Goal: Task Accomplishment & Management: Use online tool/utility

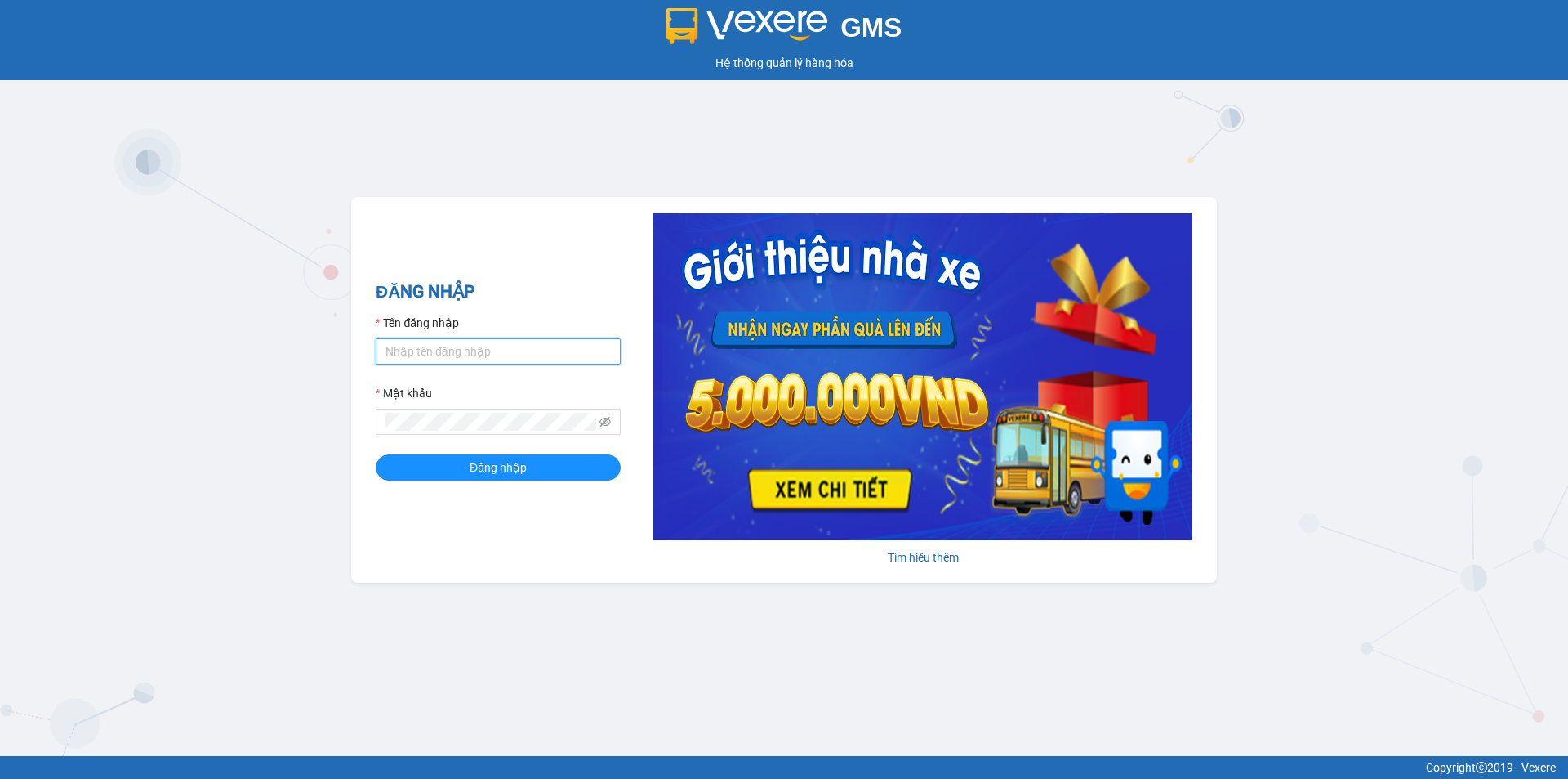
click at [431, 352] on input "Tên đăng nhập" at bounding box center [498, 350] width 245 height 26
type input "cvlkhanh.hhg"
click at [376, 454] on button "Đăng nhập" at bounding box center [498, 467] width 245 height 26
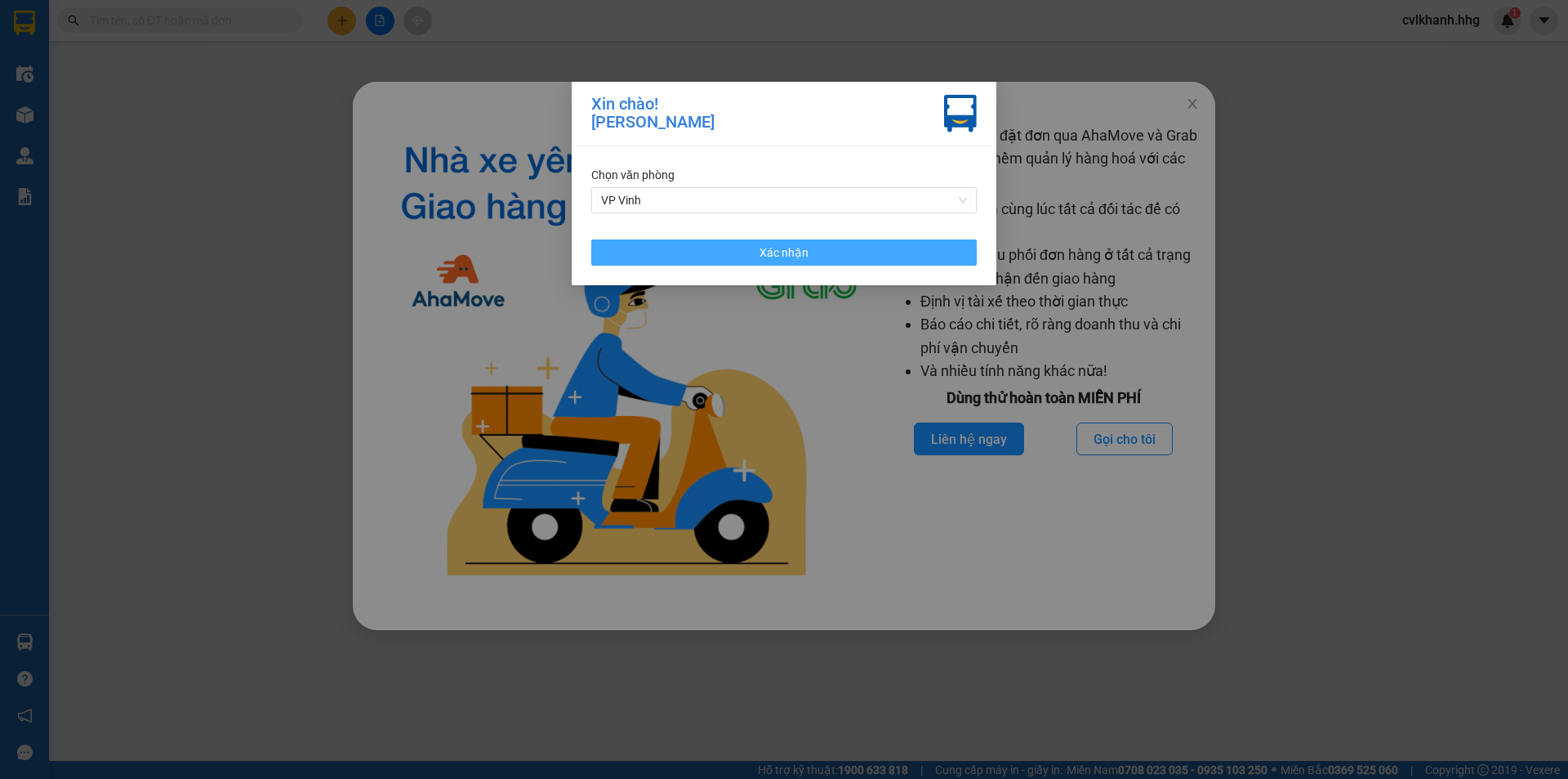
click at [819, 244] on button "Xác nhận" at bounding box center [784, 252] width 386 height 26
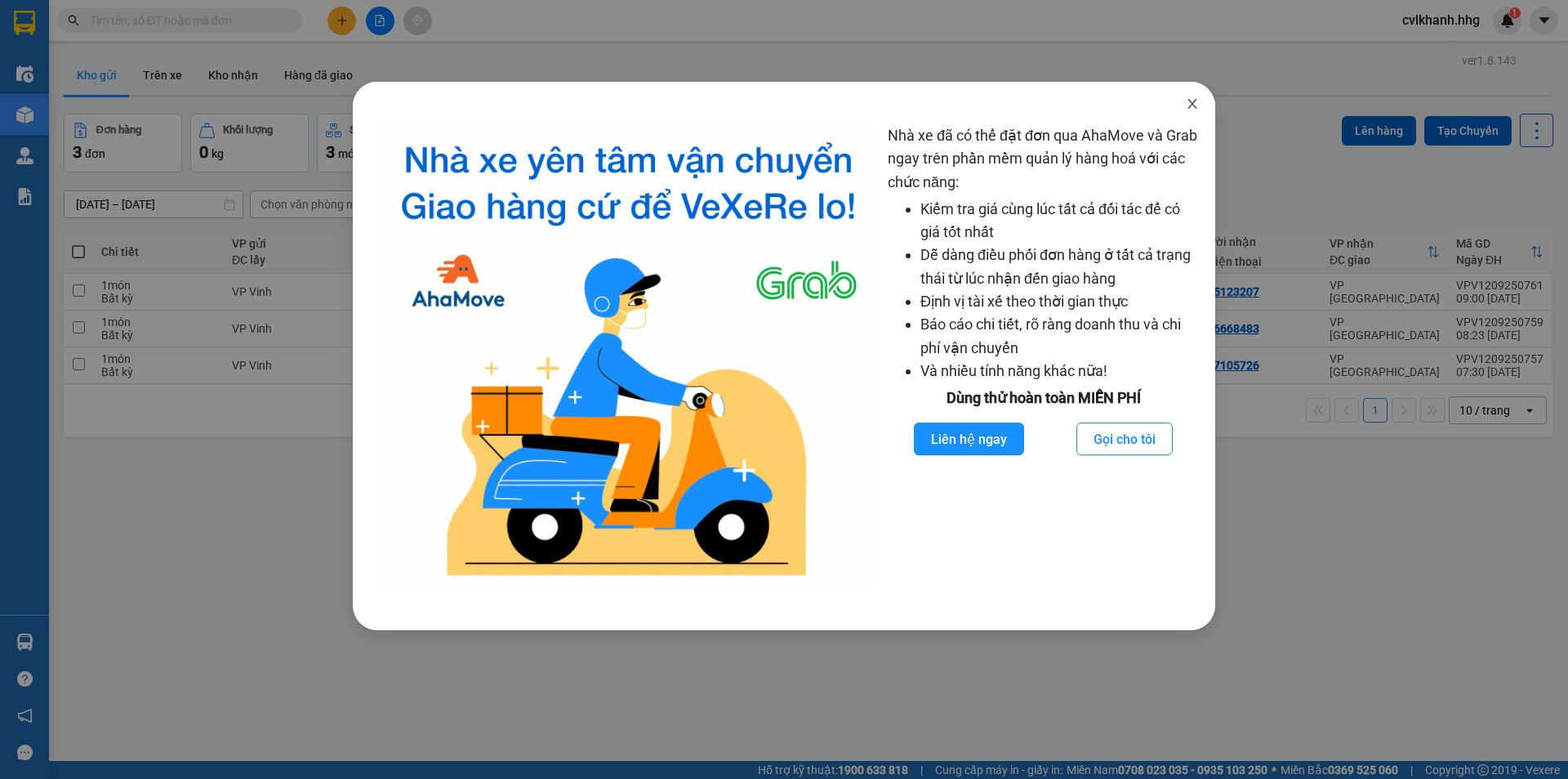
click at [1191, 110] on icon "close" at bounding box center [1193, 104] width 13 height 13
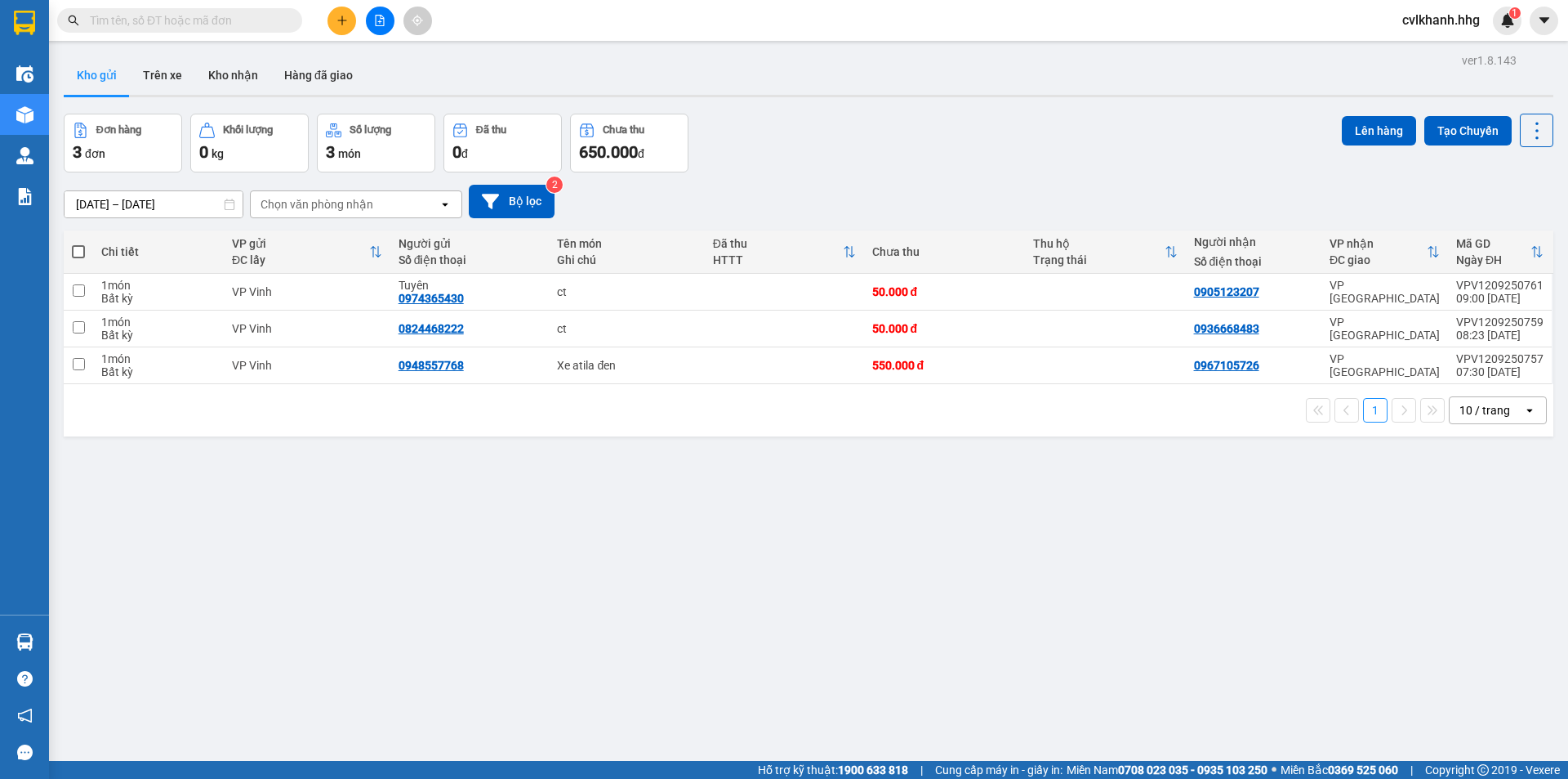
click at [377, 23] on icon "file-add" at bounding box center [380, 20] width 11 height 11
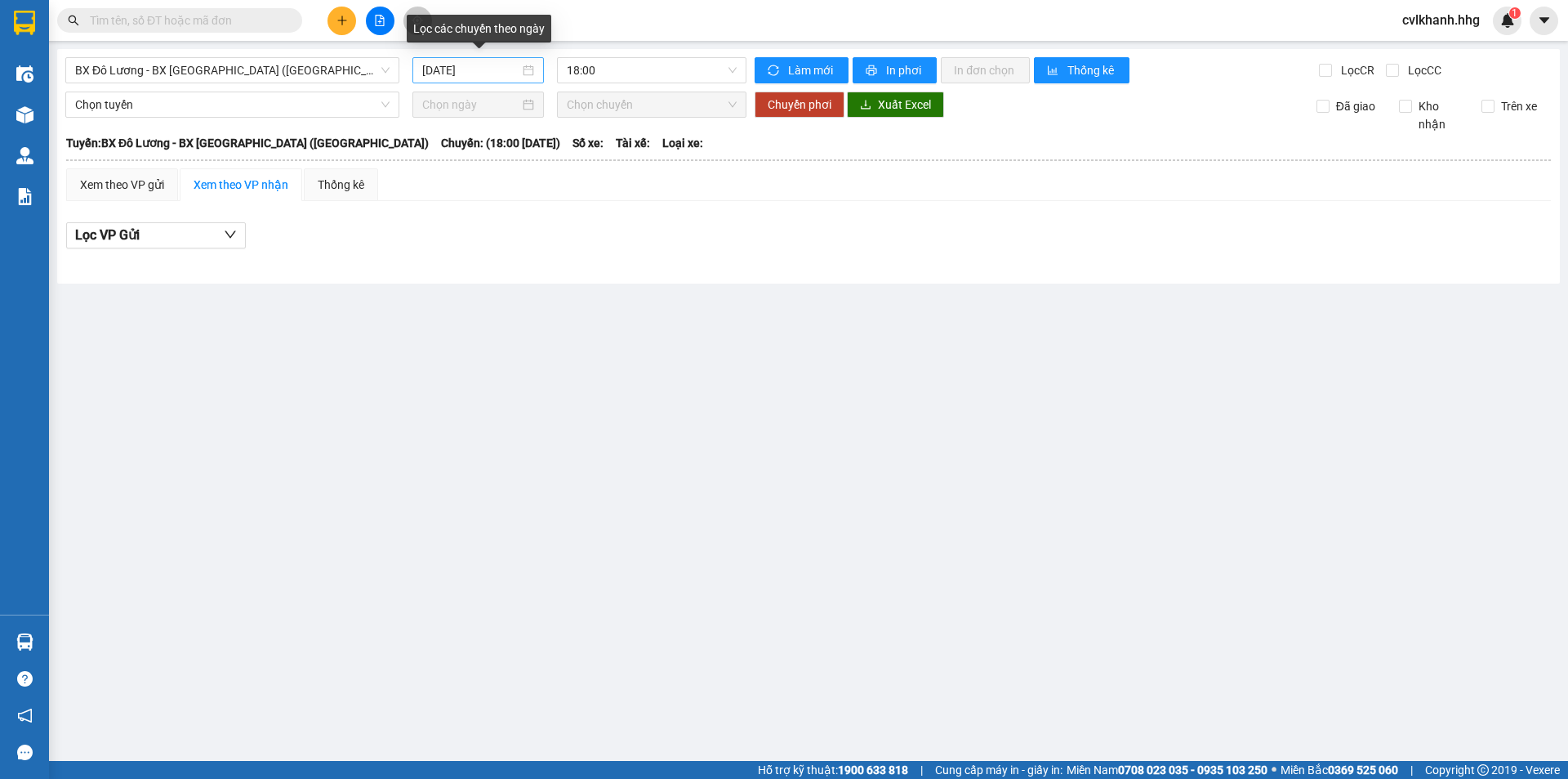
click at [529, 69] on div "[DATE]" at bounding box center [477, 70] width 112 height 18
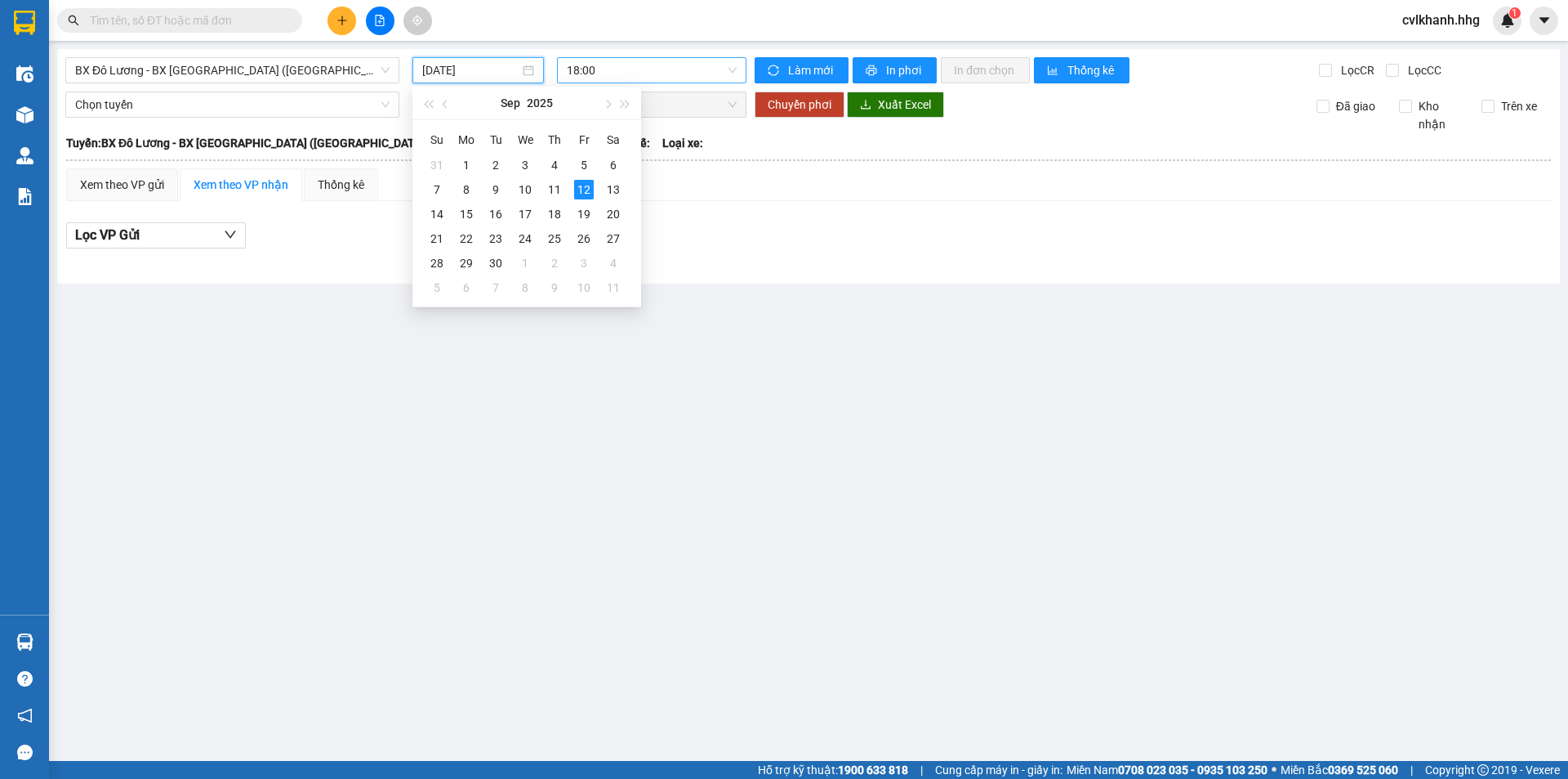
click at [682, 73] on span "18:00" at bounding box center [652, 71] width 170 height 25
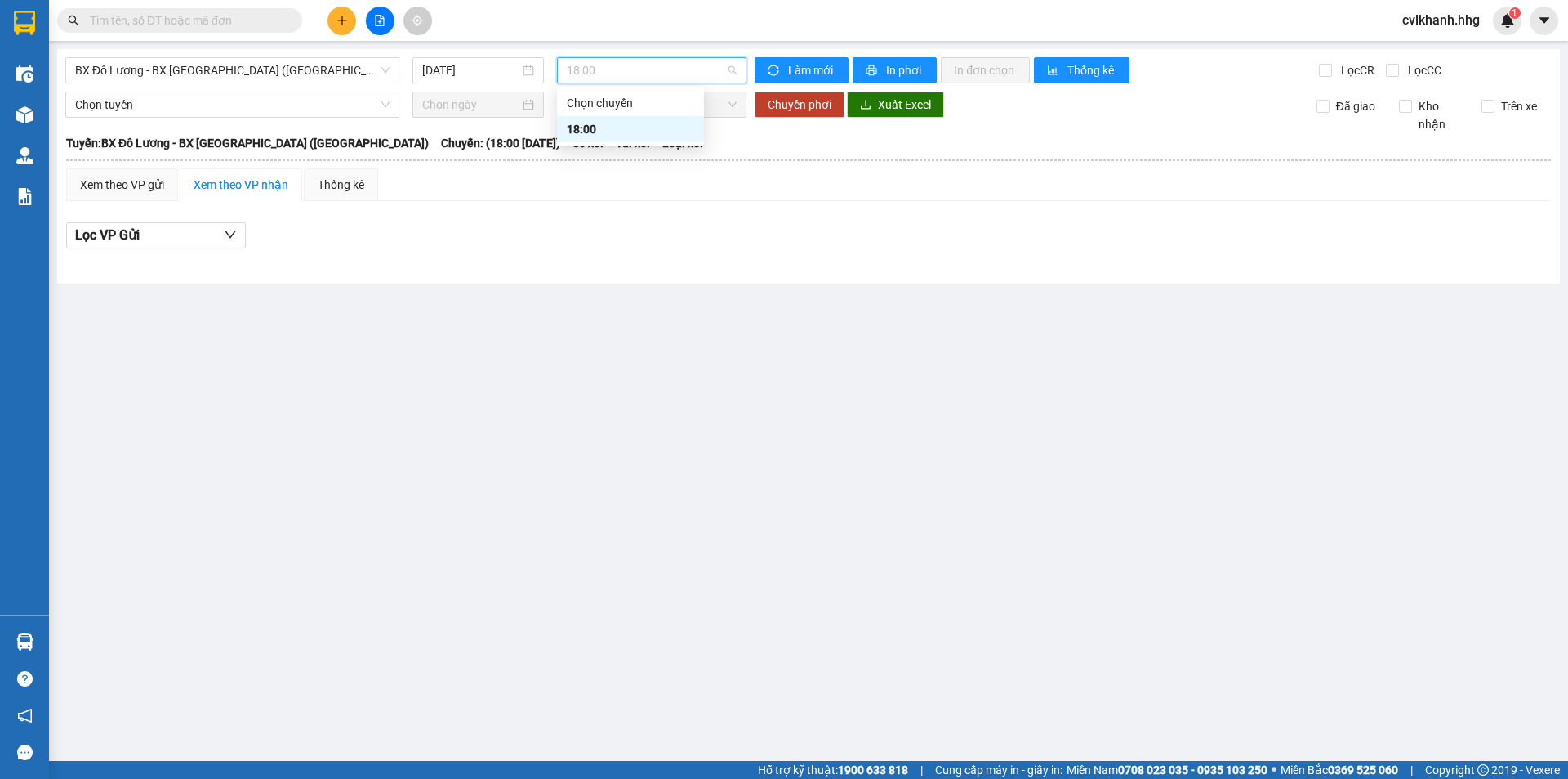
click at [755, 184] on div "Xem theo VP gửi Xem theo VP nhận Thống kê" at bounding box center [808, 184] width 1485 height 32
click at [229, 59] on span "BX Đô Lương - BX Quảng Ngãi (Limousine)" at bounding box center [232, 71] width 314 height 25
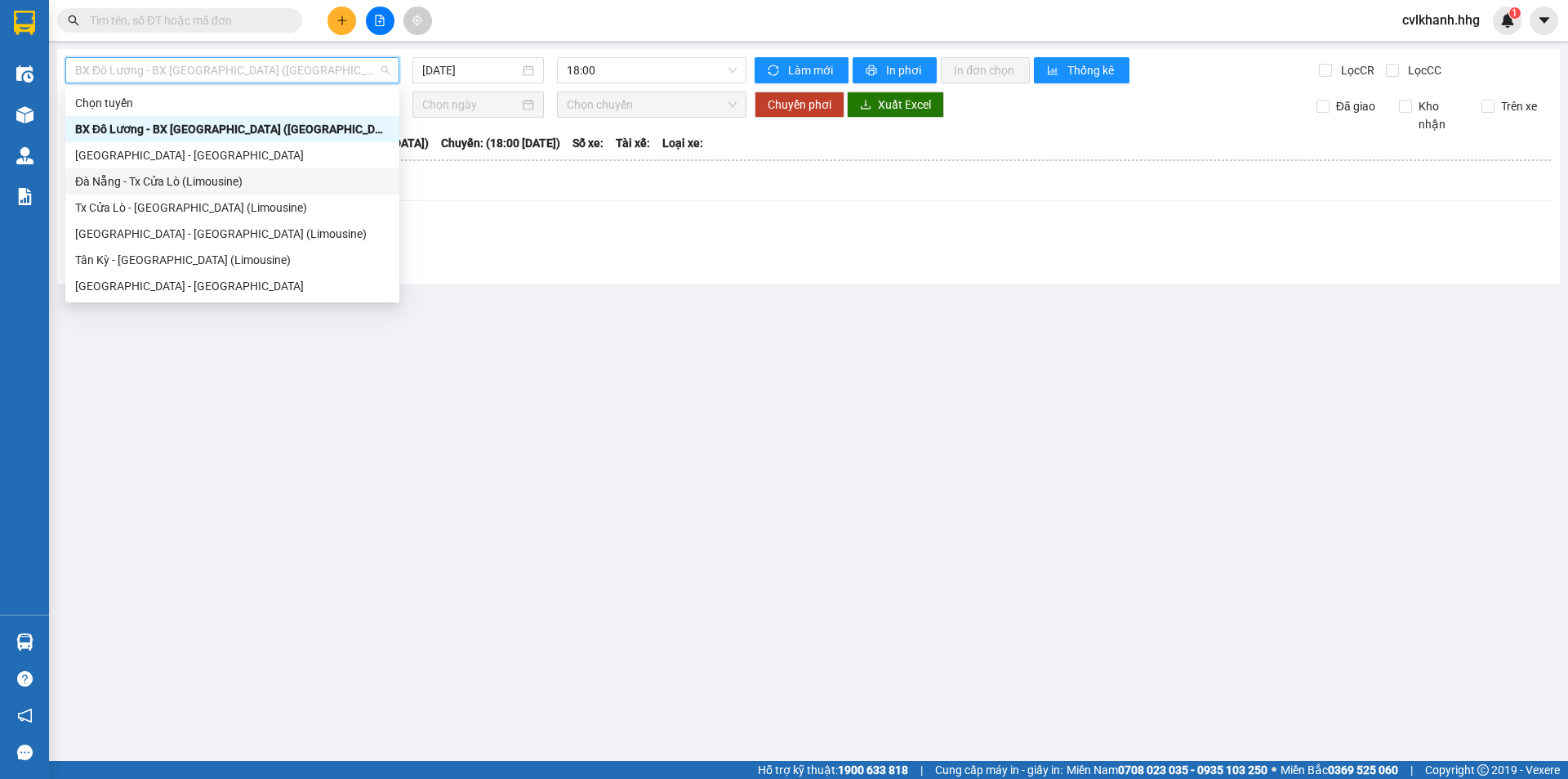
click at [156, 184] on div "Đà Nẵng - Tx Cửa Lò (Limousine)" at bounding box center [232, 181] width 314 height 18
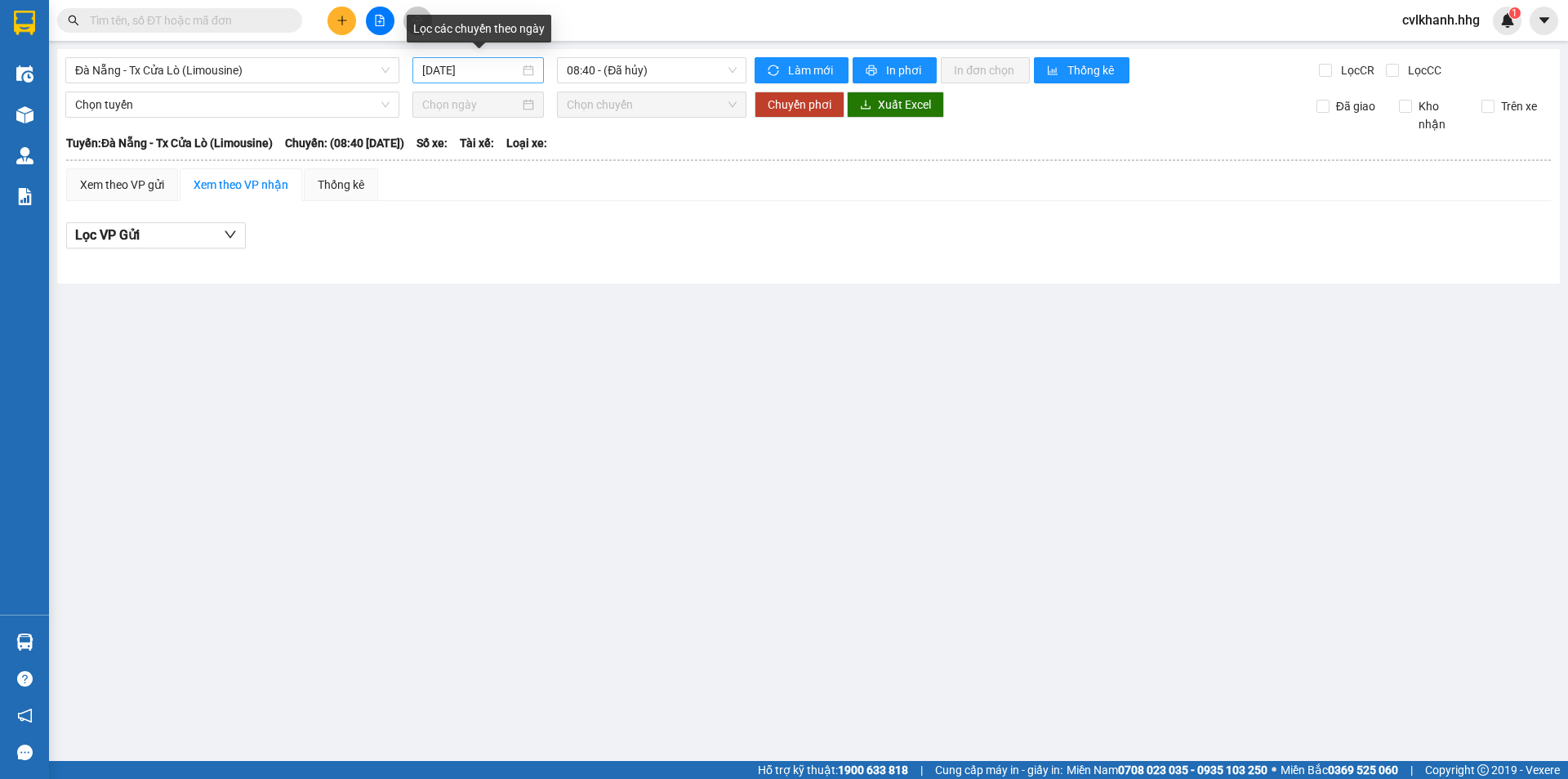
click at [524, 71] on div "[DATE]" at bounding box center [477, 70] width 112 height 18
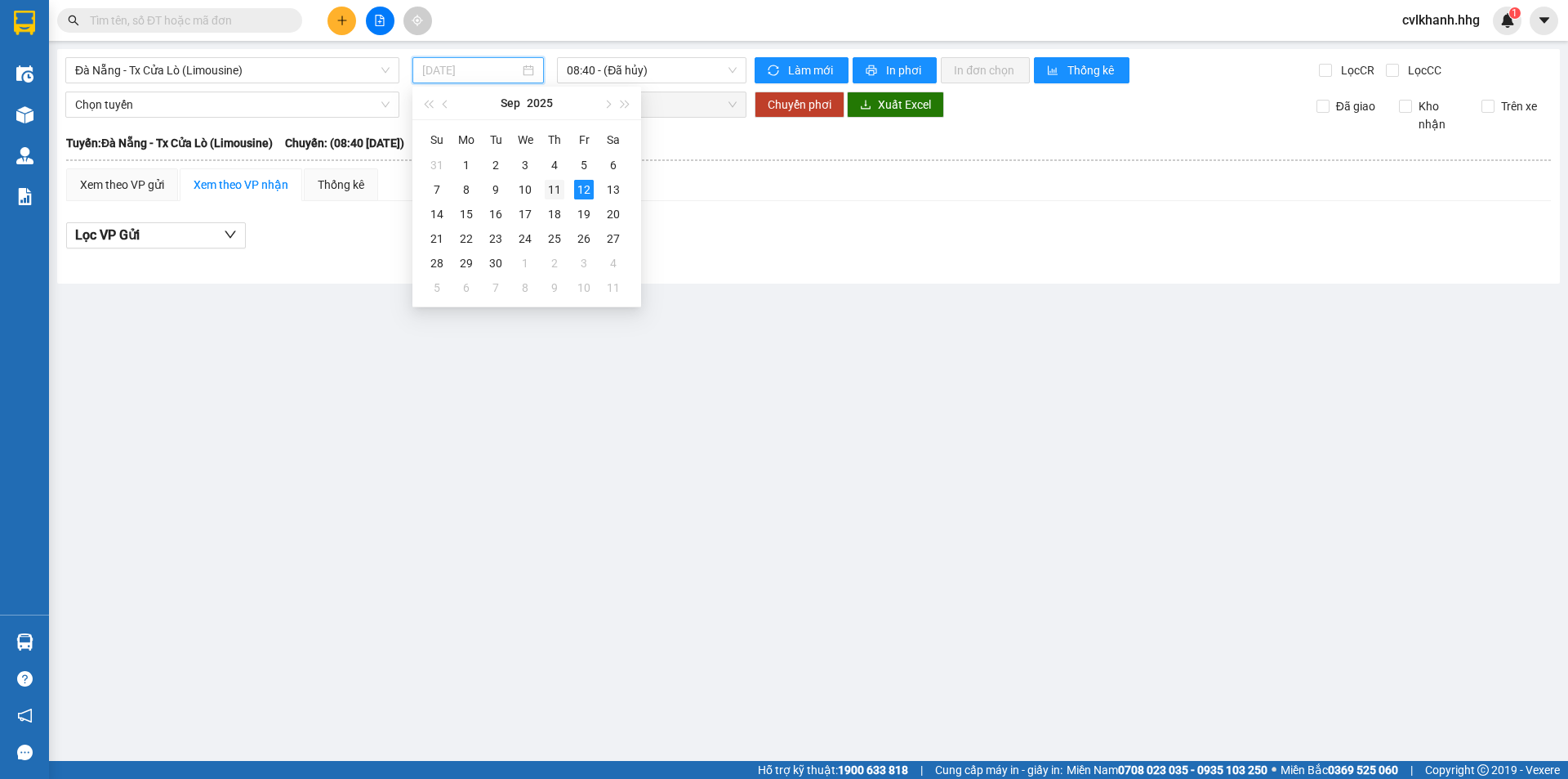
click at [561, 184] on div "11" at bounding box center [554, 189] width 20 height 20
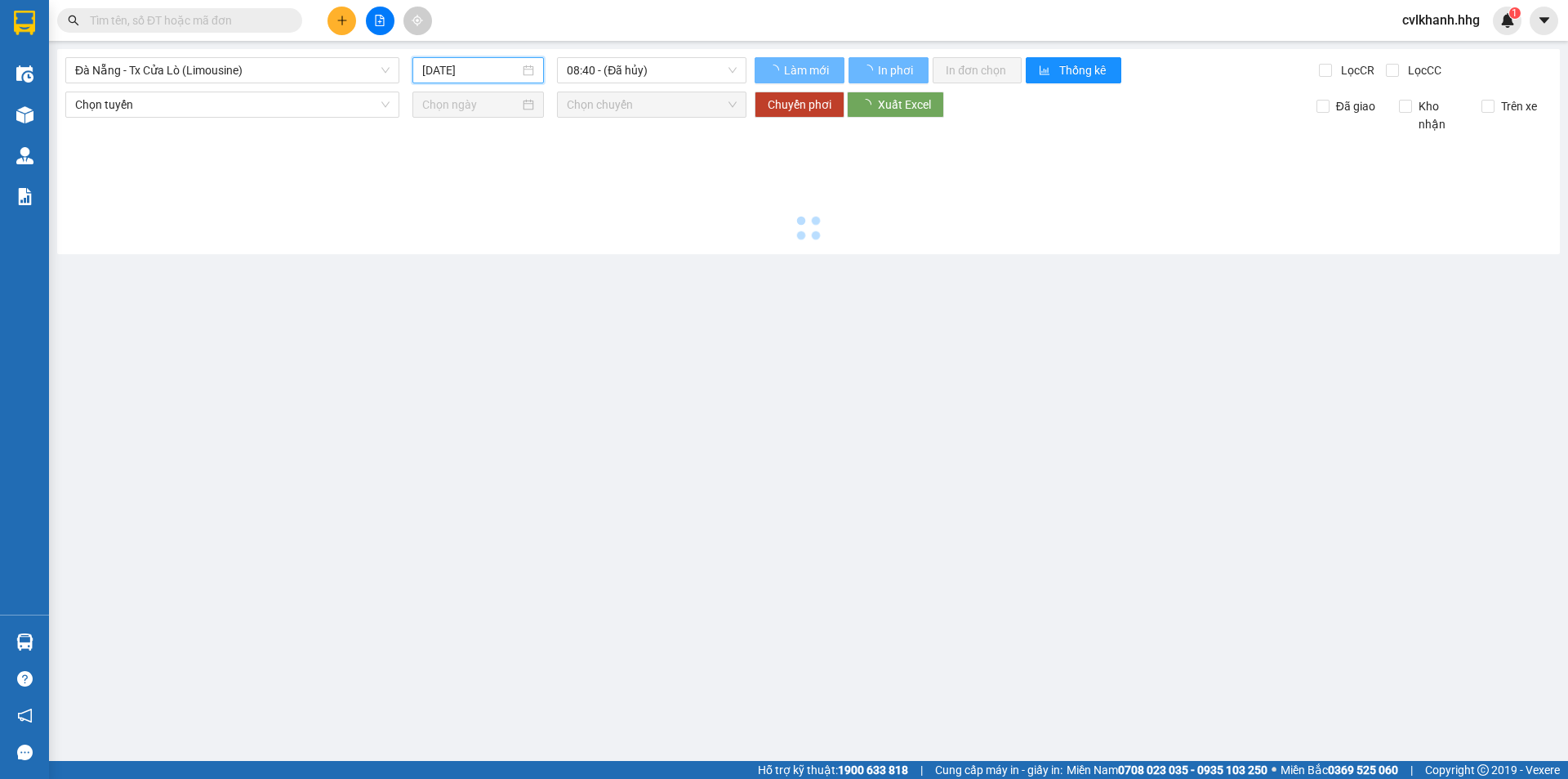
type input "11/09/2025"
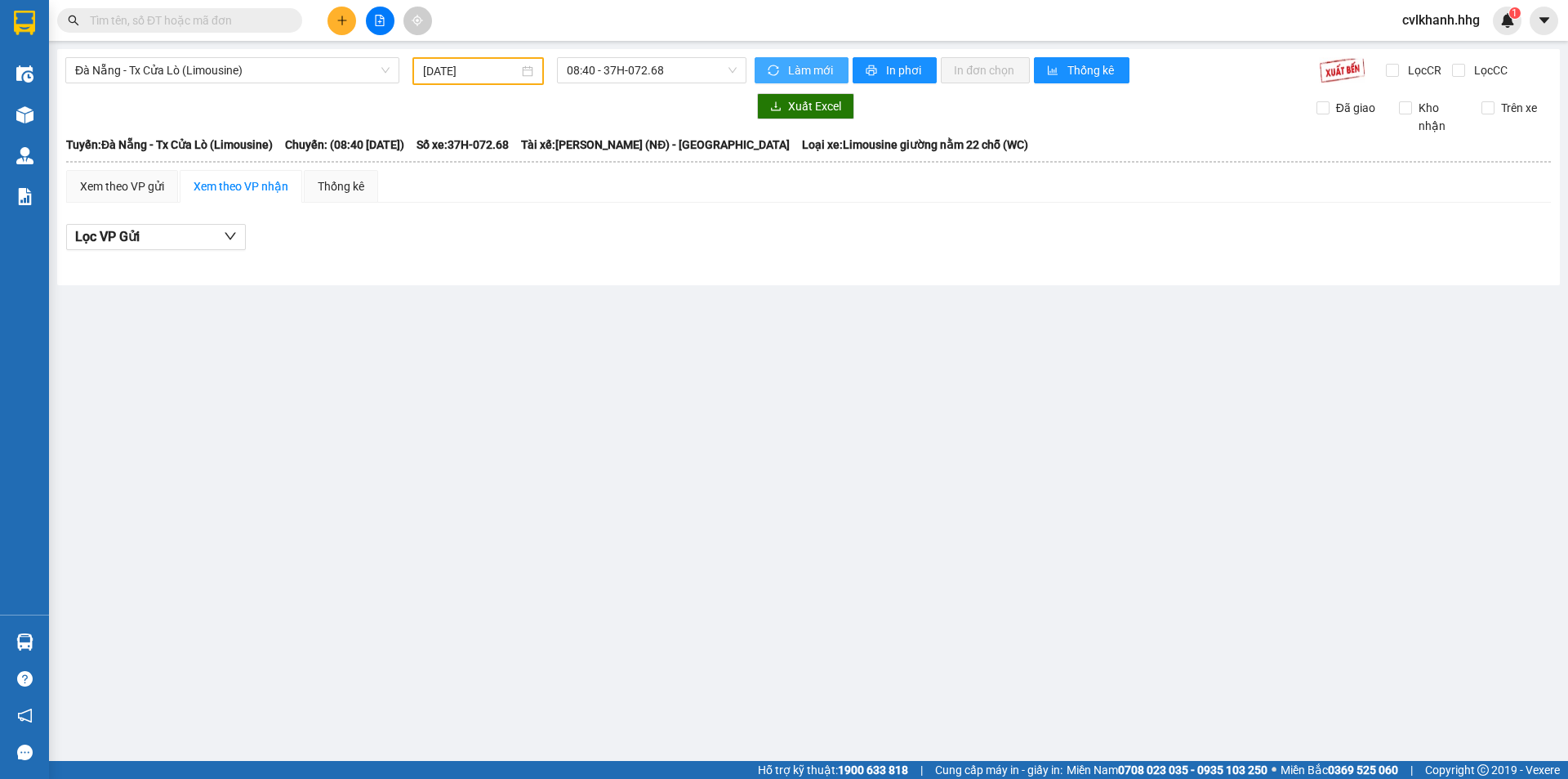
click at [807, 65] on span "Làm mới" at bounding box center [812, 70] width 48 height 18
click at [639, 73] on span "08:40 - 37H-072.68" at bounding box center [652, 71] width 170 height 25
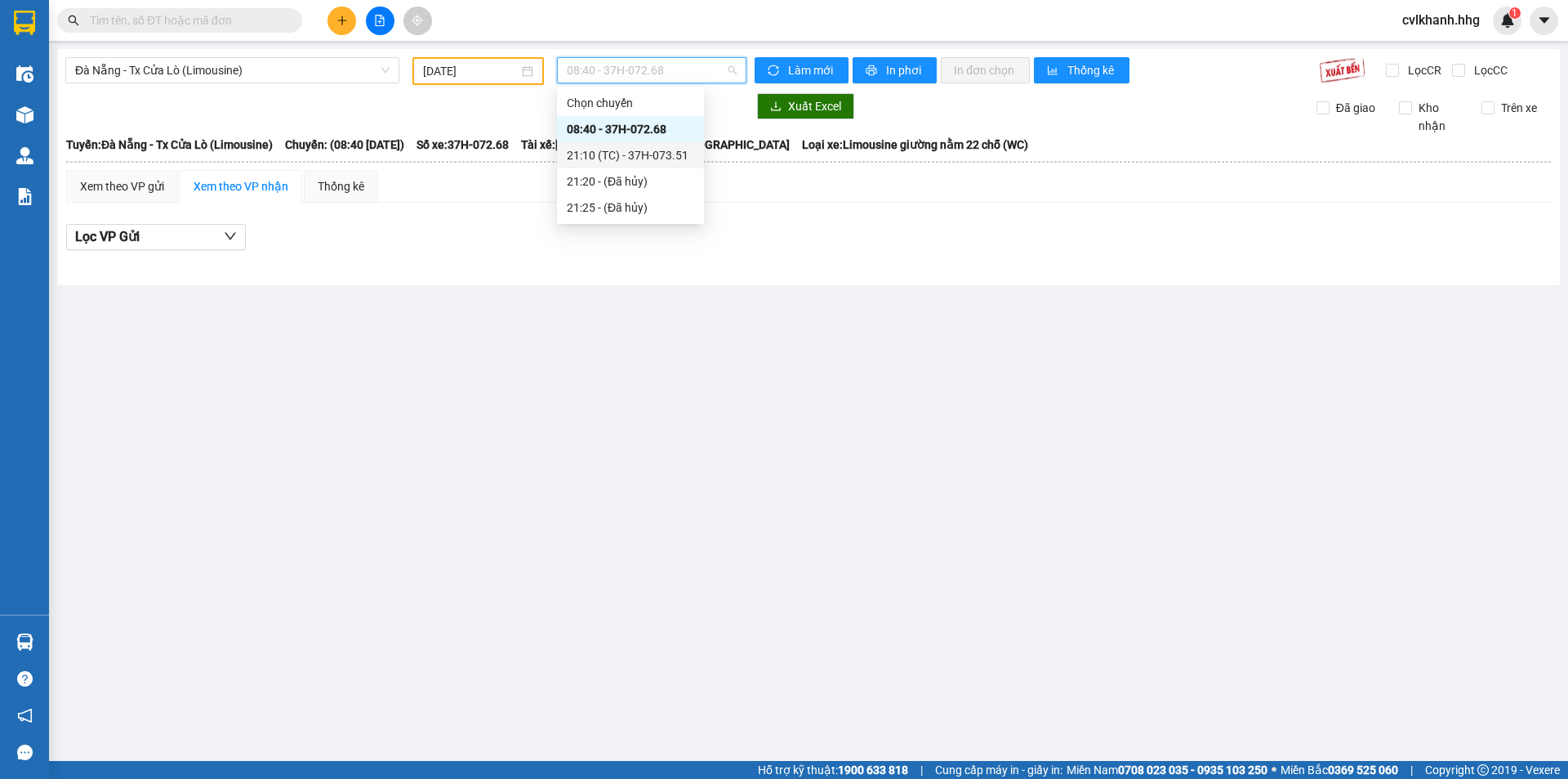
click at [633, 151] on div "21:10 (TC) - 37H-073.51" at bounding box center [631, 155] width 128 height 18
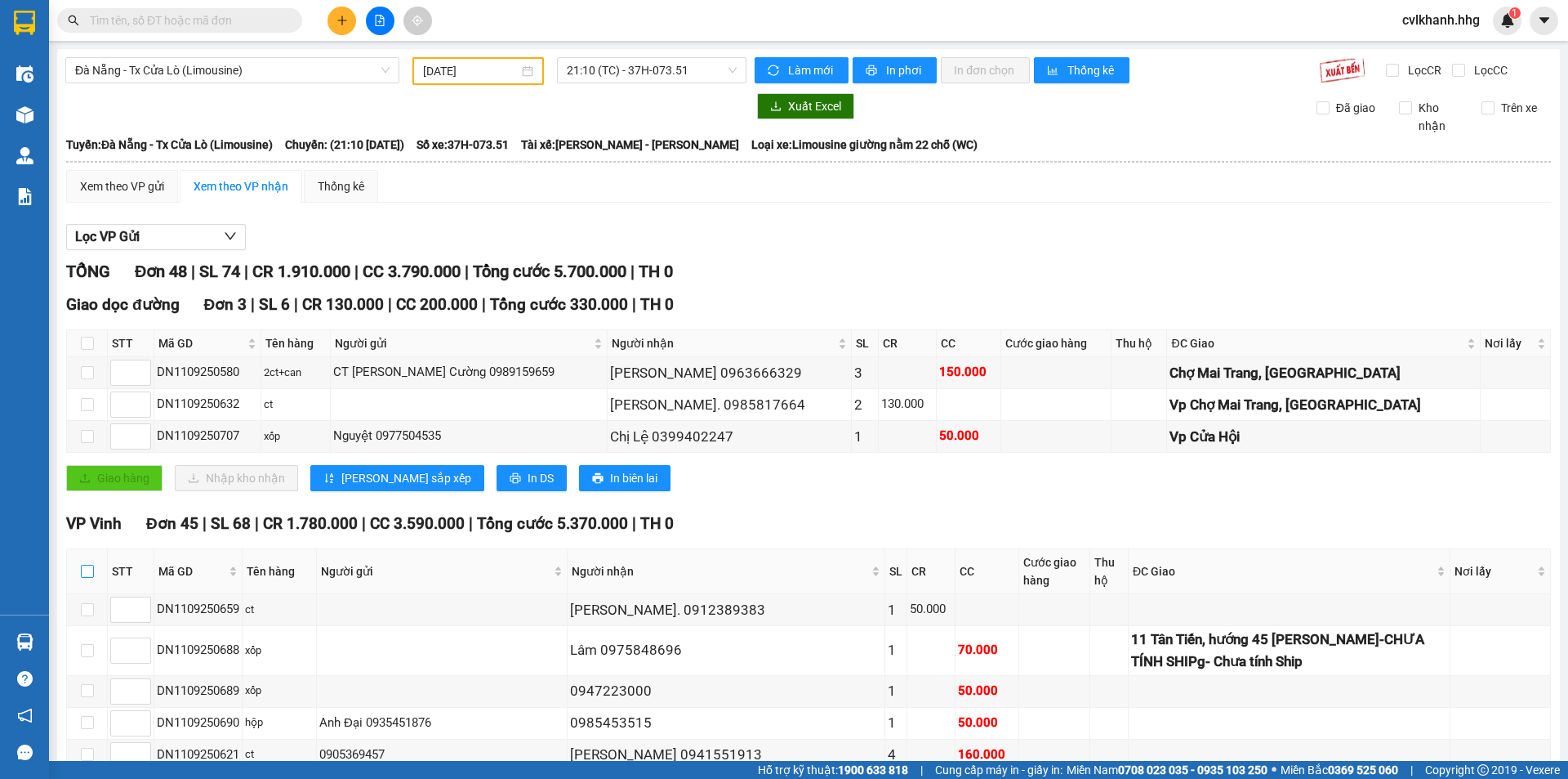
click at [92, 566] on input "checkbox" at bounding box center [88, 571] width 13 height 13
checkbox input "true"
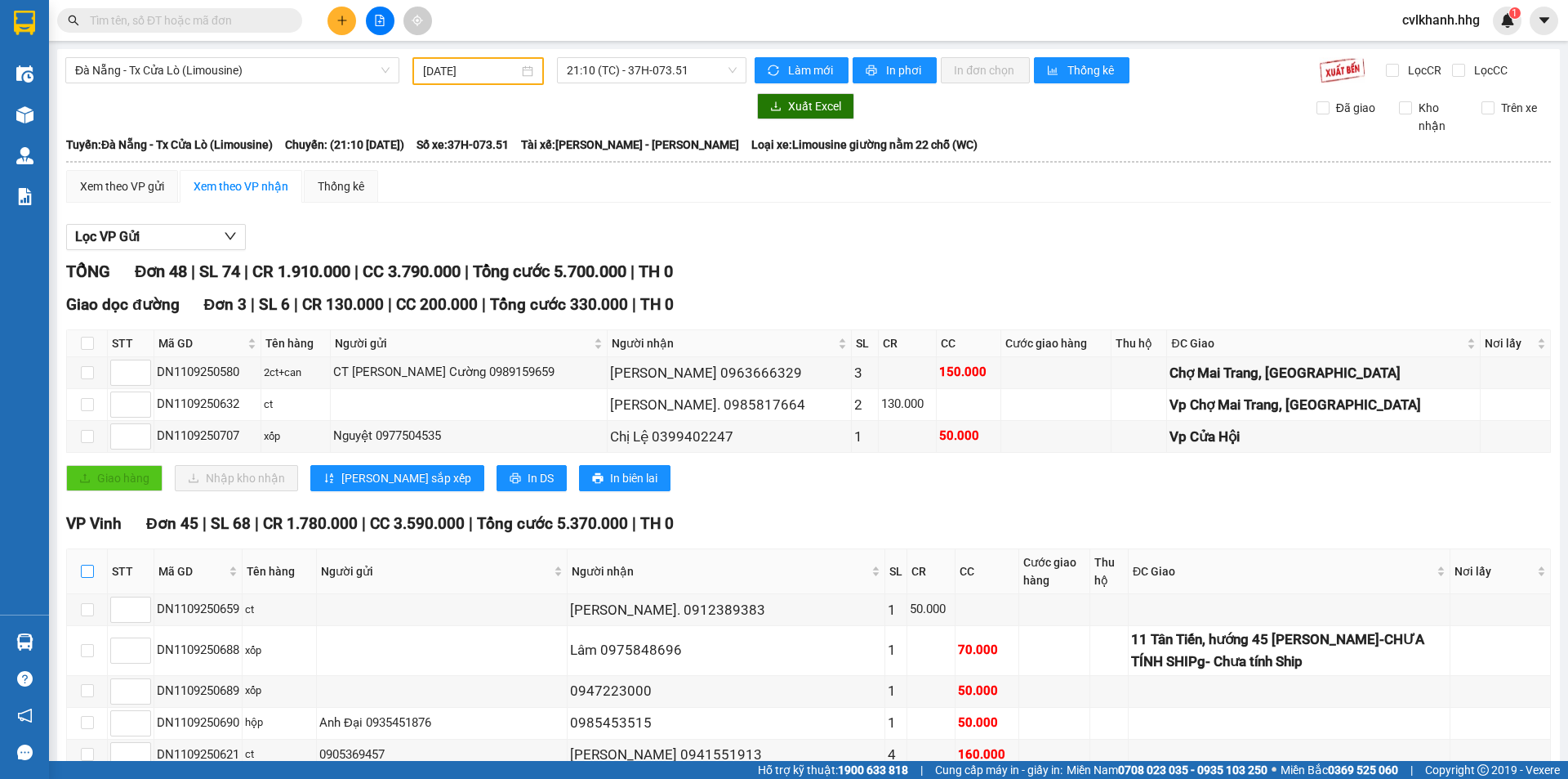
checkbox input "true"
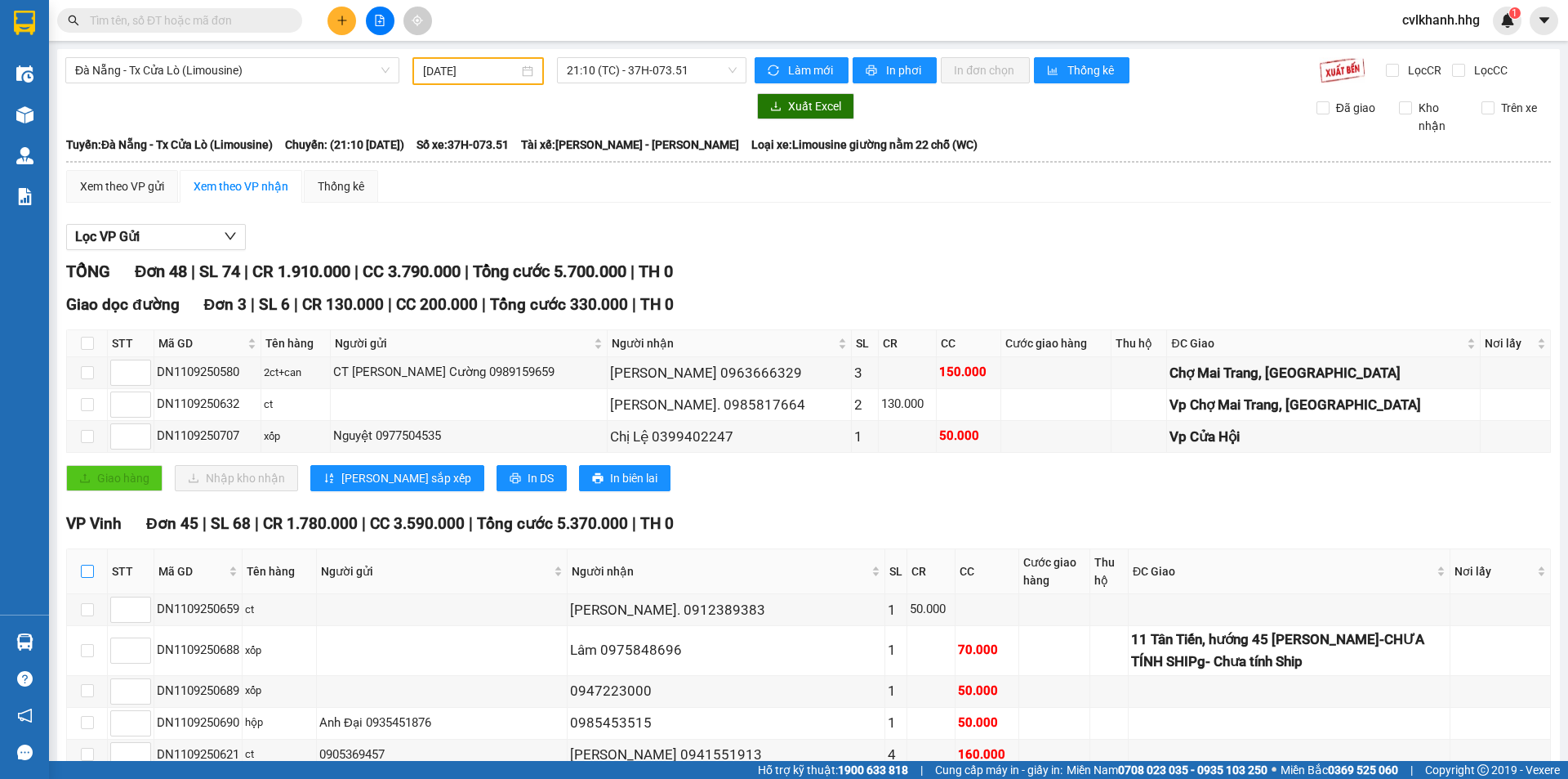
checkbox input "true"
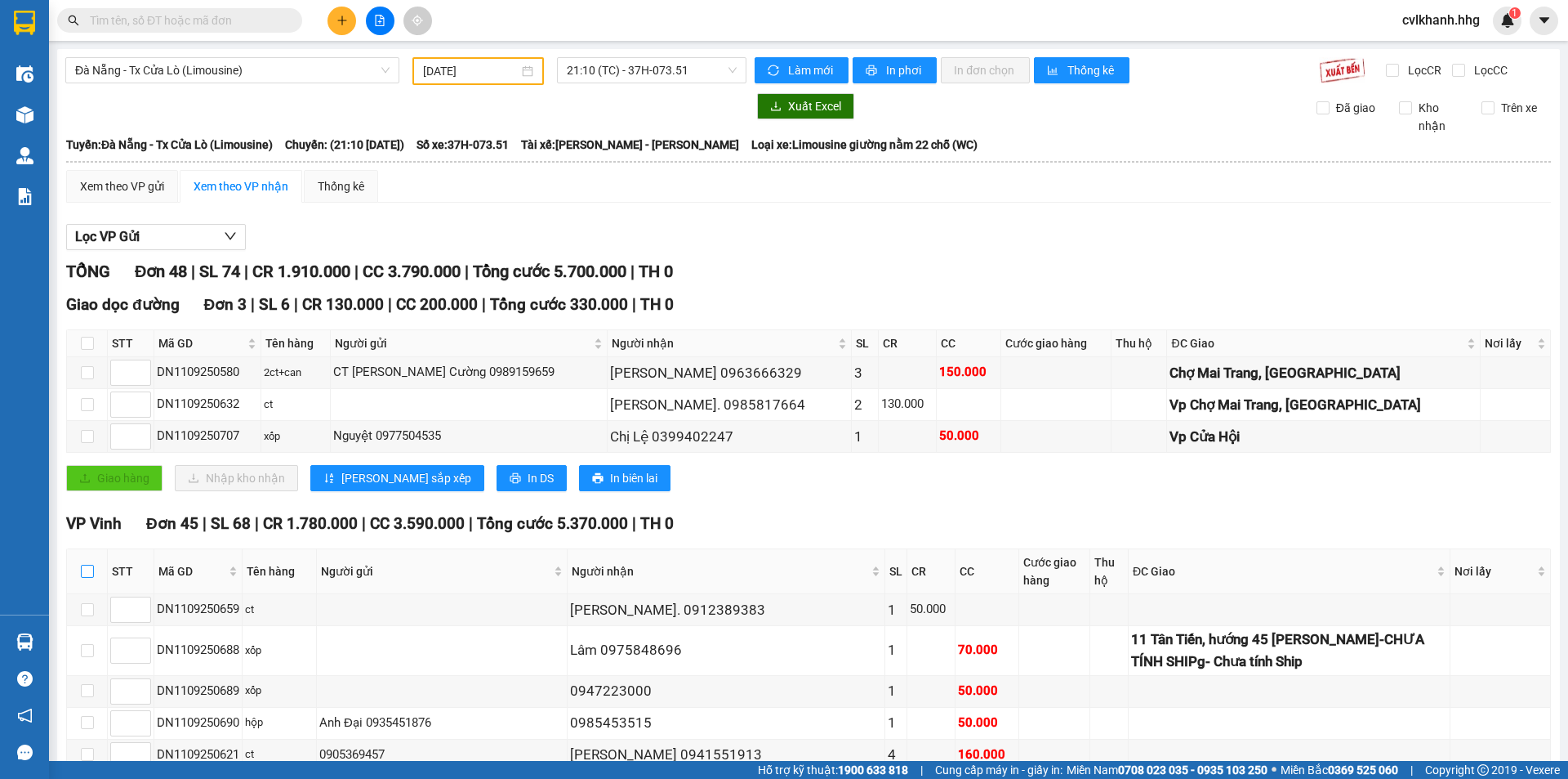
checkbox input "true"
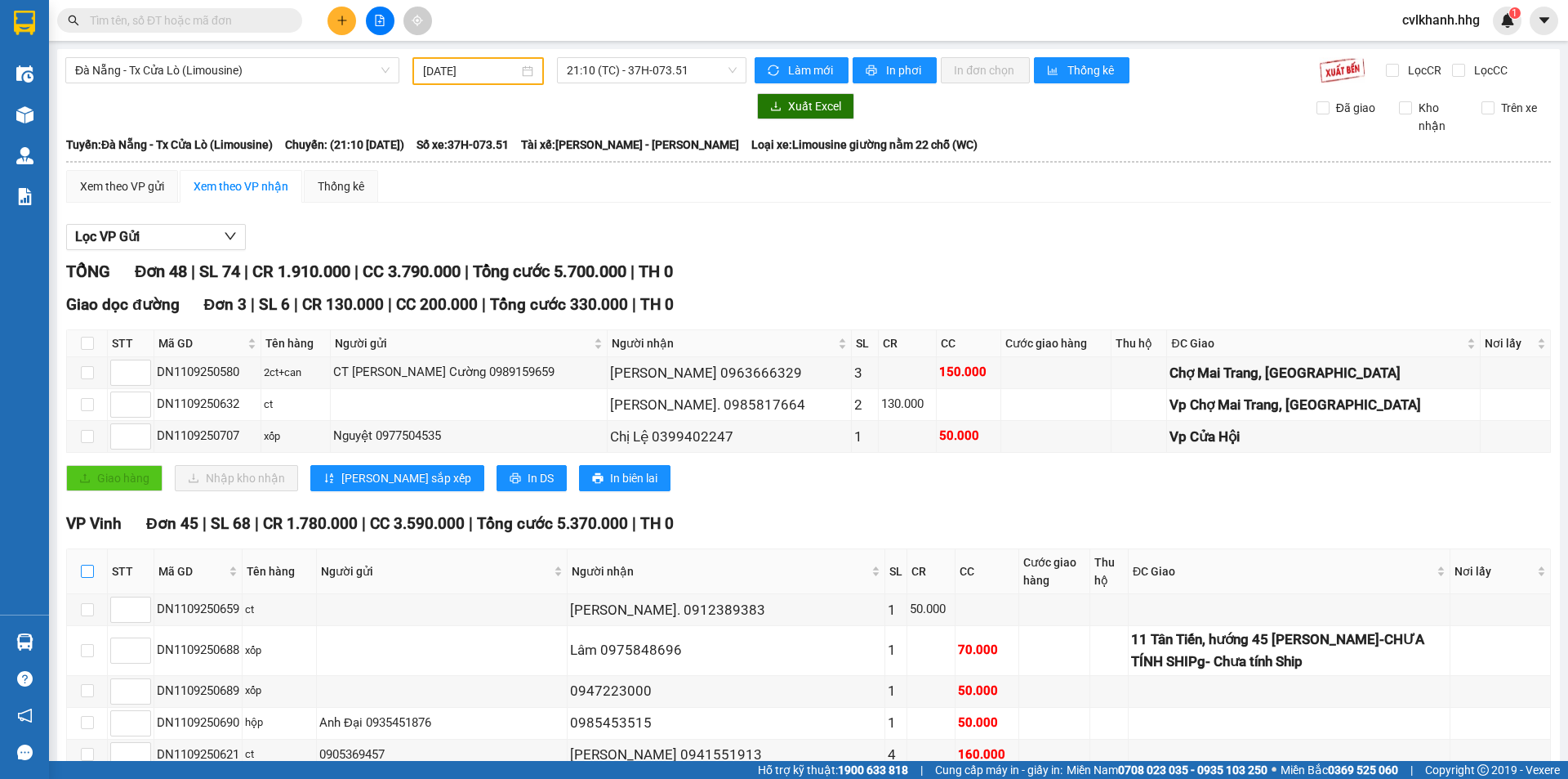
checkbox input "true"
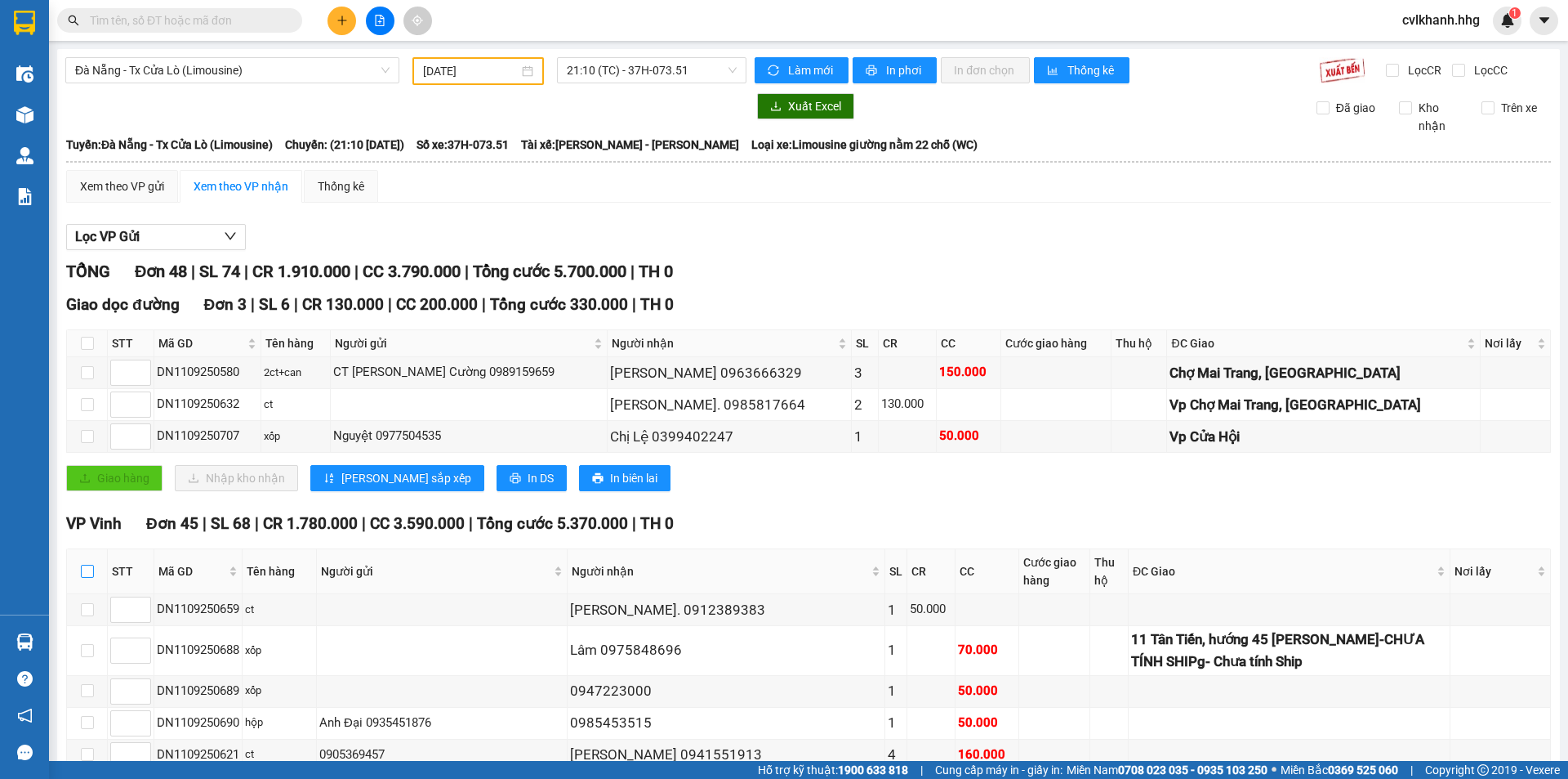
checkbox input "true"
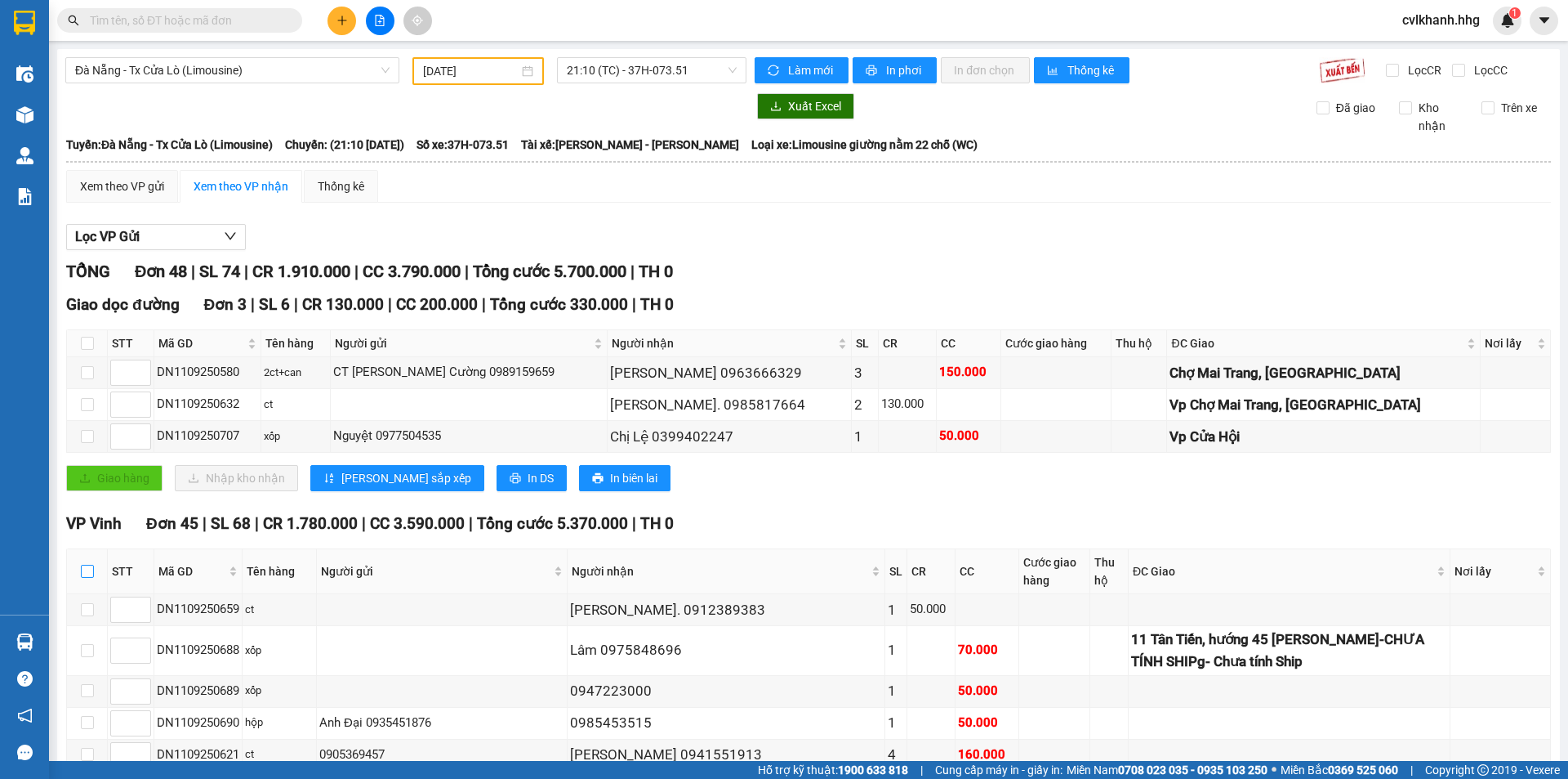
checkbox input "true"
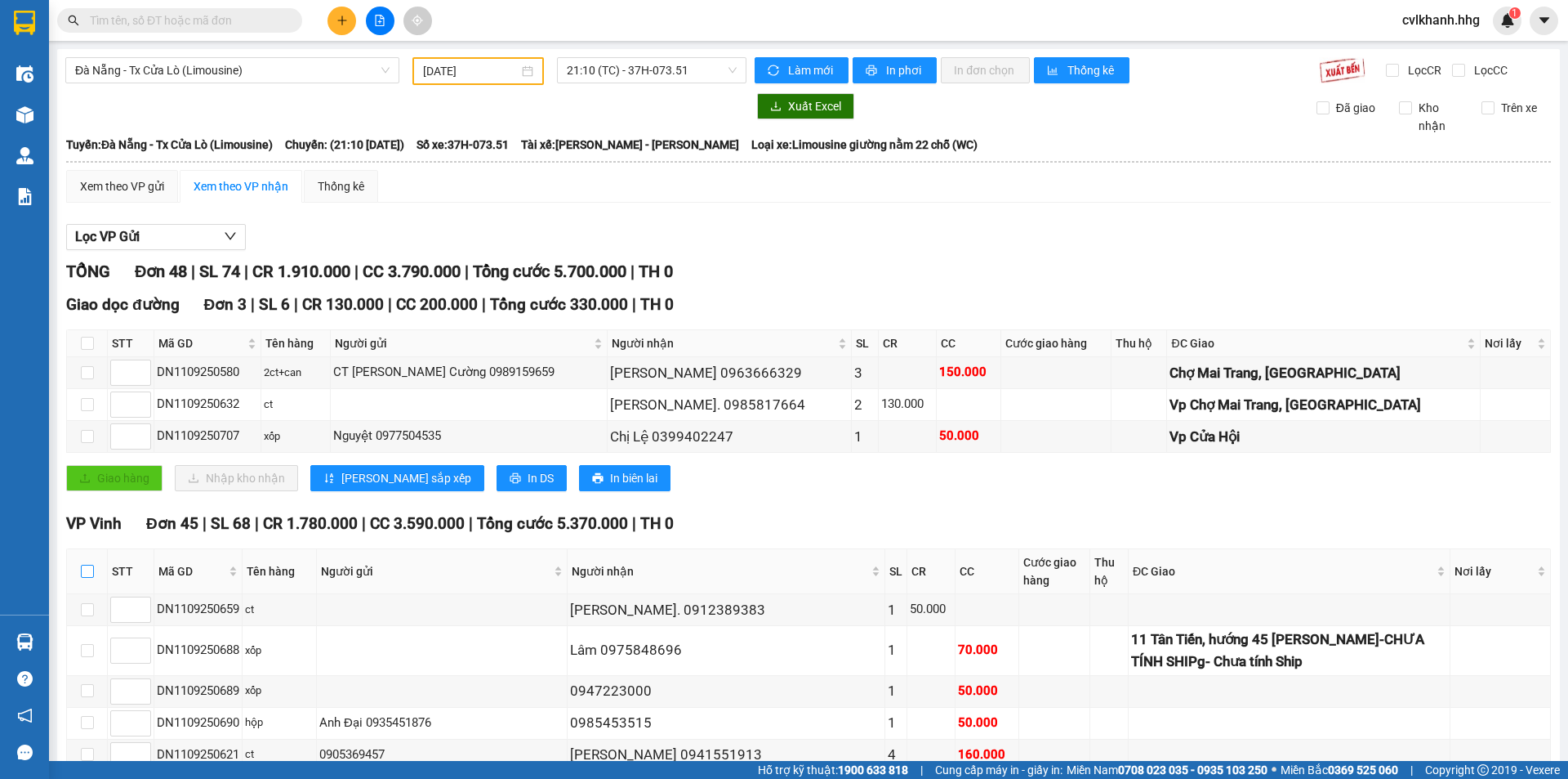
checkbox input "true"
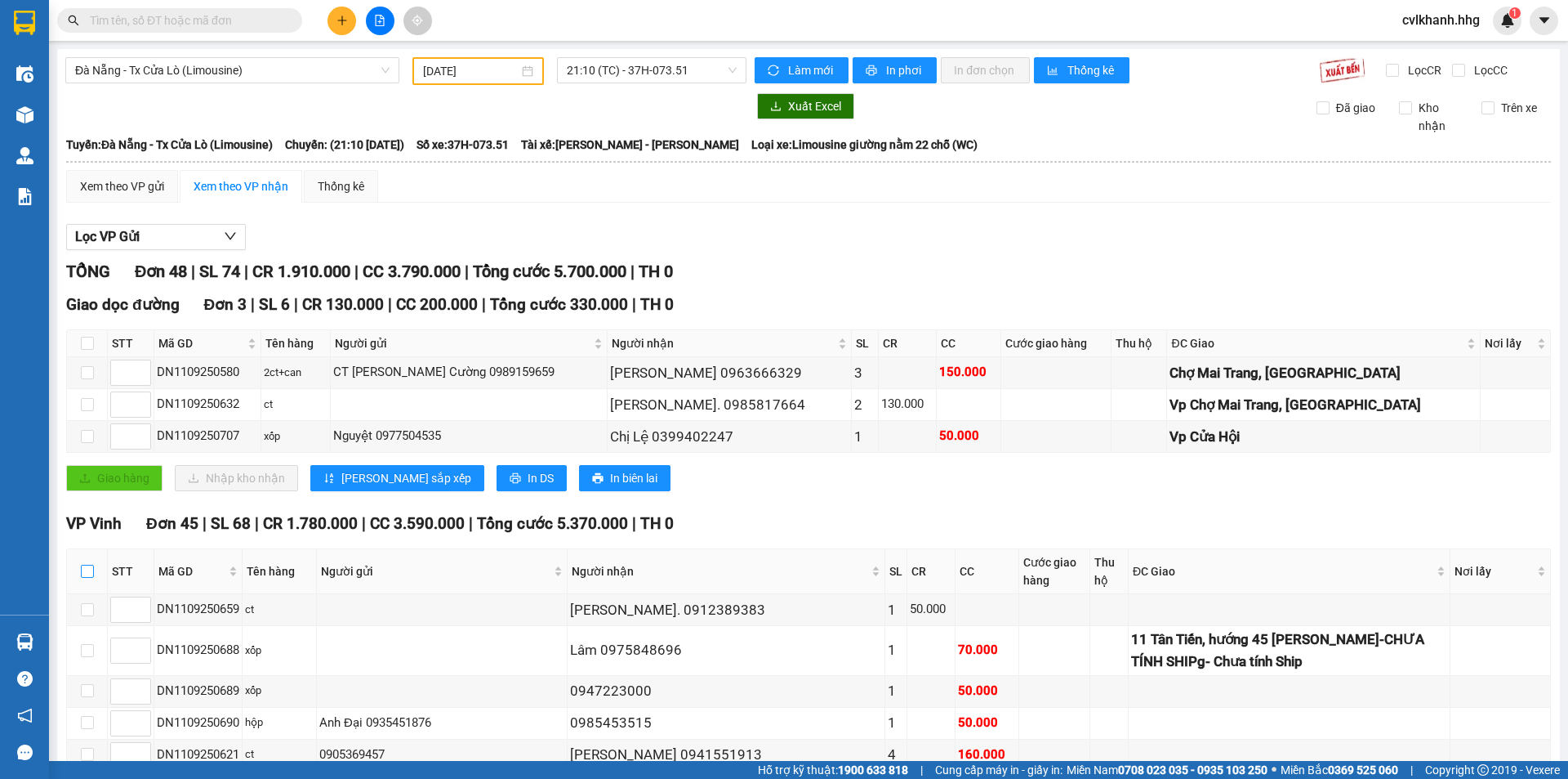
checkbox input "true"
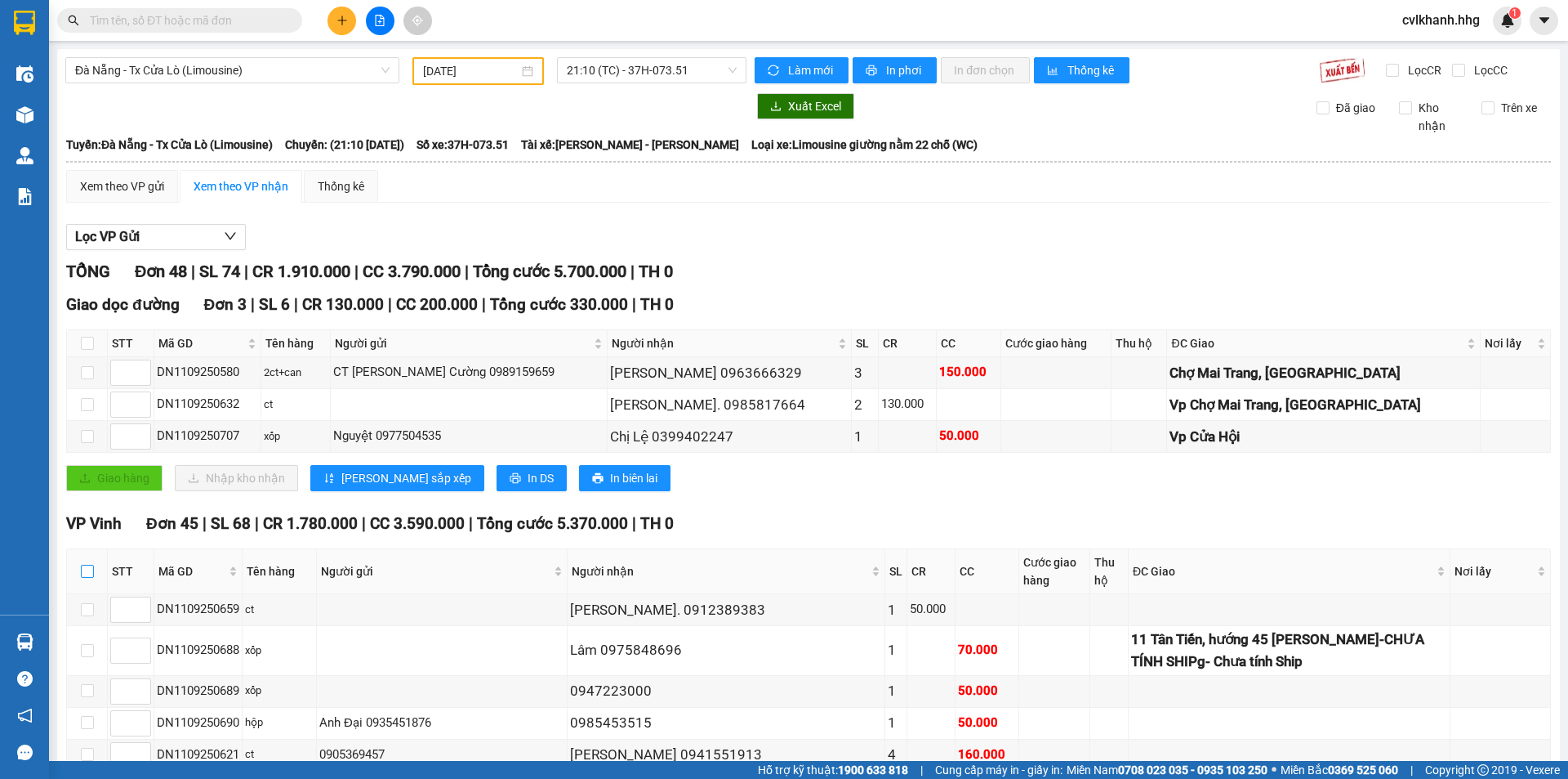
checkbox input "true"
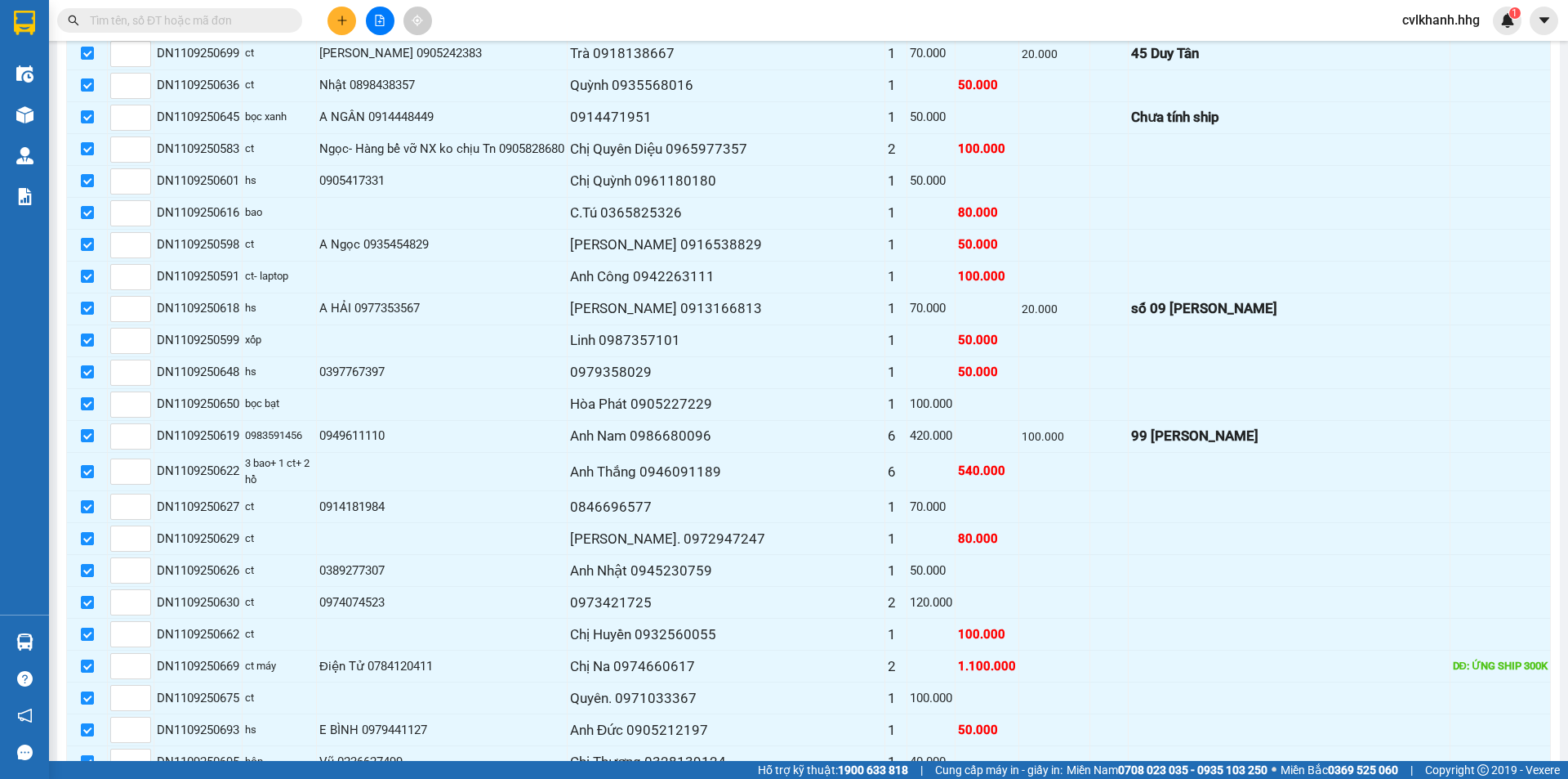
scroll to position [1376, 0]
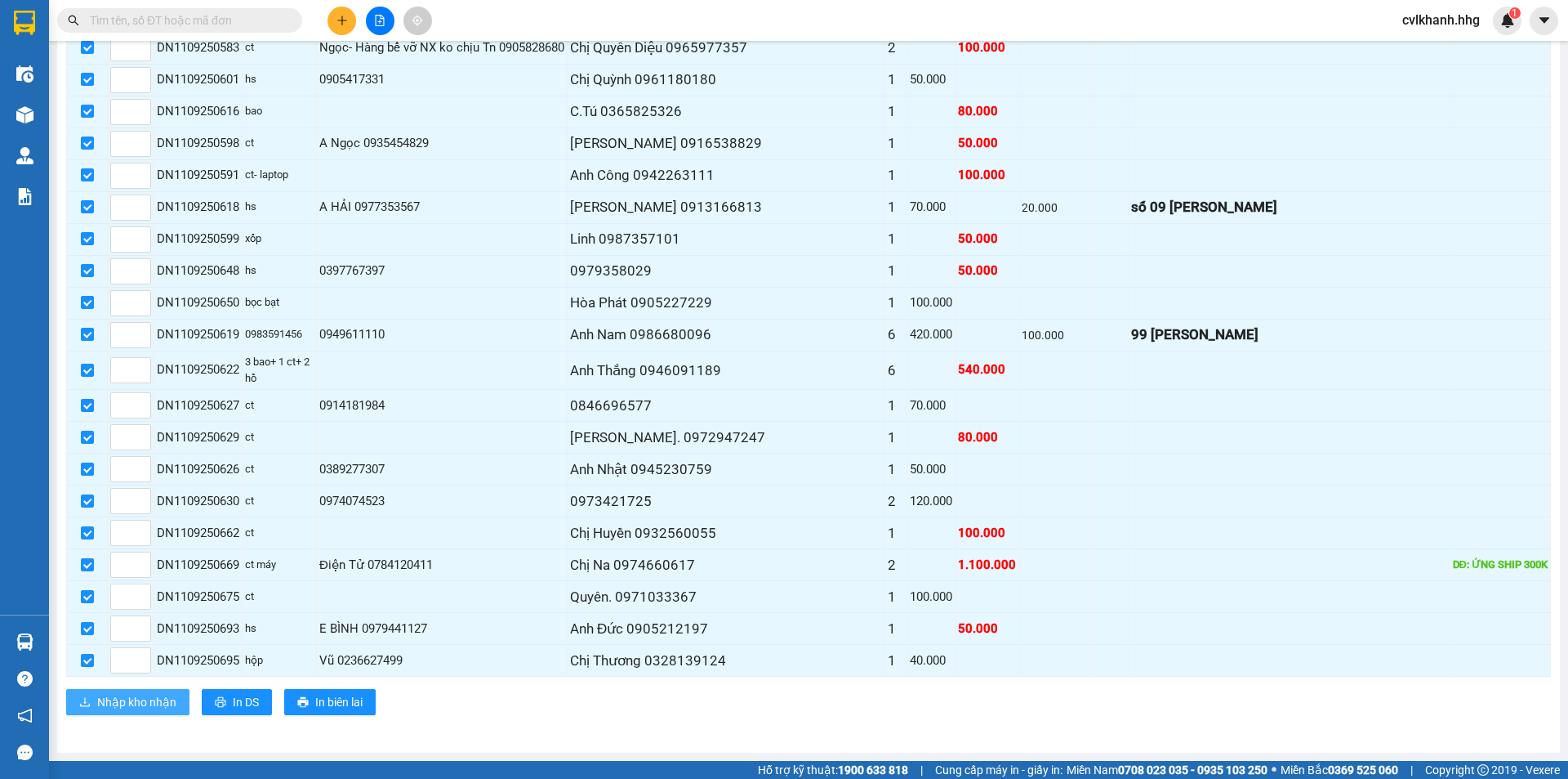
click at [123, 693] on span "Nhập kho nhận" at bounding box center [136, 702] width 79 height 18
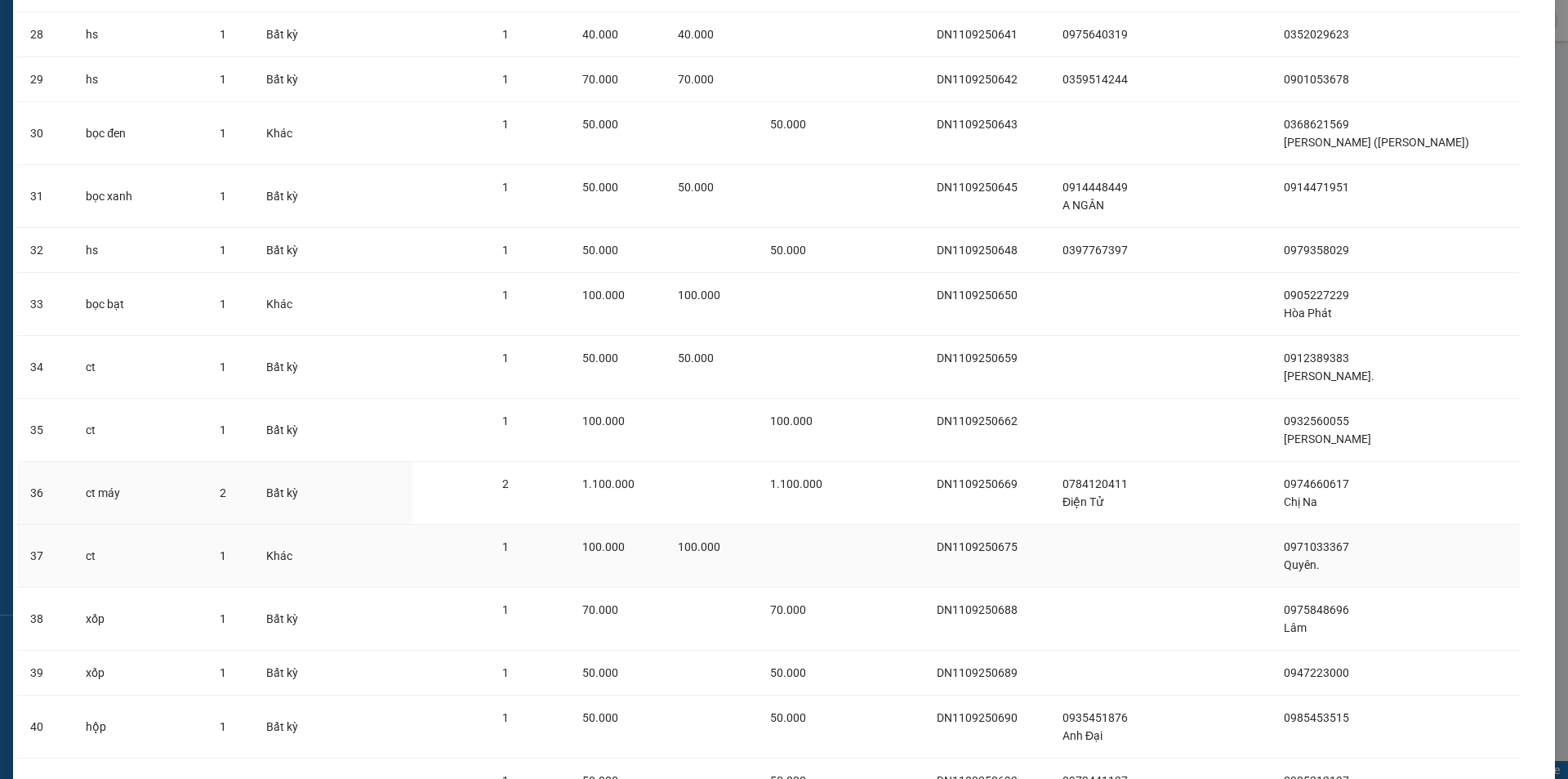
scroll to position [2111, 0]
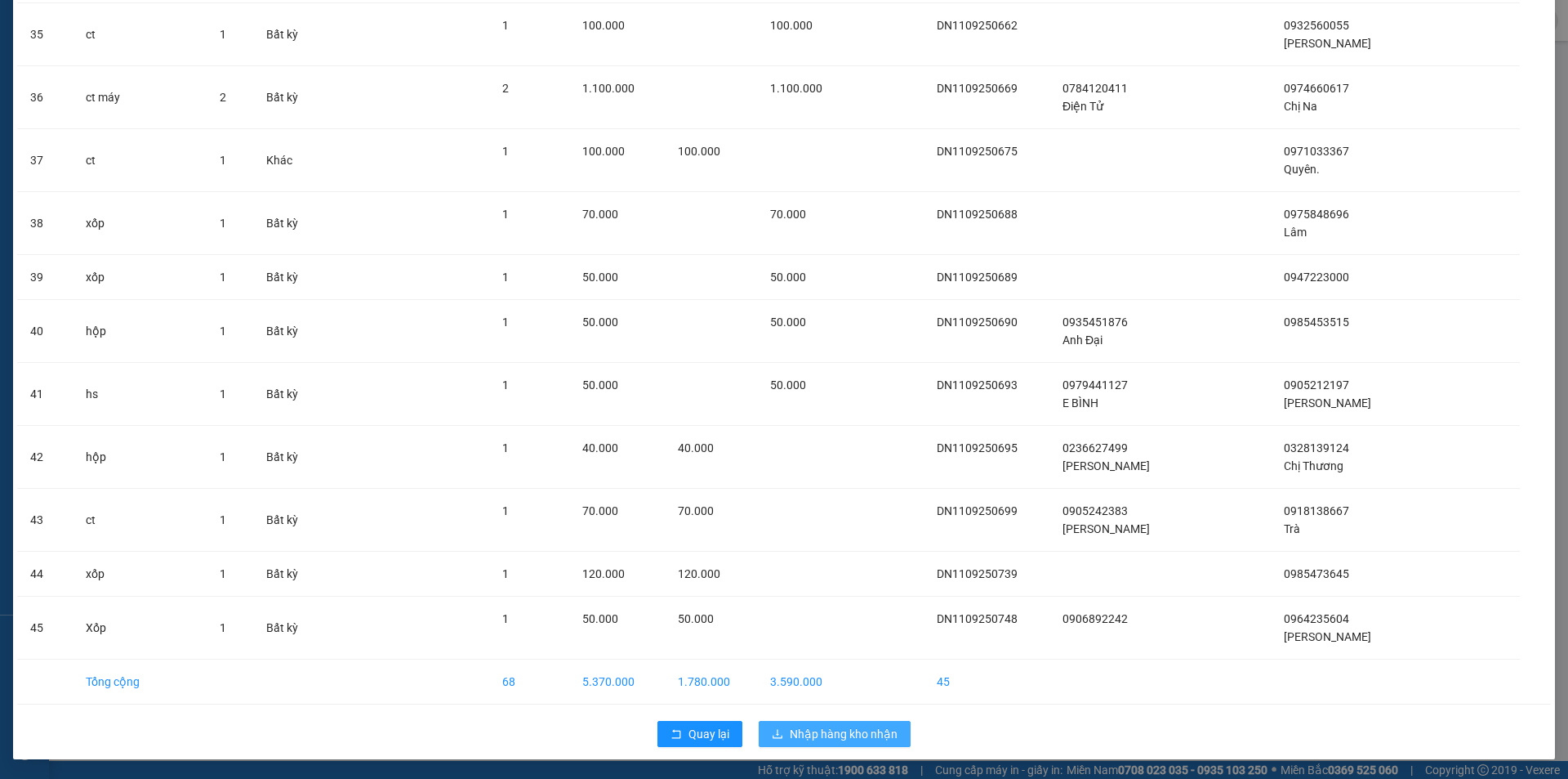
click at [834, 731] on span "Nhập hàng kho nhận" at bounding box center [844, 733] width 108 height 18
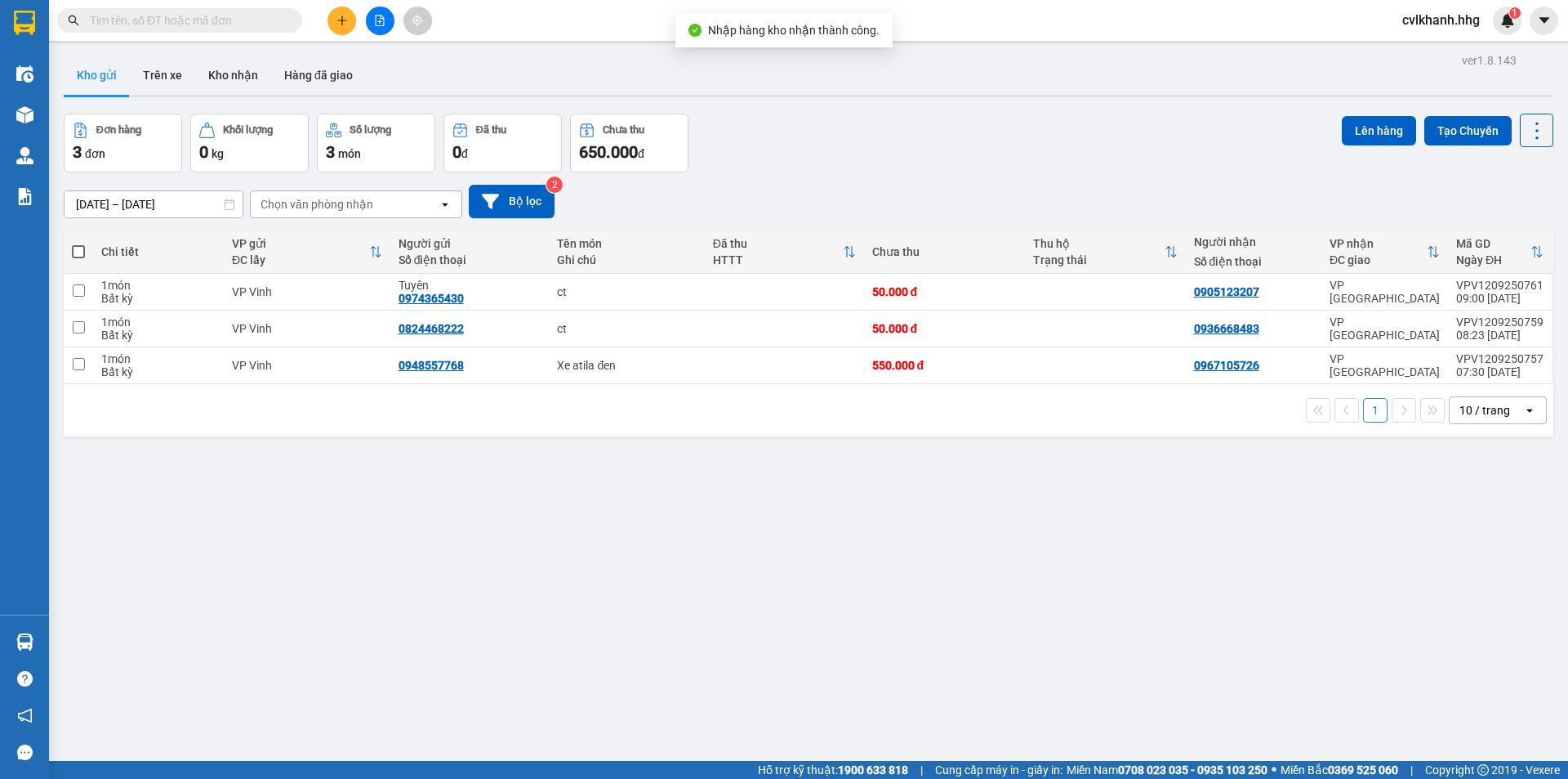
click at [213, 13] on input "text" at bounding box center [186, 20] width 193 height 18
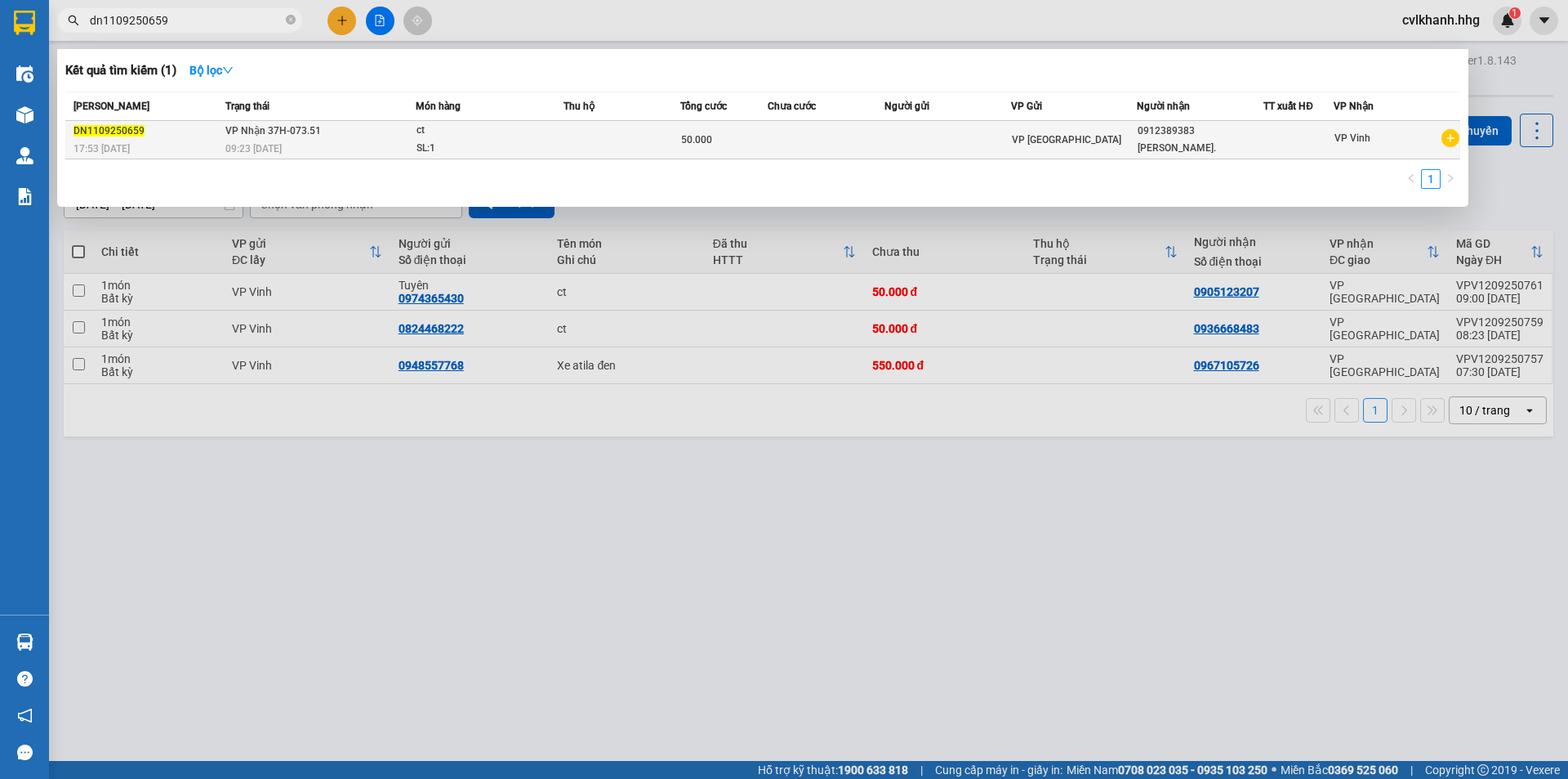
type input "dn1109250659"
click at [435, 150] on div "SL: 1" at bounding box center [477, 148] width 122 height 18
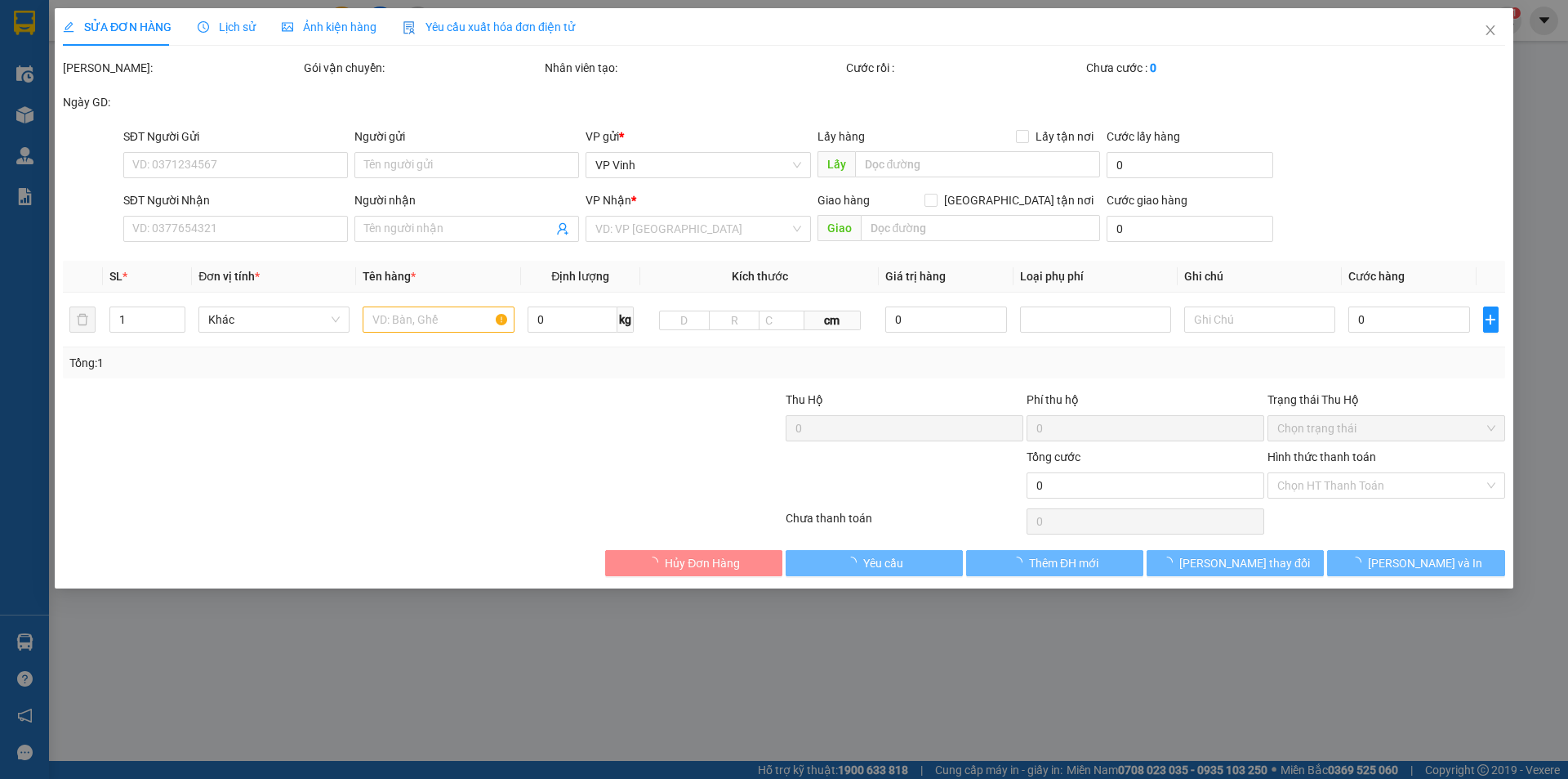
type input "0912389383"
type input "Thanh."
type input "50.000"
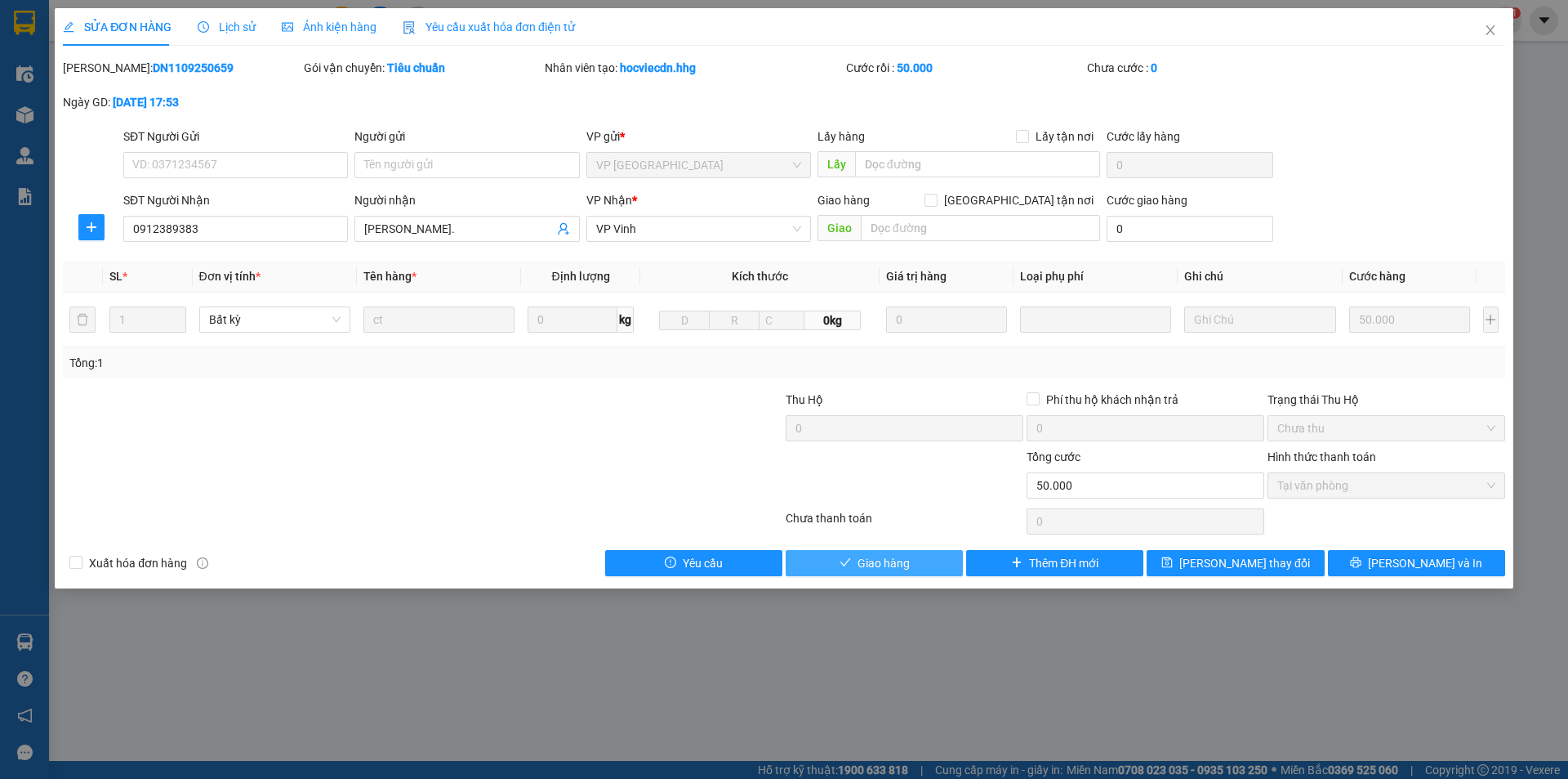
click at [871, 558] on span "Giao hàng" at bounding box center [884, 562] width 52 height 18
click at [861, 556] on span "Giao hàng" at bounding box center [884, 562] width 52 height 18
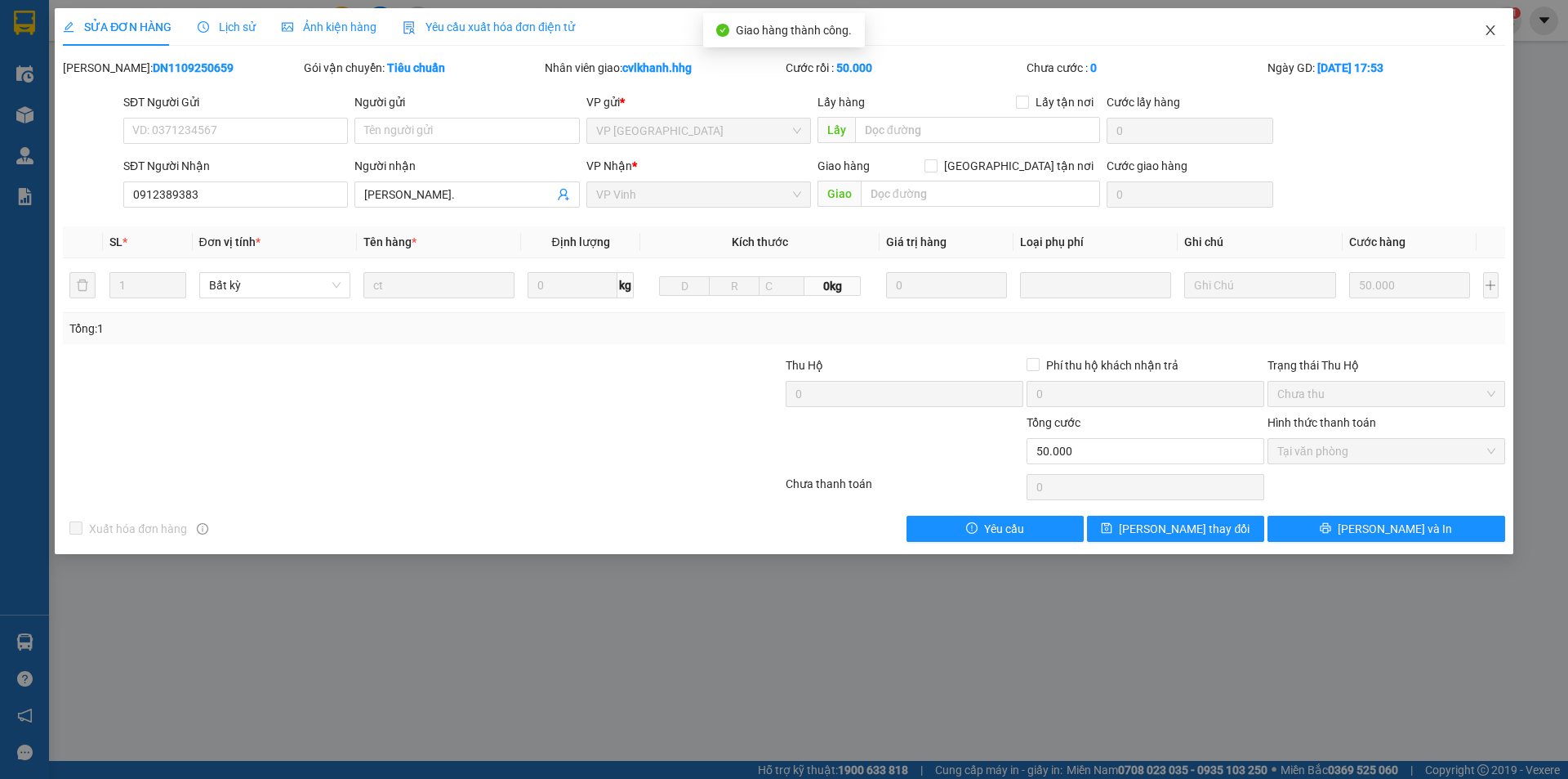
click at [1487, 27] on icon "close" at bounding box center [1490, 31] width 9 height 10
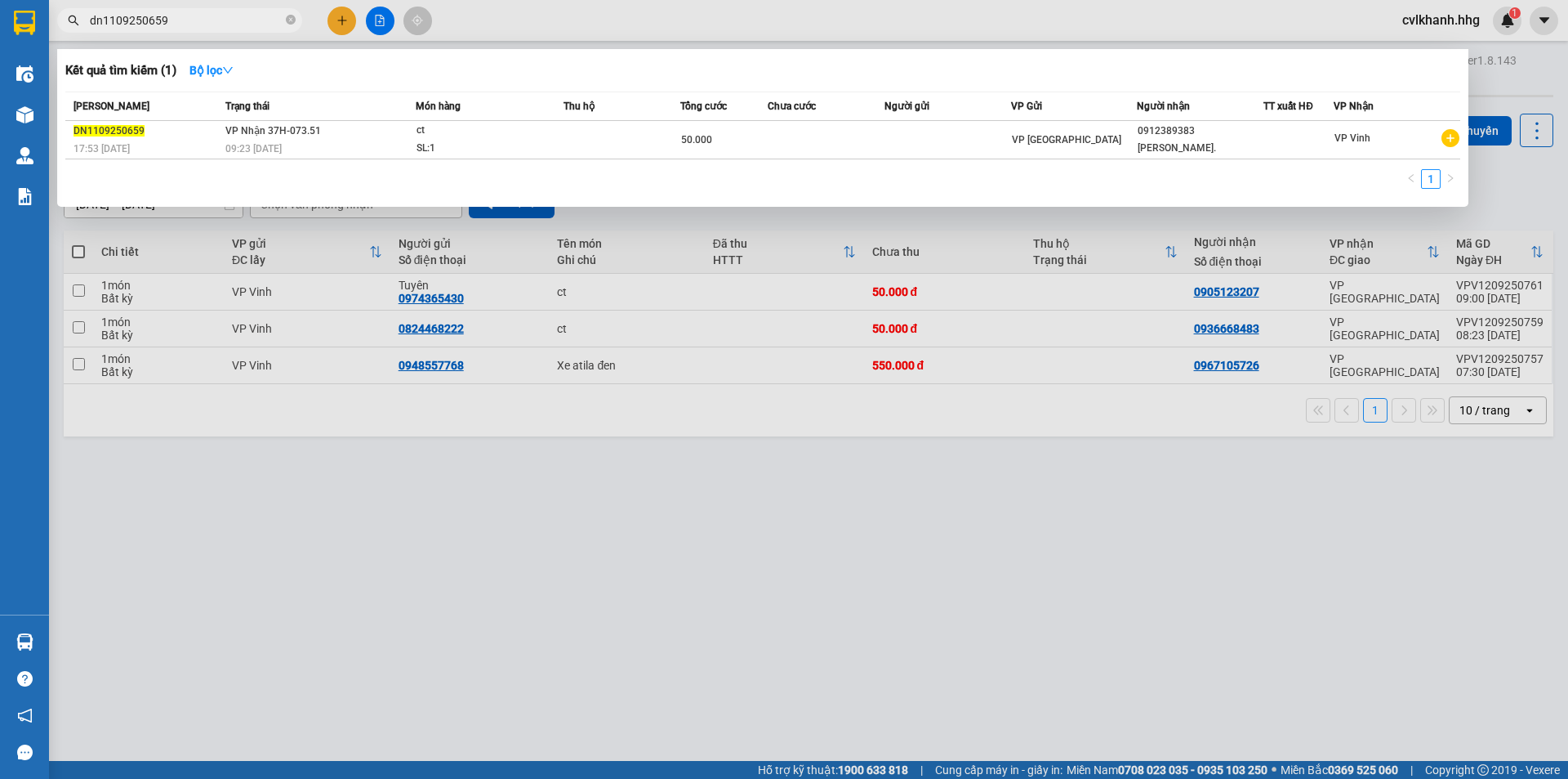
click at [170, 15] on input "dn1109250659" at bounding box center [186, 20] width 193 height 18
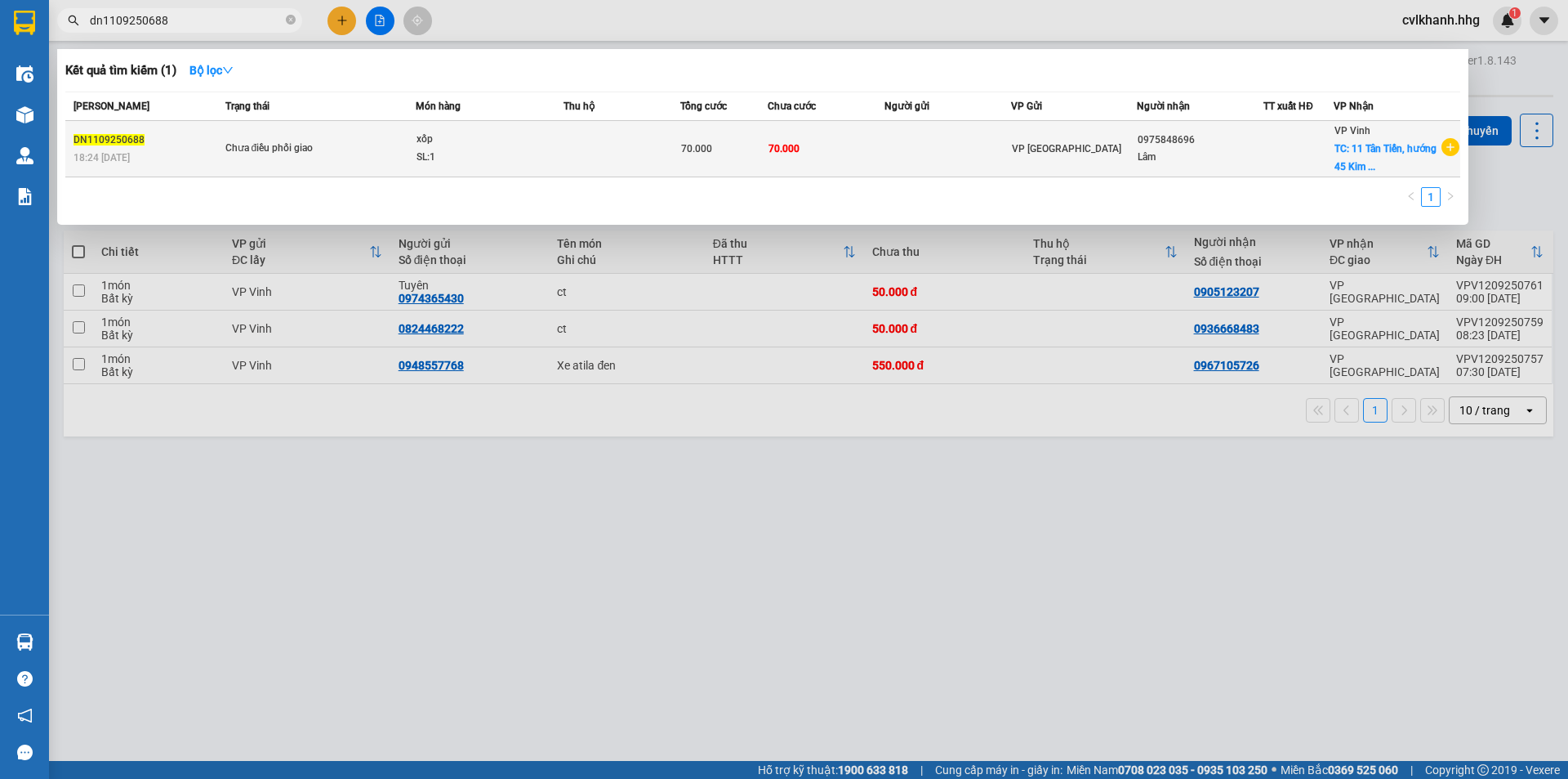
type input "dn1109250688"
click at [655, 152] on td at bounding box center [622, 149] width 116 height 56
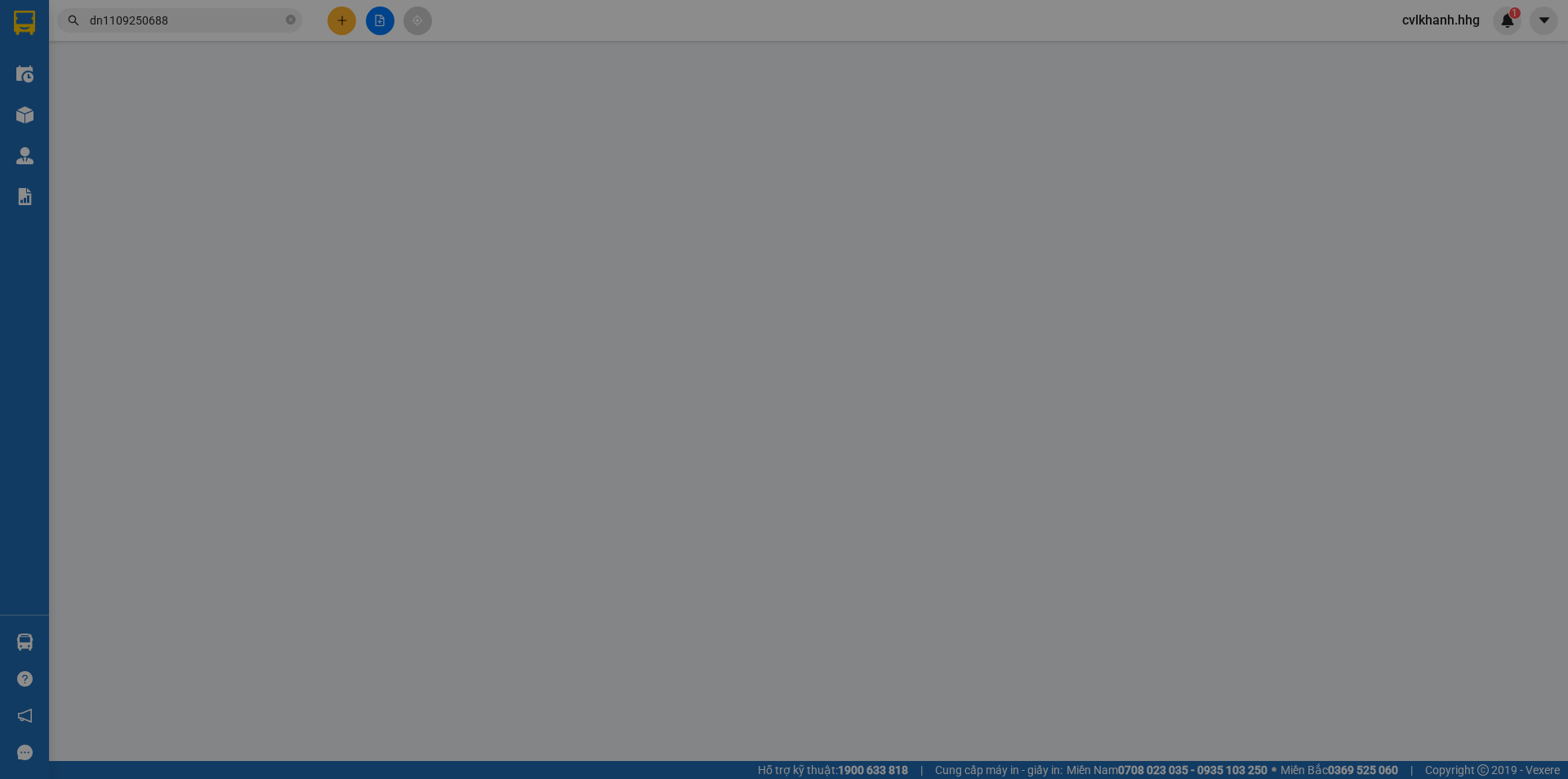
type input "0975848696"
type input "Lâm"
checkbox input "true"
type input "11 Tân Tiến, hướng 45 Kim Đồng-CHƯA TÍNH SHIPg- Chưa tính Ship"
type input "70.000"
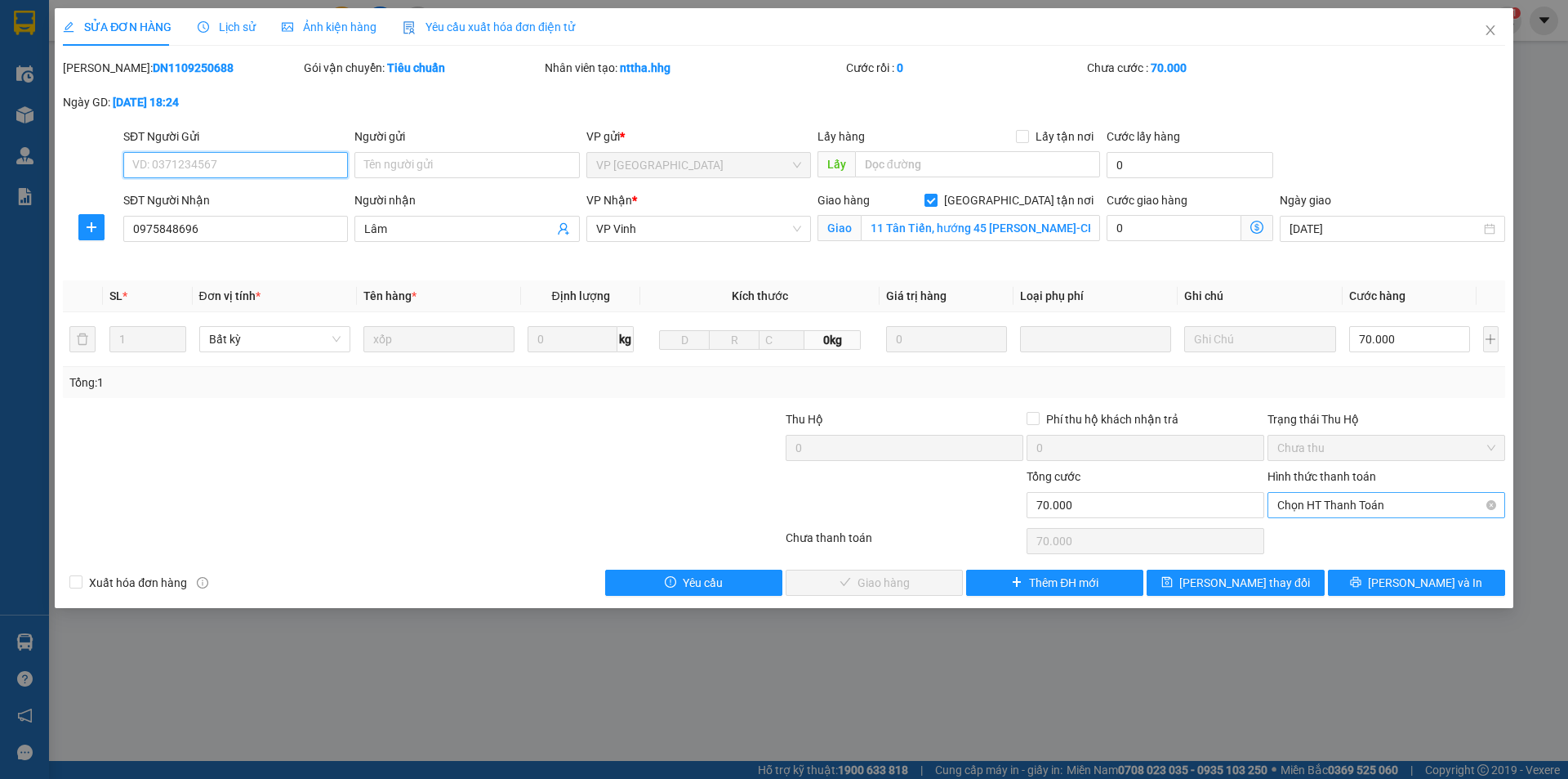
click at [1311, 495] on span "Chọn HT Thanh Toán" at bounding box center [1387, 505] width 219 height 25
click at [1297, 534] on div "Tại văn phòng" at bounding box center [1387, 537] width 219 height 18
type input "0"
click at [863, 591] on span "[PERSON_NAME] và Giao hàng" at bounding box center [895, 582] width 157 height 18
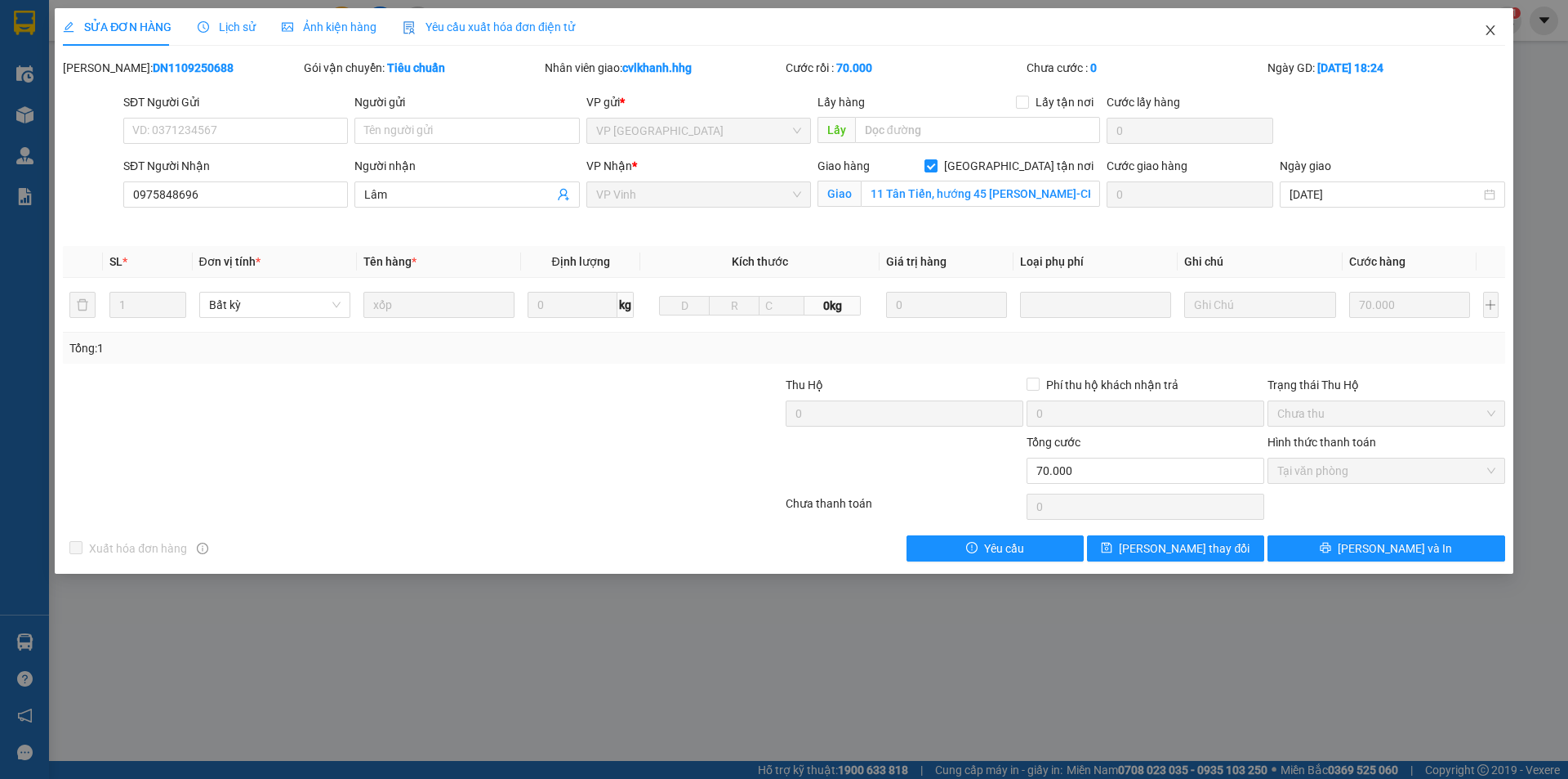
click at [1498, 26] on span "Close" at bounding box center [1491, 32] width 46 height 46
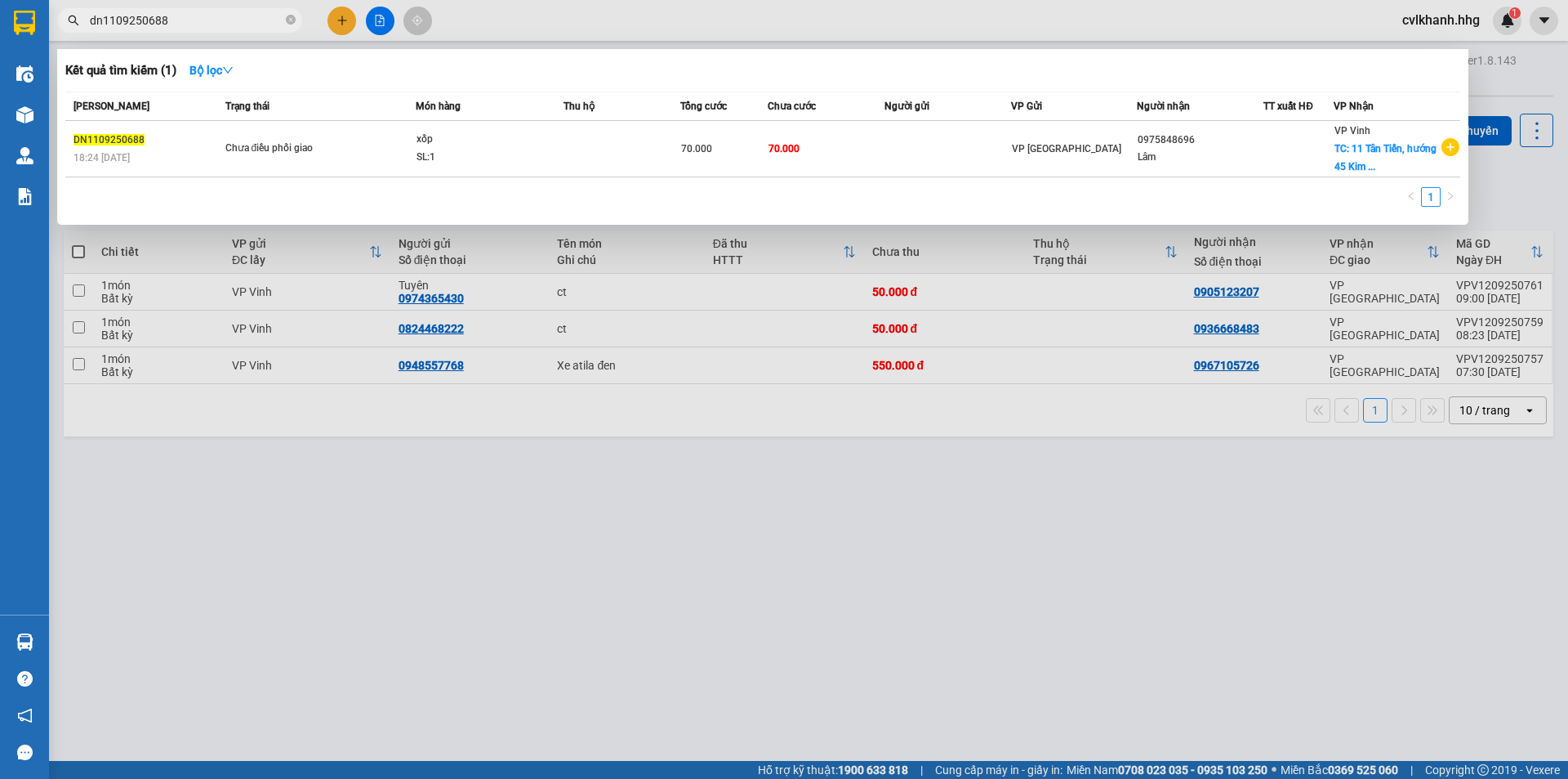
click at [190, 21] on input "dn1109250688" at bounding box center [186, 20] width 193 height 18
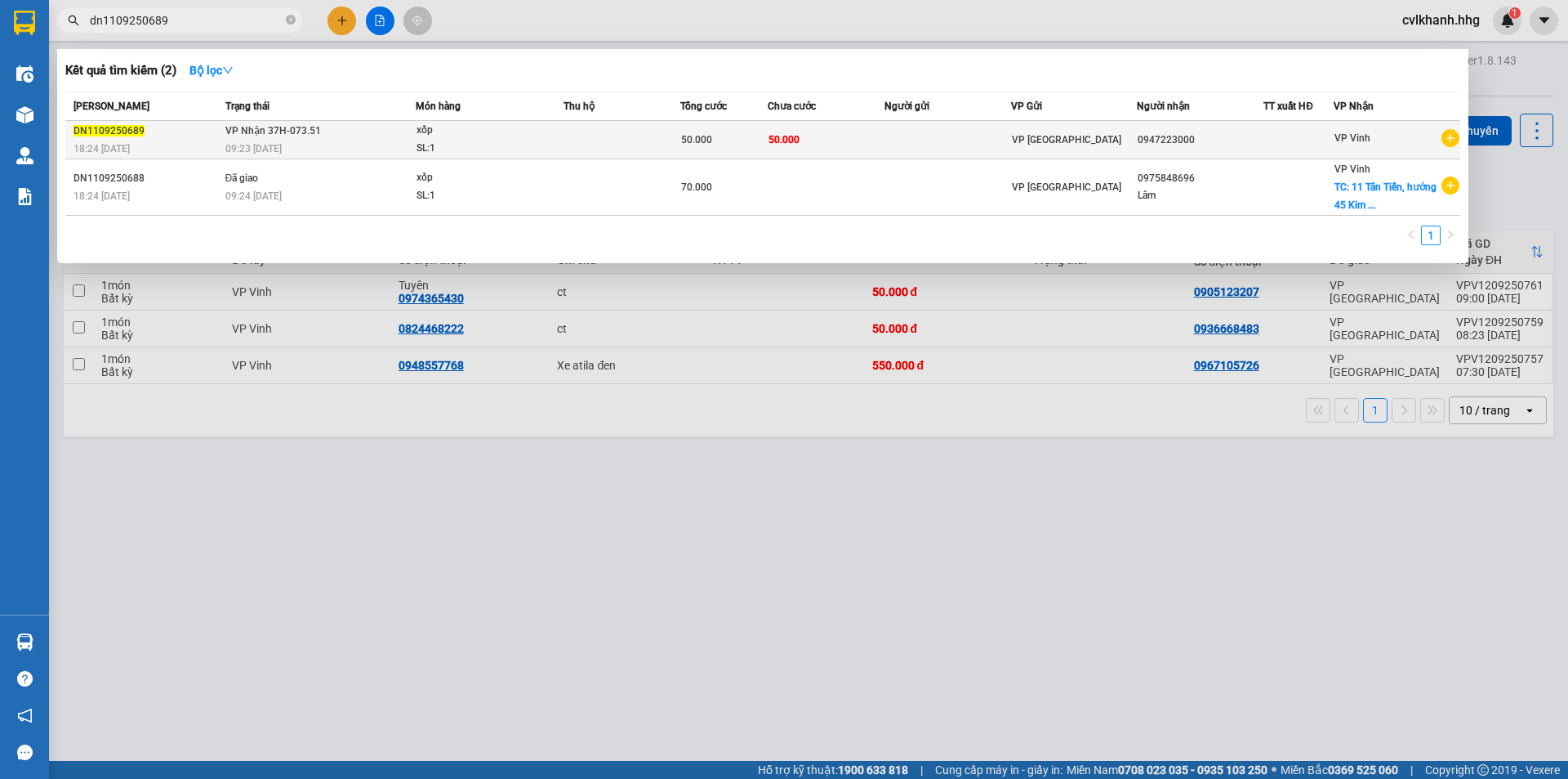
type input "dn1109250689"
click at [461, 143] on div "SL: 1" at bounding box center [477, 148] width 122 height 18
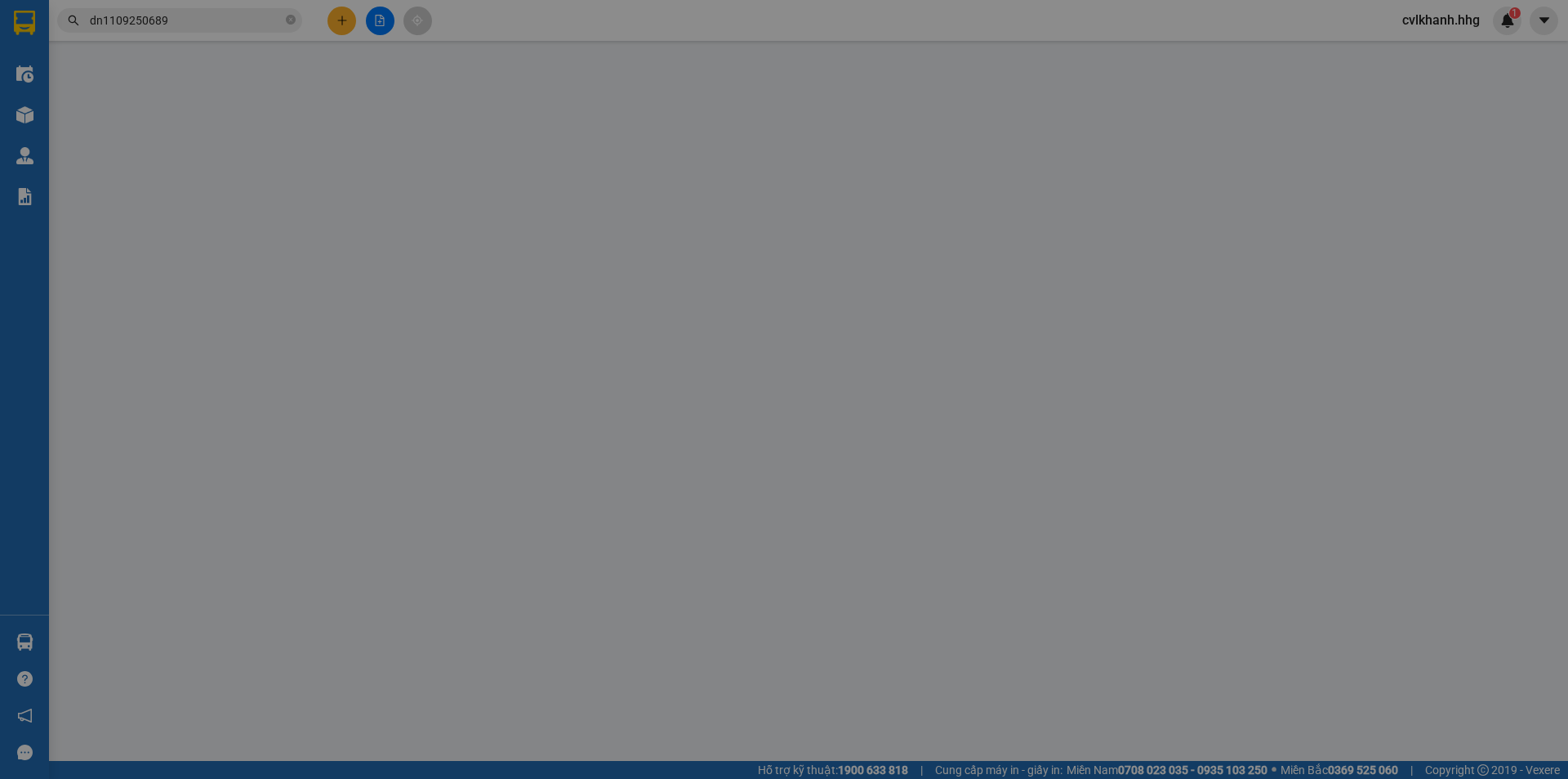
type input "0947223000"
type input "50.000"
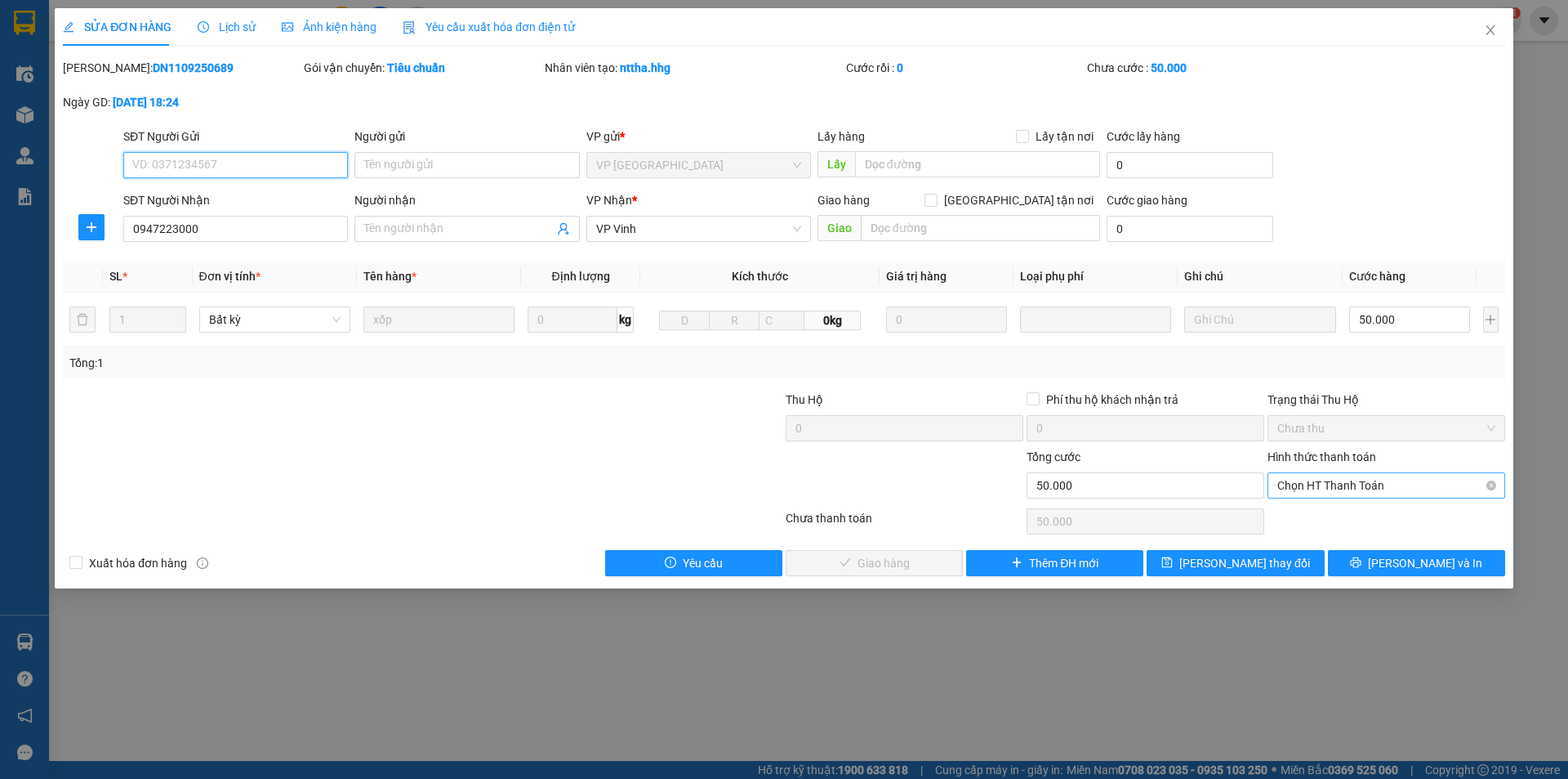
drag, startPoint x: 1323, startPoint y: 482, endPoint x: 1325, endPoint y: 497, distance: 15.1
click at [1323, 482] on span "Chọn HT Thanh Toán" at bounding box center [1387, 486] width 219 height 25
click at [1317, 523] on div "Tại văn phòng" at bounding box center [1387, 517] width 219 height 18
type input "0"
click at [810, 558] on icon "check" at bounding box center [805, 562] width 11 height 11
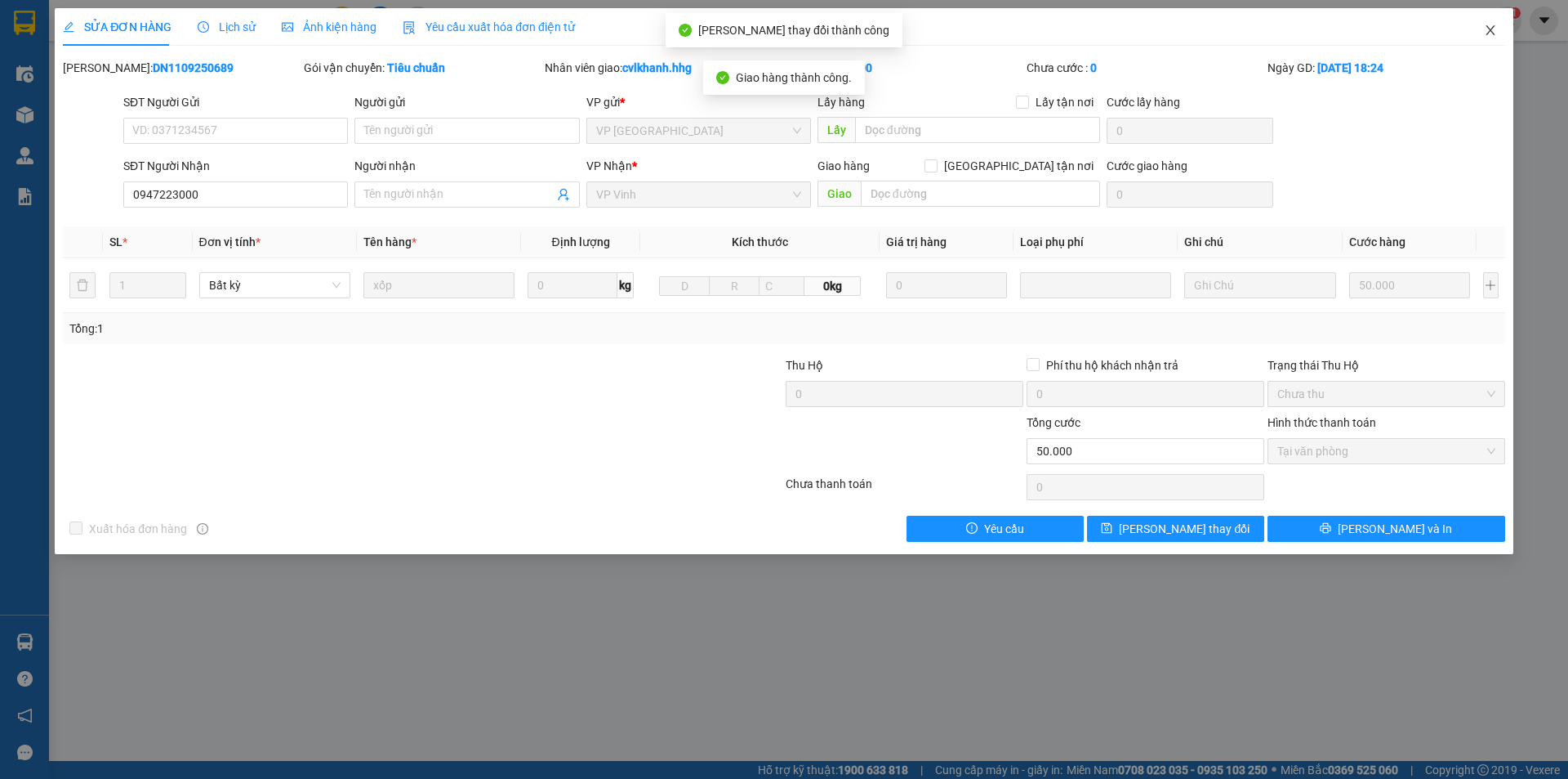
click at [1481, 30] on span "Close" at bounding box center [1491, 32] width 46 height 46
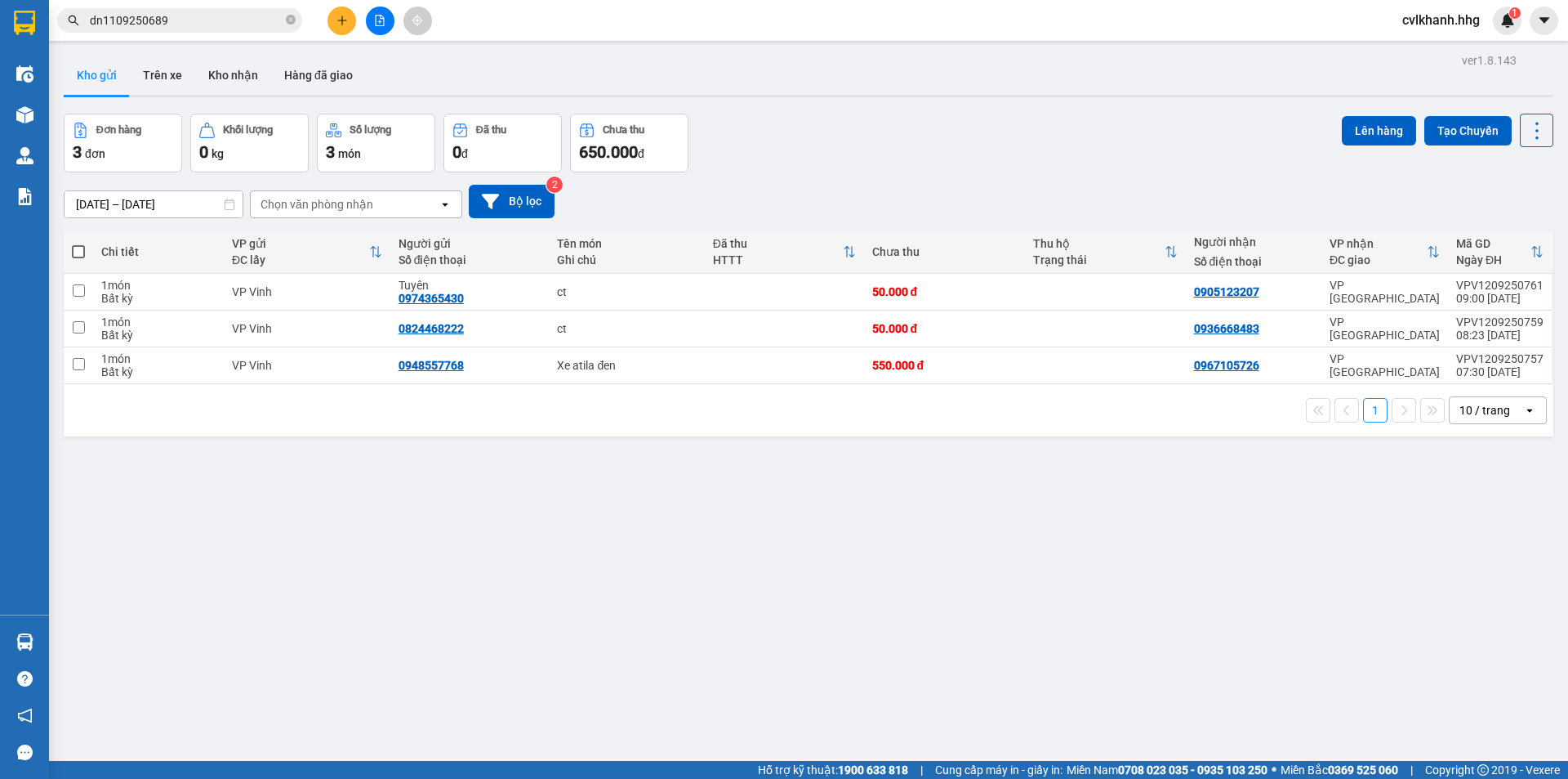
click at [185, 8] on div "Kết quả tìm kiếm ( 2 ) Bộ lọc Mã ĐH Trạng thái Món hàng Thu hộ Tổng cước Chưa c…" at bounding box center [784, 20] width 1568 height 41
click at [185, 8] on div "Kết quả tìm kiếm ( 2 ) Bộ lọc Mã ĐH Trạng thái Món hàng Thu hộ Tổng cước Chưa c…" at bounding box center [159, 21] width 319 height 29
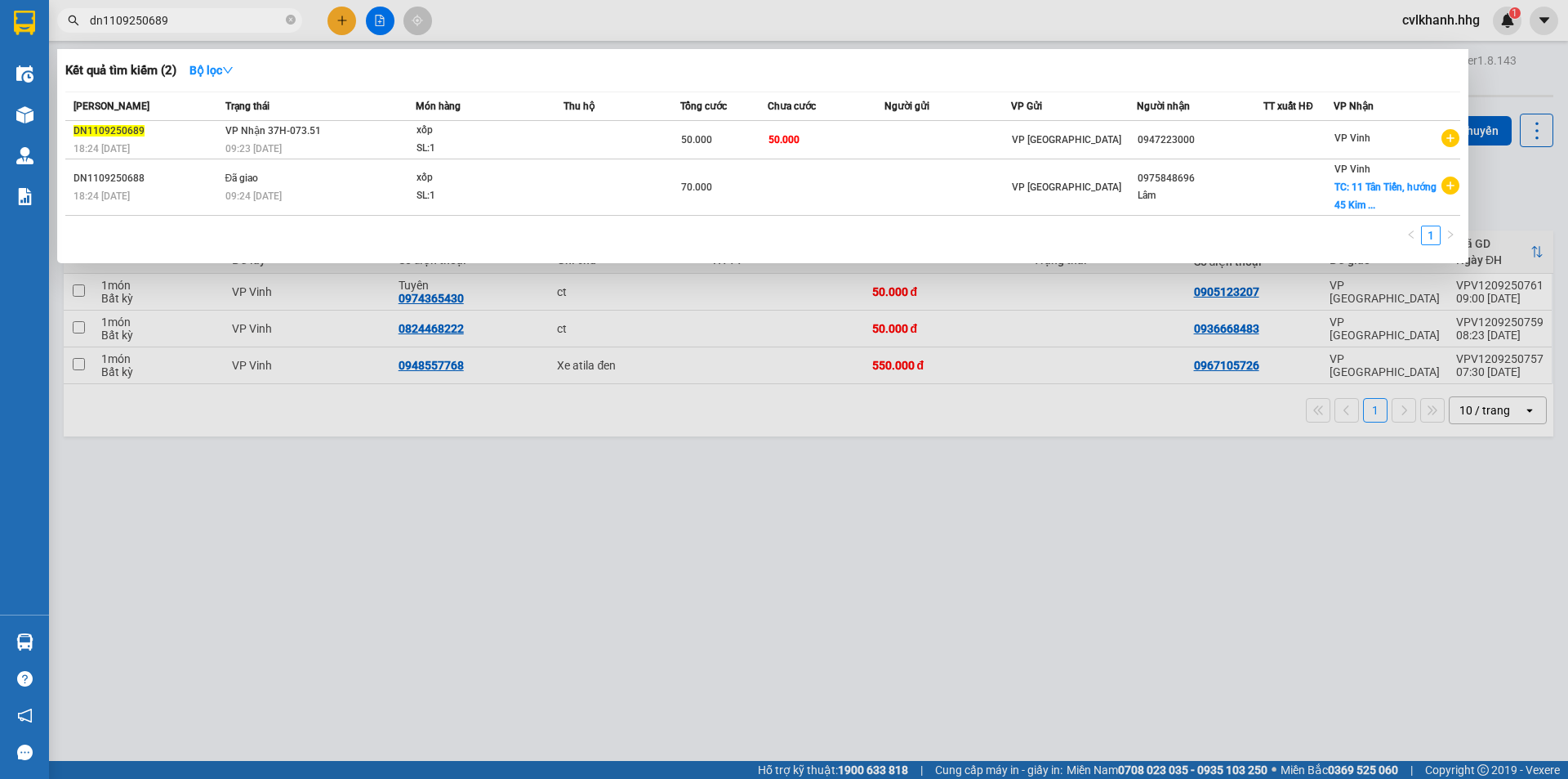
click at [189, 14] on input "dn1109250689" at bounding box center [186, 20] width 193 height 18
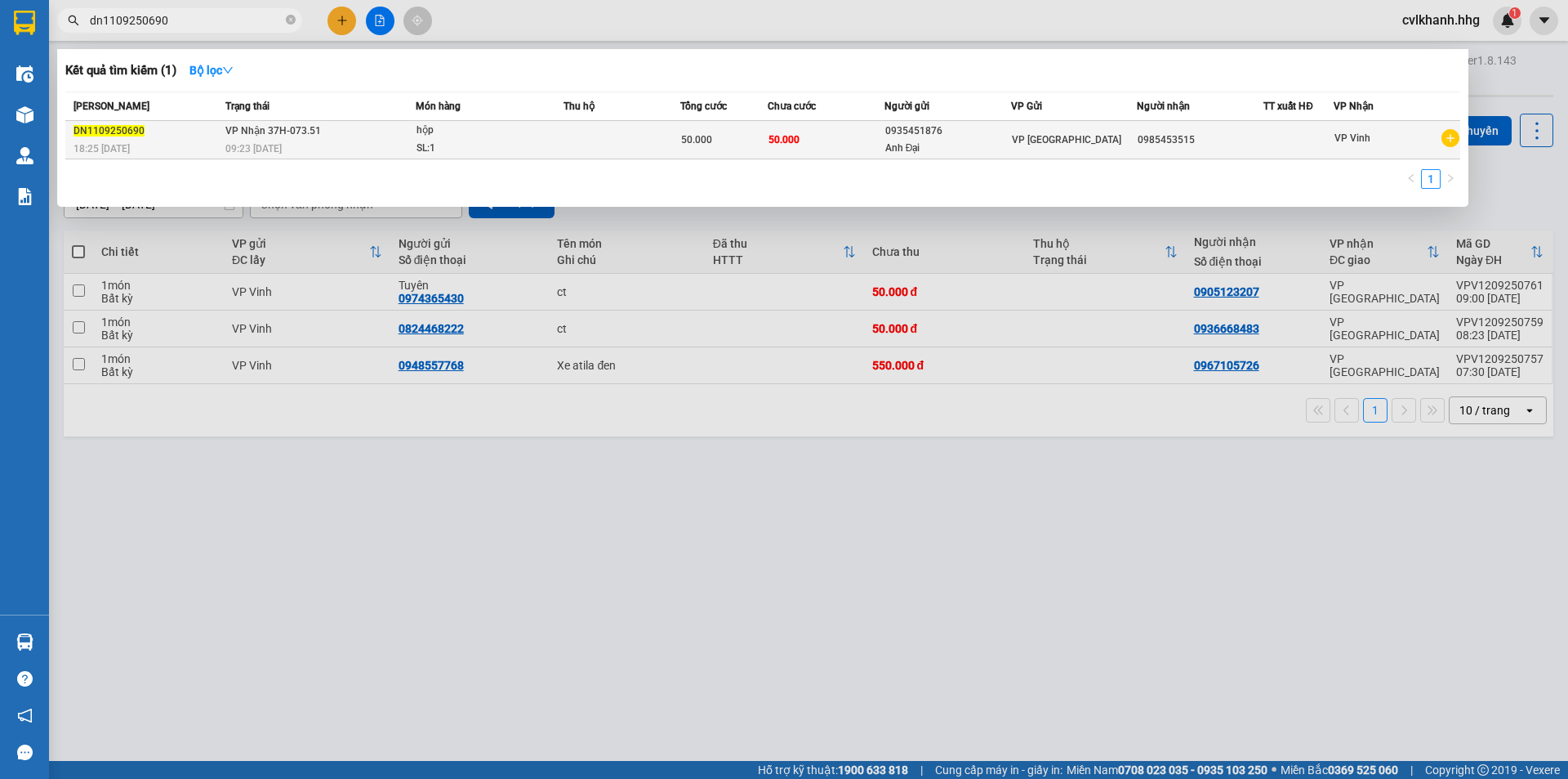
type input "dn1109250690"
click at [345, 142] on div "09:23 [DATE]" at bounding box center [320, 148] width 190 height 18
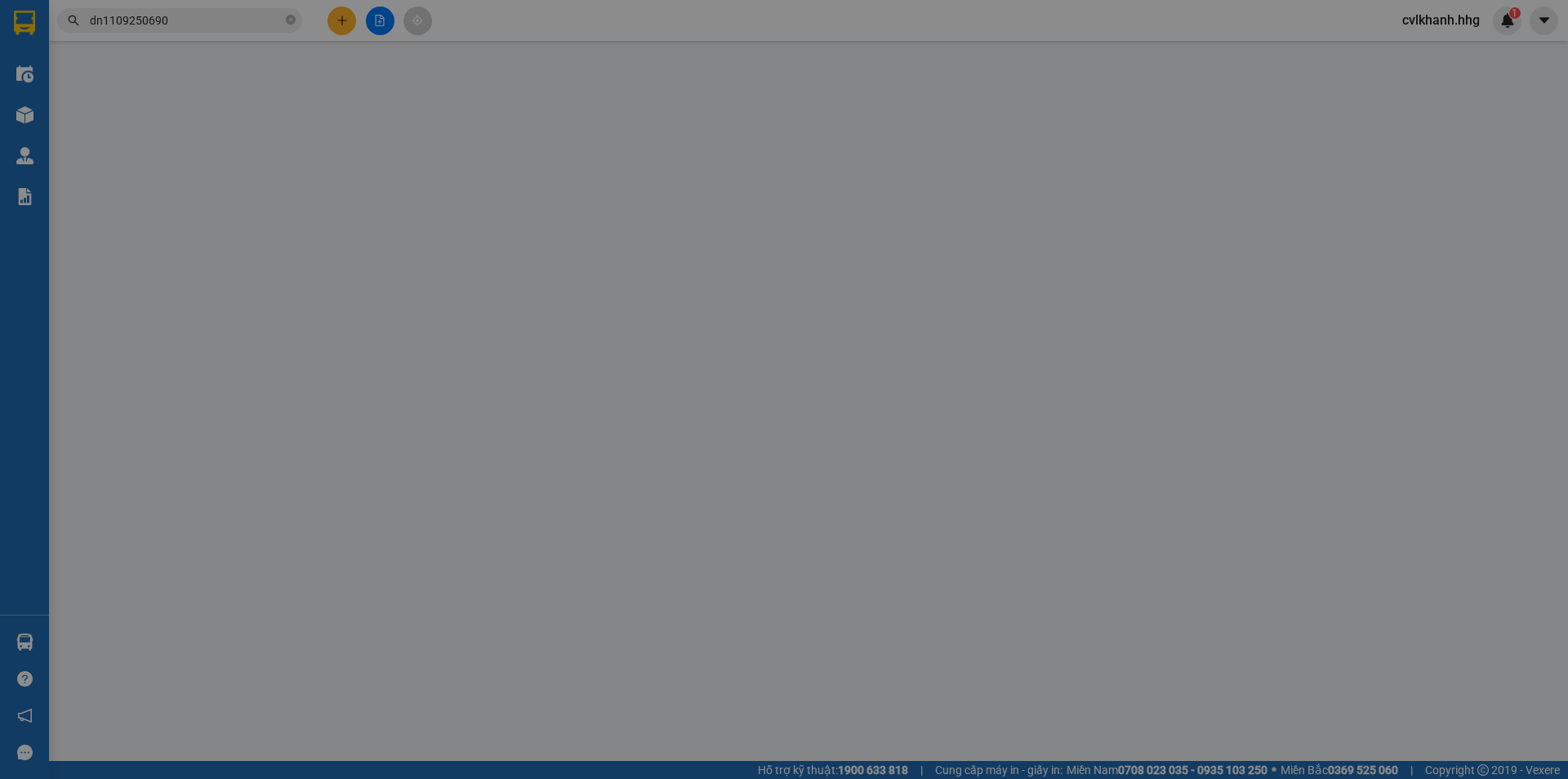
type input "0935451876"
type input "Anh Đại"
type input "0985453515"
type input "50.000"
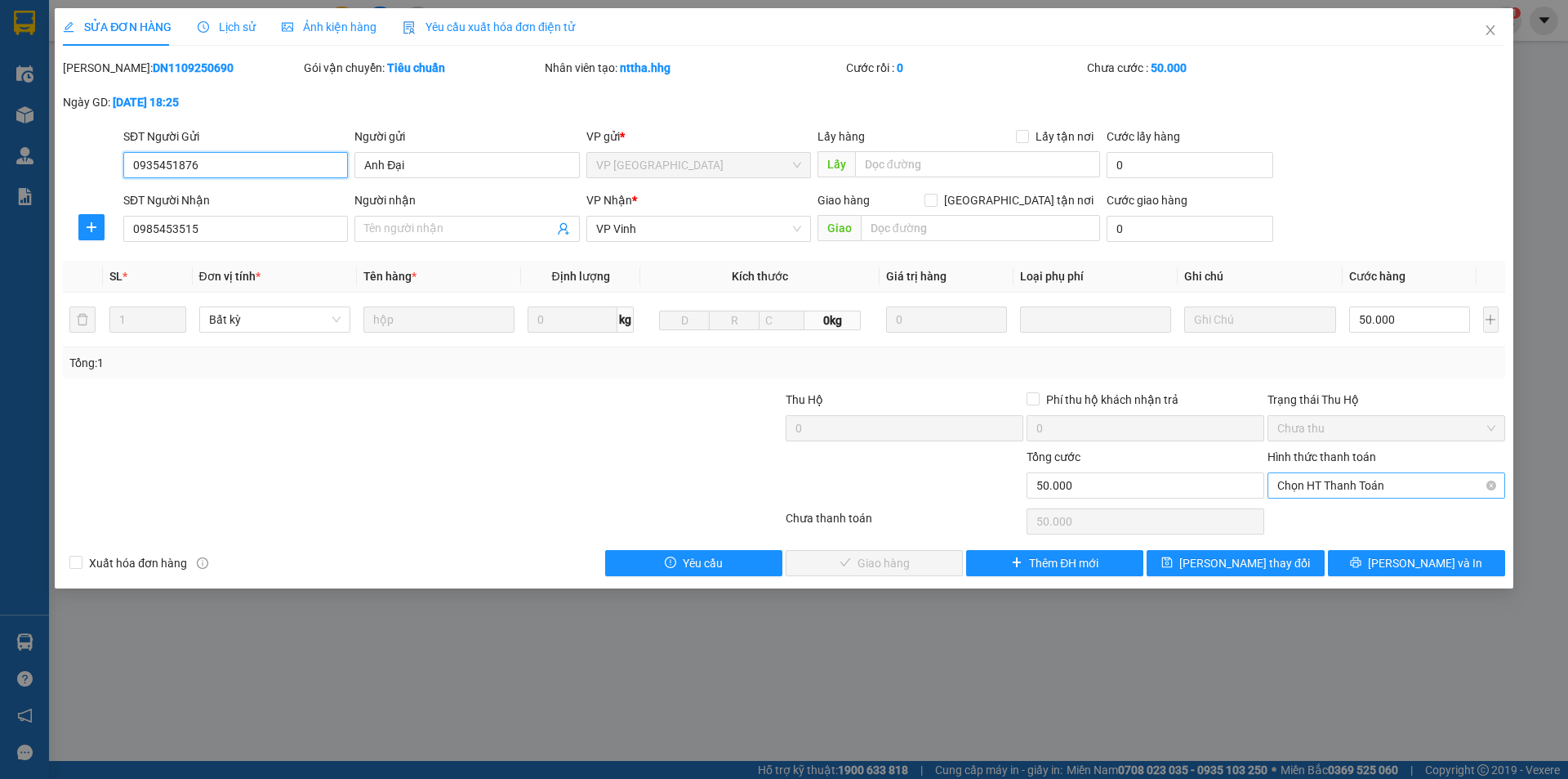
click at [1318, 480] on span "Chọn HT Thanh Toán" at bounding box center [1387, 486] width 219 height 25
drag, startPoint x: 1313, startPoint y: 515, endPoint x: 1183, endPoint y: 540, distance: 132.4
click at [1313, 513] on div "Tại văn phòng" at bounding box center [1387, 517] width 219 height 18
type input "0"
click at [889, 569] on span "[PERSON_NAME] và Giao hàng" at bounding box center [895, 562] width 157 height 18
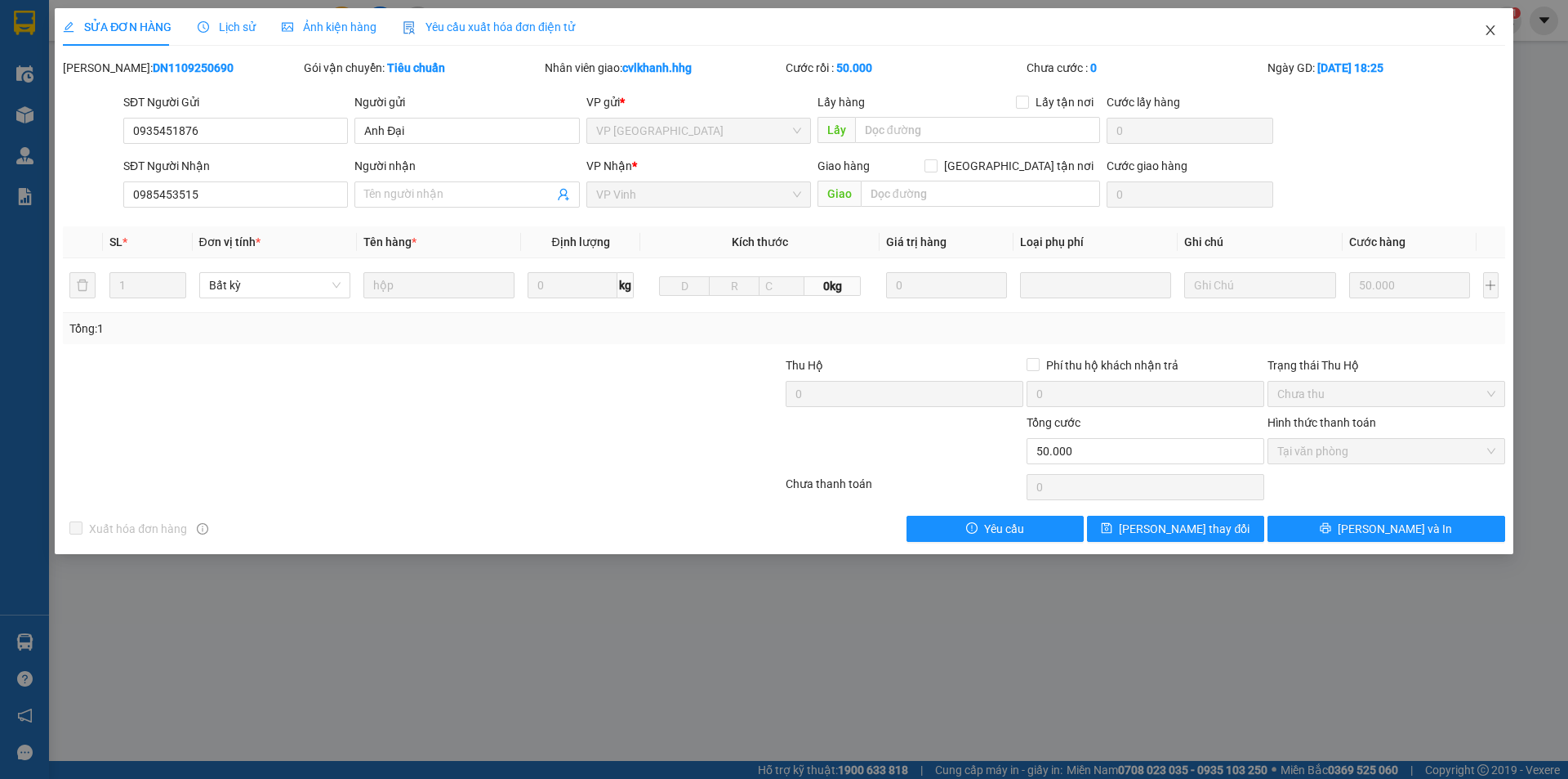
click at [1484, 37] on span "Close" at bounding box center [1491, 32] width 46 height 46
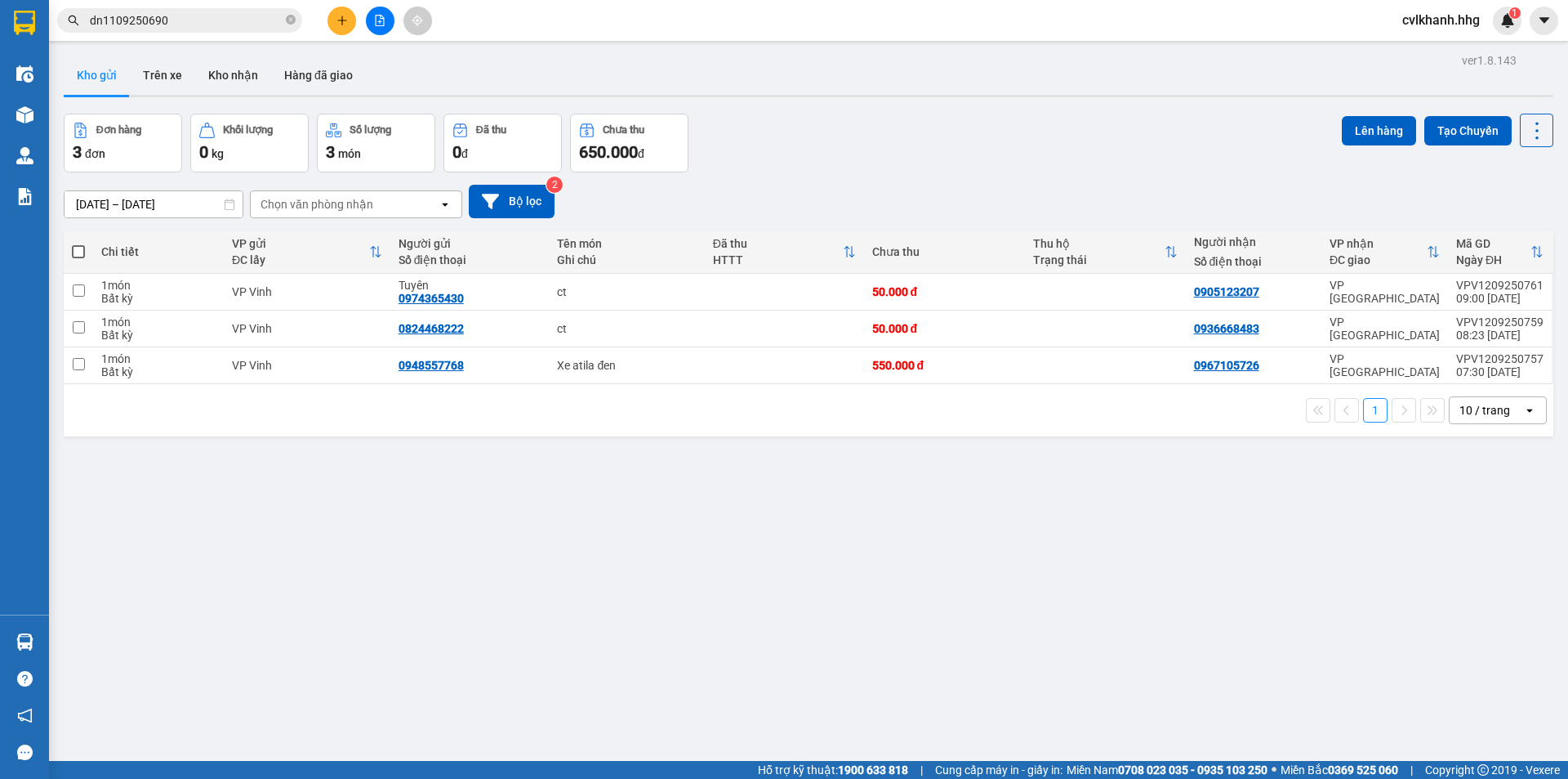
click at [160, 20] on input "dn1109250690" at bounding box center [186, 20] width 193 height 18
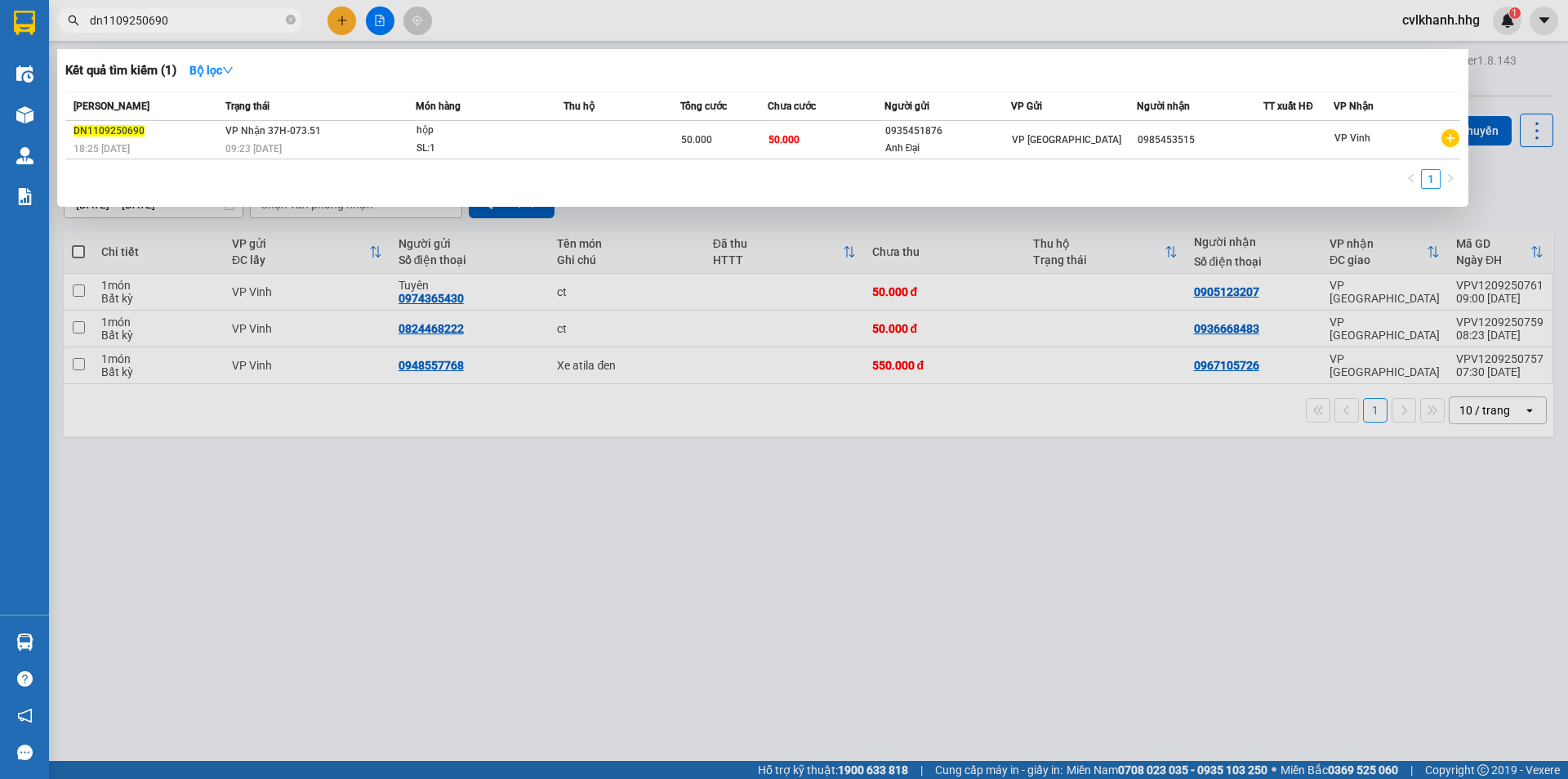
click at [169, 15] on input "dn1109250690" at bounding box center [186, 20] width 193 height 18
type input "dn1109250620"
click at [332, 155] on div "09:23 [DATE]" at bounding box center [320, 148] width 190 height 18
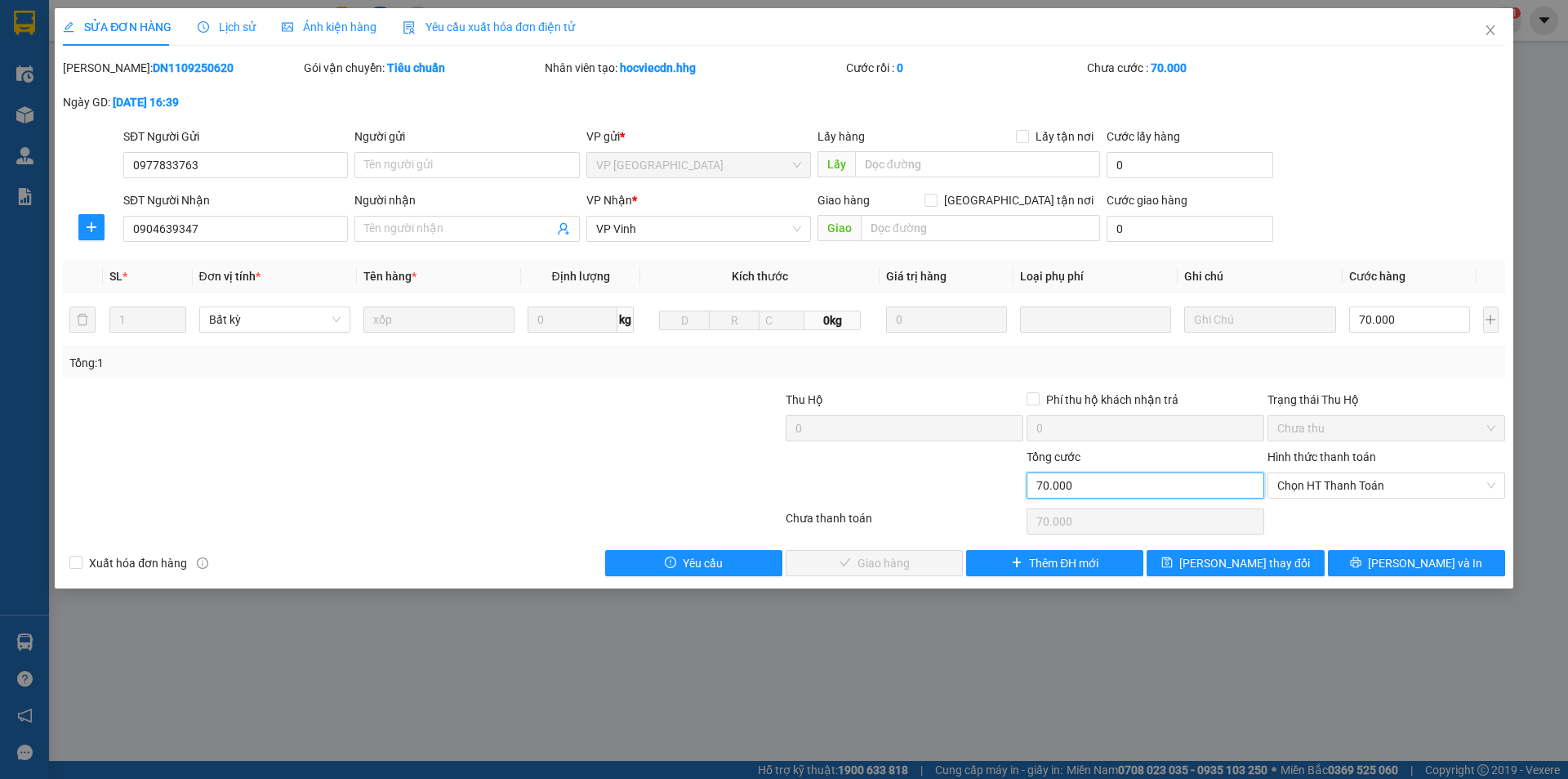
click at [1098, 485] on input "70.000" at bounding box center [1145, 485] width 238 height 26
click at [1042, 477] on input "70.000" at bounding box center [1145, 485] width 238 height 26
click at [1041, 479] on input "70.000" at bounding box center [1145, 485] width 238 height 26
click at [1403, 487] on span "Chọn HT Thanh Toán" at bounding box center [1387, 486] width 219 height 25
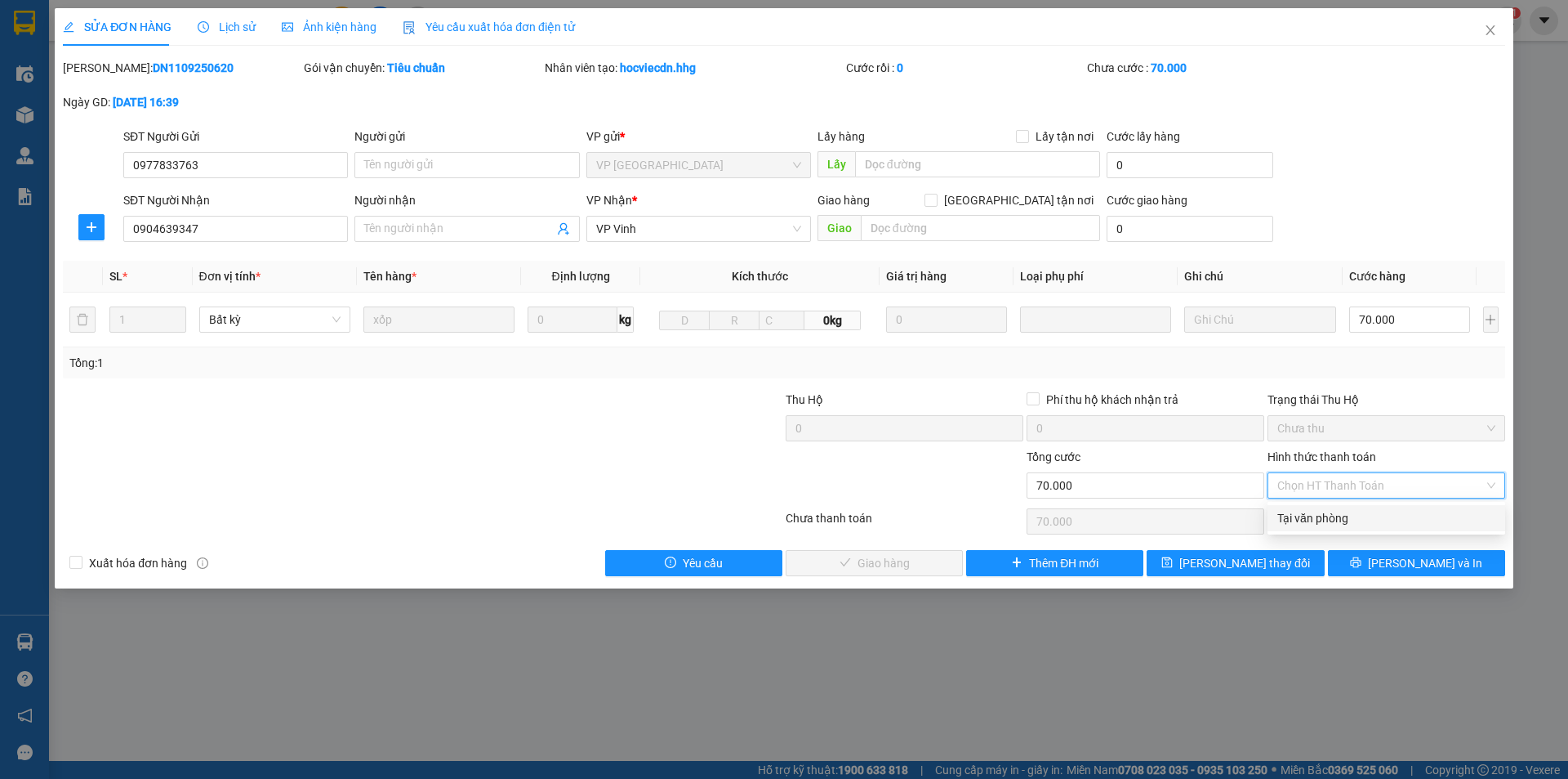
click at [1353, 518] on div "Tại văn phòng" at bounding box center [1387, 517] width 219 height 18
type input "0"
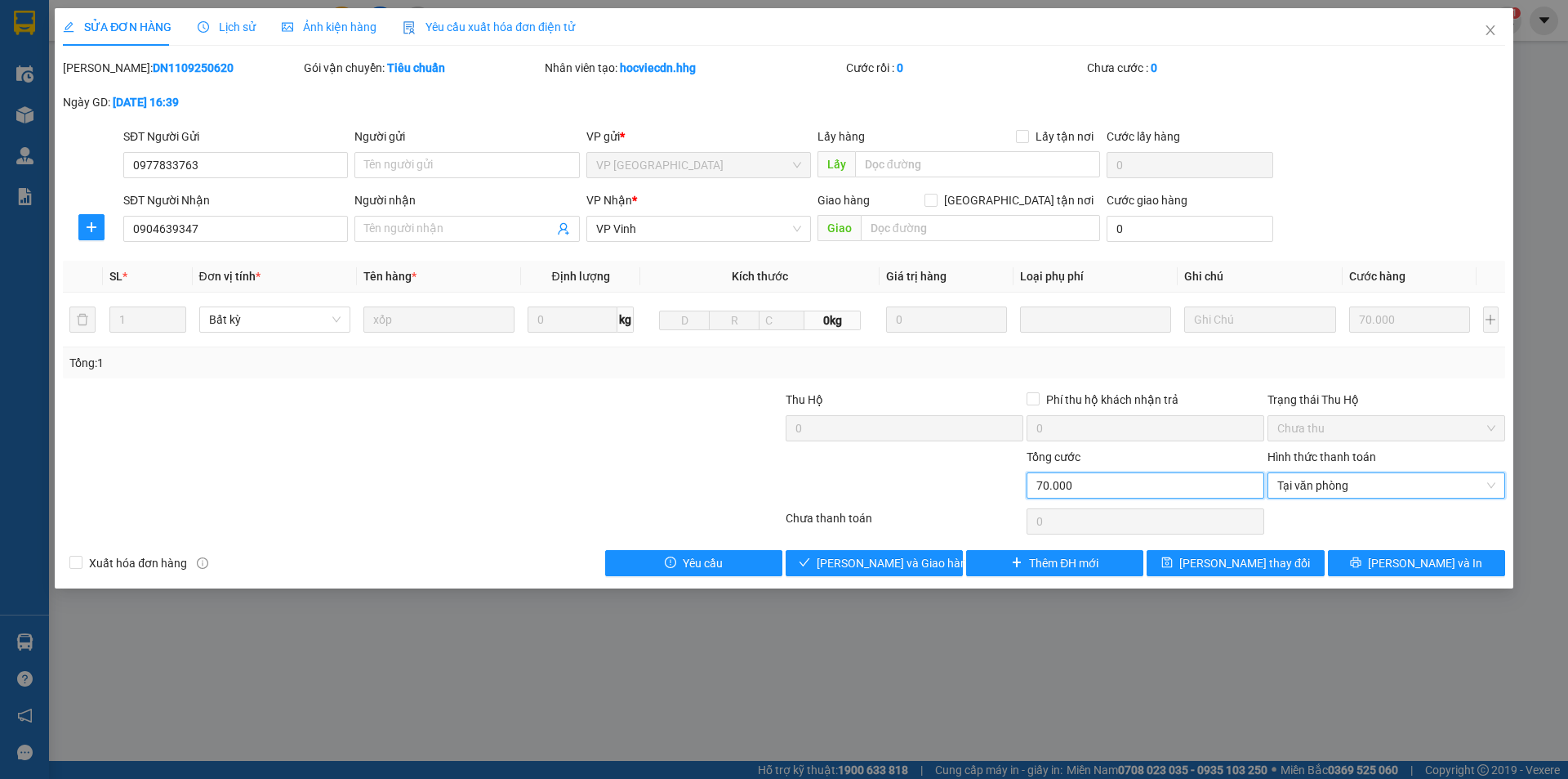
click at [1112, 484] on input "70.000" at bounding box center [1145, 485] width 238 height 26
click at [1098, 485] on input "70.000" at bounding box center [1145, 485] width 238 height 26
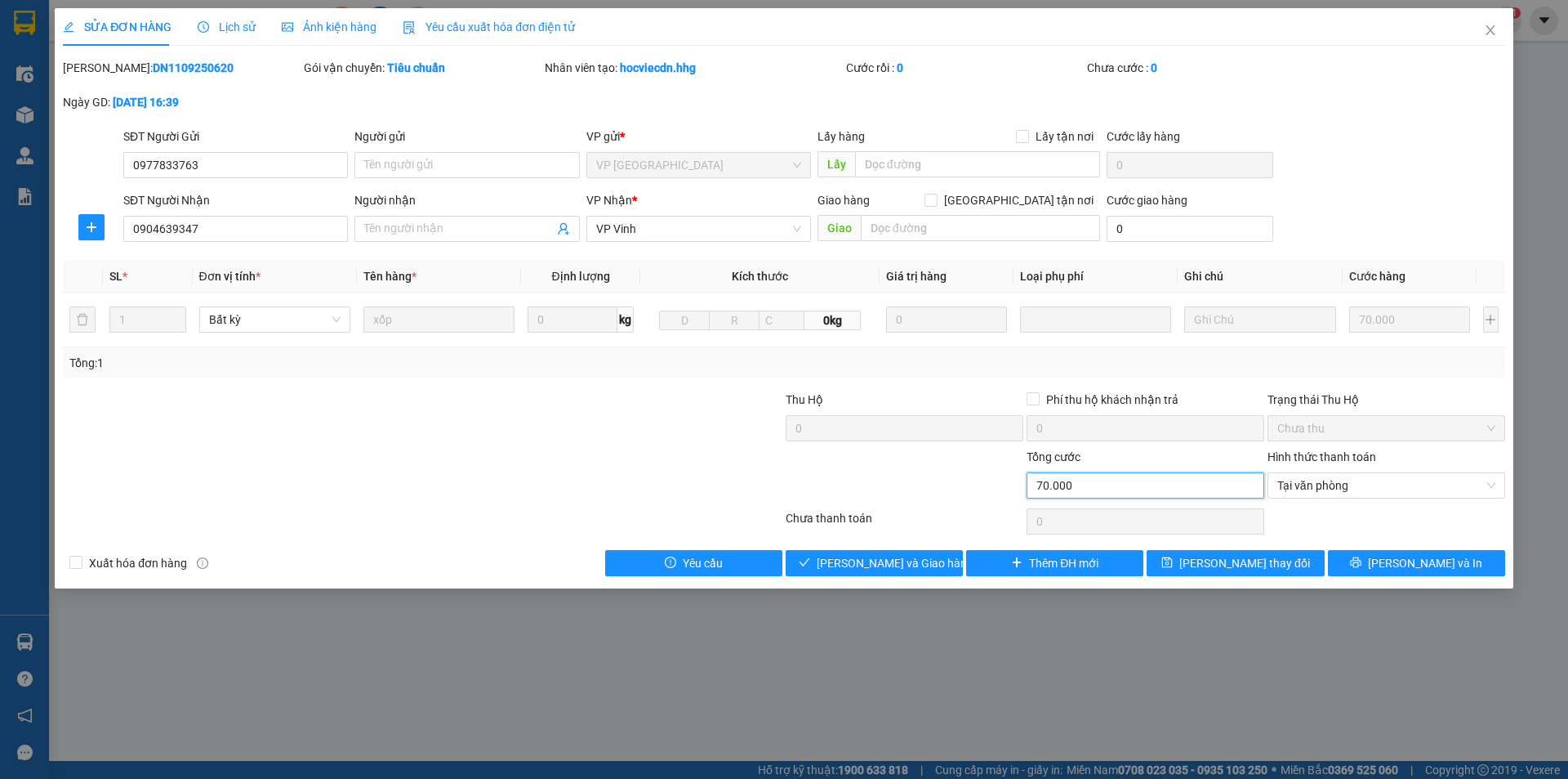
click at [1098, 485] on input "70.000" at bounding box center [1145, 485] width 238 height 26
click at [1389, 483] on span "Tại văn phòng" at bounding box center [1387, 486] width 219 height 25
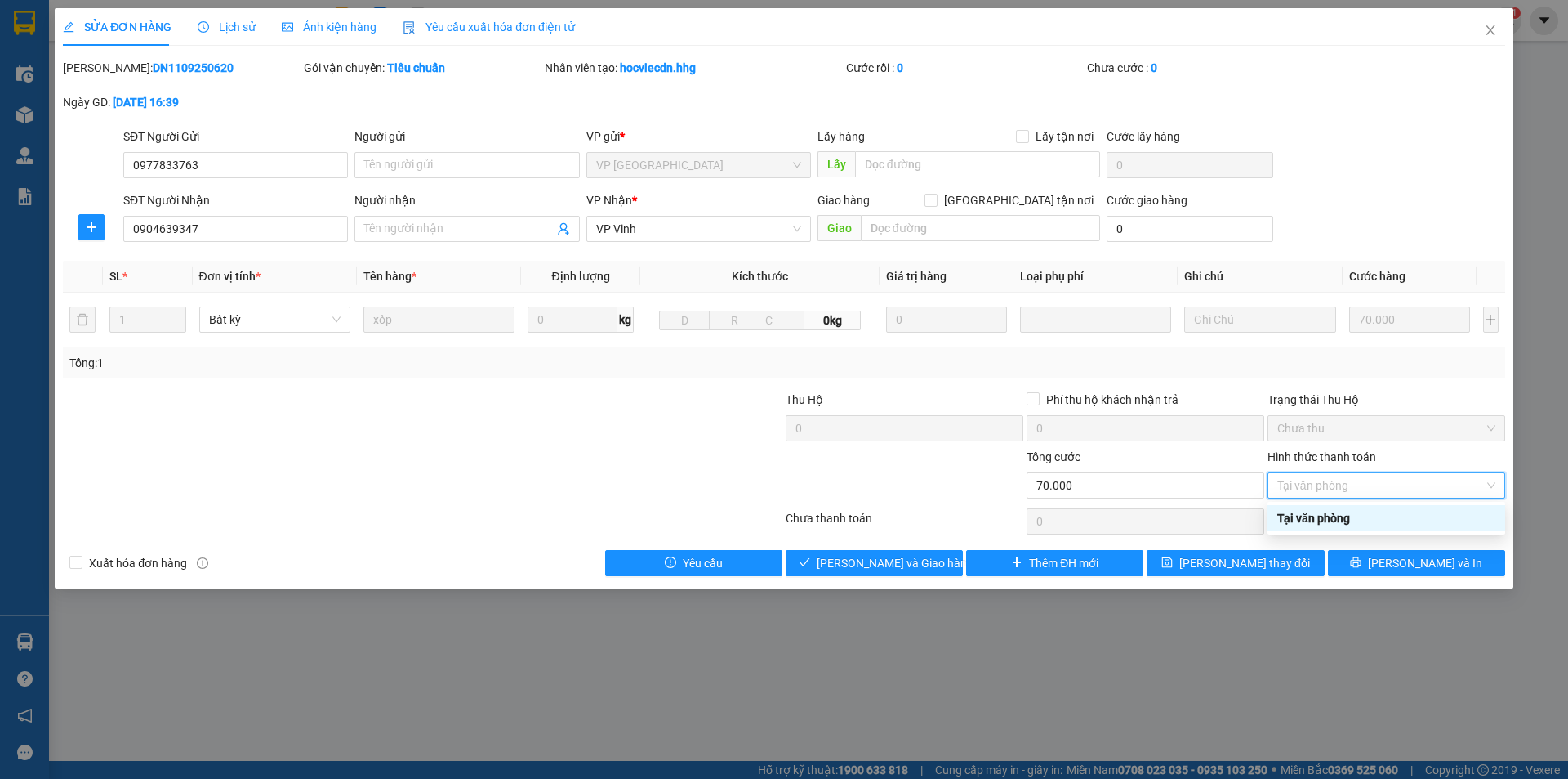
click at [1351, 515] on div "Tại văn phòng" at bounding box center [1387, 517] width 219 height 18
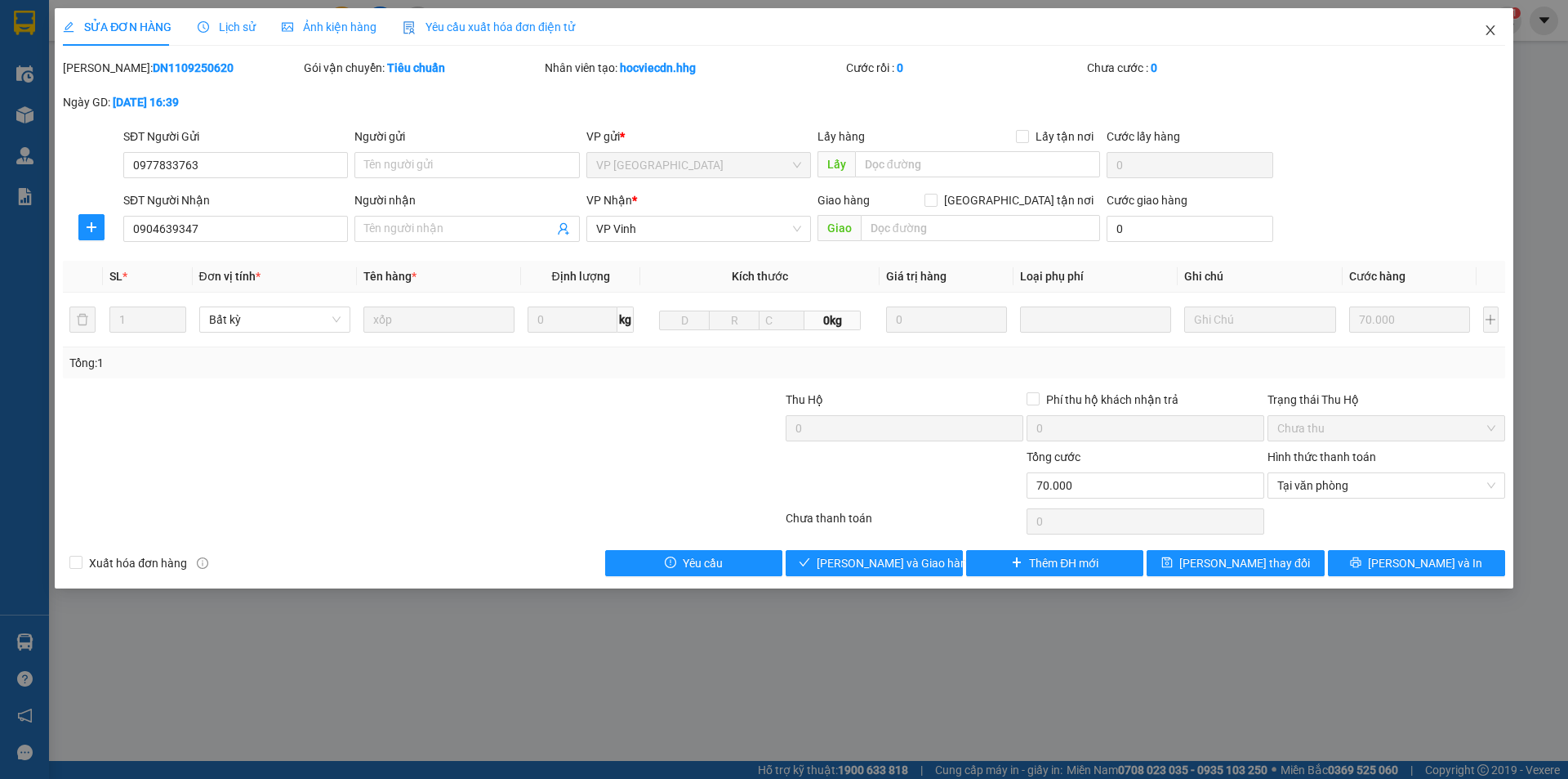
click at [1493, 37] on span "Close" at bounding box center [1491, 32] width 46 height 46
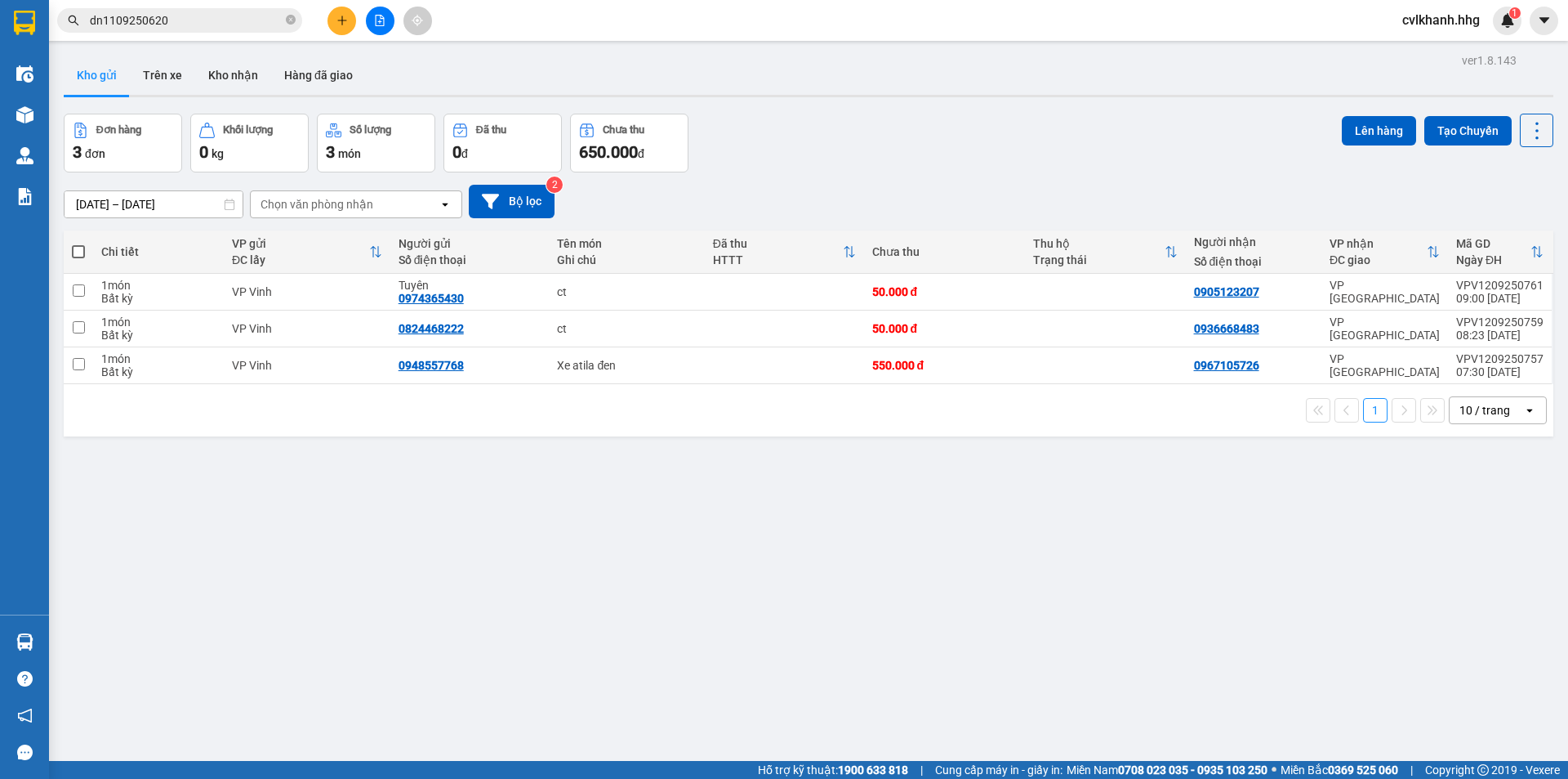
click at [193, 28] on input "dn1109250620" at bounding box center [186, 20] width 193 height 18
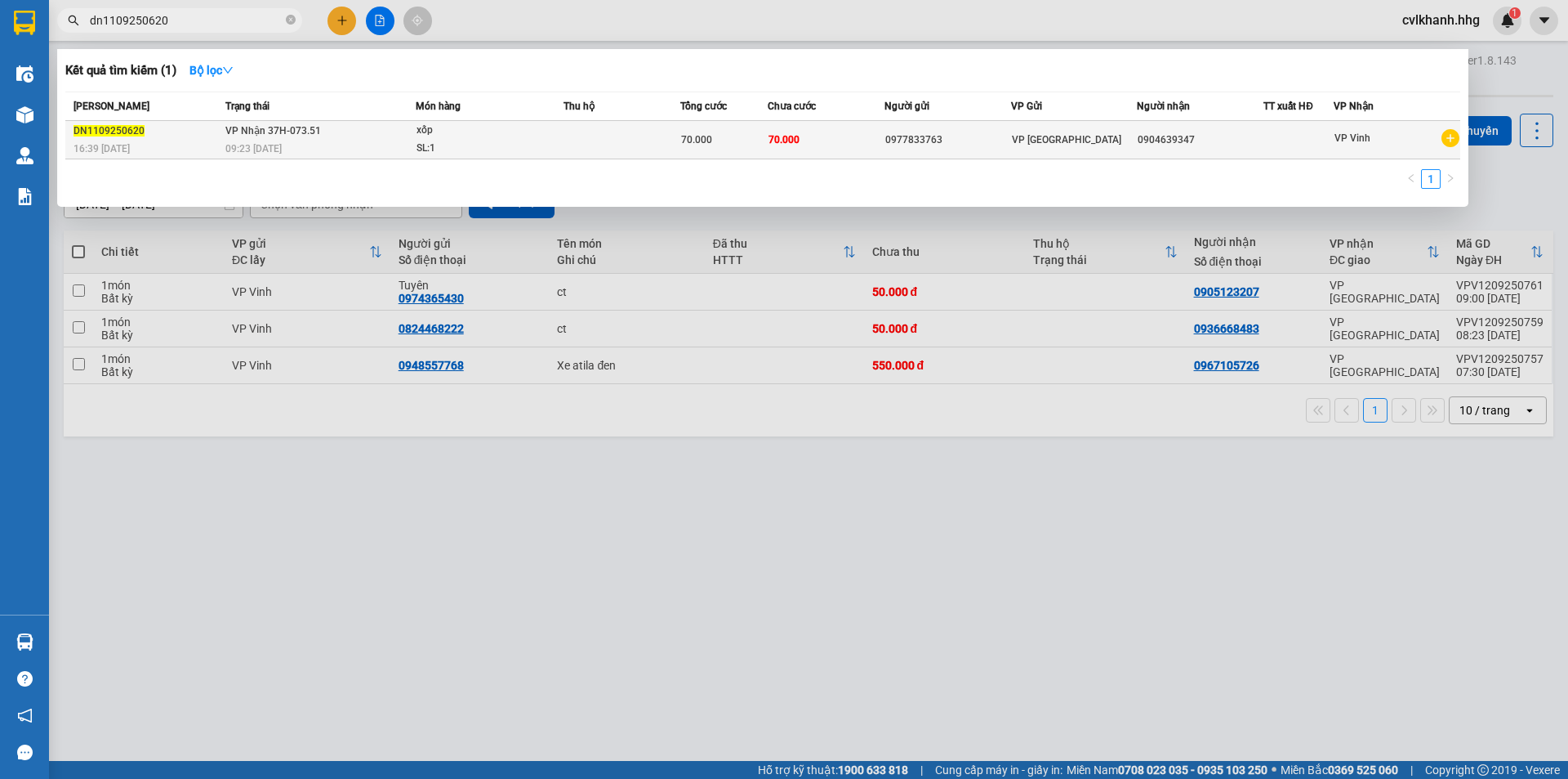
click at [358, 142] on div "09:23 [DATE]" at bounding box center [320, 148] width 190 height 18
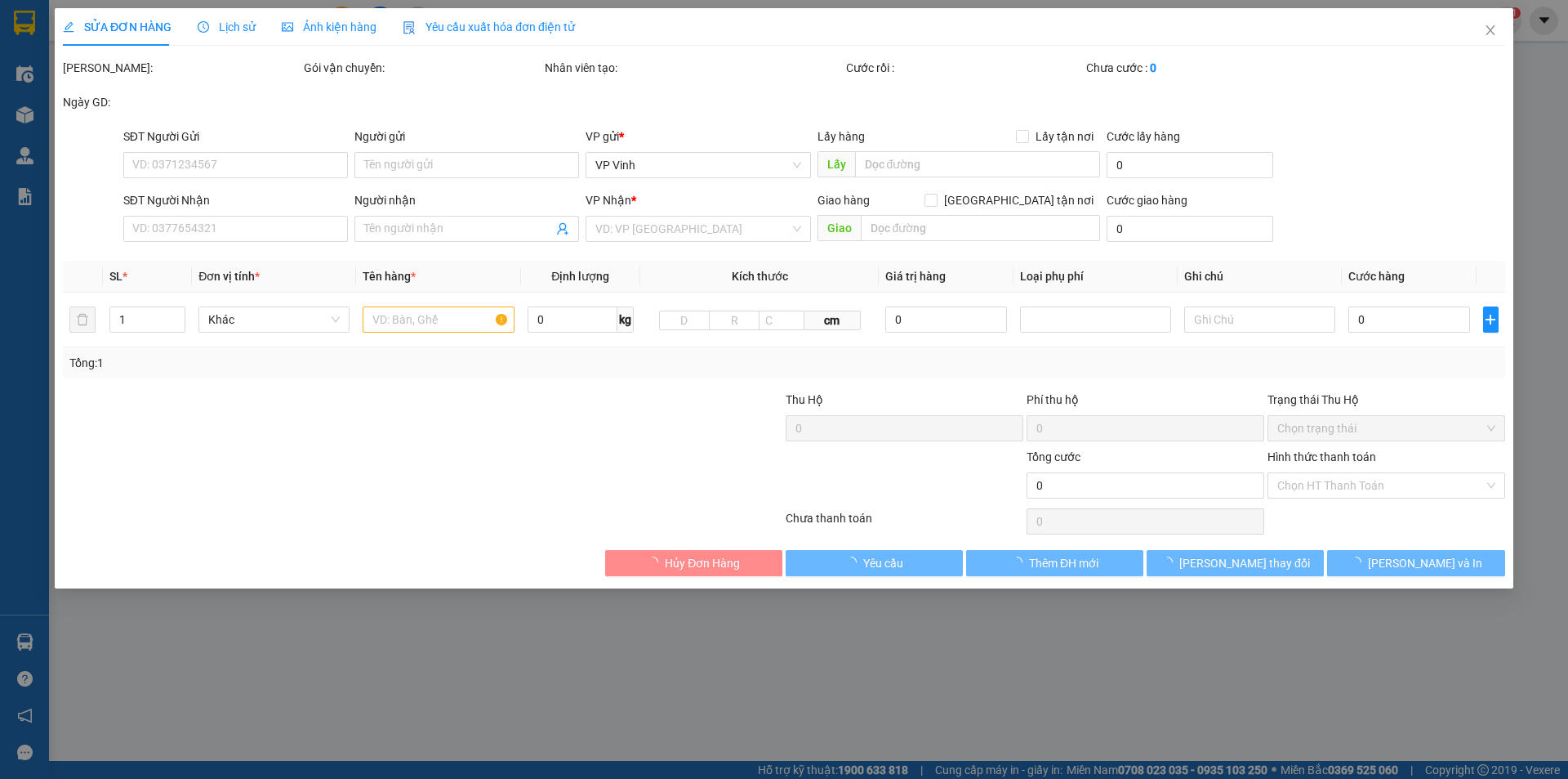
type input "0977833763"
type input "0904639347"
type input "70.000"
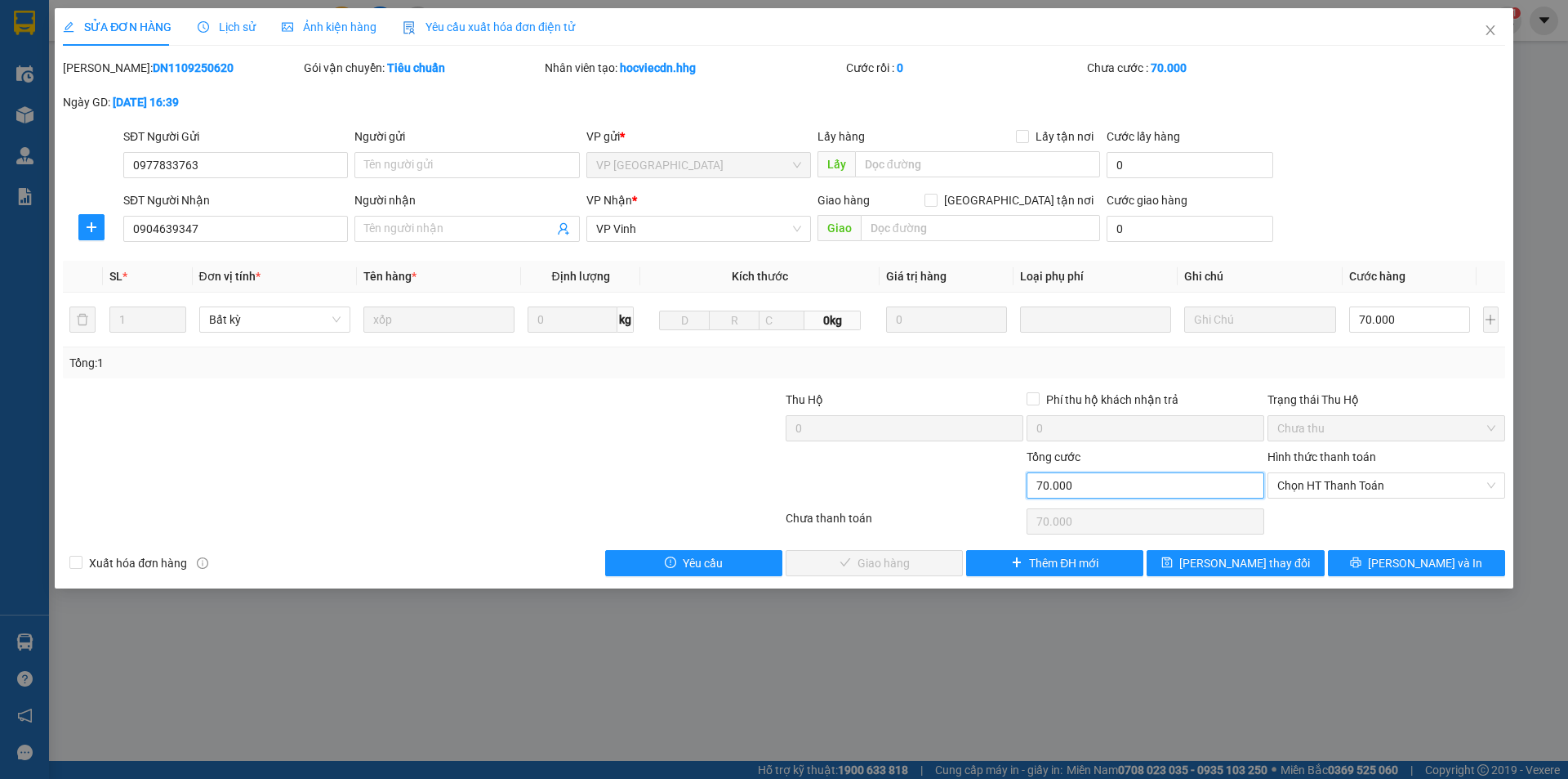
click at [1046, 480] on input "70.000" at bounding box center [1145, 485] width 238 height 26
click at [1495, 20] on span "Close" at bounding box center [1491, 32] width 46 height 46
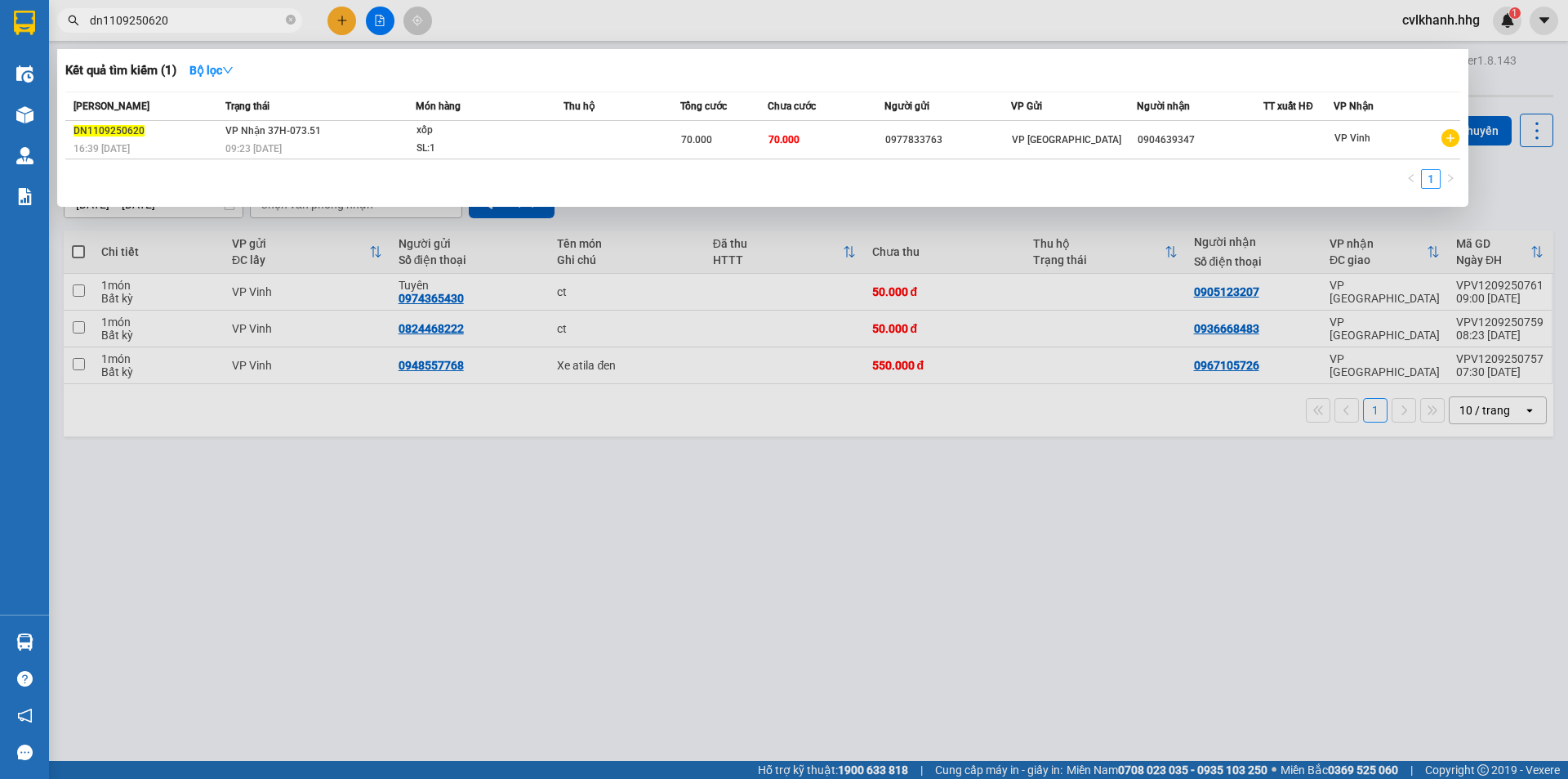
click at [186, 18] on input "dn1109250620" at bounding box center [186, 20] width 193 height 18
click at [408, 555] on div at bounding box center [784, 390] width 1568 height 779
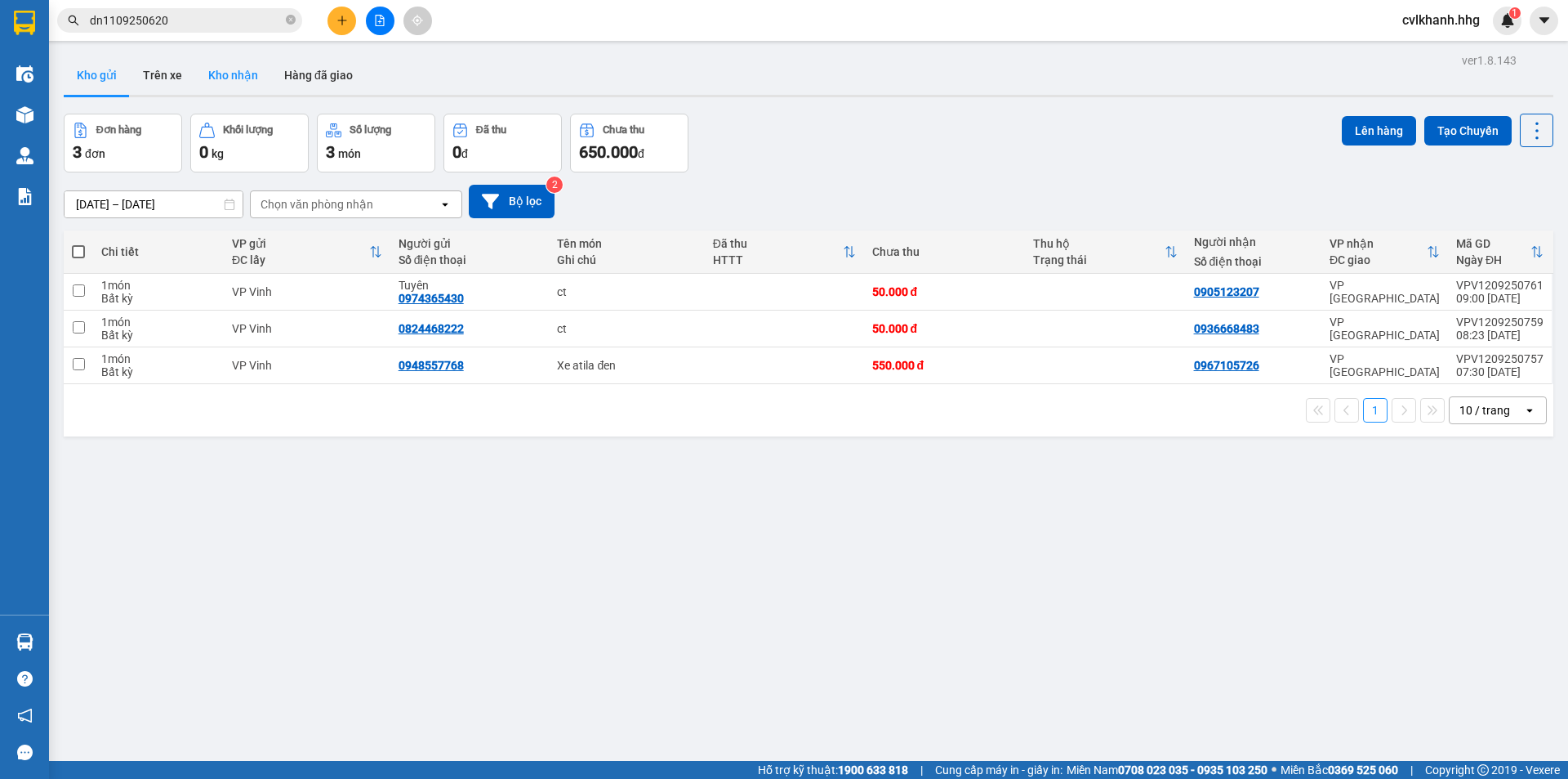
click at [235, 70] on button "Kho nhận" at bounding box center [234, 74] width 76 height 39
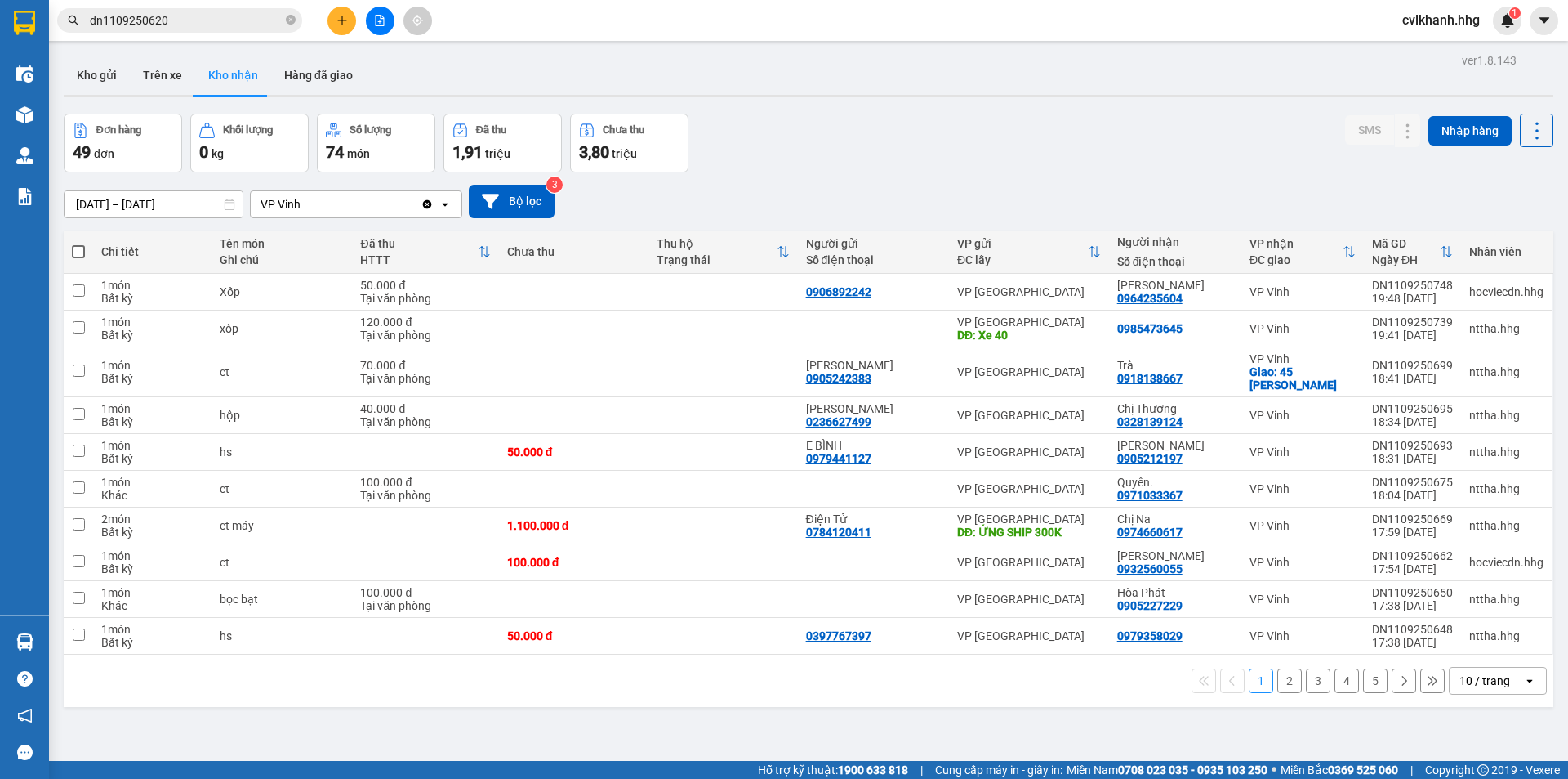
click at [218, 33] on div "Kết quả tìm kiếm ( 1 ) Bộ lọc Mã ĐH Trạng thái Món hàng Thu hộ Tổng cước Chưa c…" at bounding box center [159, 21] width 319 height 29
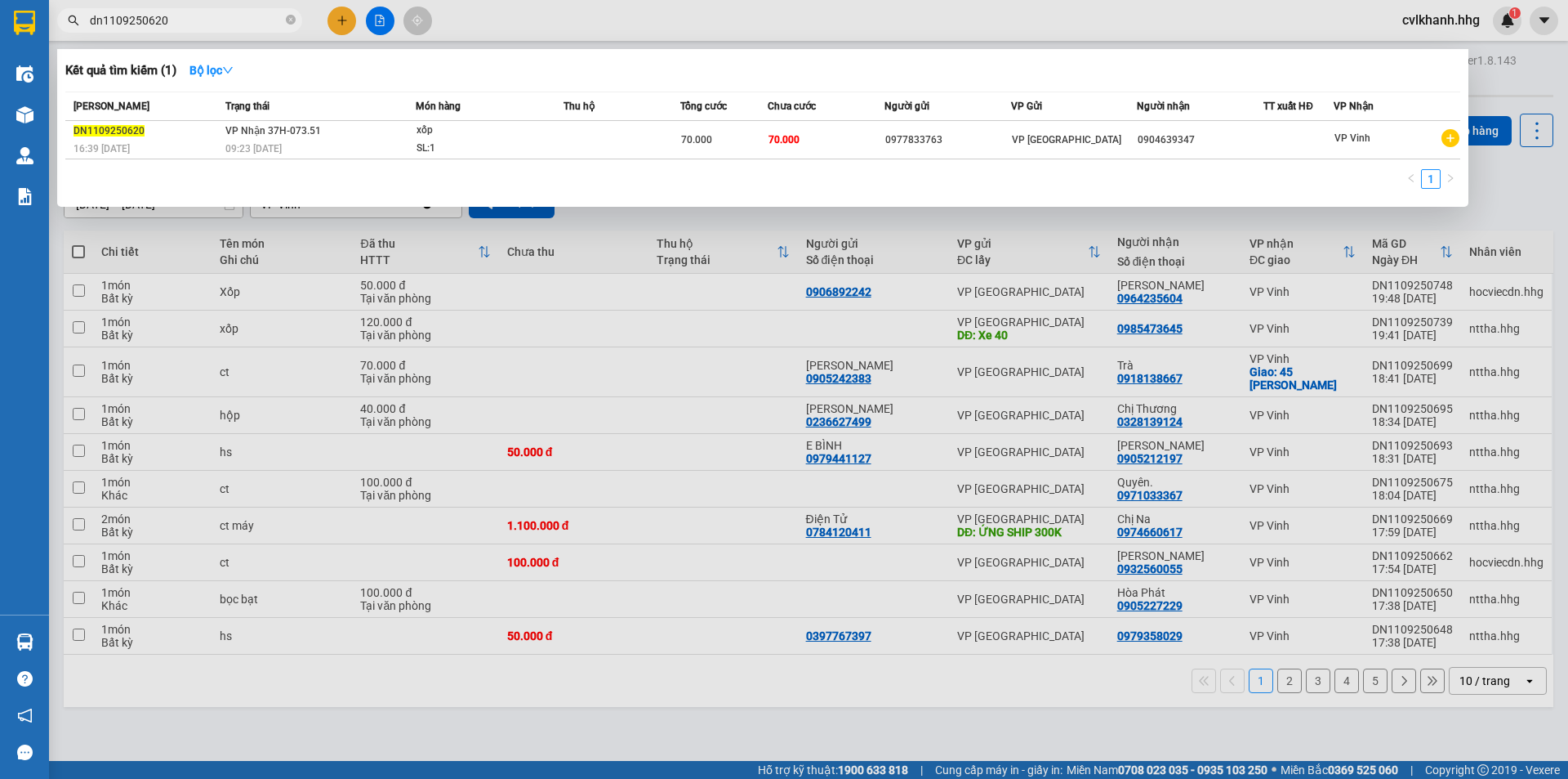
click at [213, 24] on input "dn1109250620" at bounding box center [186, 20] width 193 height 18
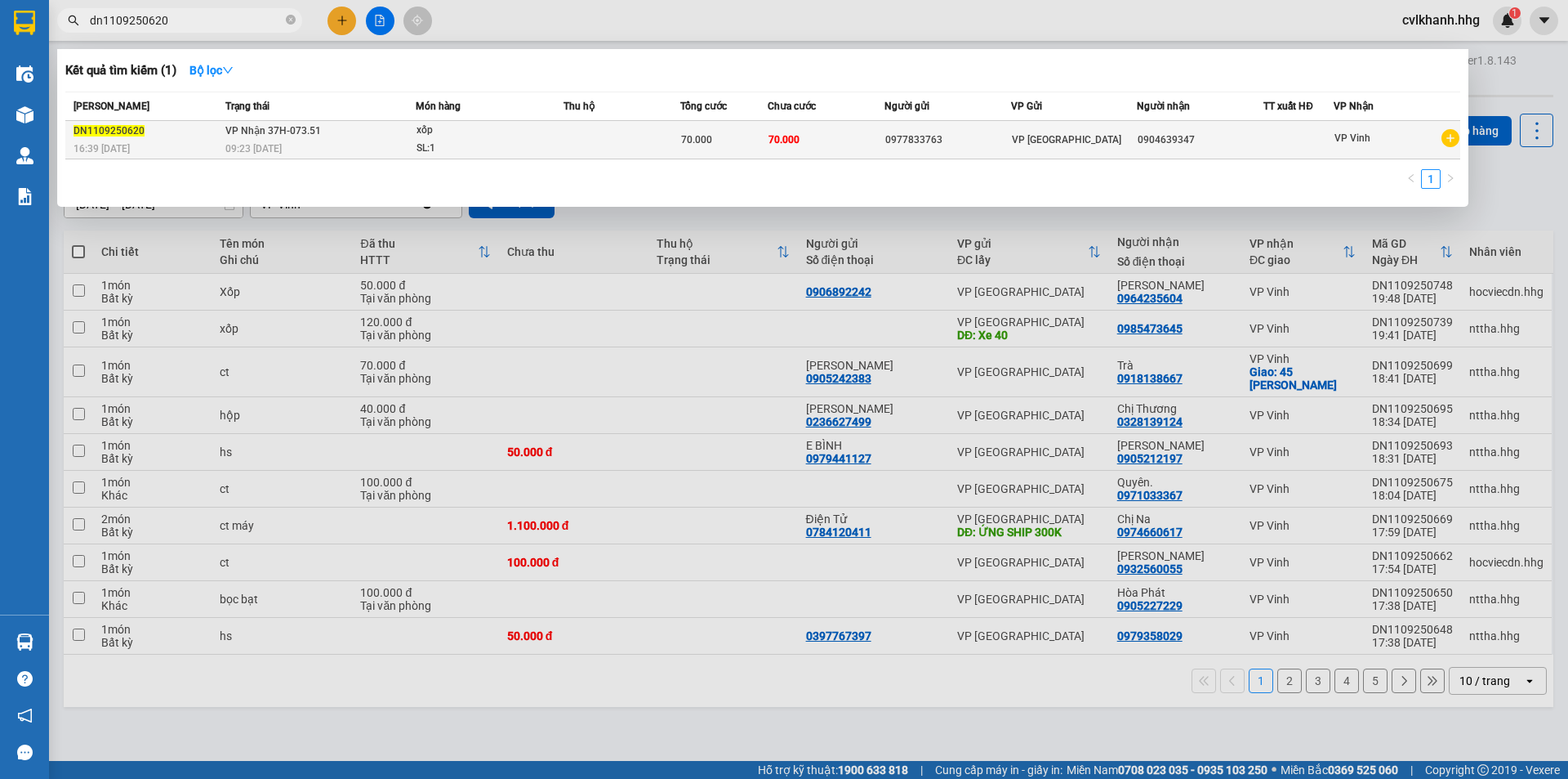
click at [322, 144] on div "09:23 [DATE]" at bounding box center [320, 148] width 190 height 18
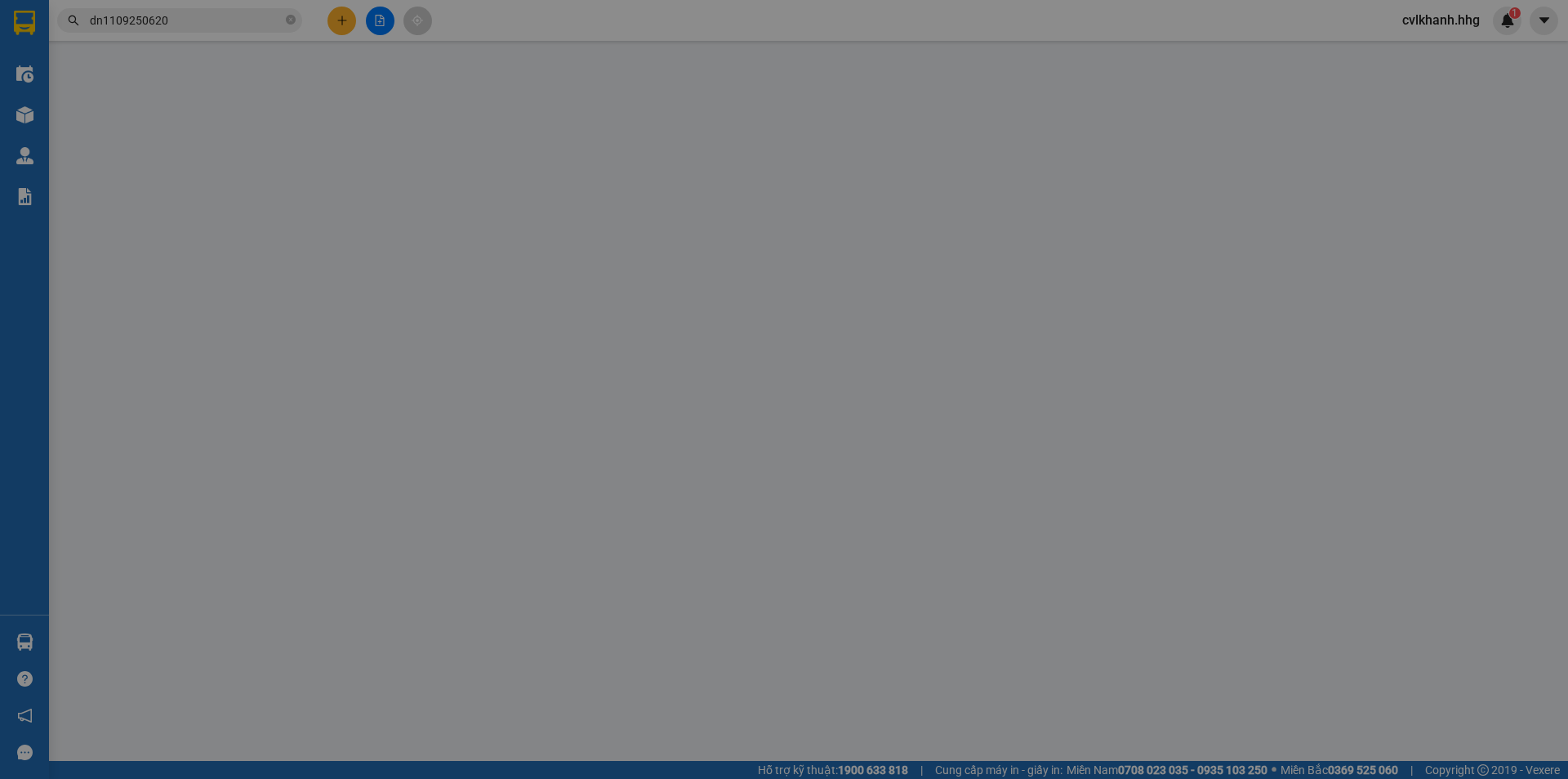
type input "0977833763"
type input "0904639347"
type input "70.000"
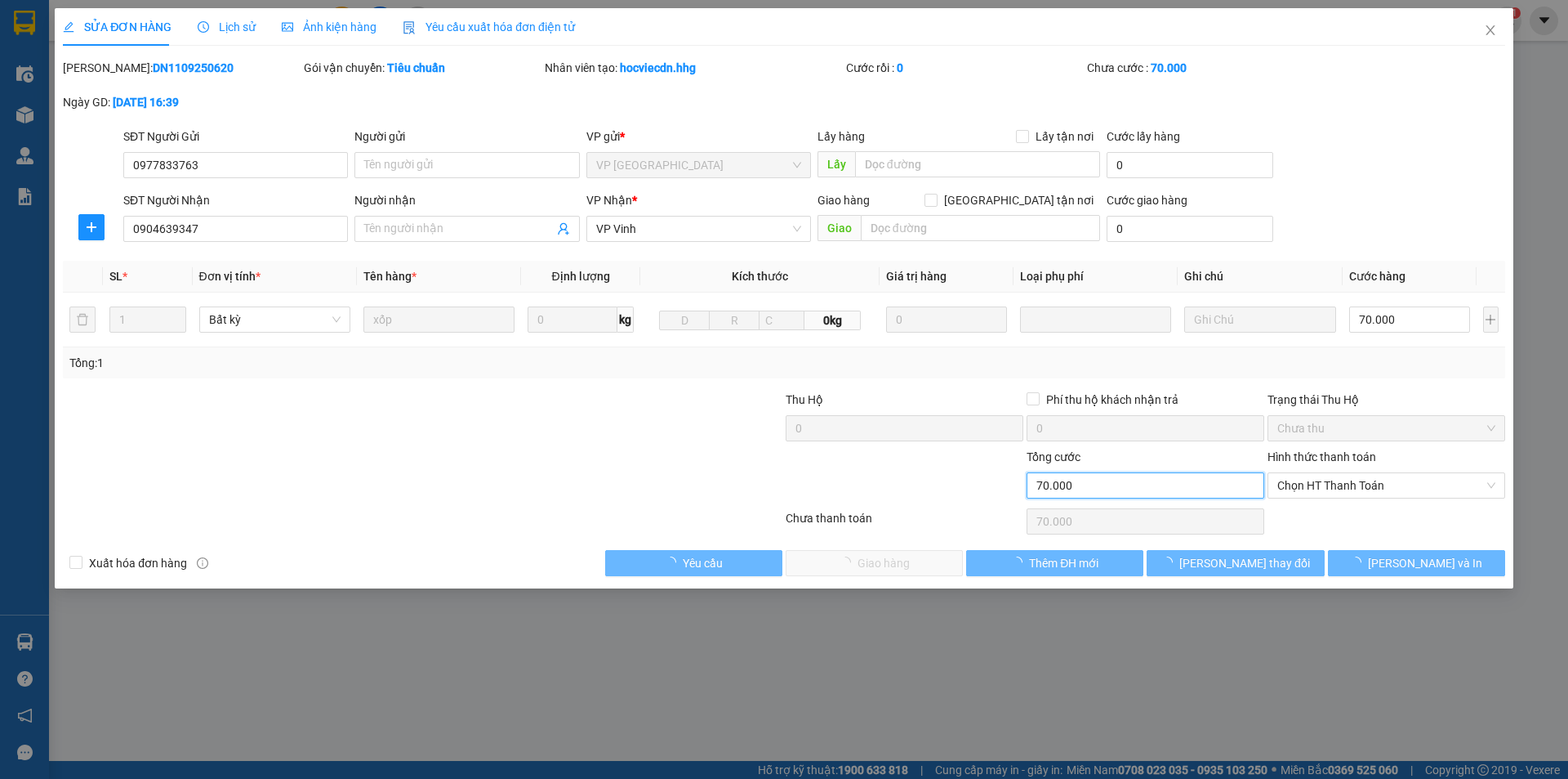
click at [1081, 489] on input "70.000" at bounding box center [1145, 485] width 238 height 26
click at [1082, 485] on input "70.000" at bounding box center [1145, 485] width 238 height 26
click at [1083, 482] on input "70.000" at bounding box center [1145, 485] width 238 height 26
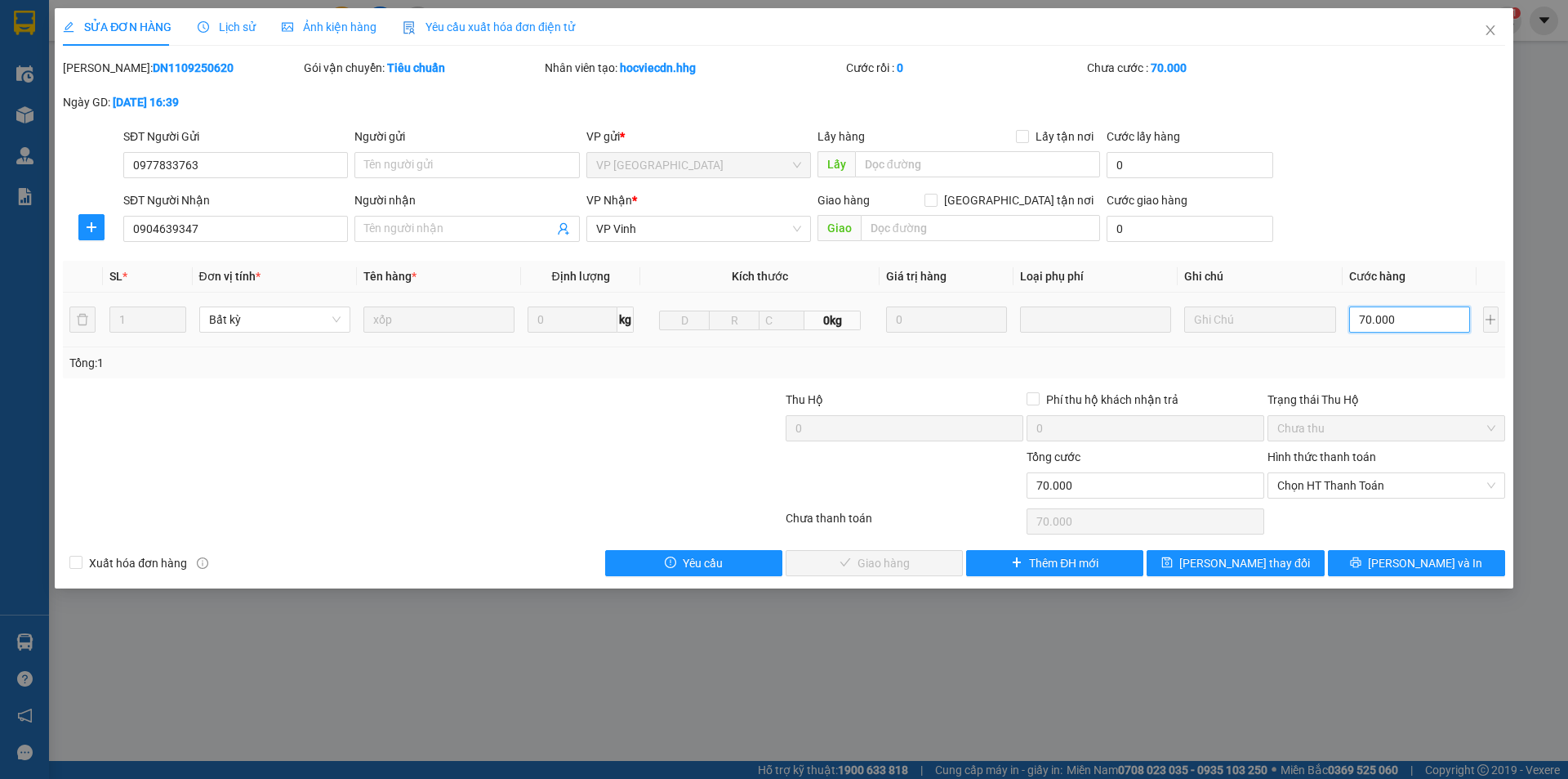
click at [1365, 314] on input "70.000" at bounding box center [1411, 319] width 122 height 26
type input "5"
type input "50"
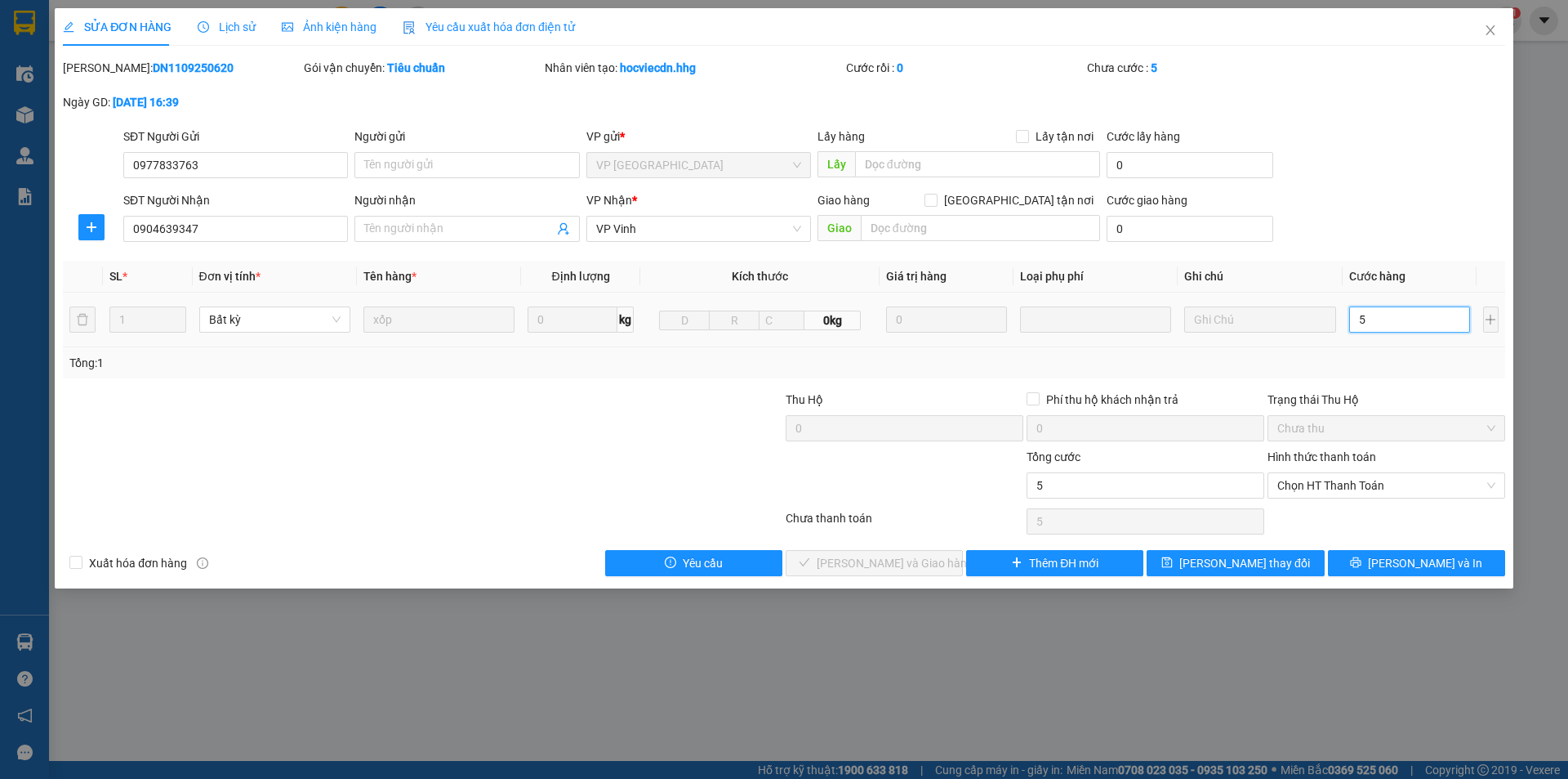
type input "50"
type input "500"
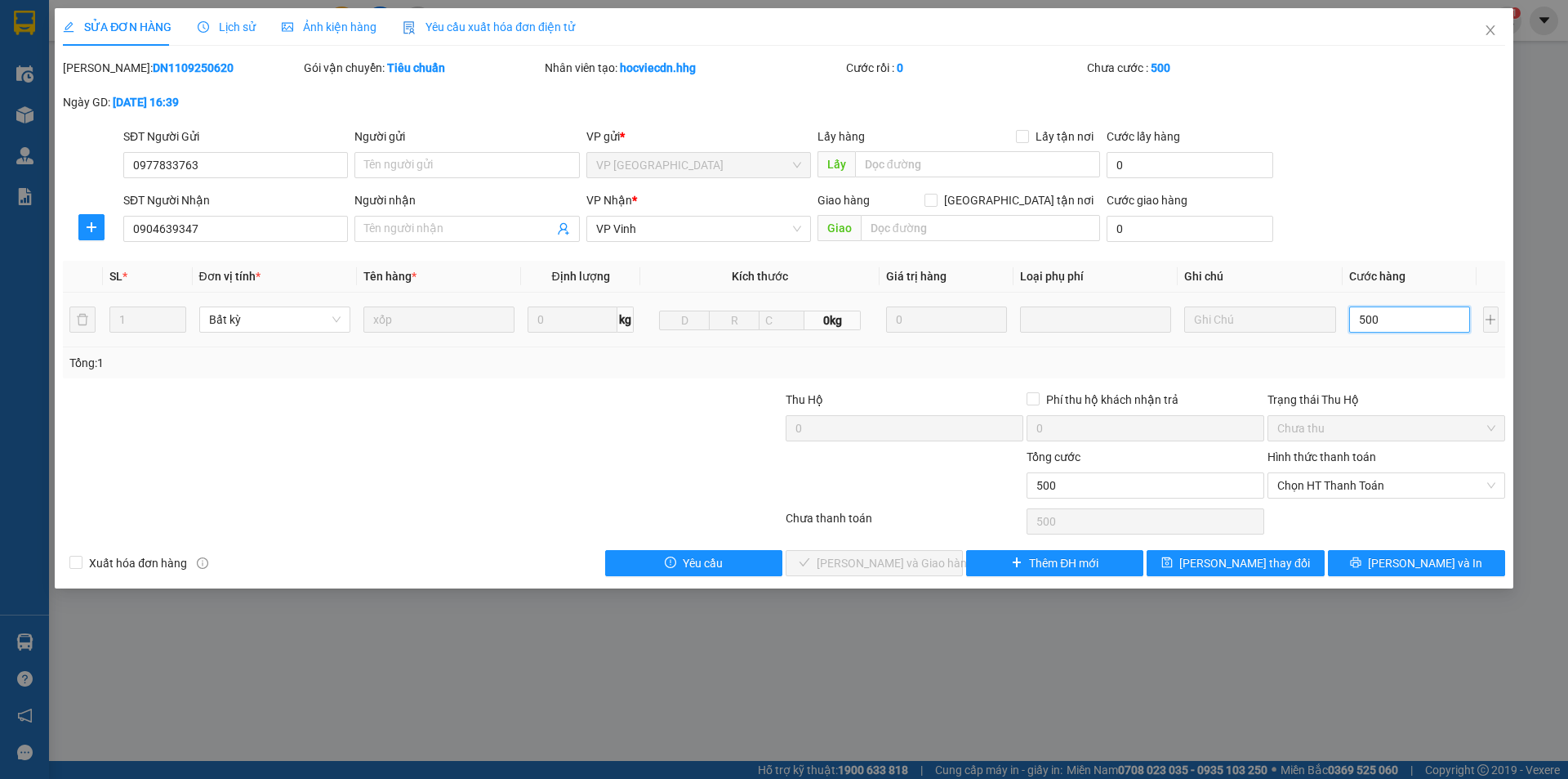
type input "5.000"
type input "50.000"
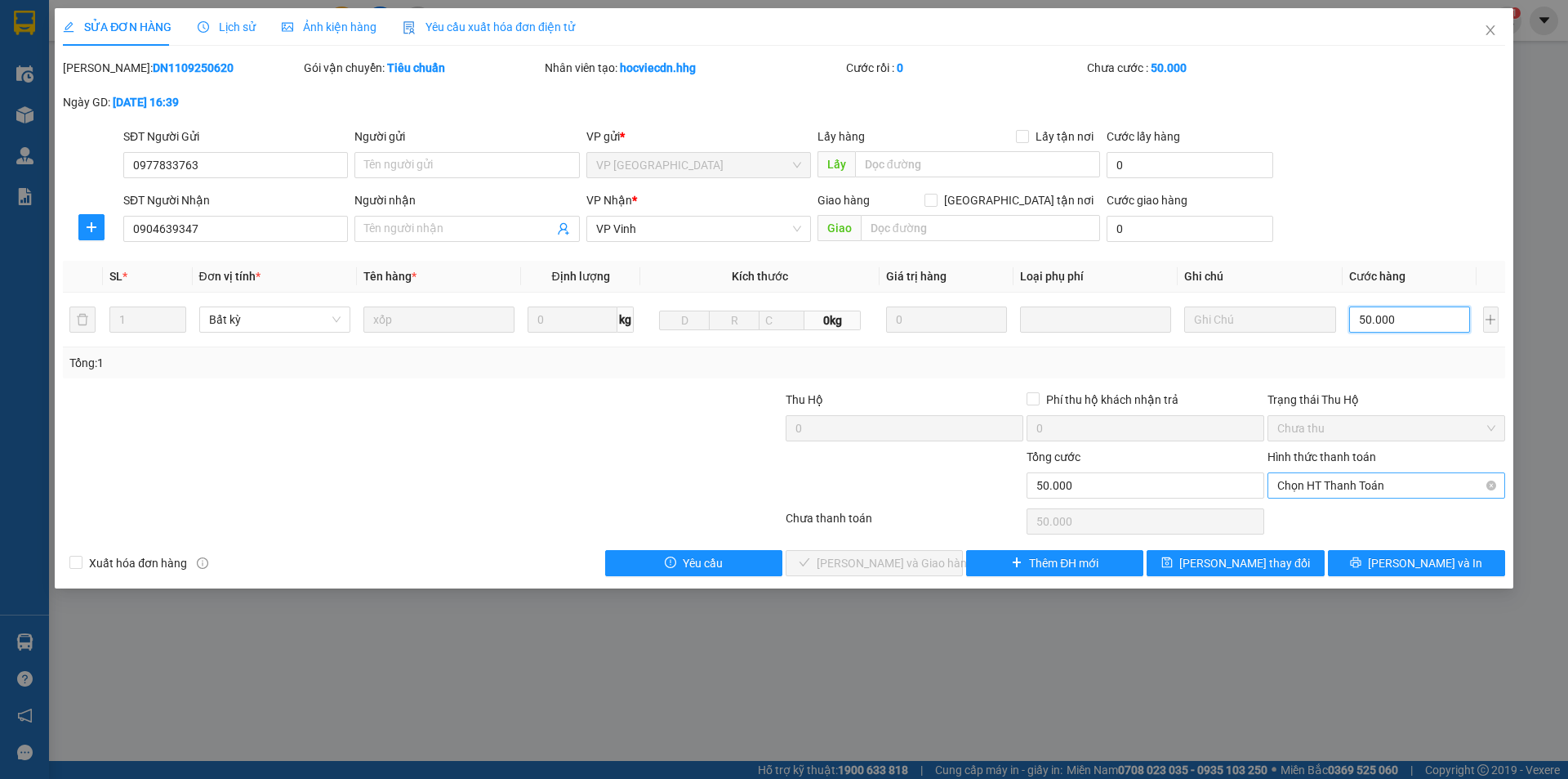
click at [1363, 482] on span "Chọn HT Thanh Toán" at bounding box center [1387, 486] width 219 height 25
type input "50.000"
click at [1341, 510] on div "Tại văn phòng" at bounding box center [1387, 517] width 219 height 18
type input "0"
click at [903, 558] on span "[PERSON_NAME] và Giao hàng" at bounding box center [895, 562] width 157 height 18
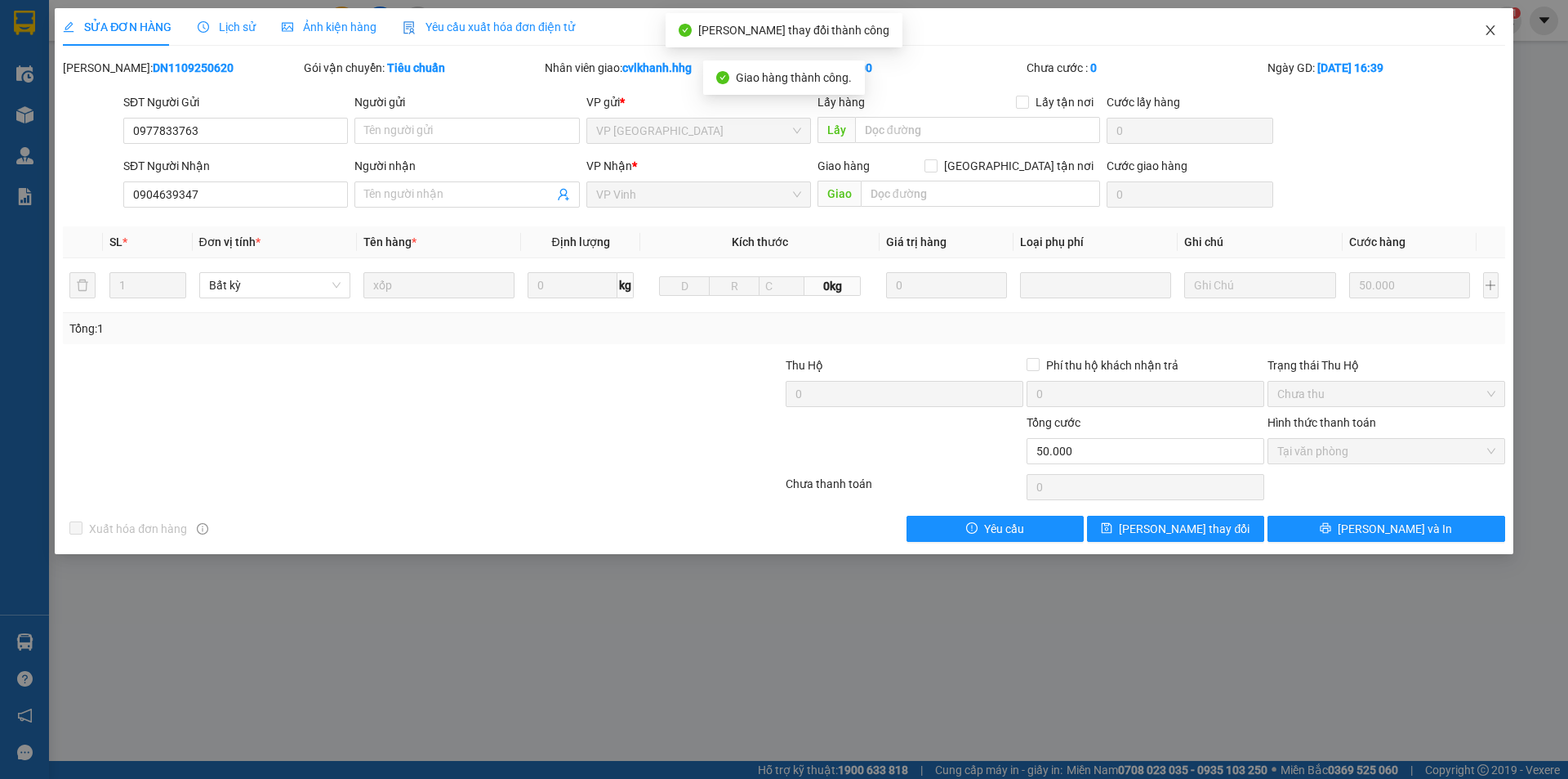
click at [1493, 35] on icon "close" at bounding box center [1491, 31] width 13 height 13
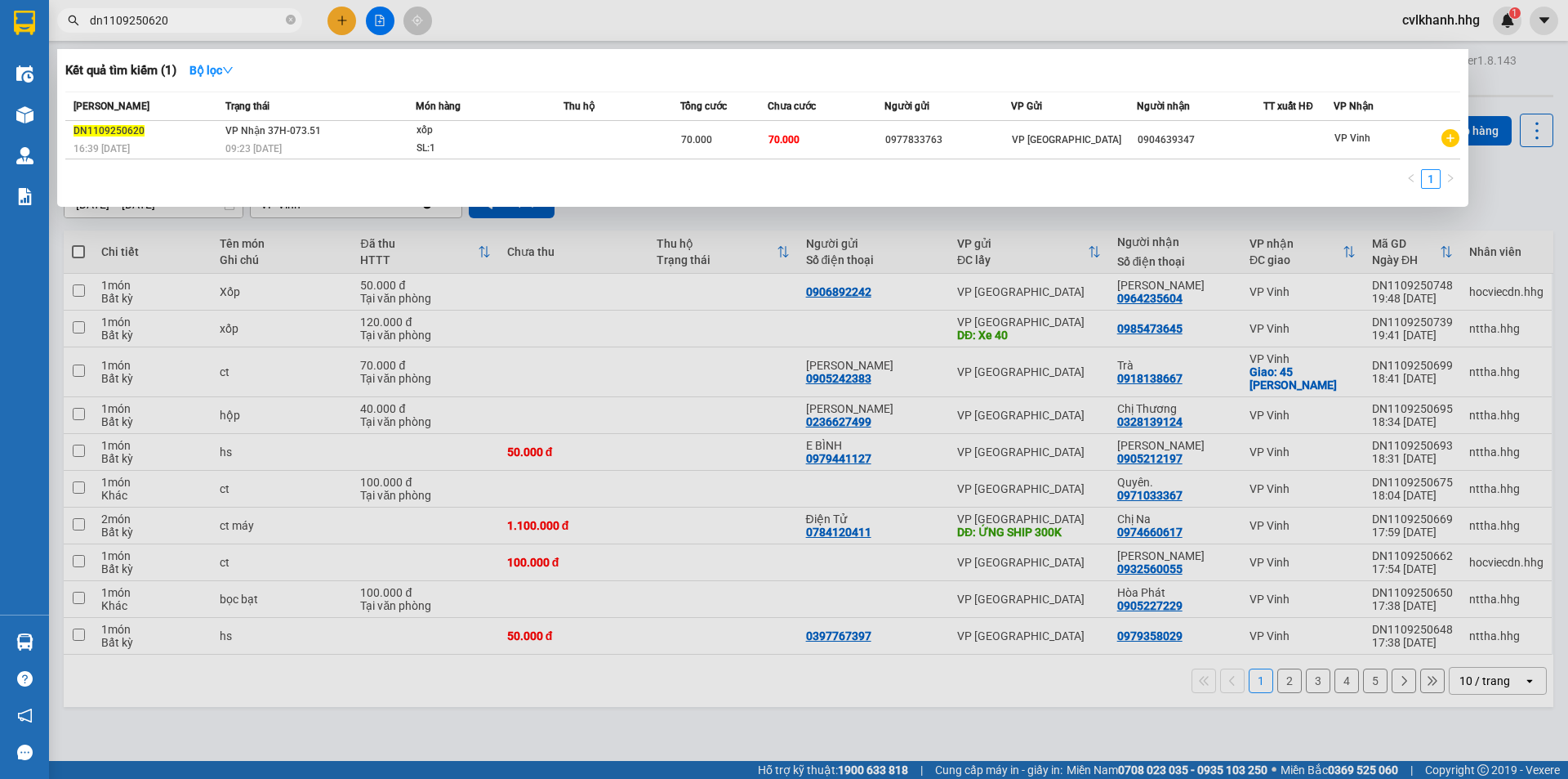
click at [195, 20] on input "dn1109250620" at bounding box center [186, 20] width 193 height 18
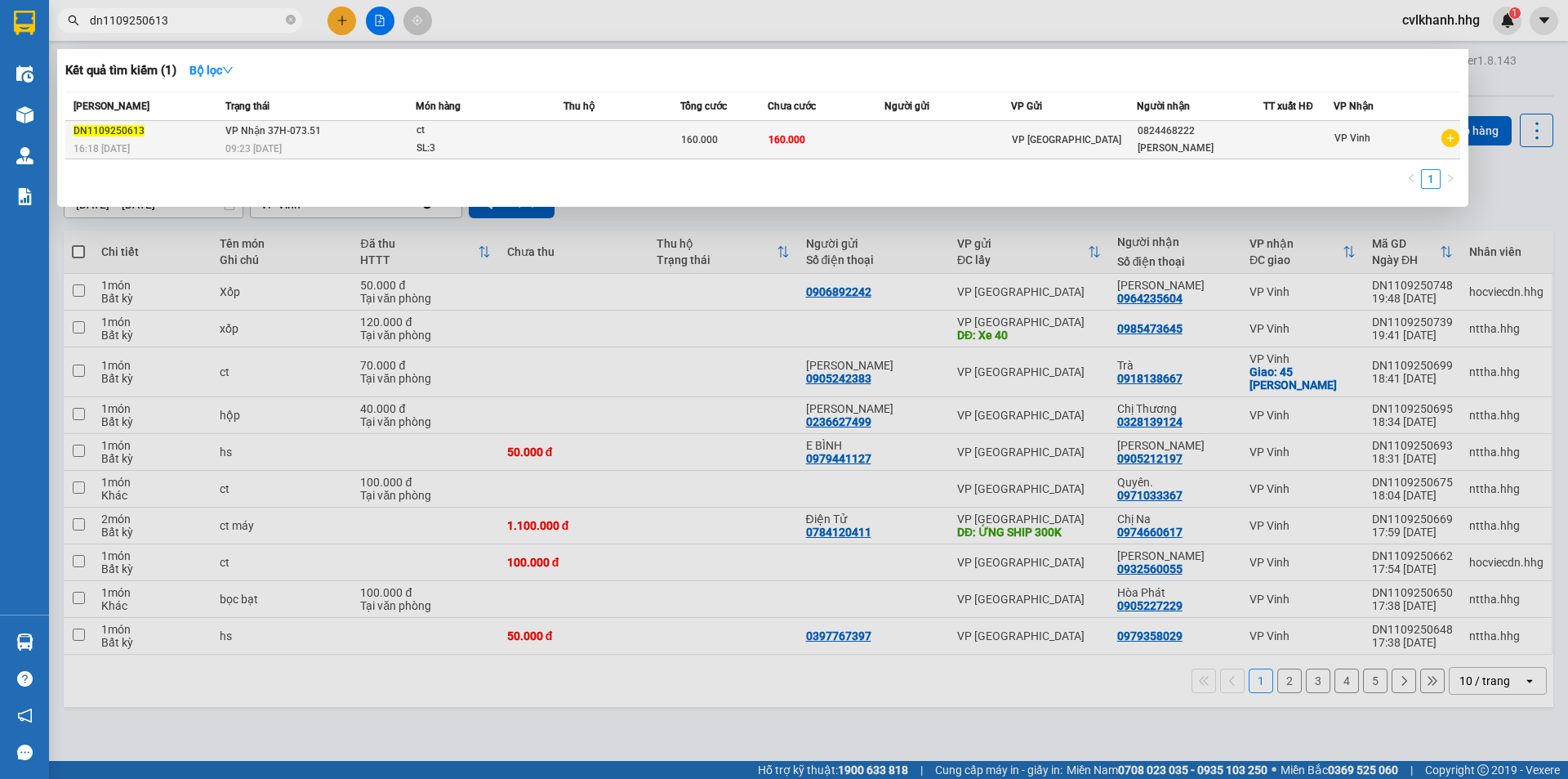
type input "dn1109250613"
click at [430, 138] on div "ct" at bounding box center [477, 131] width 122 height 18
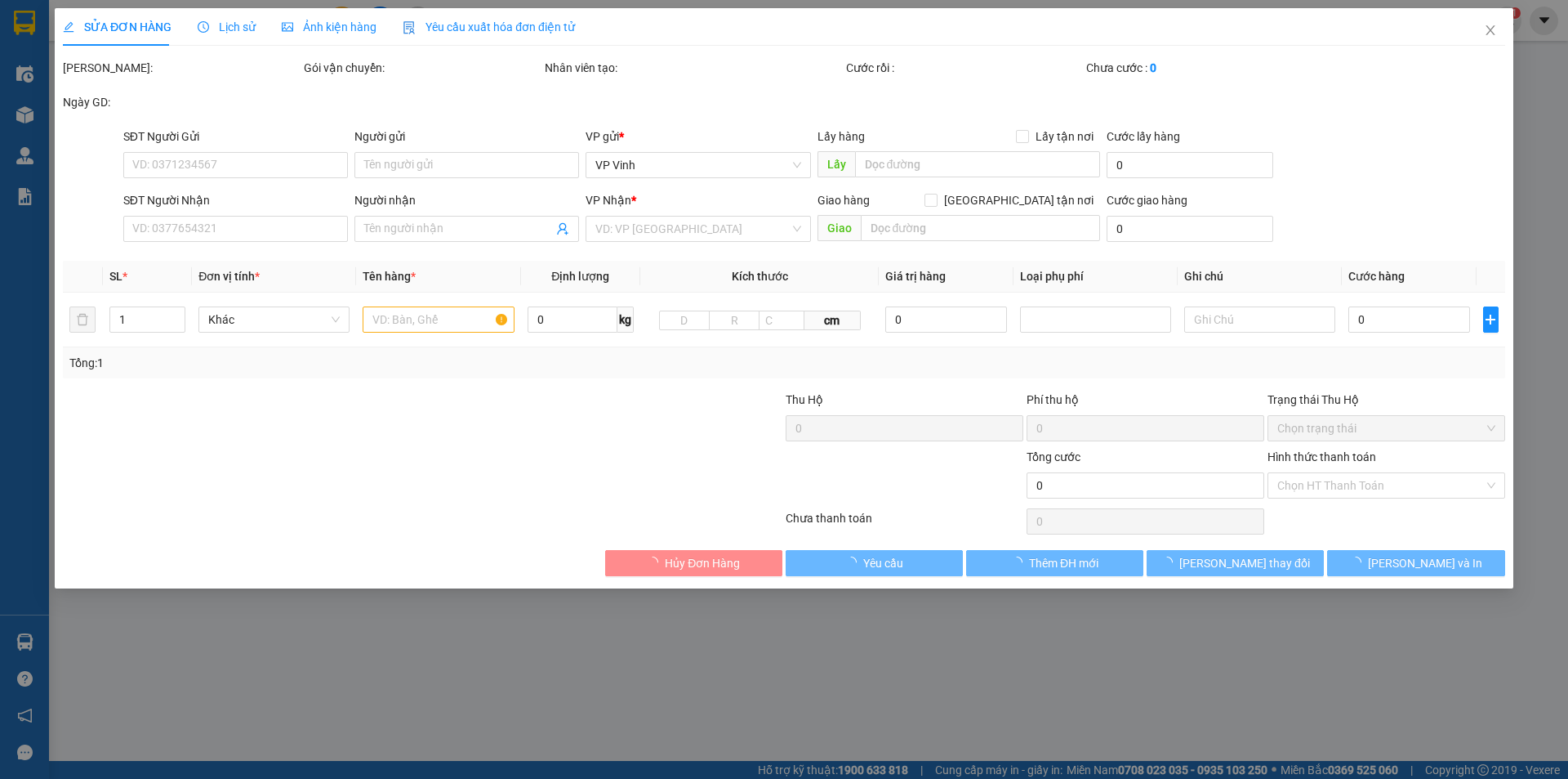
type input "0824468222"
type input "[PERSON_NAME]"
type input "160.000"
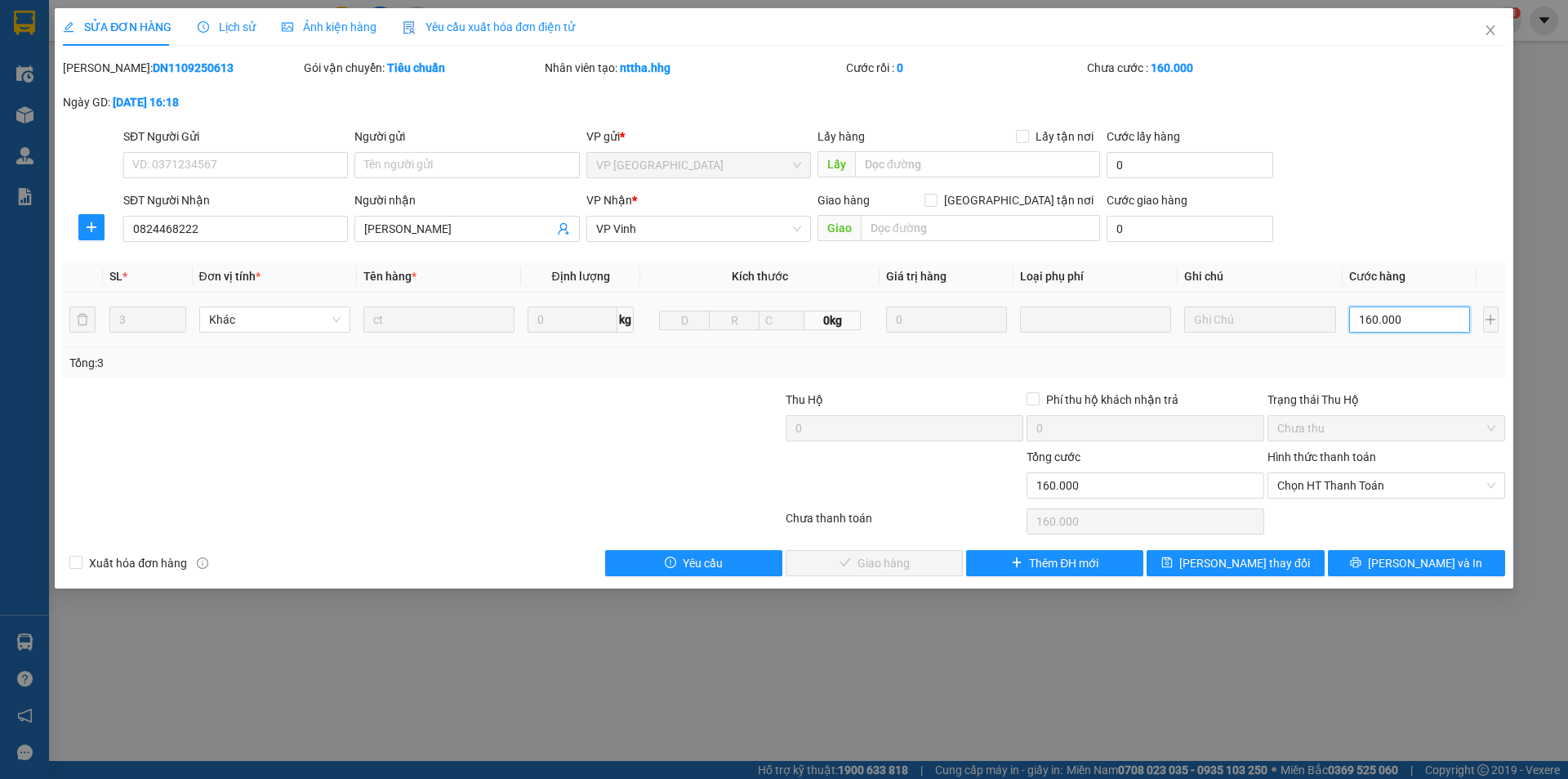
click at [1408, 316] on input "160.000" at bounding box center [1411, 319] width 122 height 26
type input "1"
type input "15"
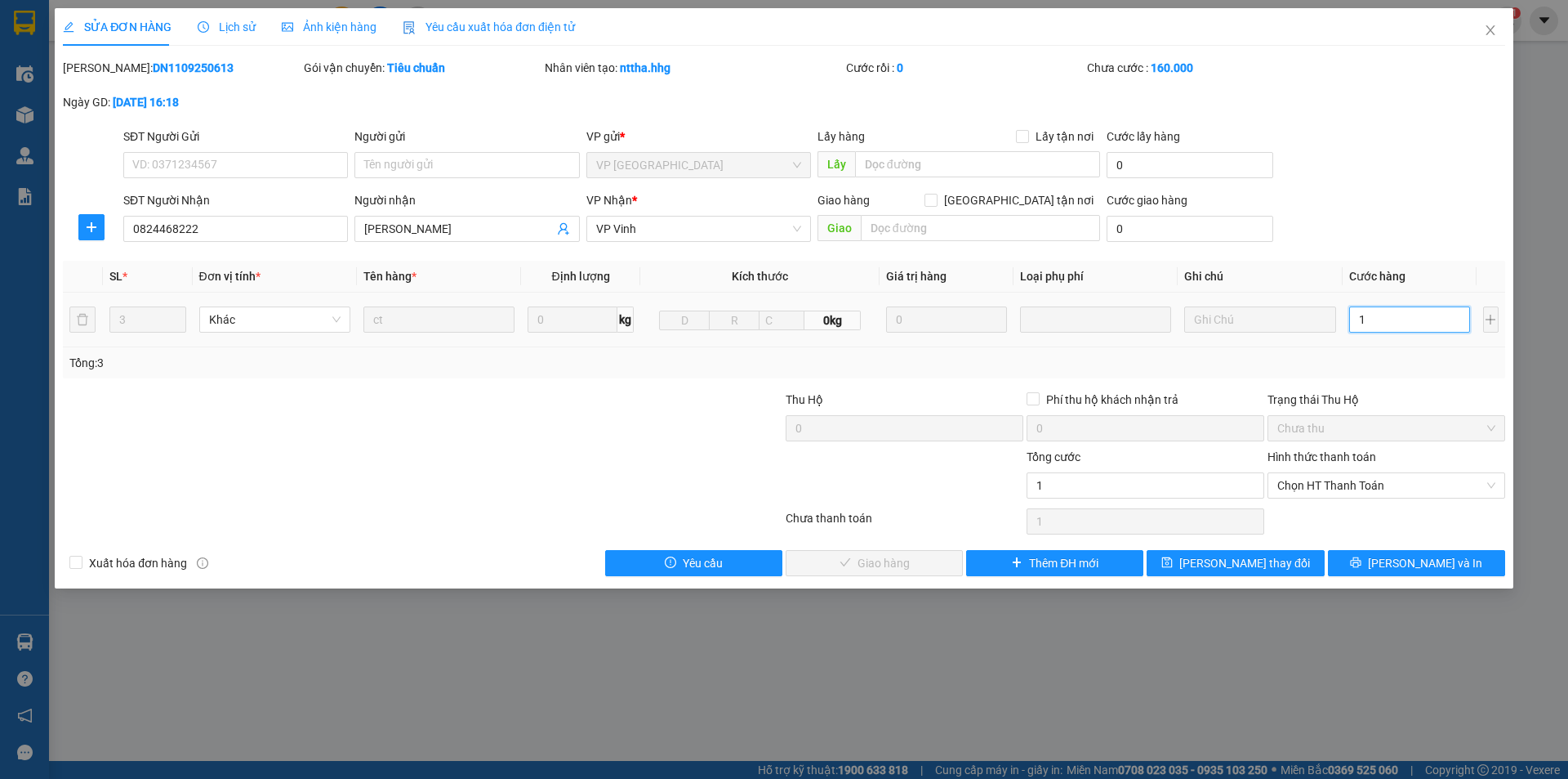
type input "15"
type input "150"
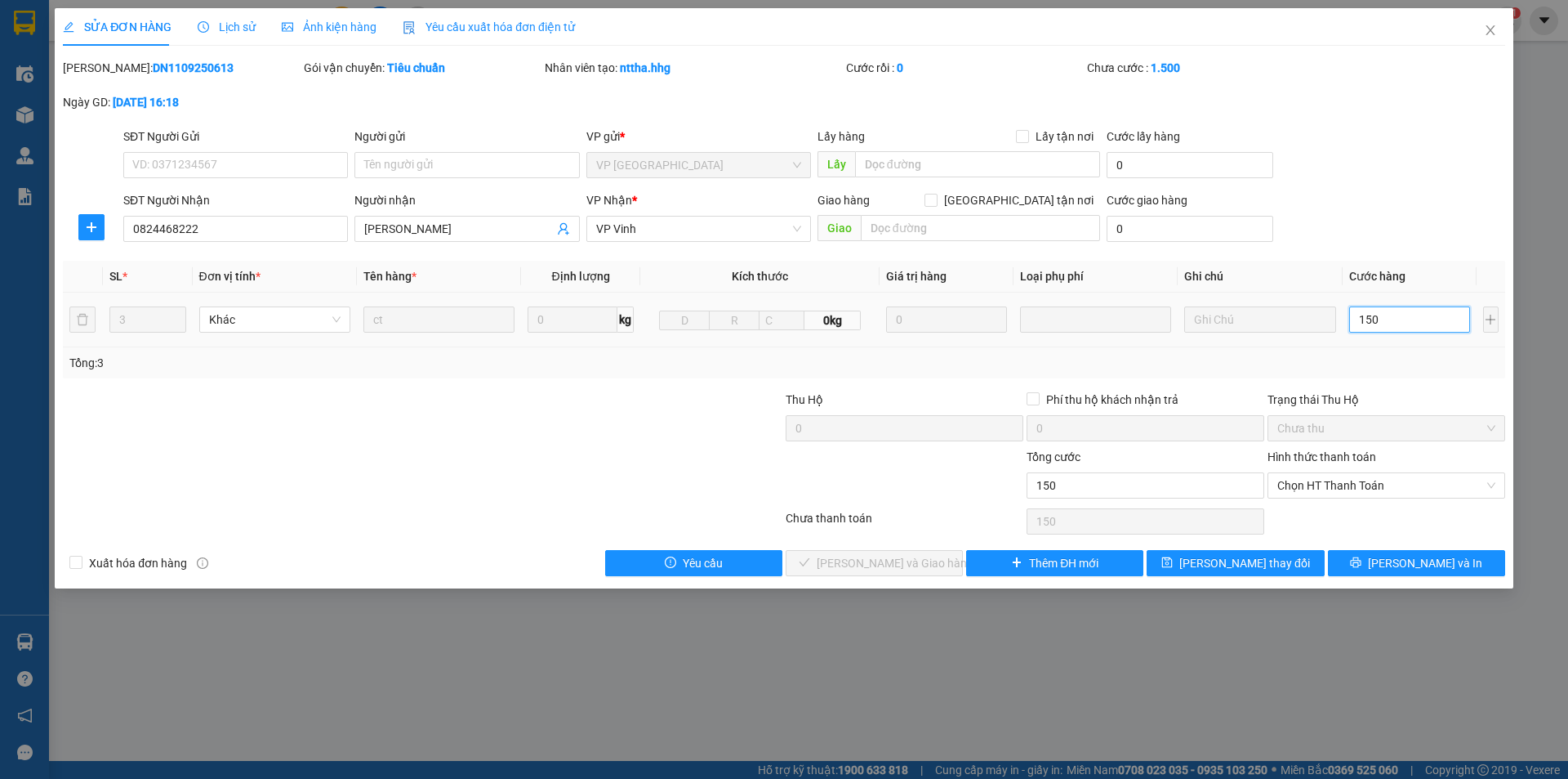
type input "1.500"
type input "15.000"
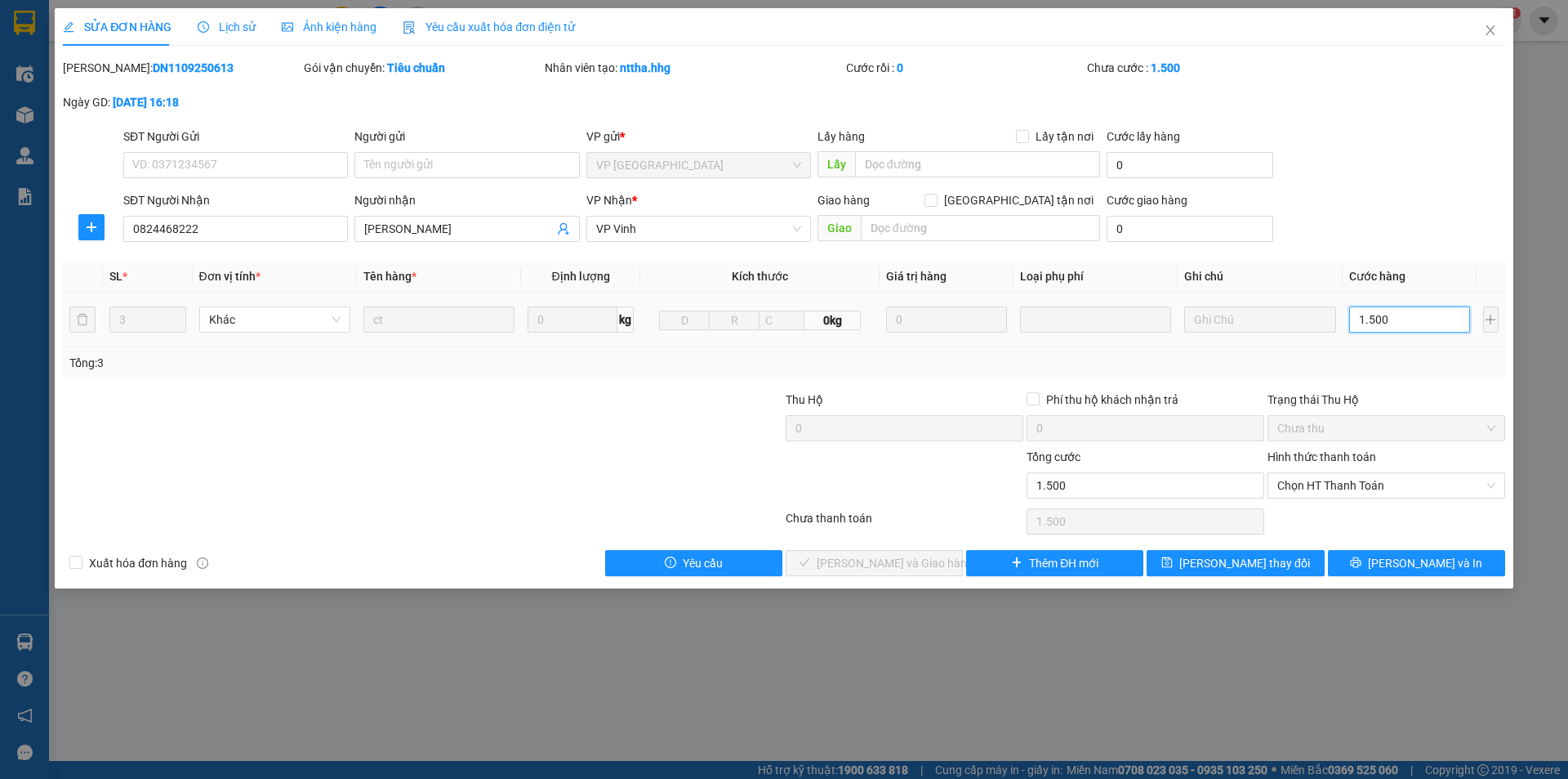
type input "15.000"
type input "150.000"
click at [1389, 487] on span "Chọn HT Thanh Toán" at bounding box center [1387, 486] width 219 height 25
type input "150.000"
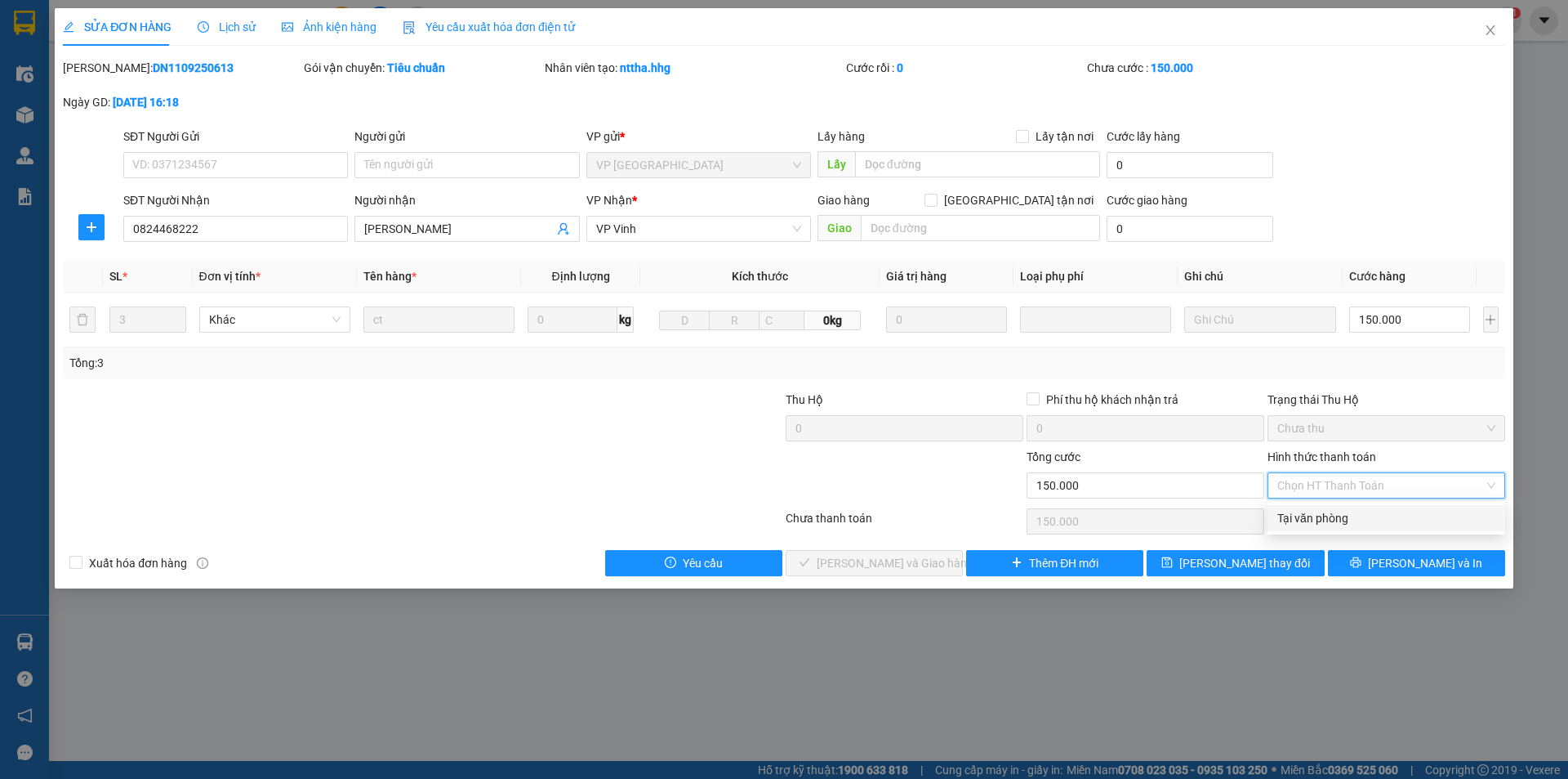
click at [1358, 527] on div "Tại văn phòng" at bounding box center [1386, 517] width 238 height 26
type input "0"
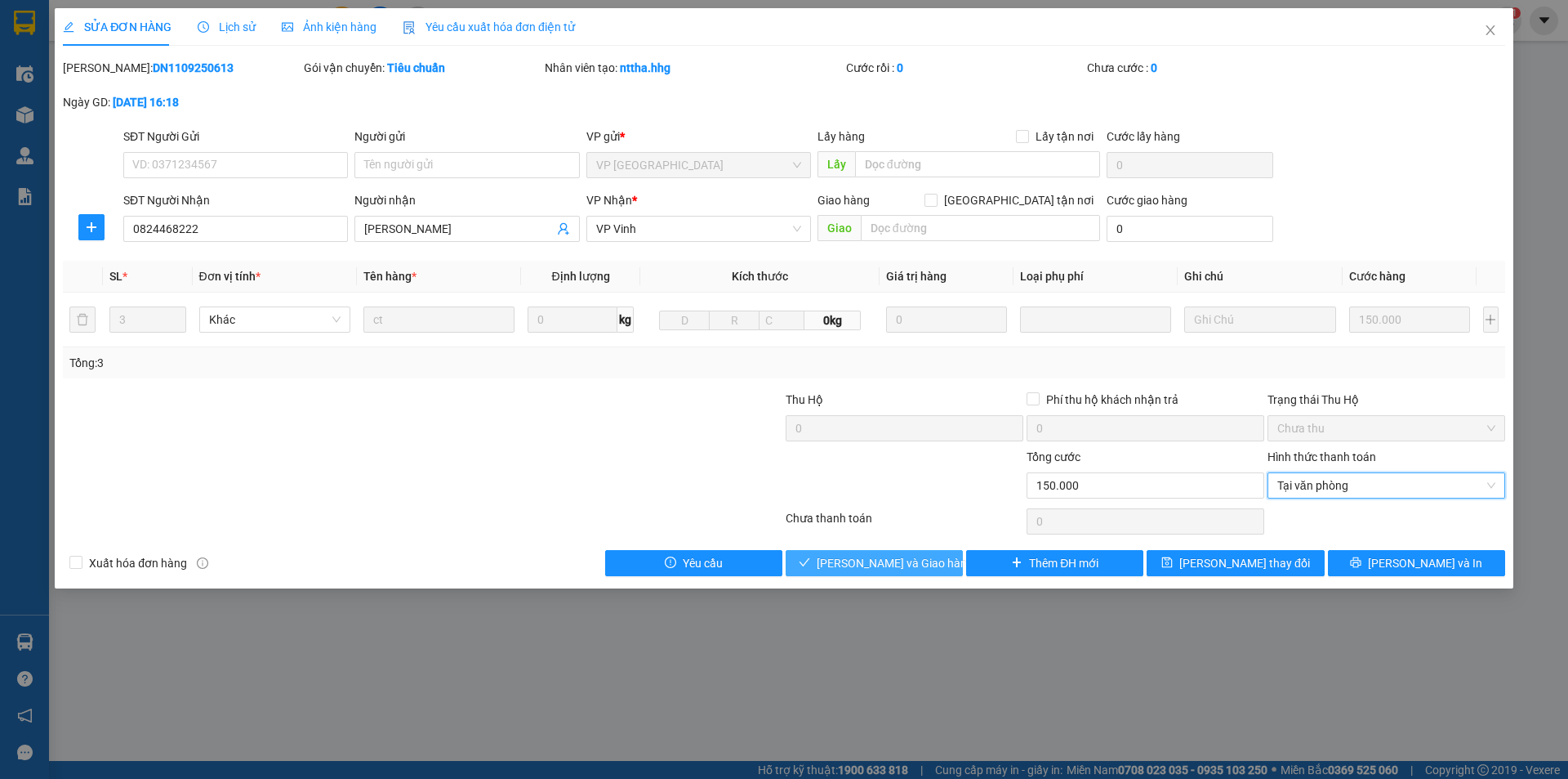
click at [921, 564] on span "[PERSON_NAME] và Giao hàng" at bounding box center [895, 562] width 157 height 18
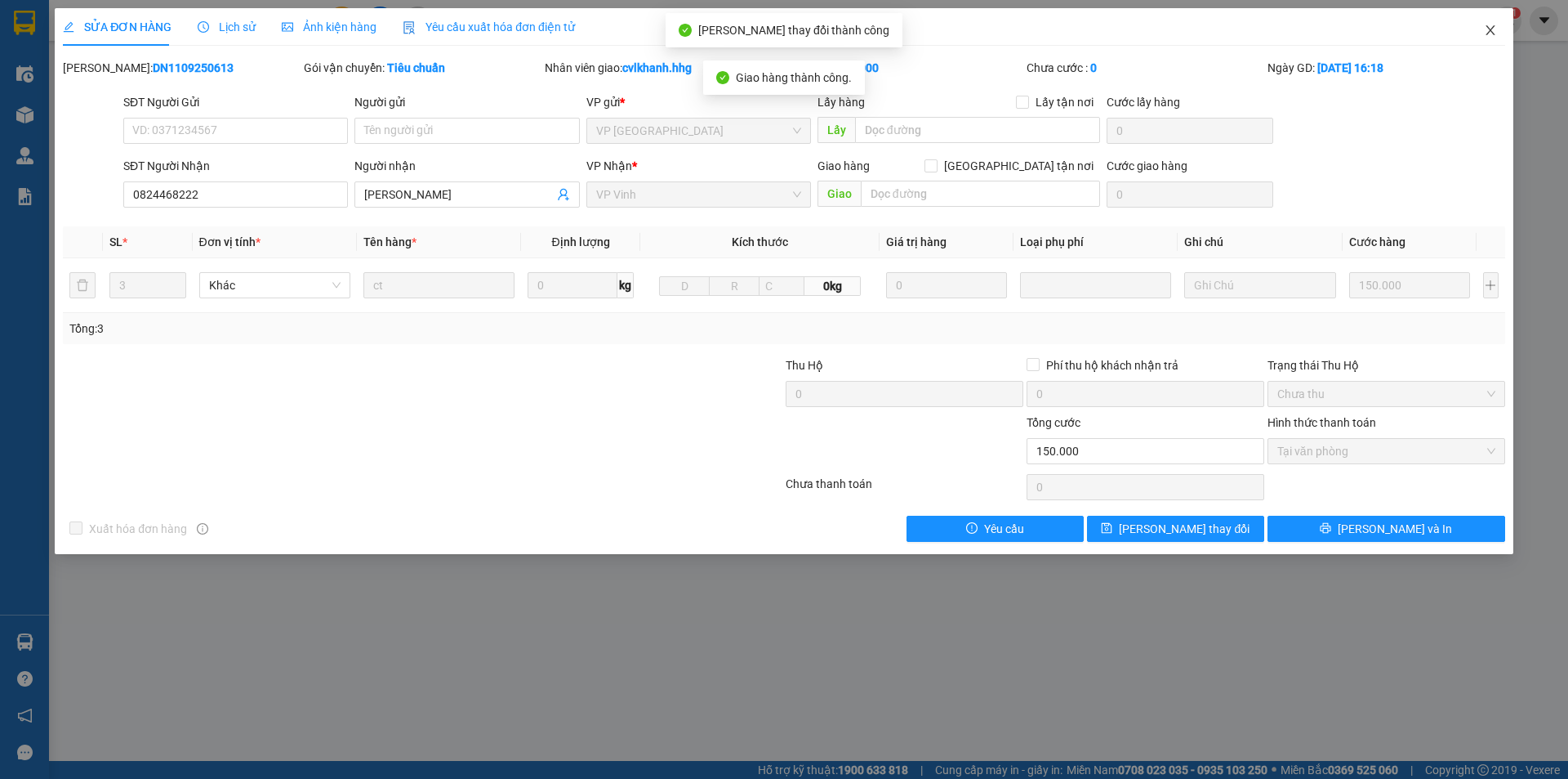
click at [1495, 30] on icon "close" at bounding box center [1491, 31] width 13 height 13
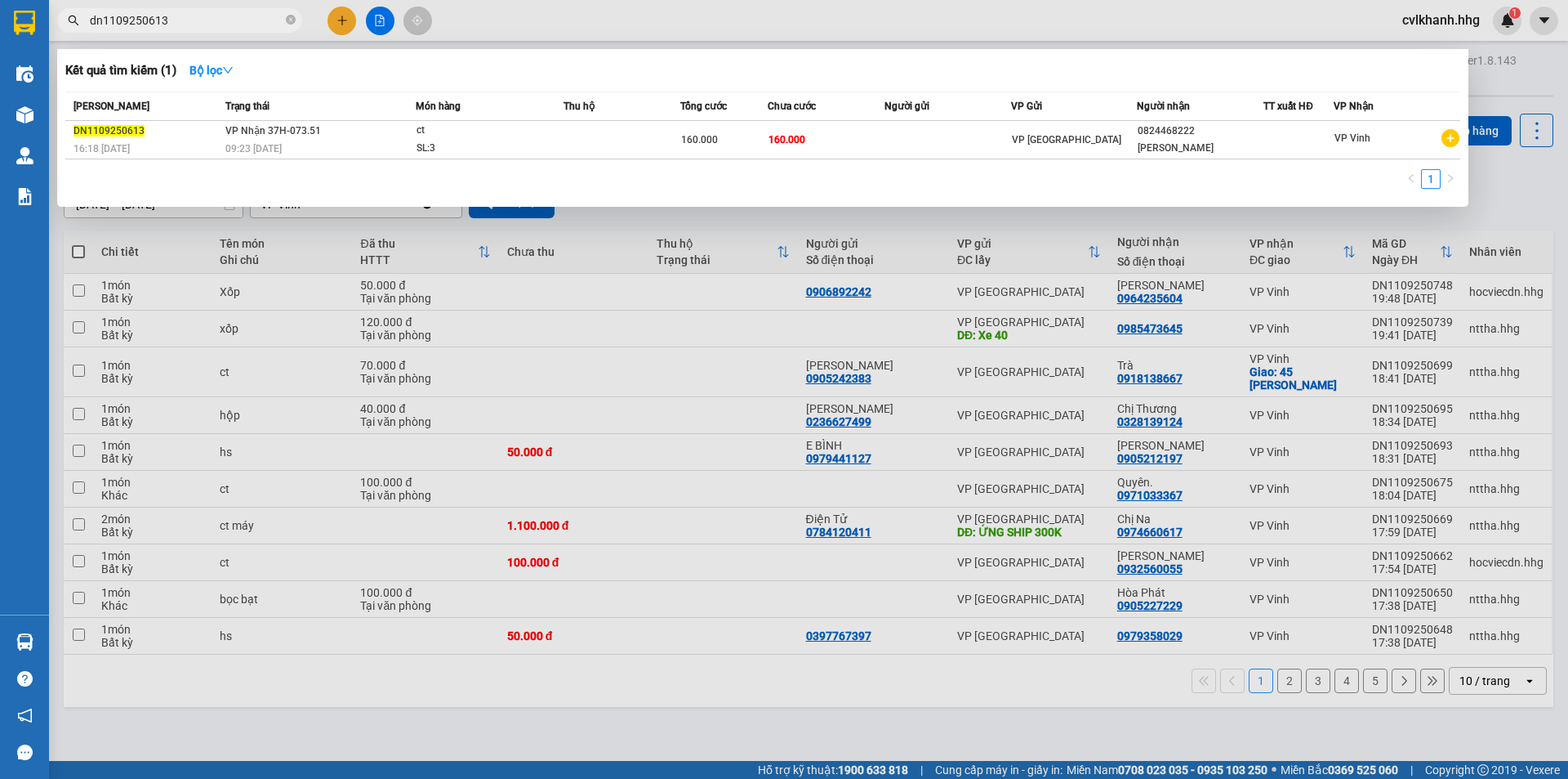
click at [223, 9] on span "dn1109250613" at bounding box center [179, 21] width 245 height 25
click at [211, 13] on input "dn1109250613" at bounding box center [186, 20] width 193 height 18
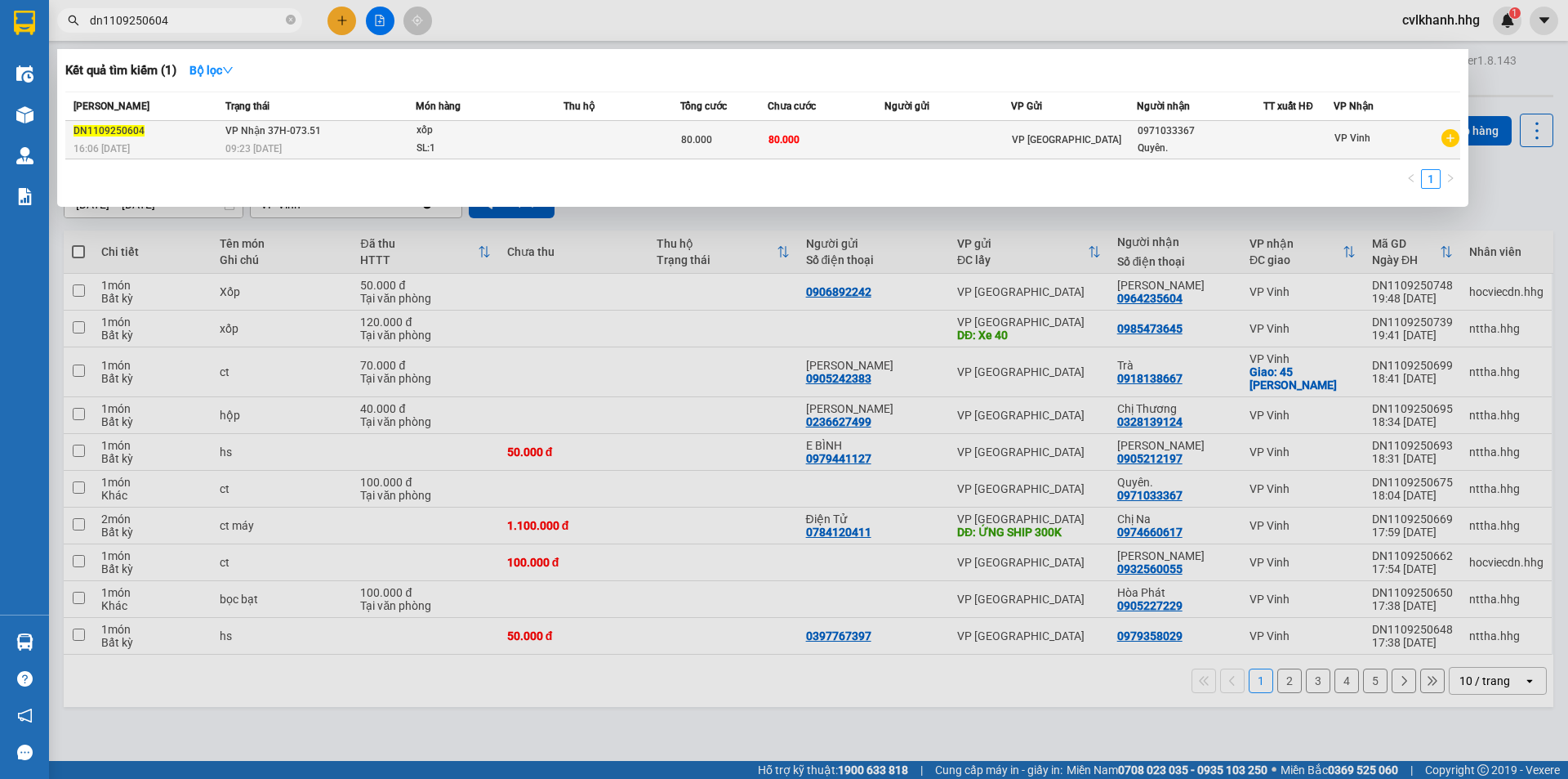
type input "dn1109250604"
click at [399, 150] on div "09:23 [DATE]" at bounding box center [320, 148] width 190 height 18
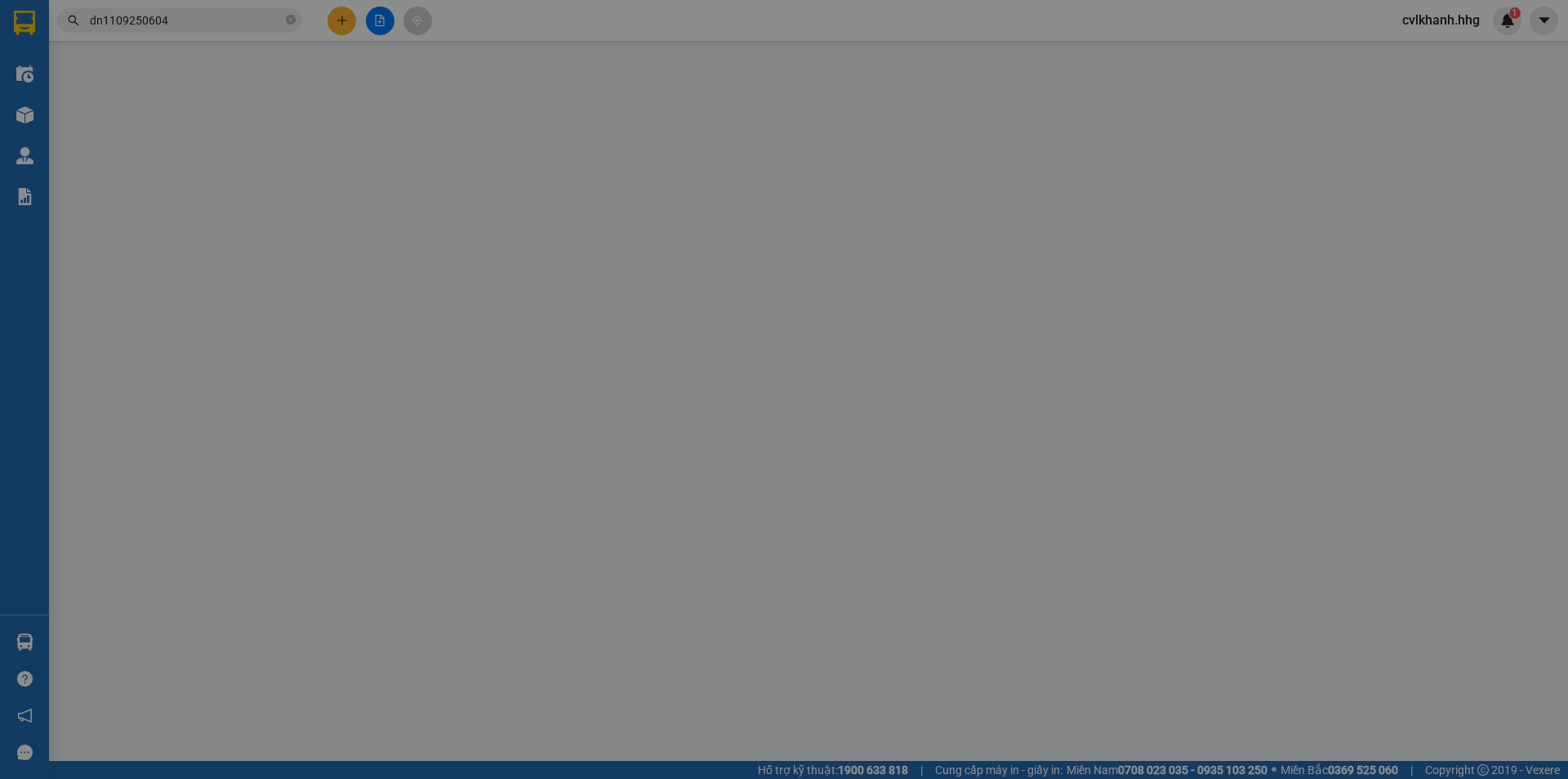
type input "0971033367"
type input "Quyên."
type input "80.000"
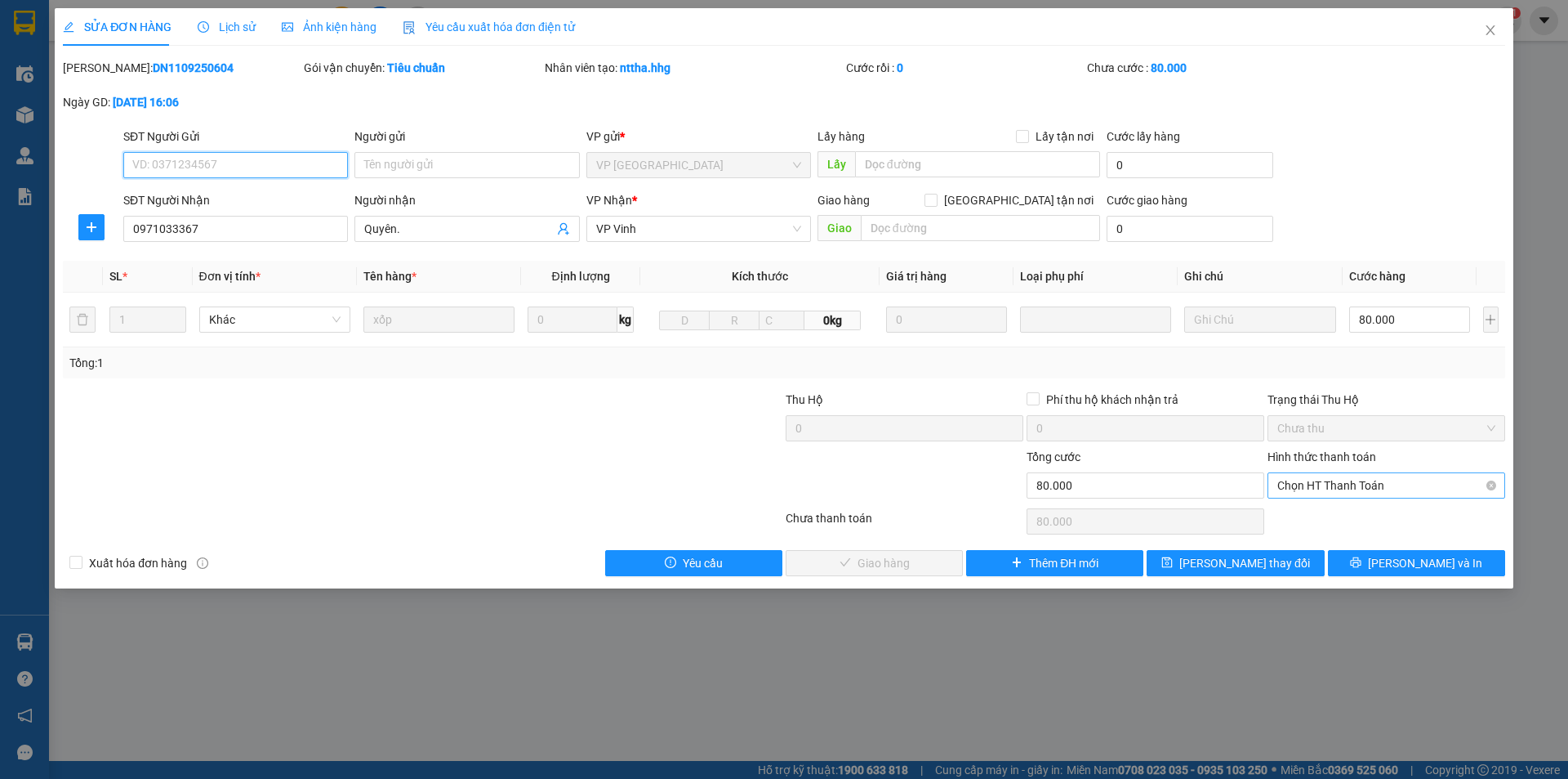
drag, startPoint x: 1340, startPoint y: 489, endPoint x: 1332, endPoint y: 495, distance: 10.0
click at [1341, 489] on span "Chọn HT Thanh Toán" at bounding box center [1387, 486] width 219 height 25
click at [1320, 522] on div "Tại văn phòng" at bounding box center [1387, 517] width 219 height 18
type input "0"
click at [897, 567] on span "[PERSON_NAME] và Giao hàng" at bounding box center [895, 562] width 157 height 18
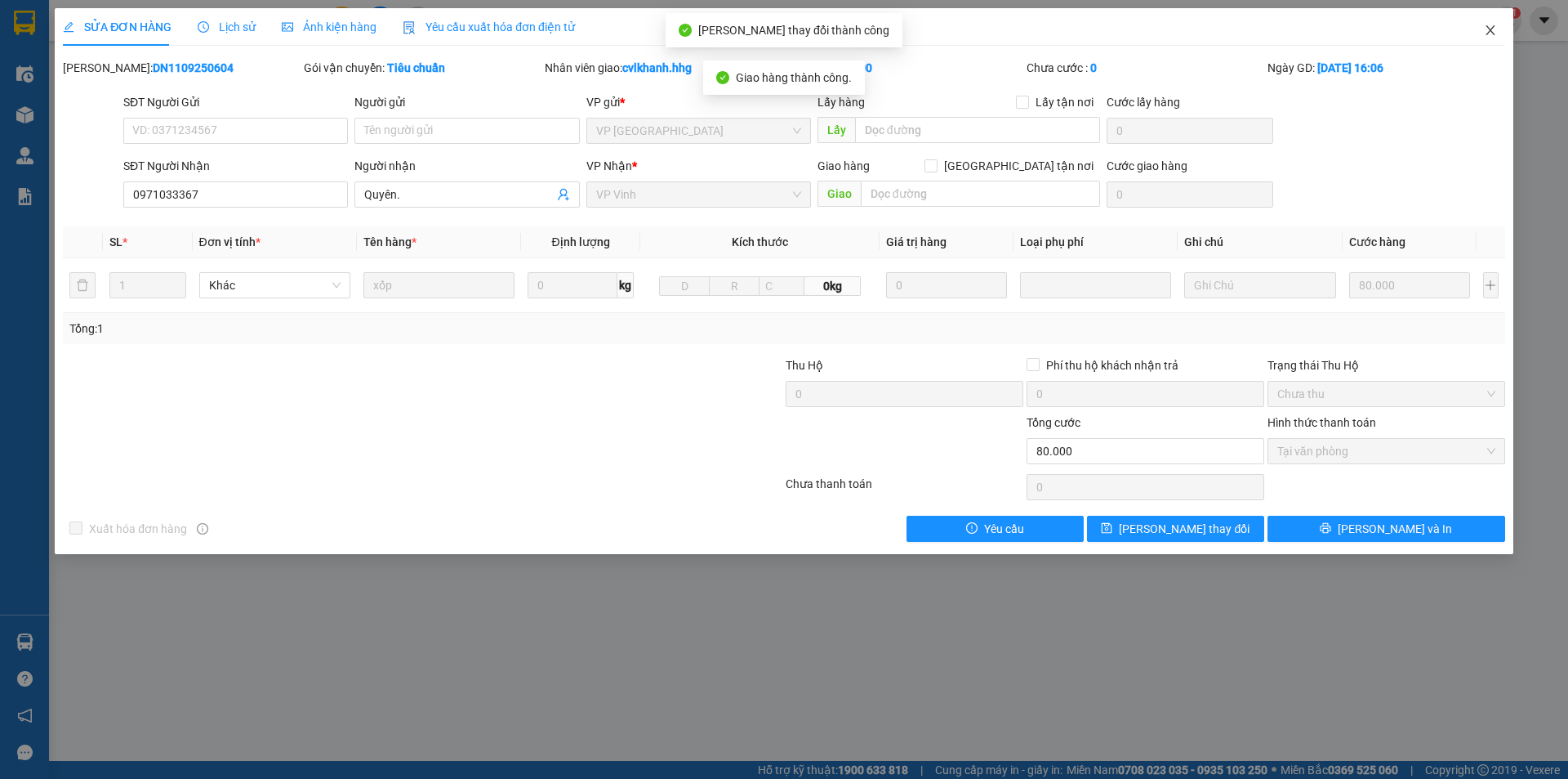
click at [1490, 28] on icon "close" at bounding box center [1491, 31] width 13 height 13
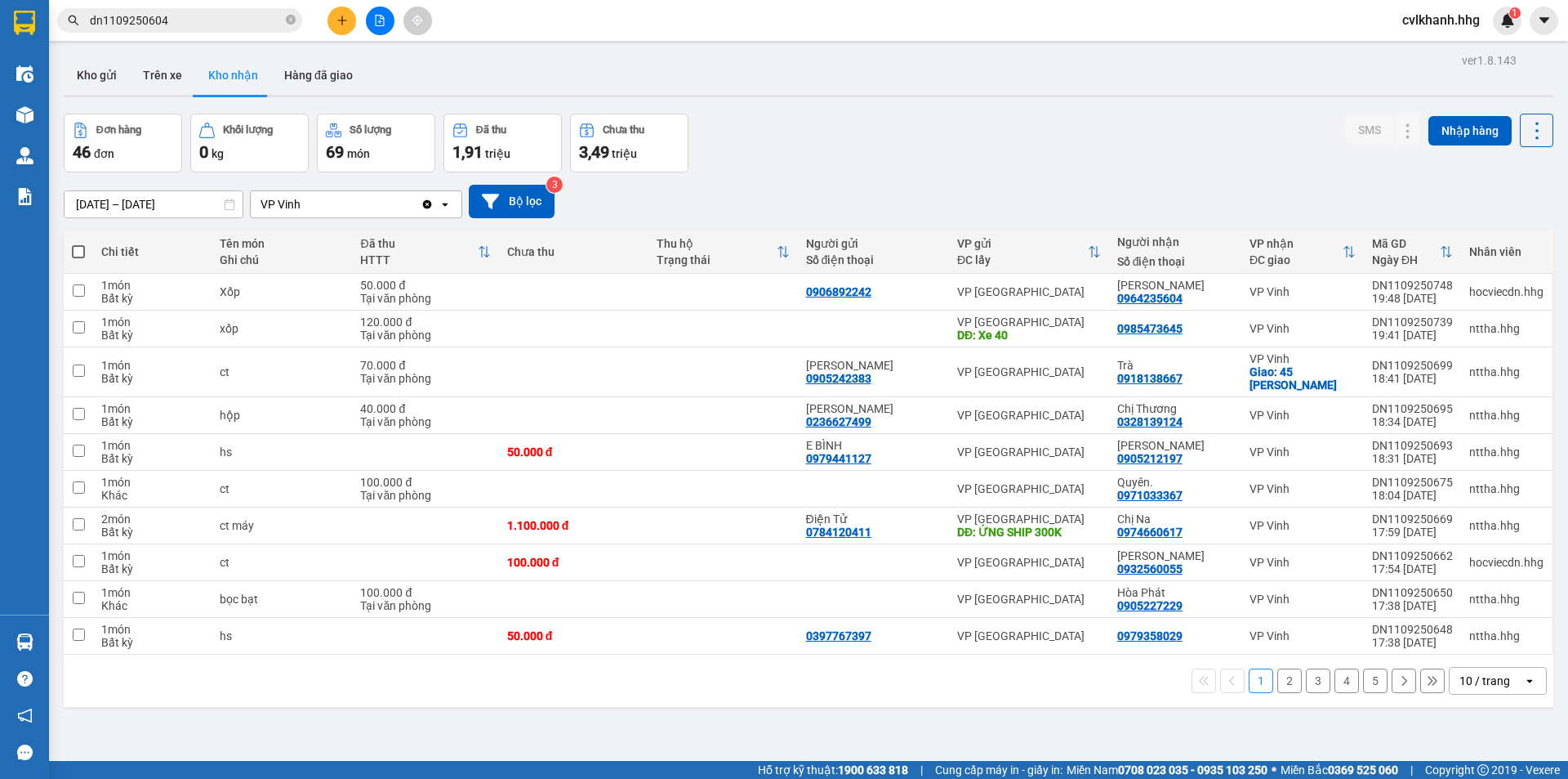
click at [213, 14] on input "dn1109250604" at bounding box center [186, 20] width 193 height 18
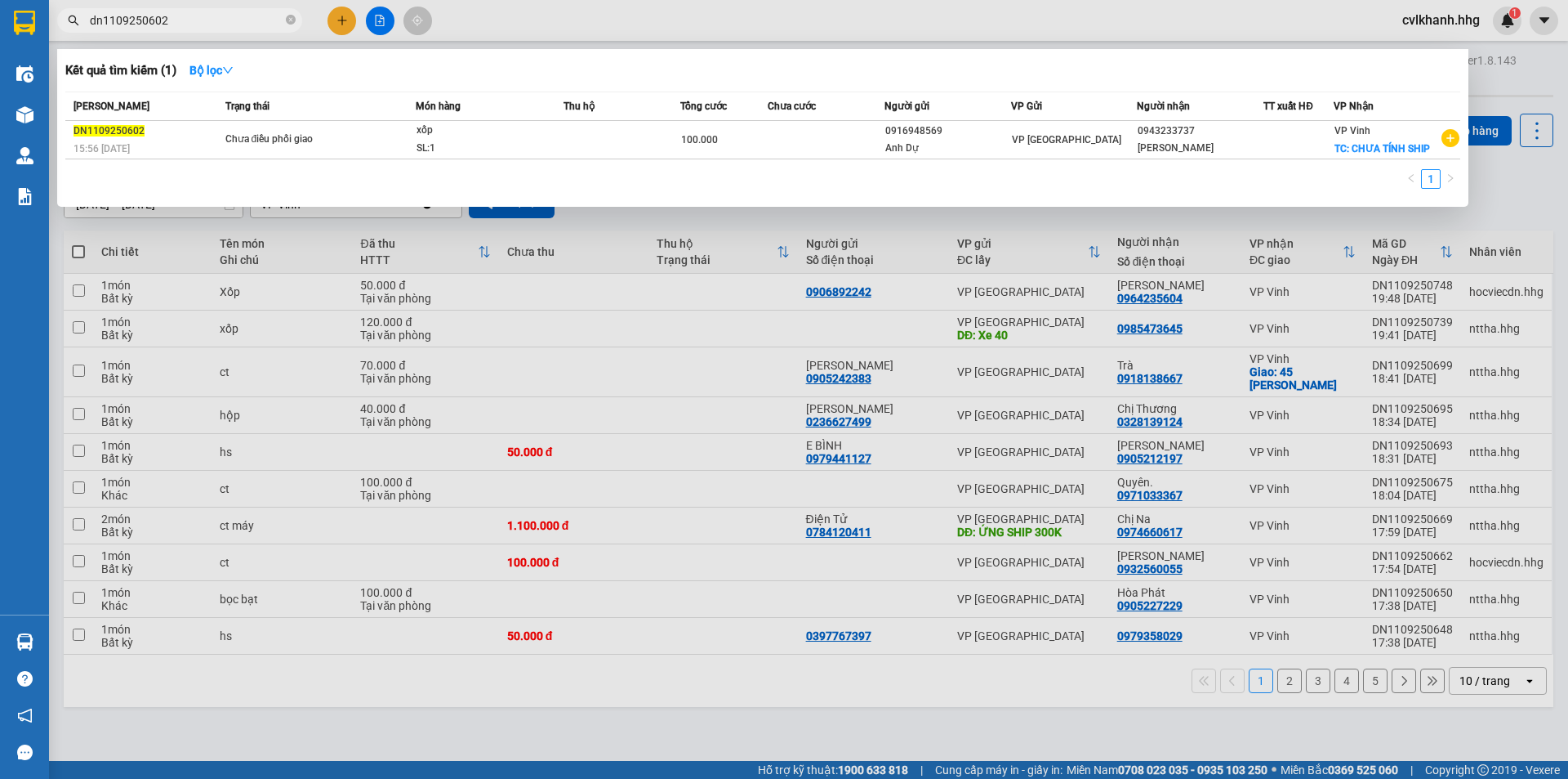
type input "dn1109250602"
click at [411, 133] on span "Chưa điều phối giao" at bounding box center [320, 139] width 190 height 18
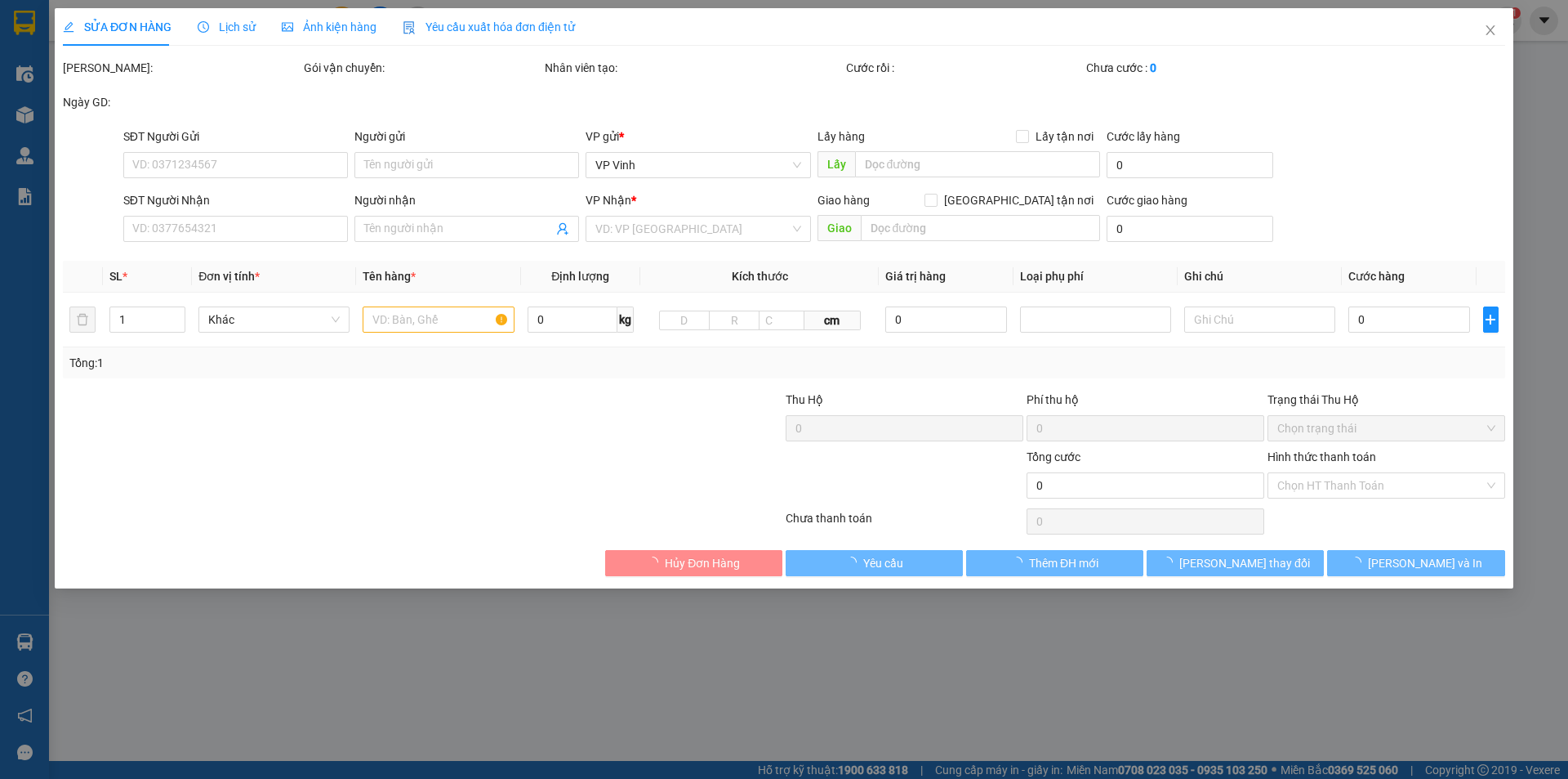
type input "0916948569"
type input "Anh Dự"
type input "0943233737"
type input "Anh Hùng"
checkbox input "true"
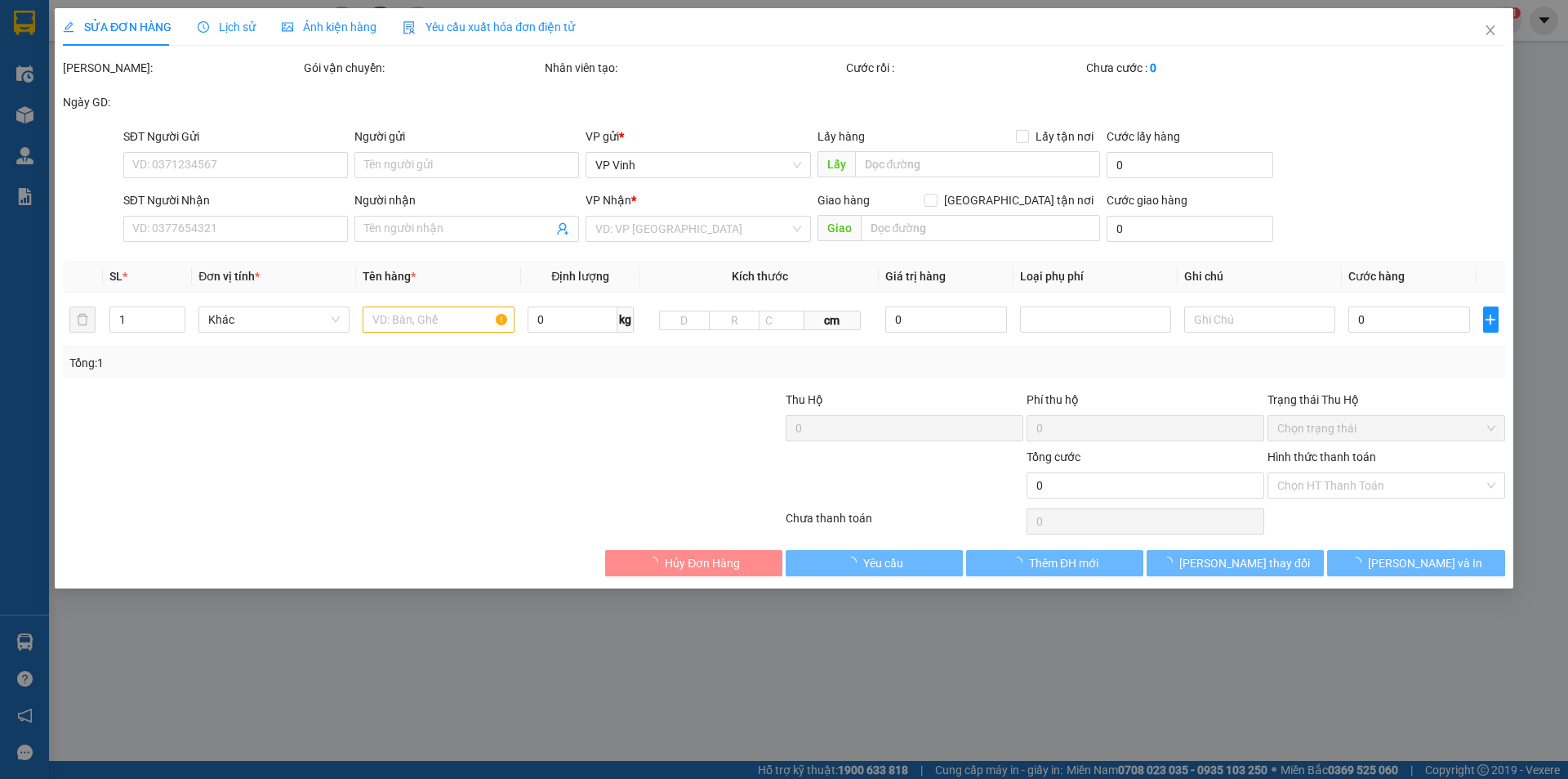
type input "CHƯA TÍNH SHIP"
type input "100.000"
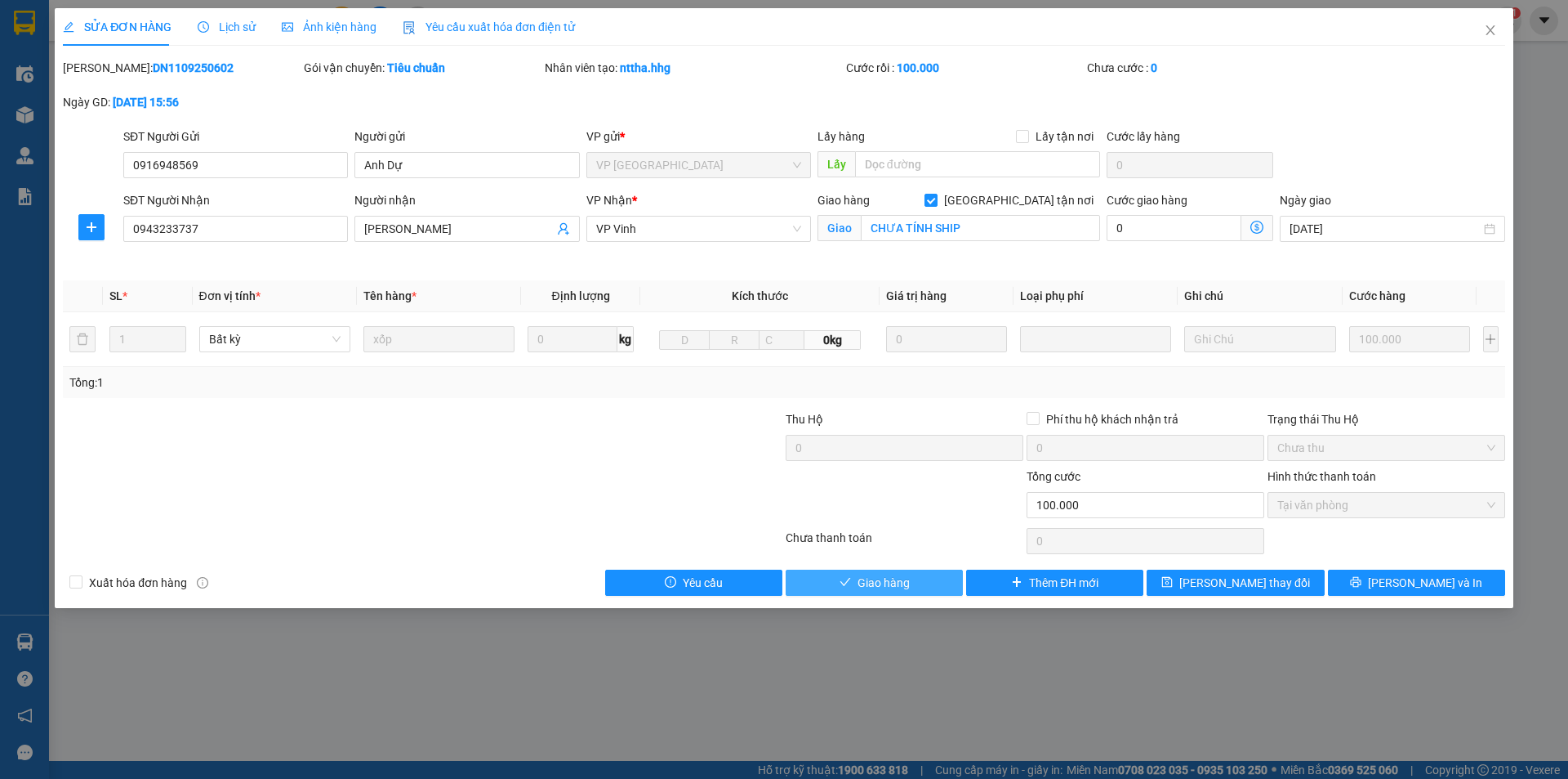
click at [870, 574] on span "Giao hàng" at bounding box center [884, 582] width 52 height 18
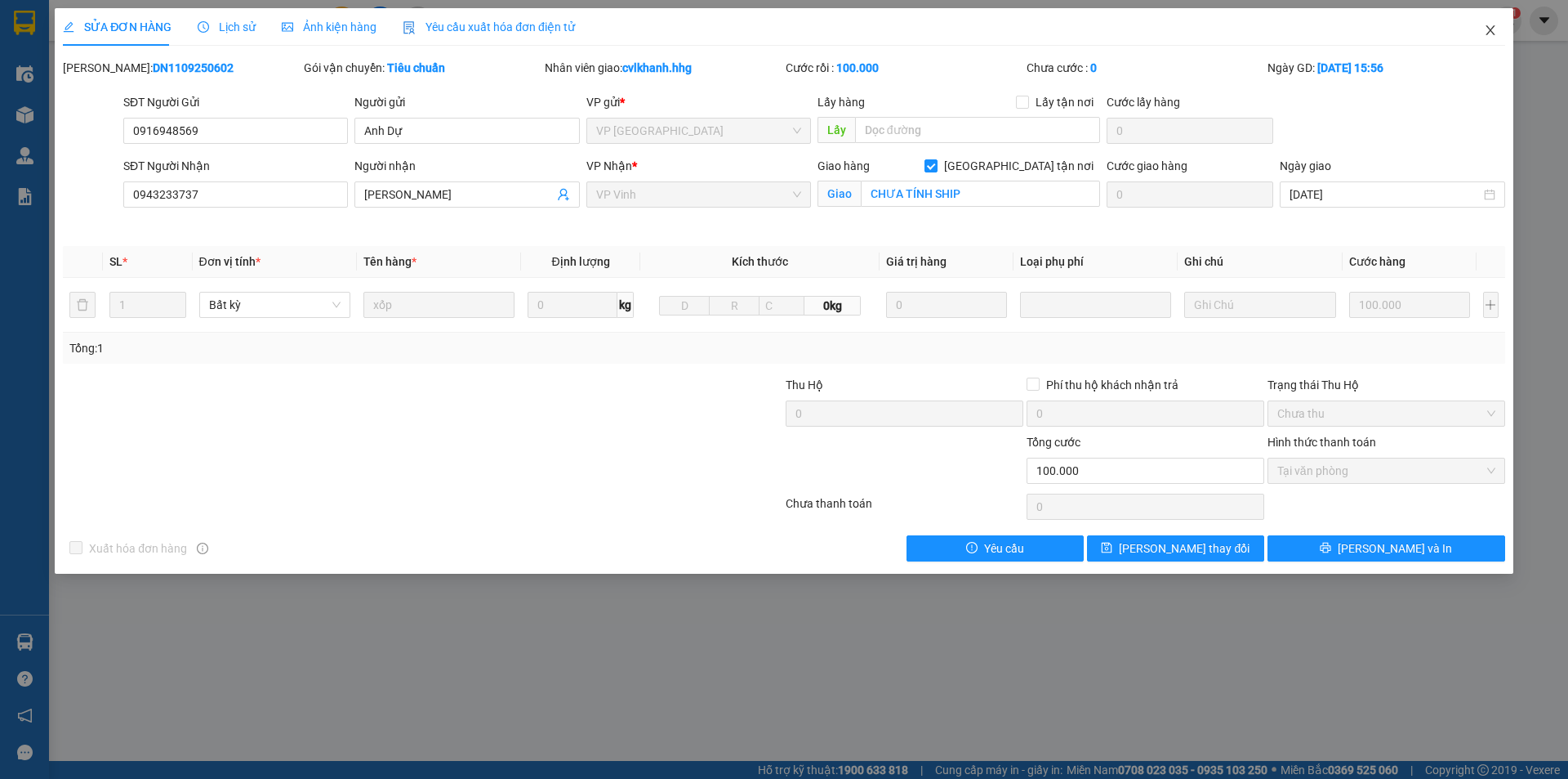
click at [1490, 26] on icon "close" at bounding box center [1491, 31] width 13 height 13
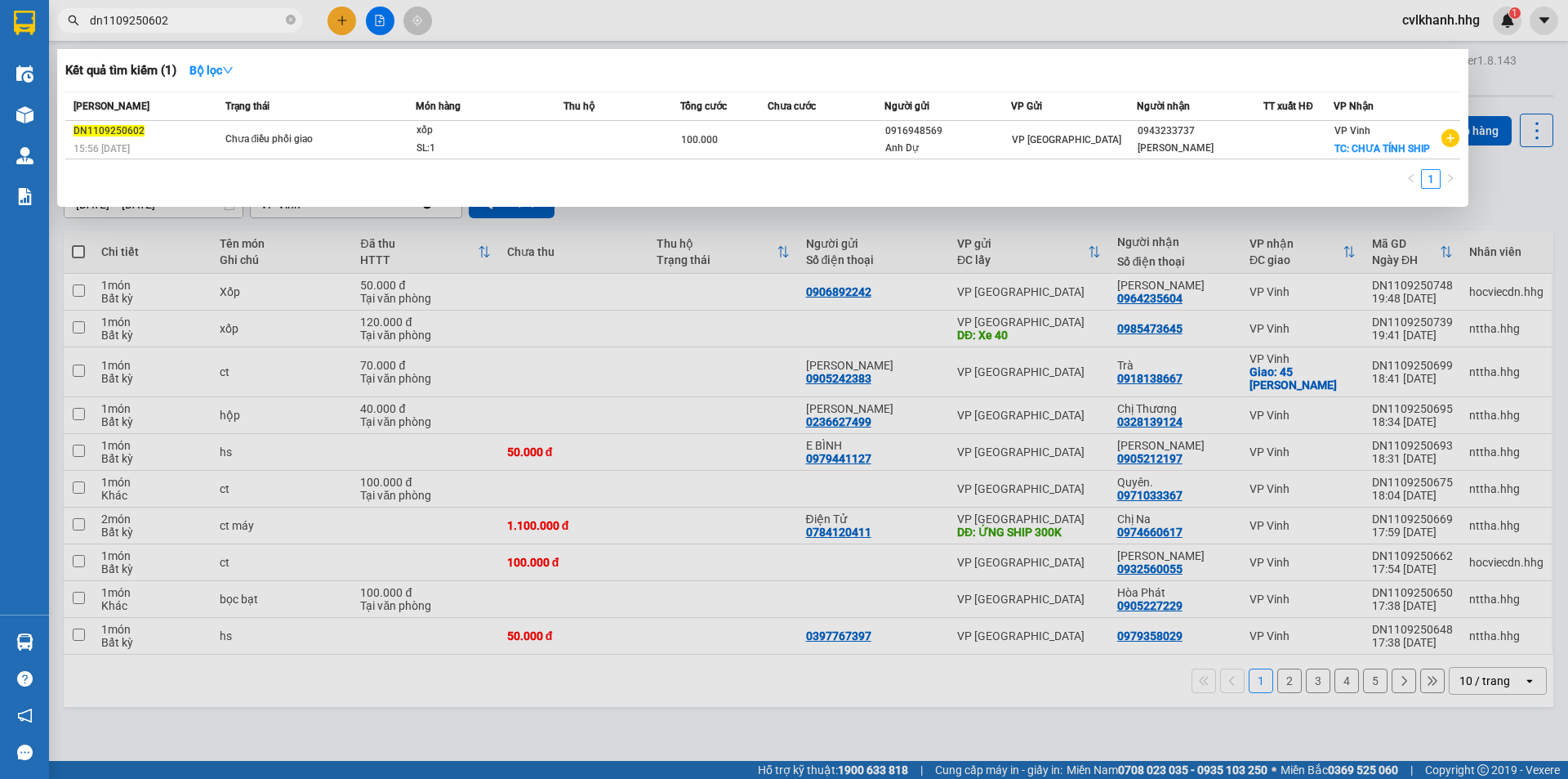
click at [181, 21] on input "dn1109250602" at bounding box center [186, 20] width 193 height 18
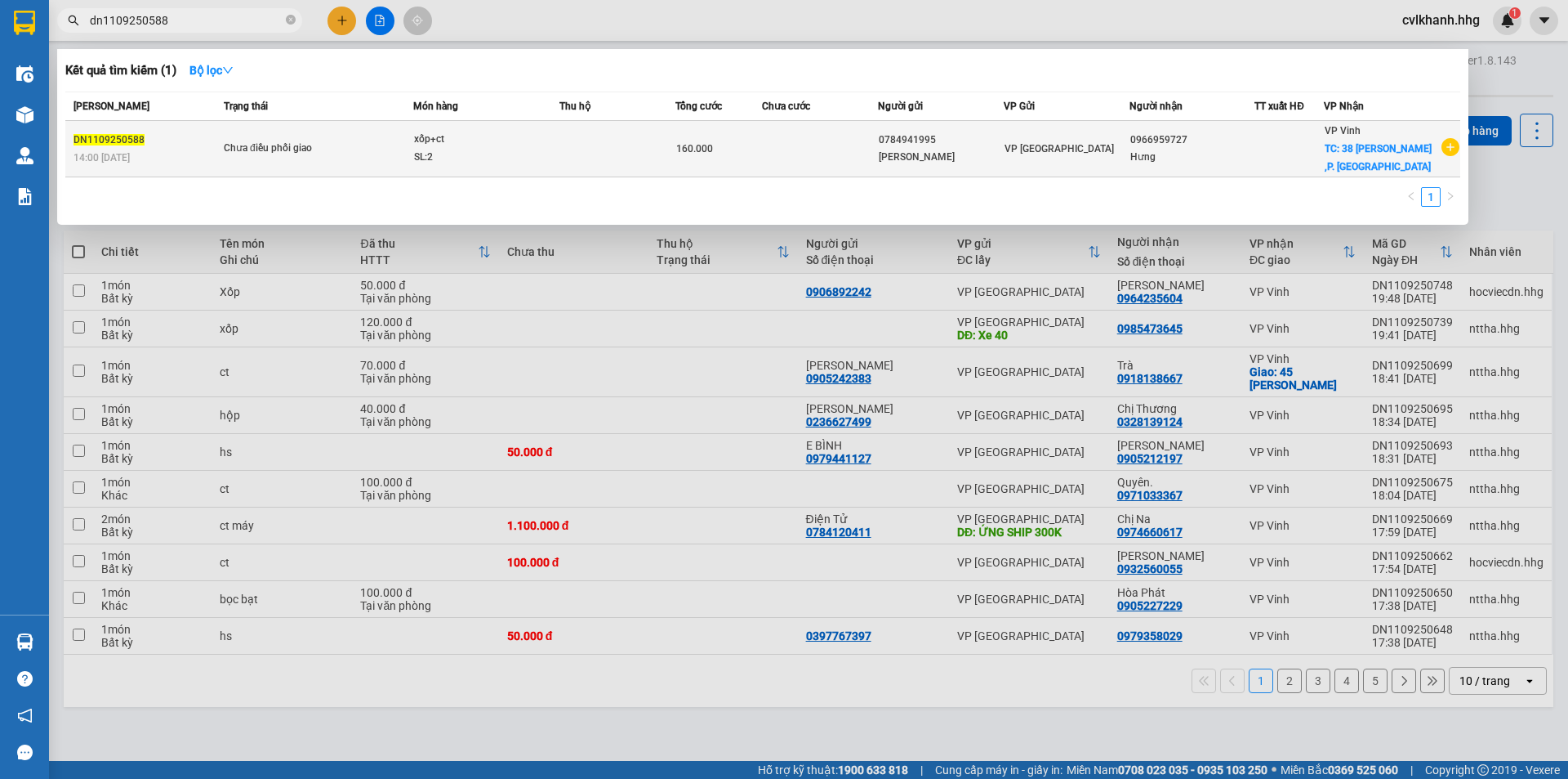
type input "dn1109250588"
click at [378, 145] on span "Chưa điều phối giao" at bounding box center [317, 148] width 188 height 18
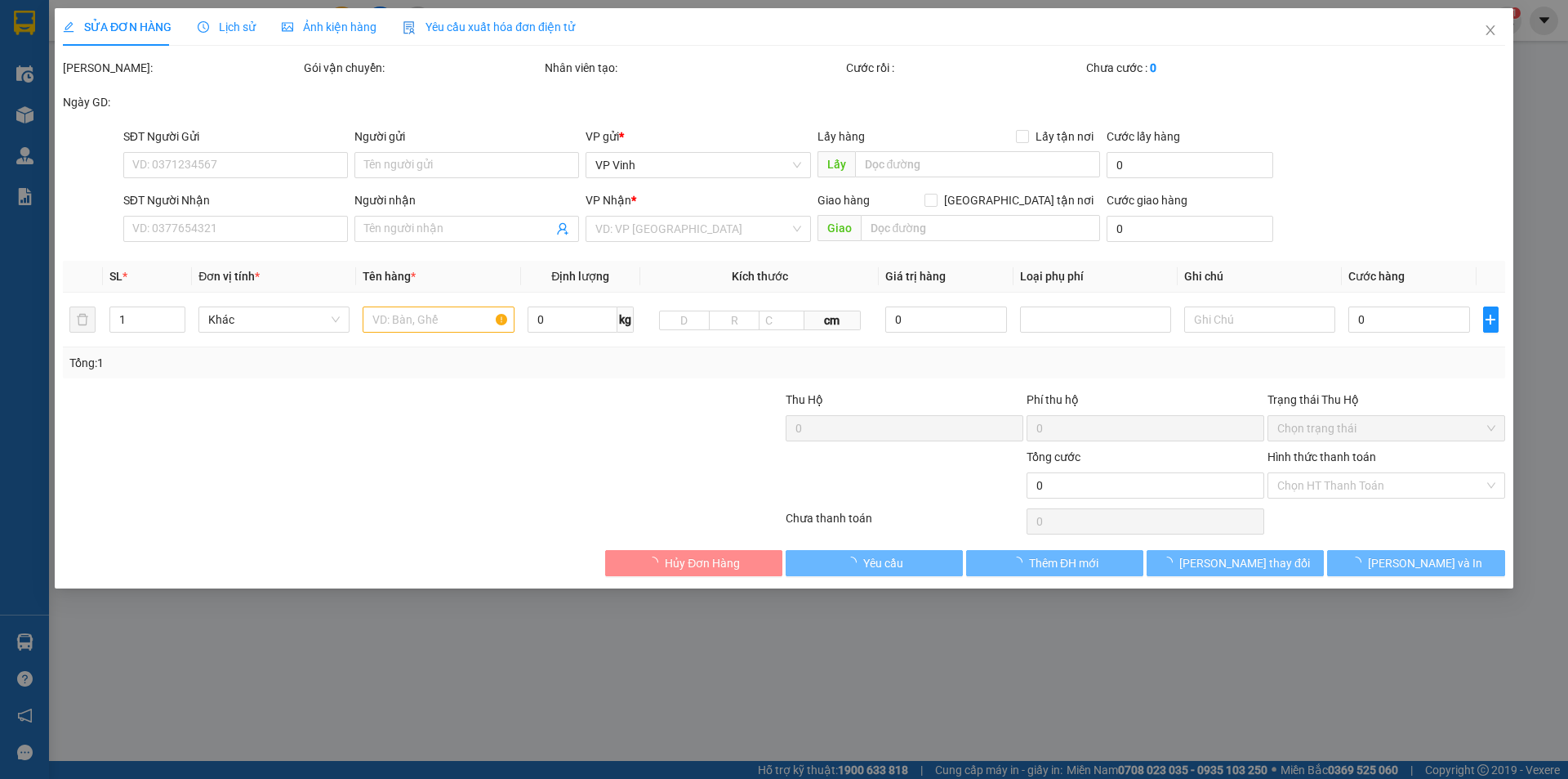
type input "0784941995"
type input "Nhật Kim Thành"
type input "0966959727"
type input "Hưng"
checkbox input "true"
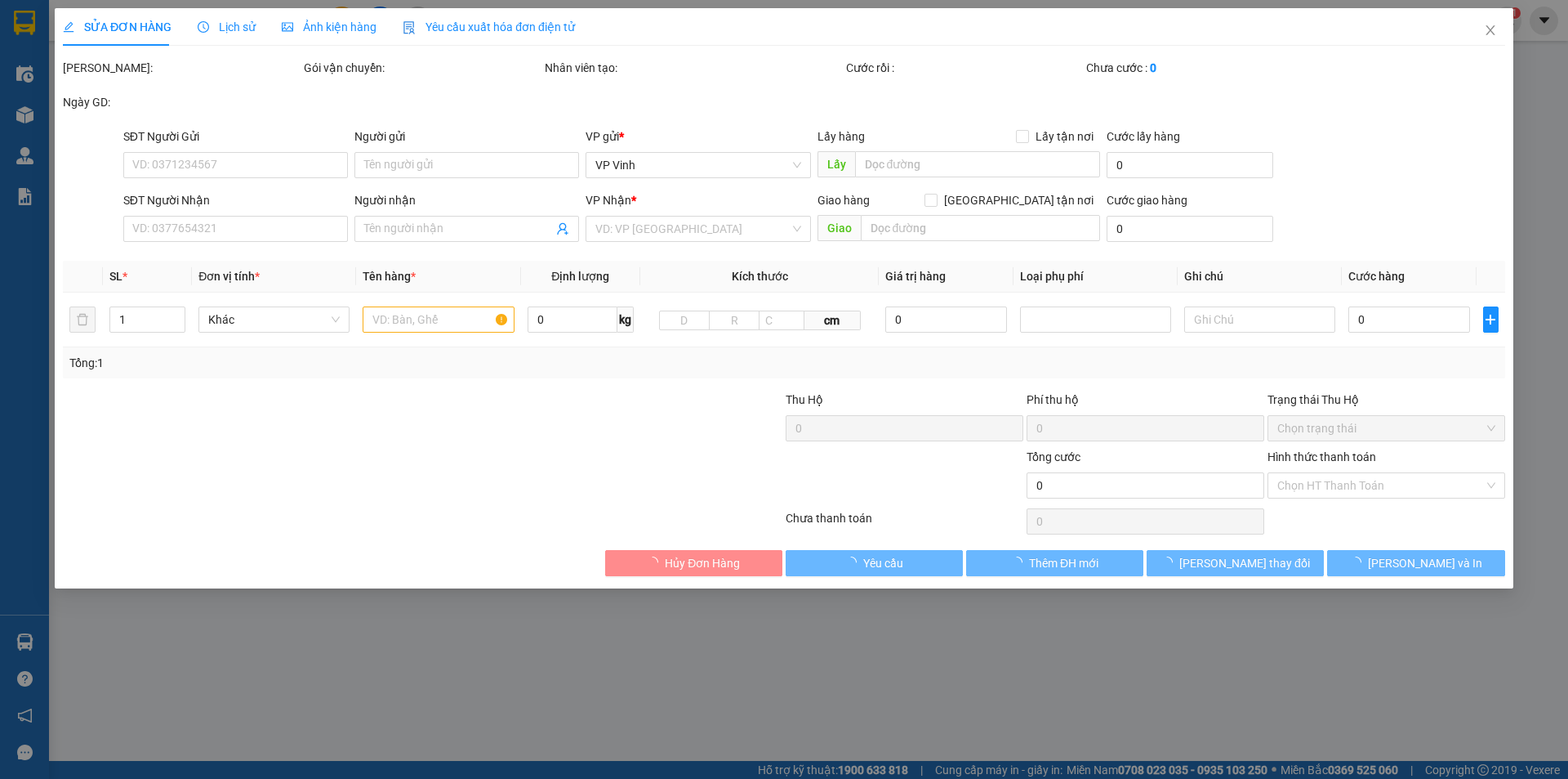
type input "38 Lê-Nin ,P. Hưng Dũng"
type input "160.000"
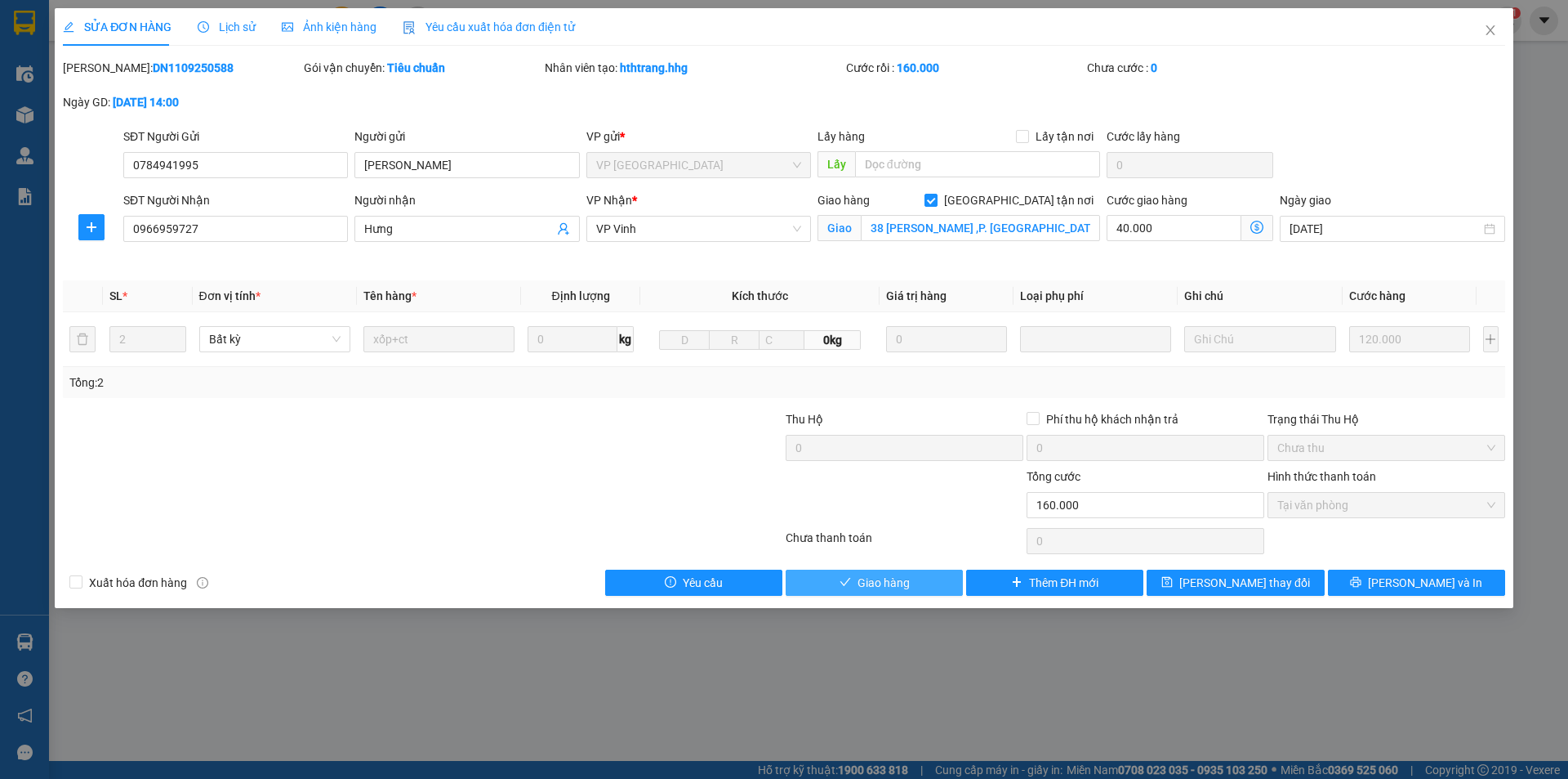
click at [852, 582] on button "Giao hàng" at bounding box center [874, 582] width 178 height 26
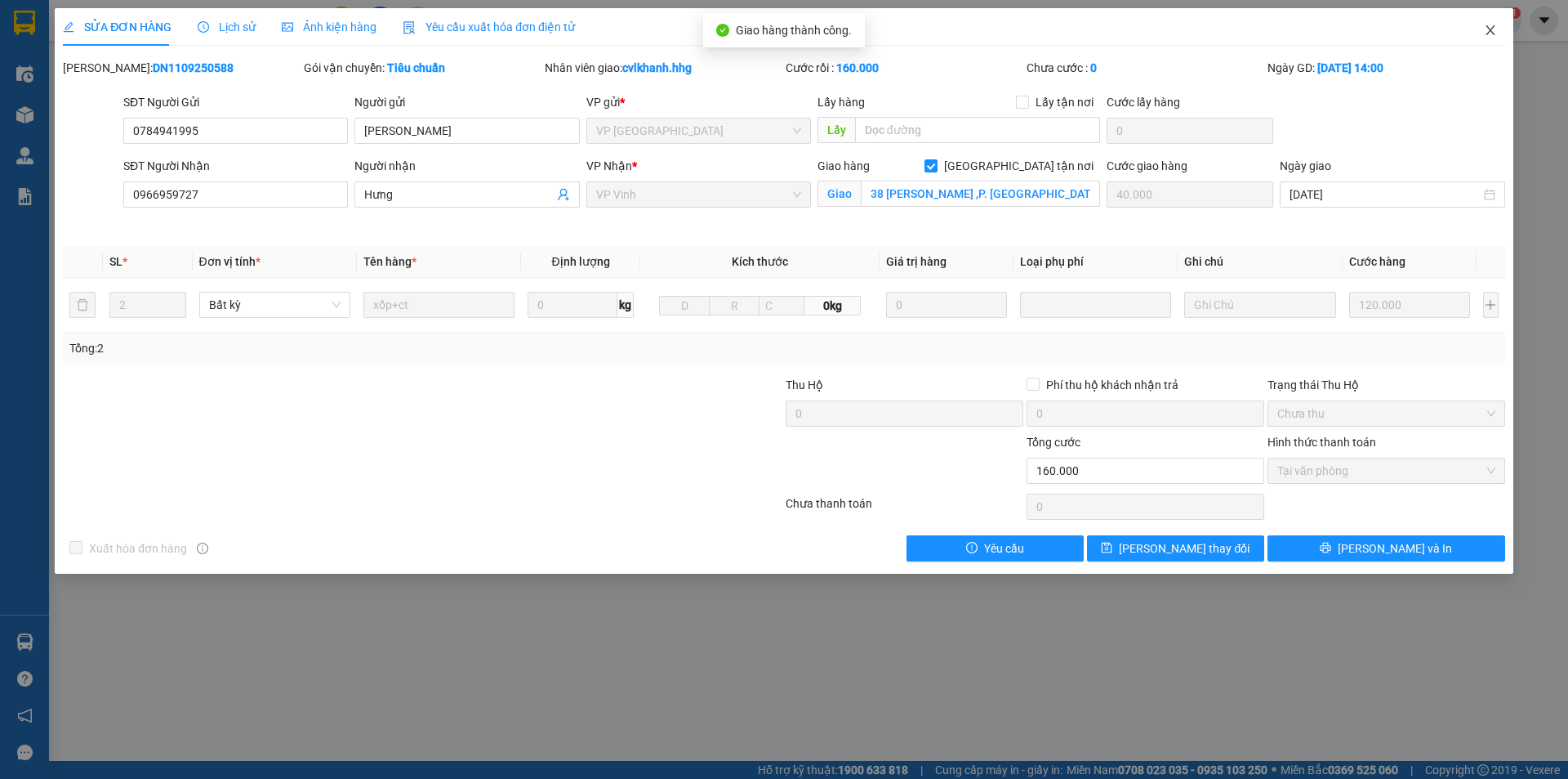
click at [1486, 23] on span "Close" at bounding box center [1491, 32] width 46 height 46
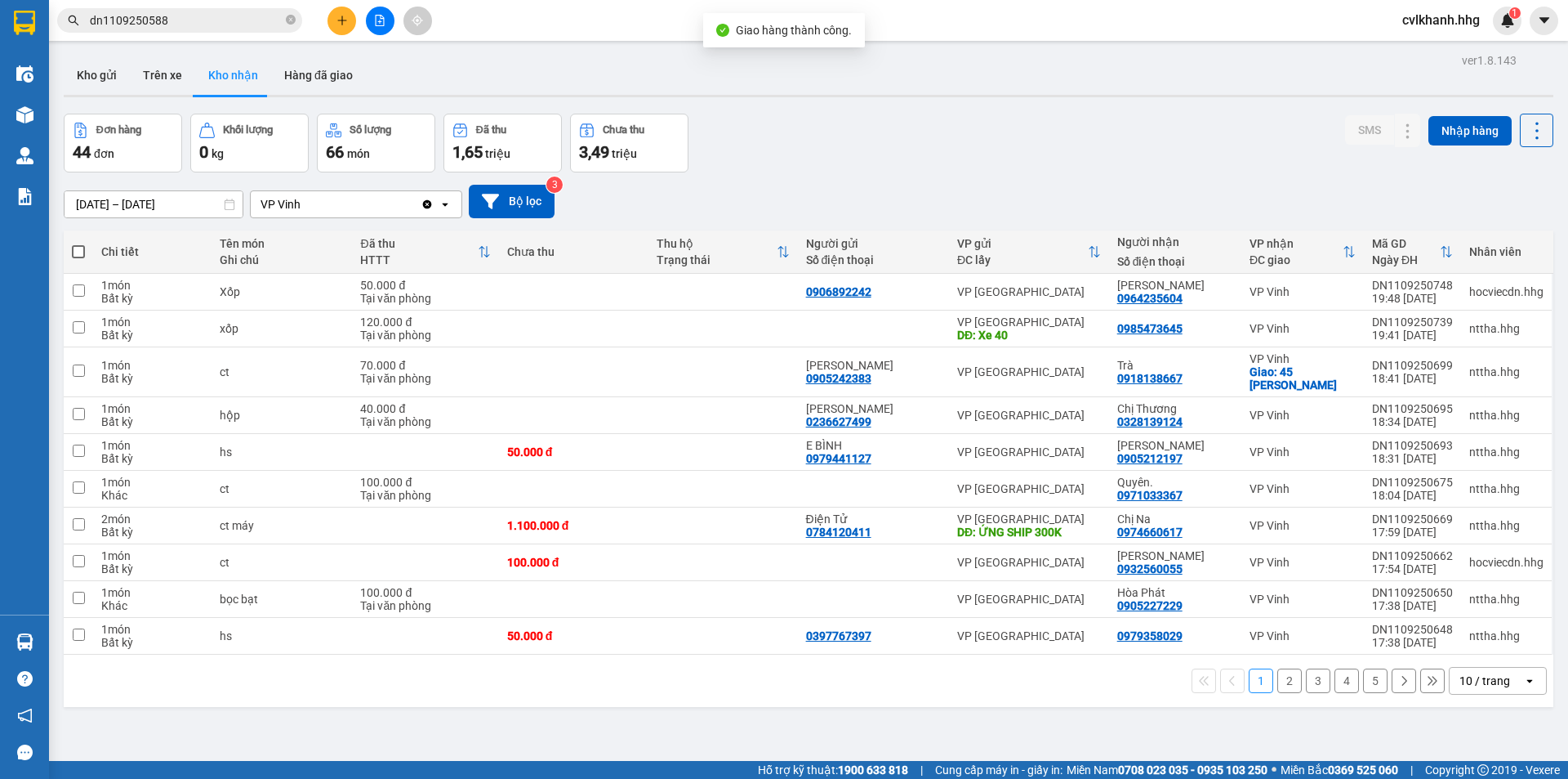
click at [219, 19] on input "dn1109250588" at bounding box center [186, 20] width 193 height 18
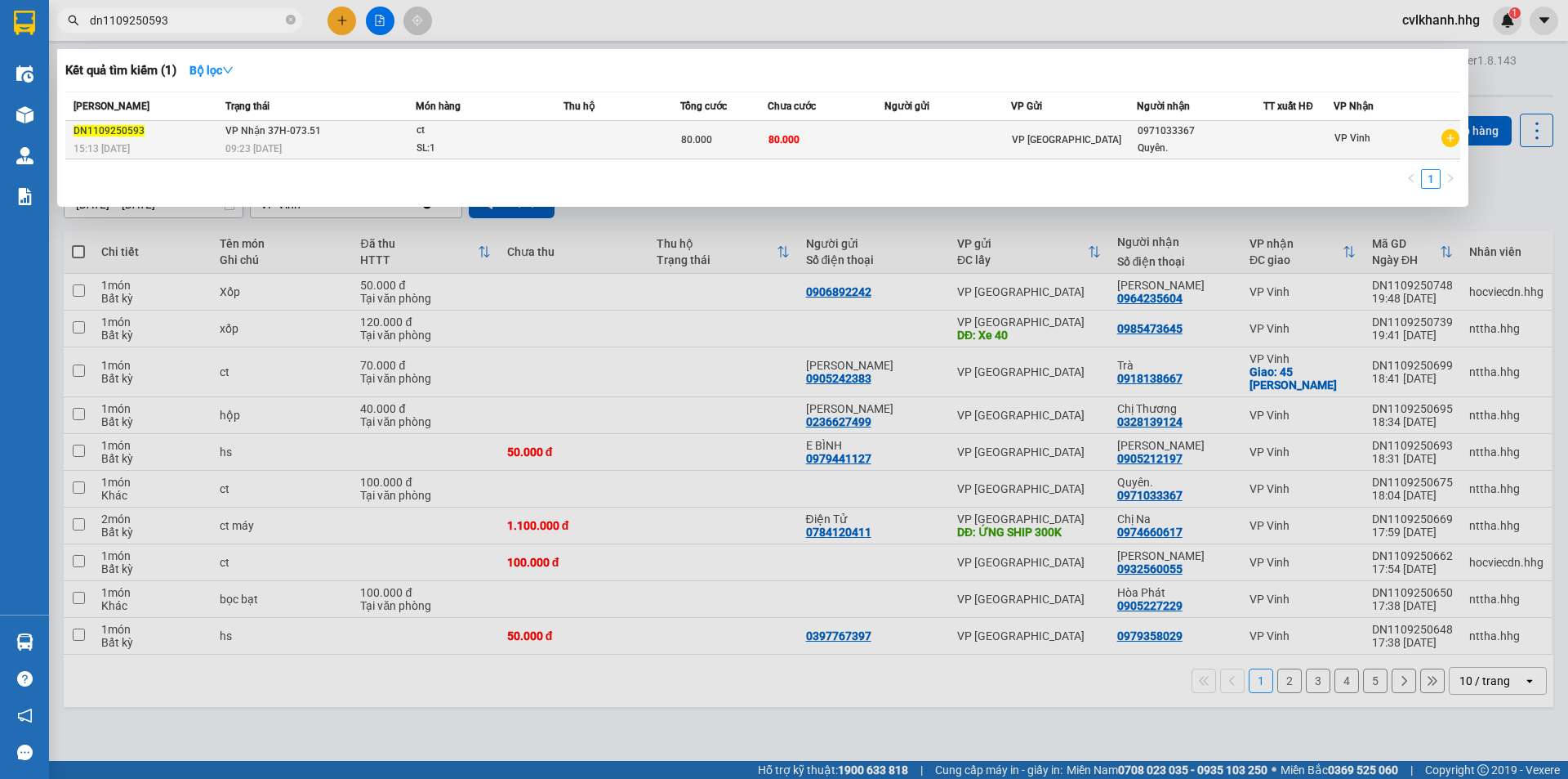
type input "dn1109250593"
click at [325, 147] on div "09:23 [DATE]" at bounding box center [320, 148] width 190 height 18
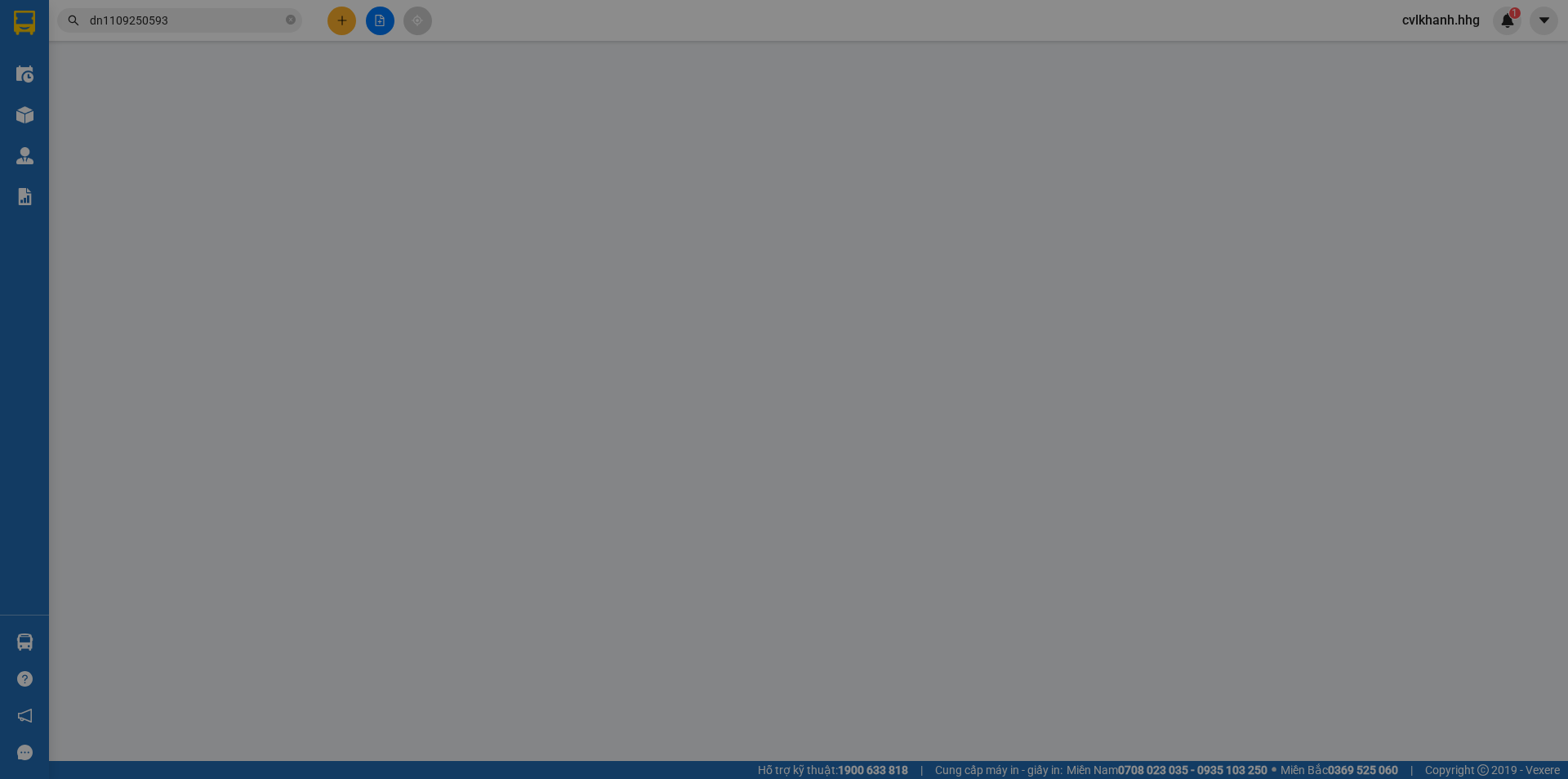
type input "0971033367"
type input "Quyên."
type input "80.000"
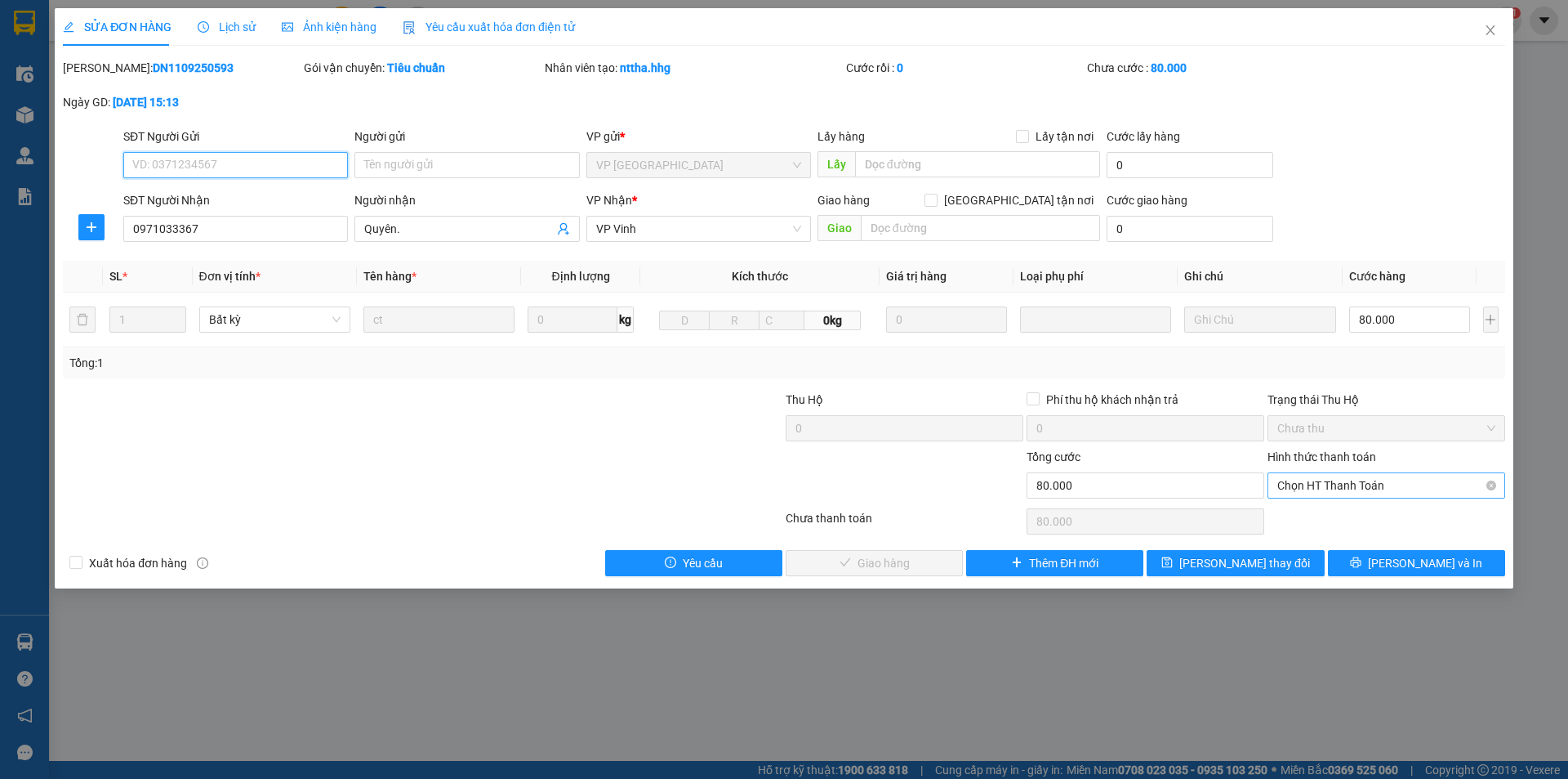
click at [1355, 494] on span "Chọn HT Thanh Toán" at bounding box center [1387, 486] width 219 height 25
drag, startPoint x: 1335, startPoint y: 509, endPoint x: 1323, endPoint y: 513, distance: 12.6
click at [1334, 509] on div "Tại văn phòng" at bounding box center [1387, 517] width 219 height 18
type input "0"
drag, startPoint x: 876, startPoint y: 558, endPoint x: 868, endPoint y: 559, distance: 8.1
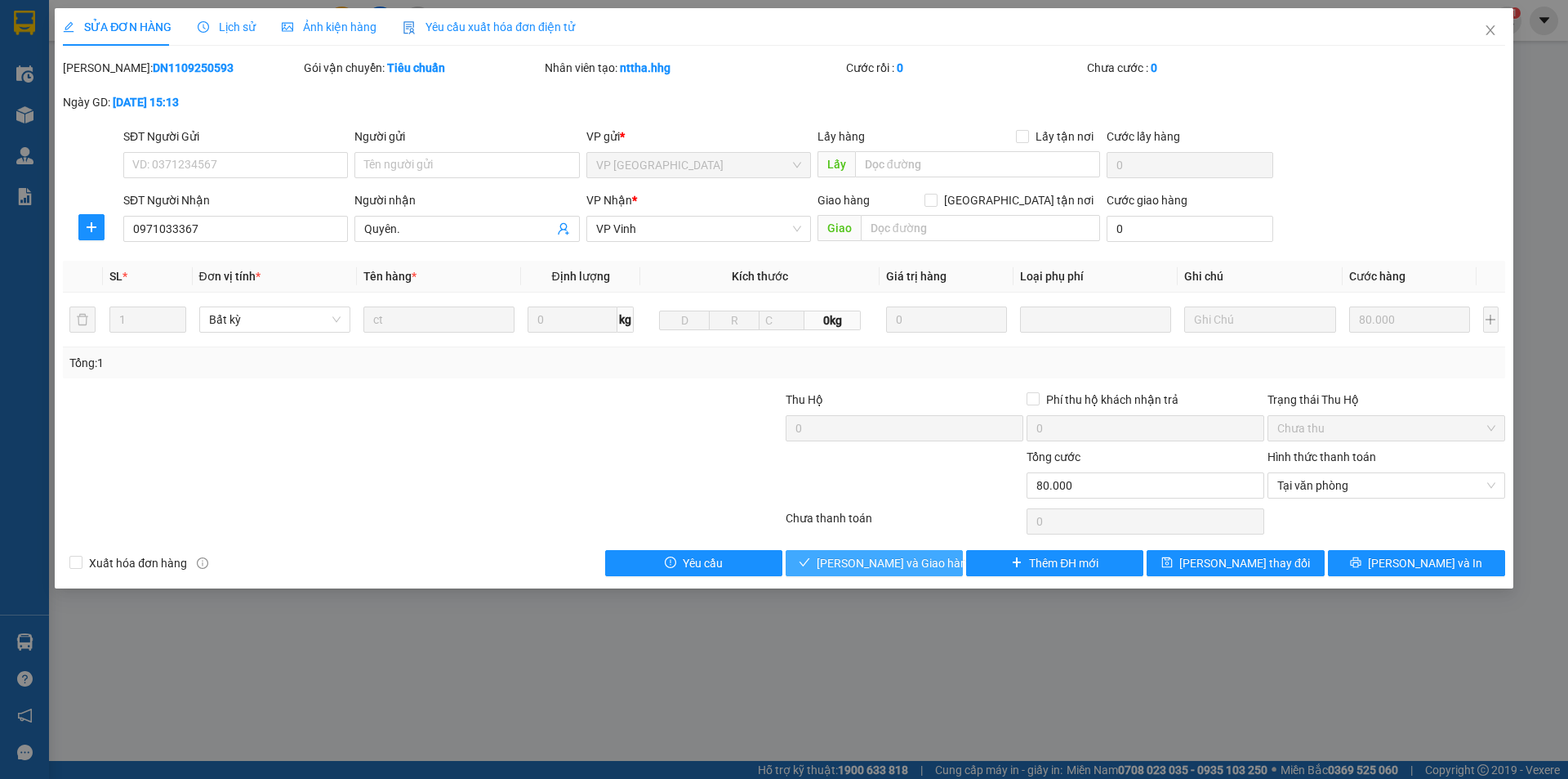
click at [868, 559] on span "[PERSON_NAME] và Giao hàng" at bounding box center [895, 562] width 157 height 18
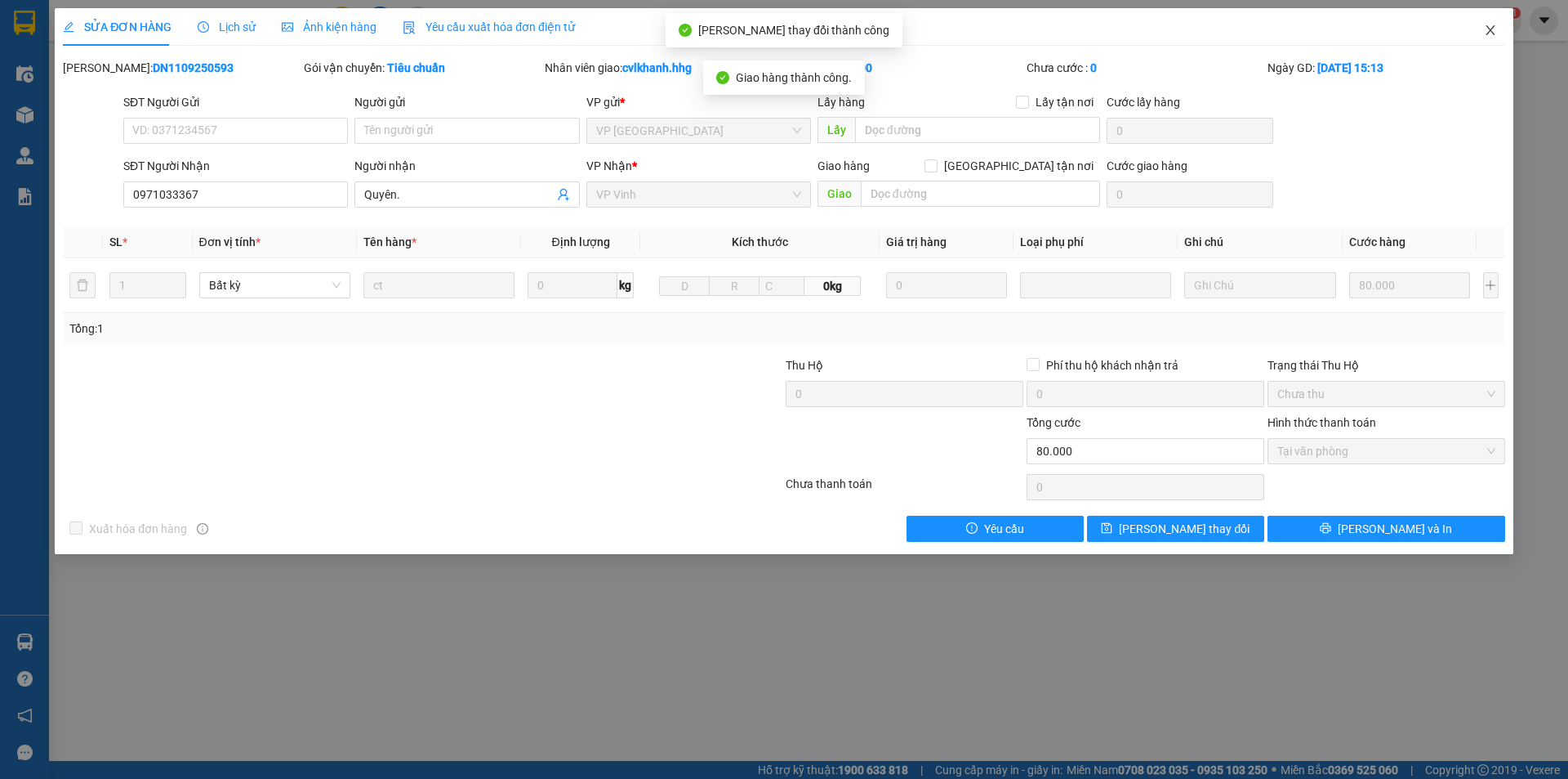
click at [1493, 33] on icon "close" at bounding box center [1490, 31] width 9 height 10
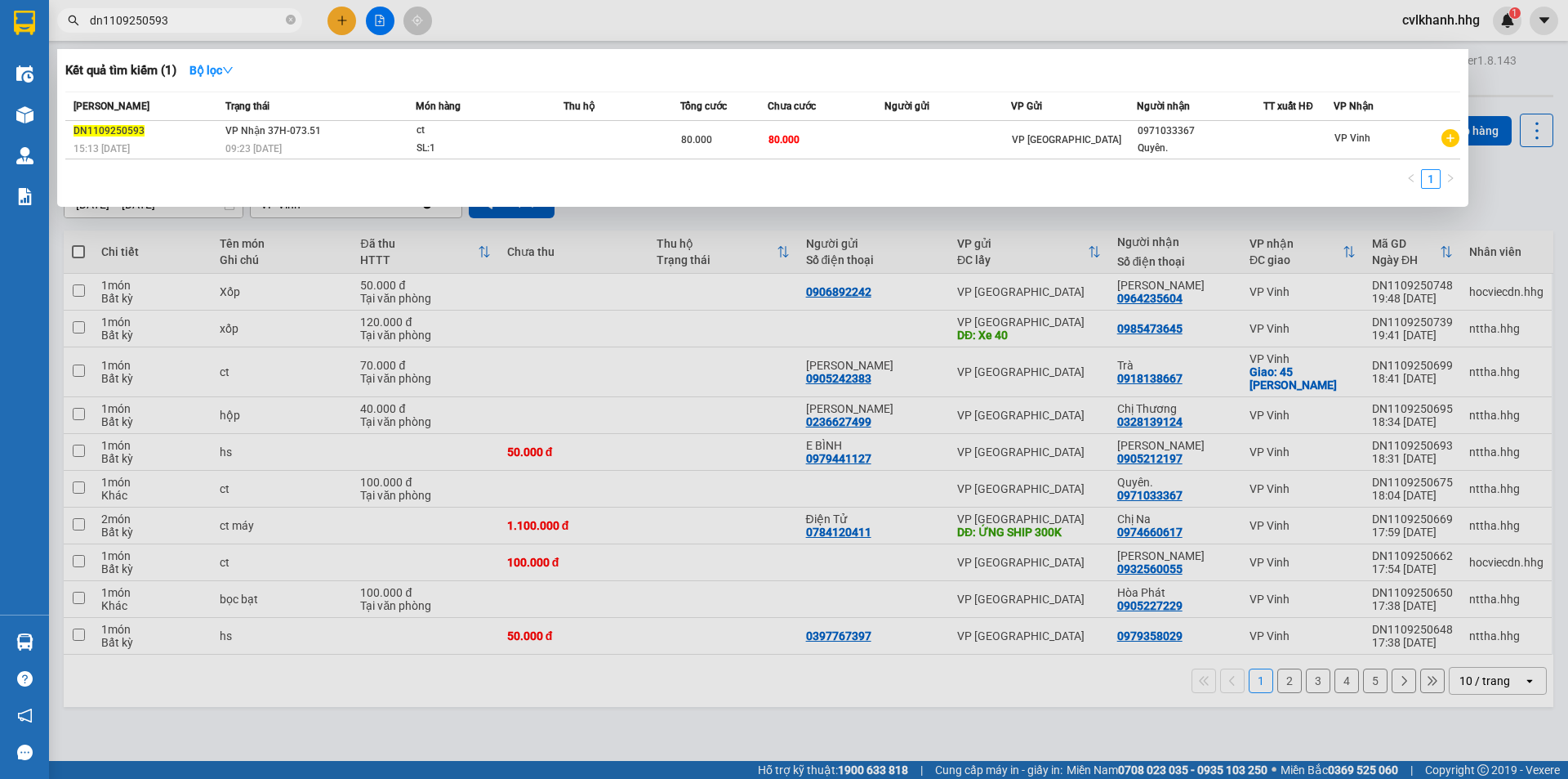
click at [188, 20] on input "dn1109250593" at bounding box center [186, 20] width 193 height 18
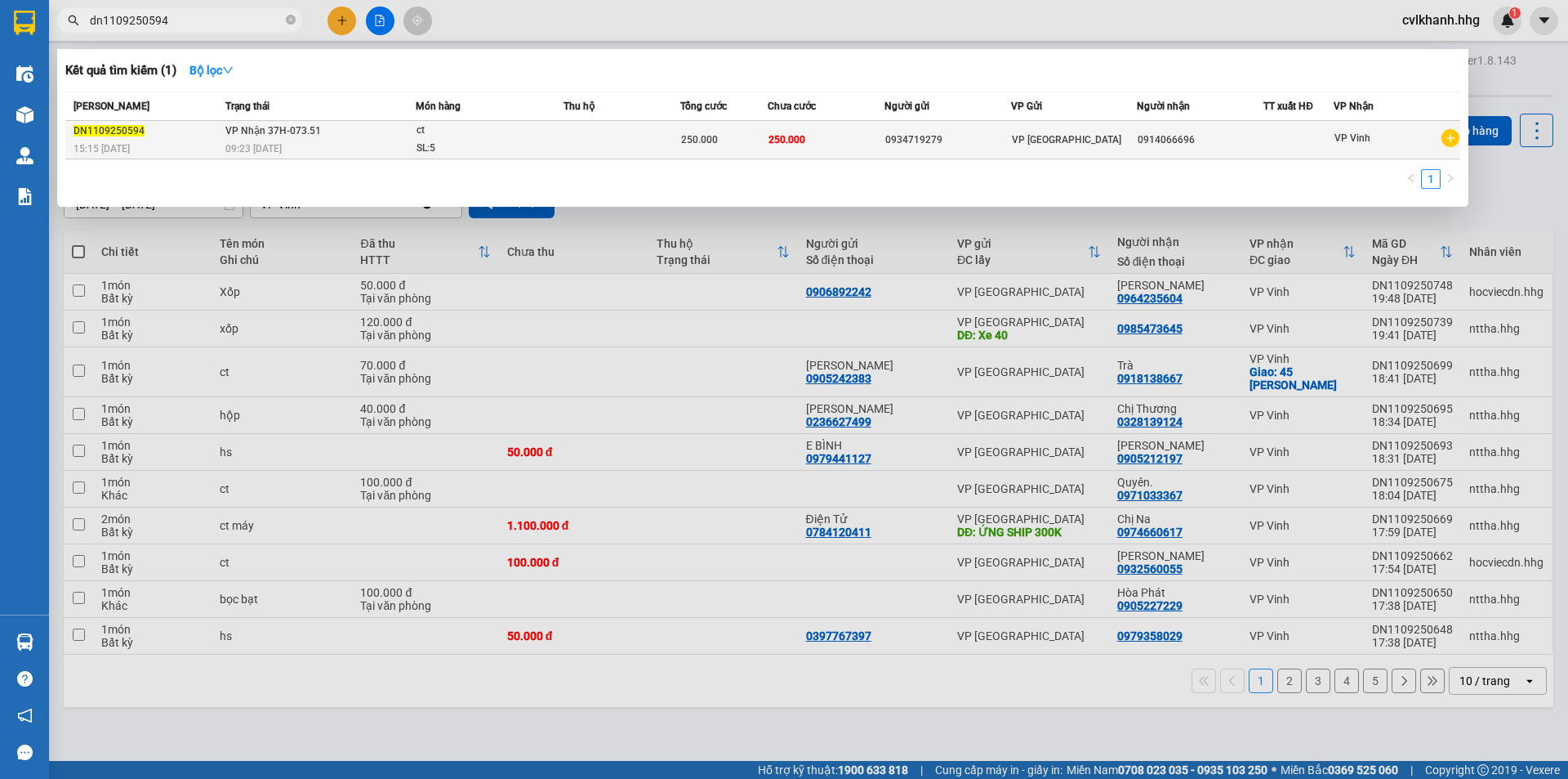
type input "dn1109250594"
click at [214, 122] on div "DN1109250594" at bounding box center [147, 131] width 147 height 17
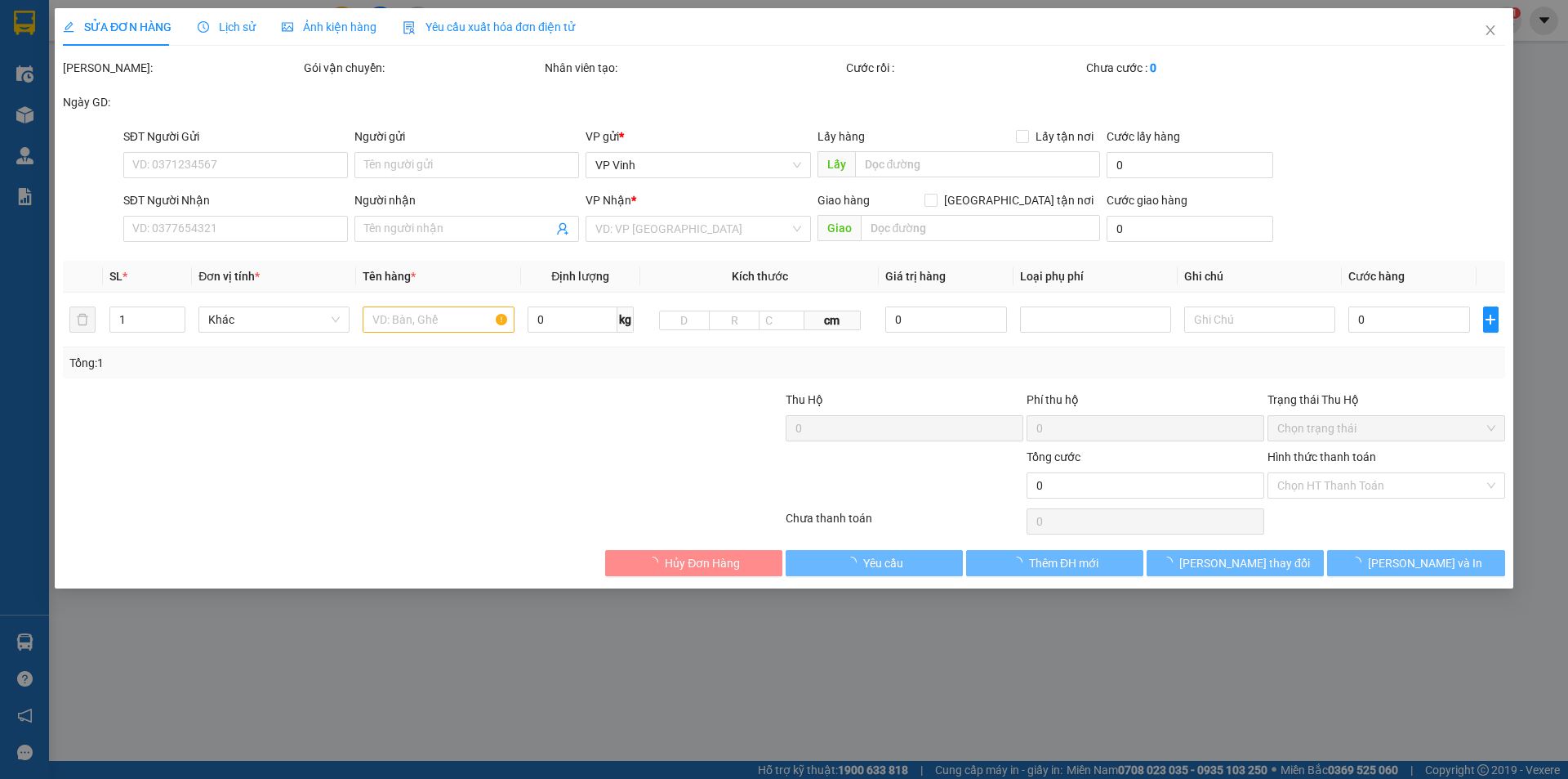
type input "0934719279"
type input "0914066696"
type input "250.000"
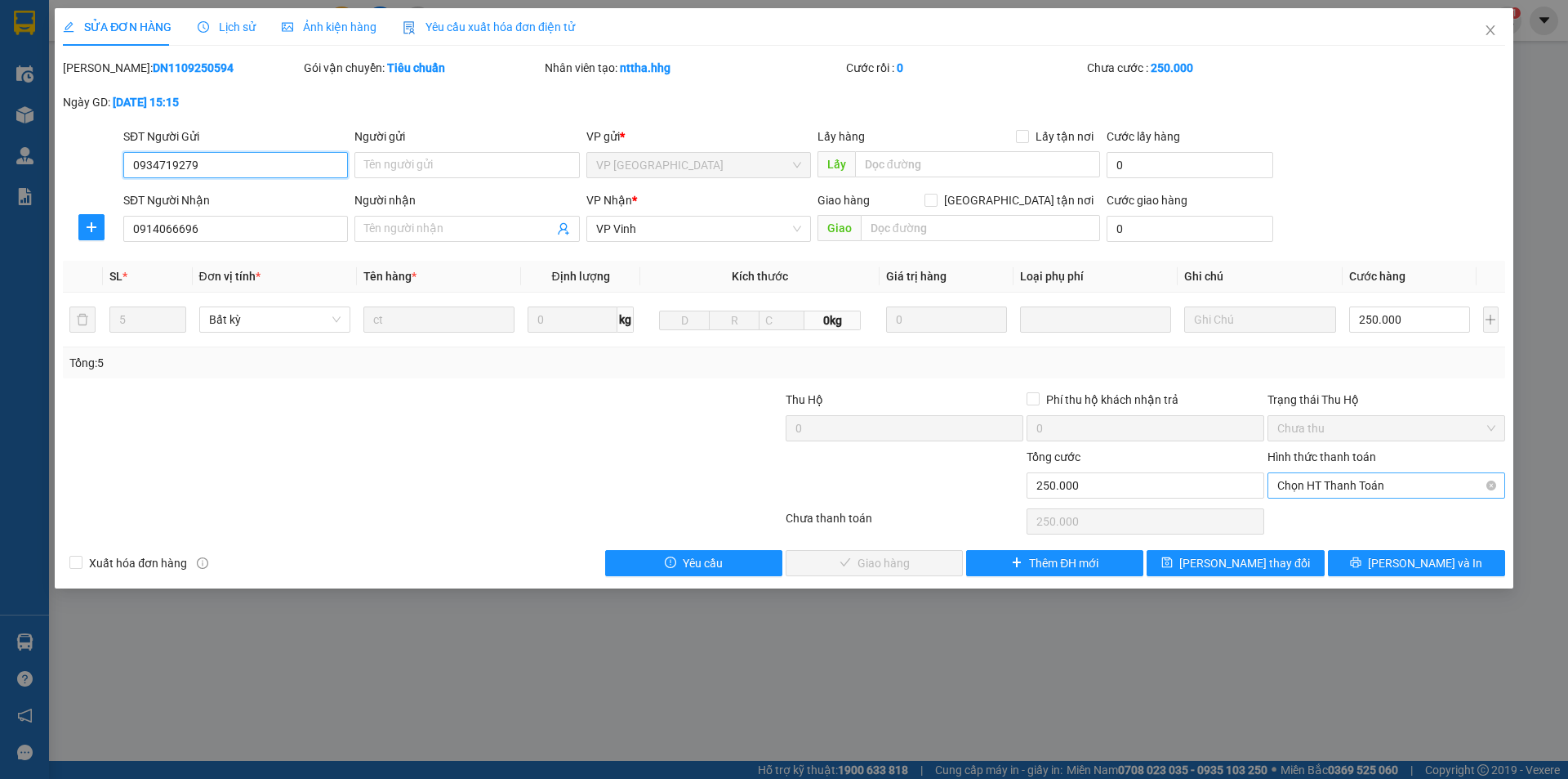
click at [1300, 474] on span "Chọn HT Thanh Toán" at bounding box center [1387, 486] width 219 height 25
click at [1308, 518] on div "Tại văn phòng" at bounding box center [1387, 517] width 219 height 18
type input "0"
click at [899, 566] on span "[PERSON_NAME] và Giao hàng" at bounding box center [895, 562] width 157 height 18
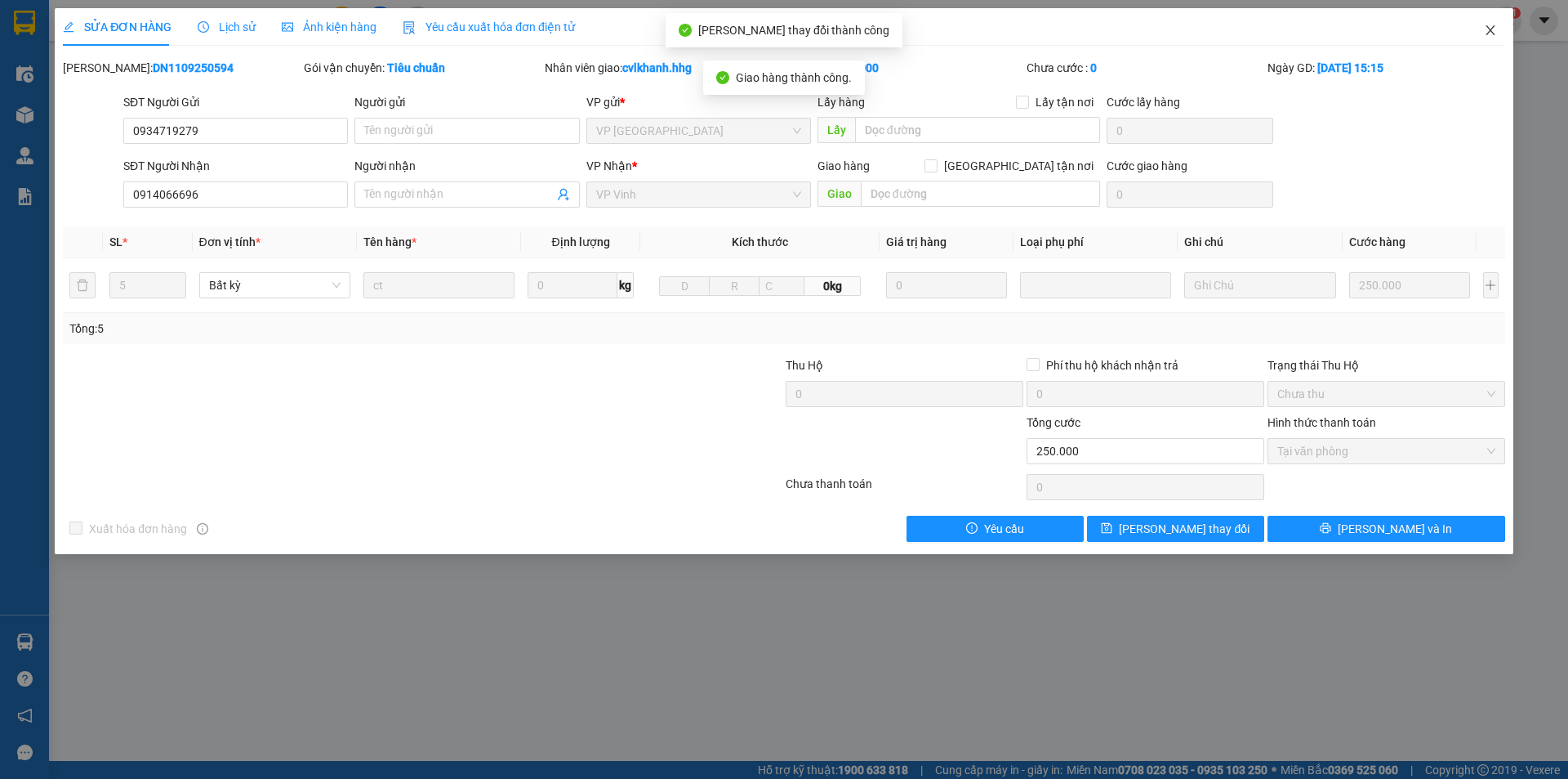
click at [1489, 28] on icon "close" at bounding box center [1491, 31] width 13 height 13
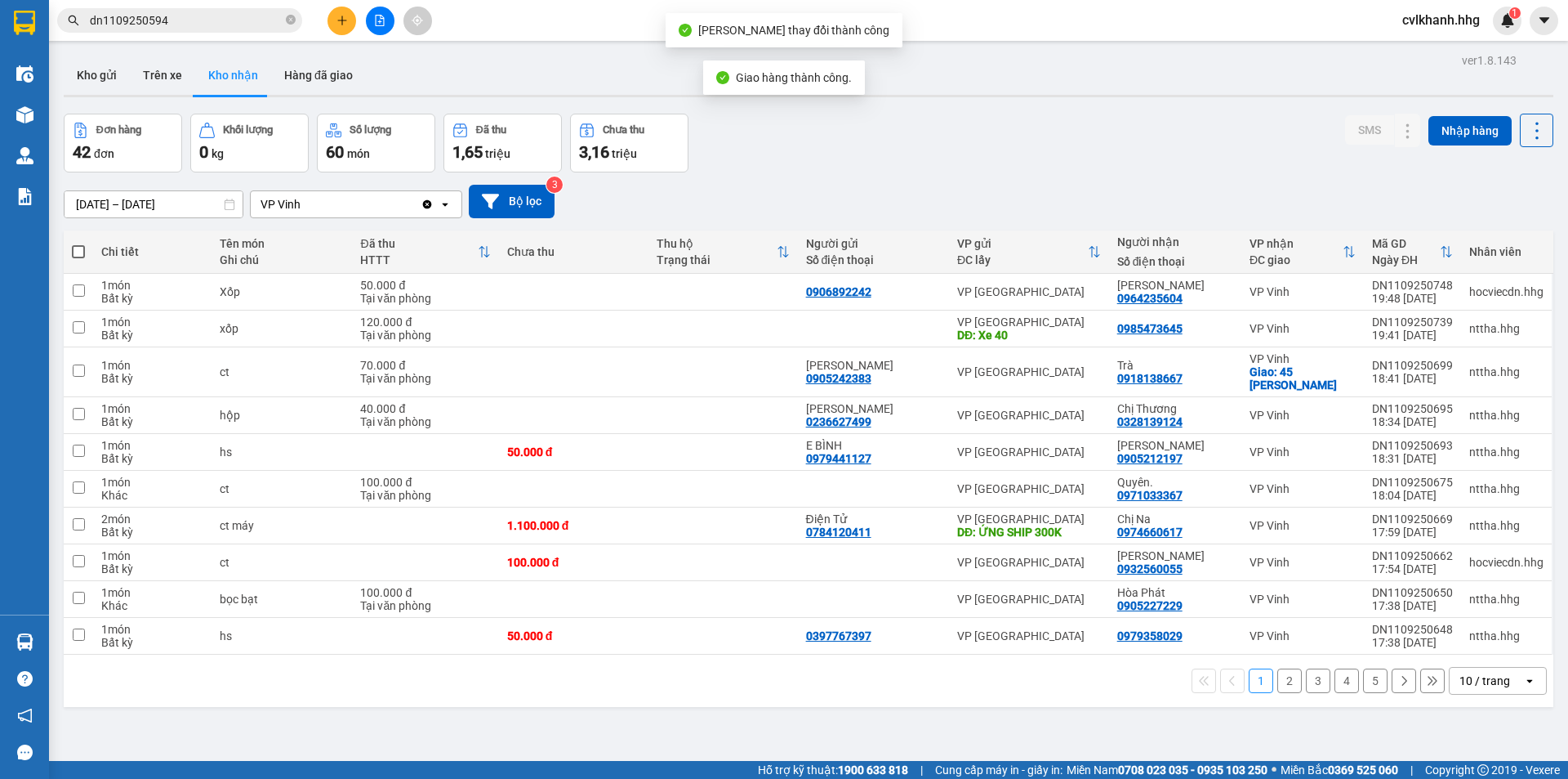
click at [210, 16] on input "dn1109250594" at bounding box center [186, 20] width 193 height 18
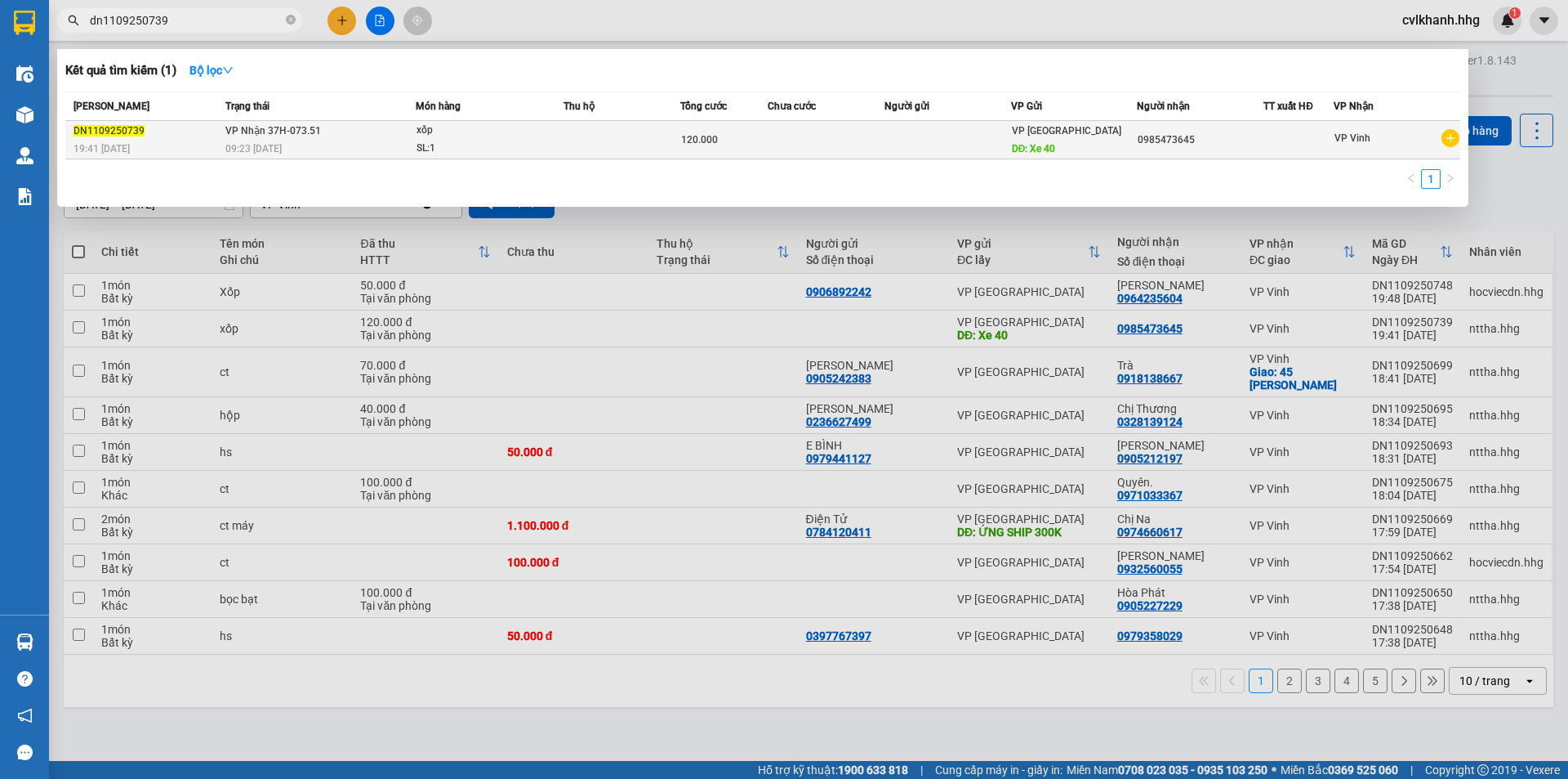
type input "dn1109250739"
click at [391, 130] on td "VP Nhận 37H-073.51 09:23 [DATE]" at bounding box center [319, 140] width 195 height 38
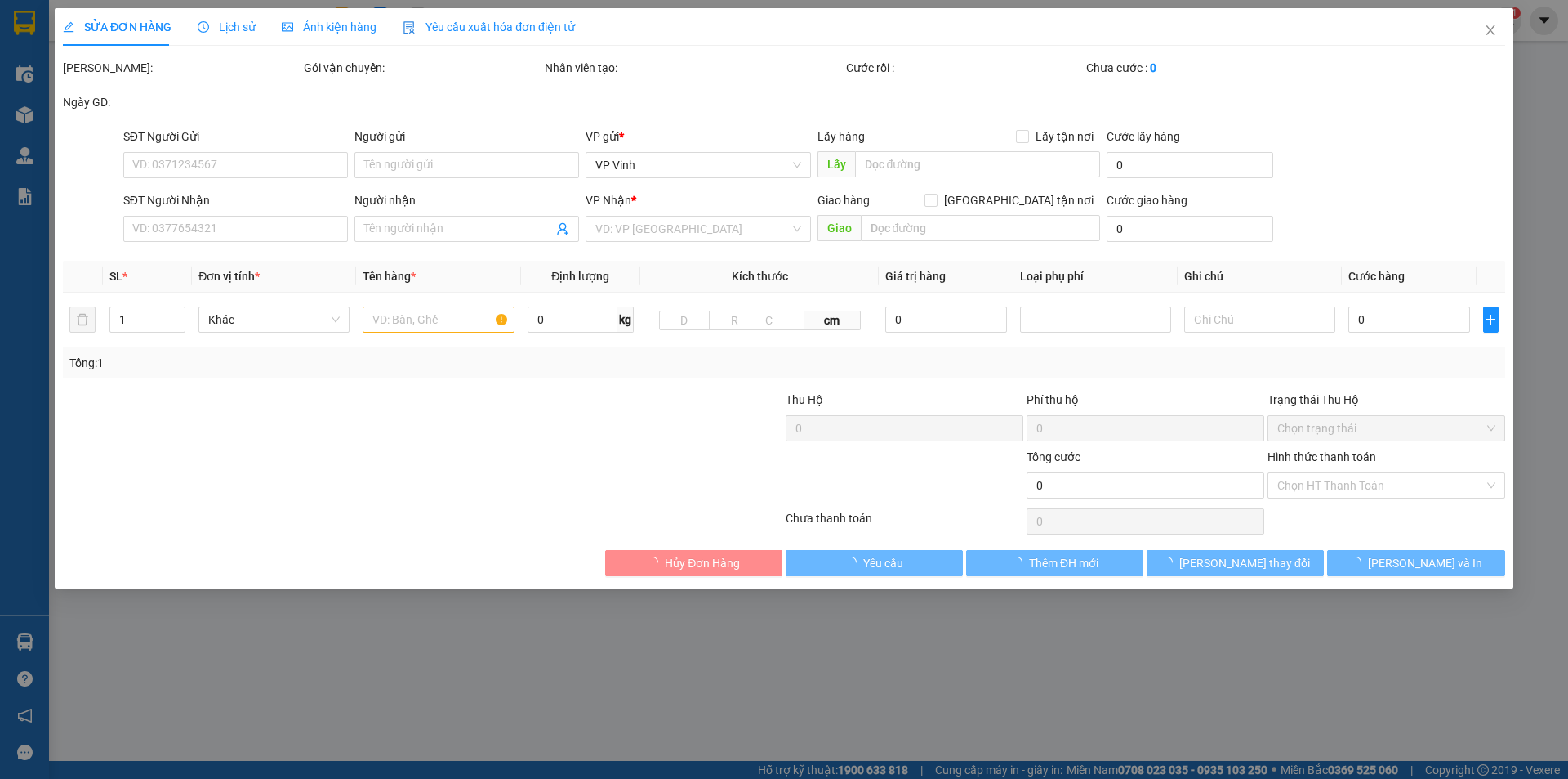
type input "Xe 40"
type input "0985473645"
type input "120.000"
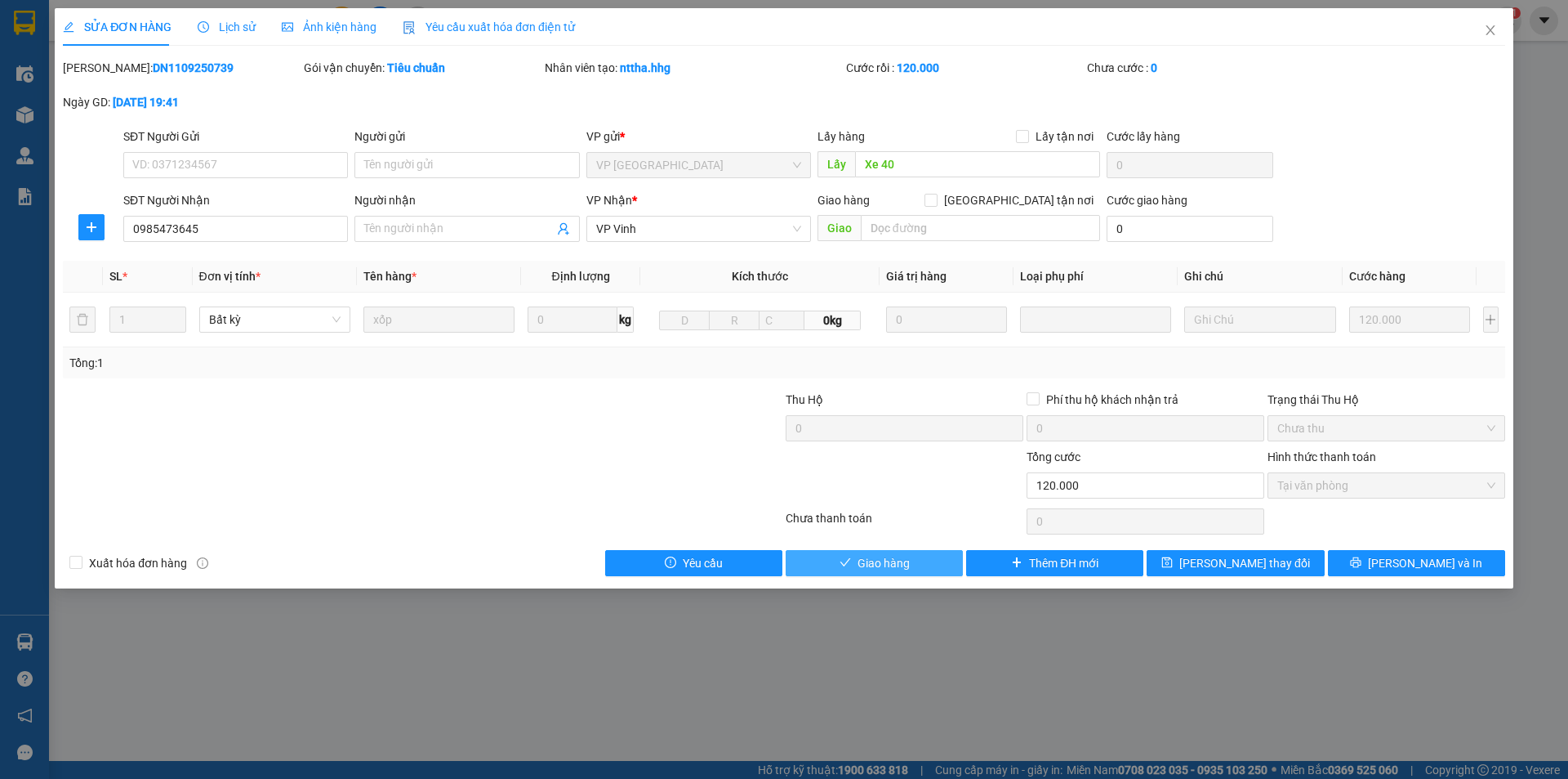
click at [910, 567] on button "Giao hàng" at bounding box center [874, 562] width 178 height 26
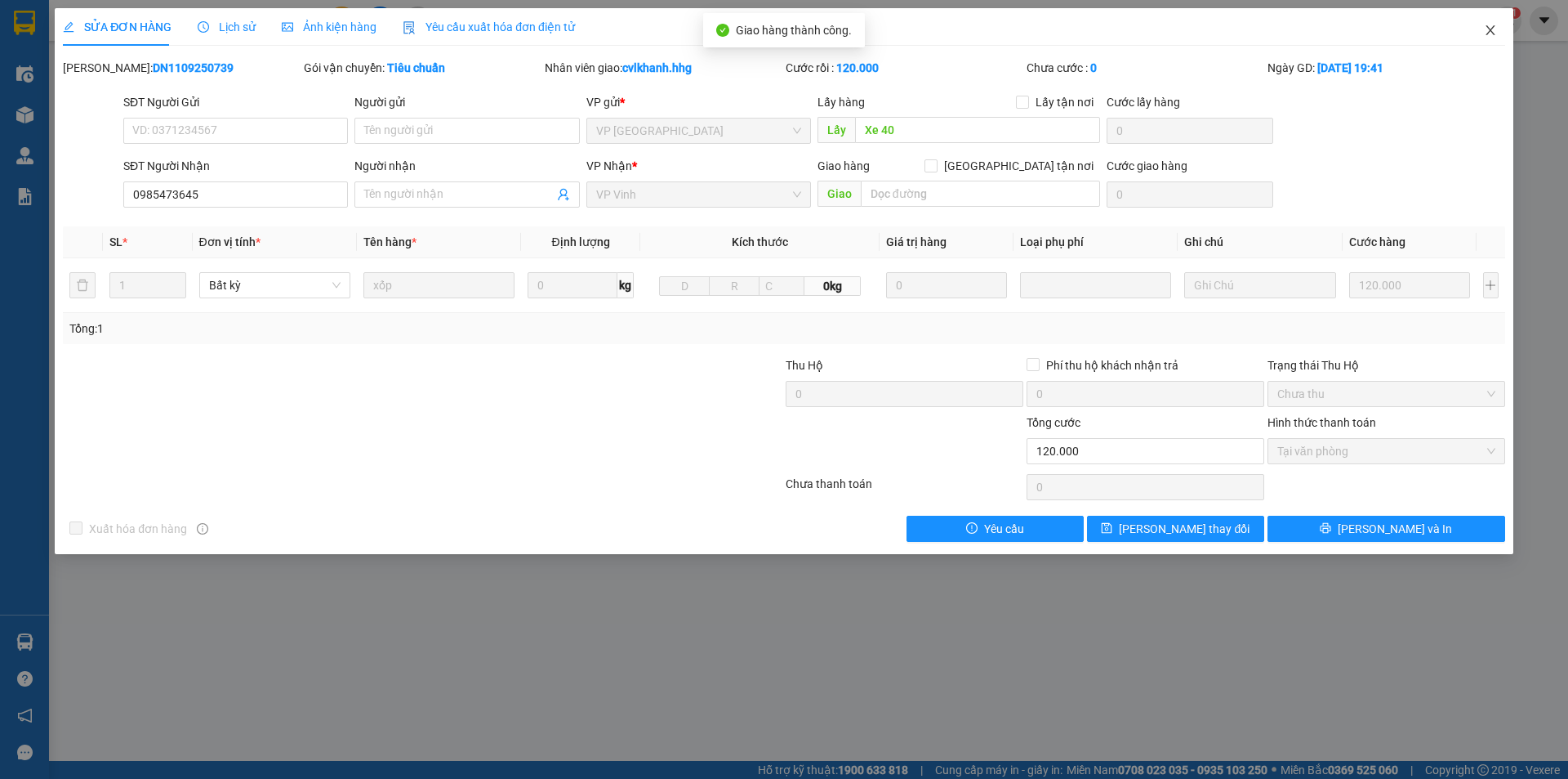
click at [1492, 30] on icon "close" at bounding box center [1490, 31] width 9 height 10
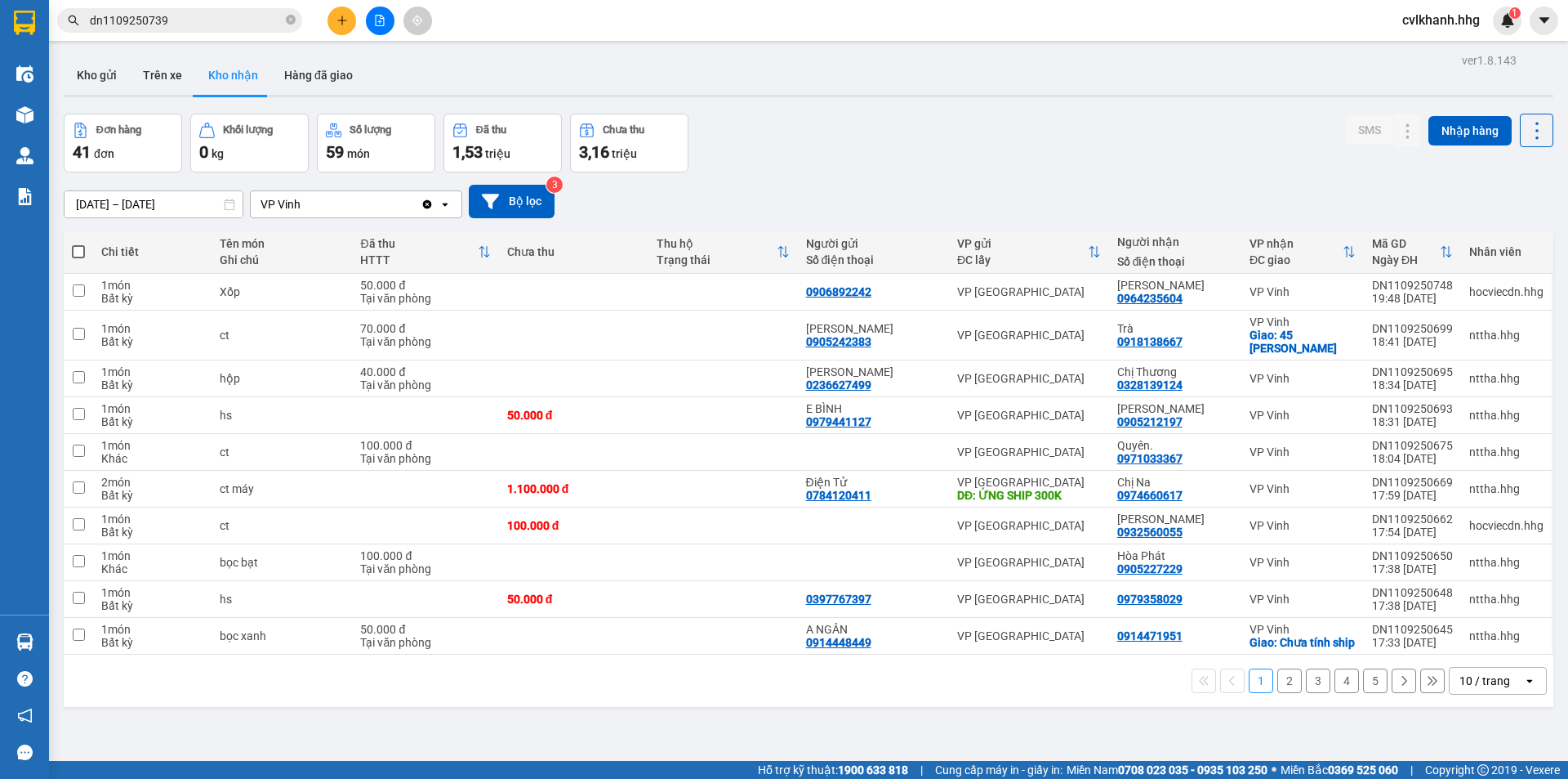
click at [171, 13] on input "dn1109250739" at bounding box center [186, 20] width 193 height 18
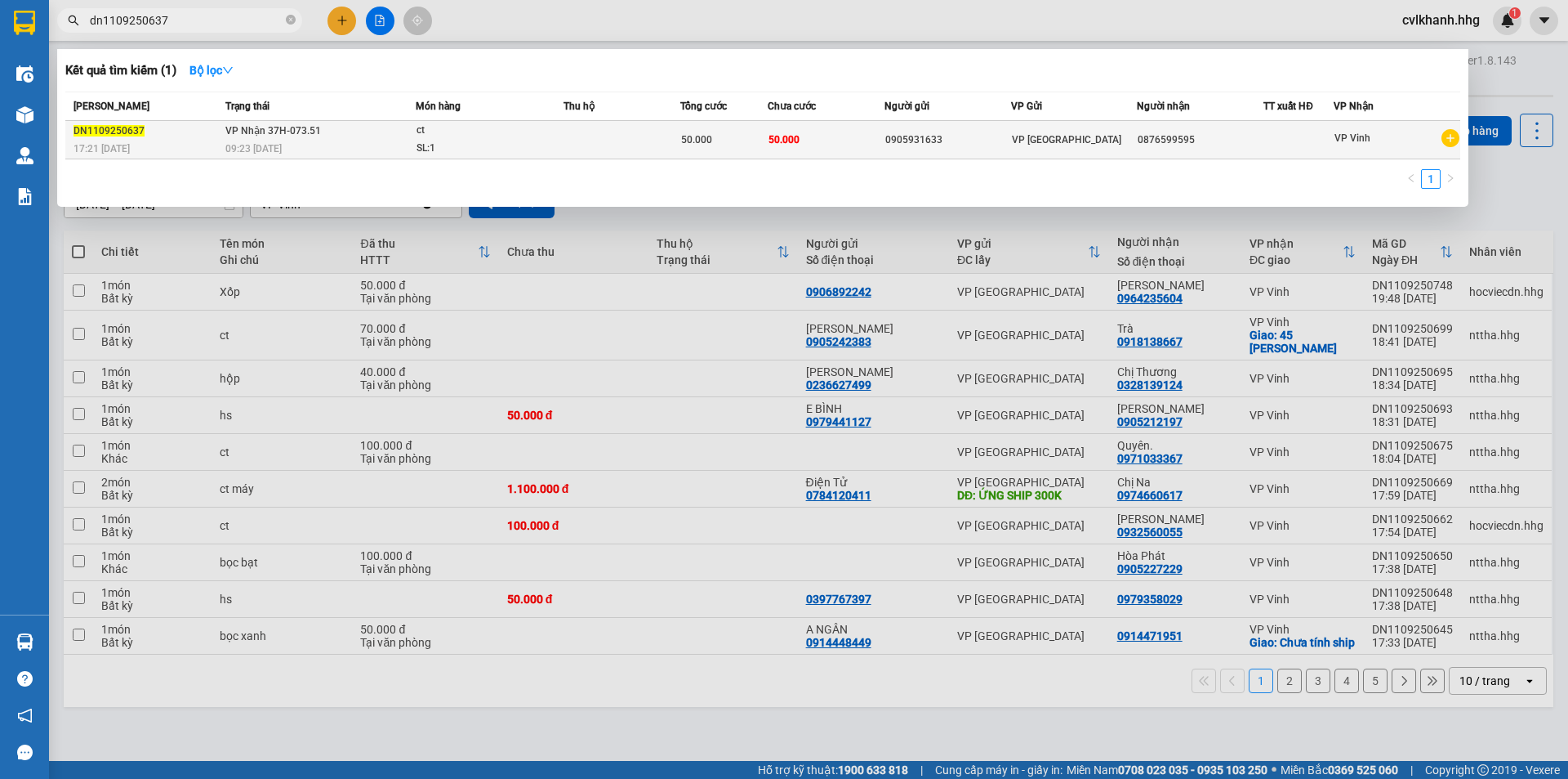
type input "dn1109250637"
click at [445, 130] on div "ct" at bounding box center [477, 131] width 122 height 18
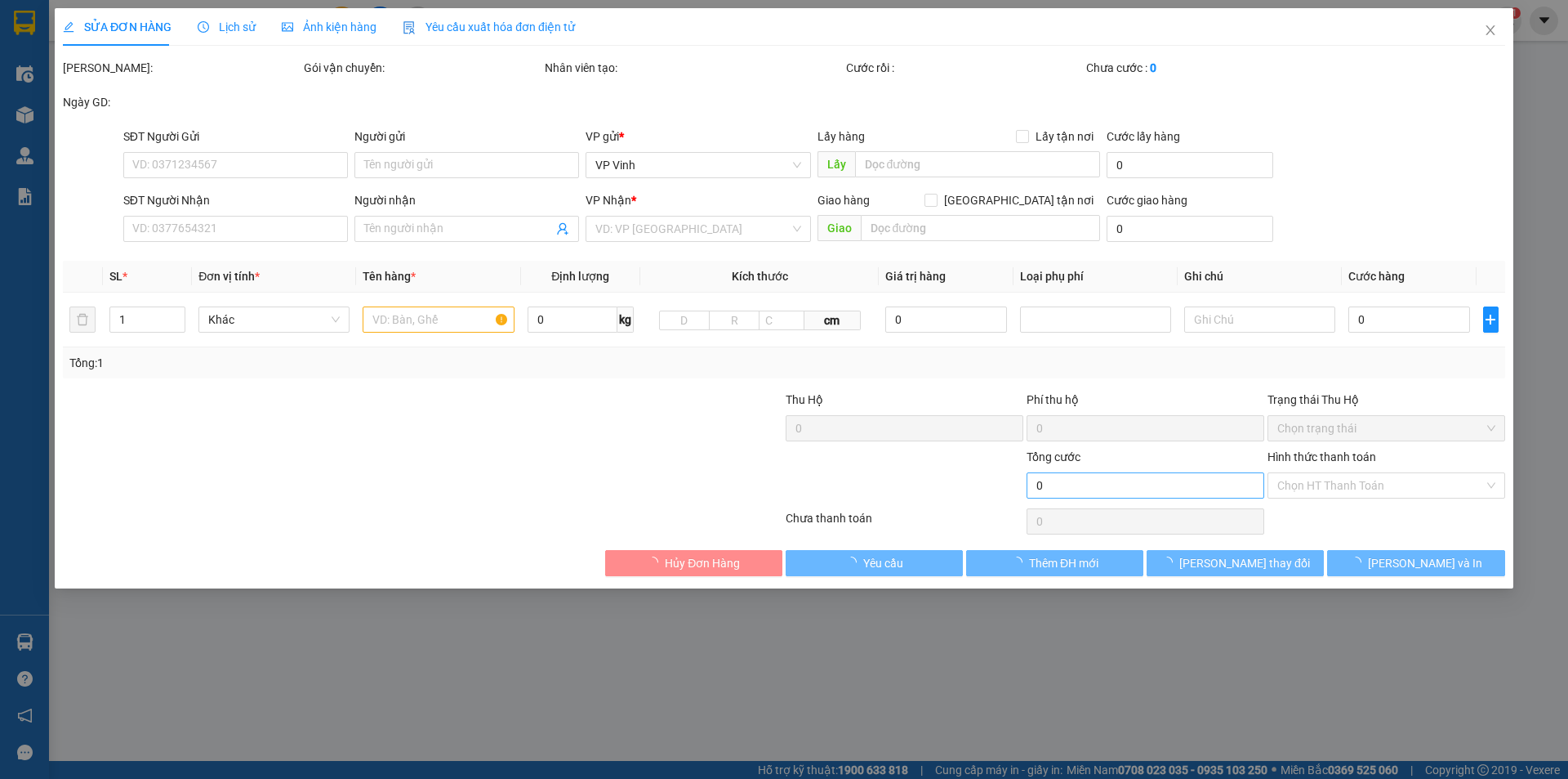
type input "0905931633"
type input "0876599595"
type input "50.000"
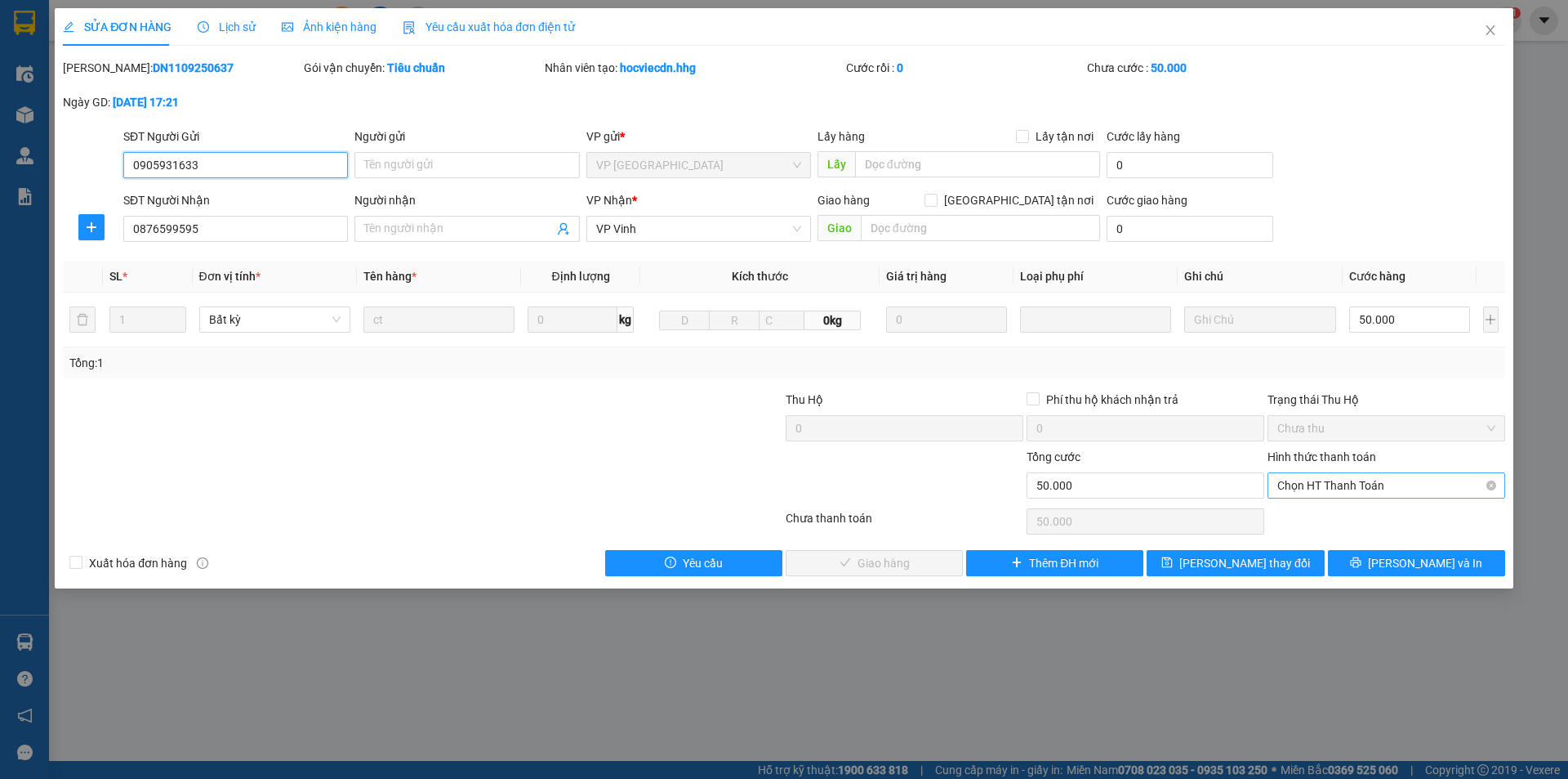
click at [1326, 480] on span "Chọn HT Thanh Toán" at bounding box center [1387, 486] width 219 height 25
click at [1326, 521] on div "Tại văn phòng" at bounding box center [1387, 517] width 219 height 18
type input "0"
click at [881, 558] on span "[PERSON_NAME] và Giao hàng" at bounding box center [895, 562] width 157 height 18
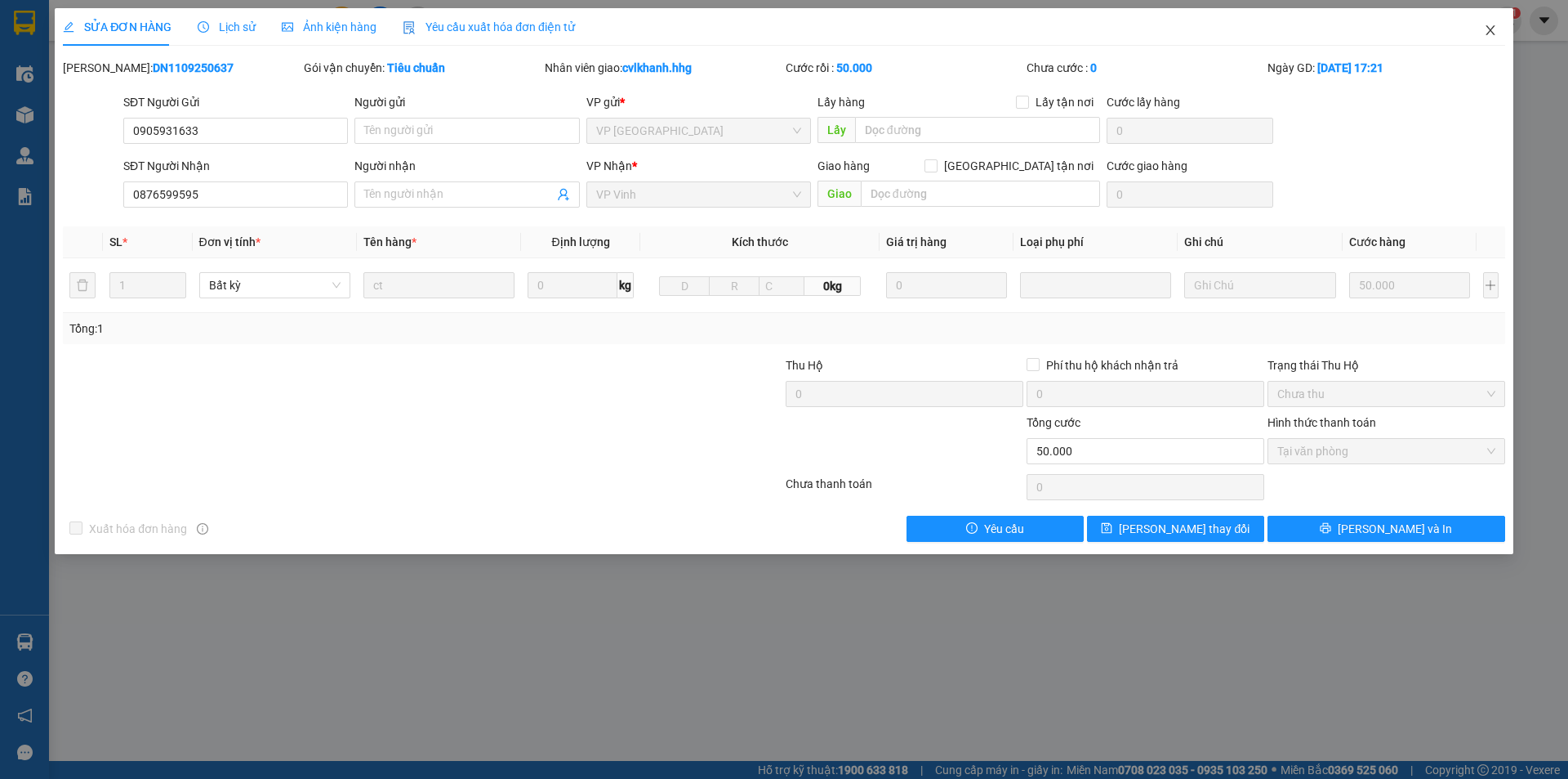
click at [1482, 31] on span "Close" at bounding box center [1491, 32] width 46 height 46
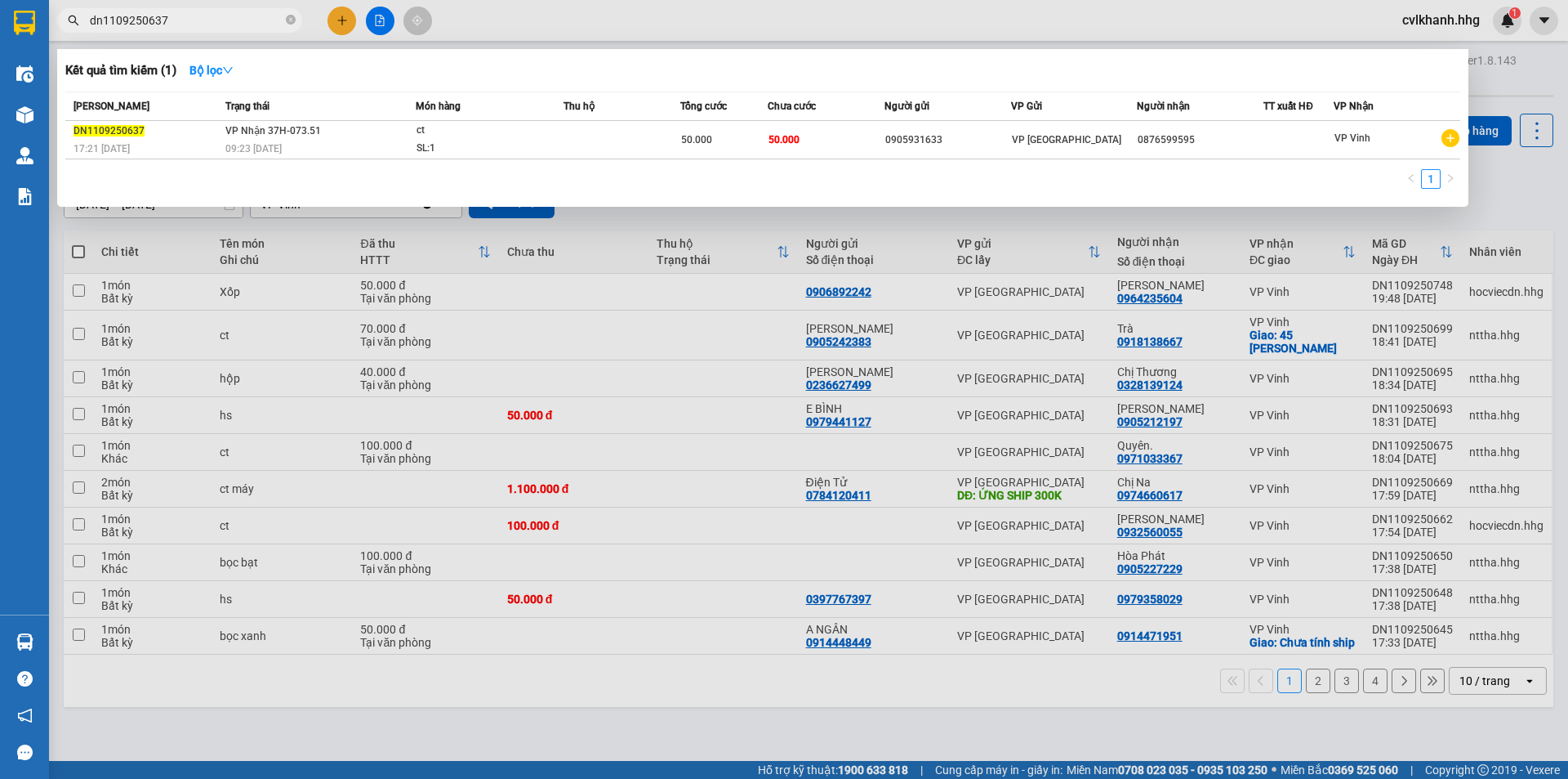
click at [173, 22] on input "dn1109250637" at bounding box center [186, 20] width 193 height 18
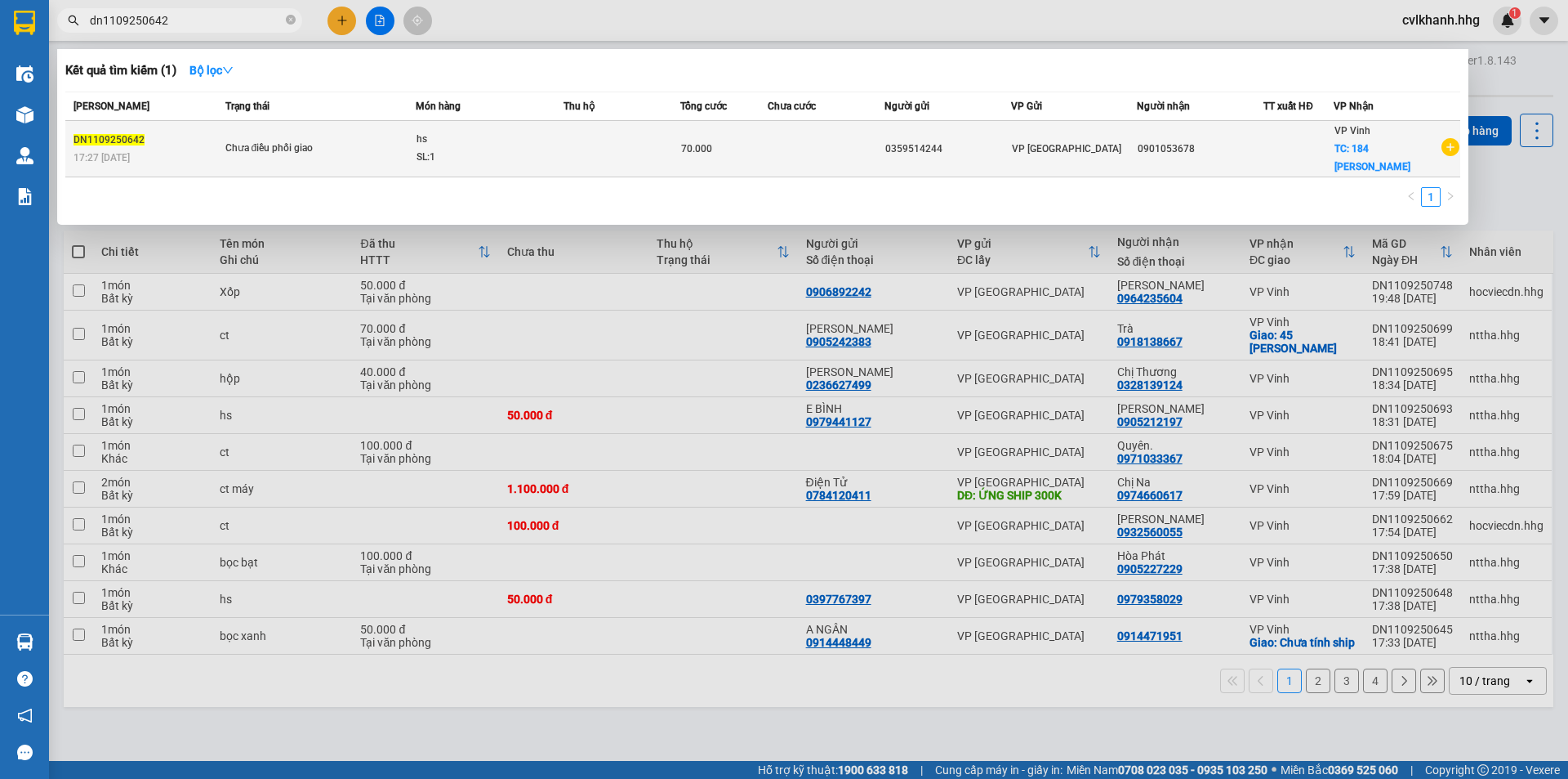
type input "dn1109250642"
click at [272, 144] on div "Chưa điều phối giao" at bounding box center [286, 148] width 122 height 18
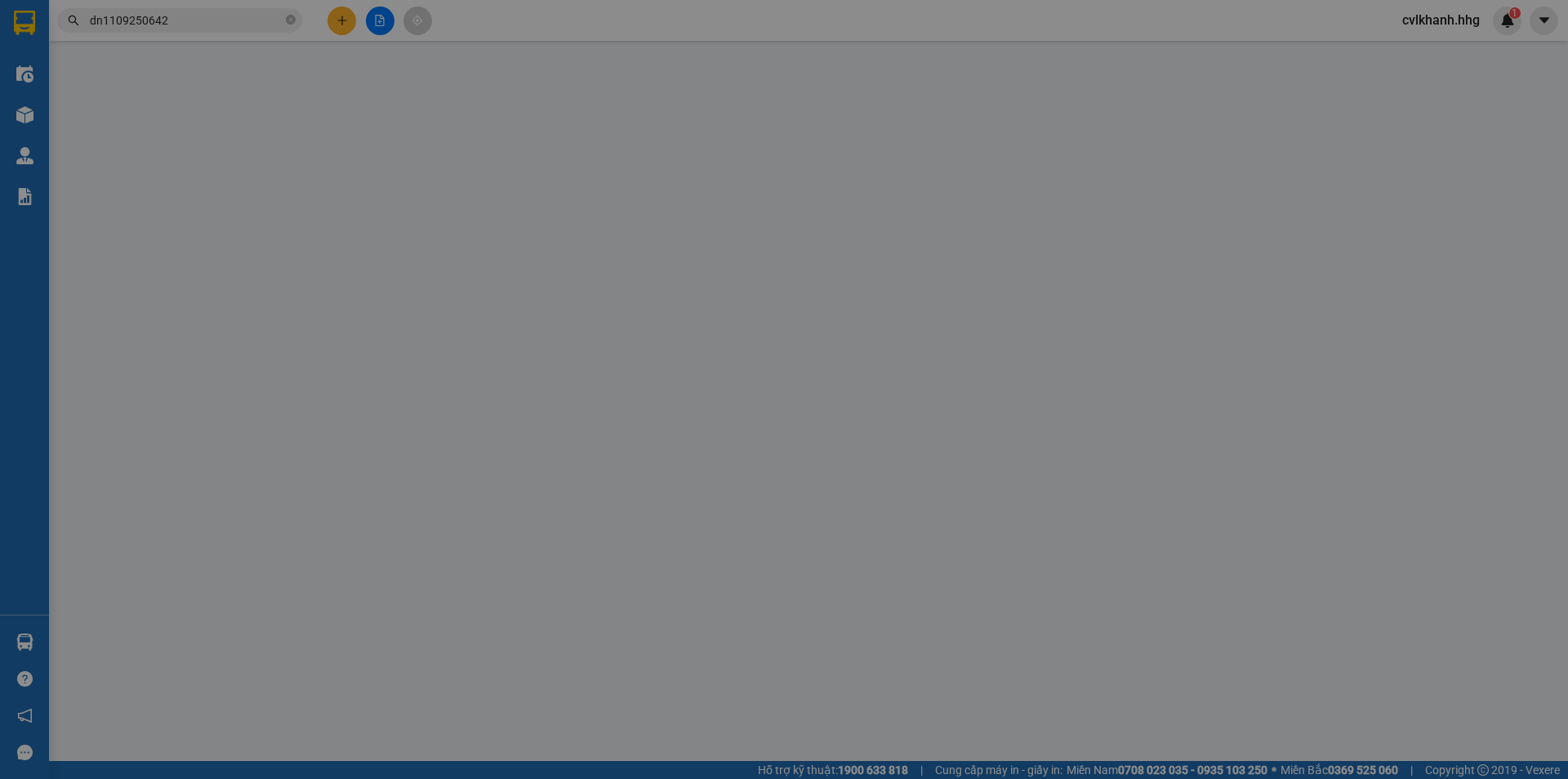
type input "0359514244"
type input "0901053678"
checkbox input "true"
type input "184 Nguyễn Sỹ Sách"
type input "70.000"
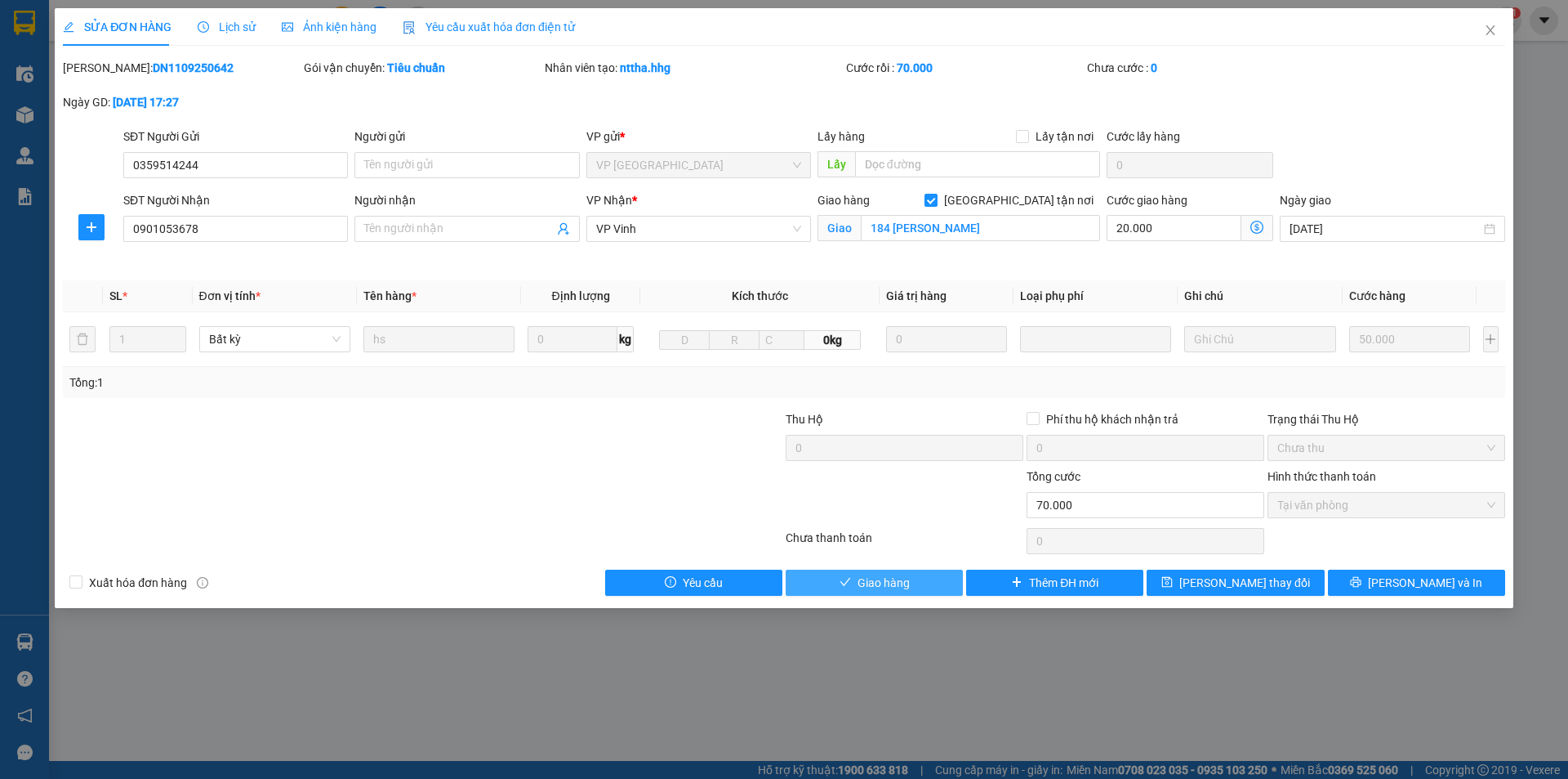
click at [895, 576] on span "Giao hàng" at bounding box center [884, 582] width 52 height 18
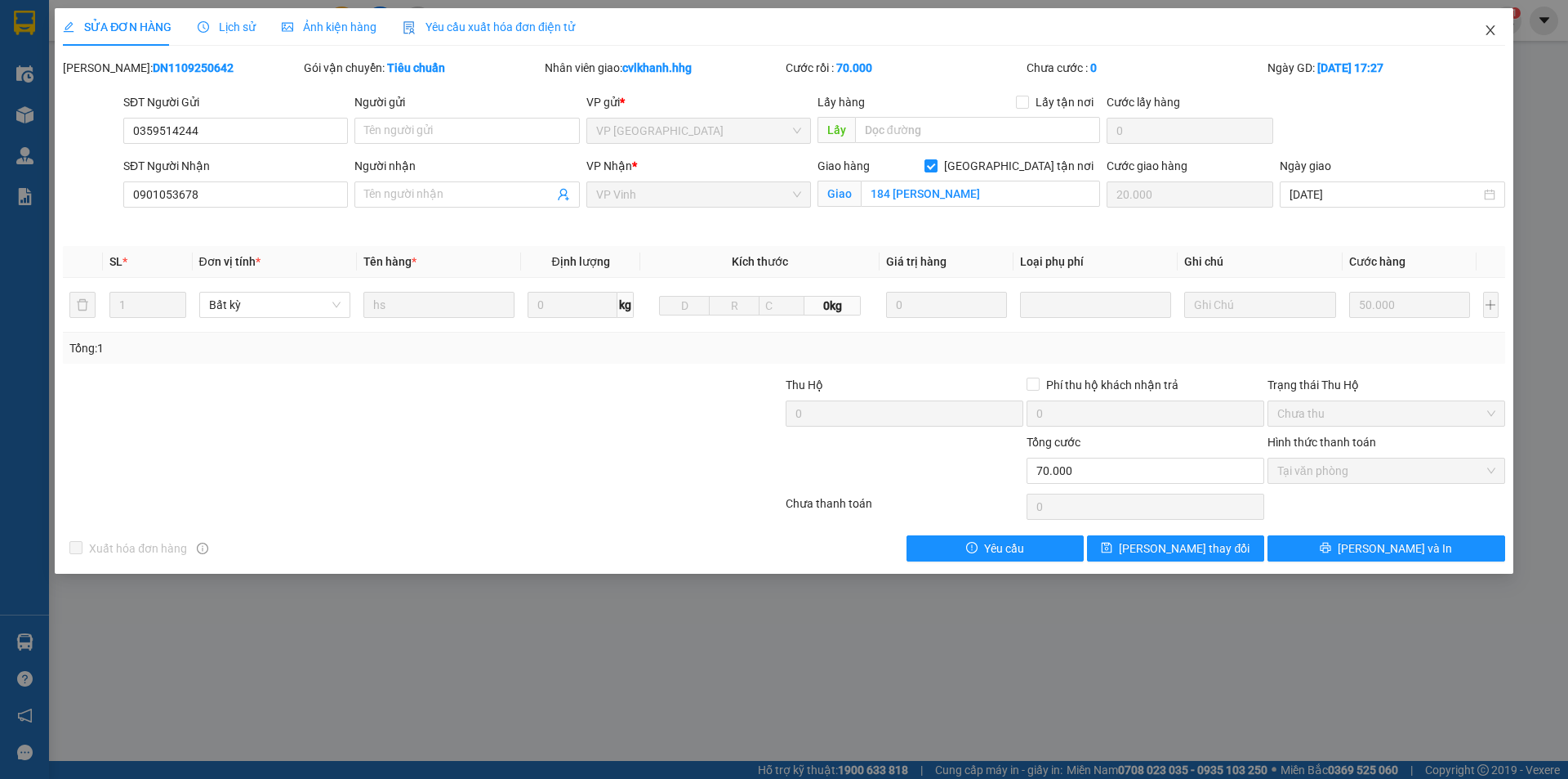
click at [1485, 26] on icon "close" at bounding box center [1491, 31] width 13 height 13
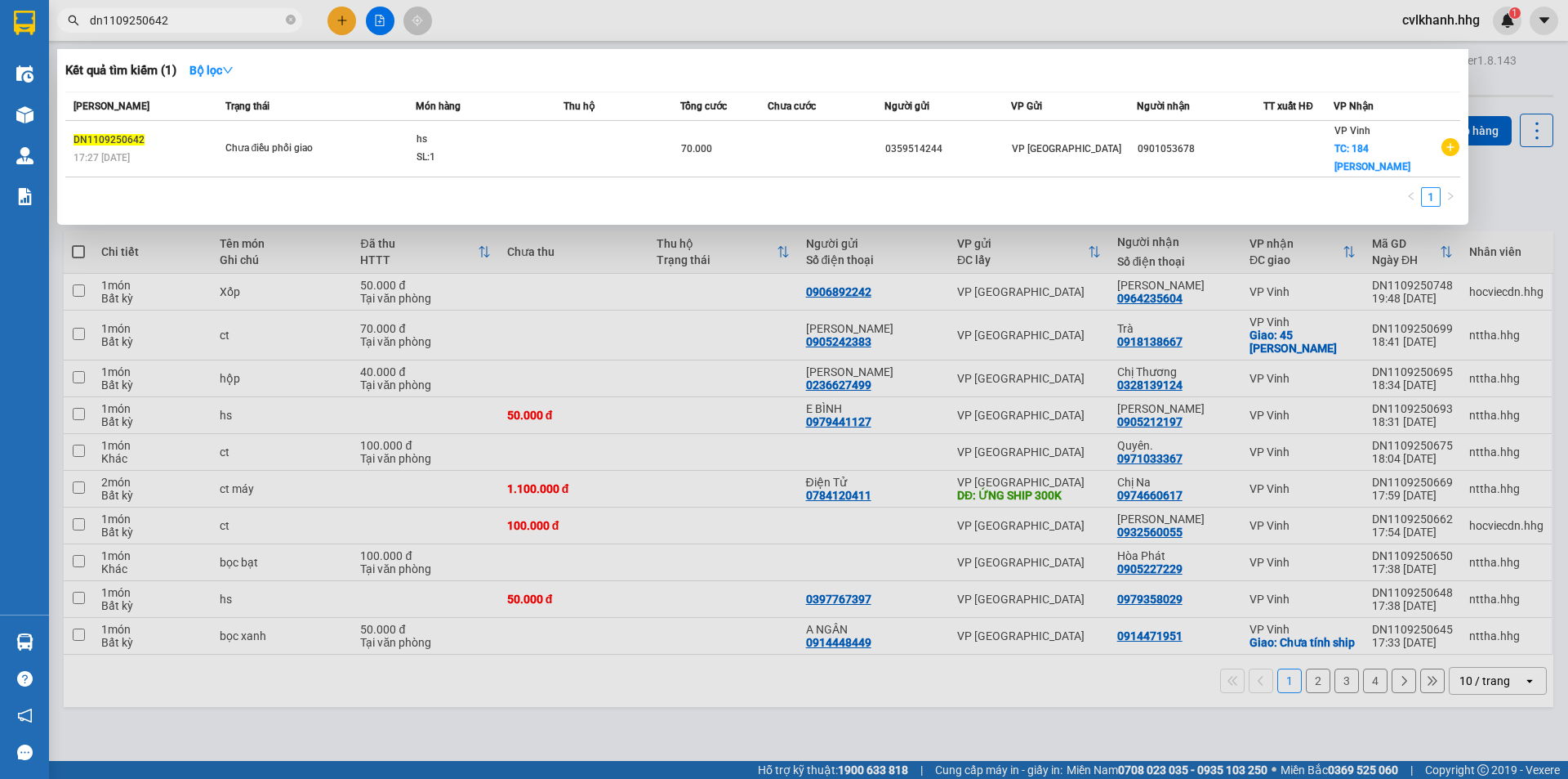
click at [210, 20] on input "dn1109250642" at bounding box center [186, 20] width 193 height 18
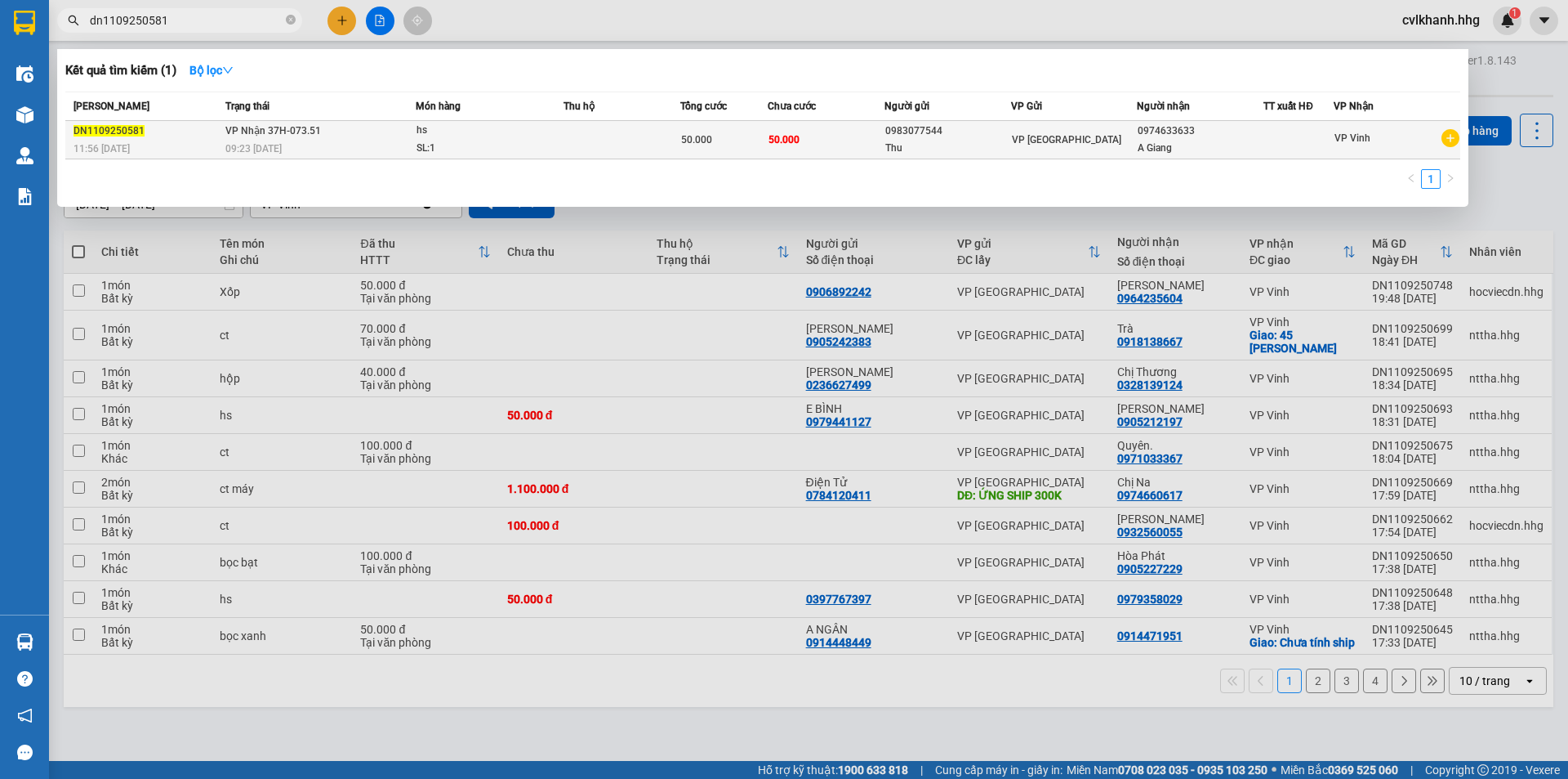
type input "dn1109250581"
click at [514, 135] on div "hs" at bounding box center [477, 131] width 122 height 18
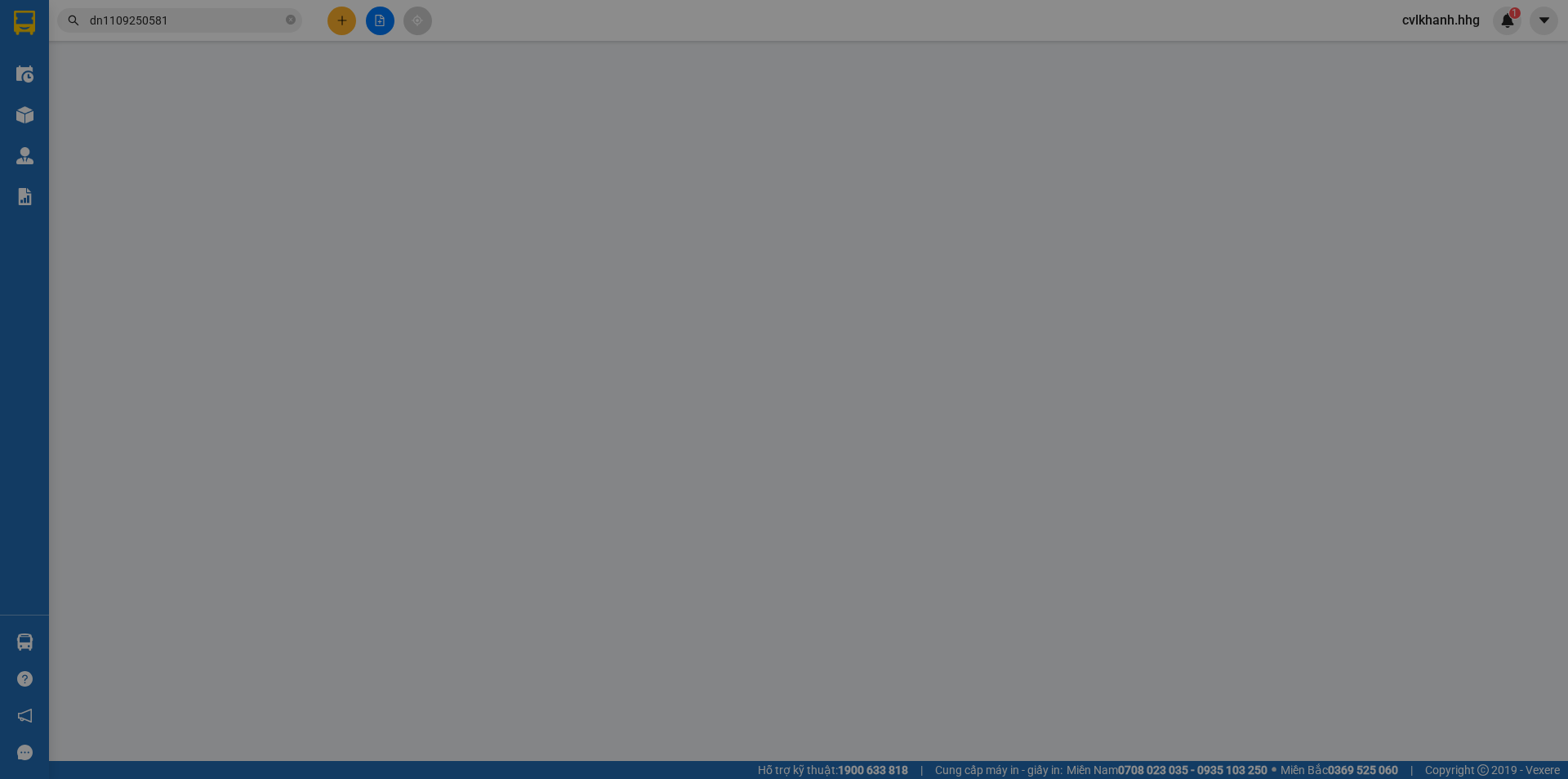
type input "0983077544"
type input "Thu"
type input "0974633633"
type input "A Giang"
type input "50.000"
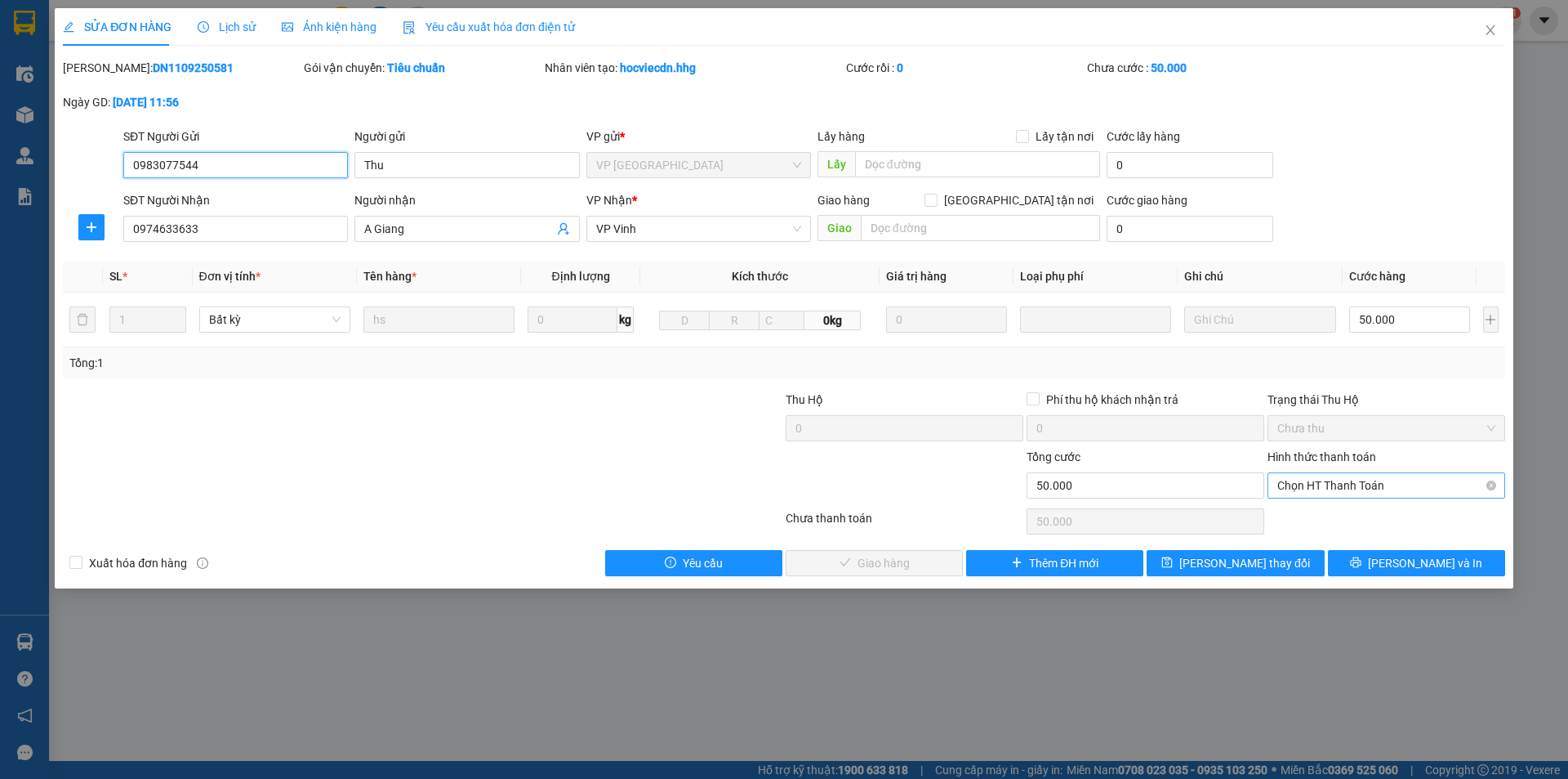
click at [1326, 489] on span "Chọn HT Thanh Toán" at bounding box center [1387, 486] width 219 height 25
click at [1311, 517] on div "Tại văn phòng" at bounding box center [1387, 517] width 219 height 18
type input "0"
click at [890, 566] on span "[PERSON_NAME] và Giao hàng" at bounding box center [895, 562] width 157 height 18
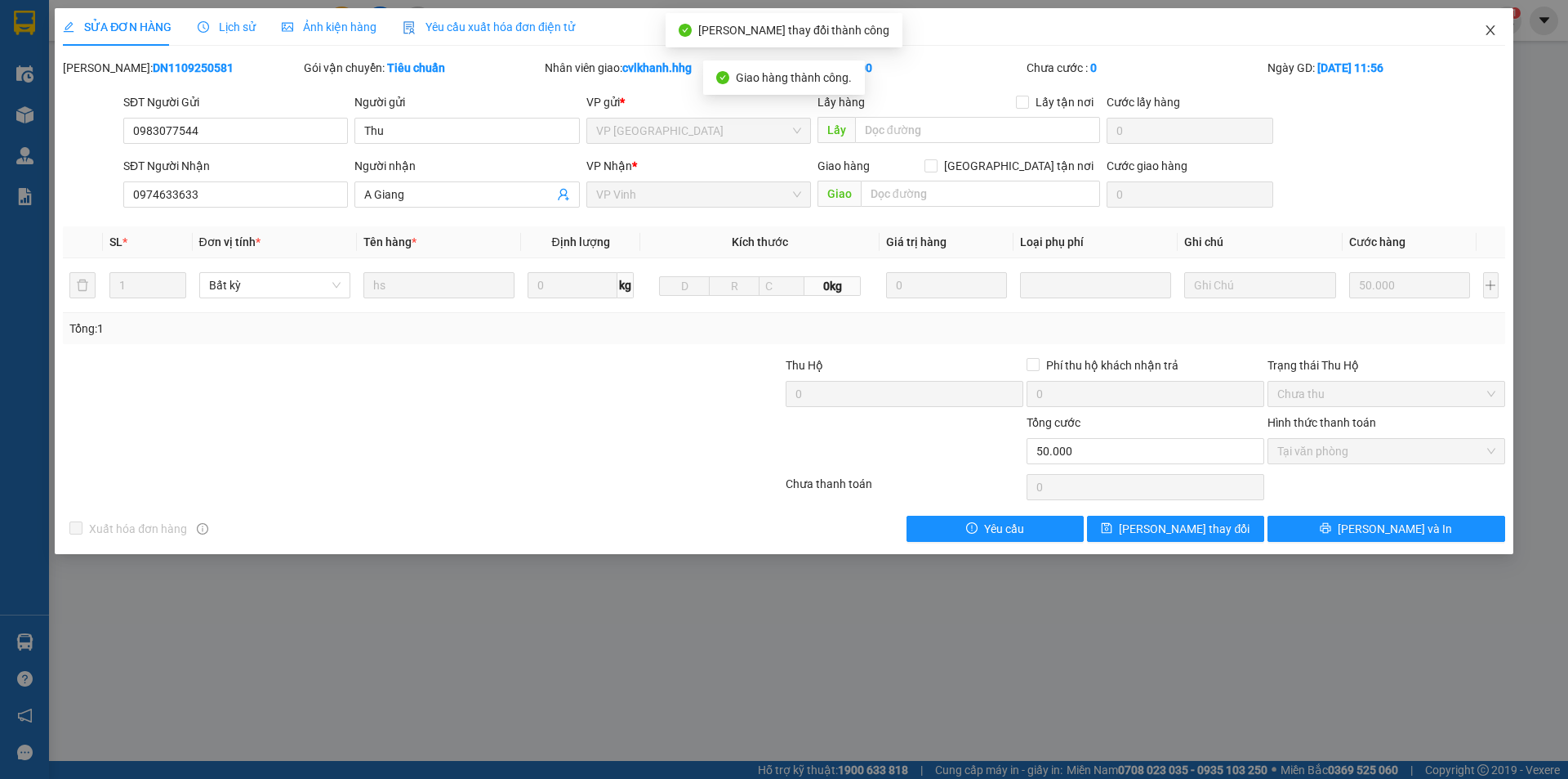
click at [1495, 31] on icon "close" at bounding box center [1491, 31] width 13 height 13
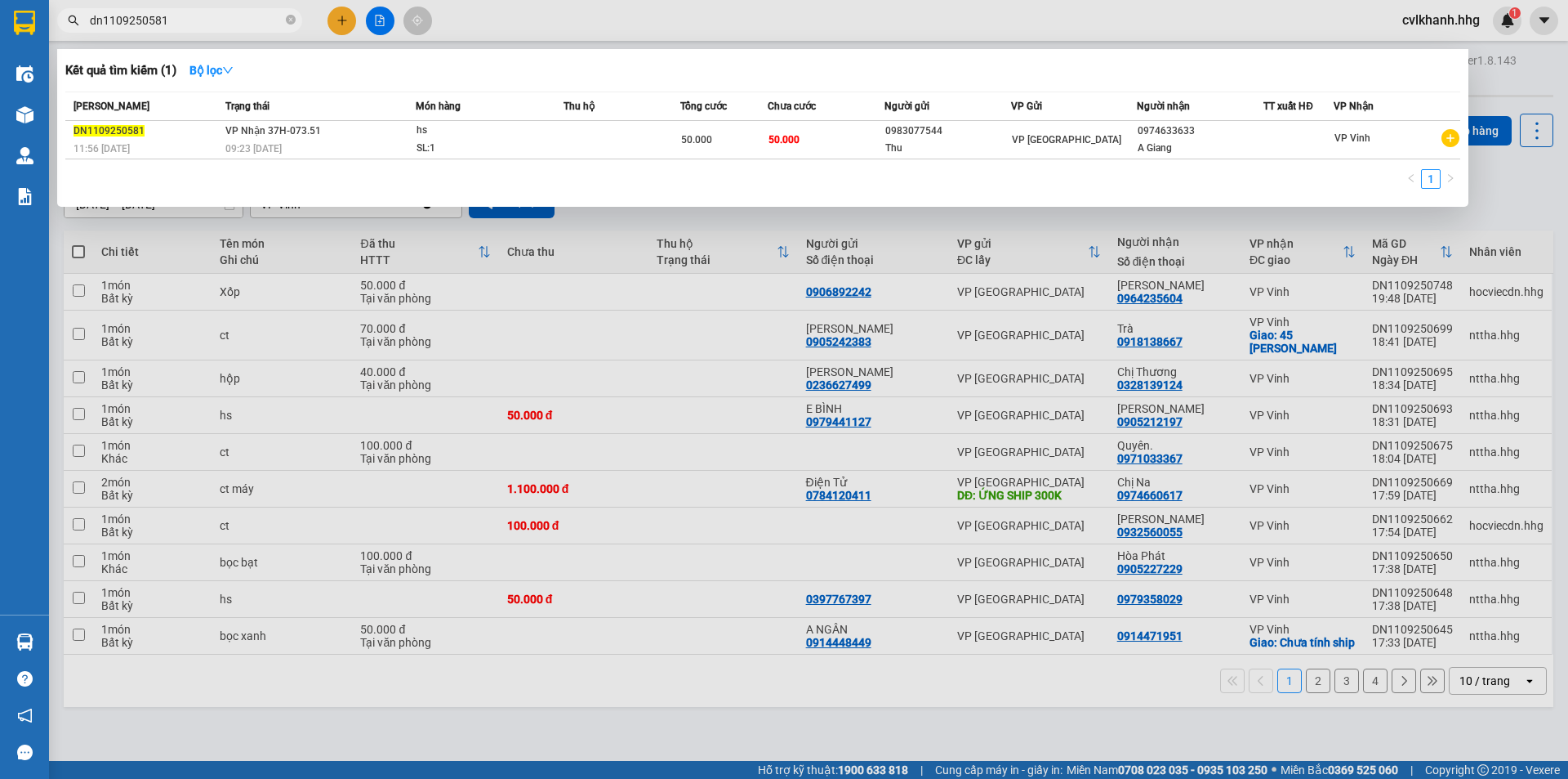
click at [203, 18] on input "dn1109250581" at bounding box center [186, 20] width 193 height 18
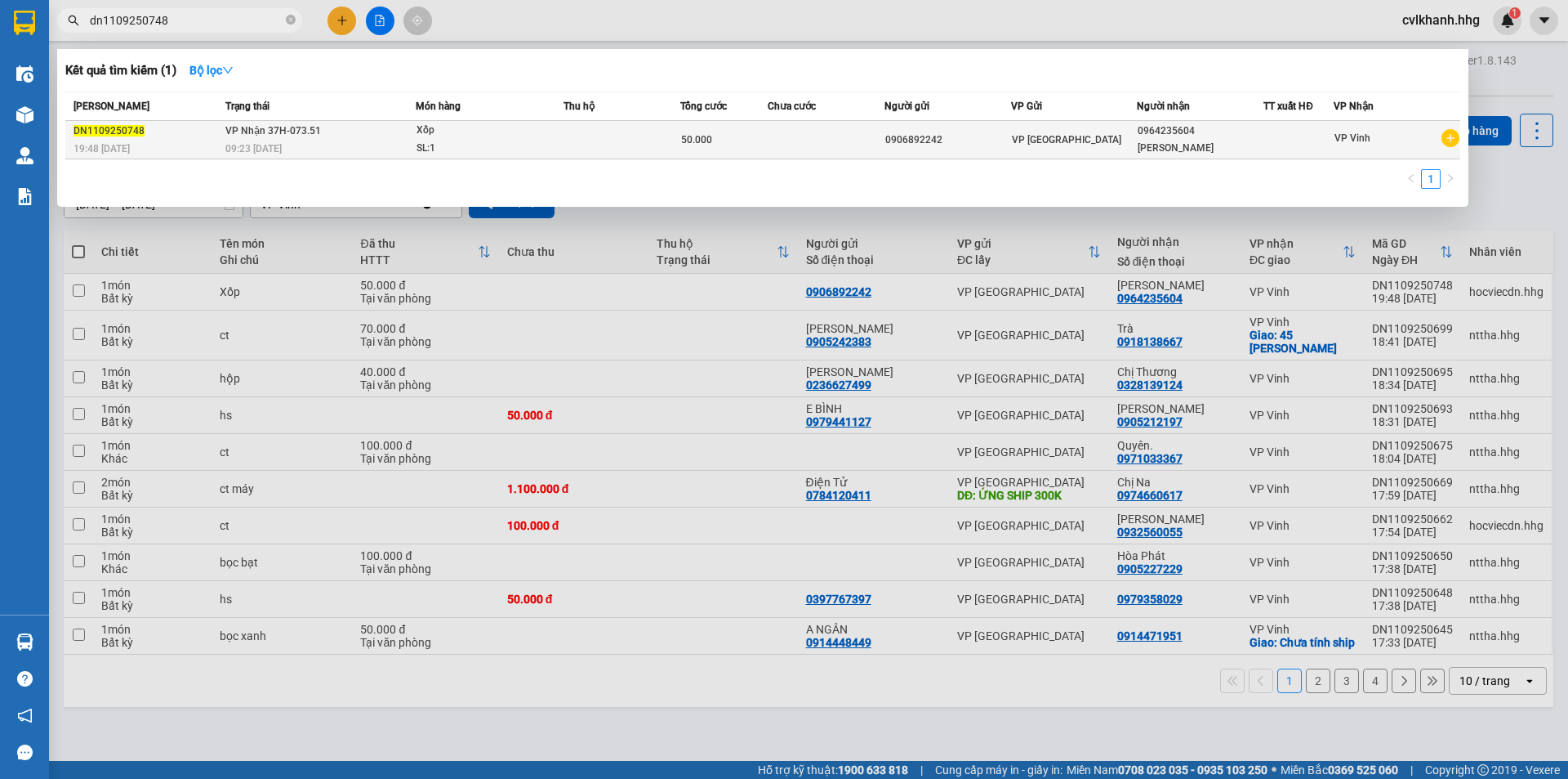
click at [419, 151] on div "SL: 1" at bounding box center [477, 148] width 122 height 18
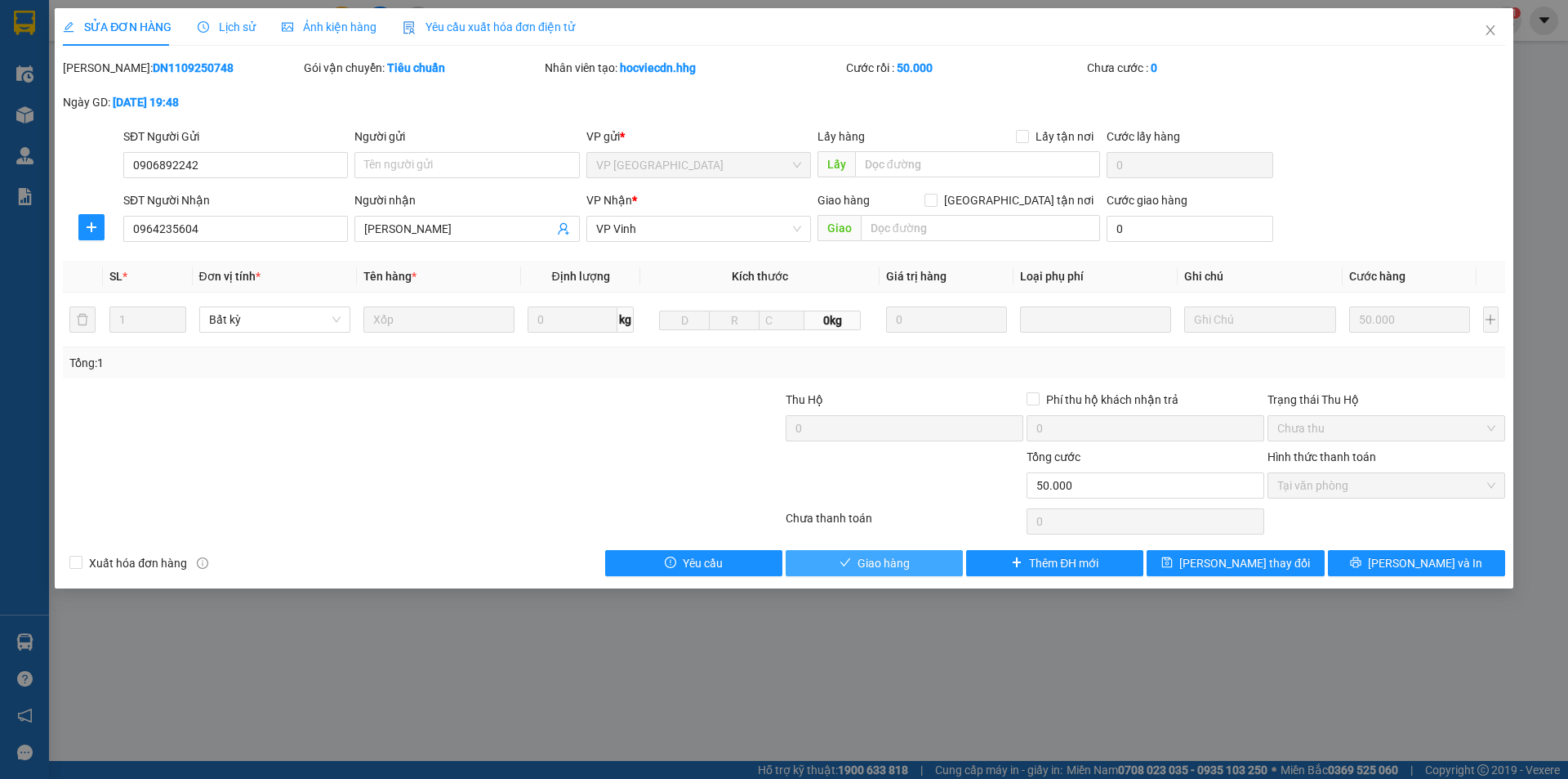
click at [904, 556] on span "Giao hàng" at bounding box center [884, 562] width 52 height 18
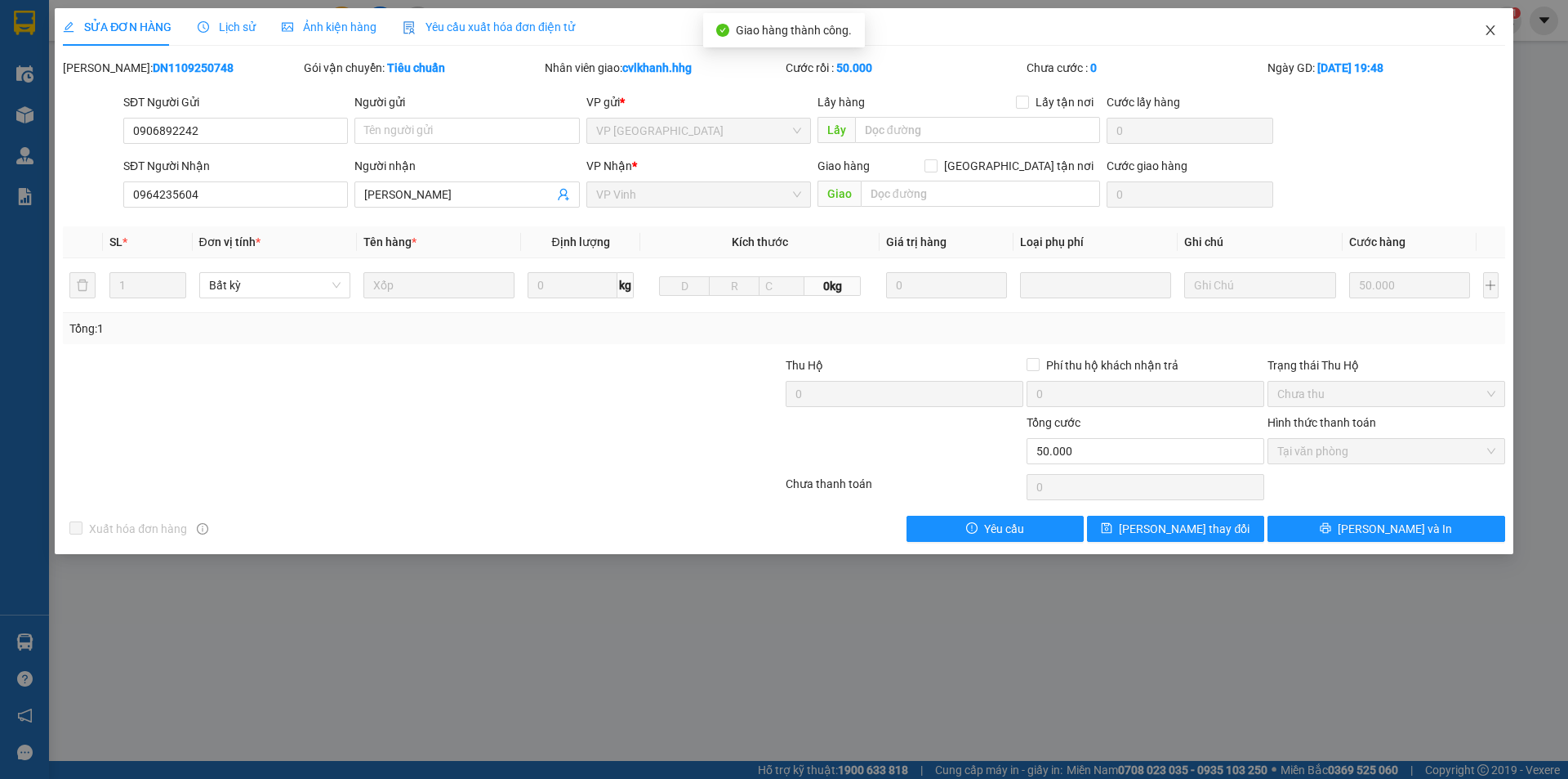
click at [1487, 38] on span "Close" at bounding box center [1491, 32] width 46 height 46
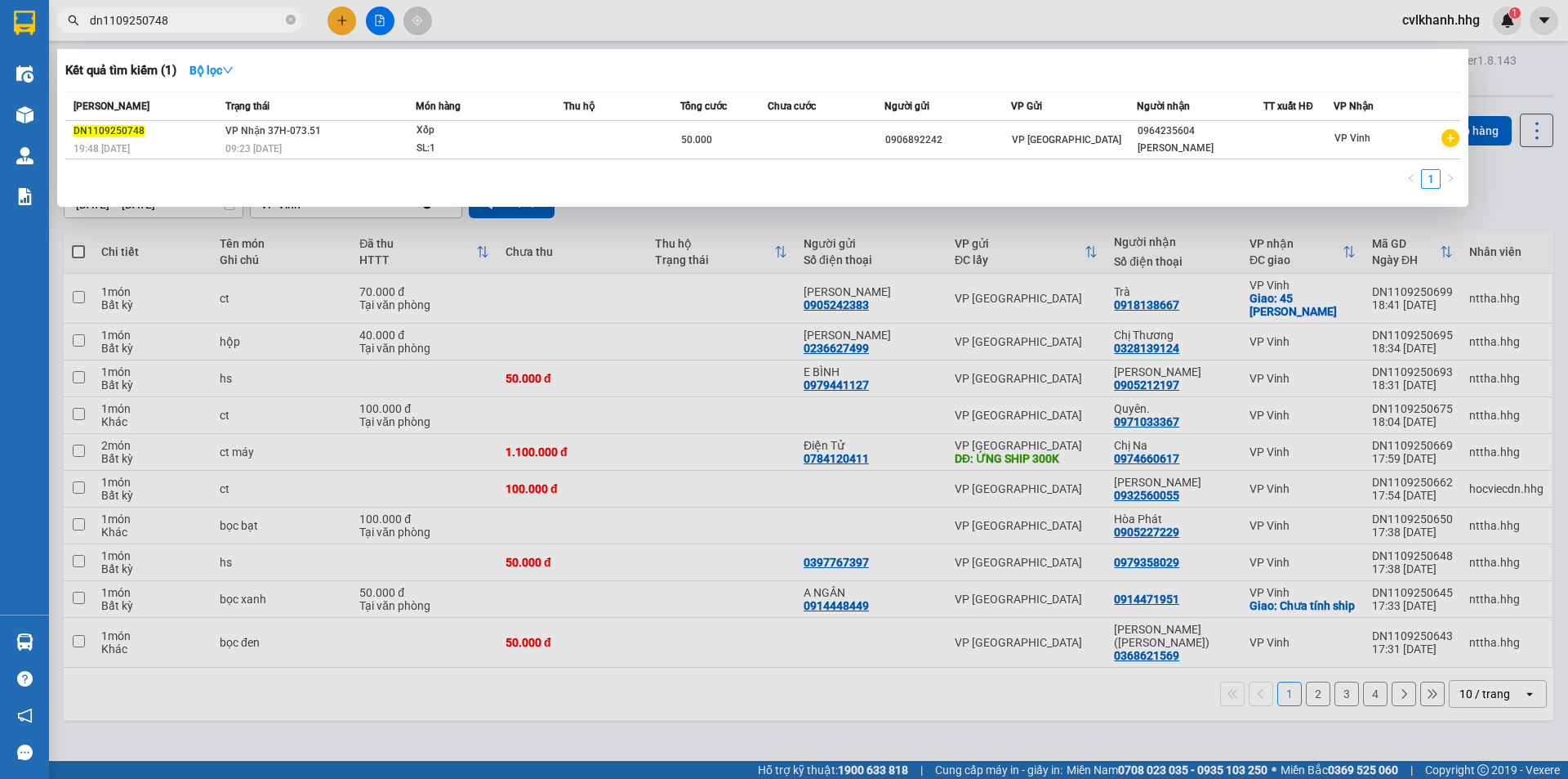
click at [204, 20] on input "dn1109250748" at bounding box center [186, 20] width 193 height 18
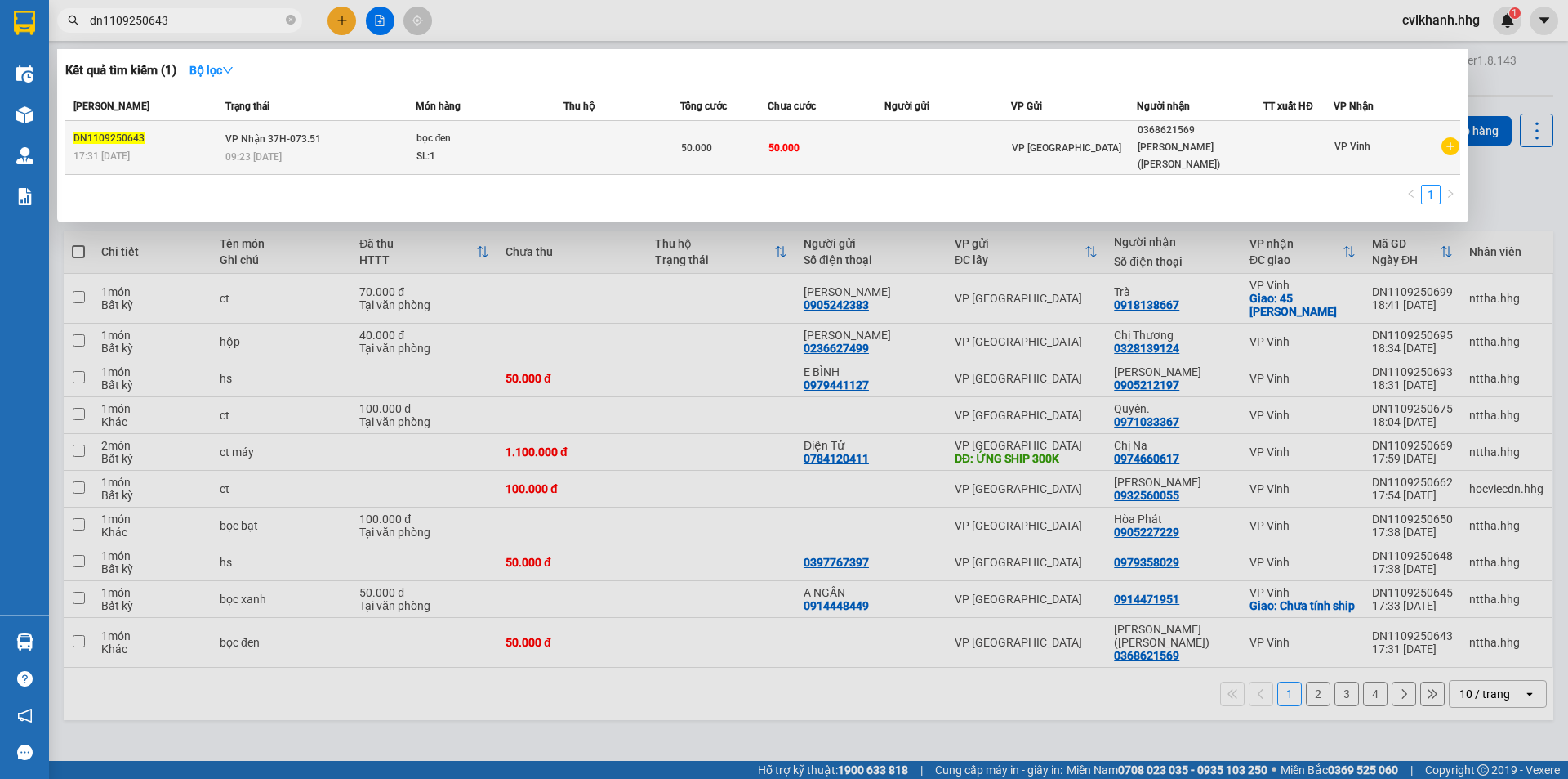
type input "dn1109250643"
click at [421, 134] on div "bọc đen" at bounding box center [477, 138] width 122 height 18
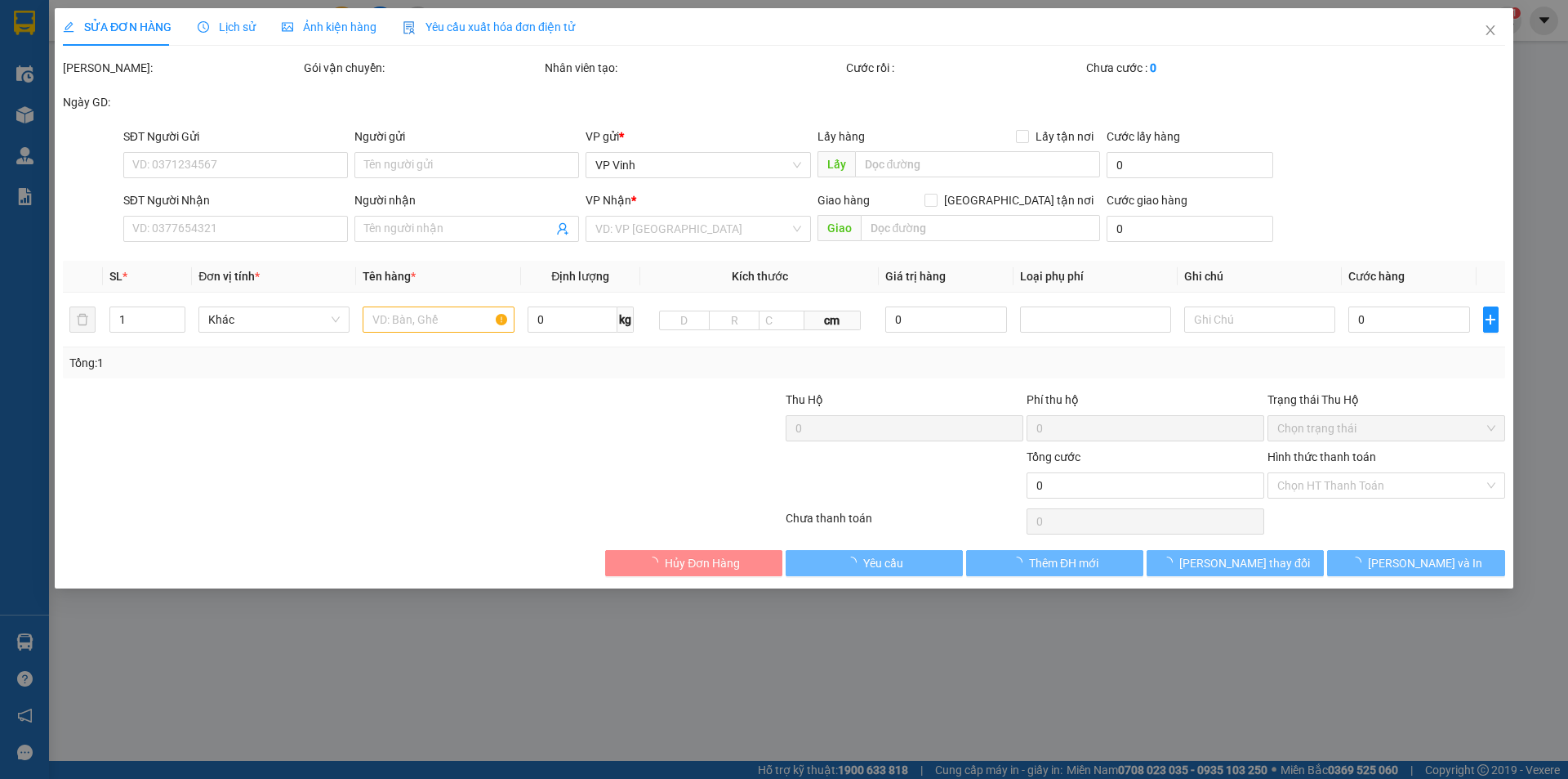
type input "0368621569"
type input "Dì Nguyệt (Thành Na)"
type input "50.000"
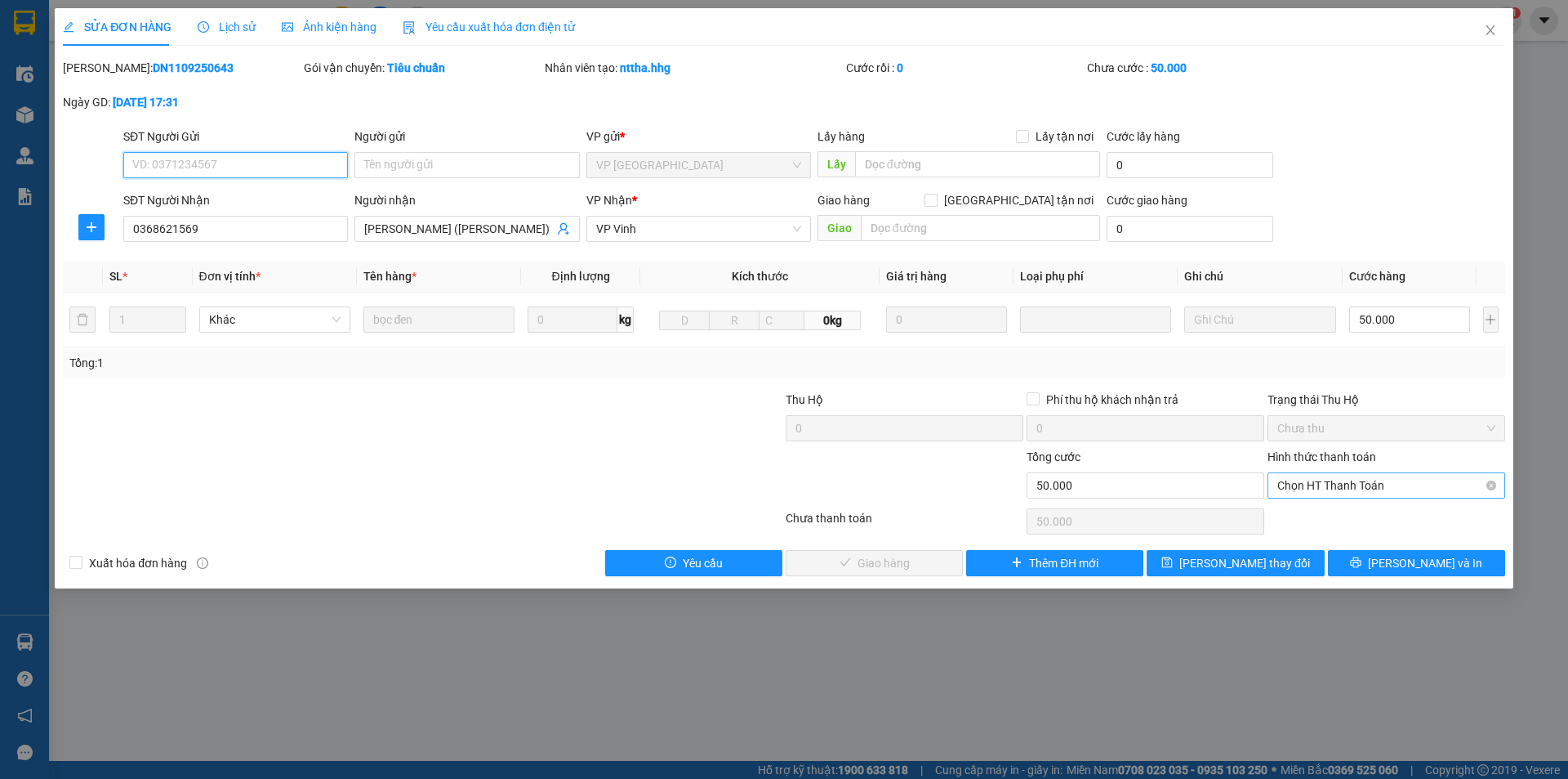
click at [1296, 479] on span "Chọn HT Thanh Toán" at bounding box center [1387, 486] width 219 height 25
click at [1290, 517] on div "Tại văn phòng" at bounding box center [1387, 517] width 219 height 18
type input "0"
click at [907, 567] on span "[PERSON_NAME] và Giao hàng" at bounding box center [895, 562] width 157 height 18
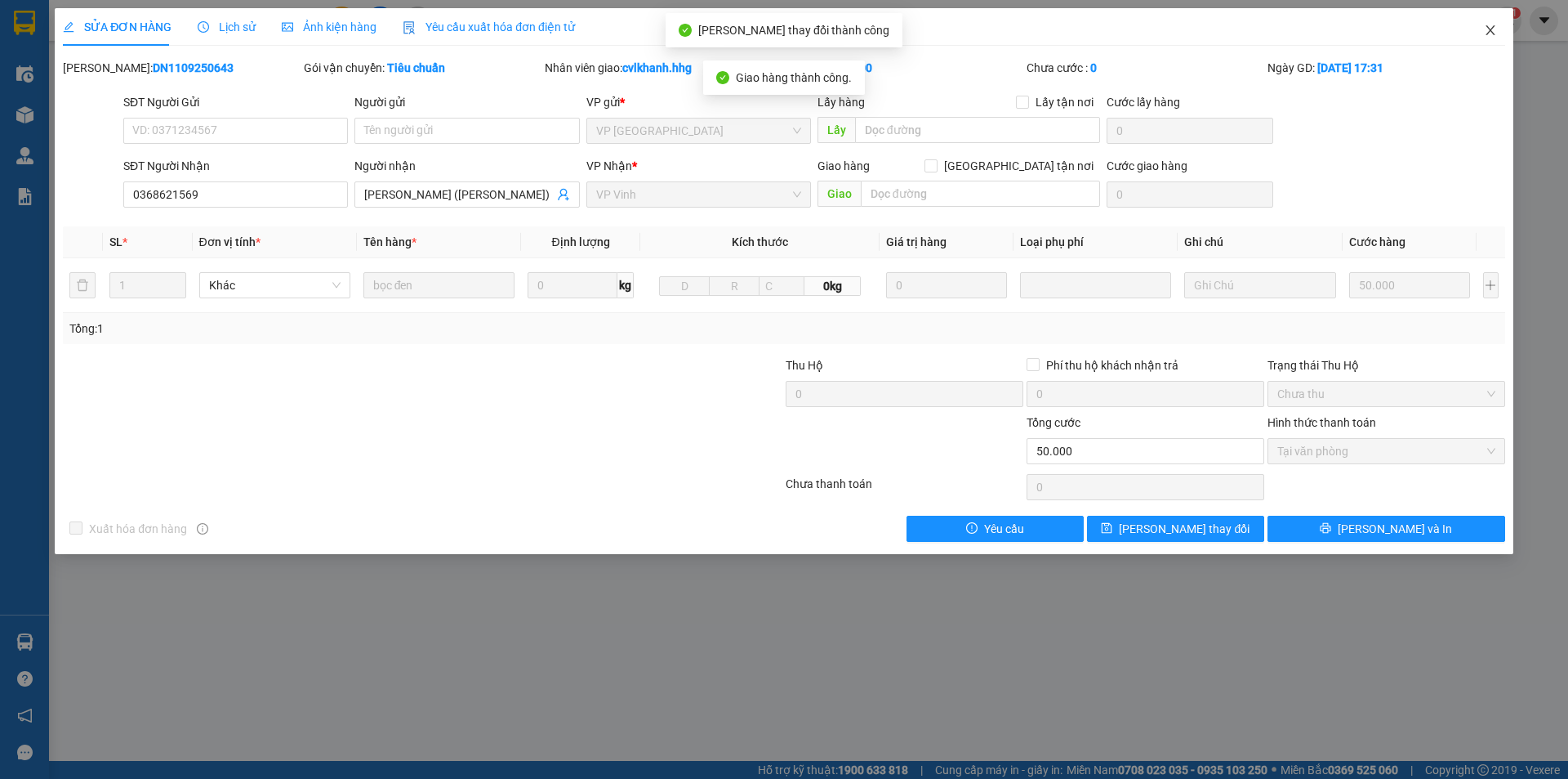
click at [1488, 33] on icon "close" at bounding box center [1490, 31] width 9 height 10
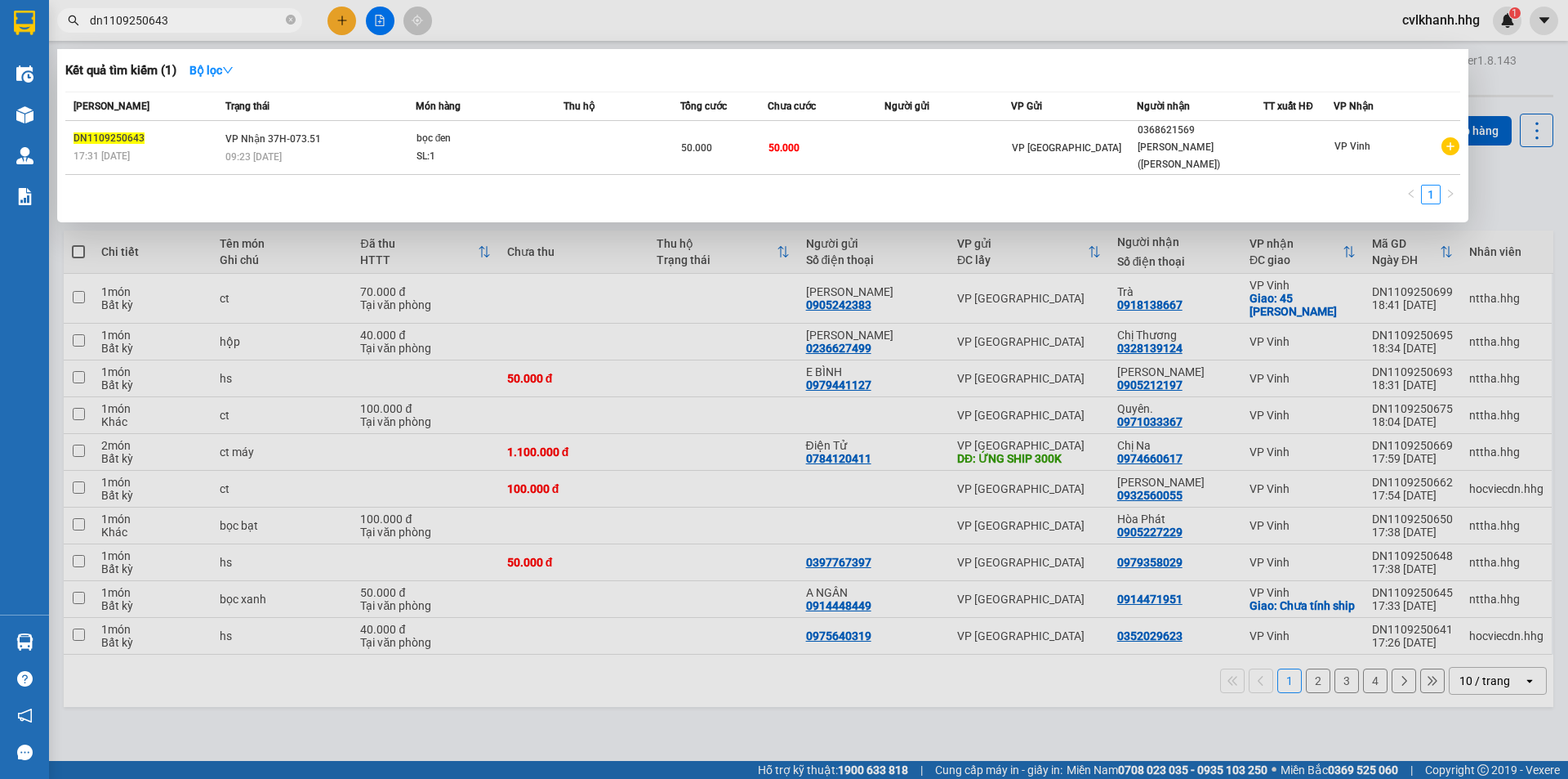
click at [209, 24] on input "dn1109250643" at bounding box center [186, 20] width 193 height 18
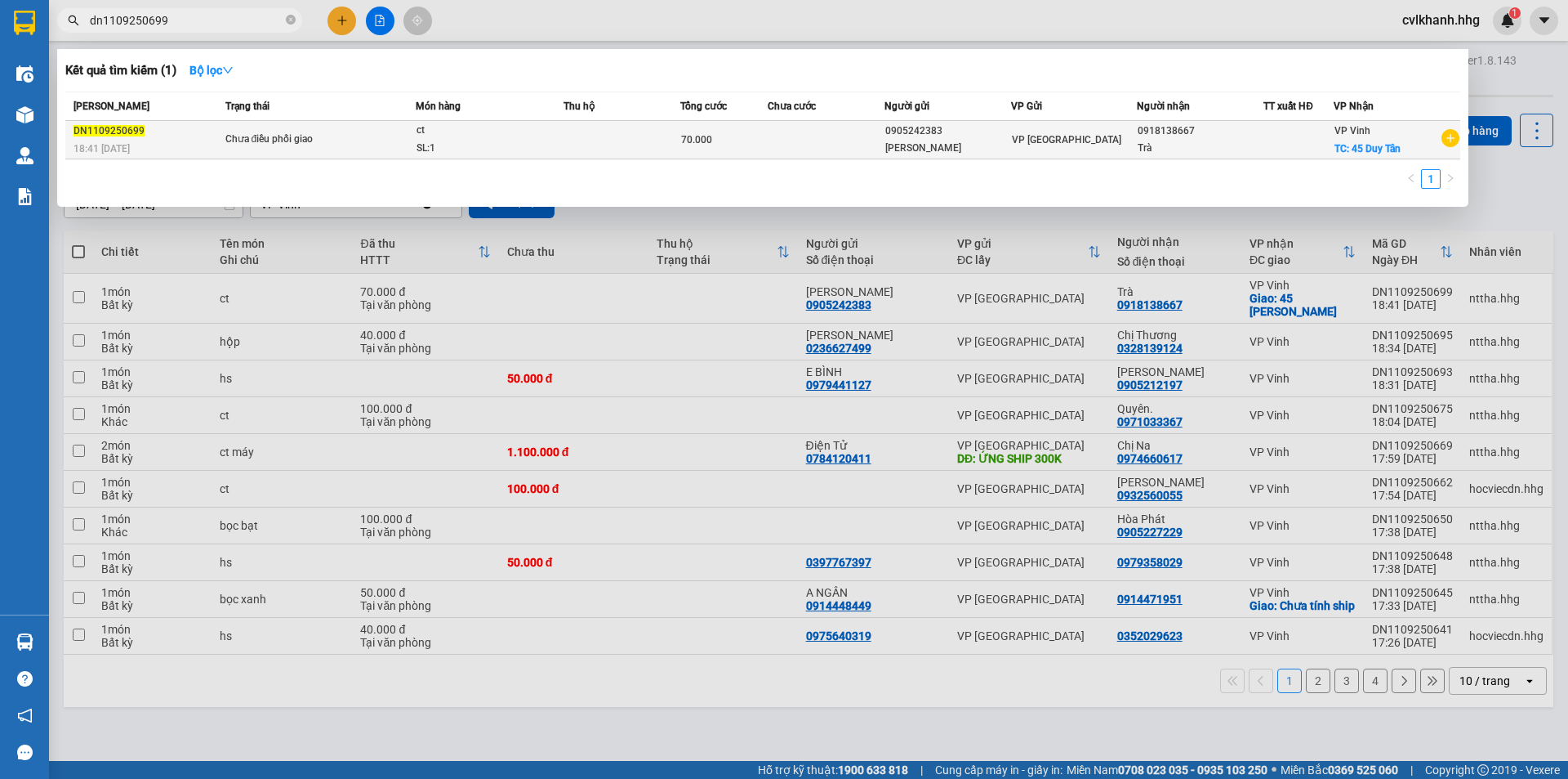
type input "dn1109250699"
click at [406, 146] on span "Chưa điều phối giao" at bounding box center [320, 139] width 190 height 18
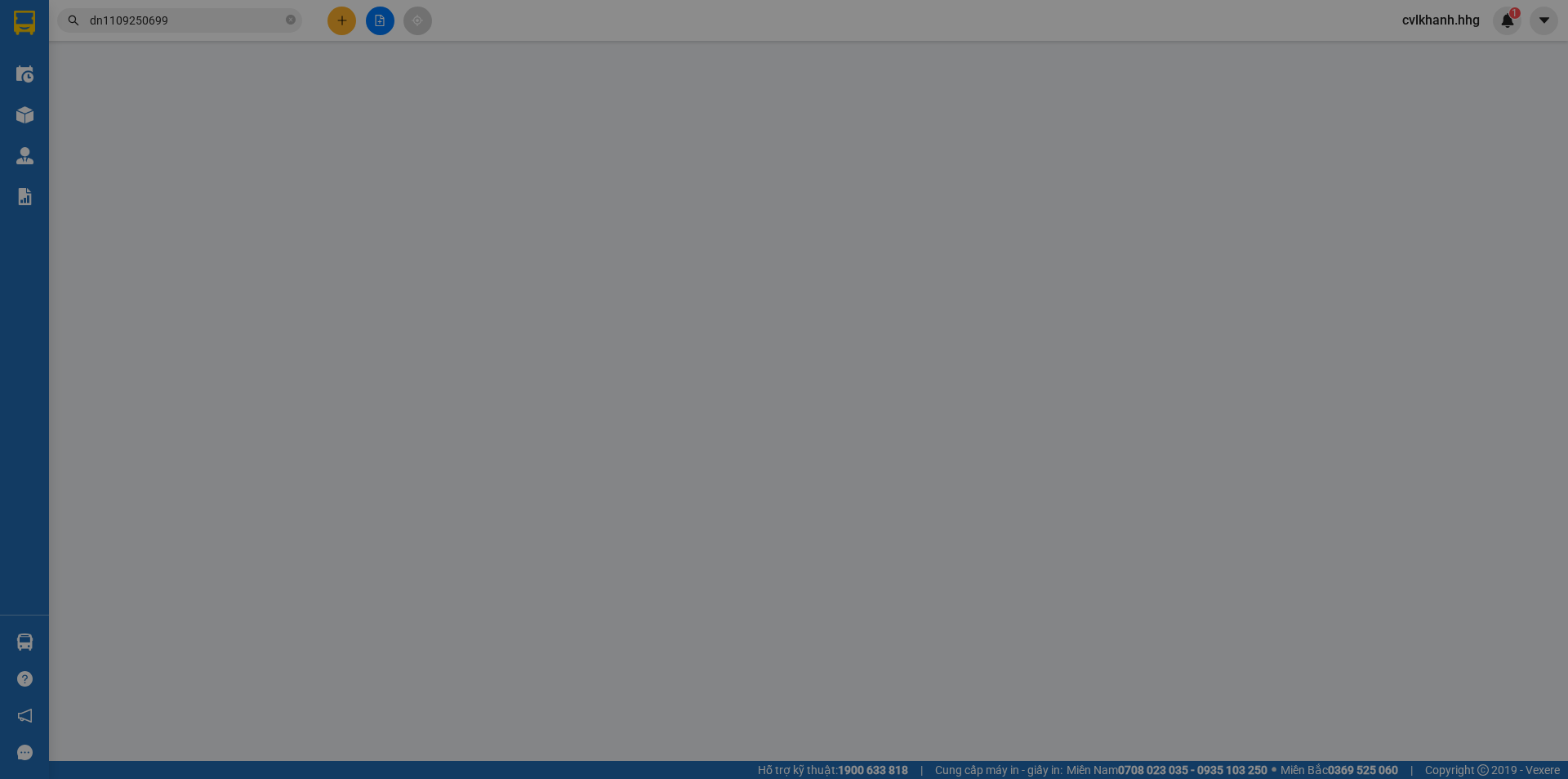
type input "0905242383"
type input "Anh Quang"
type input "0918138667"
type input "Trà"
checkbox input "true"
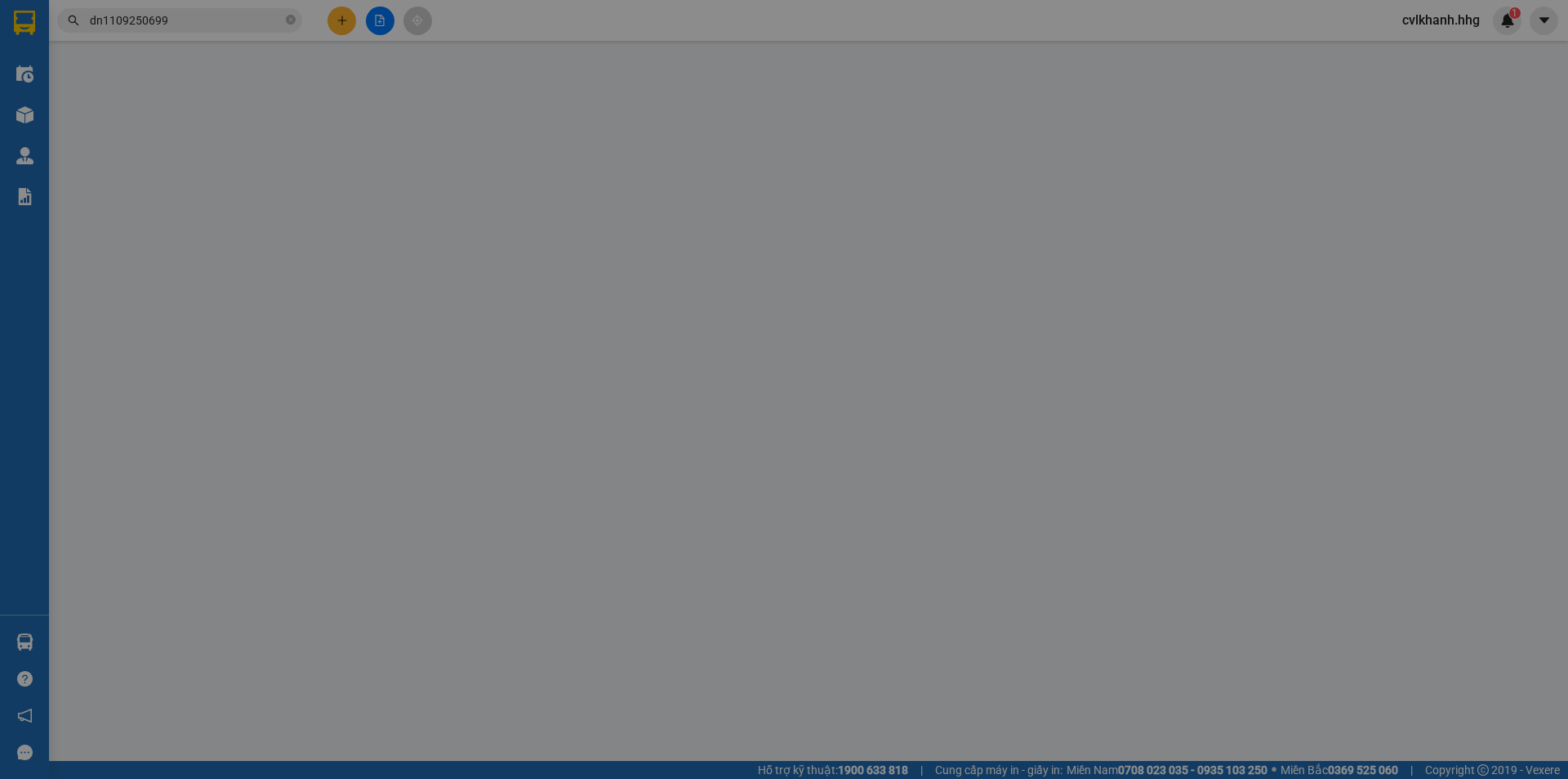
type input "45 Duy Tân"
type input "70.000"
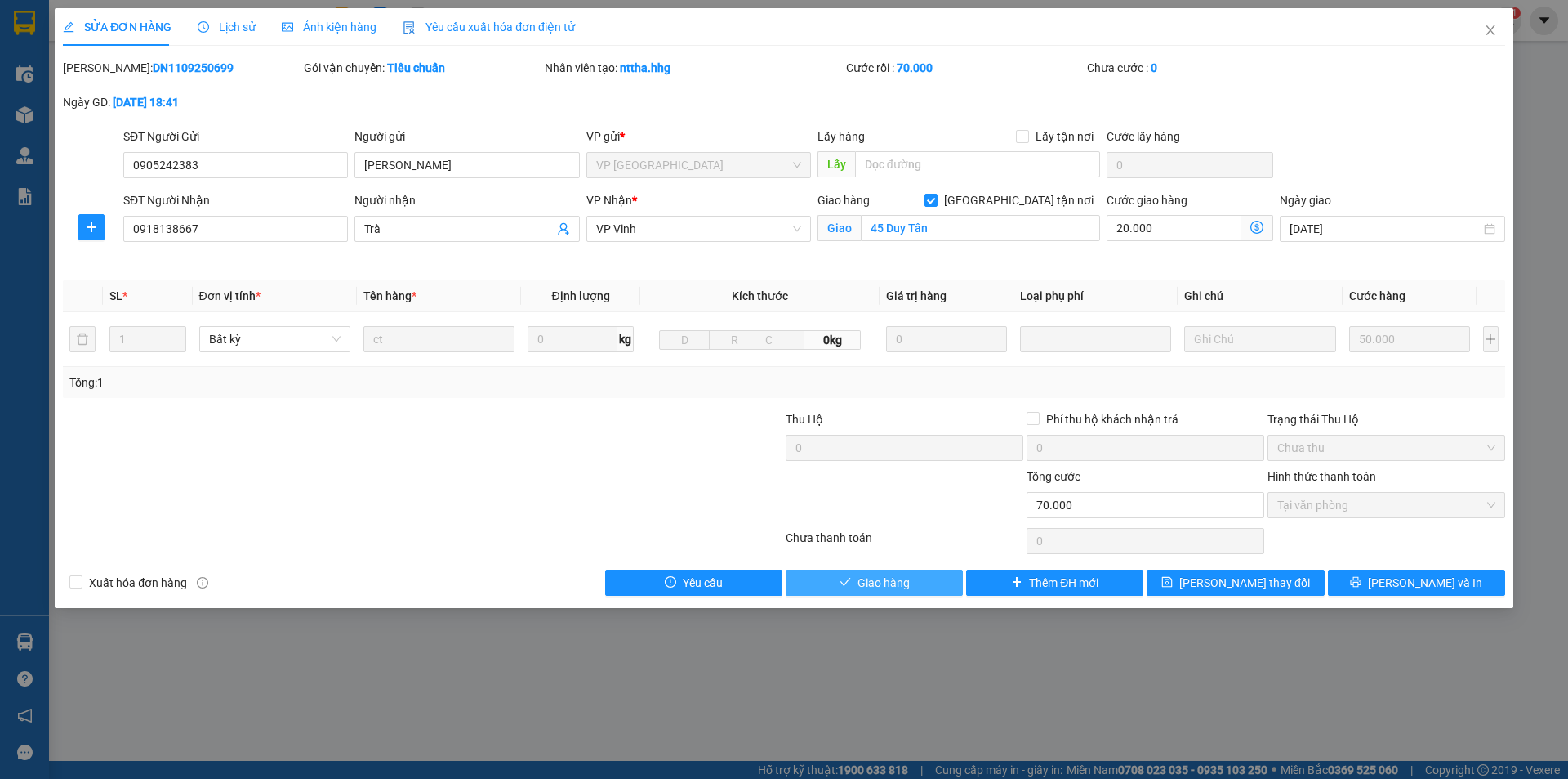
click at [881, 578] on span "Giao hàng" at bounding box center [884, 582] width 52 height 18
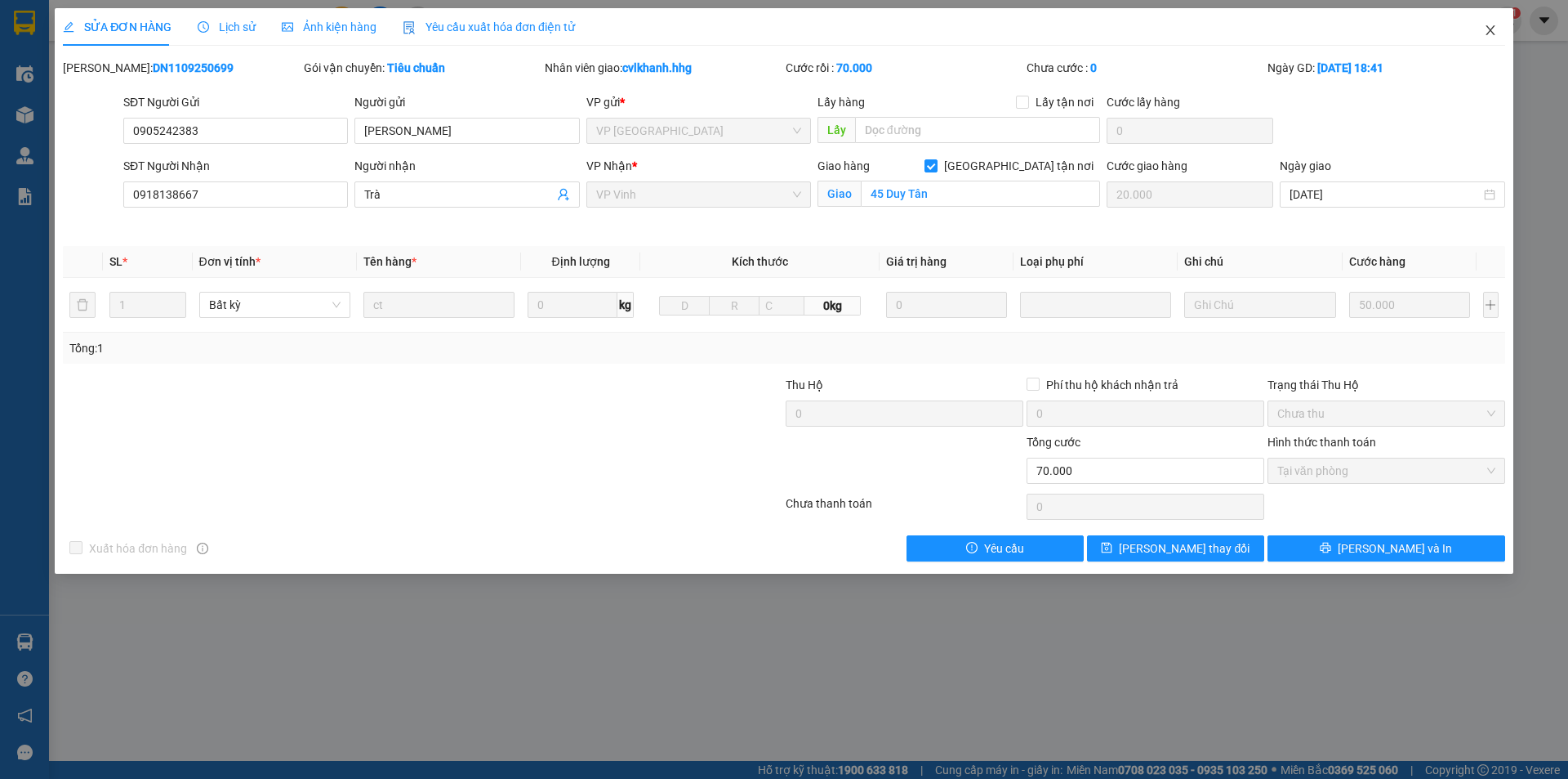
click at [1496, 29] on icon "close" at bounding box center [1491, 31] width 13 height 13
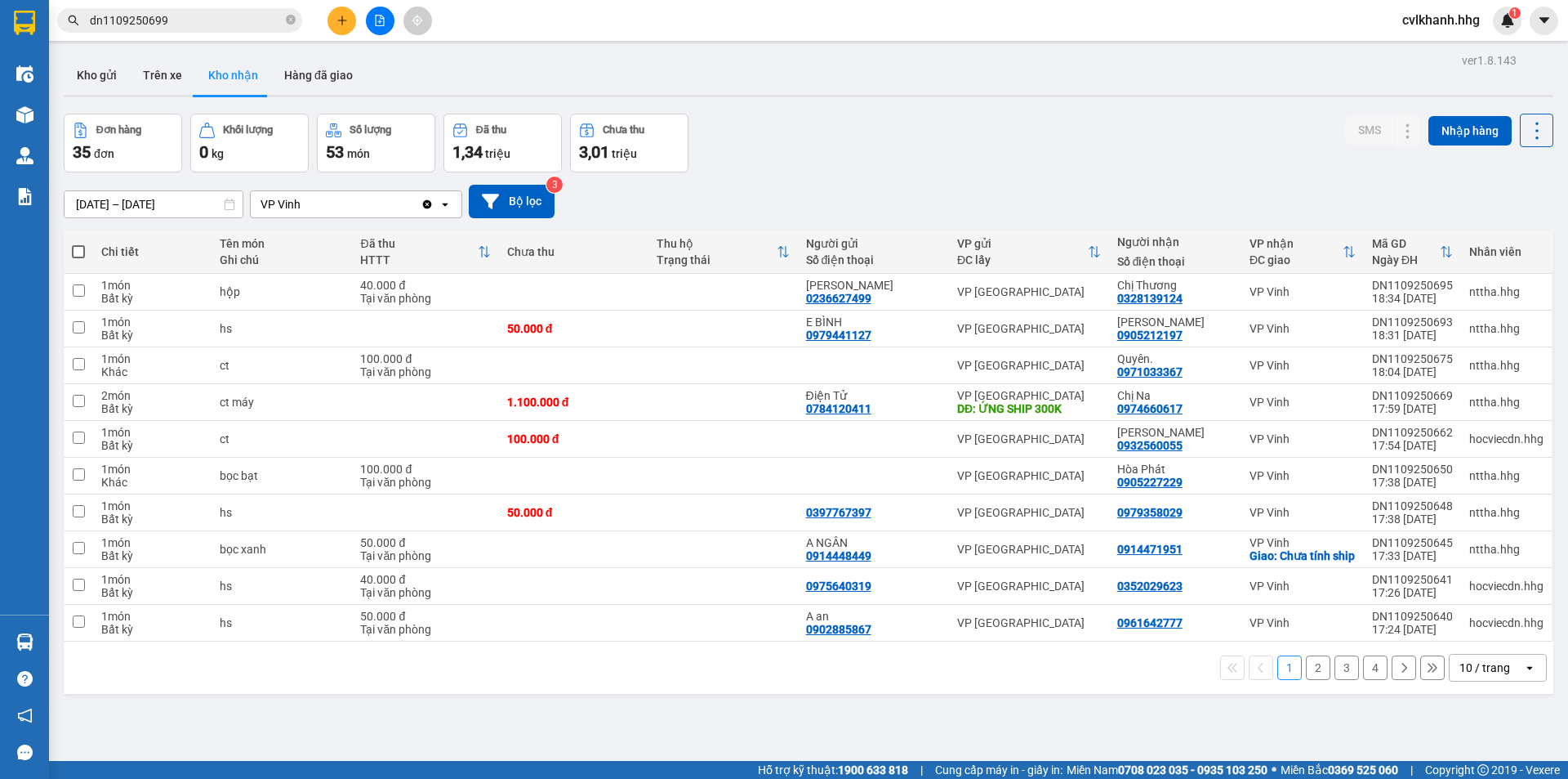
click at [195, 15] on input "dn1109250699" at bounding box center [186, 20] width 193 height 18
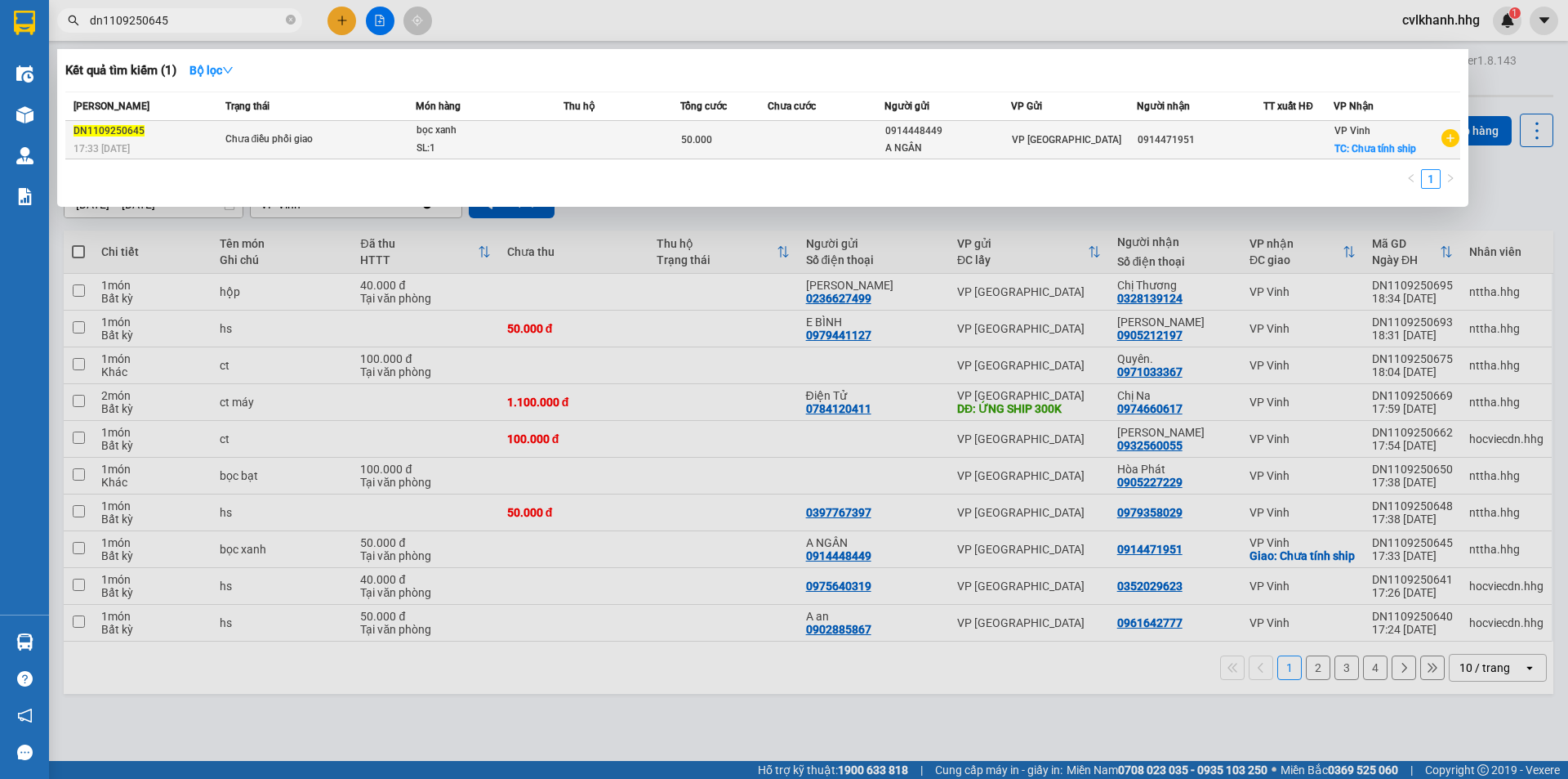
type input "dn1109250645"
click at [320, 138] on div "Chưa điều phối giao" at bounding box center [286, 139] width 122 height 18
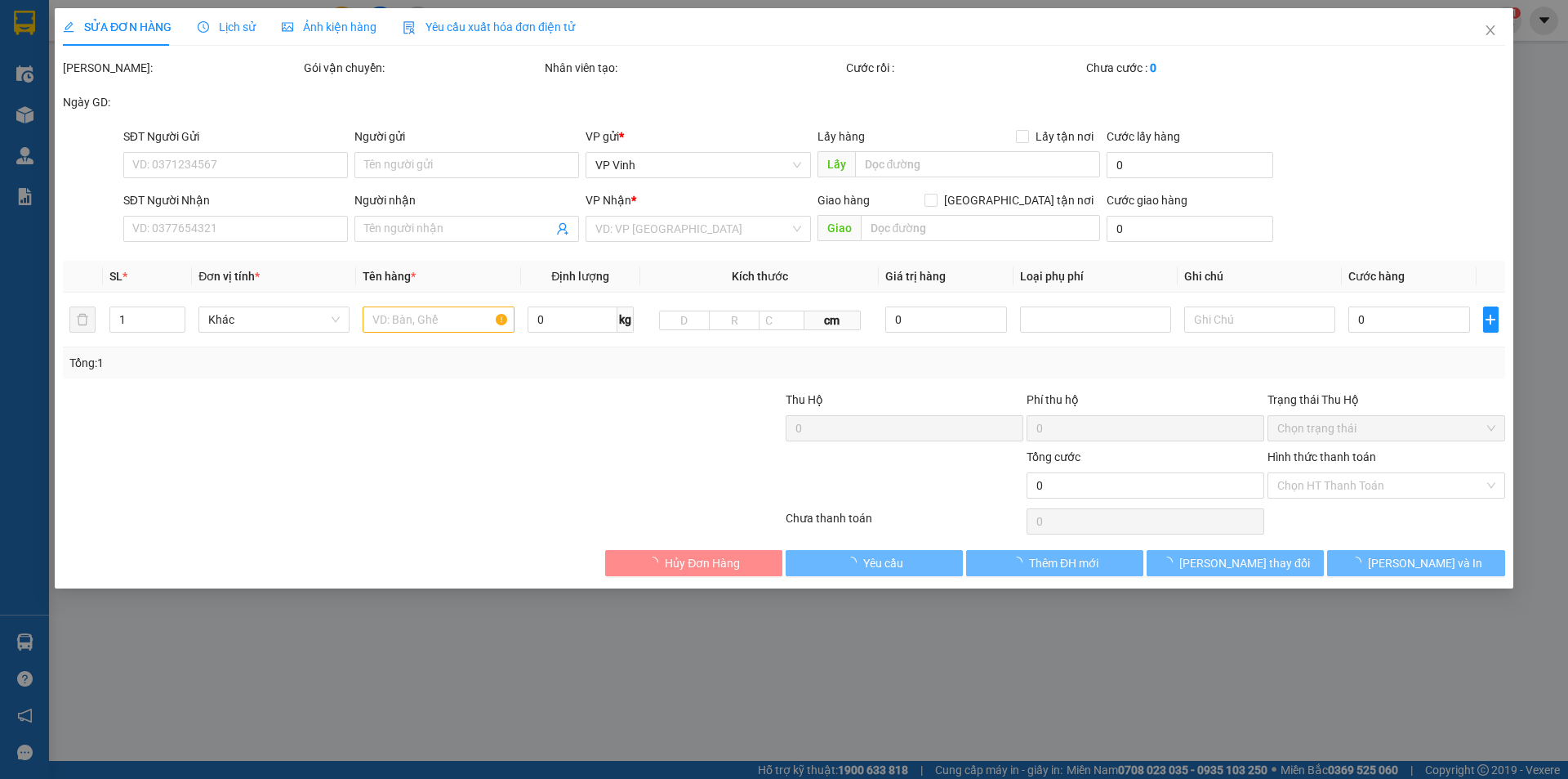
type input "0914448449"
type input "A NGÂN"
type input "0914471951"
checkbox input "true"
type input "Chưa tính ship"
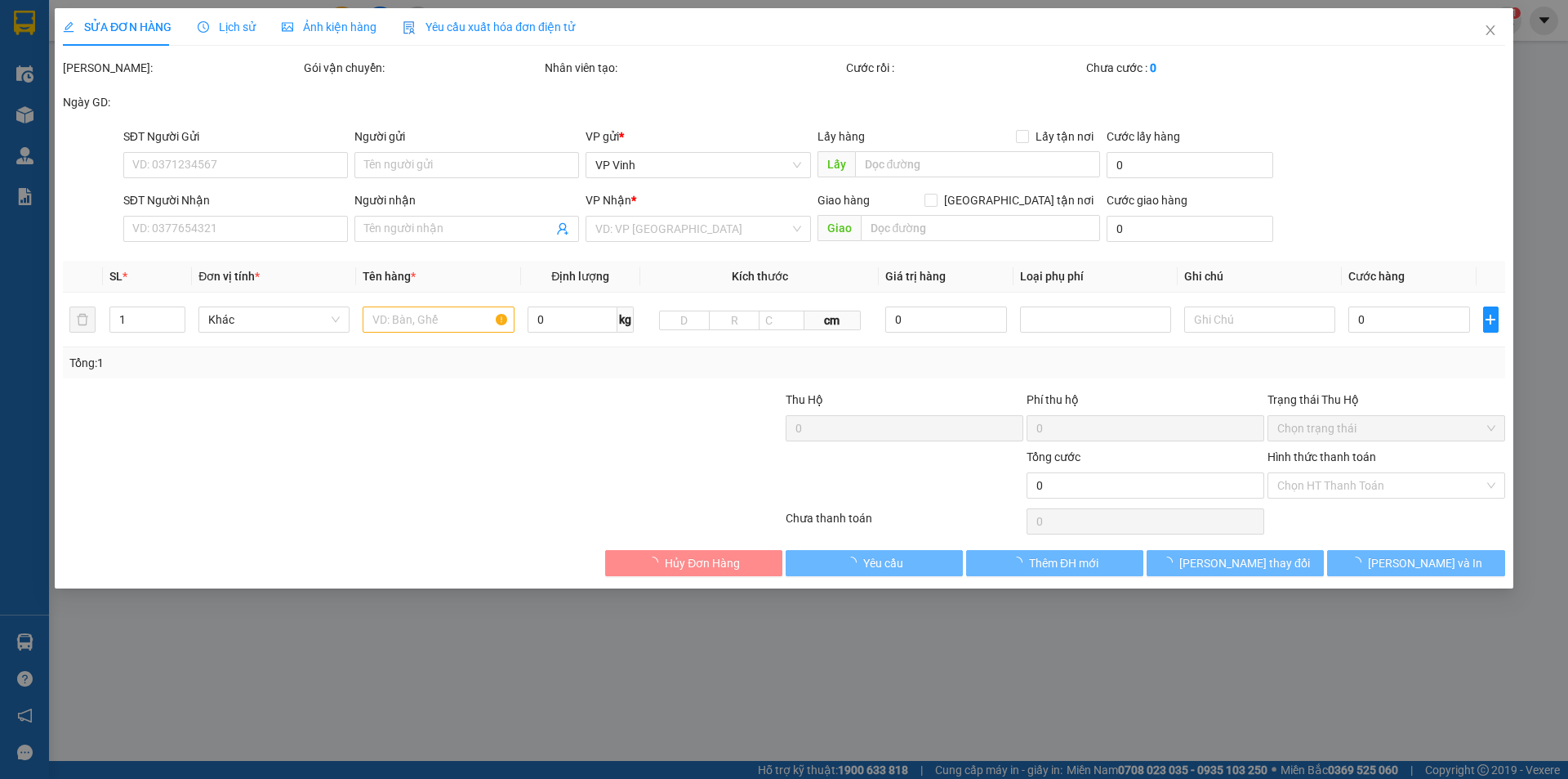
type input "50.000"
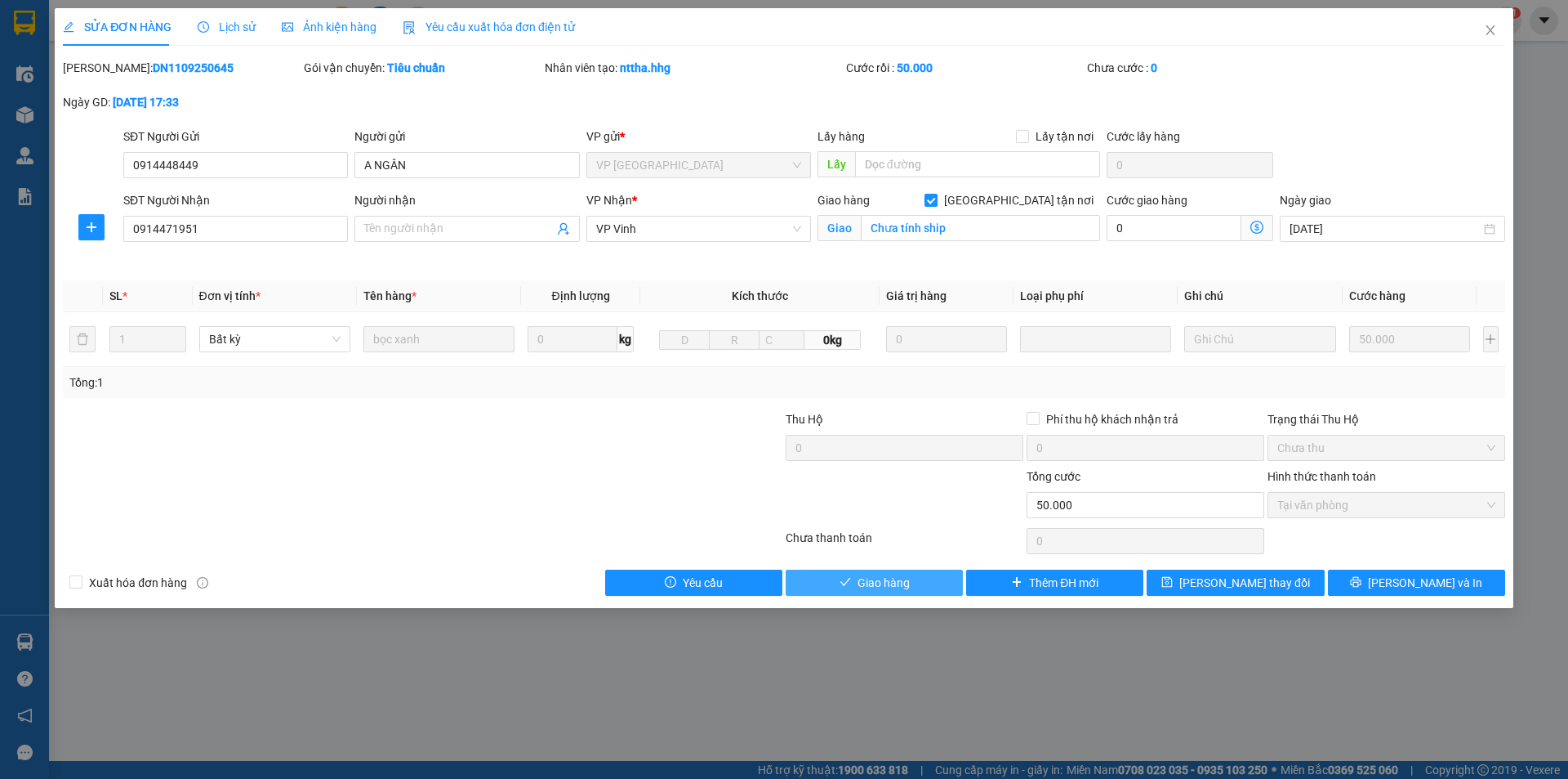
click at [889, 580] on span "Giao hàng" at bounding box center [884, 582] width 52 height 18
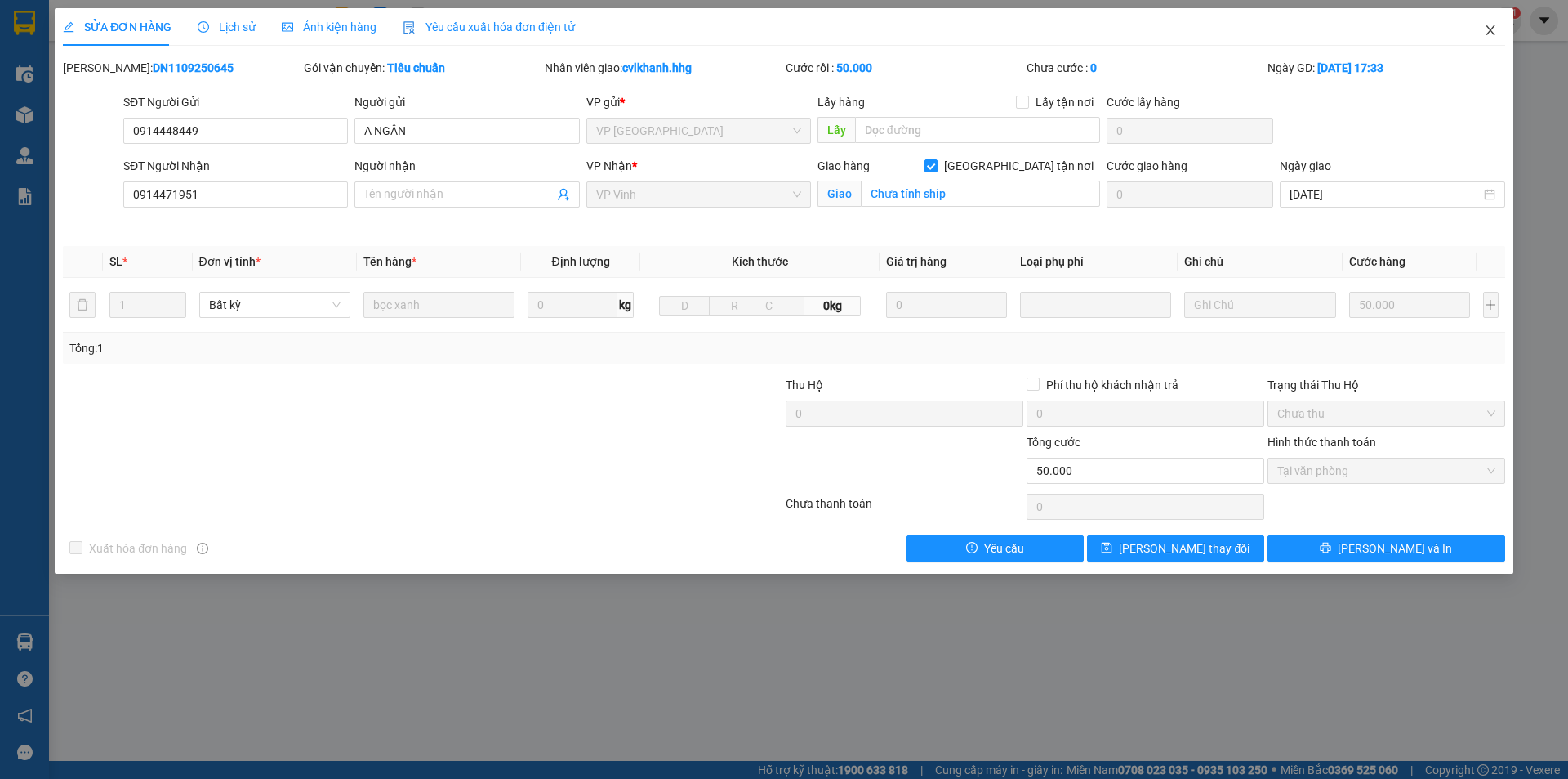
click at [1488, 32] on icon "close" at bounding box center [1491, 31] width 13 height 13
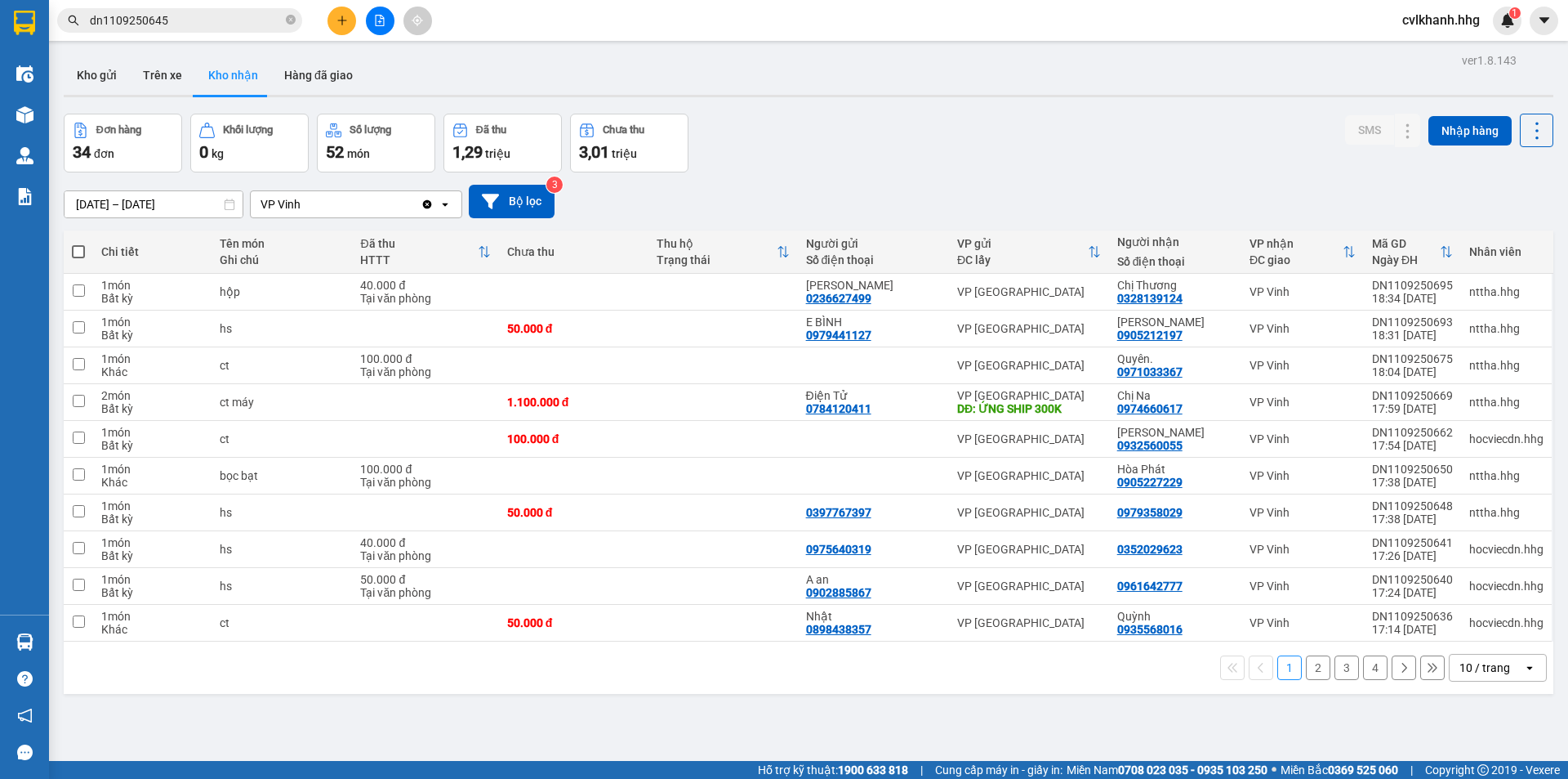
click at [211, 17] on input "dn1109250645" at bounding box center [186, 20] width 193 height 18
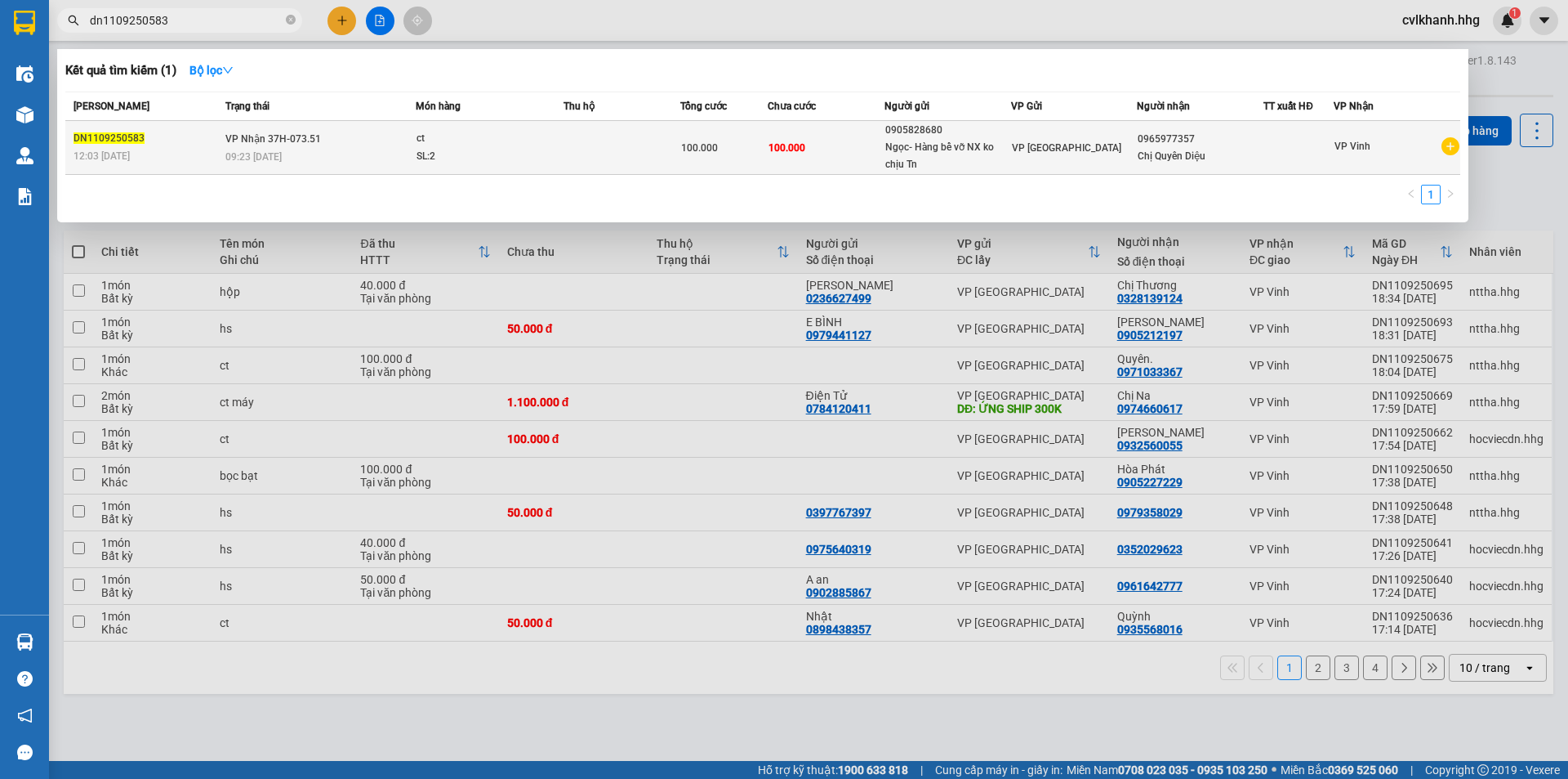
type input "dn1109250583"
click at [318, 139] on span "VP Nhận 37H-073.51" at bounding box center [273, 138] width 95 height 11
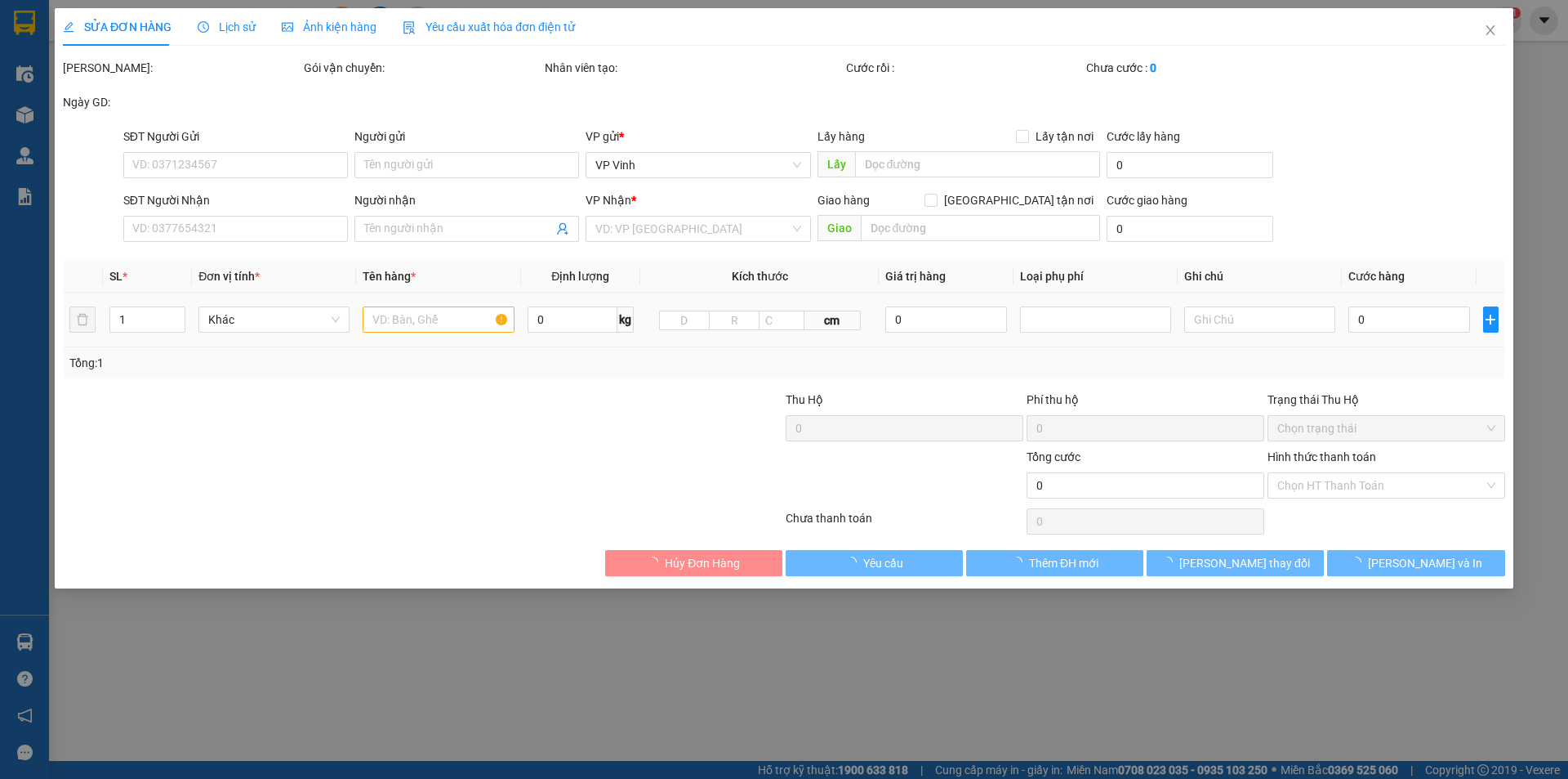
type input "0905828680"
type input "Ngọc- Hàng bể vỡ NX ko chịu Tn"
type input "0965977357"
type input "Chị Quyên Diệu"
type input "100.000"
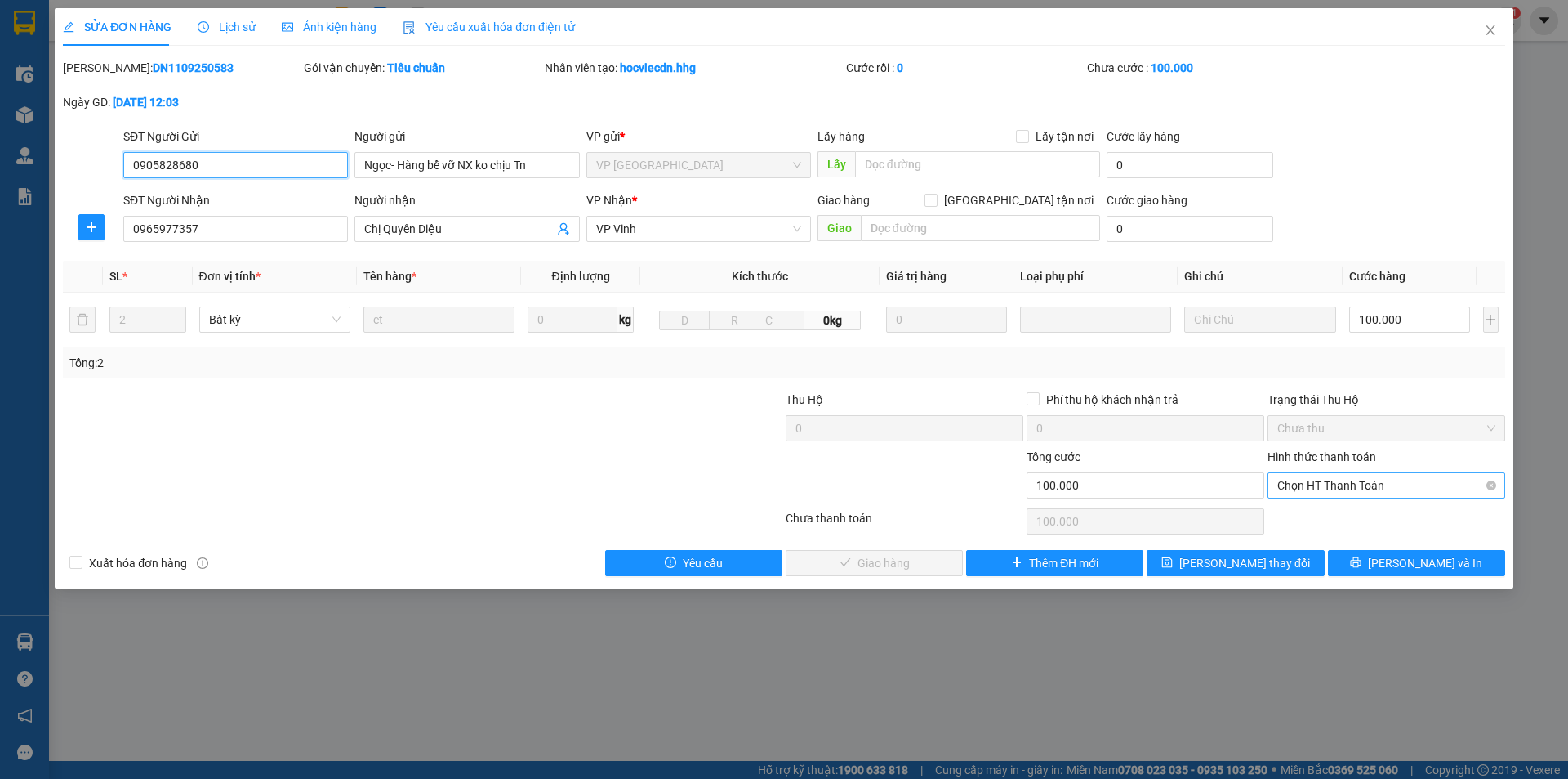
click at [1318, 485] on span "Chọn HT Thanh Toán" at bounding box center [1387, 486] width 219 height 25
click at [1308, 506] on div "Tại văn phòng" at bounding box center [1386, 517] width 238 height 26
type input "0"
click at [860, 551] on button "[PERSON_NAME] và Giao hàng" at bounding box center [874, 562] width 178 height 26
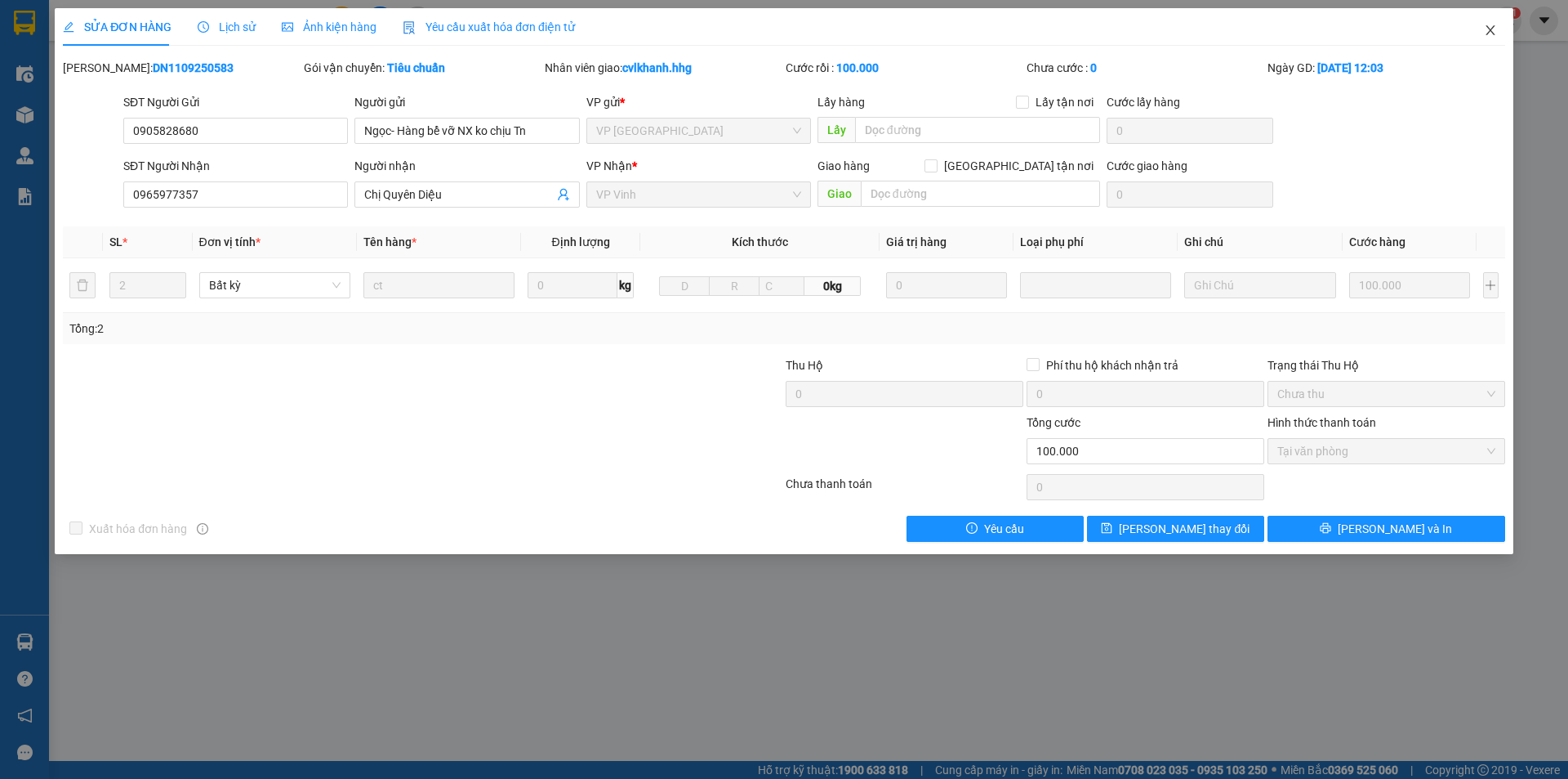
click at [1488, 25] on icon "close" at bounding box center [1491, 31] width 13 height 13
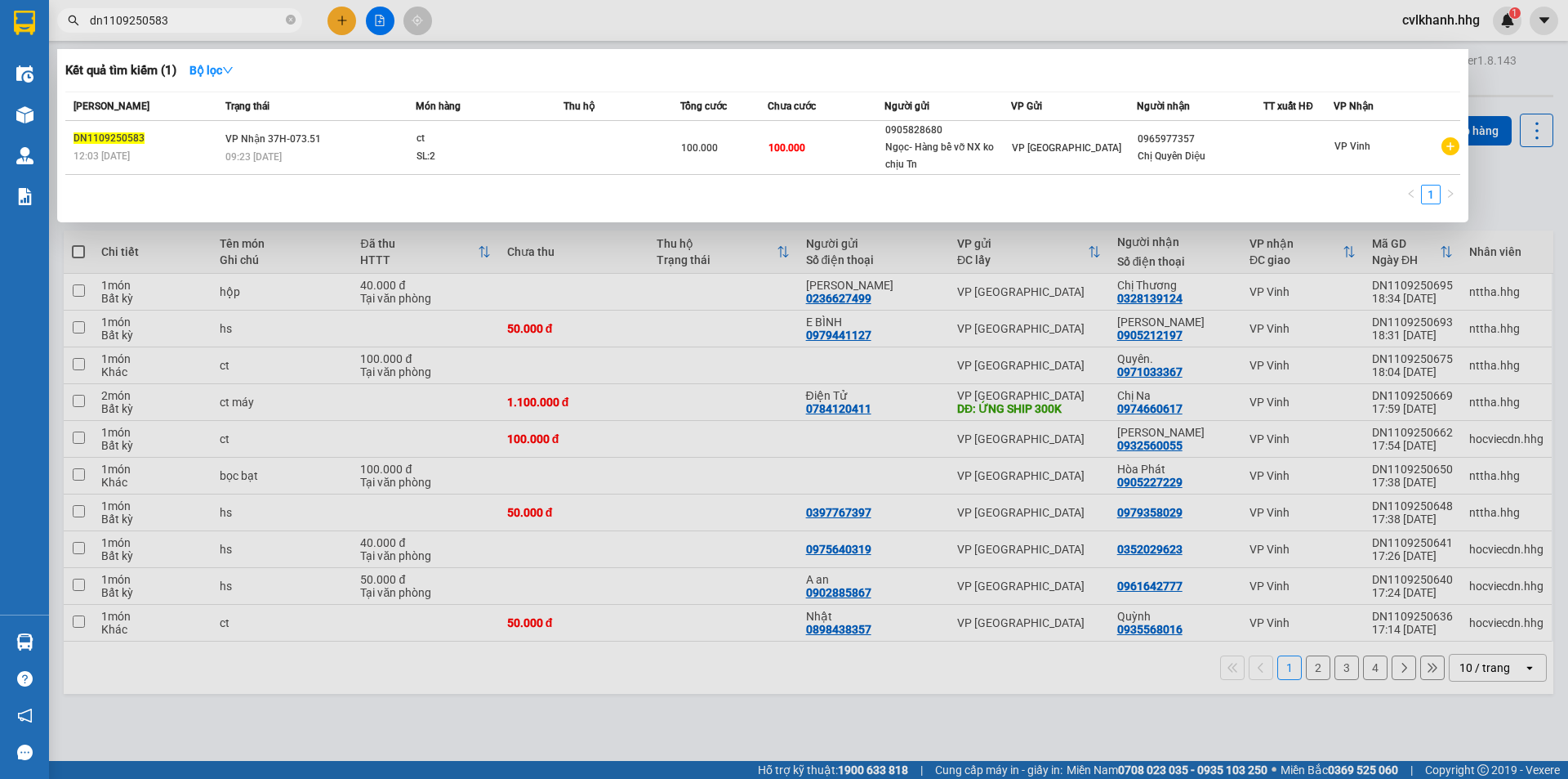
click at [184, 14] on input "dn1109250583" at bounding box center [186, 20] width 193 height 18
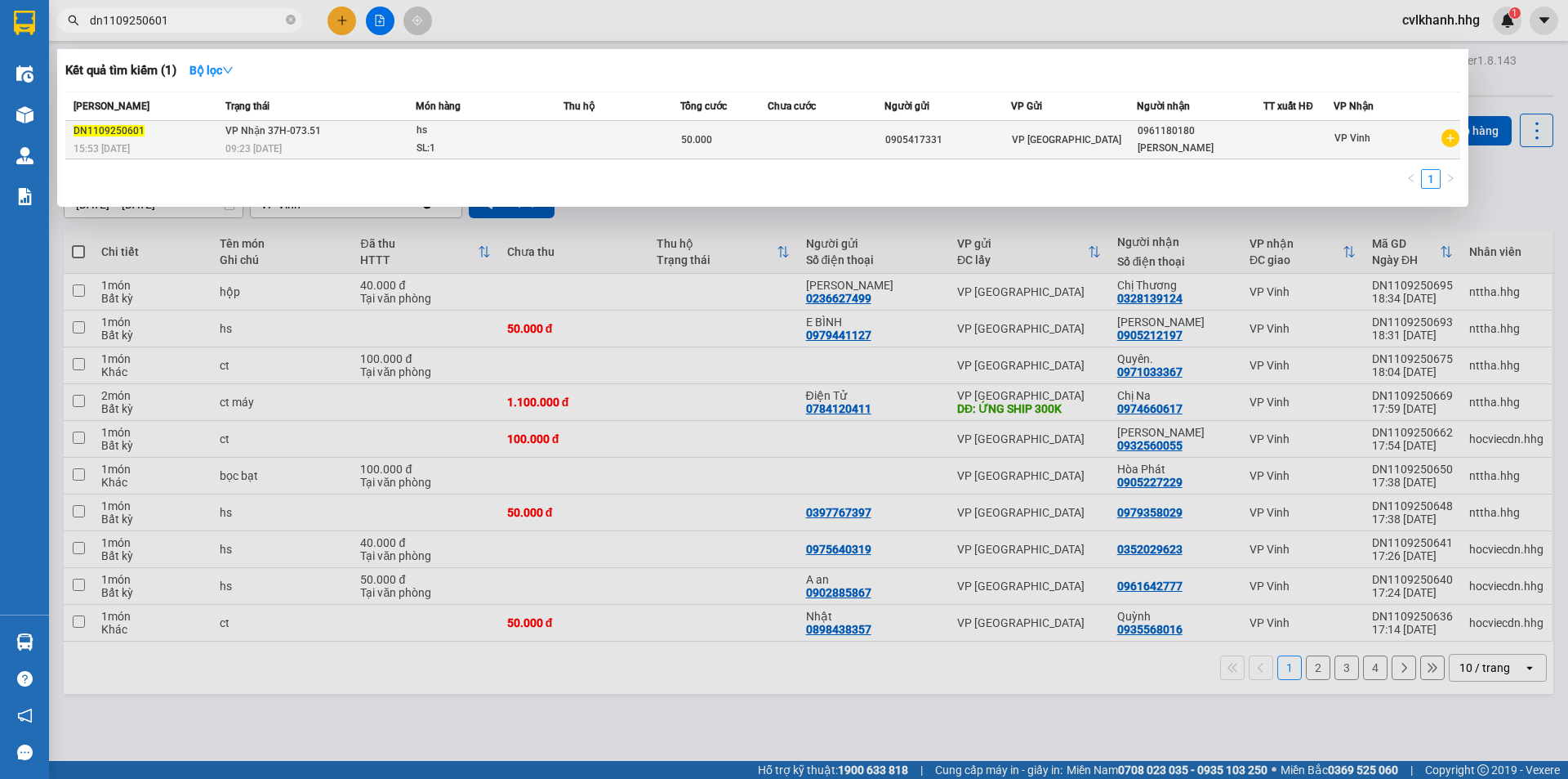
type input "dn1109250601"
click at [345, 144] on div "09:23 [DATE]" at bounding box center [320, 148] width 190 height 18
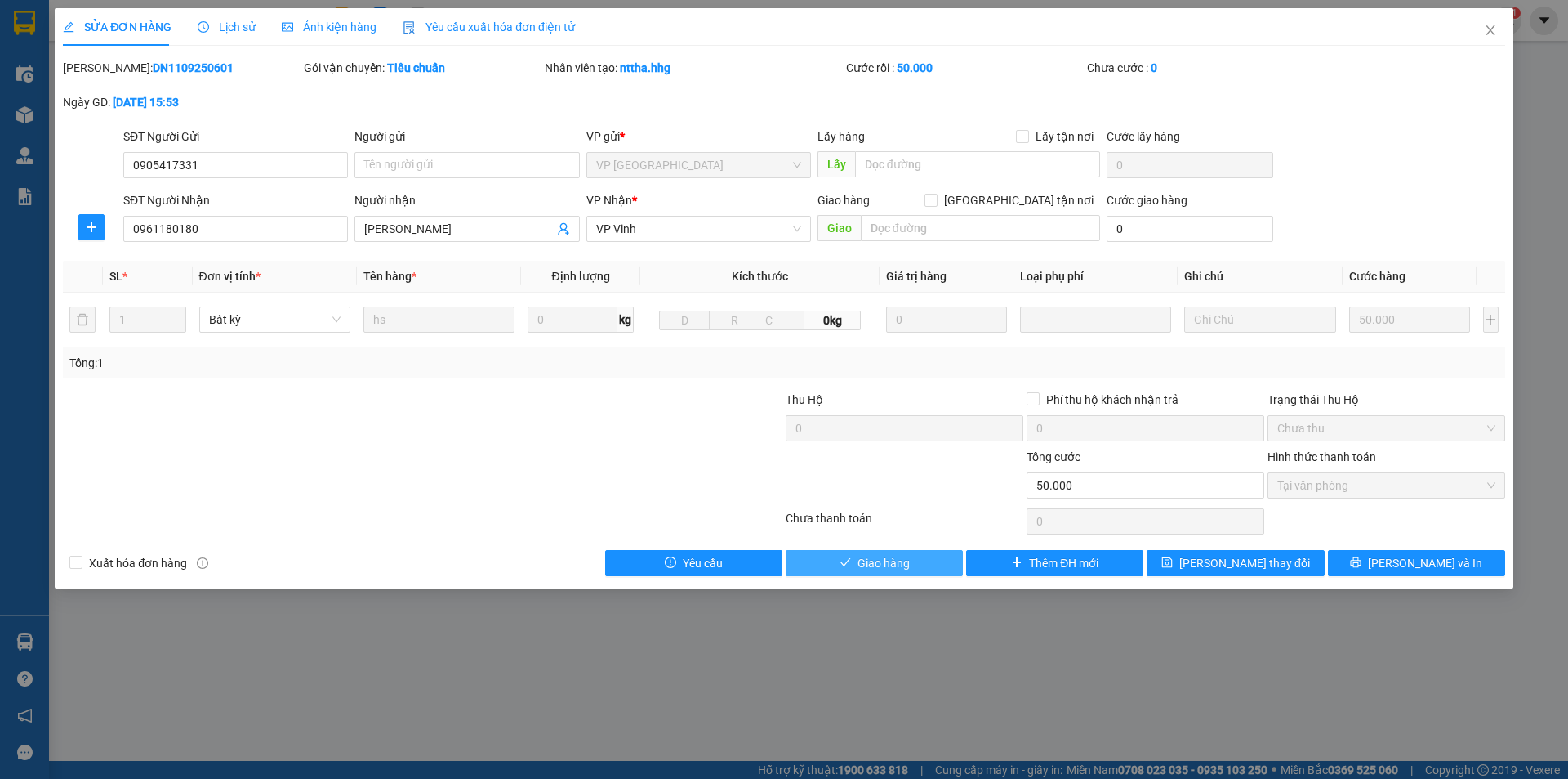
click at [877, 555] on span "Giao hàng" at bounding box center [884, 562] width 52 height 18
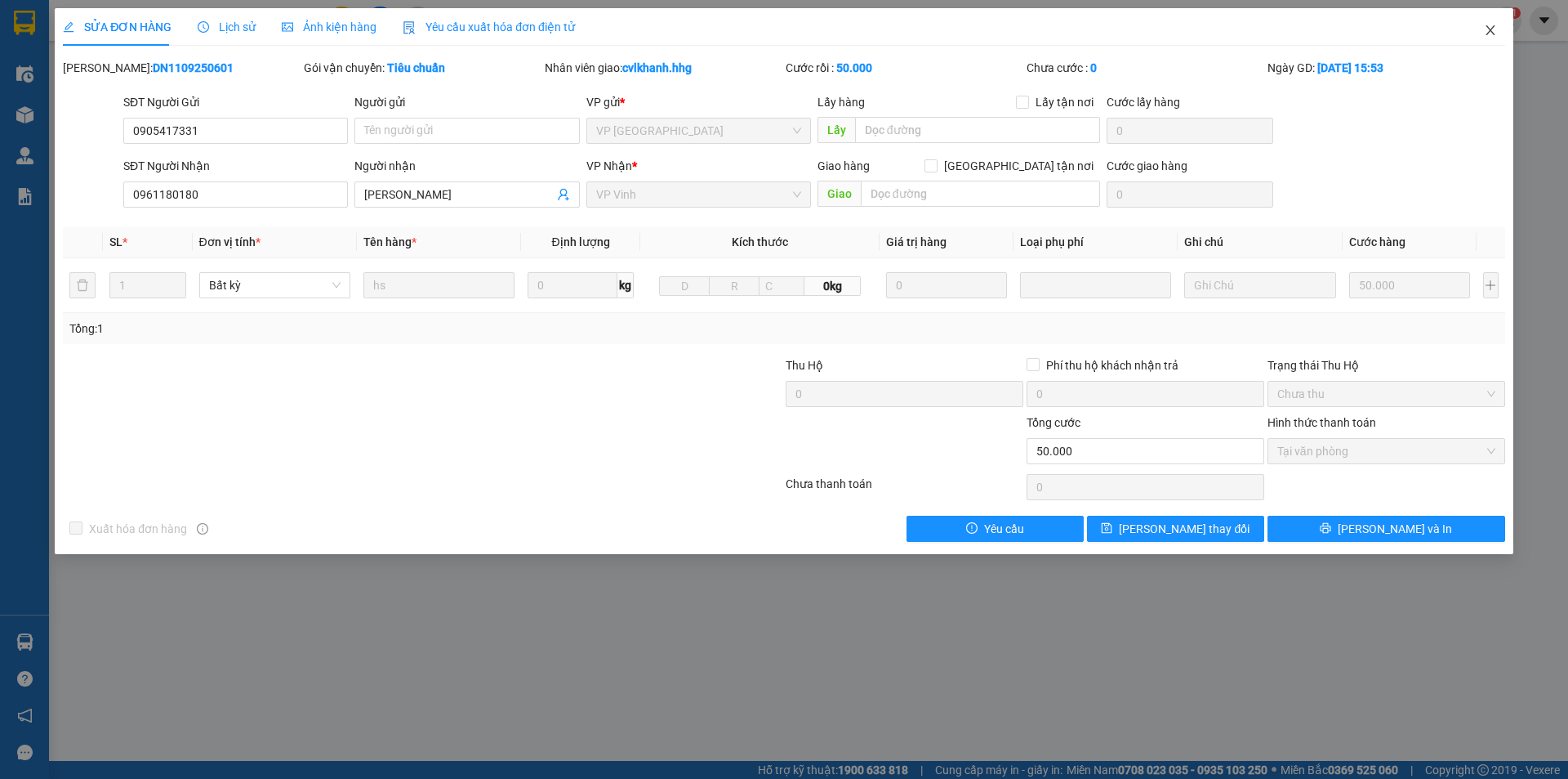
click at [1499, 24] on span "Close" at bounding box center [1491, 32] width 46 height 46
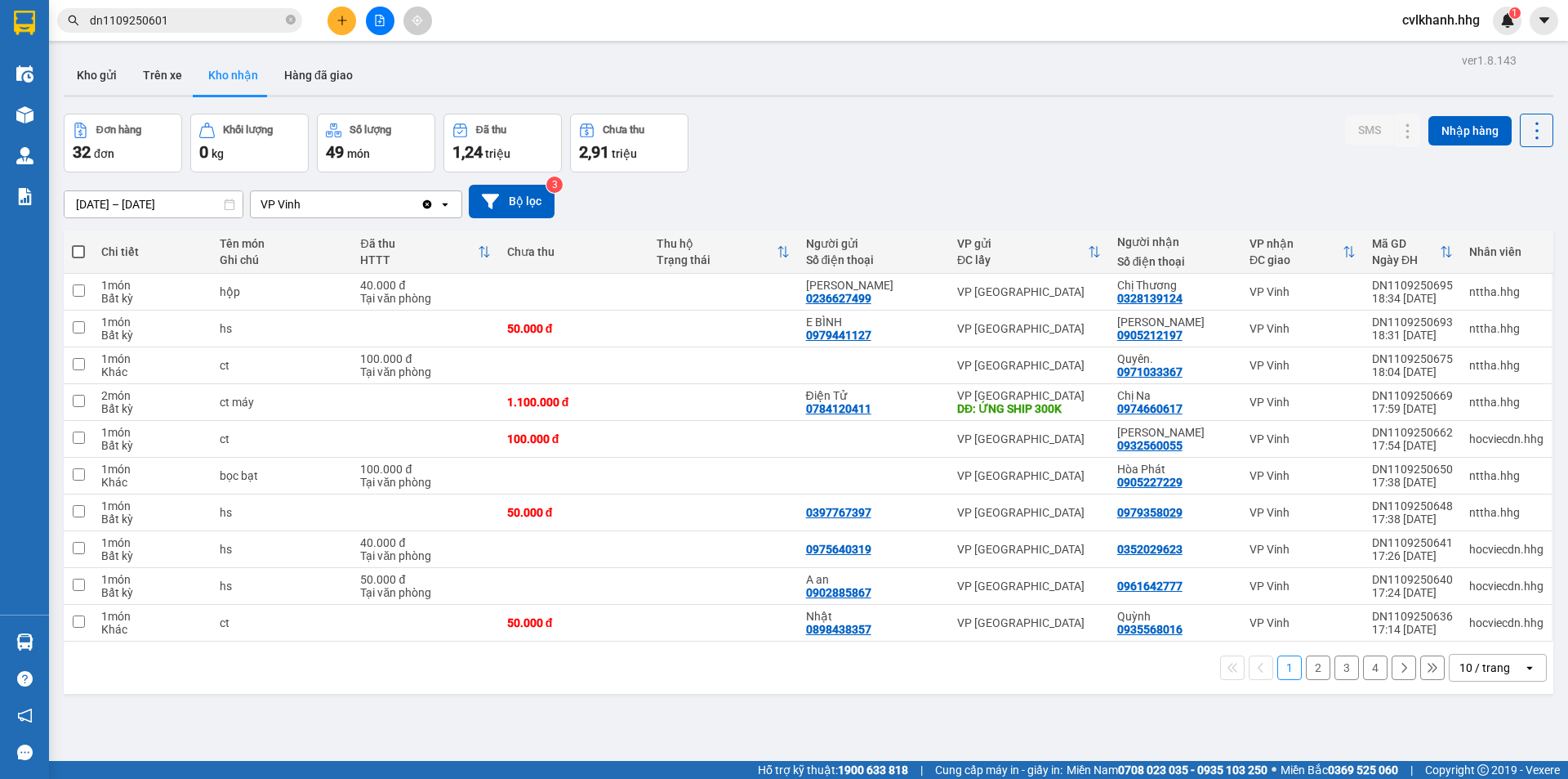
click at [205, 25] on input "dn1109250601" at bounding box center [186, 20] width 193 height 18
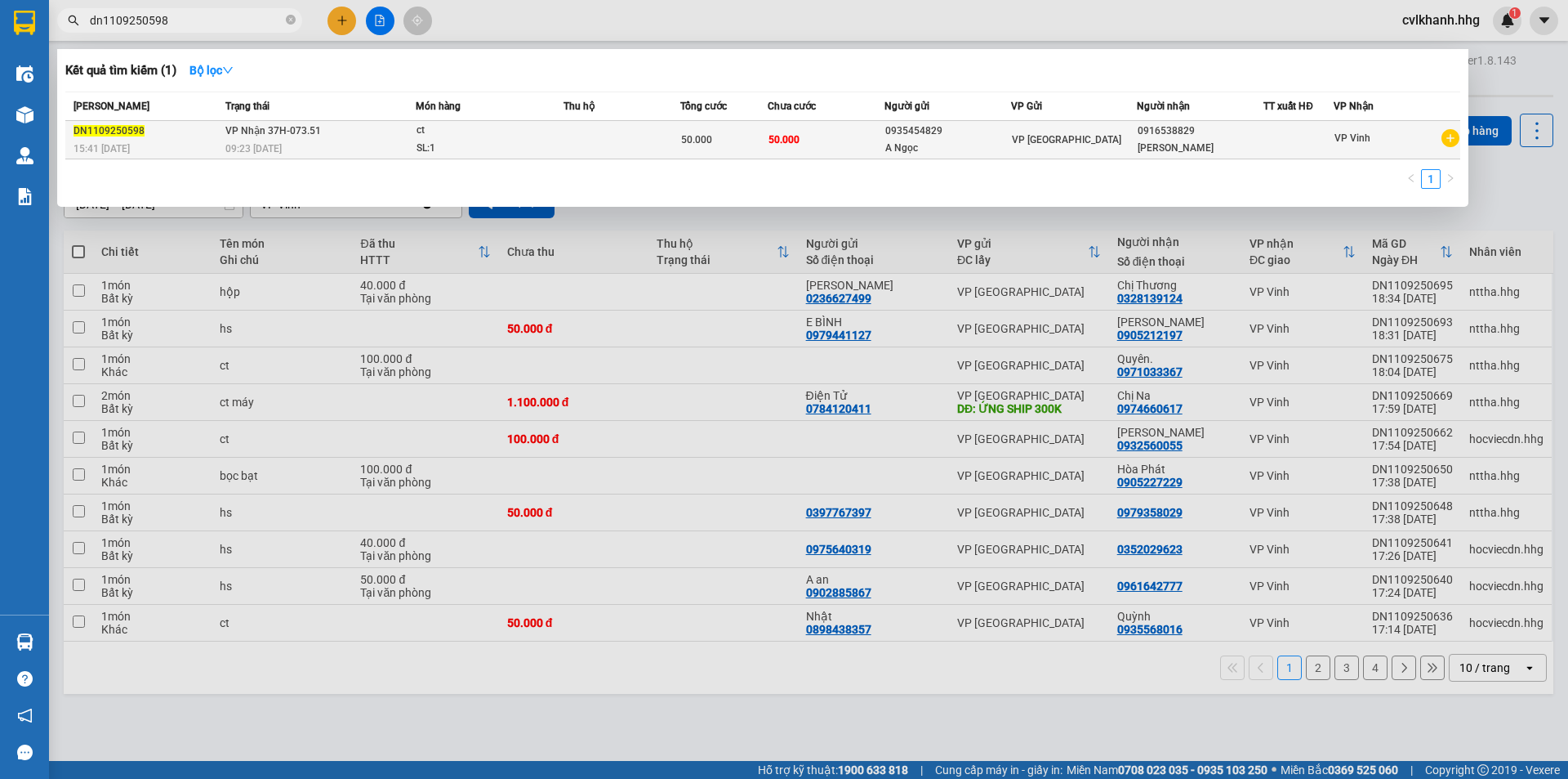
click at [338, 144] on div "09:23 [DATE]" at bounding box center [320, 148] width 190 height 18
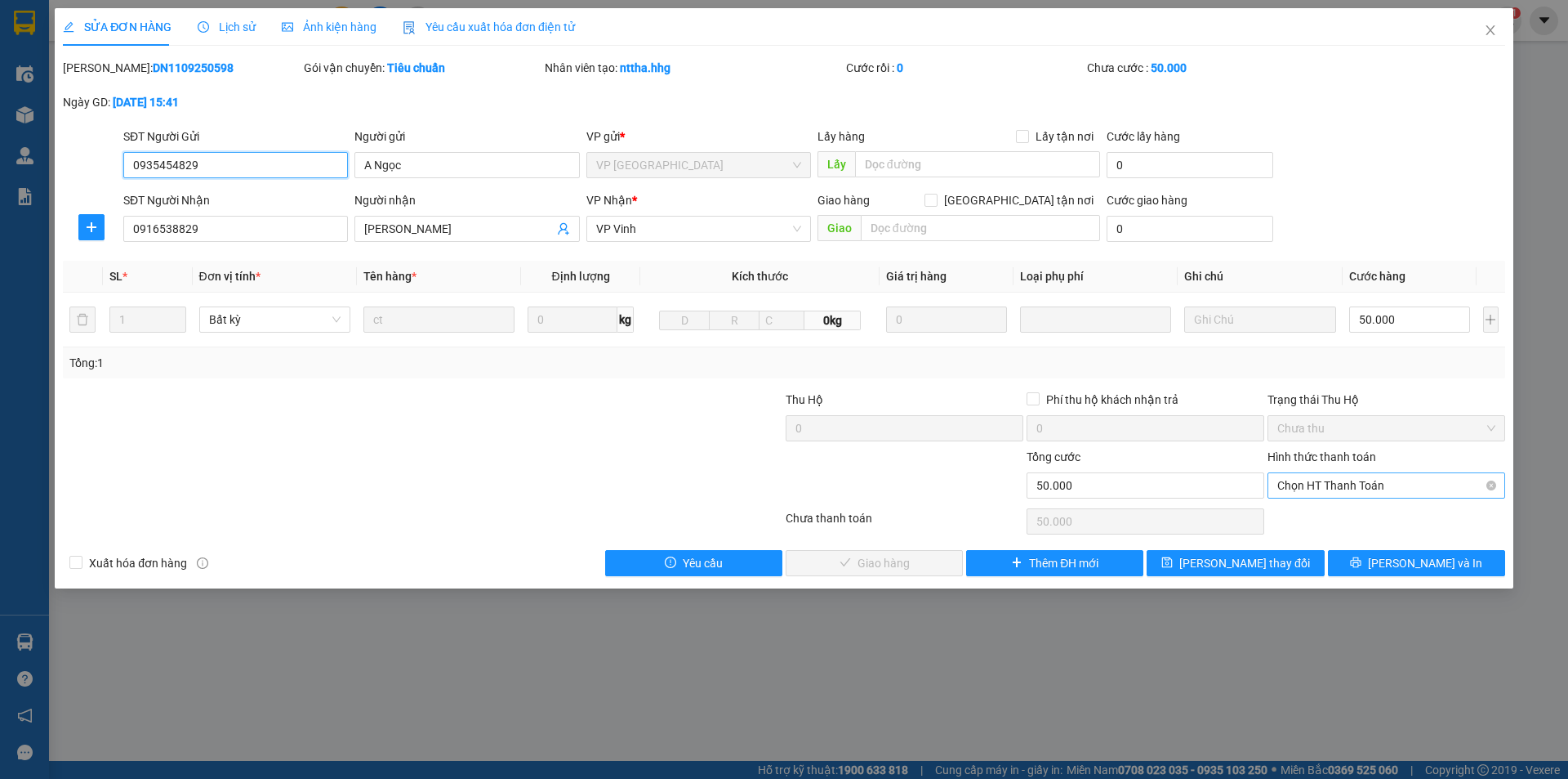
click at [1395, 476] on span "Chọn HT Thanh Toán" at bounding box center [1387, 486] width 219 height 25
click at [1373, 524] on div "Tại văn phòng" at bounding box center [1387, 517] width 219 height 18
click at [909, 562] on span "[PERSON_NAME] và Giao hàng" at bounding box center [895, 562] width 157 height 18
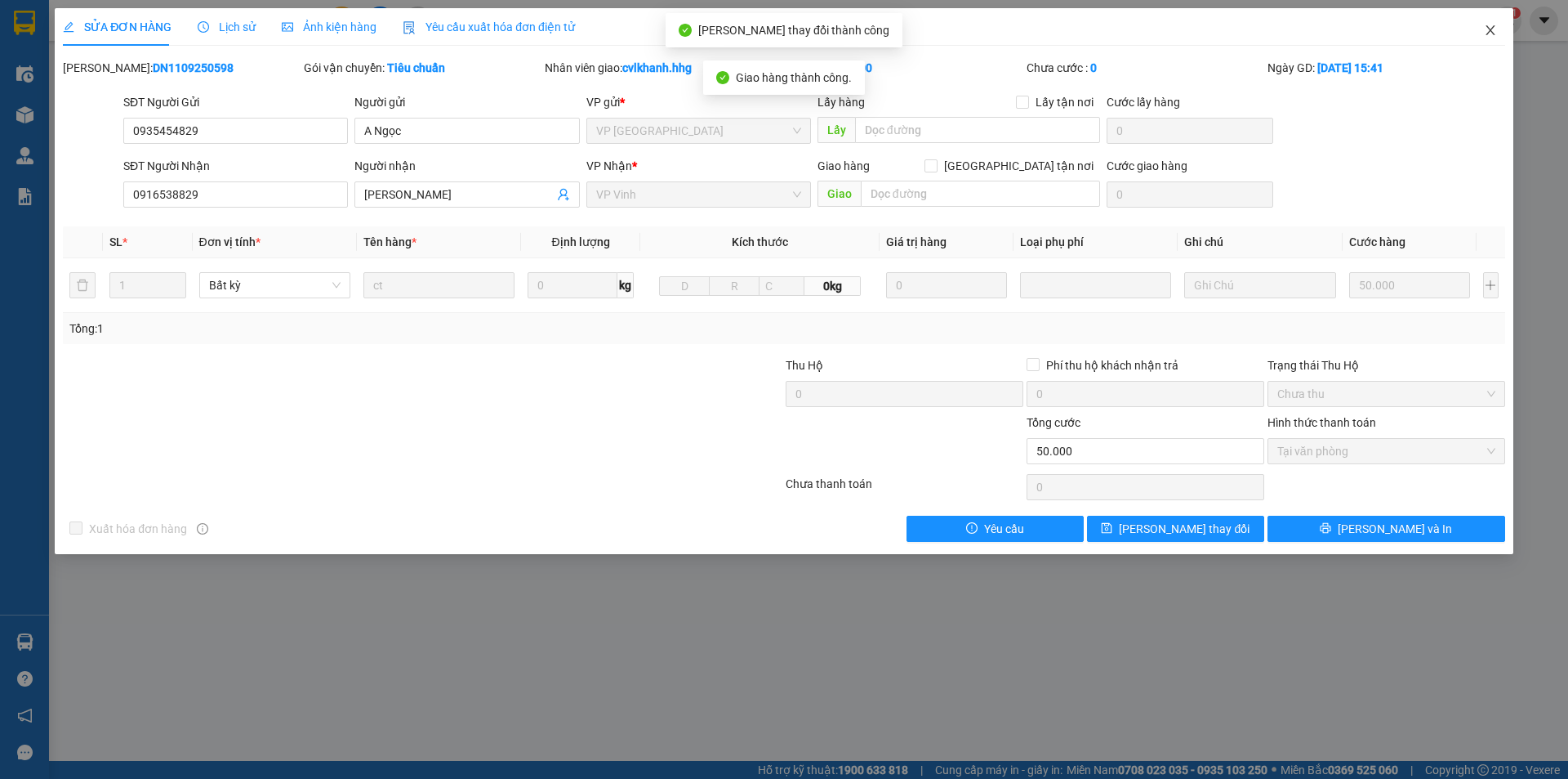
click at [1487, 32] on icon "close" at bounding box center [1491, 31] width 13 height 13
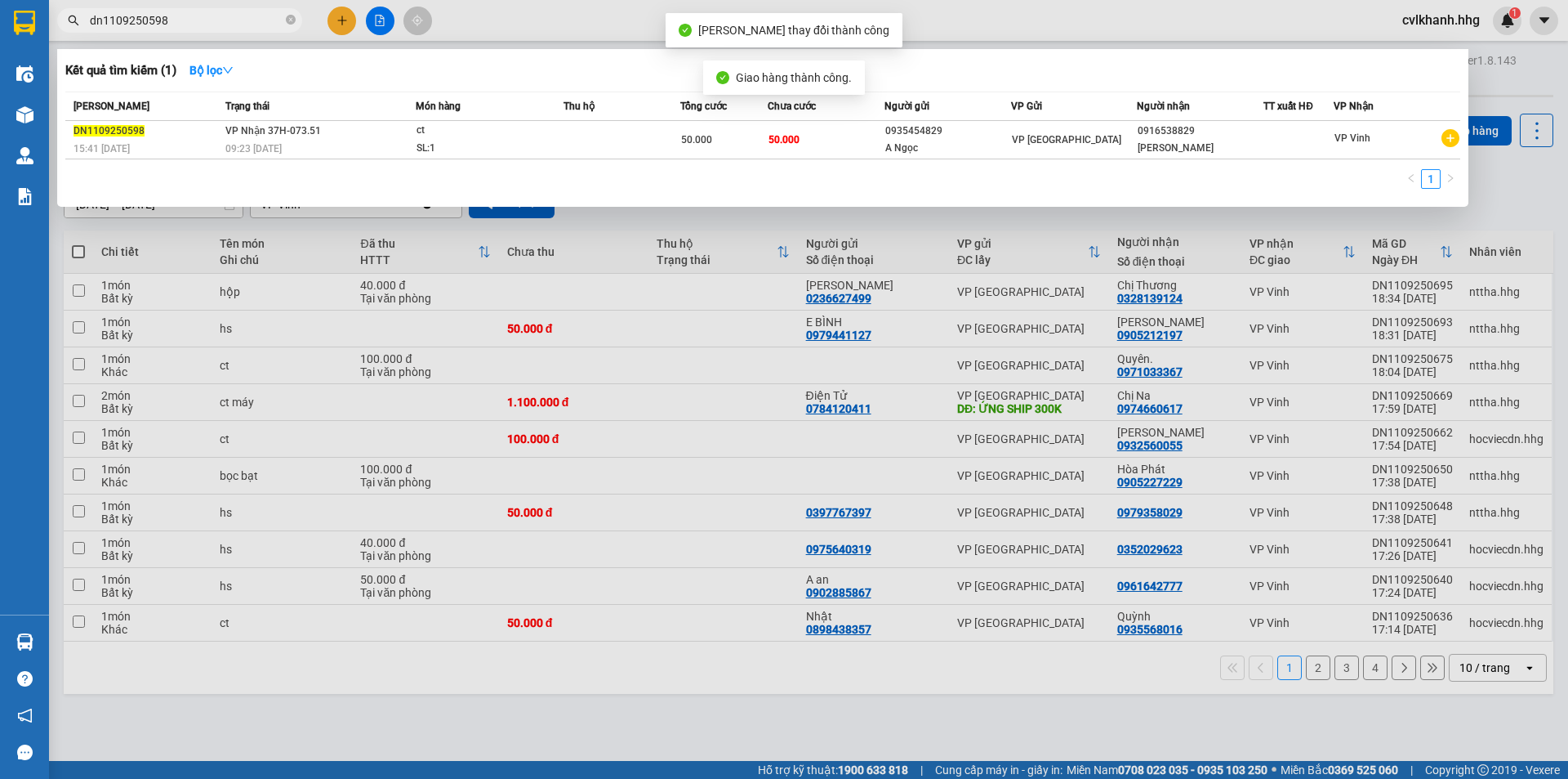
click at [229, 22] on input "dn1109250598" at bounding box center [186, 20] width 193 height 18
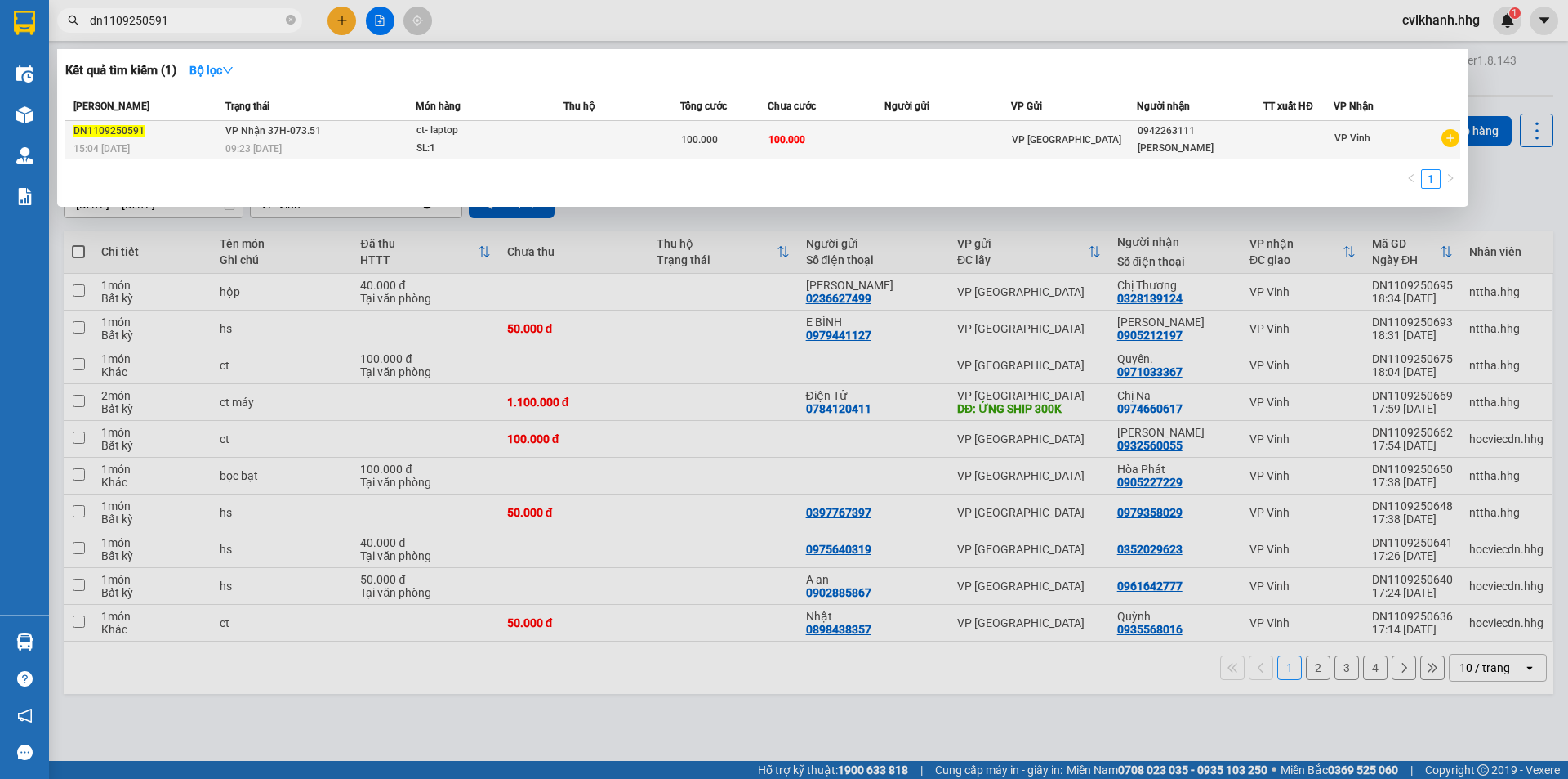
click at [514, 153] on div "SL: 1" at bounding box center [477, 148] width 122 height 18
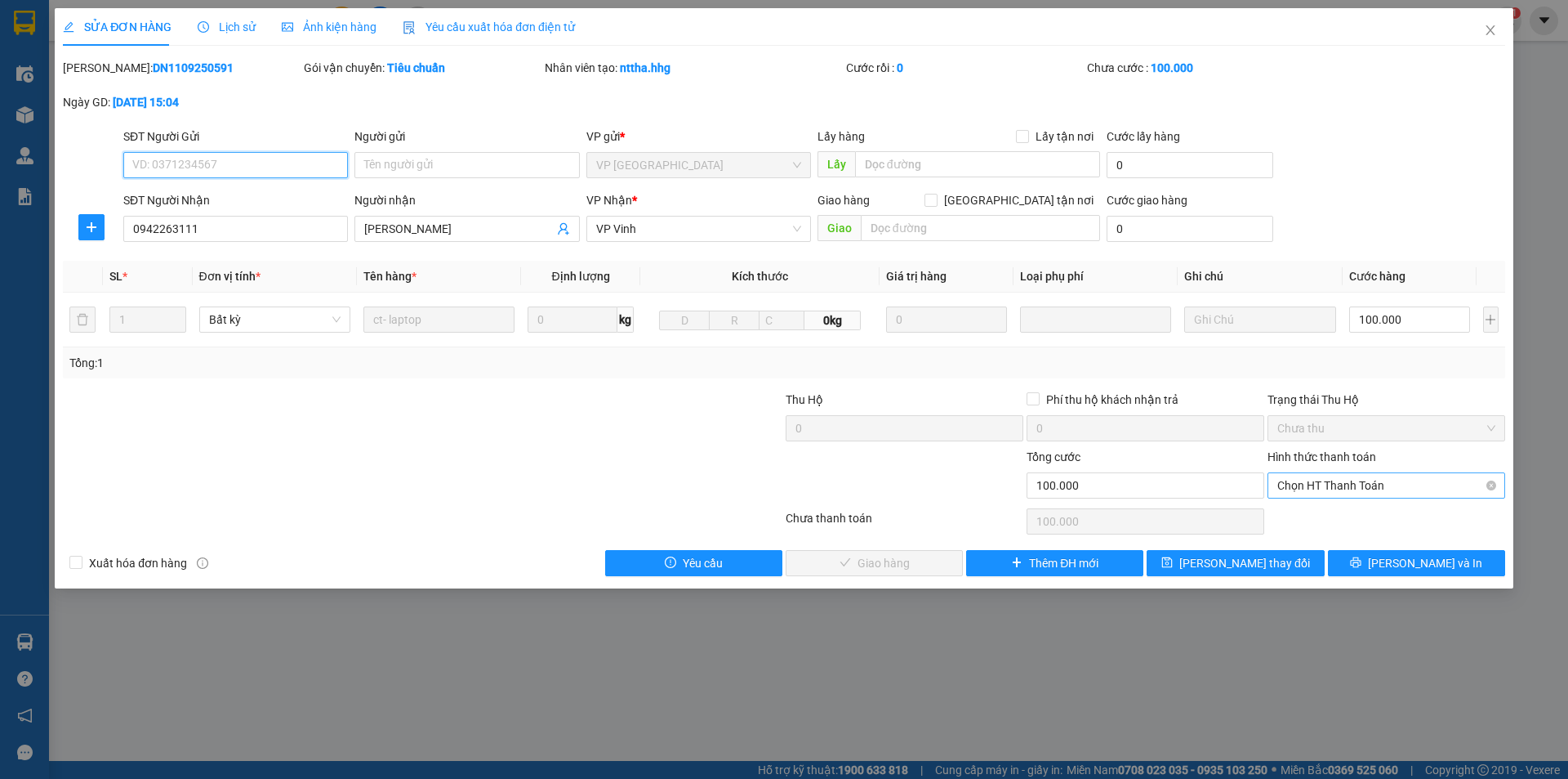
click at [1317, 474] on span "Chọn HT Thanh Toán" at bounding box center [1387, 486] width 219 height 25
click at [1308, 504] on div "Total Paid Fee 0 Total UnPaid Fee 100.000 Cash Collection Total Fee Mã ĐH: DN11…" at bounding box center [784, 318] width 1442 height 517
click at [1300, 495] on span "Chọn HT Thanh Toán" at bounding box center [1387, 486] width 219 height 25
click at [1304, 516] on div "Tại văn phòng" at bounding box center [1387, 517] width 219 height 18
click at [839, 565] on span "[PERSON_NAME] và Giao hàng" at bounding box center [895, 562] width 157 height 18
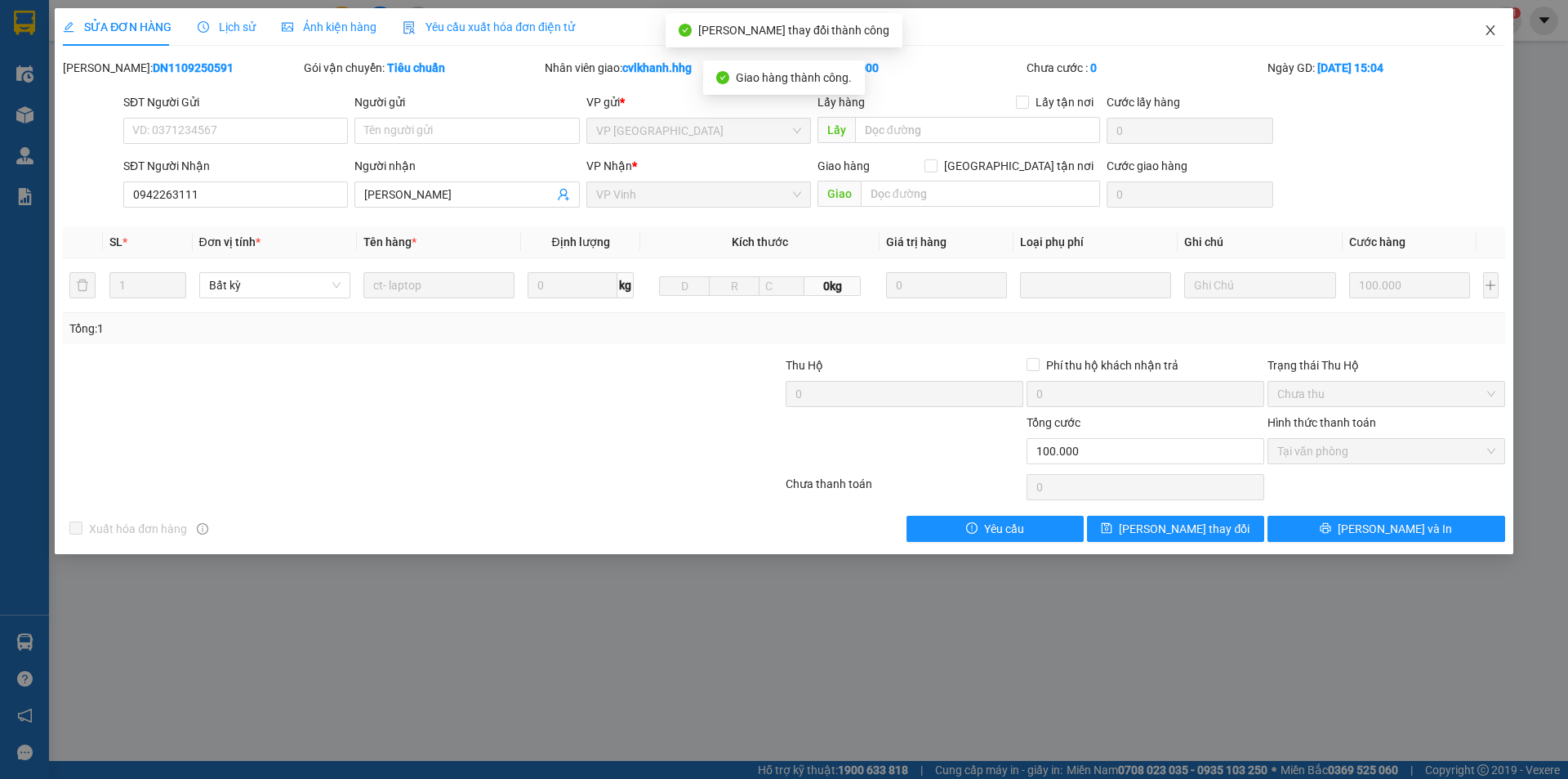
click at [1485, 31] on icon "close" at bounding box center [1491, 31] width 13 height 13
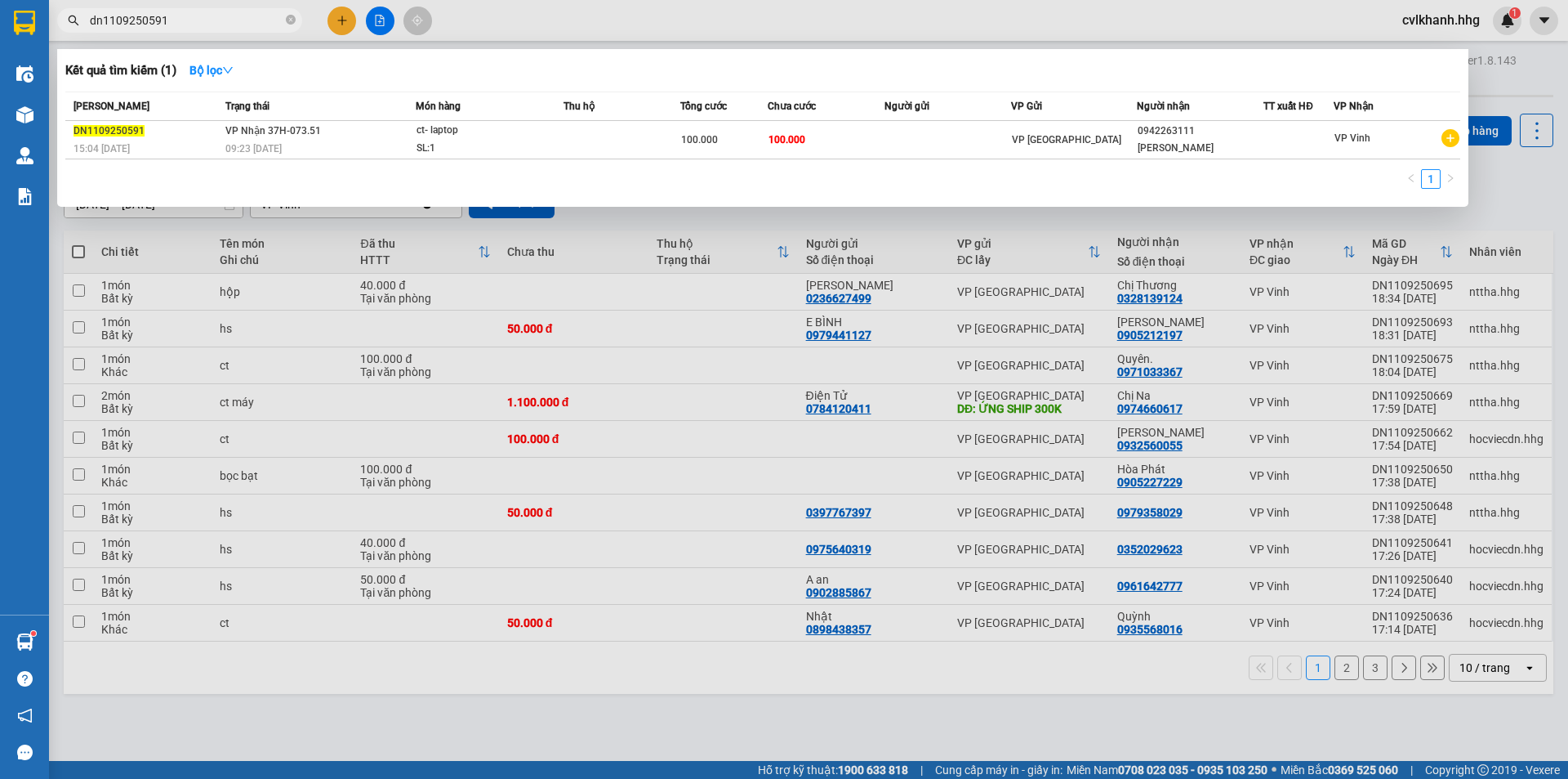
click at [202, 20] on input "dn1109250591" at bounding box center [186, 20] width 193 height 18
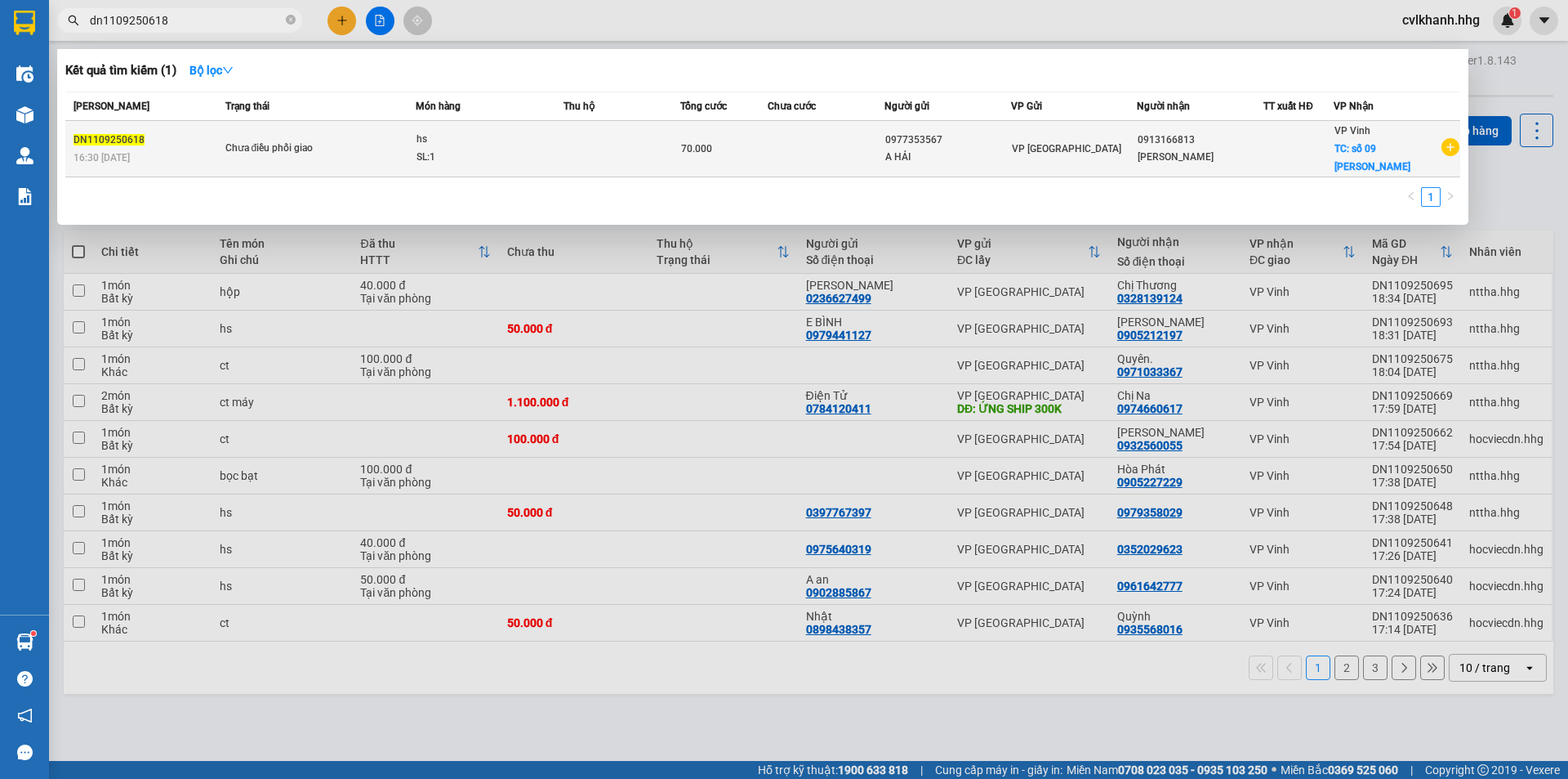
click at [517, 148] on div "hs" at bounding box center [477, 139] width 122 height 18
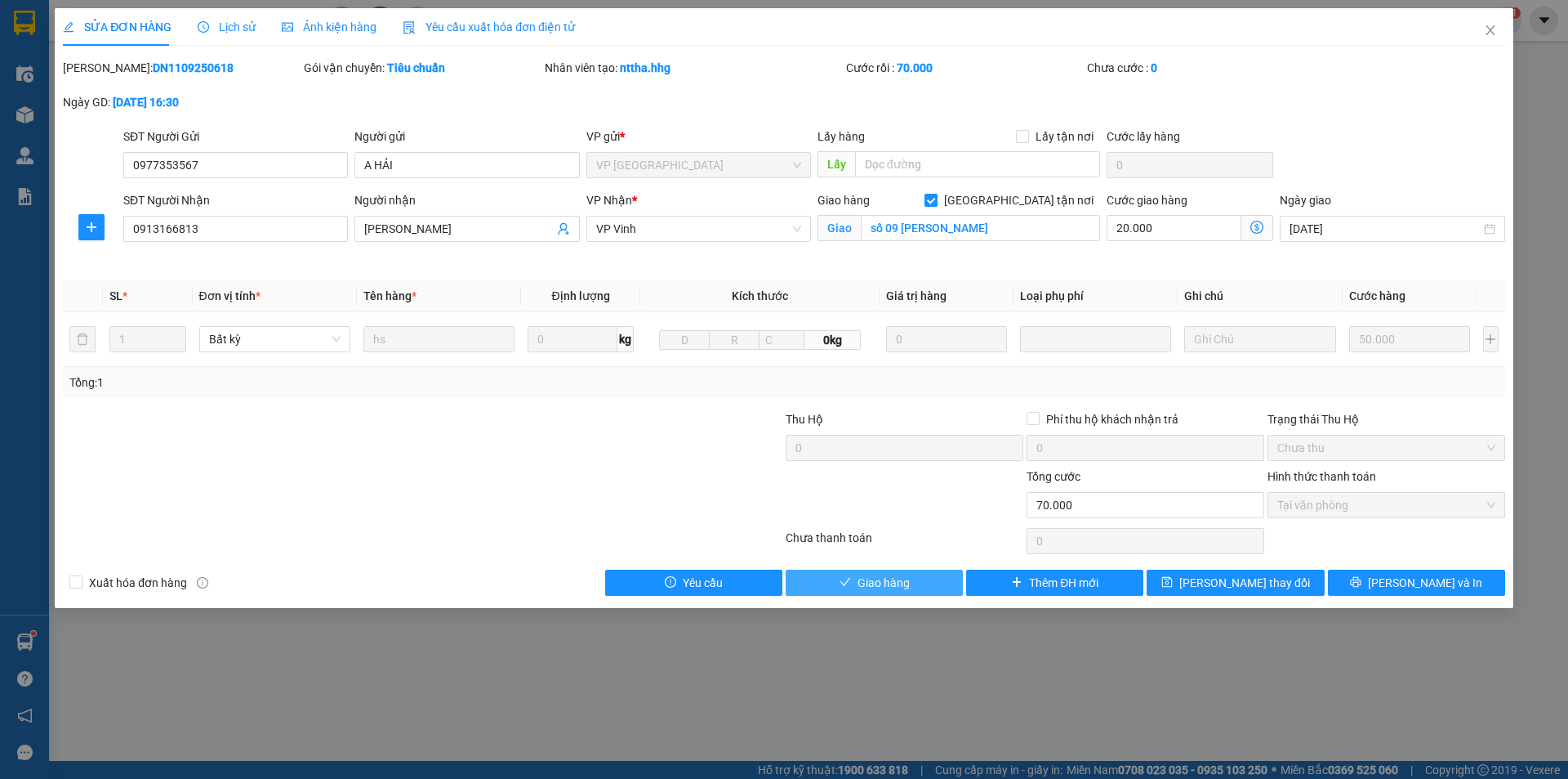
click at [865, 587] on span "Giao hàng" at bounding box center [884, 582] width 52 height 18
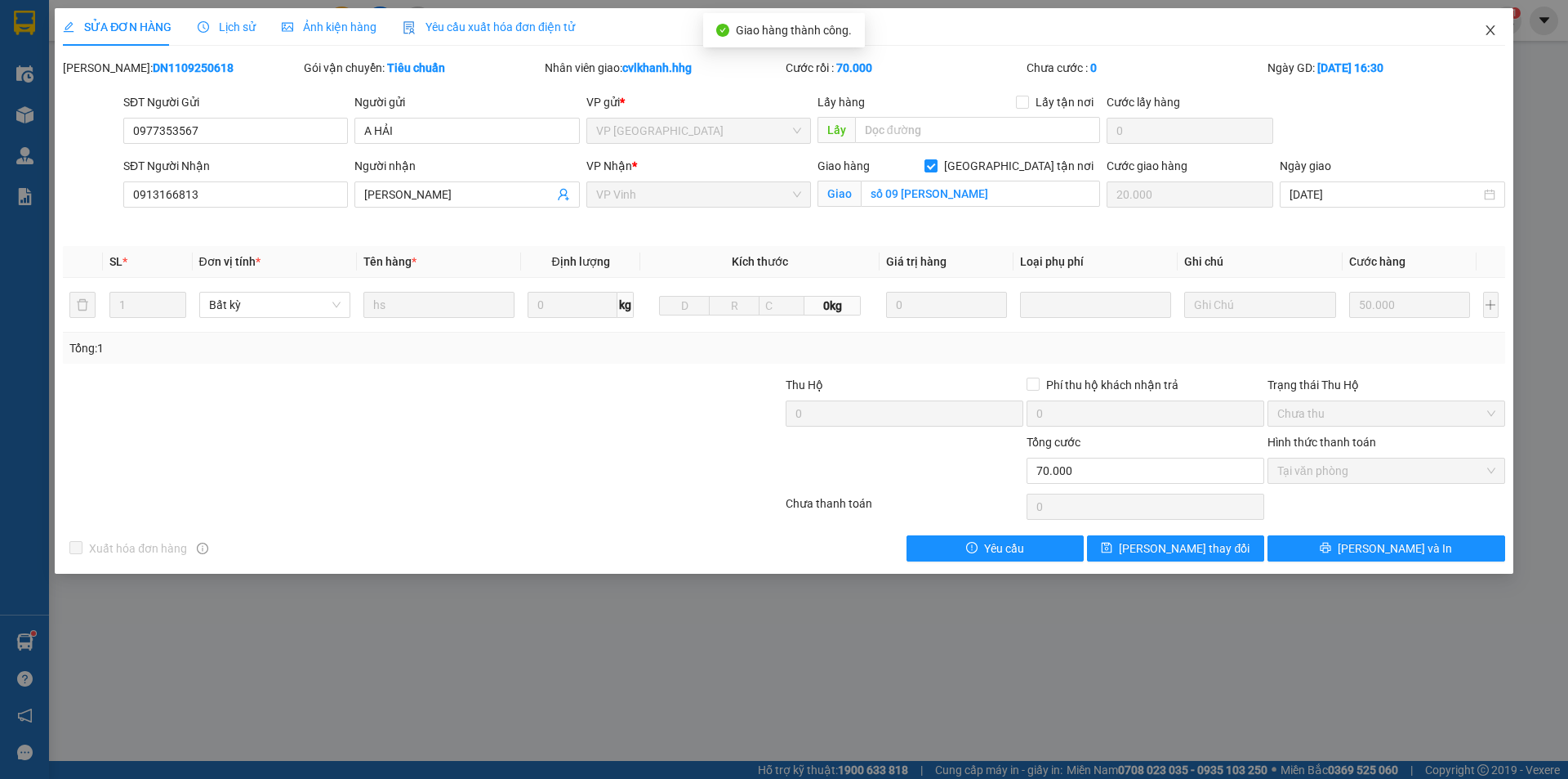
click at [1491, 21] on span "Close" at bounding box center [1491, 32] width 46 height 46
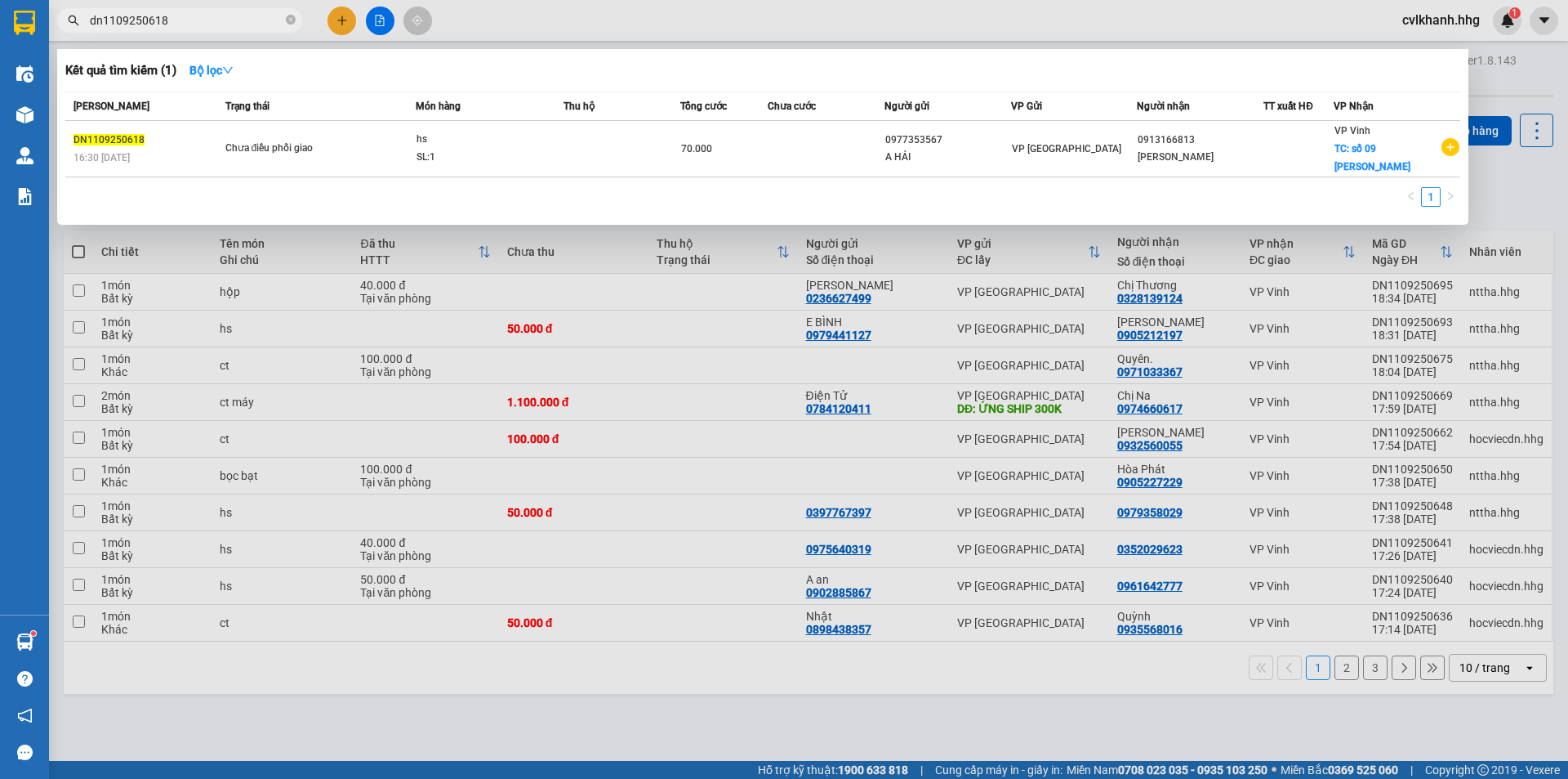
click at [201, 14] on input "dn1109250618" at bounding box center [186, 20] width 193 height 18
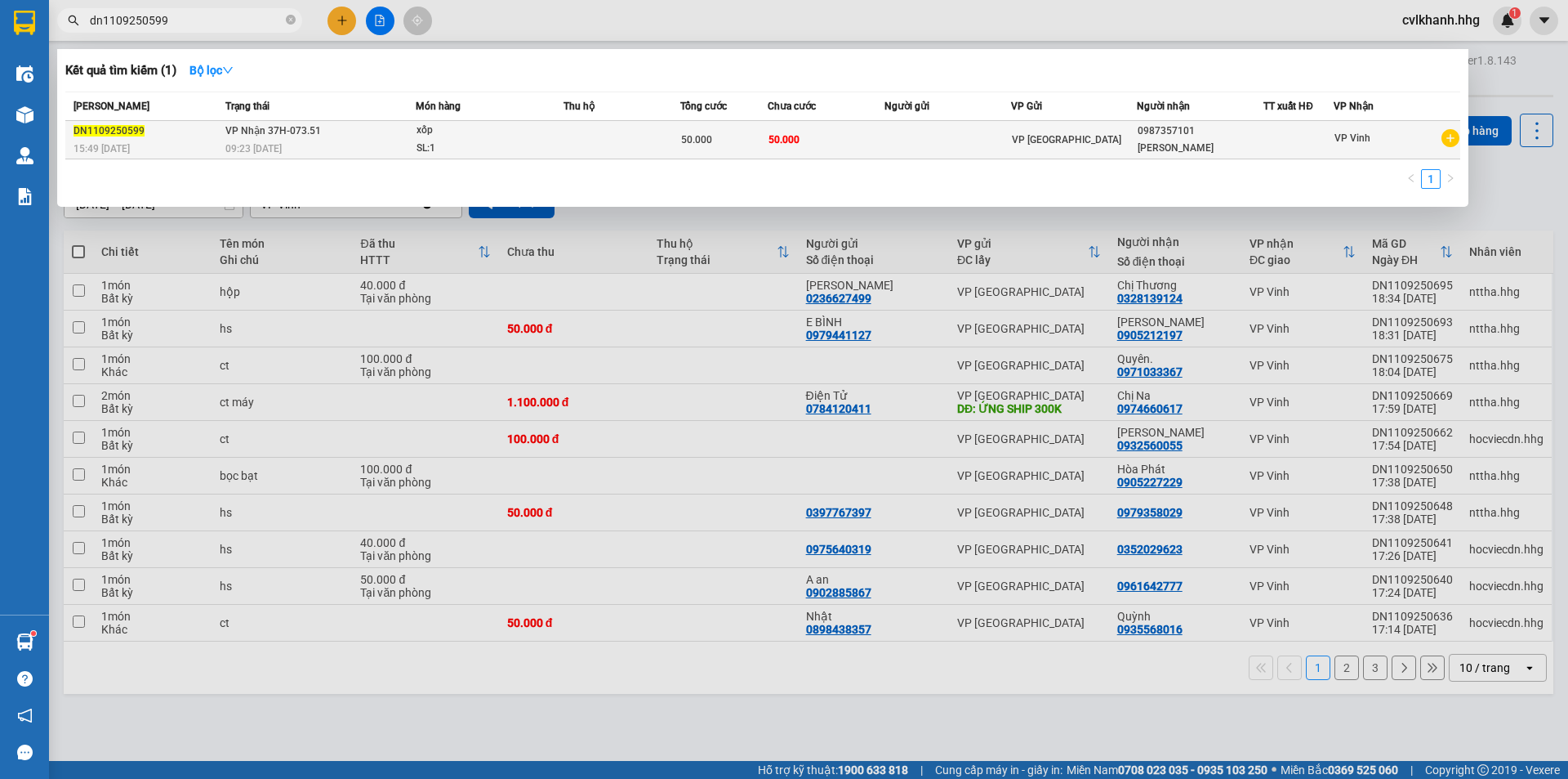
click at [240, 127] on span "VP Nhận 37H-073.51" at bounding box center [273, 131] width 95 height 11
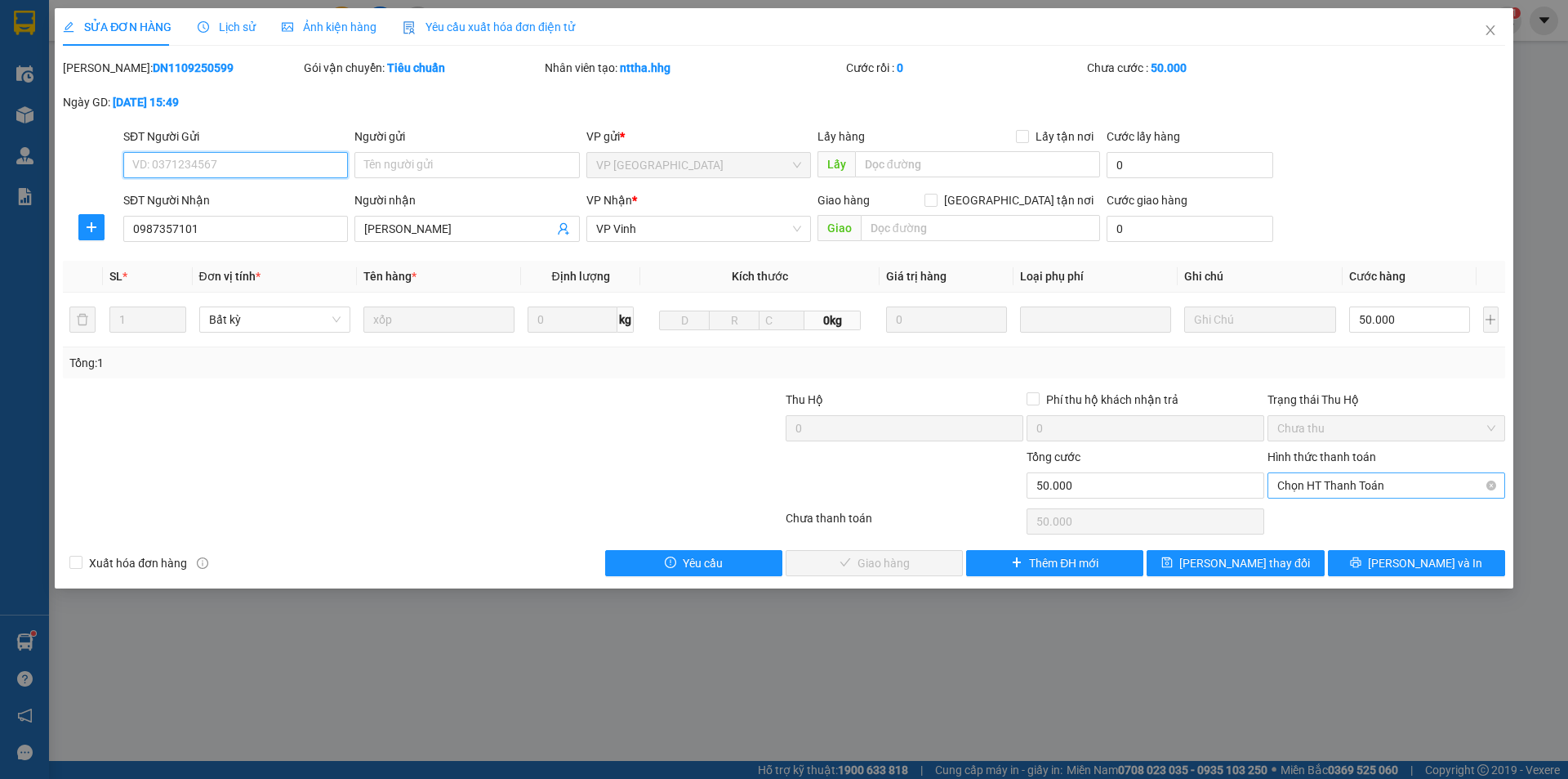
click at [1308, 479] on span "Chọn HT Thanh Toán" at bounding box center [1387, 486] width 219 height 25
click at [1306, 520] on div "Tại văn phòng" at bounding box center [1387, 517] width 219 height 18
click at [860, 553] on button "[PERSON_NAME] và Giao hàng" at bounding box center [874, 562] width 178 height 26
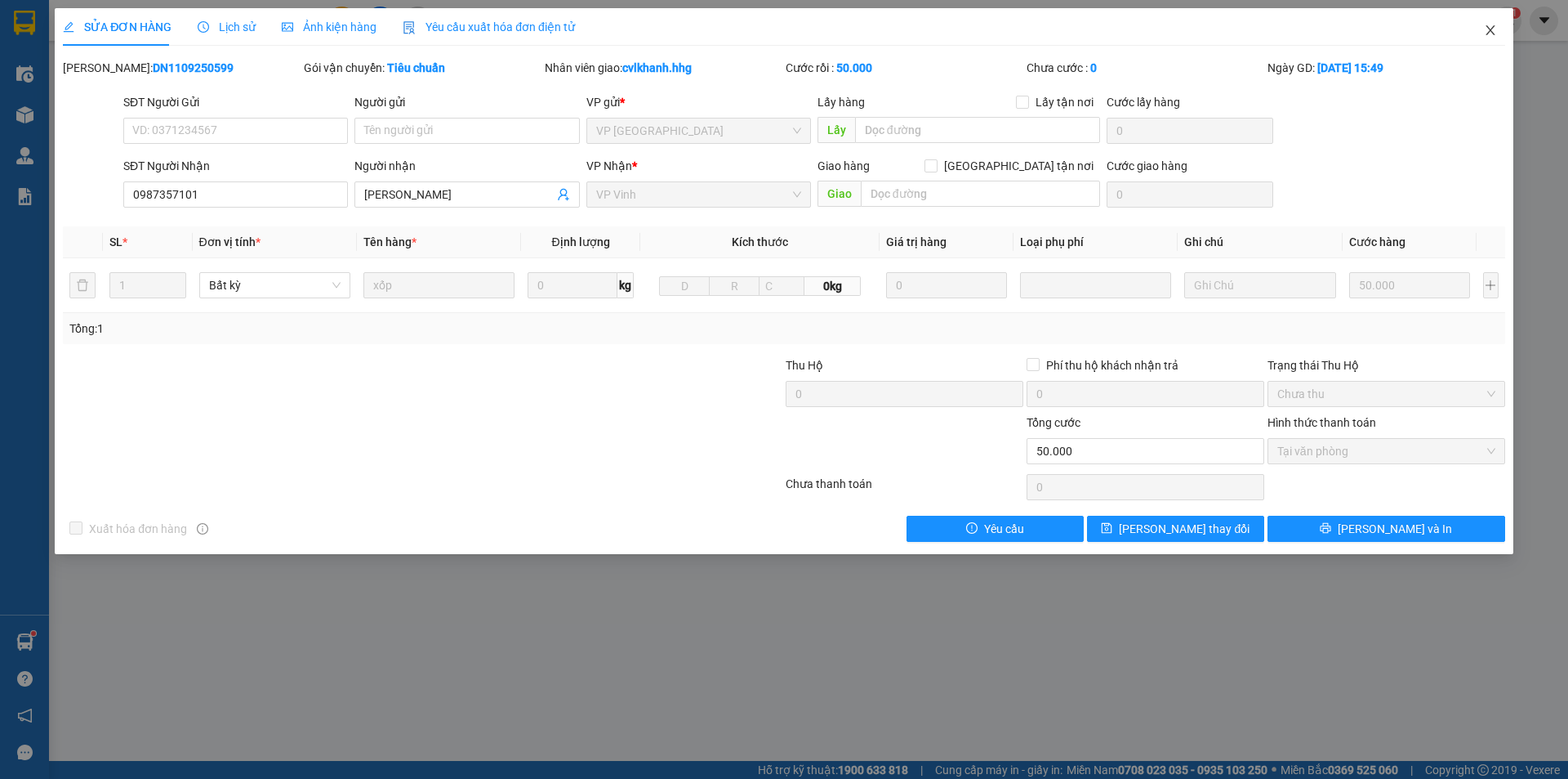
click at [1489, 37] on icon "close" at bounding box center [1491, 31] width 13 height 13
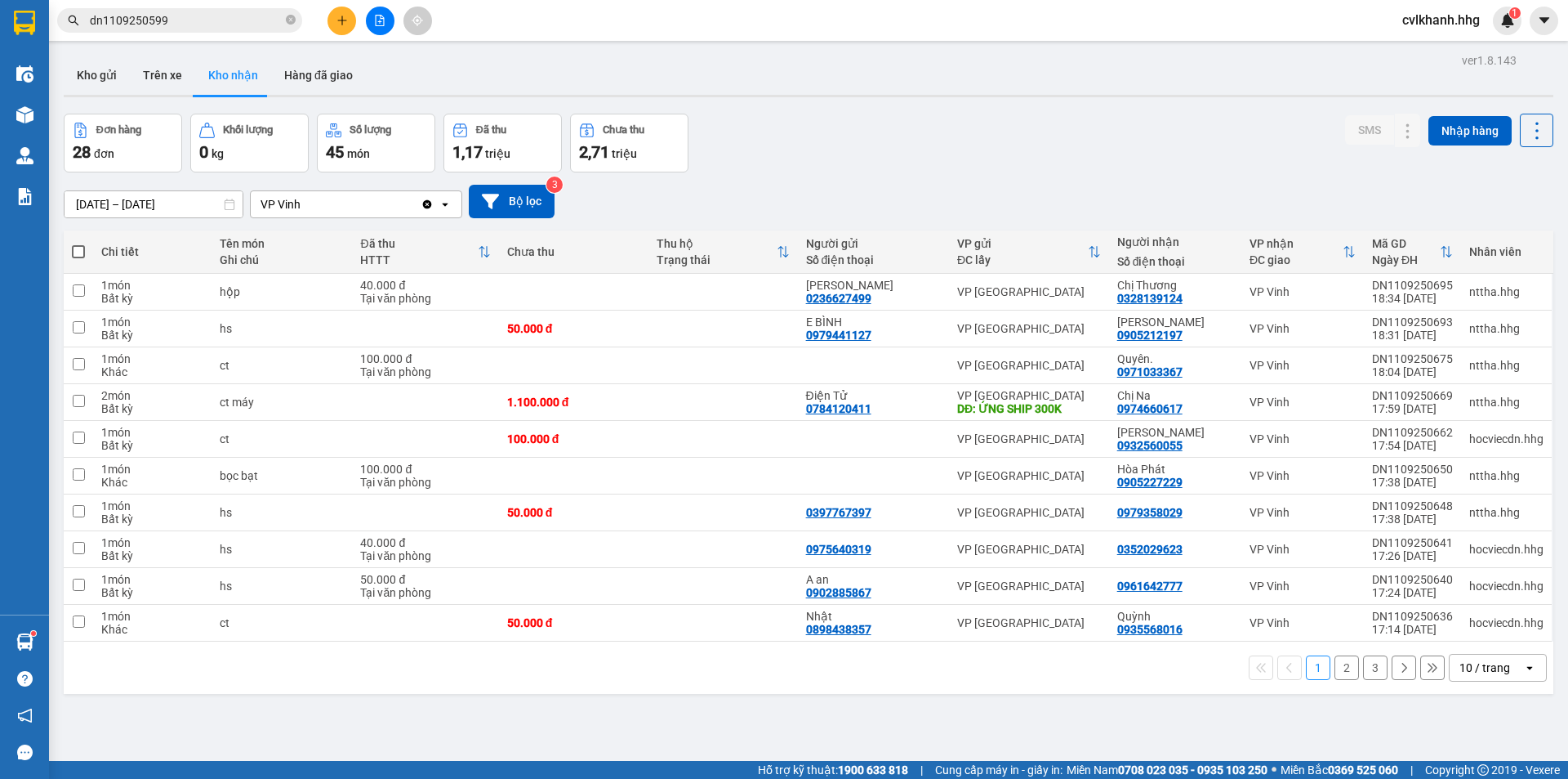
click at [190, 26] on input "dn1109250599" at bounding box center [186, 20] width 193 height 18
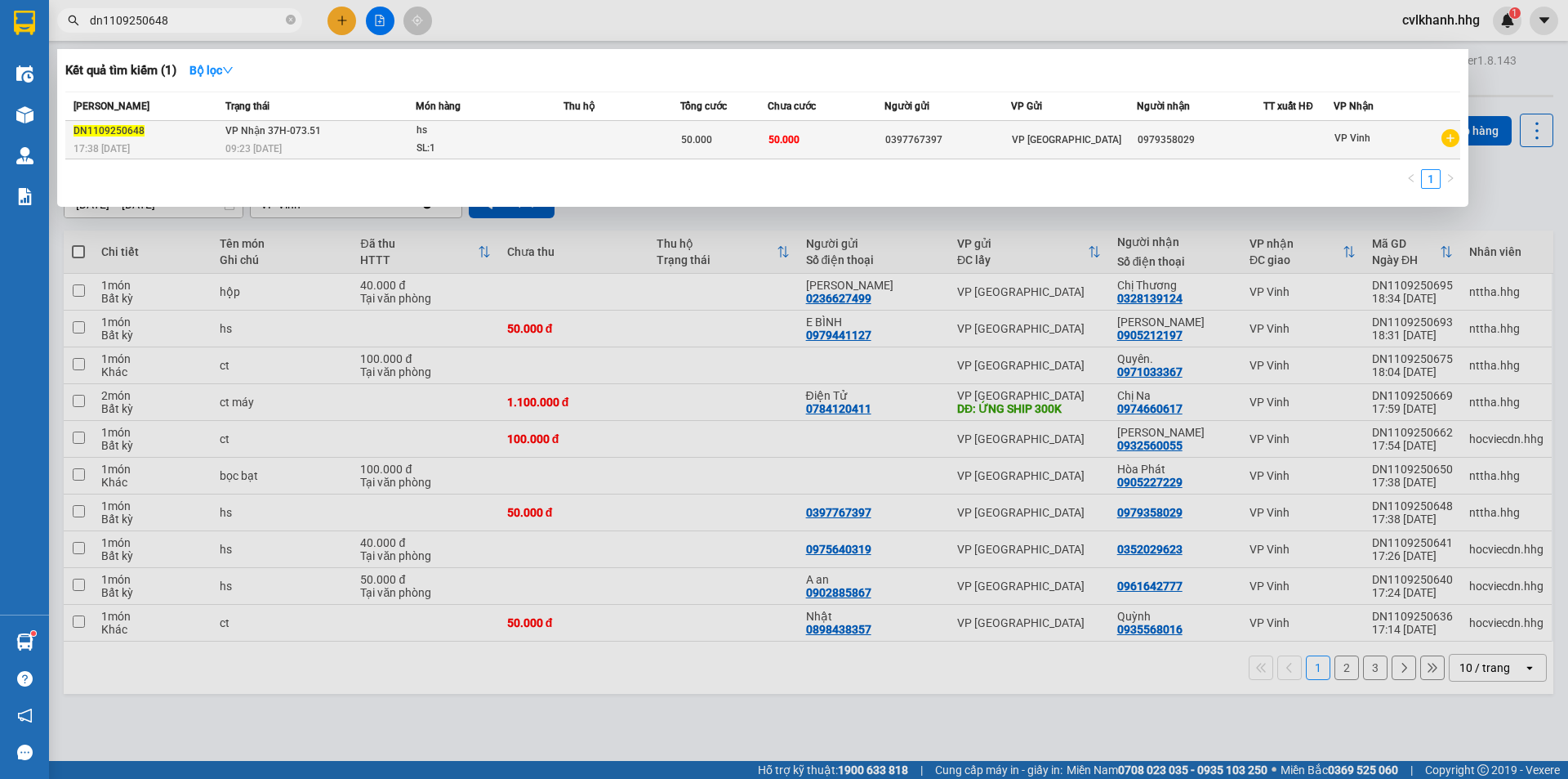
type input "dn1109250648"
click at [307, 134] on span "VP Nhận 37H-073.51" at bounding box center [273, 131] width 95 height 11
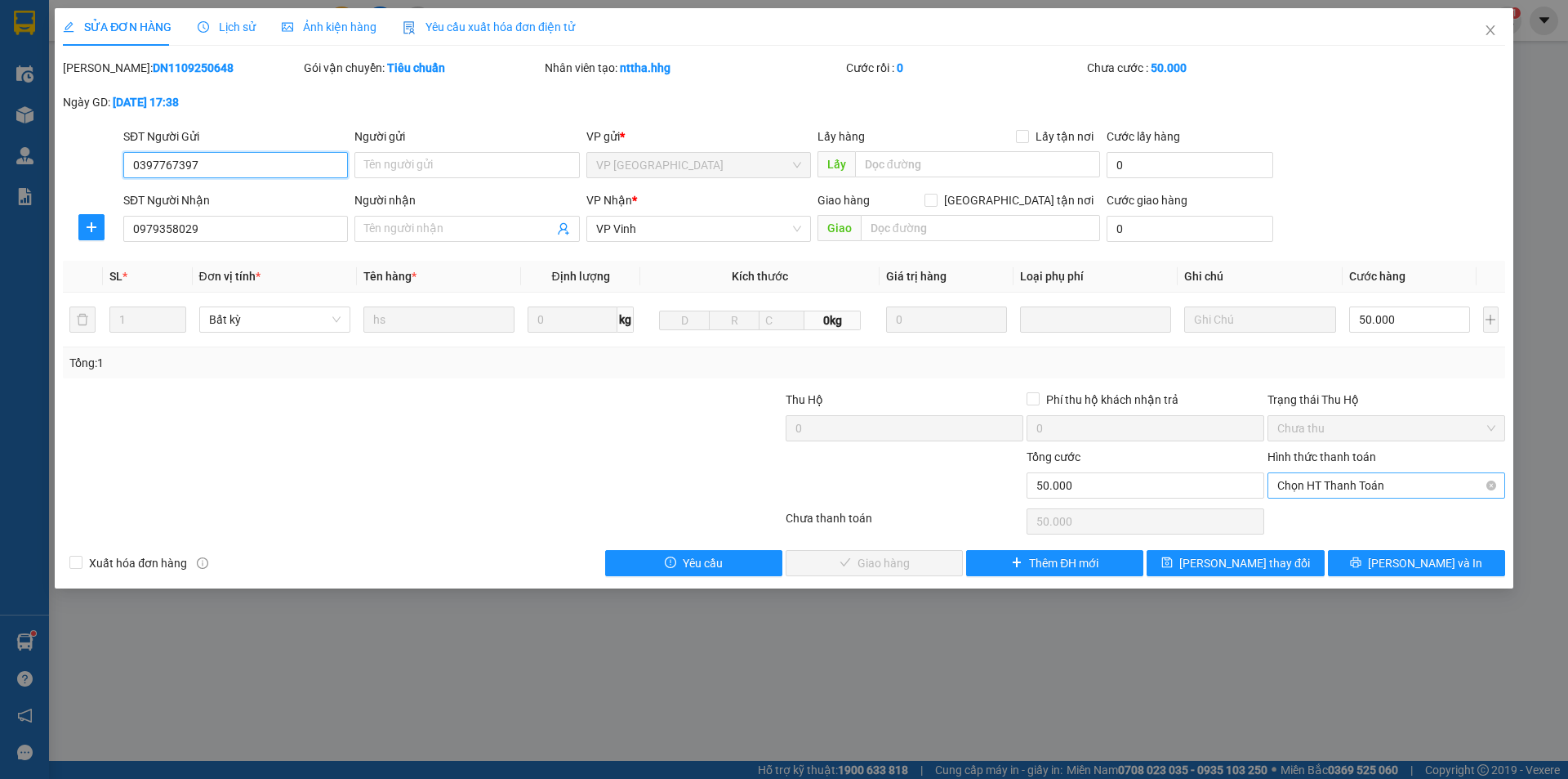
click at [1357, 482] on span "Chọn HT Thanh Toán" at bounding box center [1387, 486] width 219 height 25
click at [1329, 521] on div "Tại văn phòng" at bounding box center [1387, 517] width 219 height 18
type input "0"
click at [855, 556] on span "[PERSON_NAME] và Giao hàng" at bounding box center [895, 562] width 157 height 18
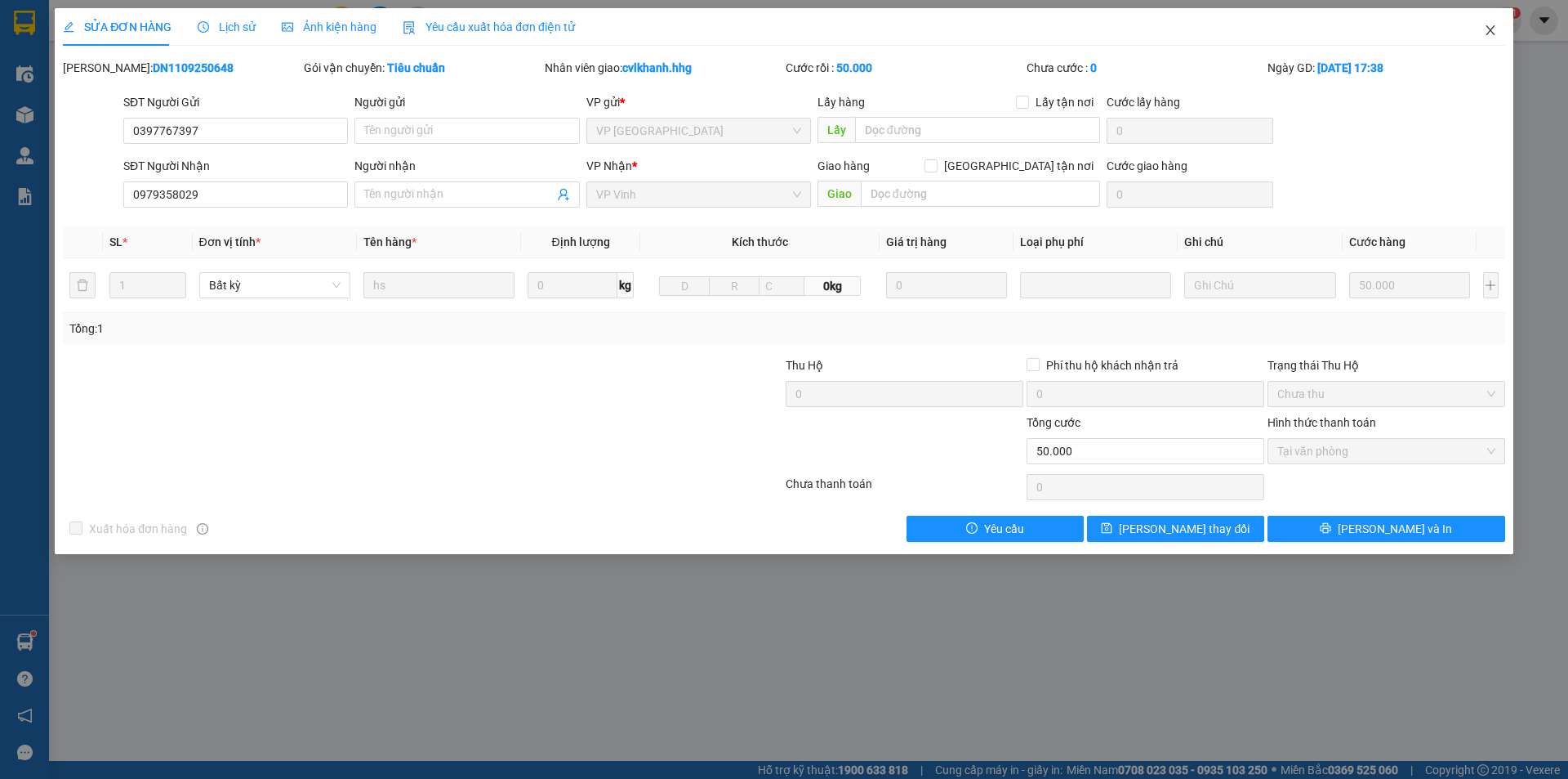
click at [1497, 27] on span "Close" at bounding box center [1491, 32] width 46 height 46
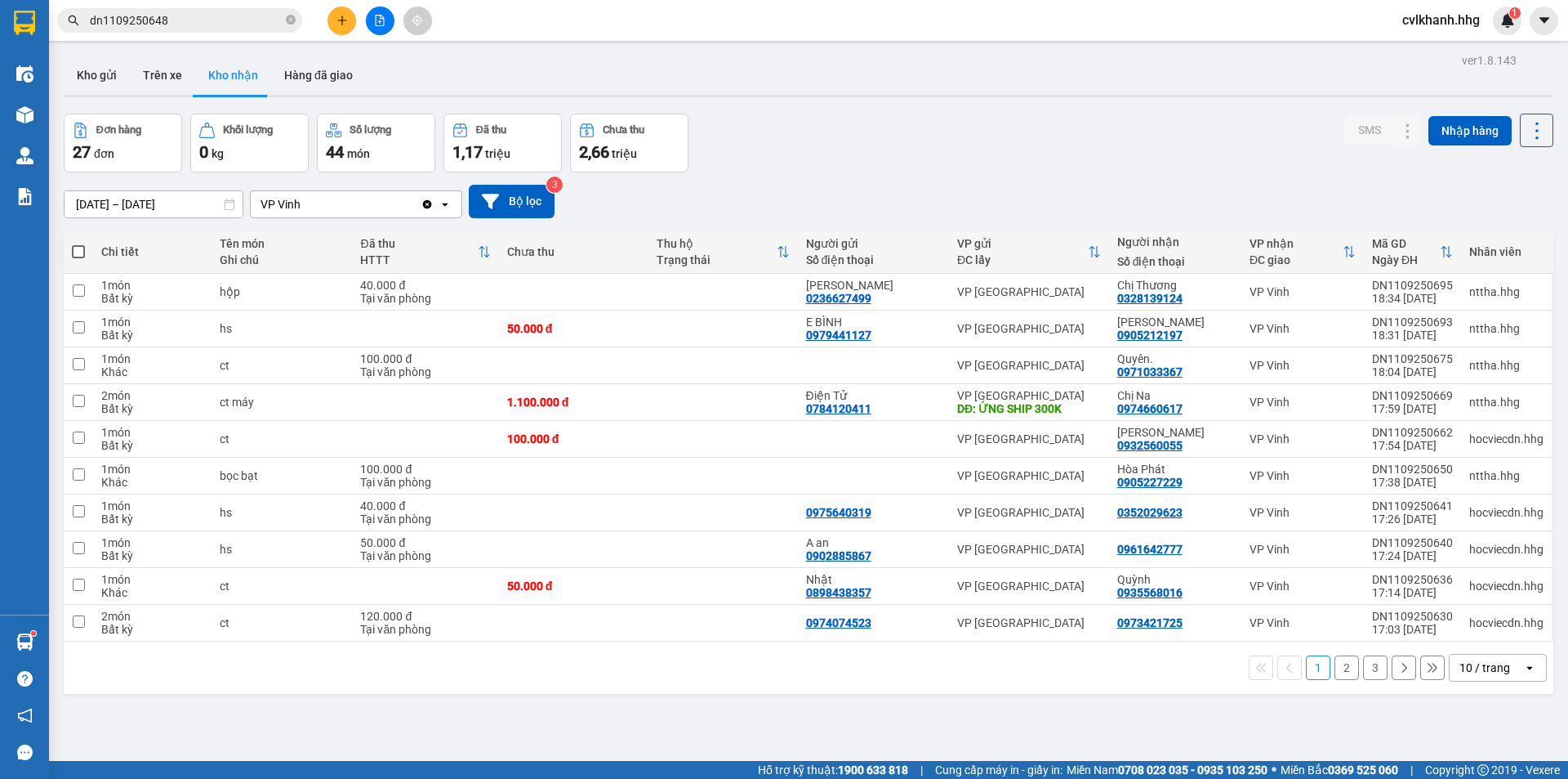
click at [215, 25] on input "dn1109250648" at bounding box center [186, 20] width 193 height 18
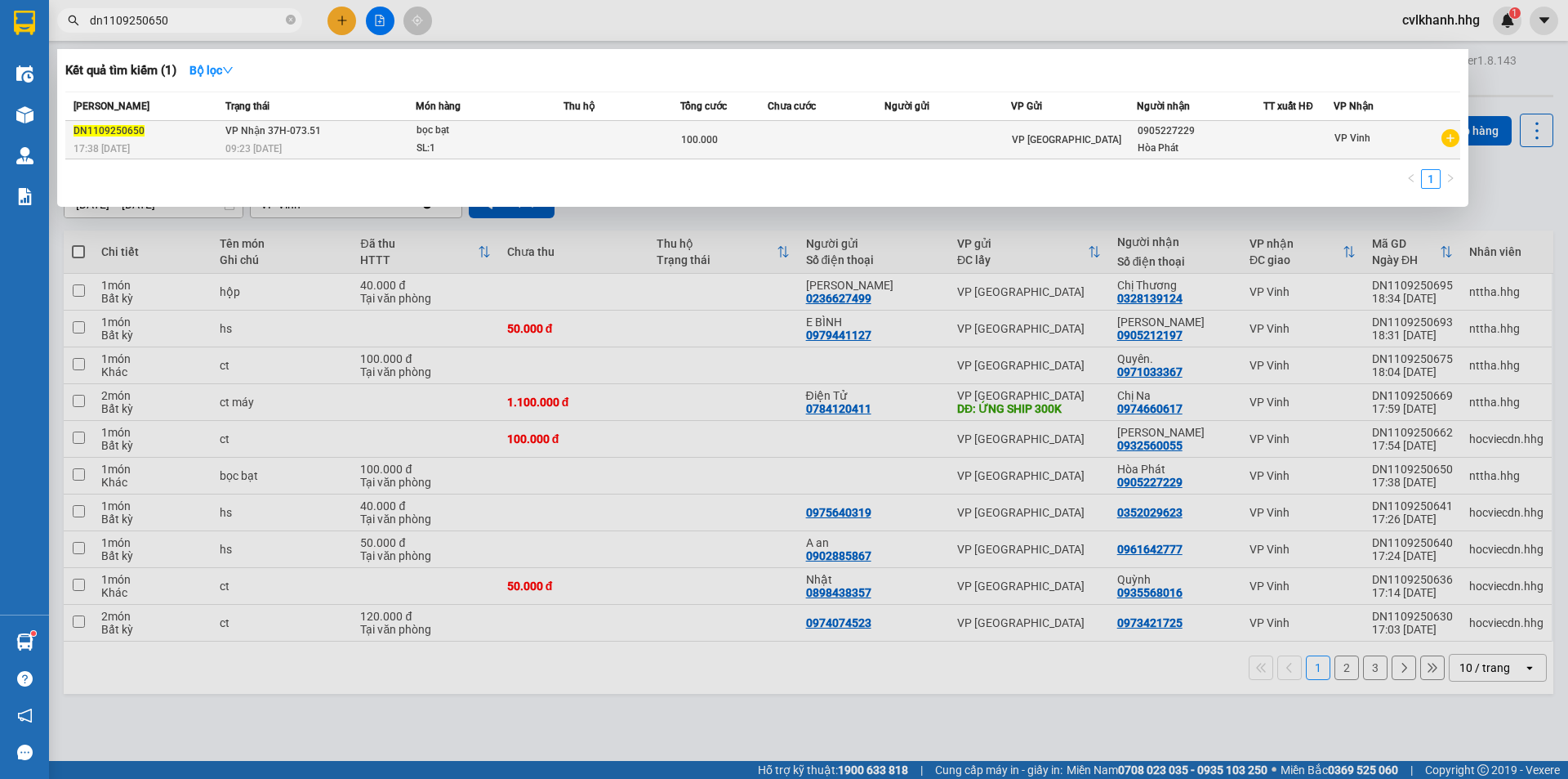
type input "dn1109250650"
click at [318, 152] on div "09:23 [DATE]" at bounding box center [320, 148] width 190 height 18
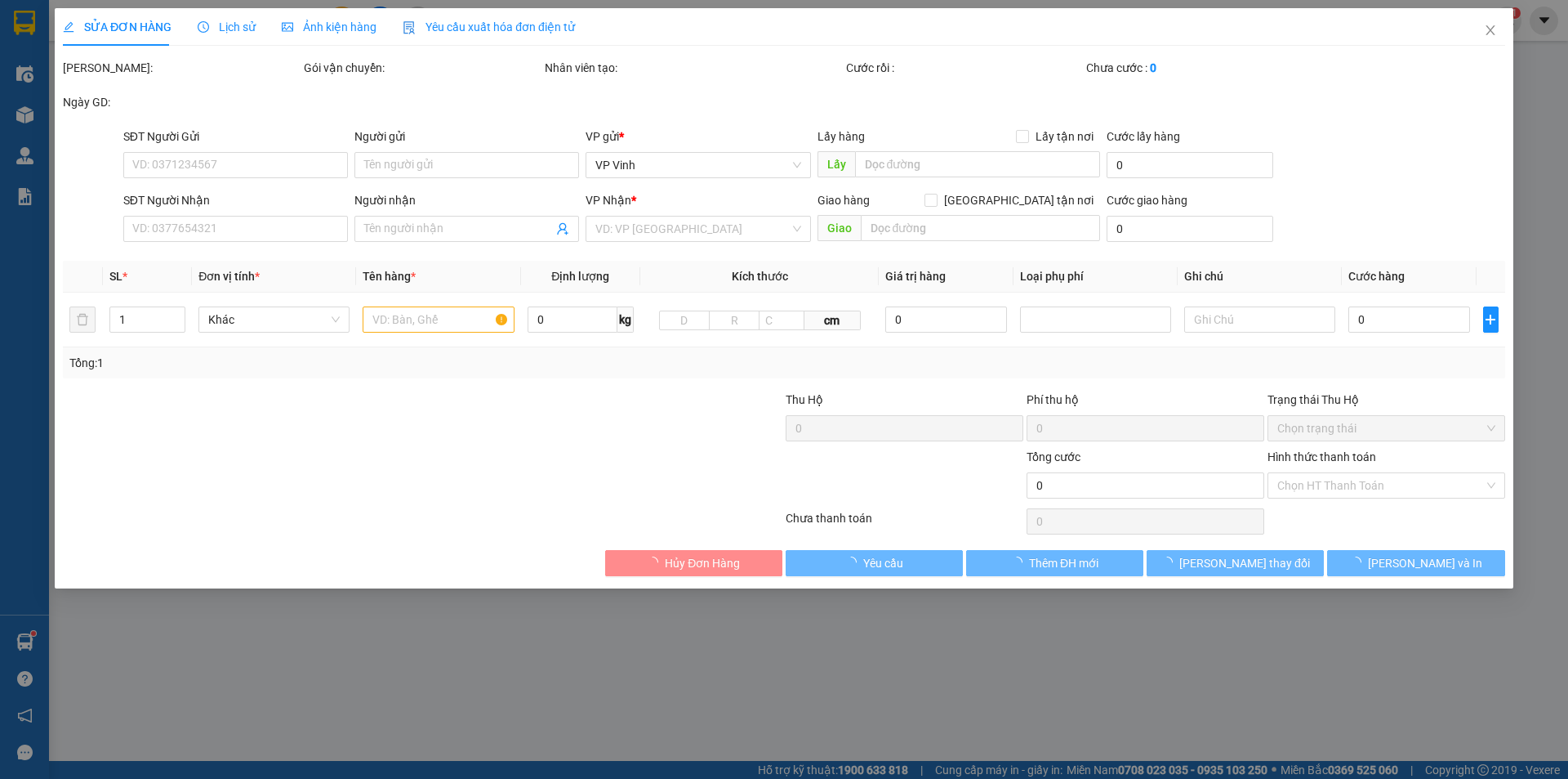
type input "0905227229"
type input "Hòa Phát"
type input "100.000"
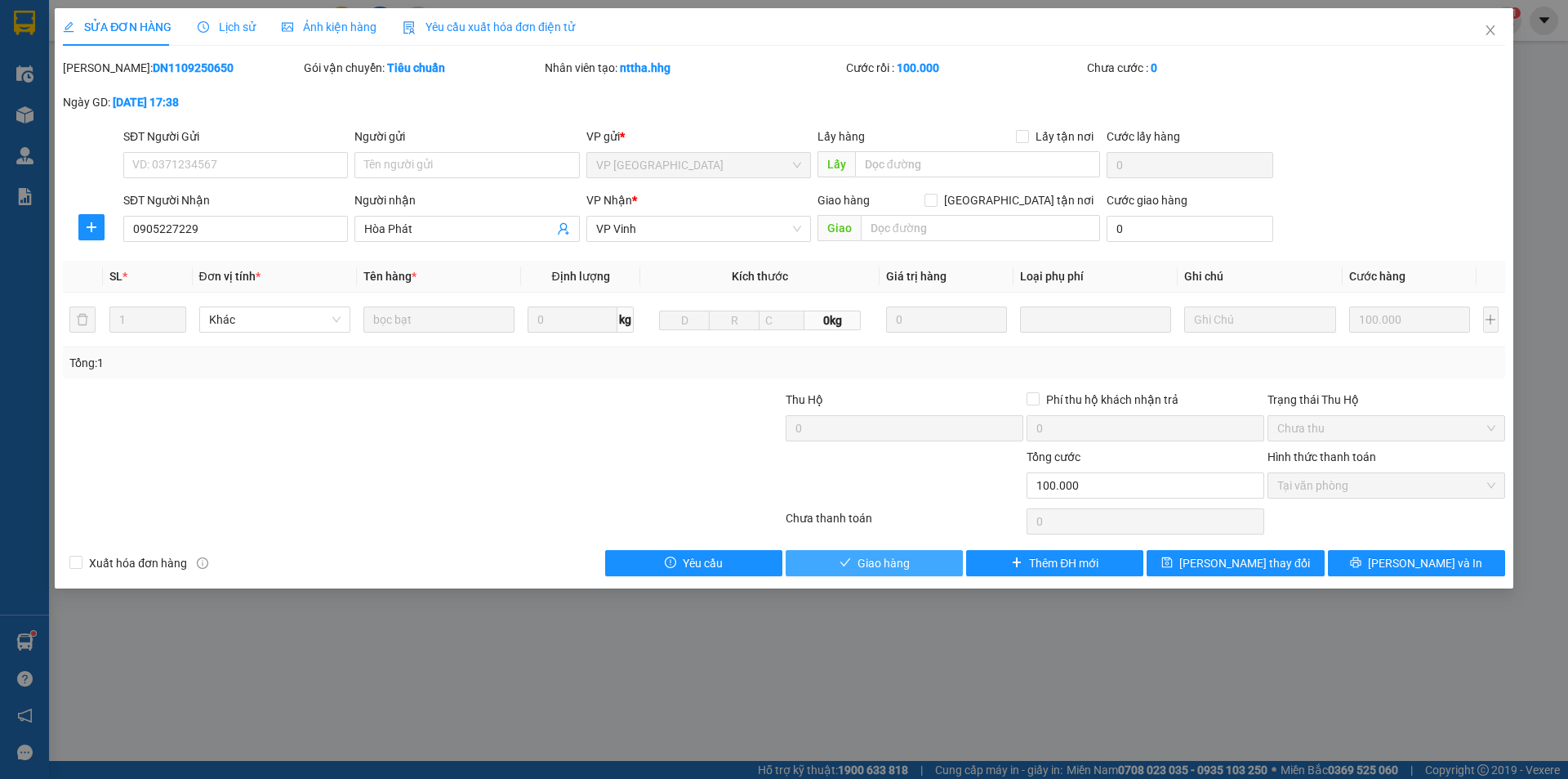
click at [904, 564] on span "Giao hàng" at bounding box center [884, 562] width 52 height 18
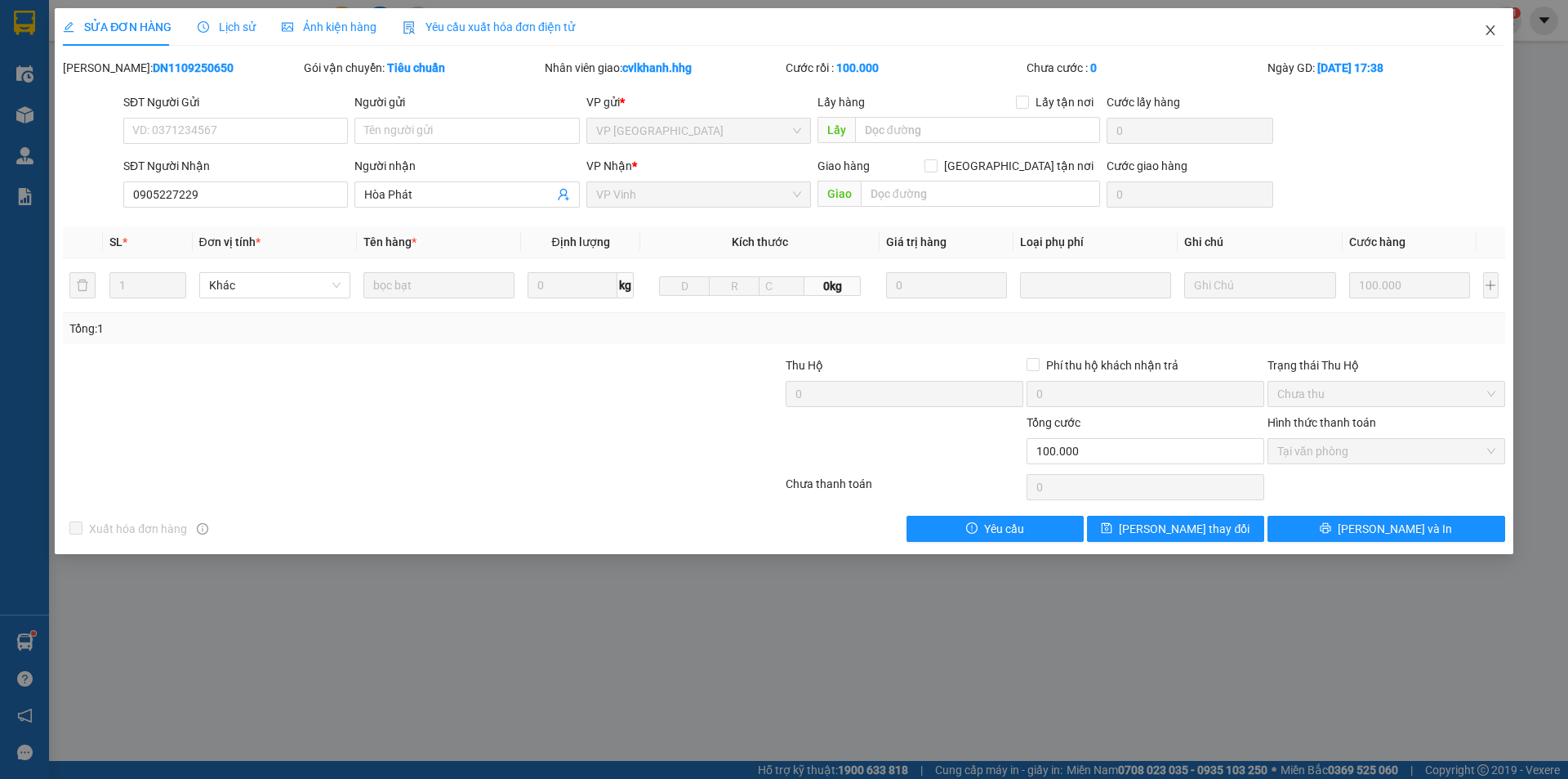
click at [1487, 20] on span "Close" at bounding box center [1491, 32] width 46 height 46
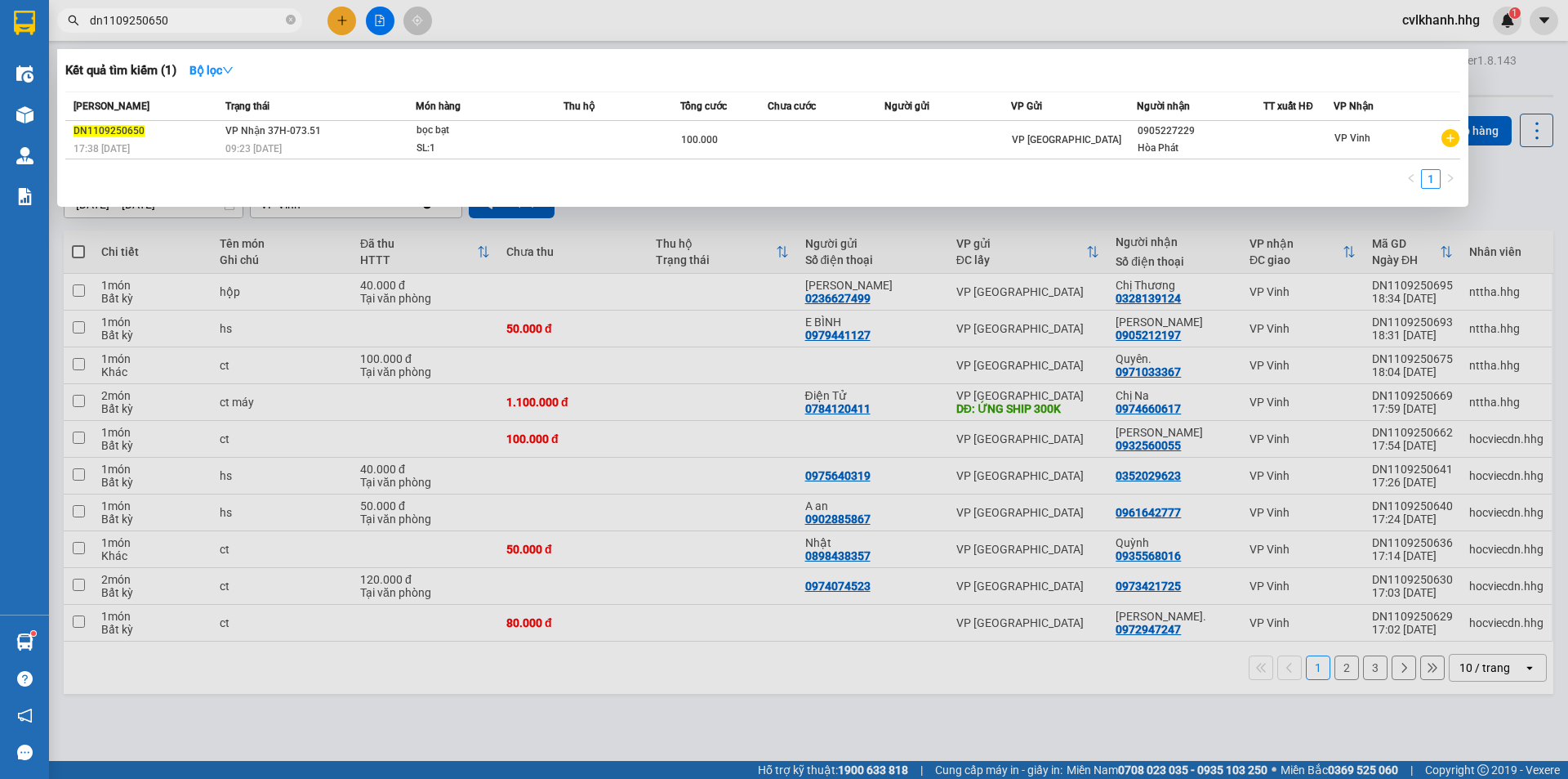
click at [192, 14] on input "dn1109250650" at bounding box center [186, 20] width 193 height 18
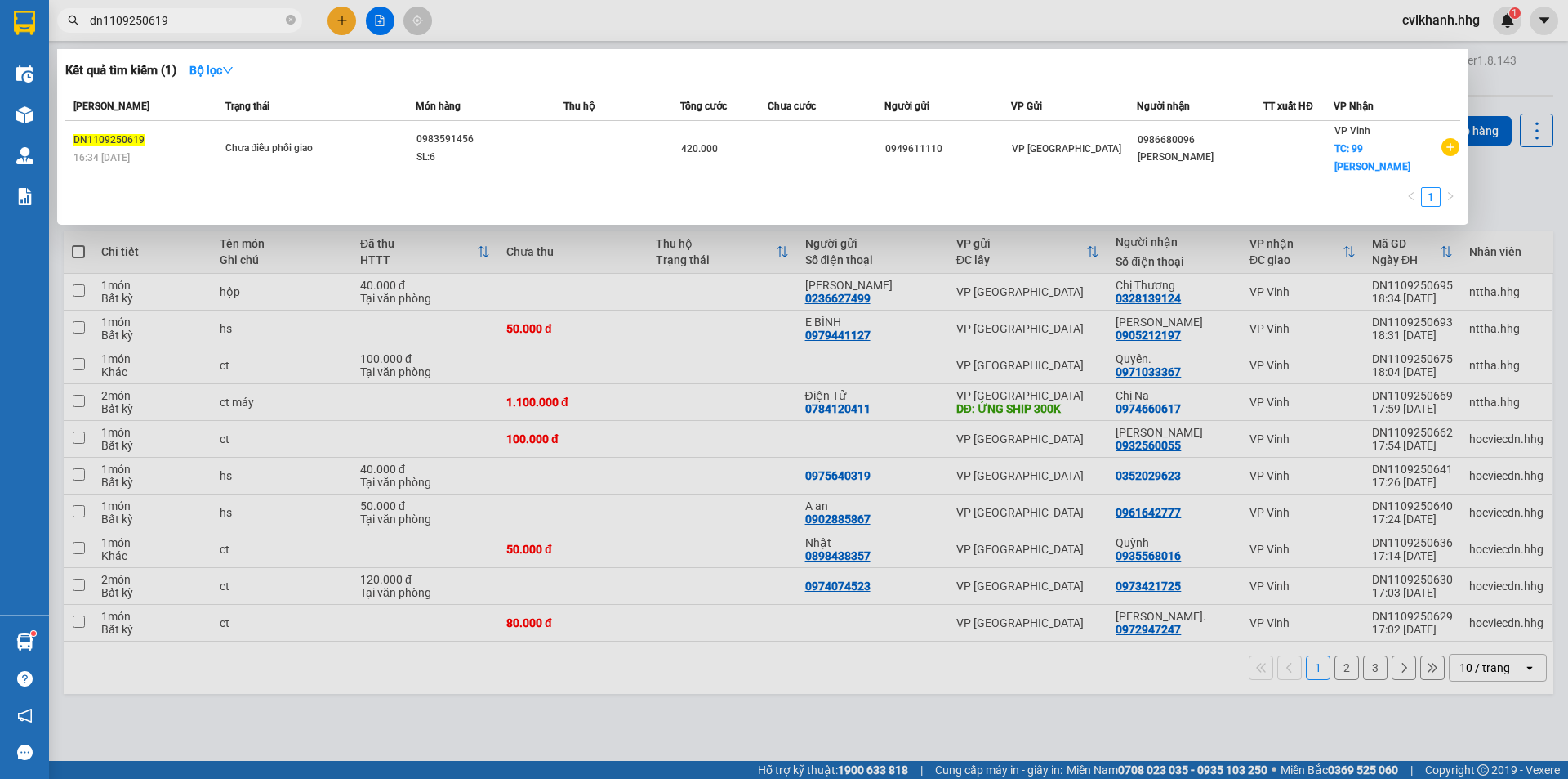
type input "dn1109250619"
click at [306, 160] on div "[PERSON_NAME] thái Món hàng Thu hộ Tổng cước Chưa cước Người gửi VP Gửi Người n…" at bounding box center [763, 154] width 1395 height 125
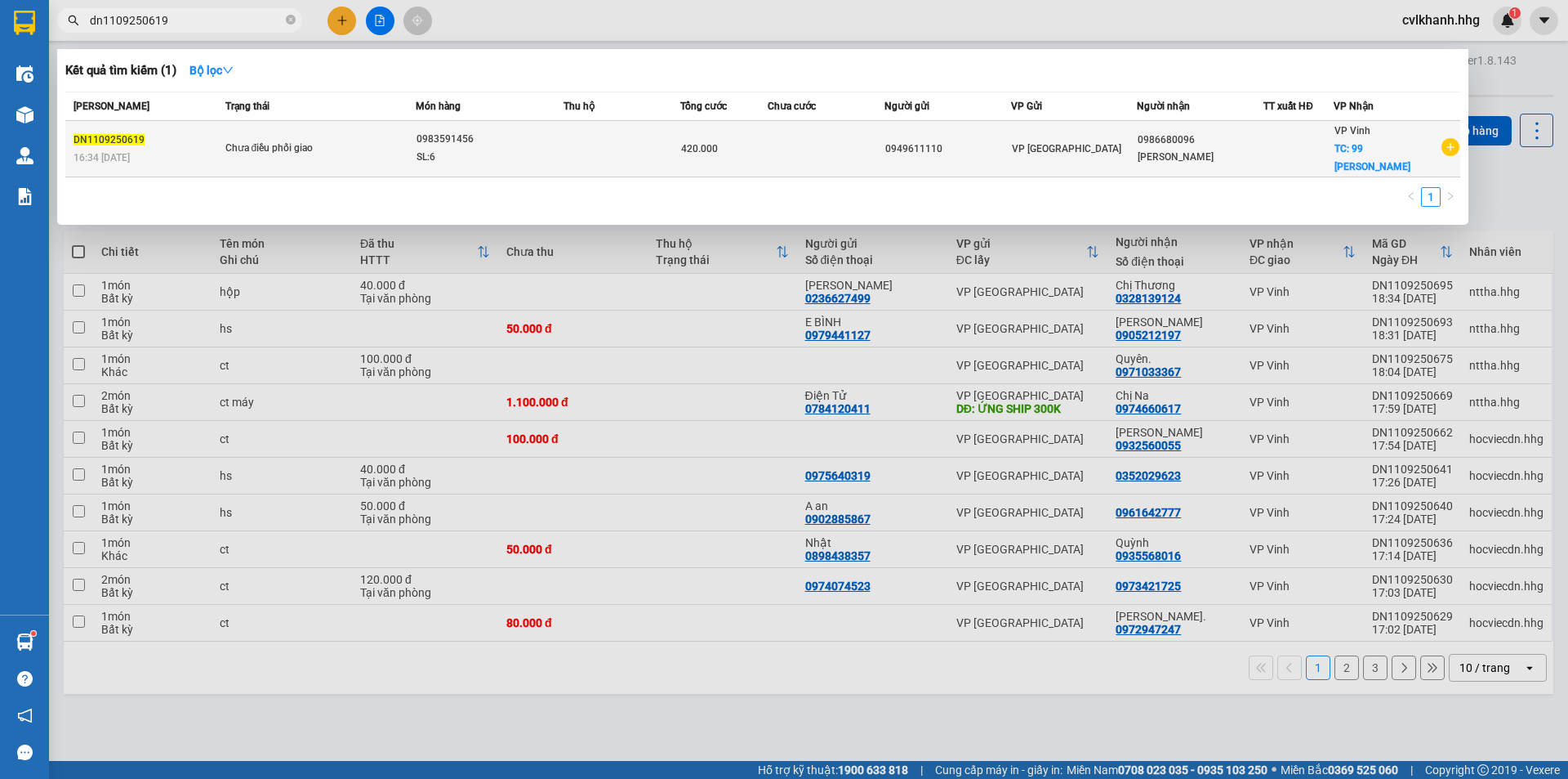
click at [310, 145] on div "Chưa điều phối giao" at bounding box center [286, 148] width 122 height 18
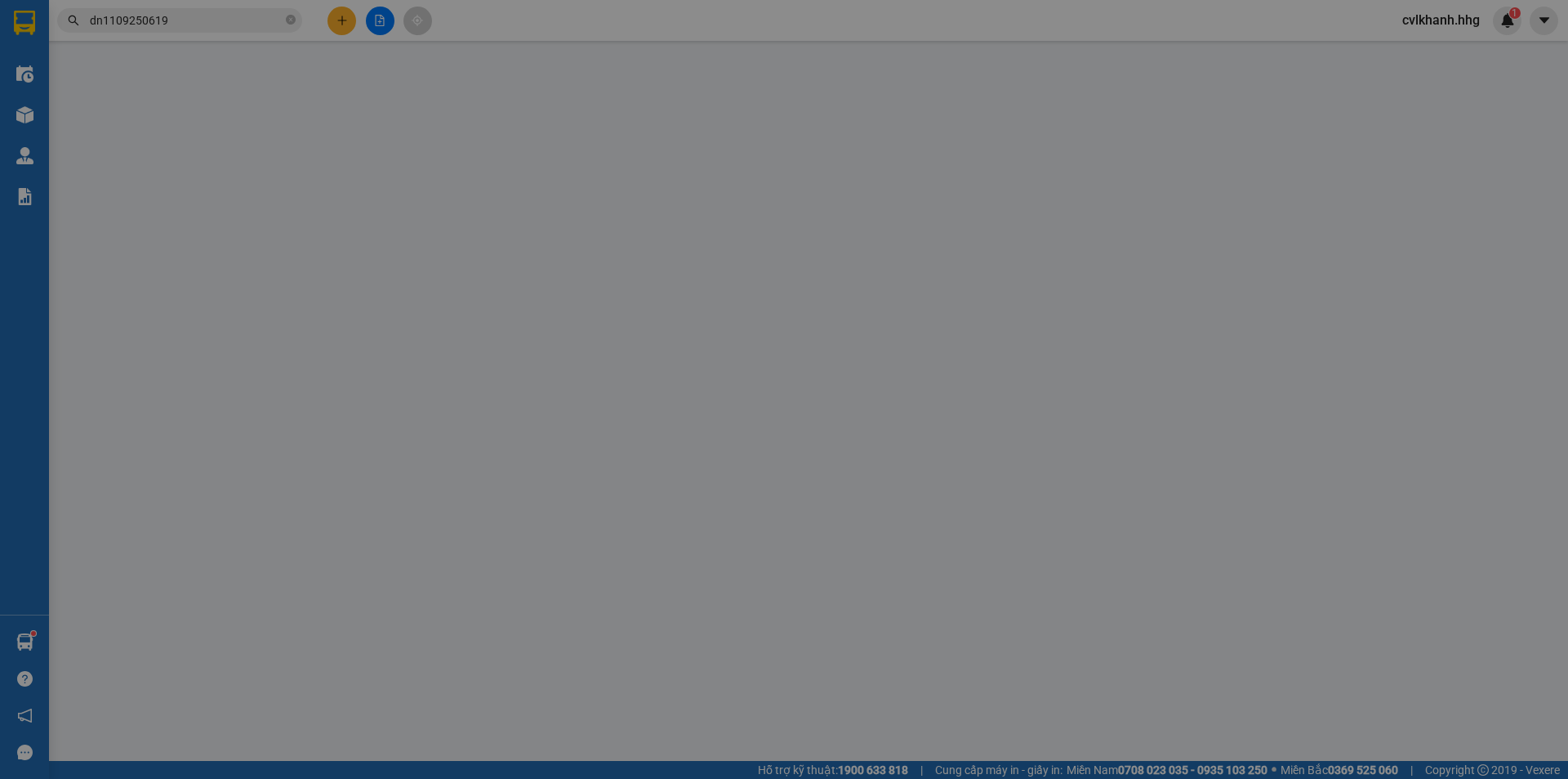
type input "0949611110"
type input "0986680096"
type input "[PERSON_NAME]"
checkbox input "true"
type input "99 [PERSON_NAME]"
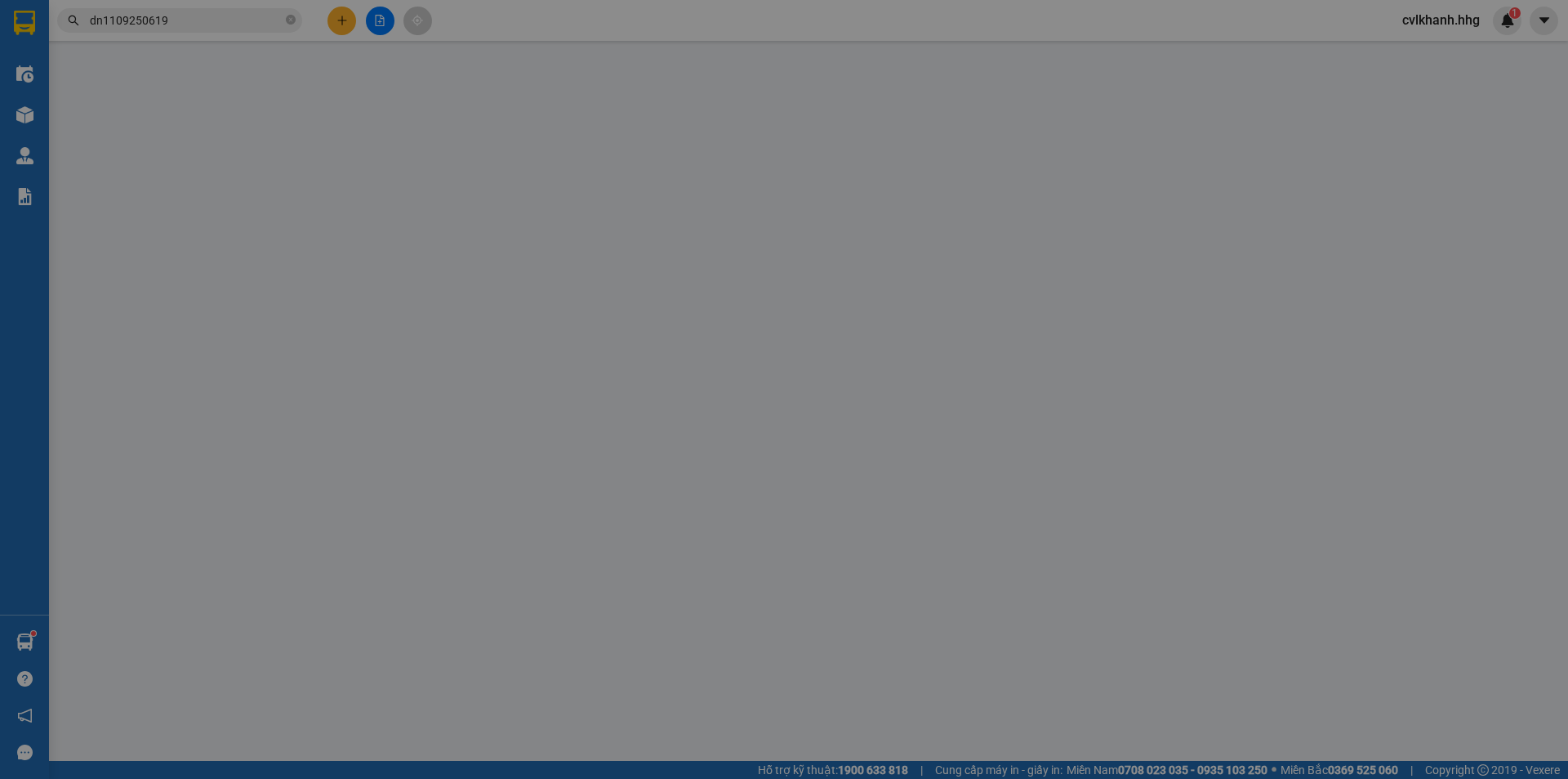
type input "420.000"
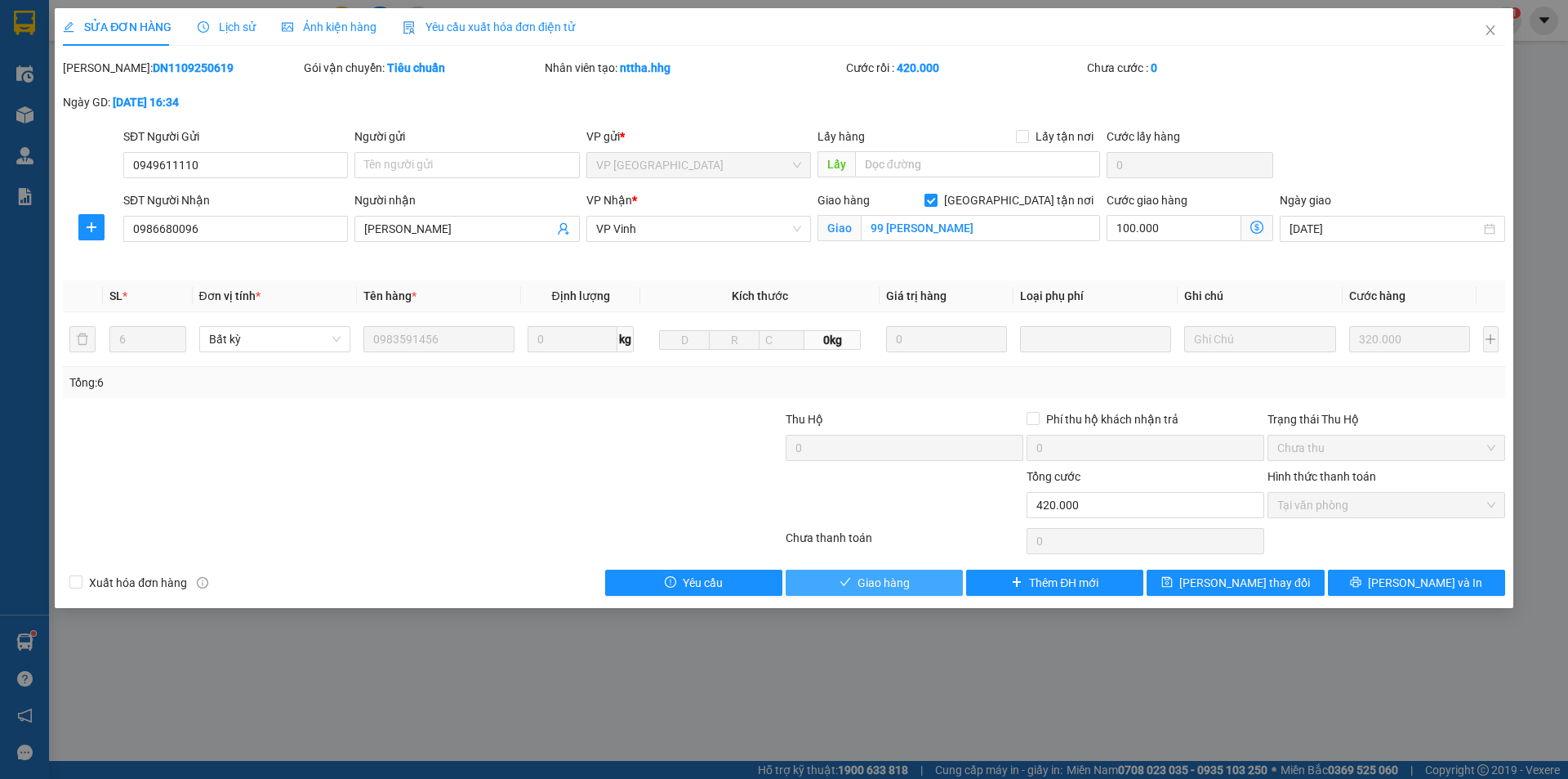
click at [835, 583] on button "Giao hàng" at bounding box center [874, 582] width 178 height 26
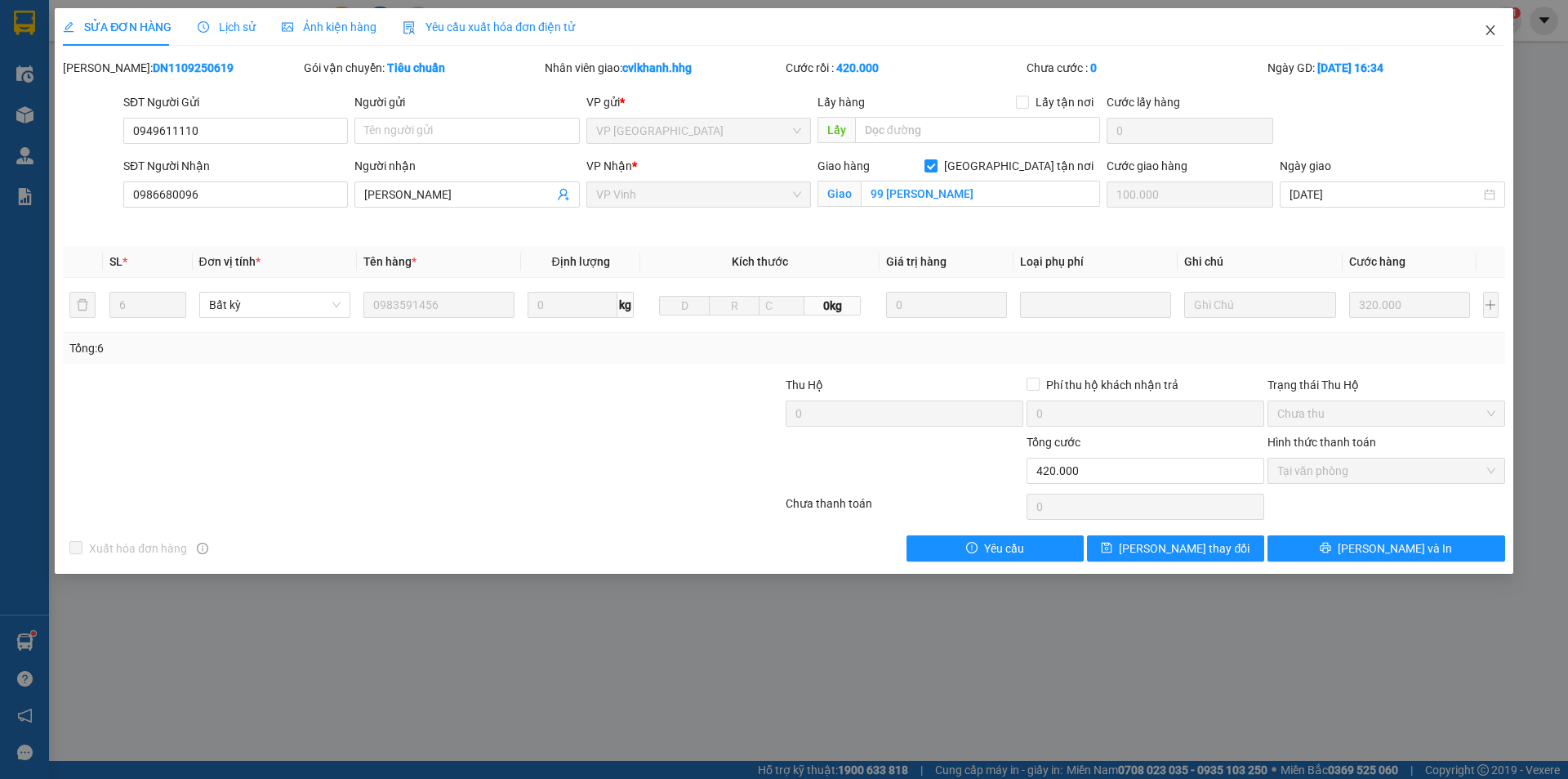
click at [1495, 26] on icon "close" at bounding box center [1491, 31] width 13 height 13
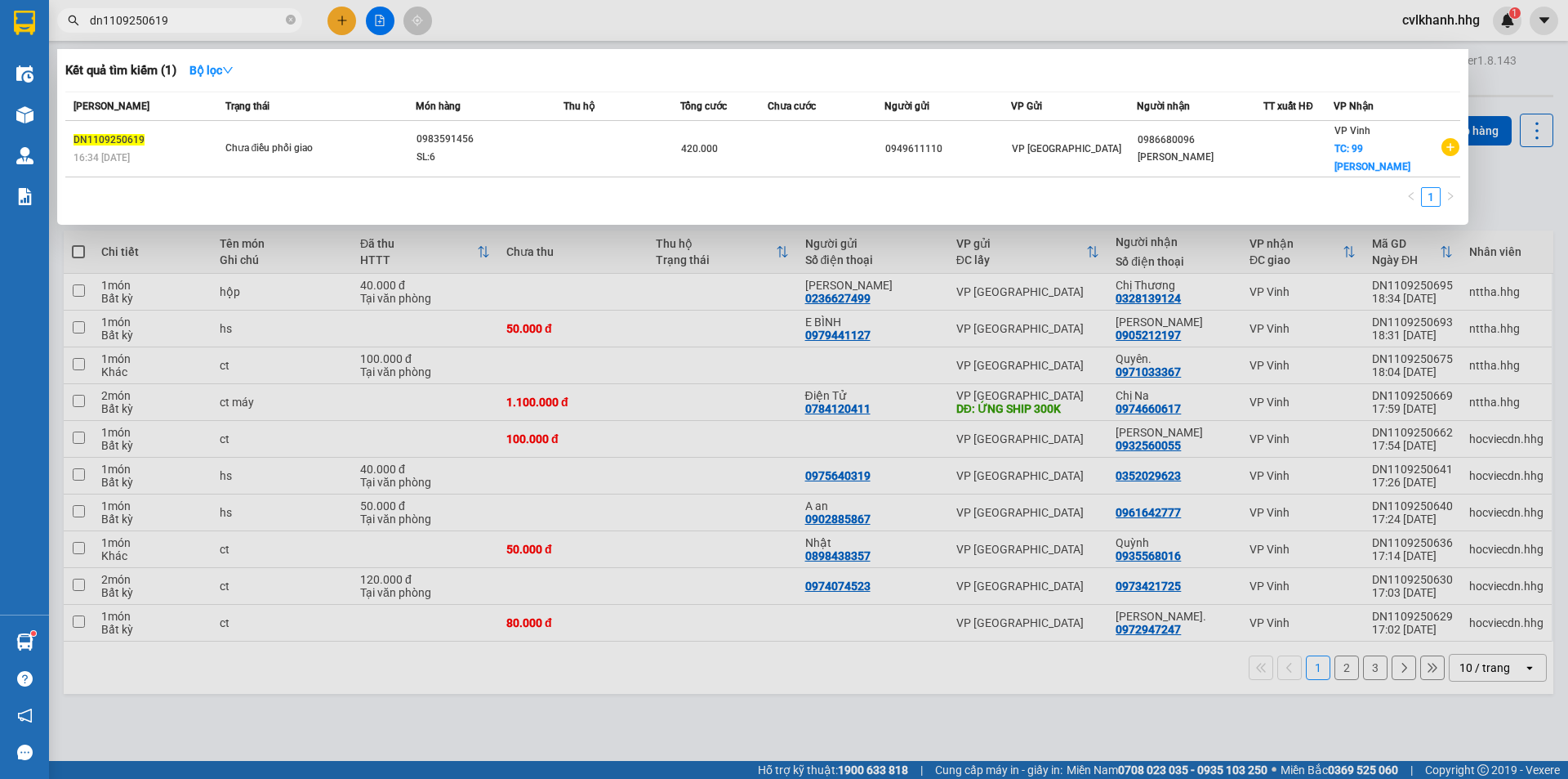
click at [250, 11] on input "dn1109250619" at bounding box center [186, 20] width 193 height 18
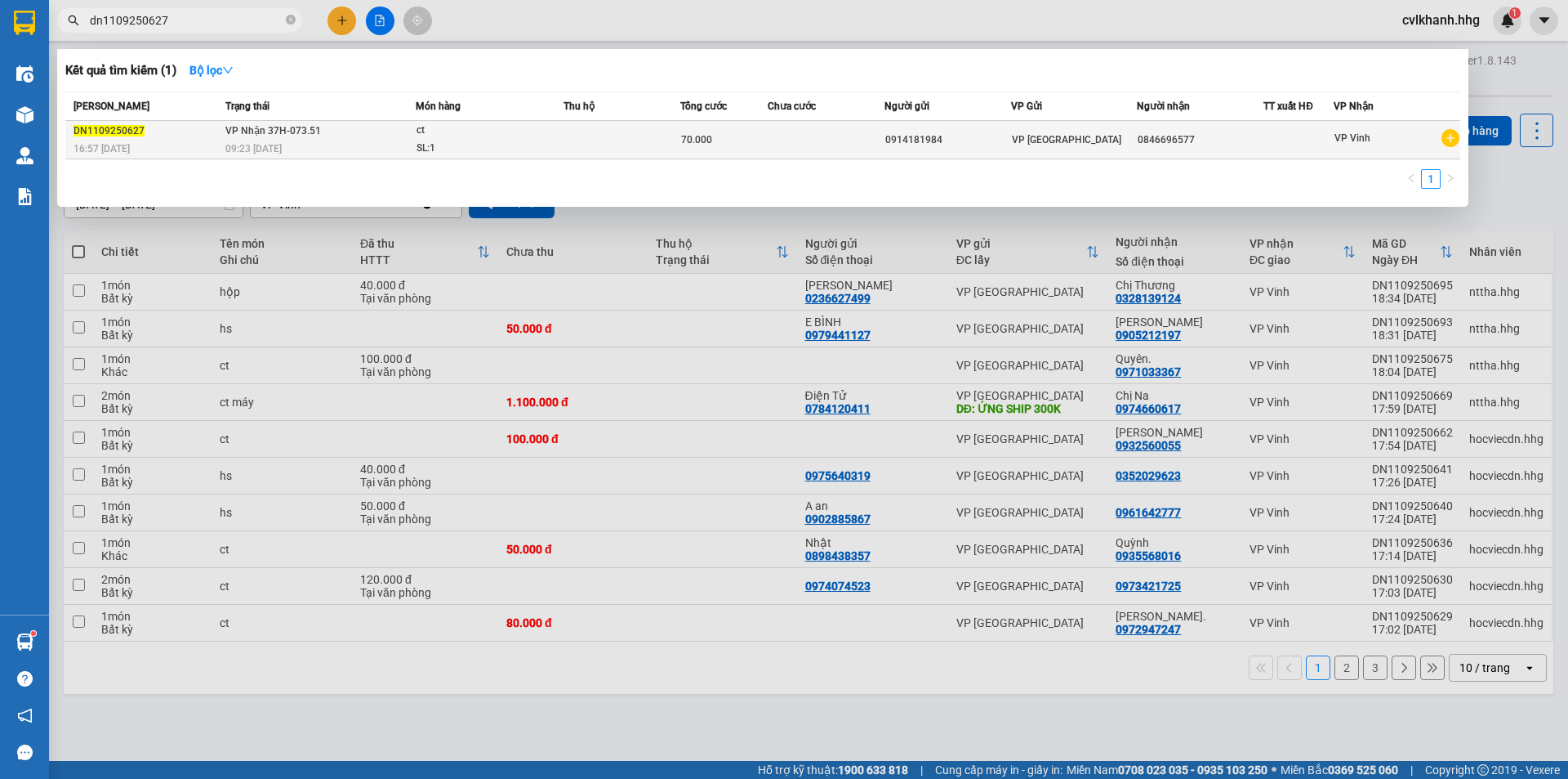
type input "dn1109250627"
click at [281, 136] on span "VP Nhận 37H-073.51" at bounding box center [273, 131] width 95 height 11
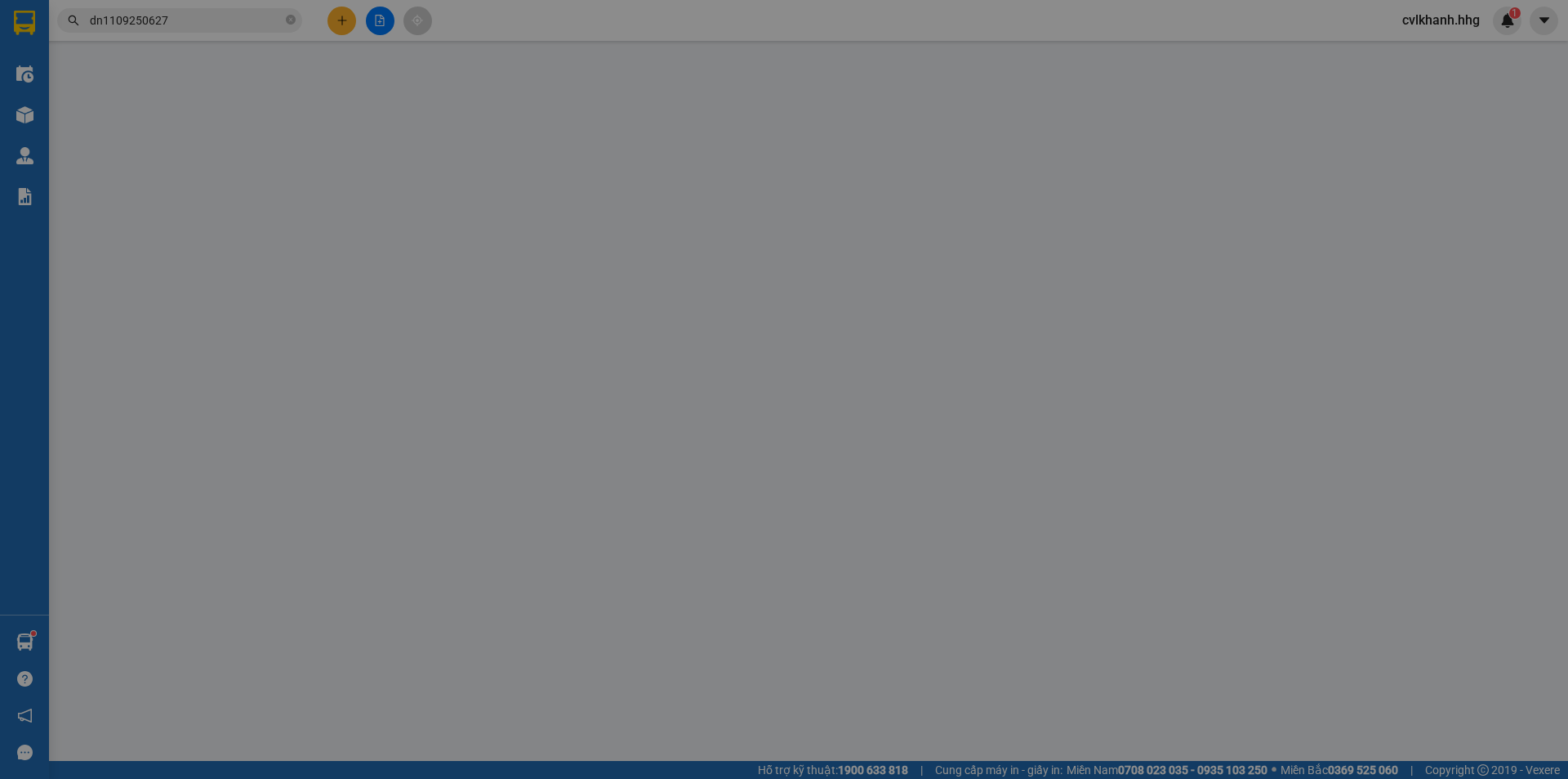
type input "0914181984"
type input "0846696577"
type input "70.000"
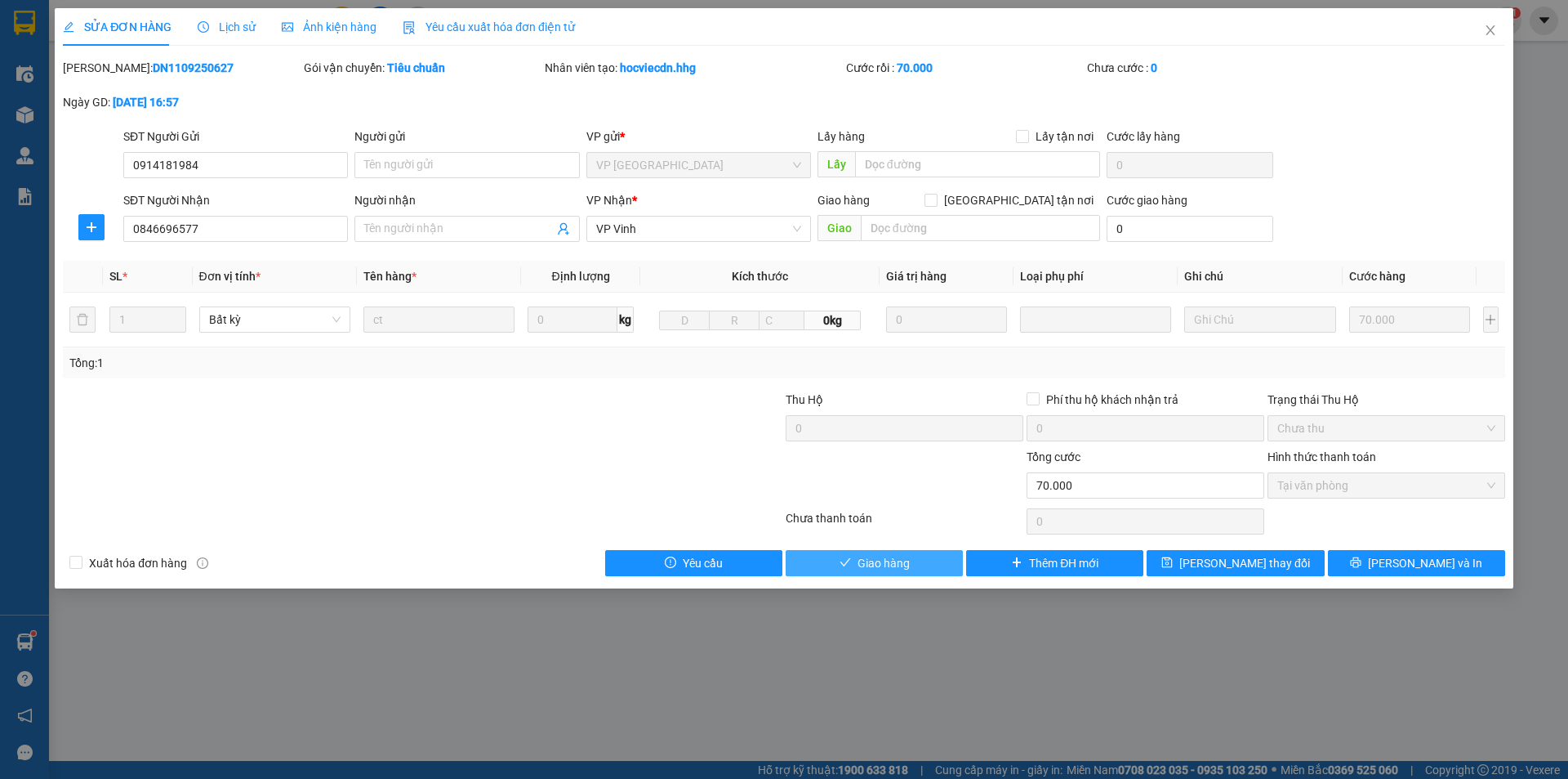
click at [875, 555] on span "Giao hàng" at bounding box center [884, 562] width 52 height 18
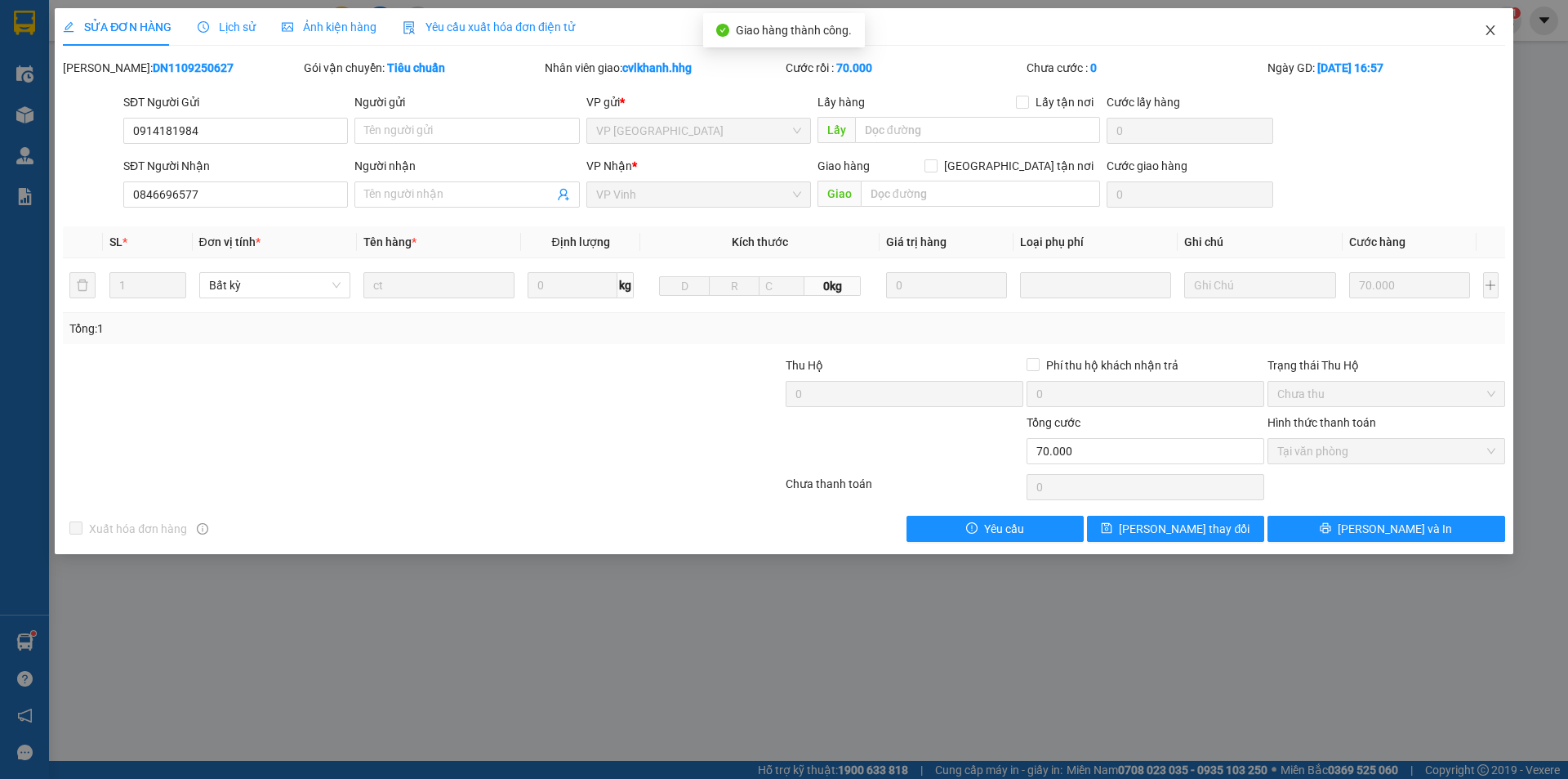
click at [1482, 35] on span "Close" at bounding box center [1491, 32] width 46 height 46
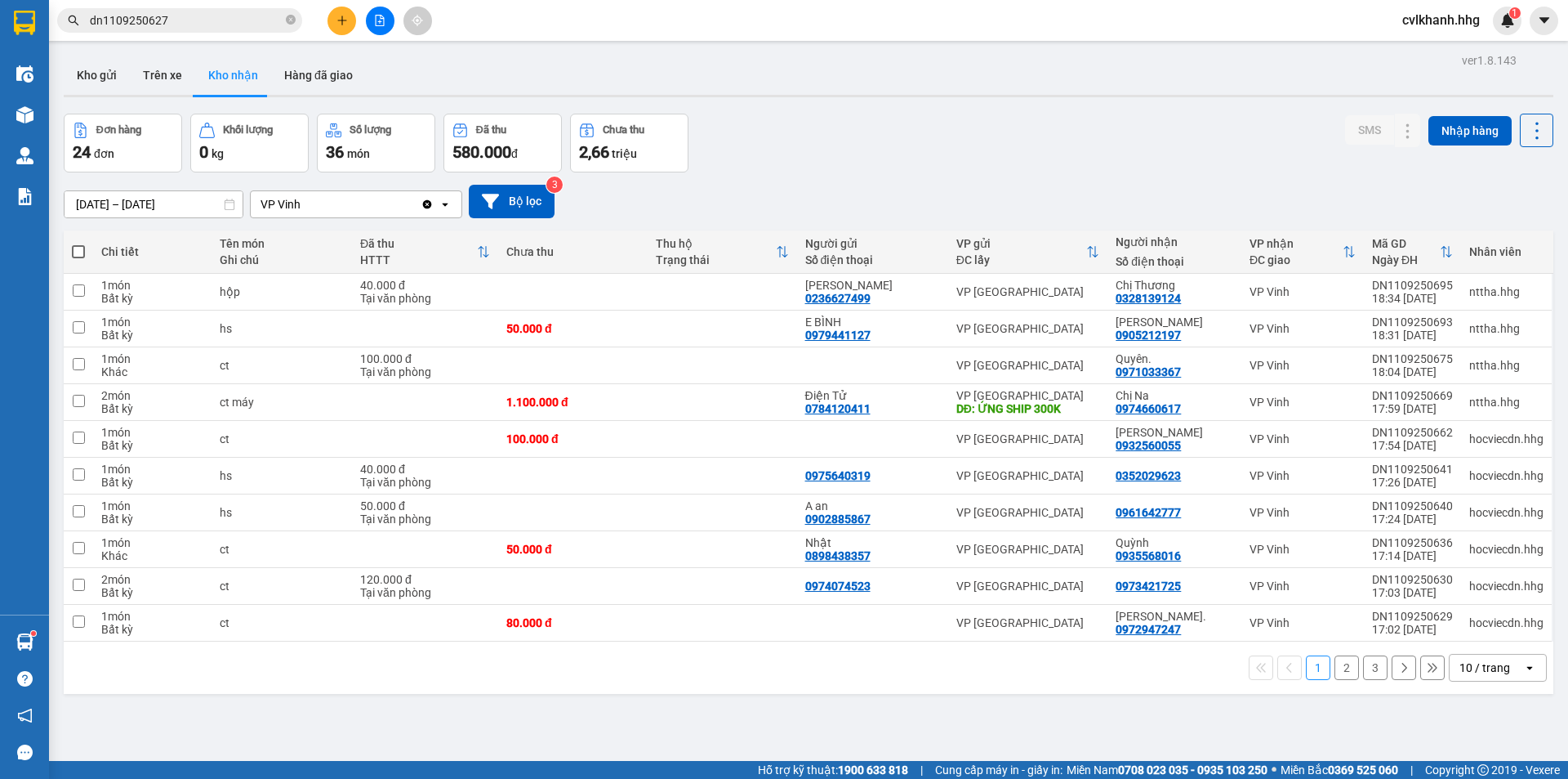
click at [269, 14] on input "dn1109250627" at bounding box center [186, 20] width 193 height 18
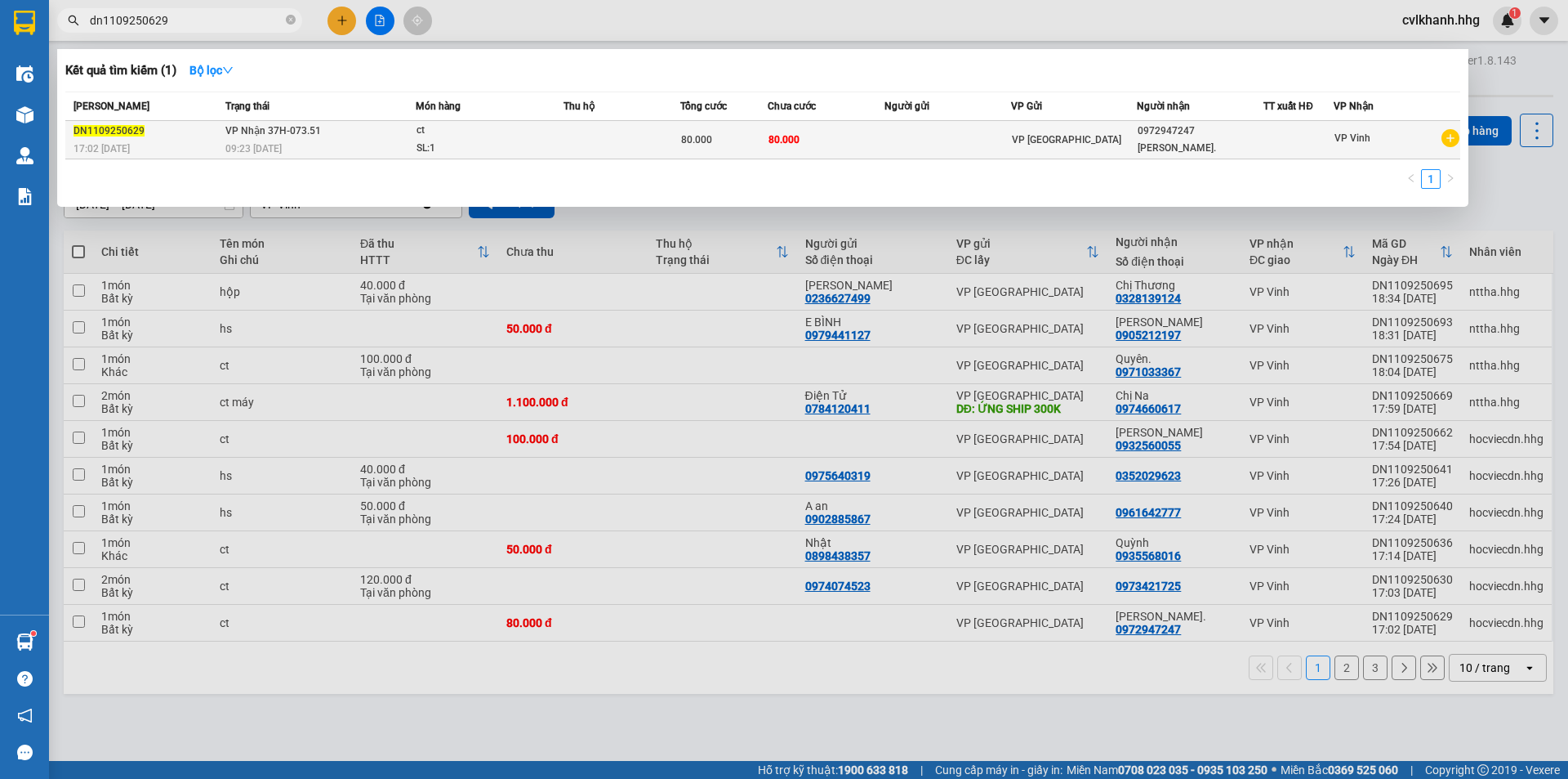
type input "dn1109250629"
click at [506, 148] on div "SL: 1" at bounding box center [477, 148] width 122 height 18
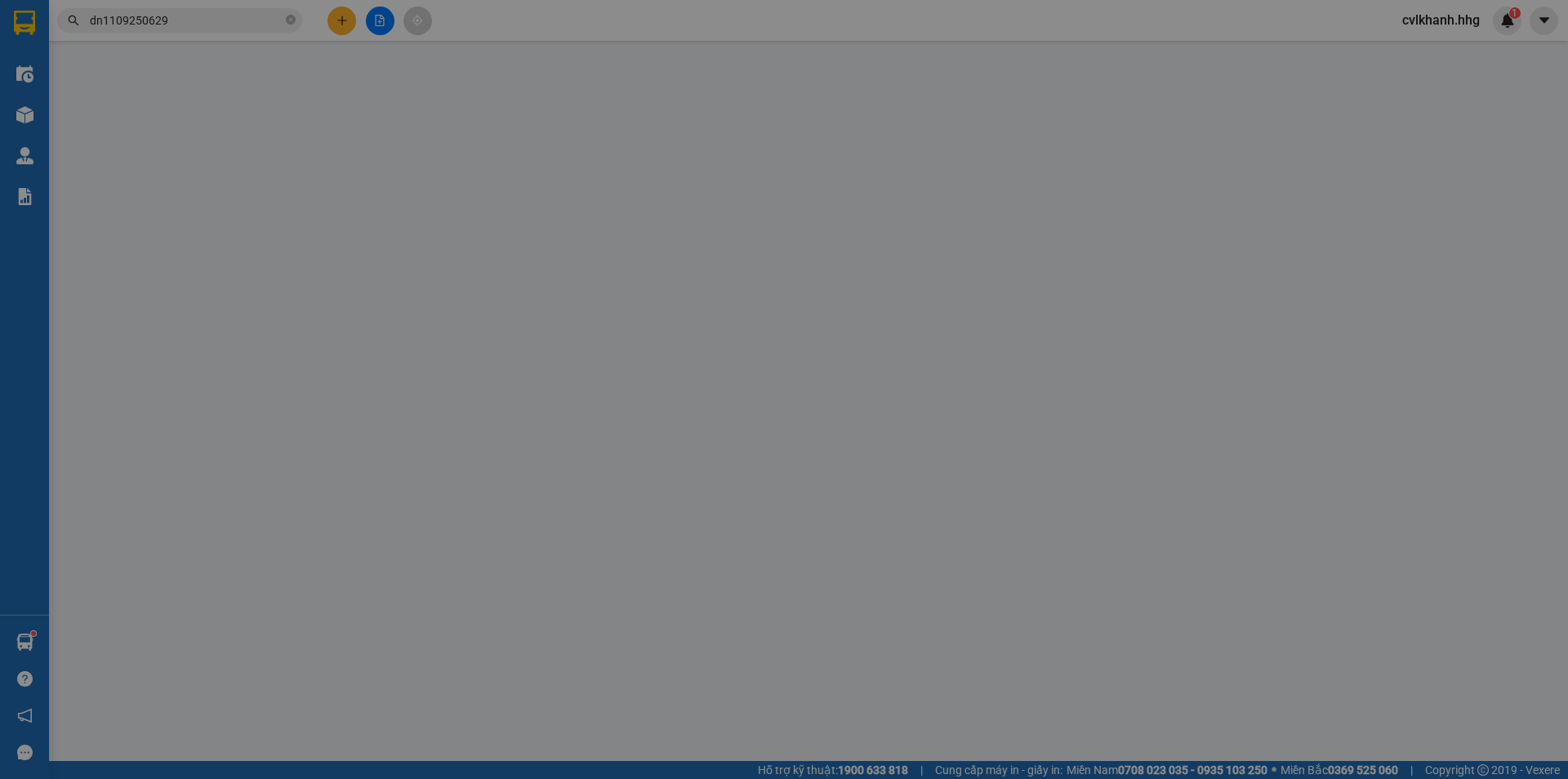
type input "0972947247"
type input "[PERSON_NAME]."
type input "80.000"
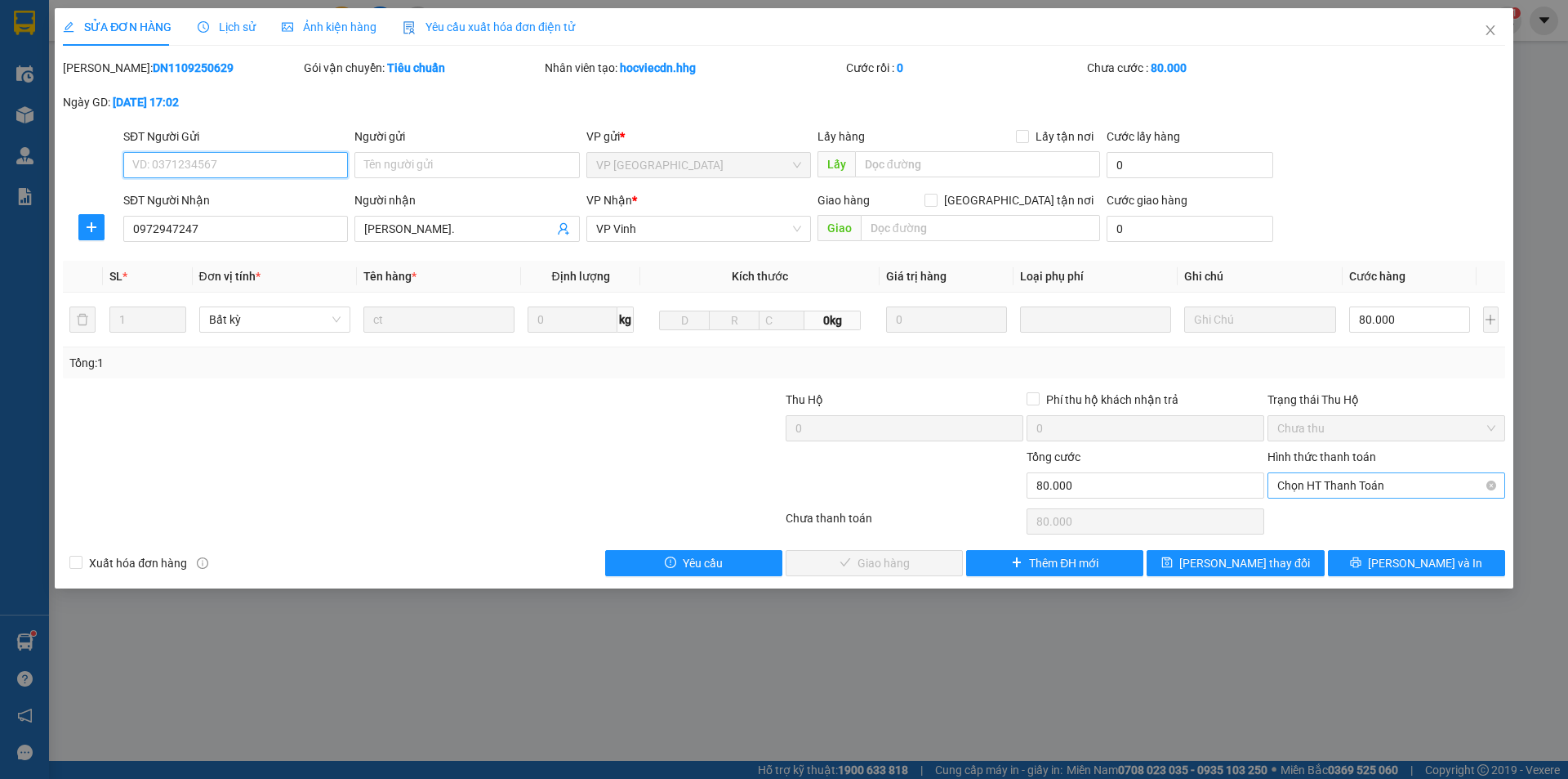
click at [1320, 495] on span "Chọn HT Thanh Toán" at bounding box center [1387, 486] width 219 height 25
click at [1310, 514] on div "Tại văn phòng" at bounding box center [1387, 517] width 219 height 18
type input "0"
click at [893, 570] on span "[PERSON_NAME] và Giao hàng" at bounding box center [895, 562] width 157 height 18
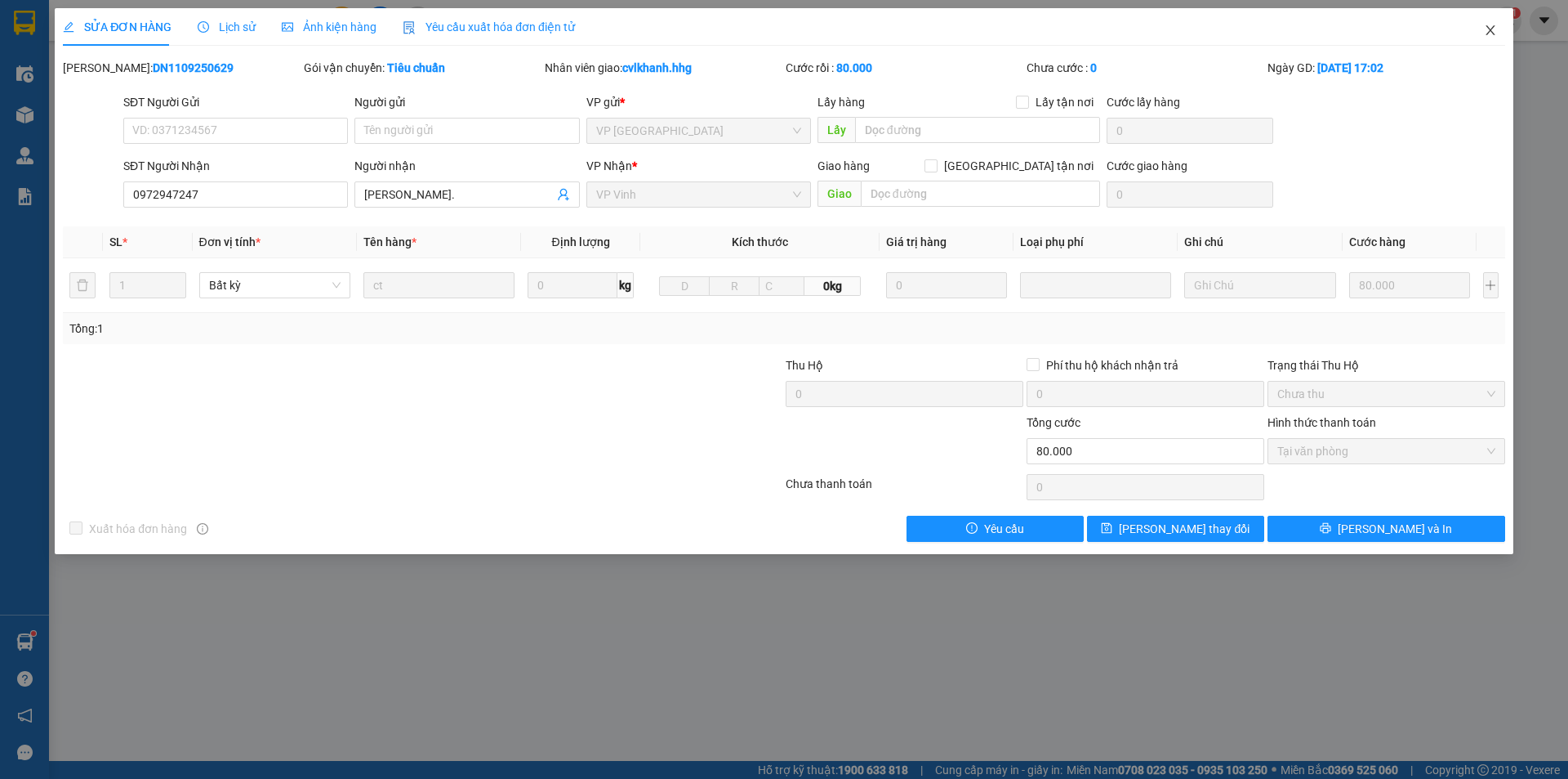
click at [1492, 30] on icon "close" at bounding box center [1490, 31] width 9 height 10
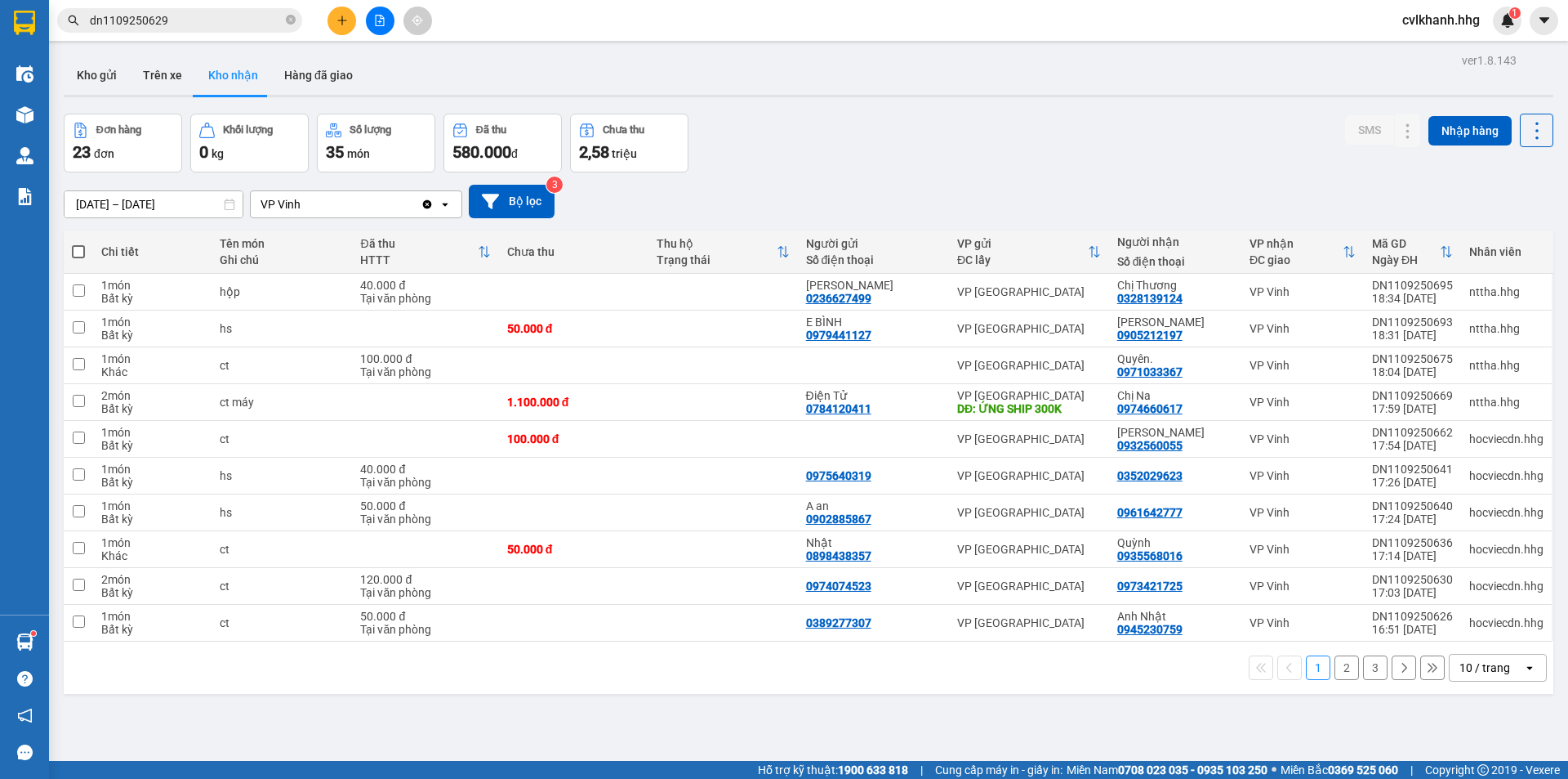
click at [184, 22] on input "dn1109250629" at bounding box center [186, 20] width 193 height 18
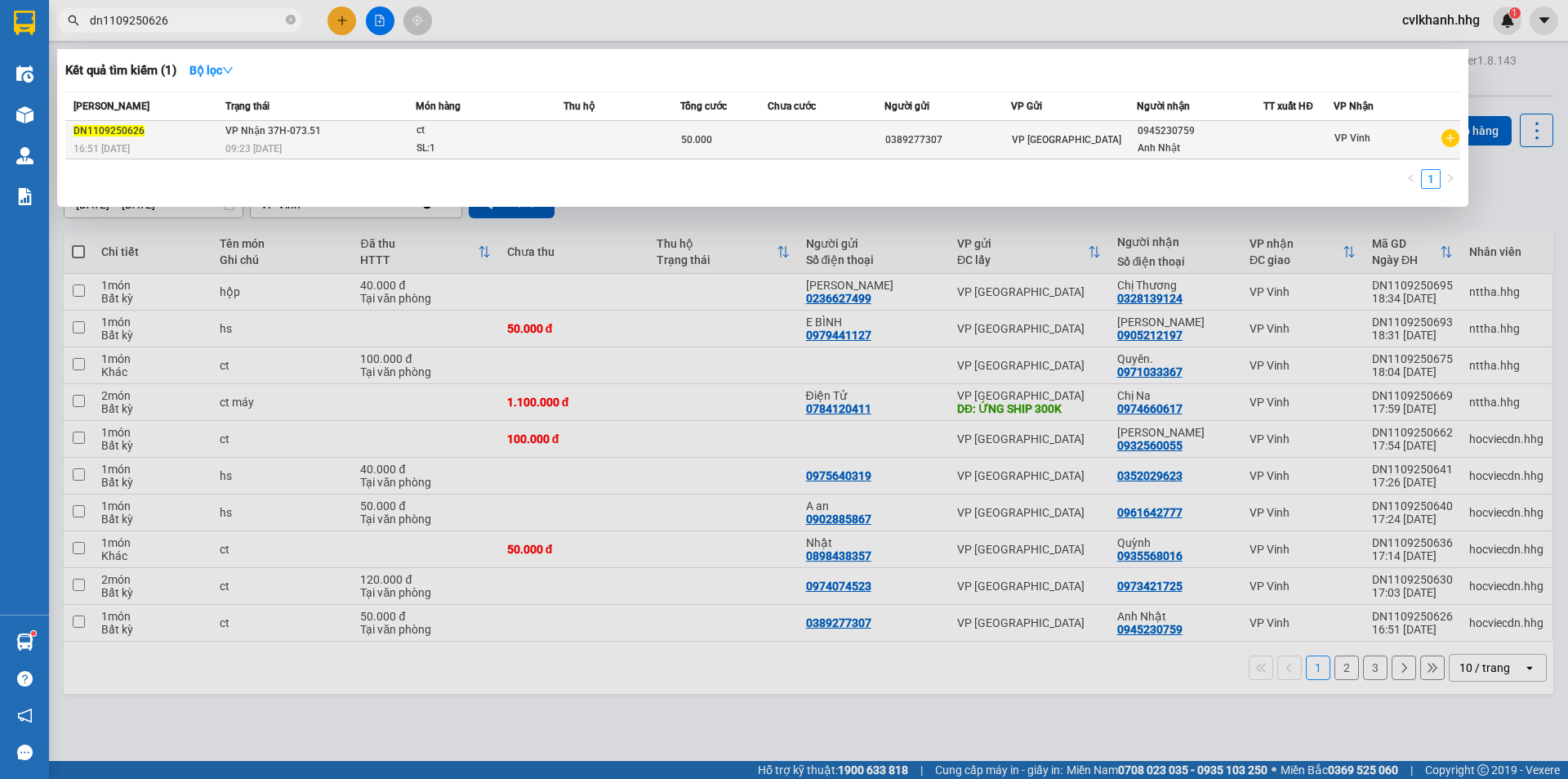
type input "dn1109250626"
click at [372, 131] on td "VP Nhận 37H-073.51 09:23 [DATE]" at bounding box center [319, 140] width 195 height 38
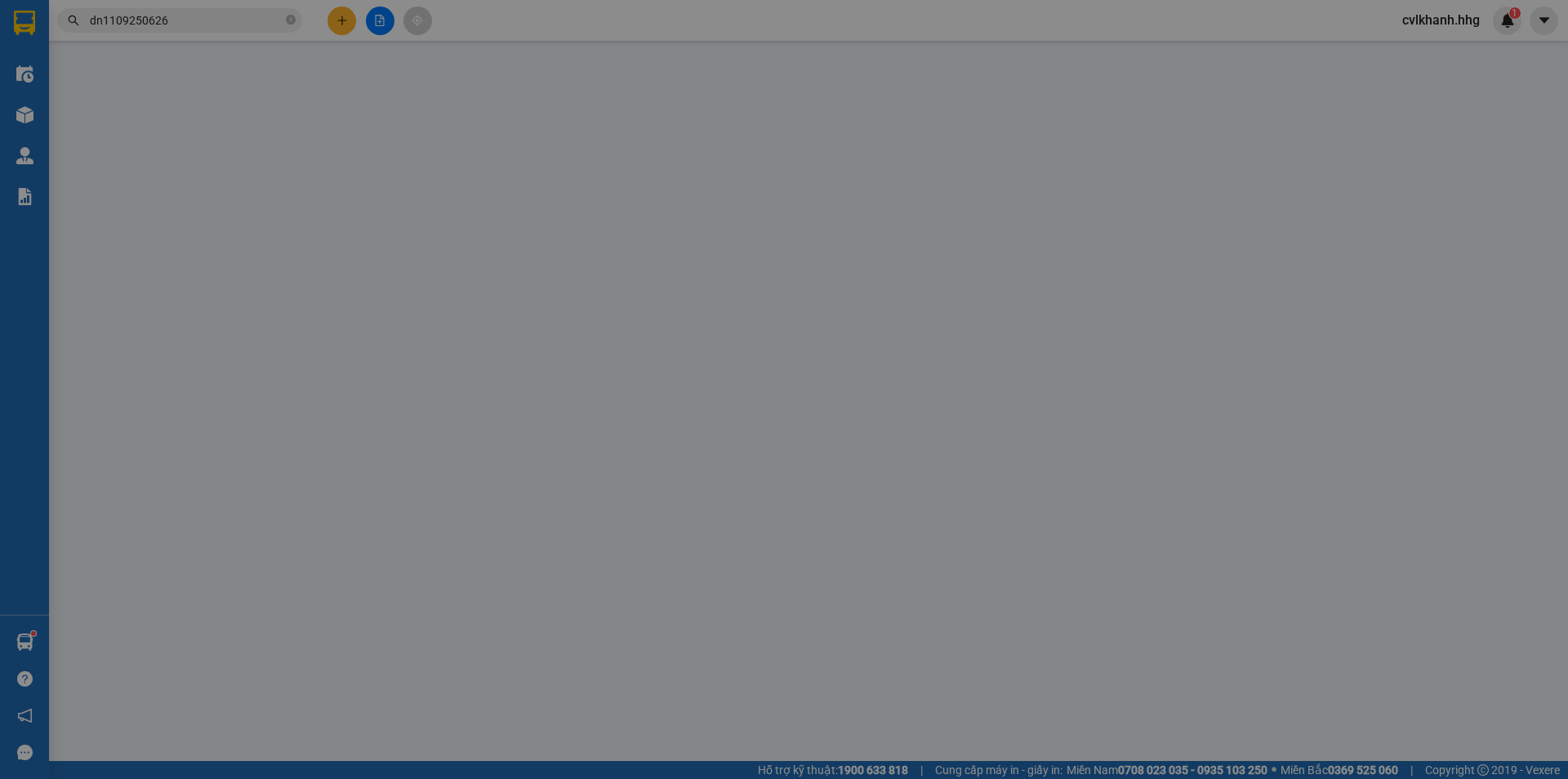
type input "0389277307"
type input "0945230759"
type input "Anh Nhật"
type input "50.000"
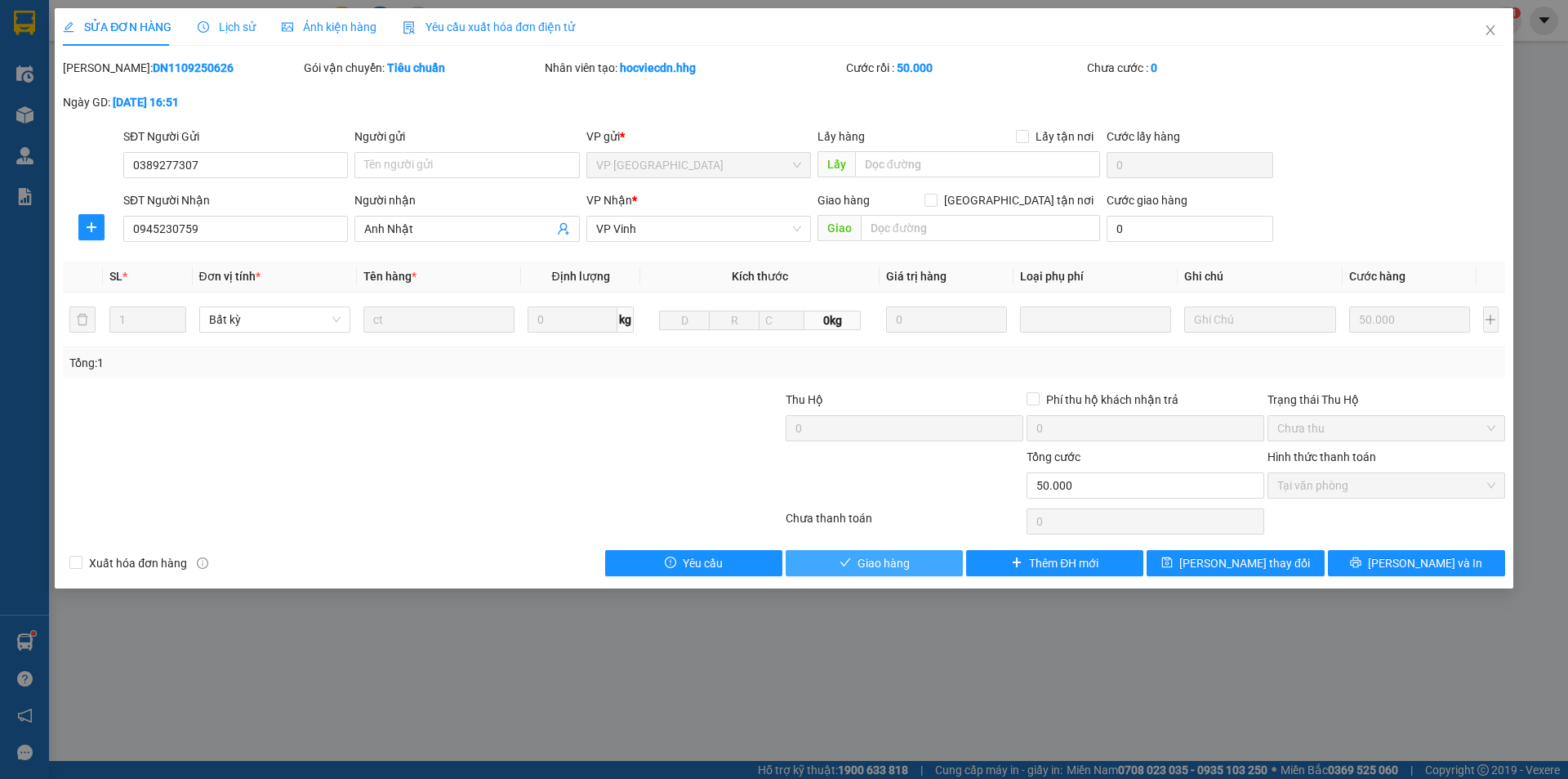
click at [860, 558] on span "Giao hàng" at bounding box center [884, 562] width 52 height 18
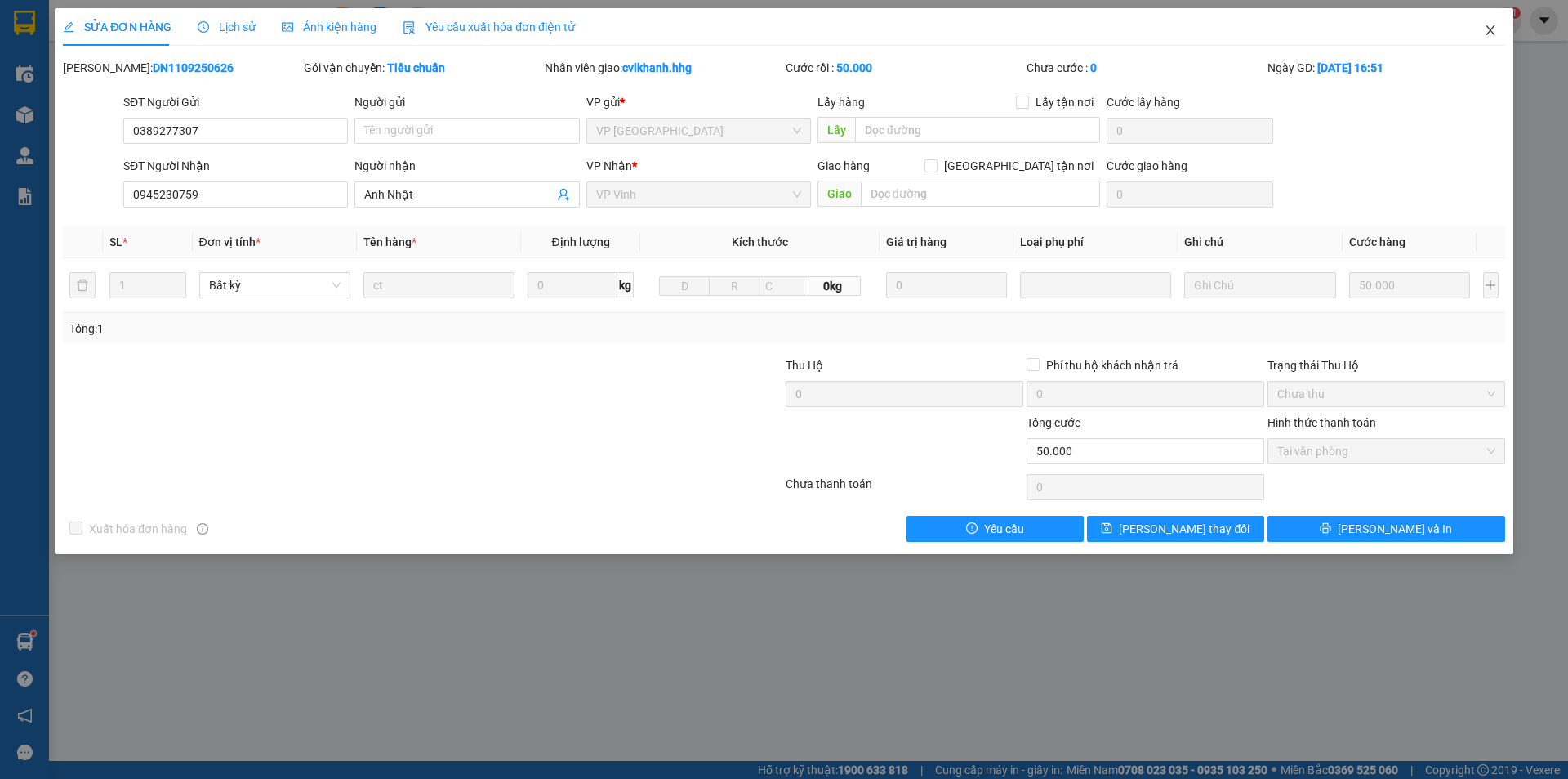
click at [1497, 32] on span "Close" at bounding box center [1491, 32] width 46 height 46
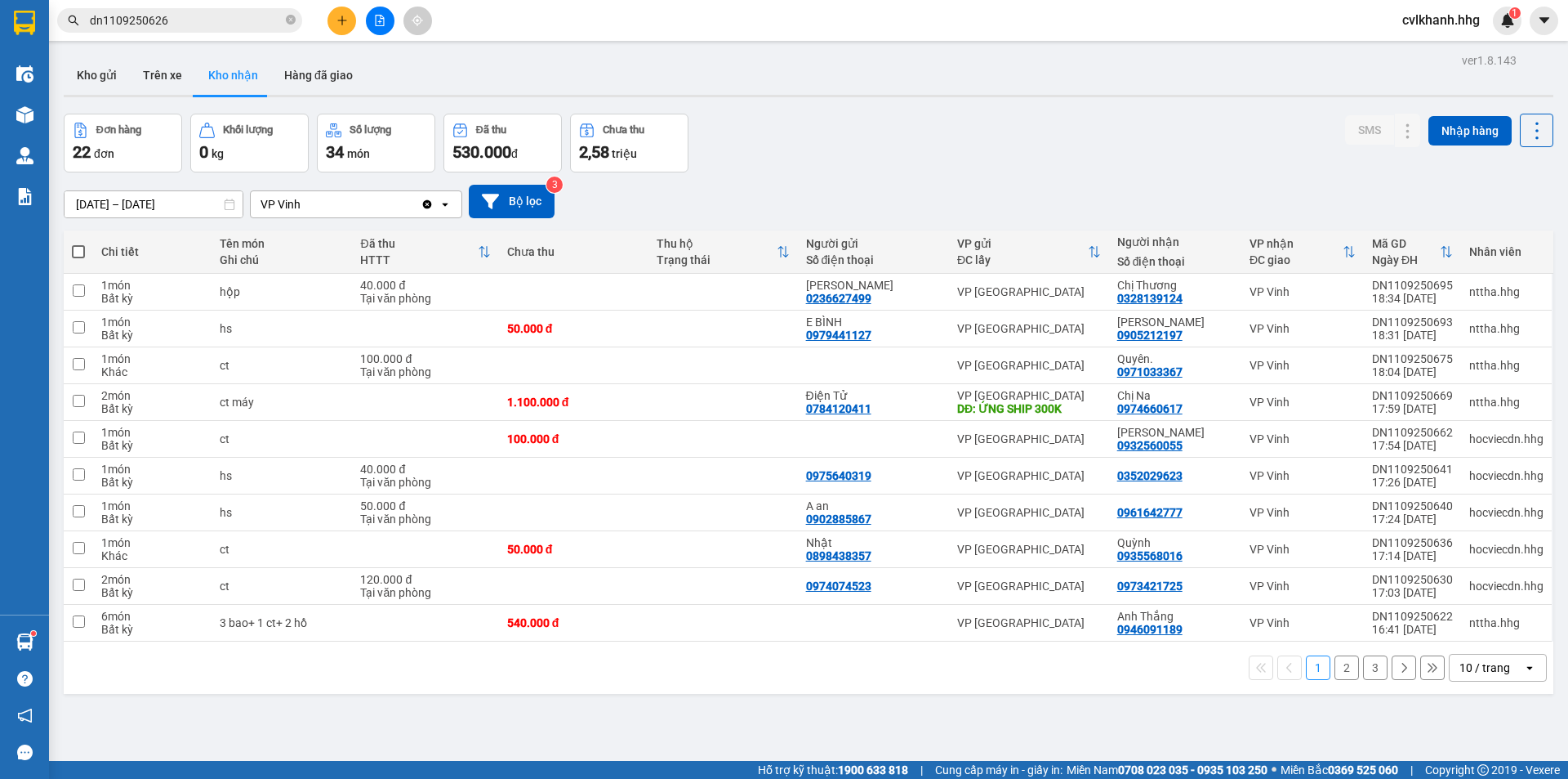
click at [223, 7] on div "Kết quả tìm kiếm ( 1 ) Bộ lọc Mã ĐH Trạng thái Món hàng Thu hộ Tổng cước Chưa c…" at bounding box center [159, 21] width 319 height 29
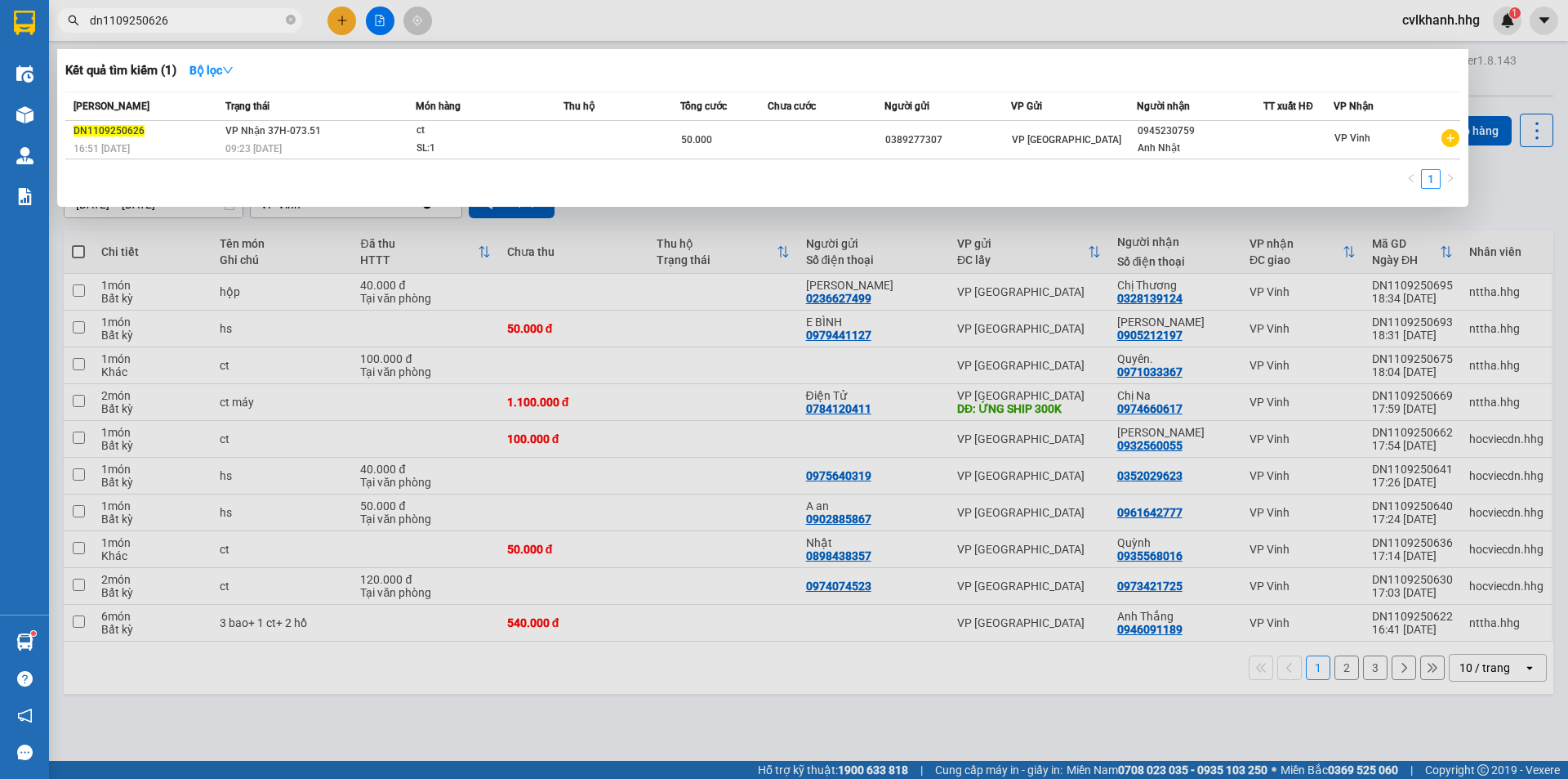
click at [216, 17] on input "dn1109250626" at bounding box center [186, 20] width 193 height 18
type input "dn1109250630"
click at [311, 129] on span "VP Nhận 37H-073.51" at bounding box center [273, 131] width 95 height 11
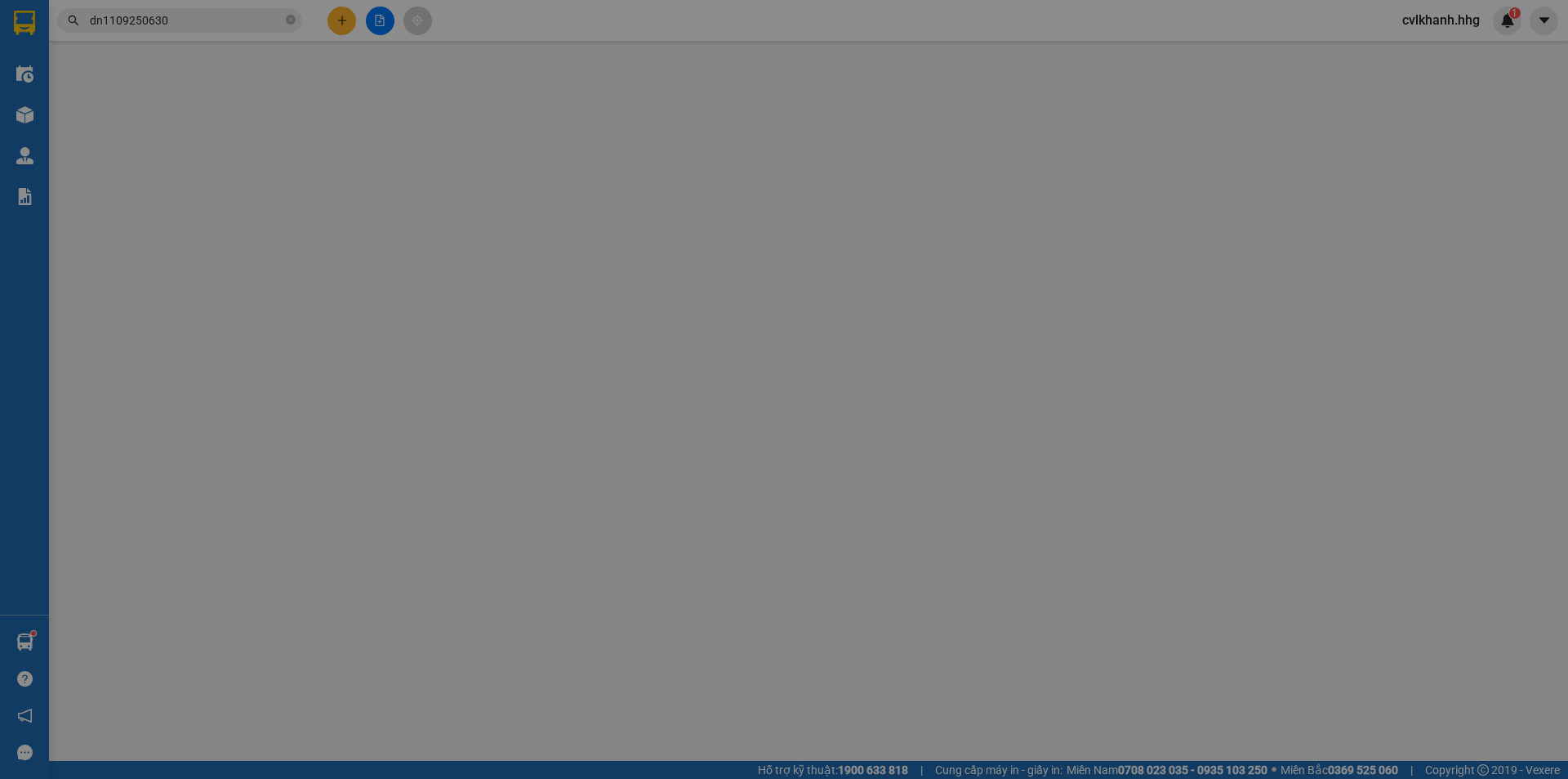
type input "0974074523"
type input "0973421725"
type input "120.000"
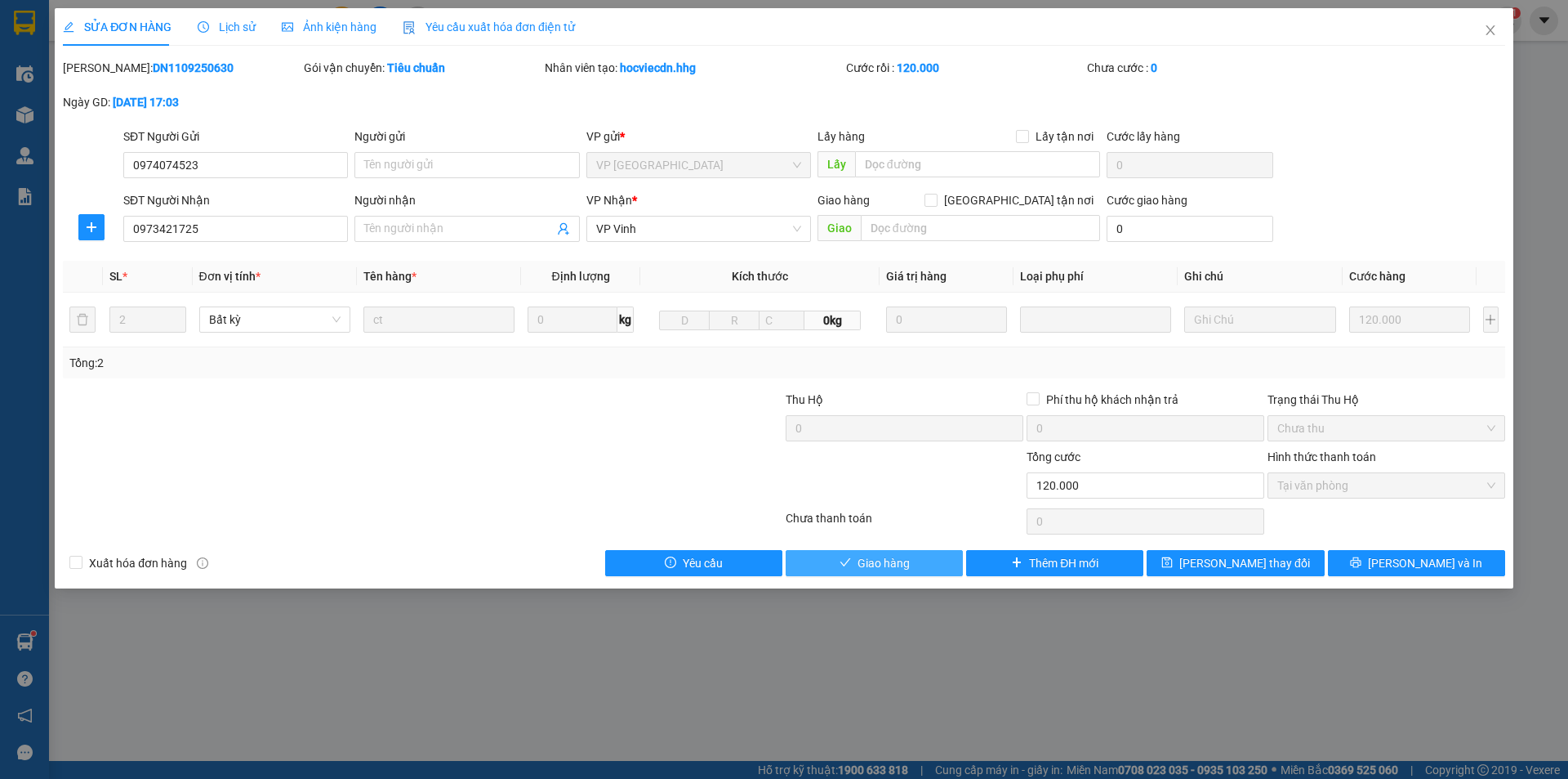
click at [910, 567] on button "Giao hàng" at bounding box center [874, 562] width 178 height 26
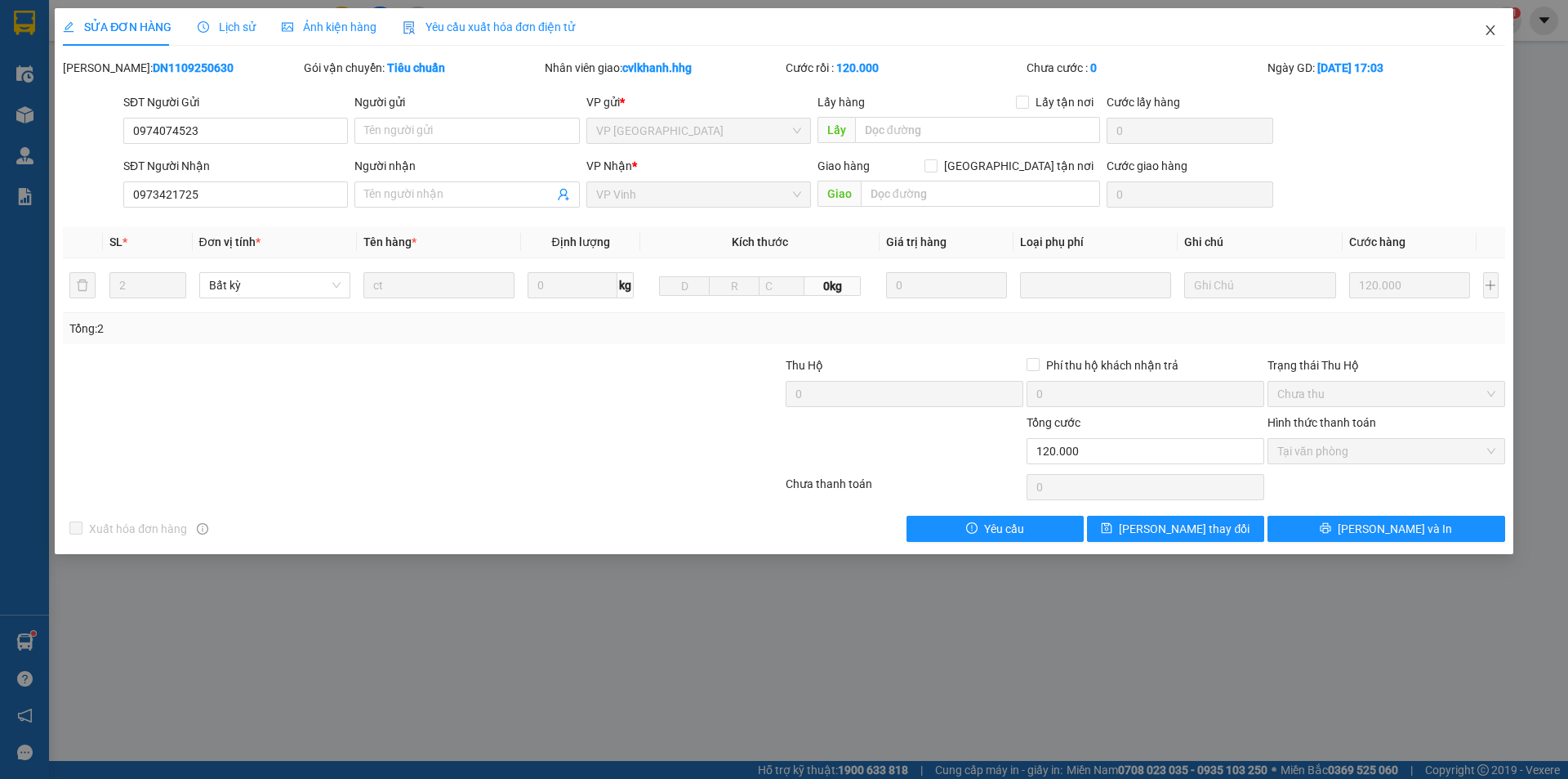
click at [1490, 30] on icon "close" at bounding box center [1490, 31] width 9 height 10
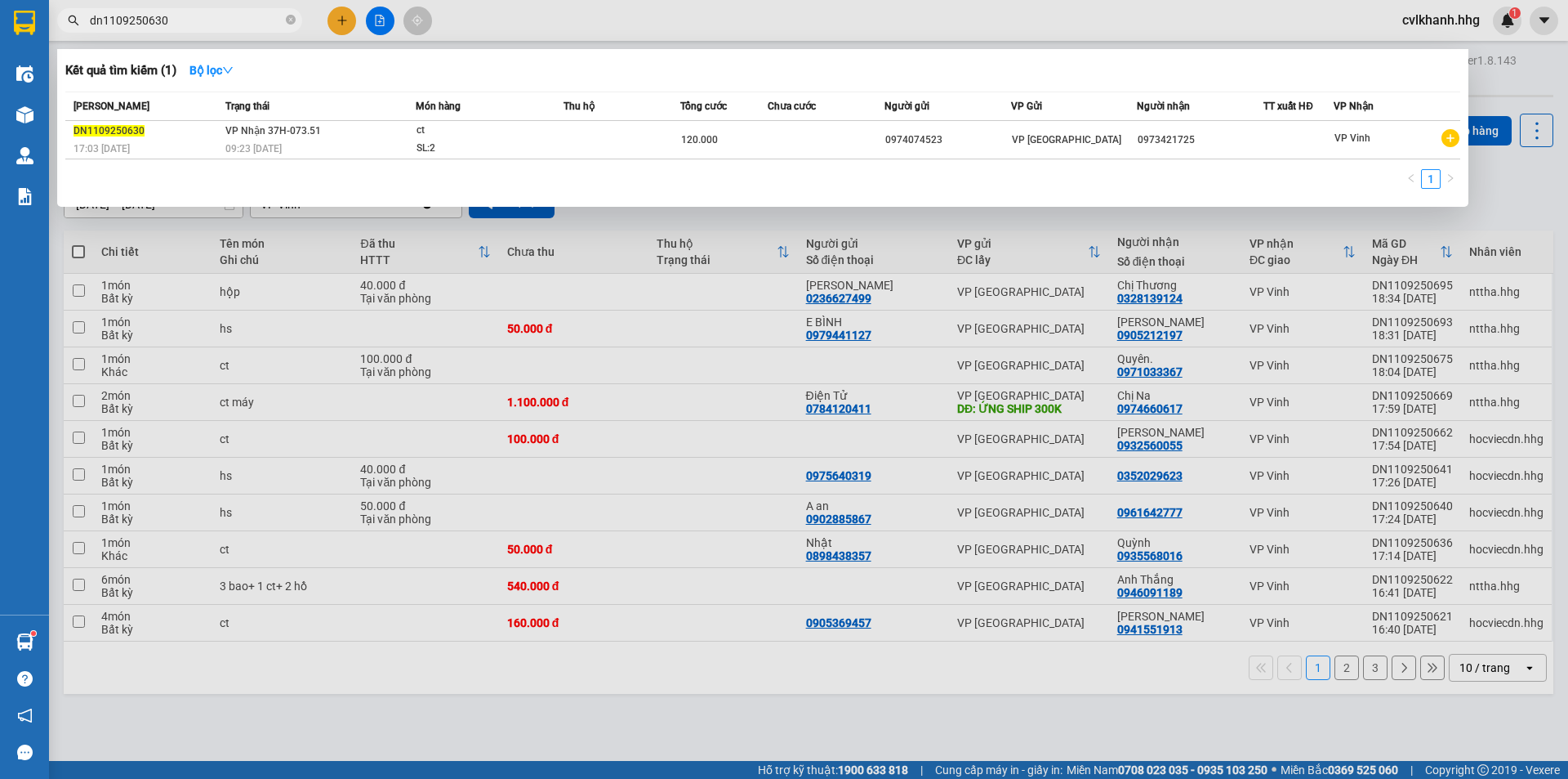
click at [201, 15] on input "dn1109250630" at bounding box center [186, 20] width 193 height 18
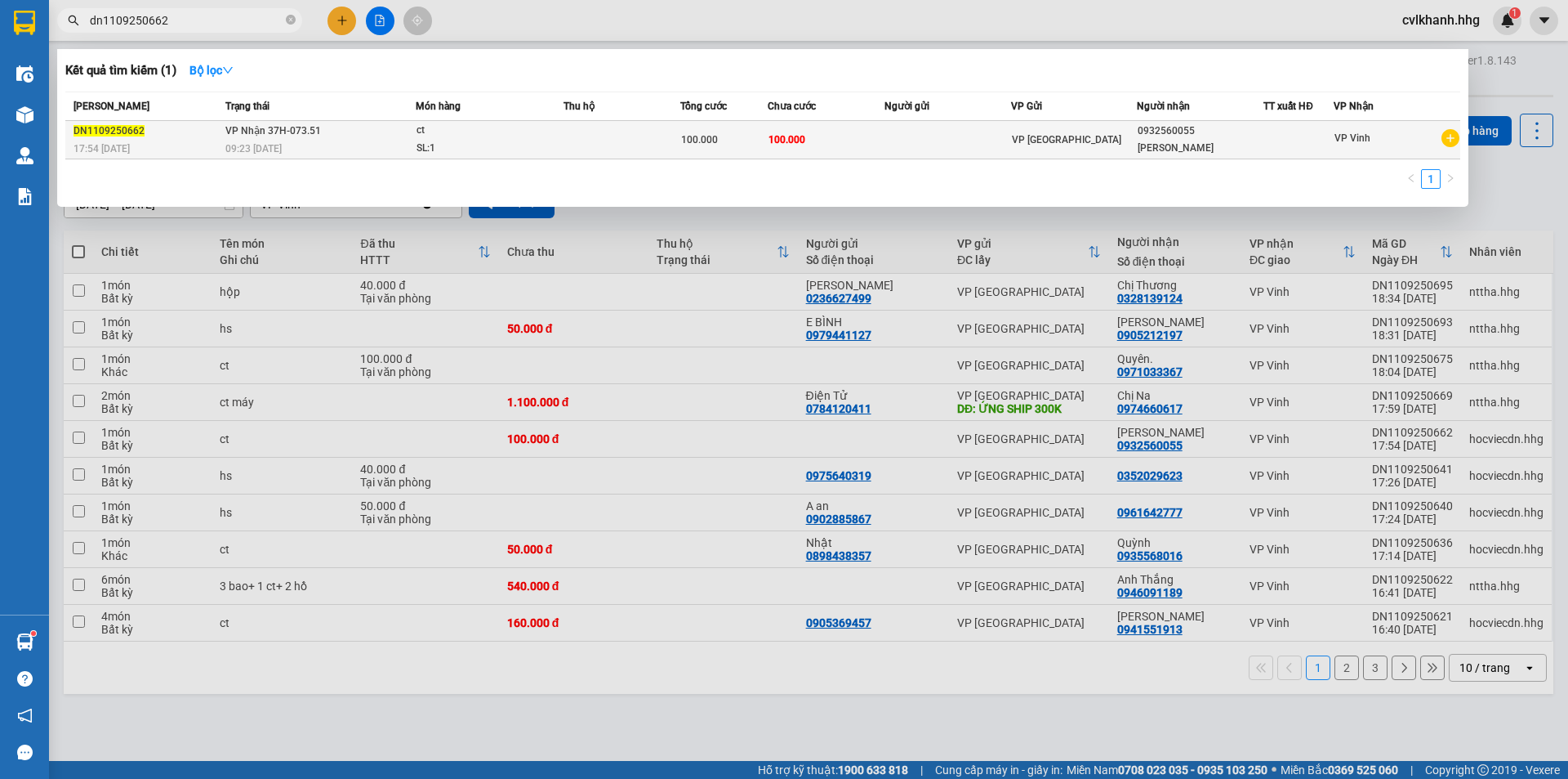
type input "dn1109250662"
click at [334, 132] on td "VP Nhận 37H-073.51 09:23 [DATE]" at bounding box center [319, 140] width 195 height 38
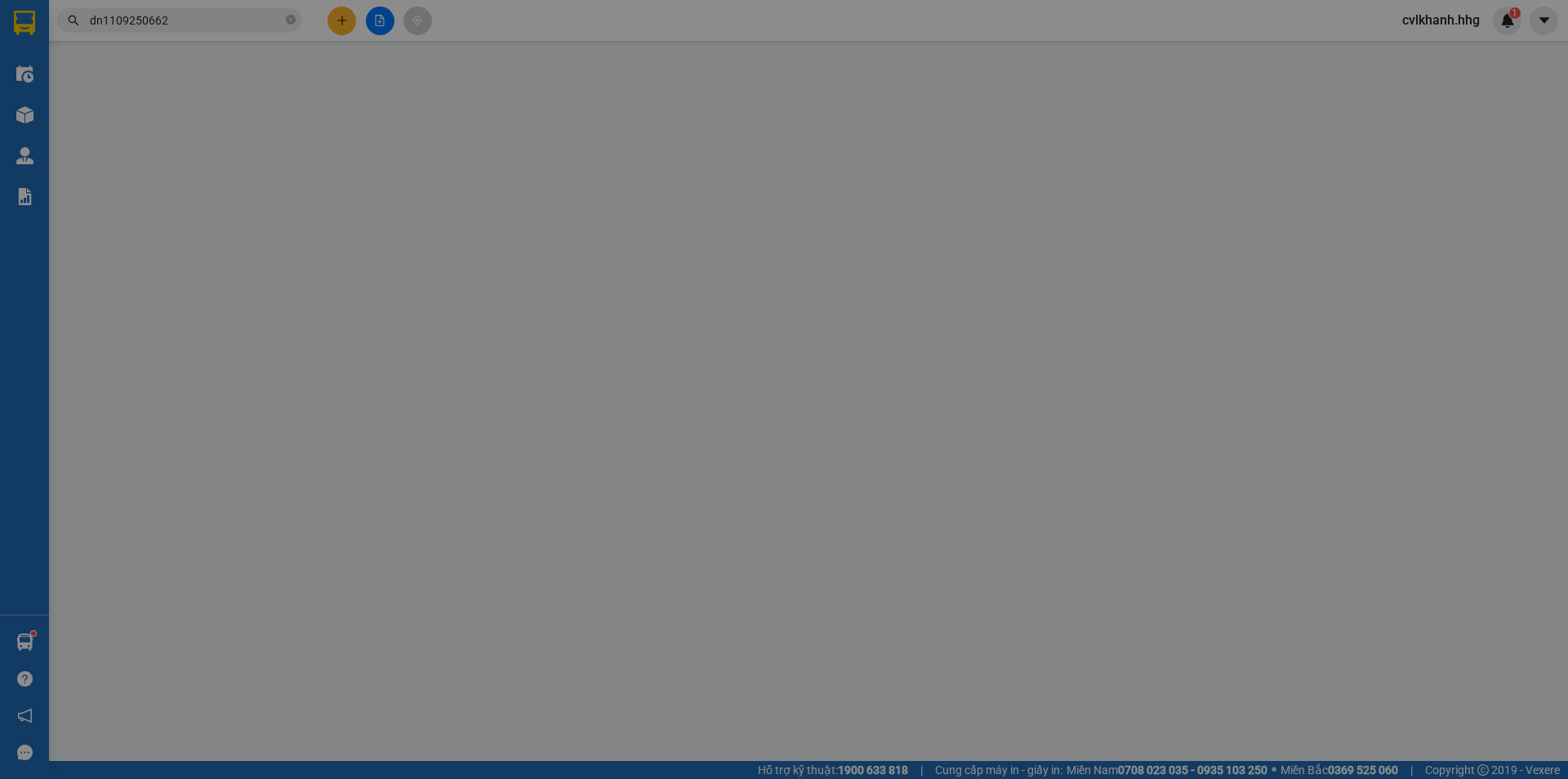
type input "0932560055"
type input "[PERSON_NAME]"
type input "100.000"
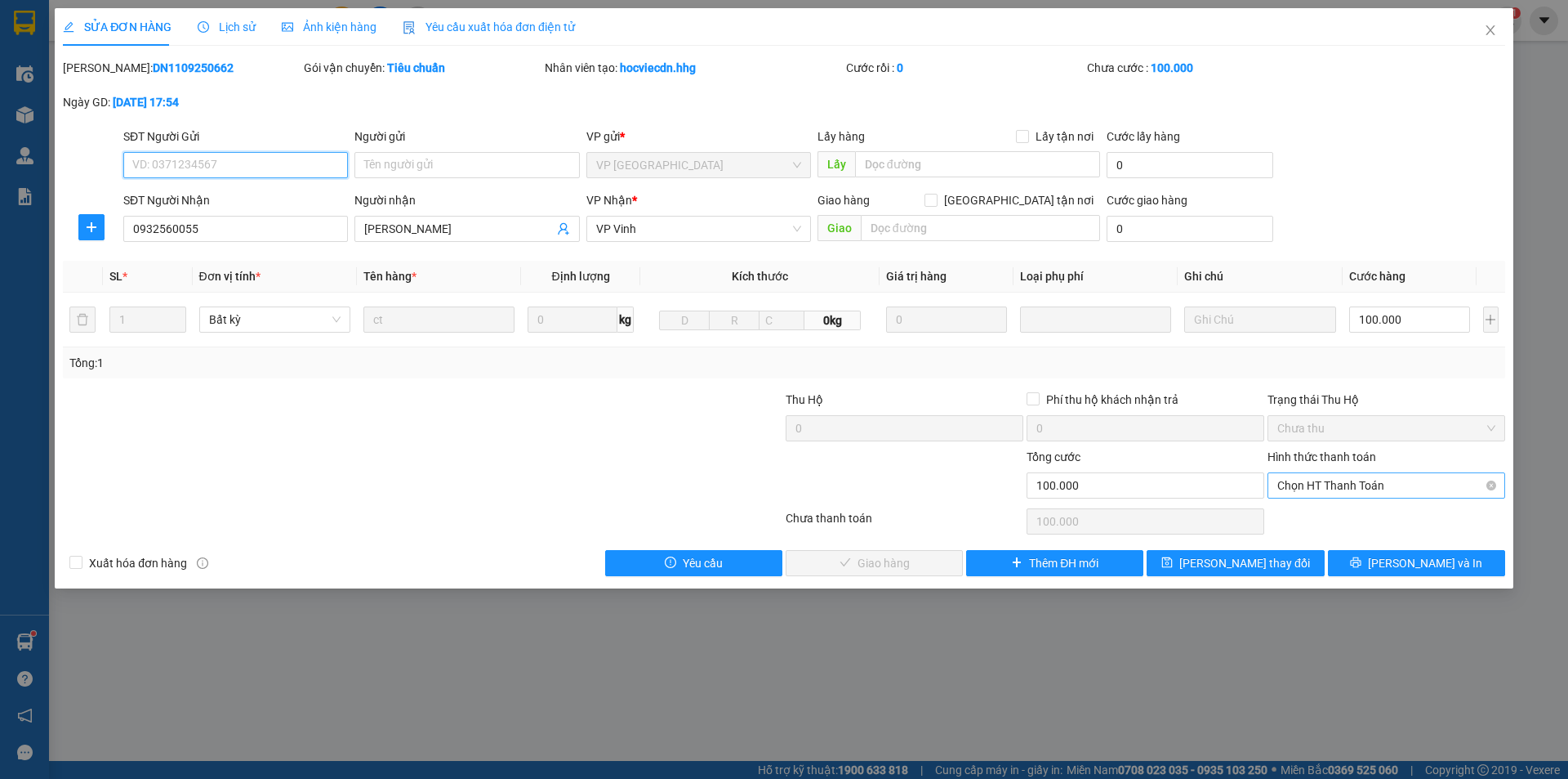
click at [1320, 484] on span "Chọn HT Thanh Toán" at bounding box center [1387, 486] width 219 height 25
click at [1309, 507] on div "Tại văn phòng" at bounding box center [1386, 517] width 238 height 26
type input "0"
click at [933, 557] on button "[PERSON_NAME] và Giao hàng" at bounding box center [874, 562] width 178 height 26
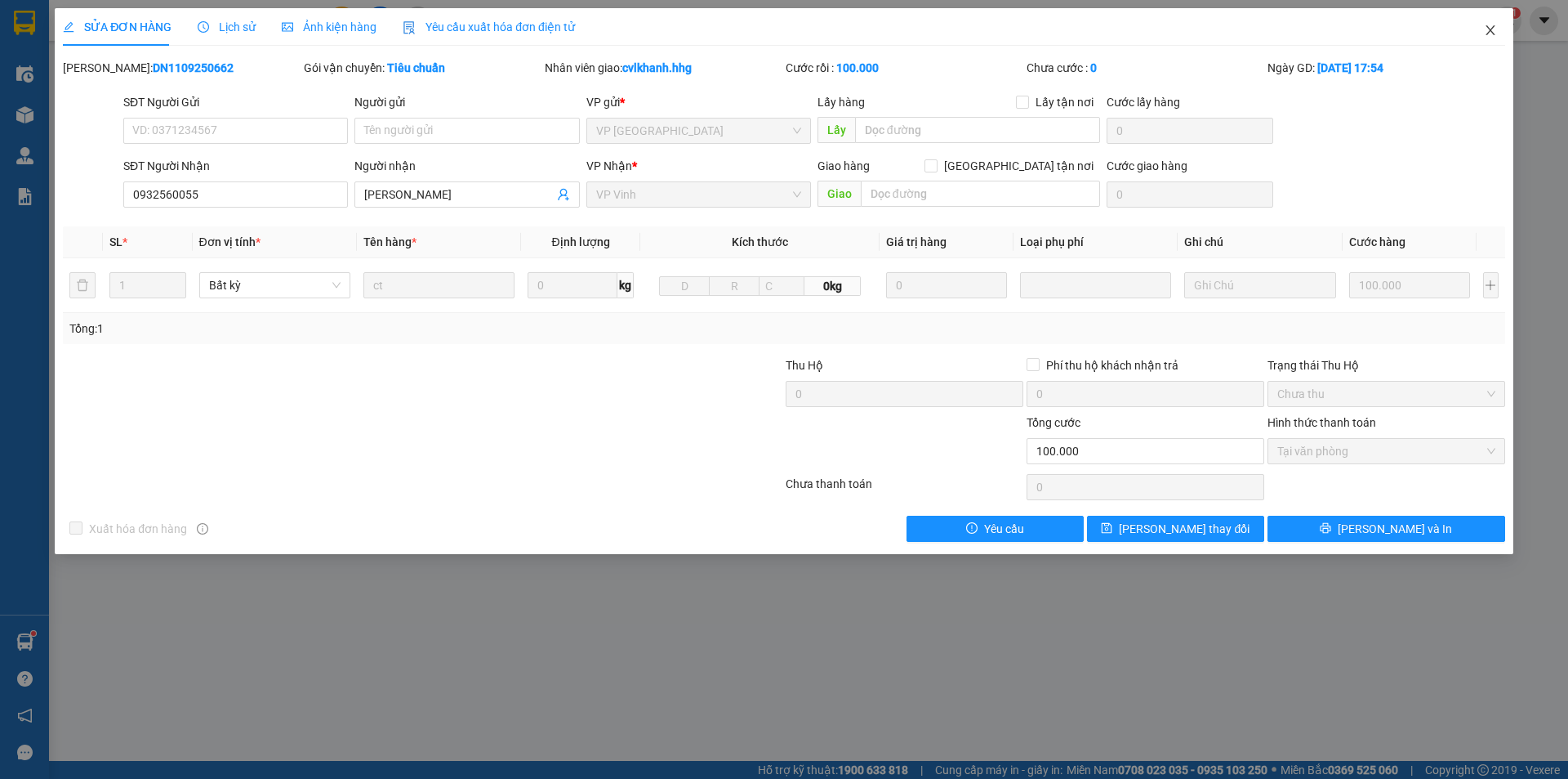
click at [1493, 32] on icon "close" at bounding box center [1491, 31] width 13 height 13
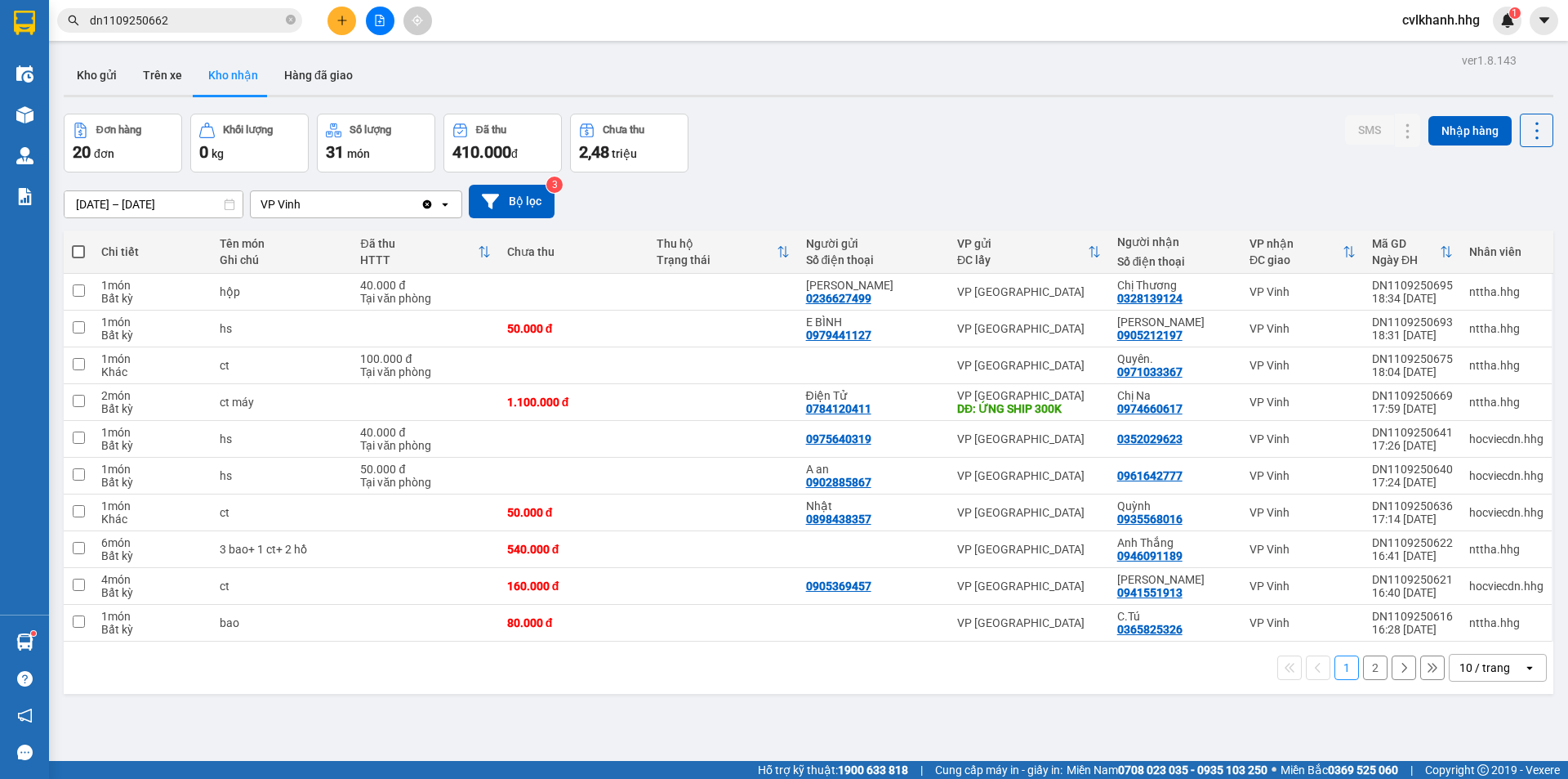
click at [199, 14] on input "dn1109250662" at bounding box center [186, 20] width 193 height 18
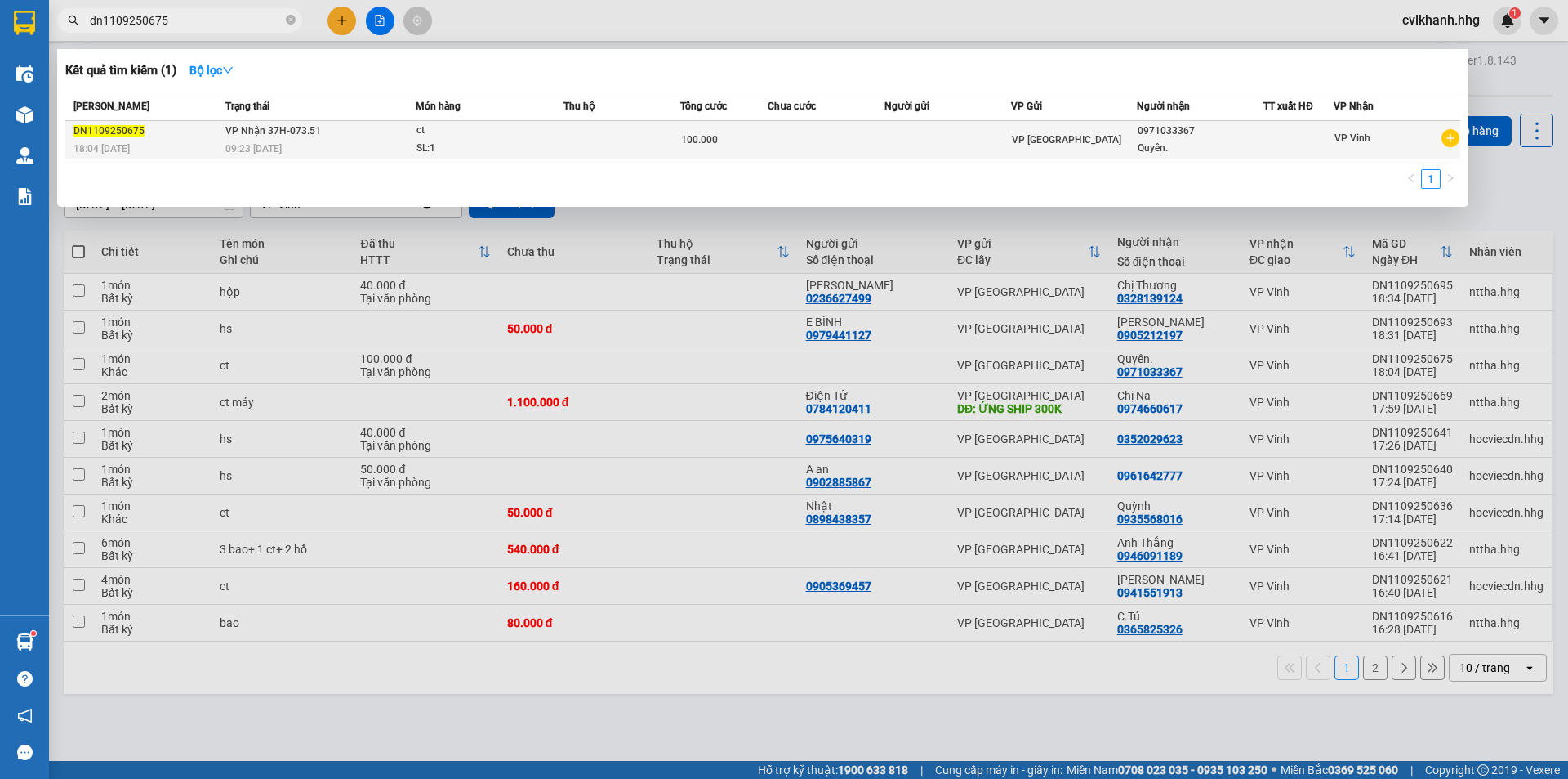
type input "dn1109250675"
click at [314, 138] on td "VP Nhận 37H-073.51 09:23 [DATE]" at bounding box center [319, 140] width 195 height 38
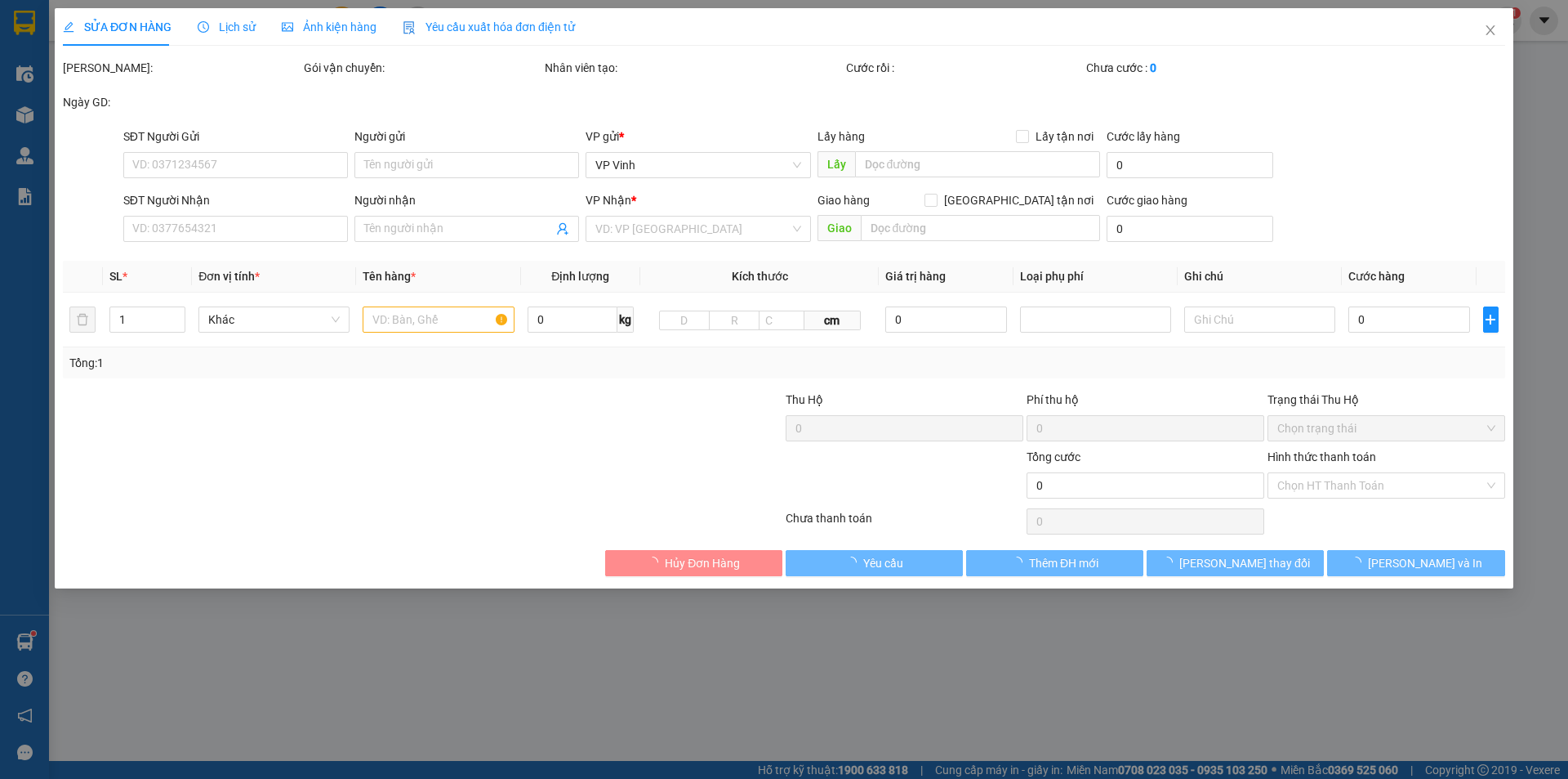
type input "0971033367"
type input "Quyên."
type input "100.000"
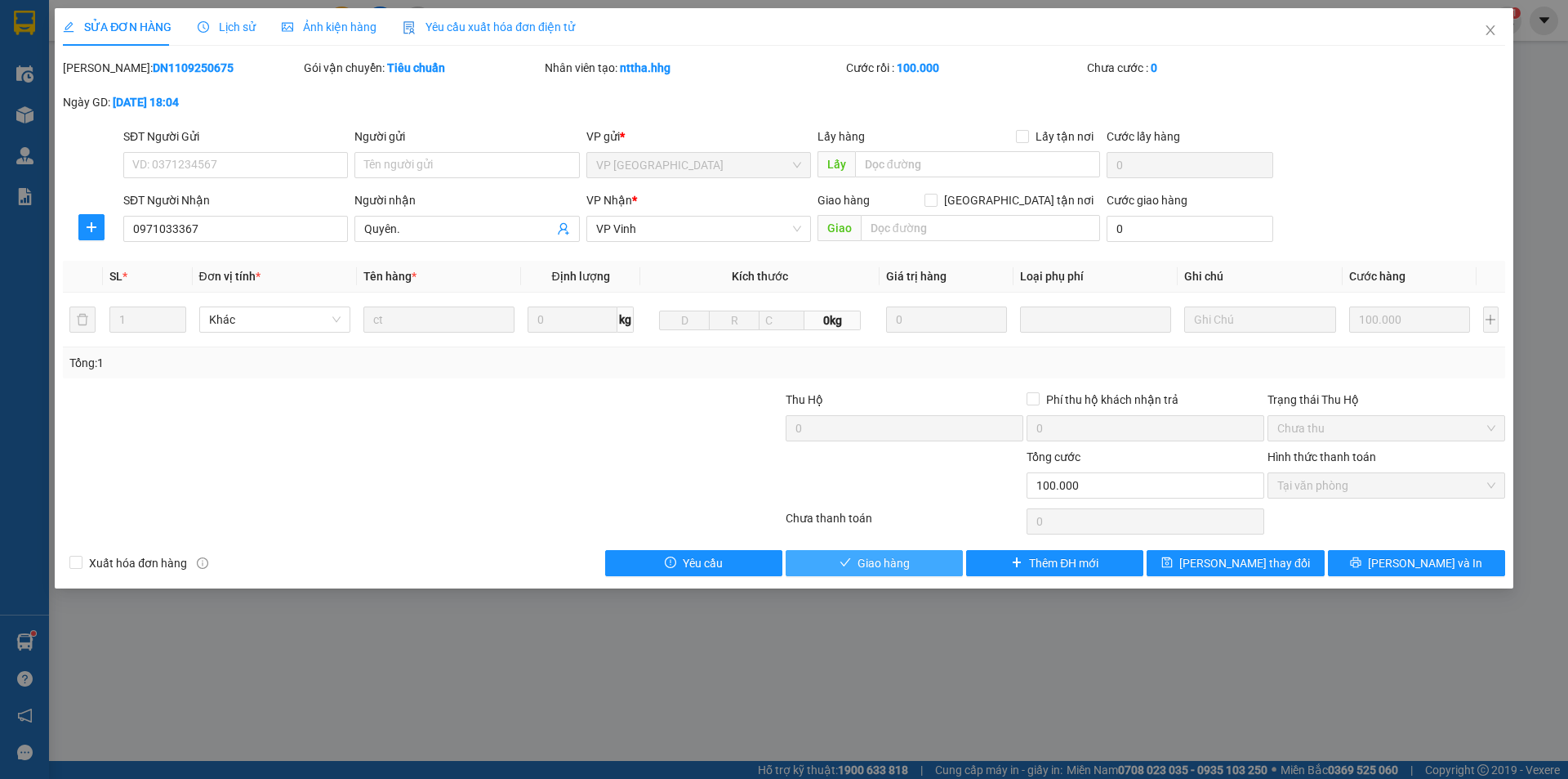
click at [889, 556] on span "Giao hàng" at bounding box center [884, 562] width 52 height 18
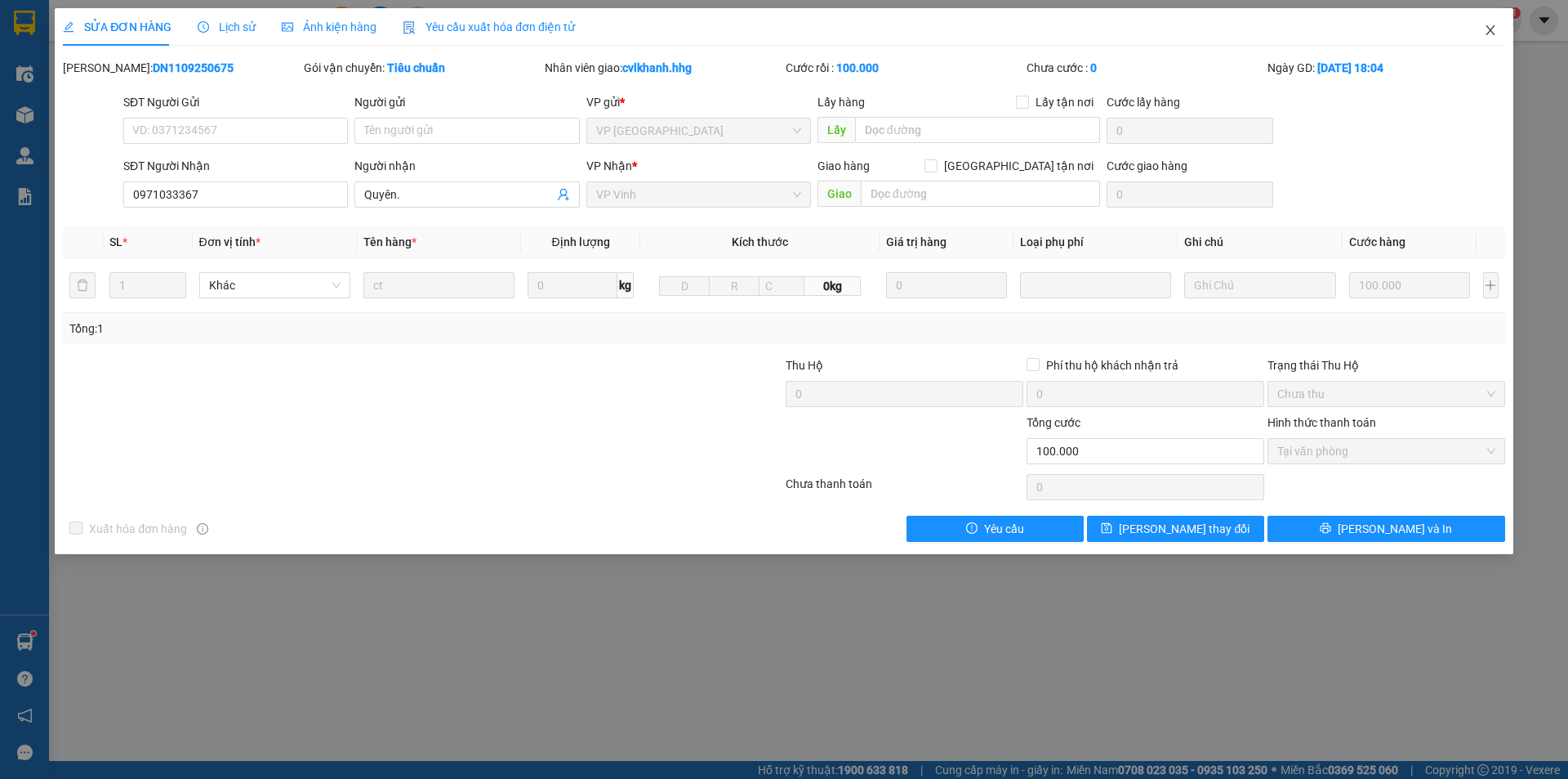
click at [1488, 28] on icon "close" at bounding box center [1490, 31] width 9 height 10
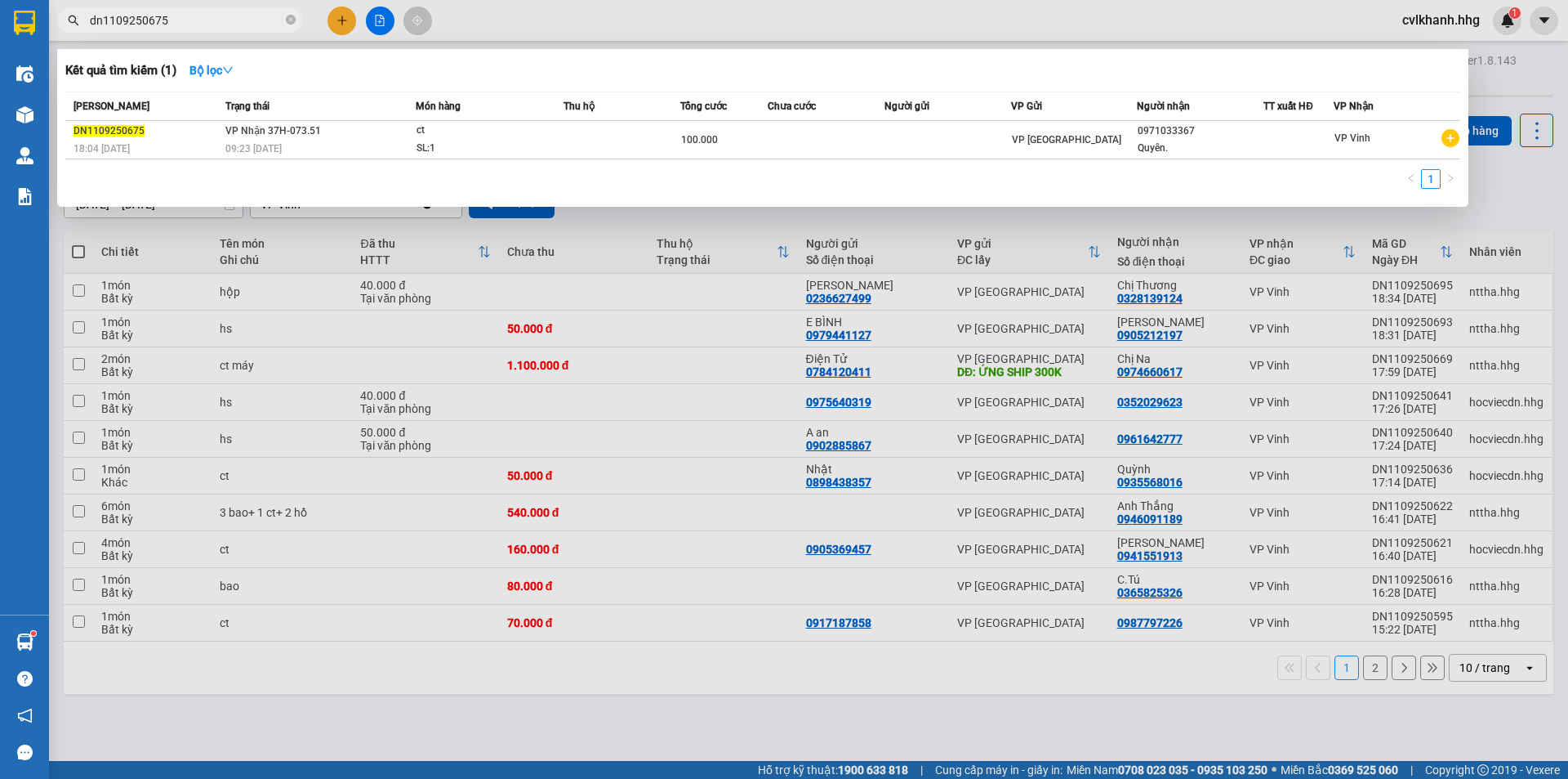
click at [190, 16] on input "dn1109250675" at bounding box center [186, 20] width 193 height 18
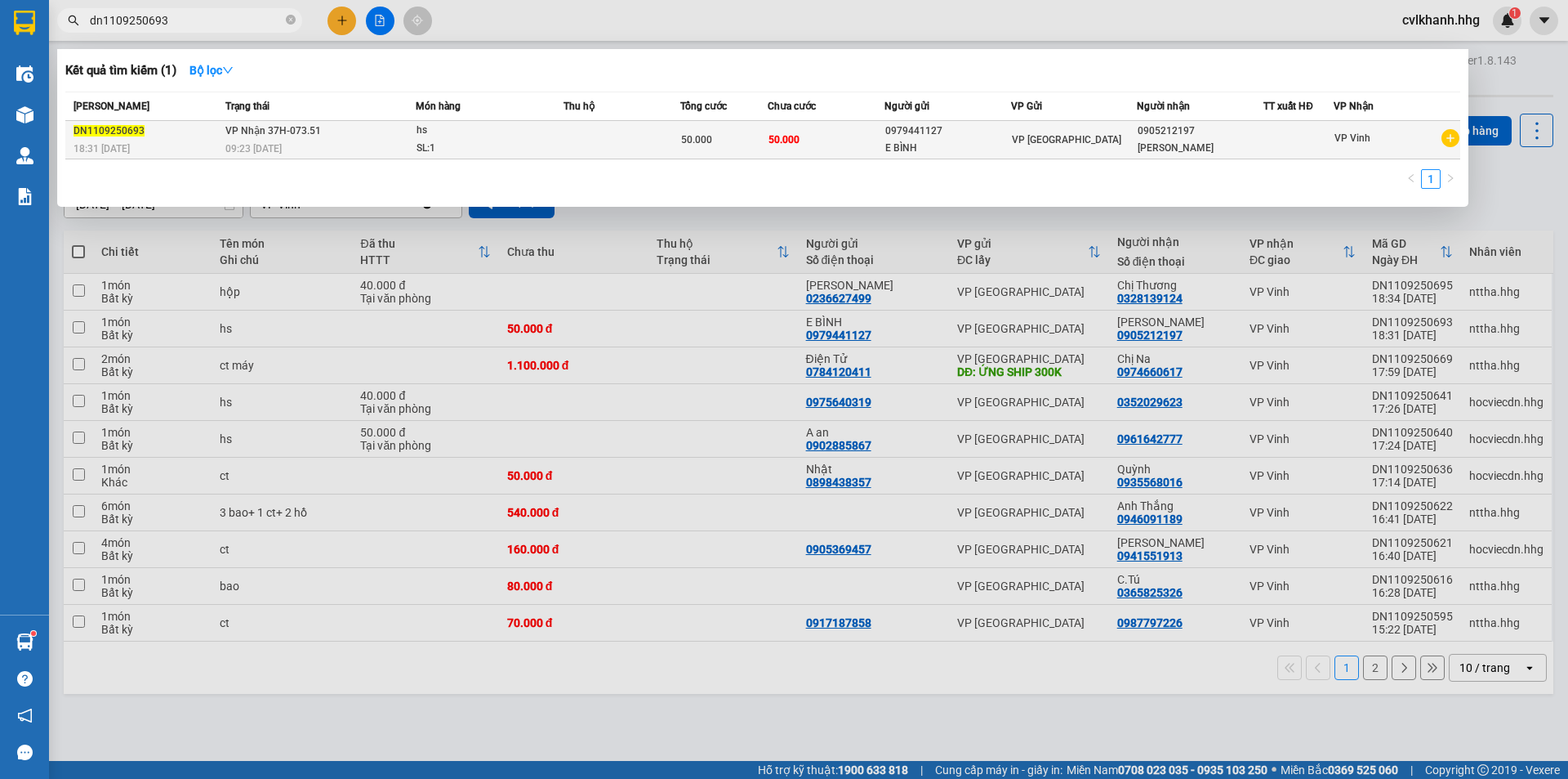
type input "dn1109250693"
click at [374, 153] on div "09:23 [DATE]" at bounding box center [320, 148] width 190 height 18
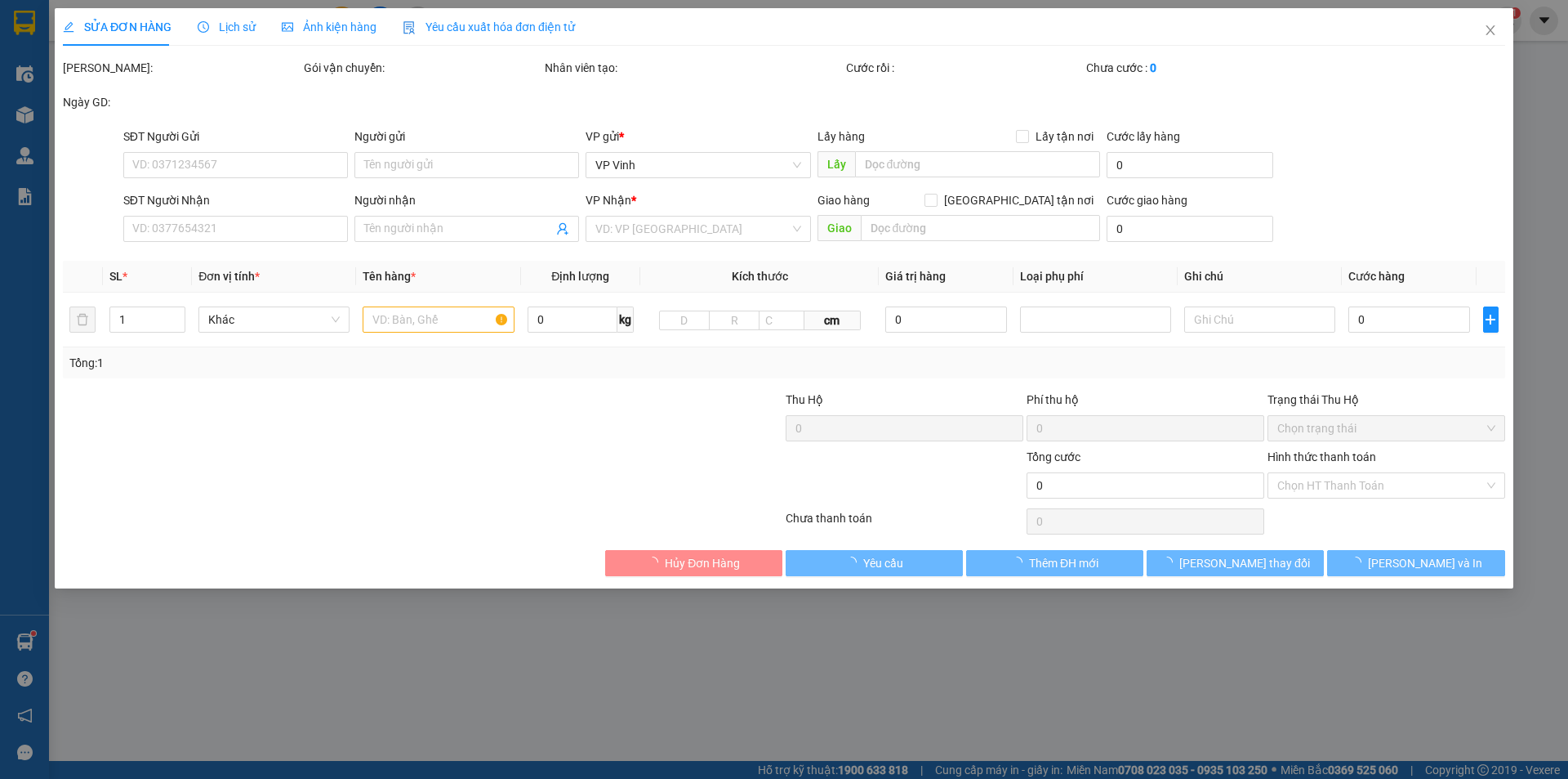
type input "0979441127"
type input "E BÌNH"
type input "0905212197"
type input "[PERSON_NAME]"
type input "50.000"
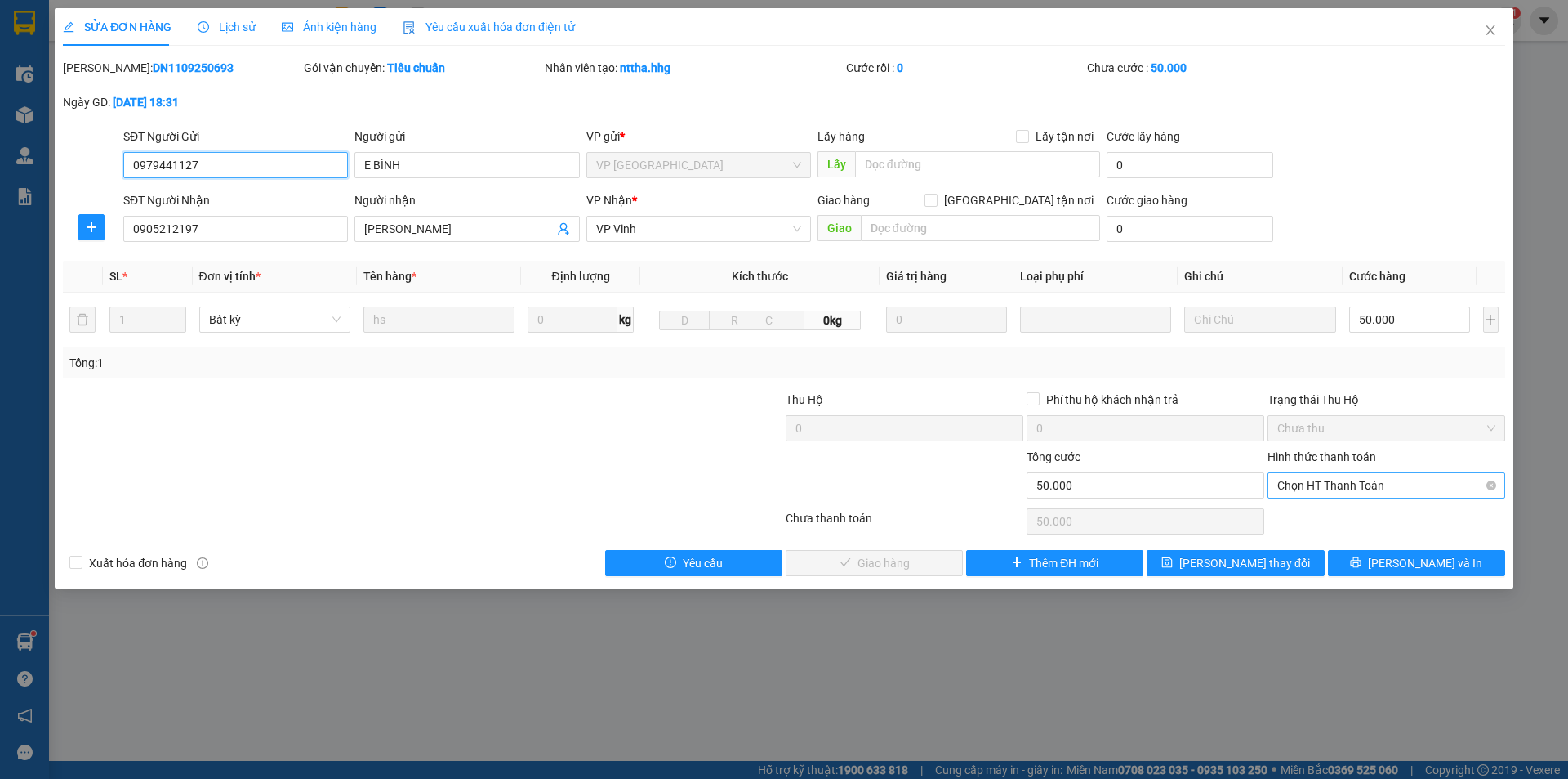
click at [1314, 480] on span "Chọn HT Thanh Toán" at bounding box center [1387, 486] width 219 height 25
click at [1290, 511] on div "Tại văn phòng" at bounding box center [1387, 517] width 219 height 18
type input "0"
click at [842, 570] on span "[PERSON_NAME] và Giao hàng" at bounding box center [895, 562] width 157 height 18
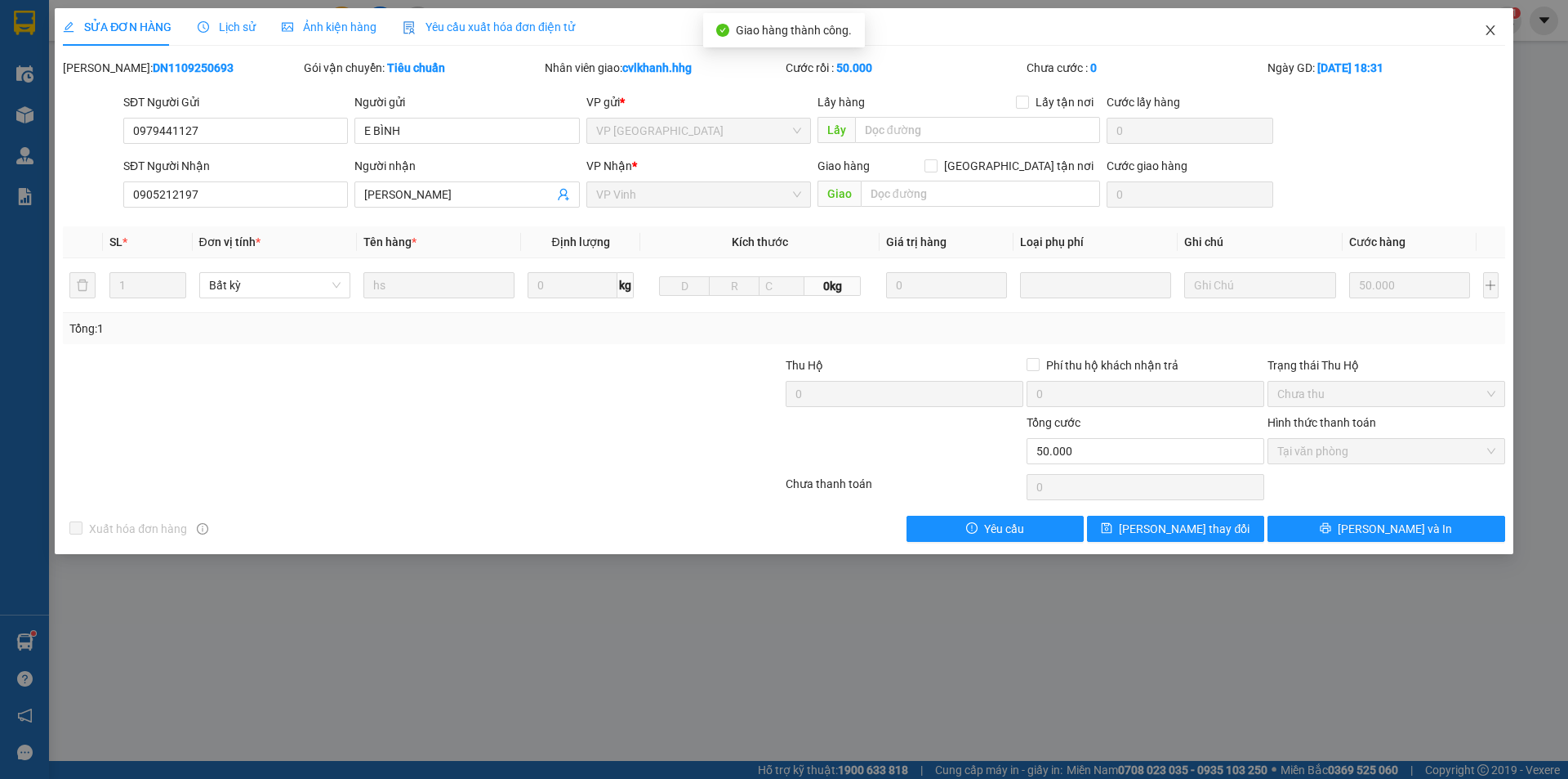
click at [1495, 26] on icon "close" at bounding box center [1491, 31] width 13 height 13
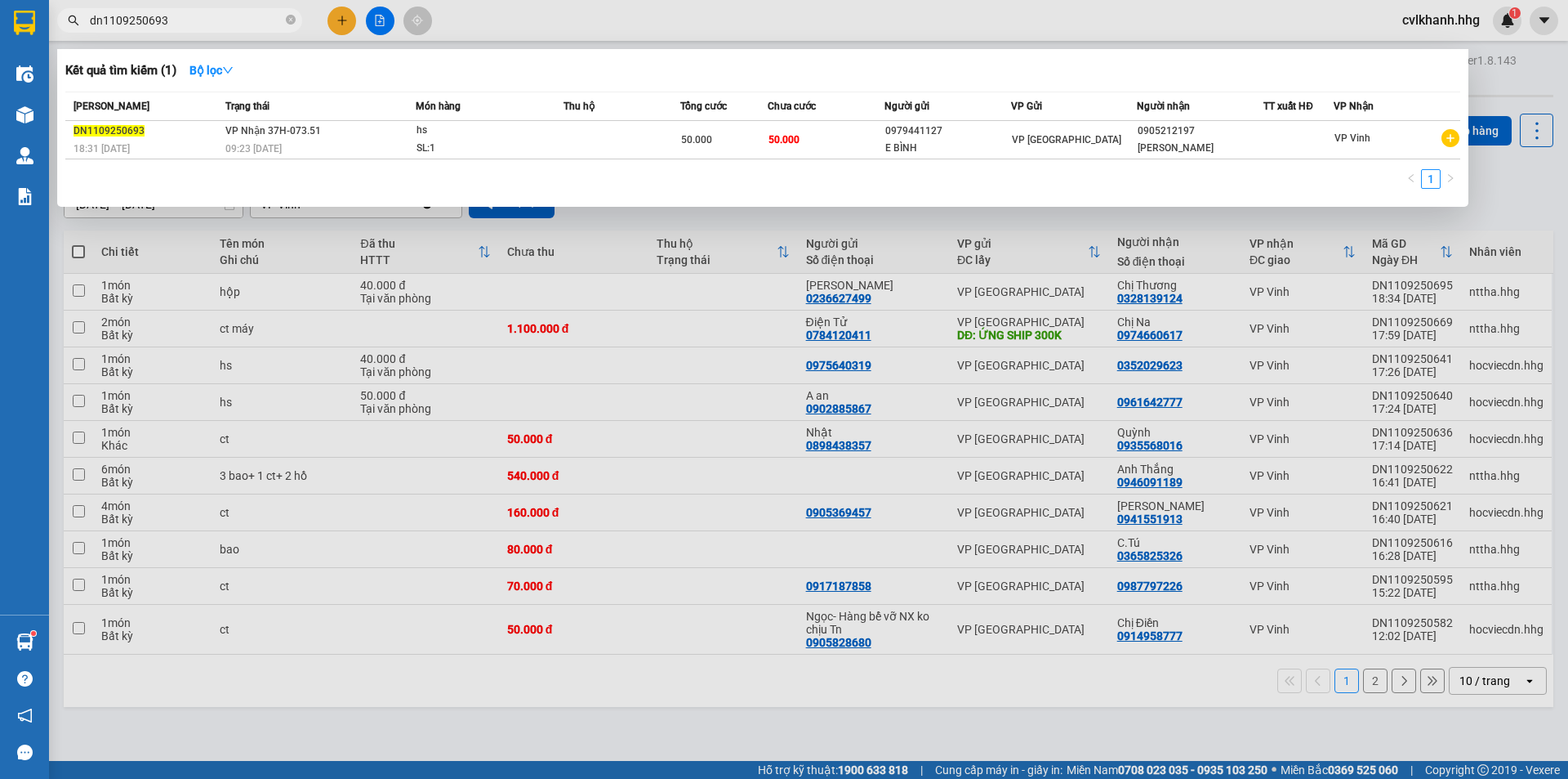
click at [228, 20] on input "dn1109250693" at bounding box center [186, 20] width 193 height 18
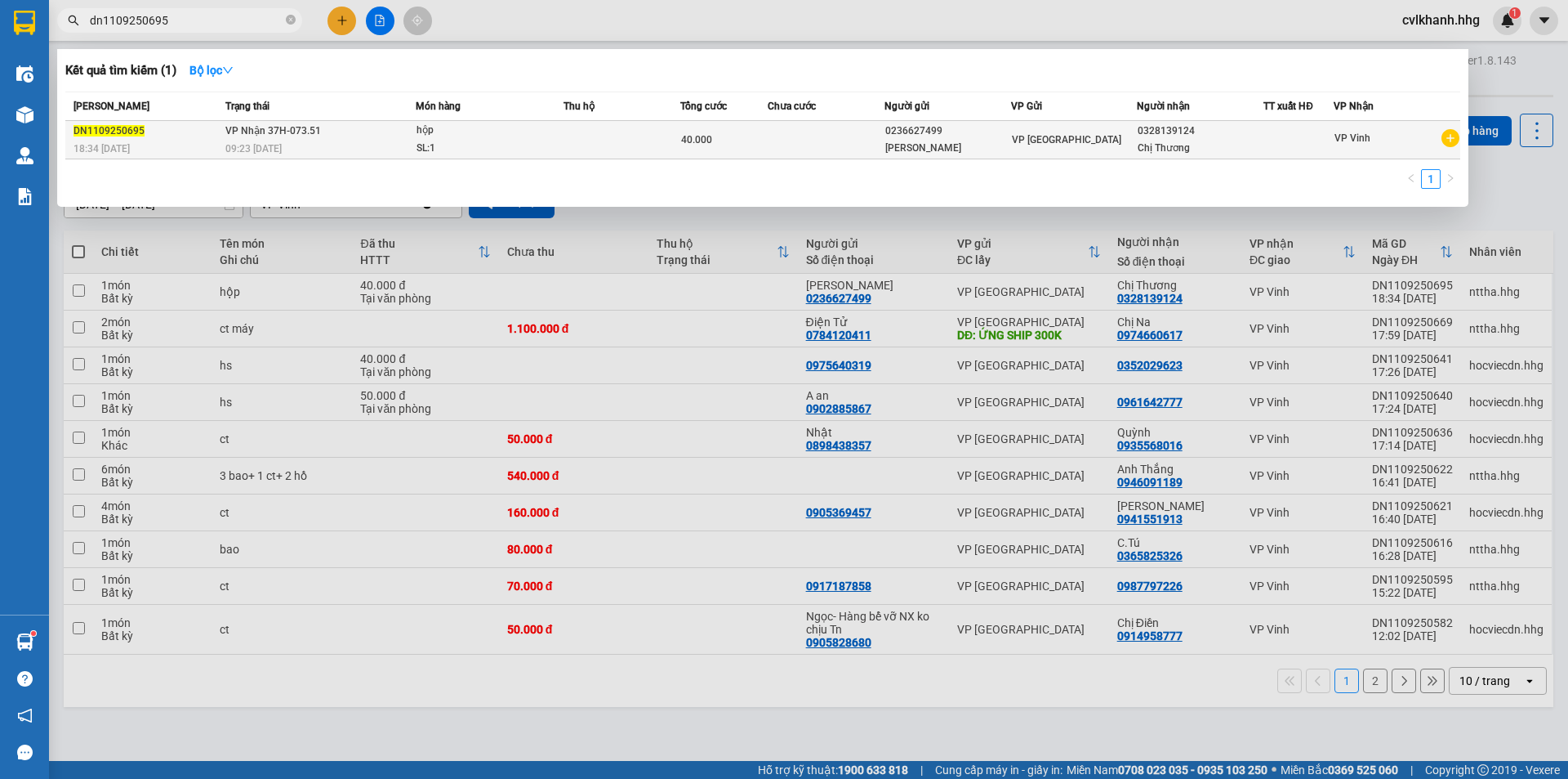
type input "dn1109250695"
click at [401, 141] on div "09:23 [DATE]" at bounding box center [320, 148] width 190 height 18
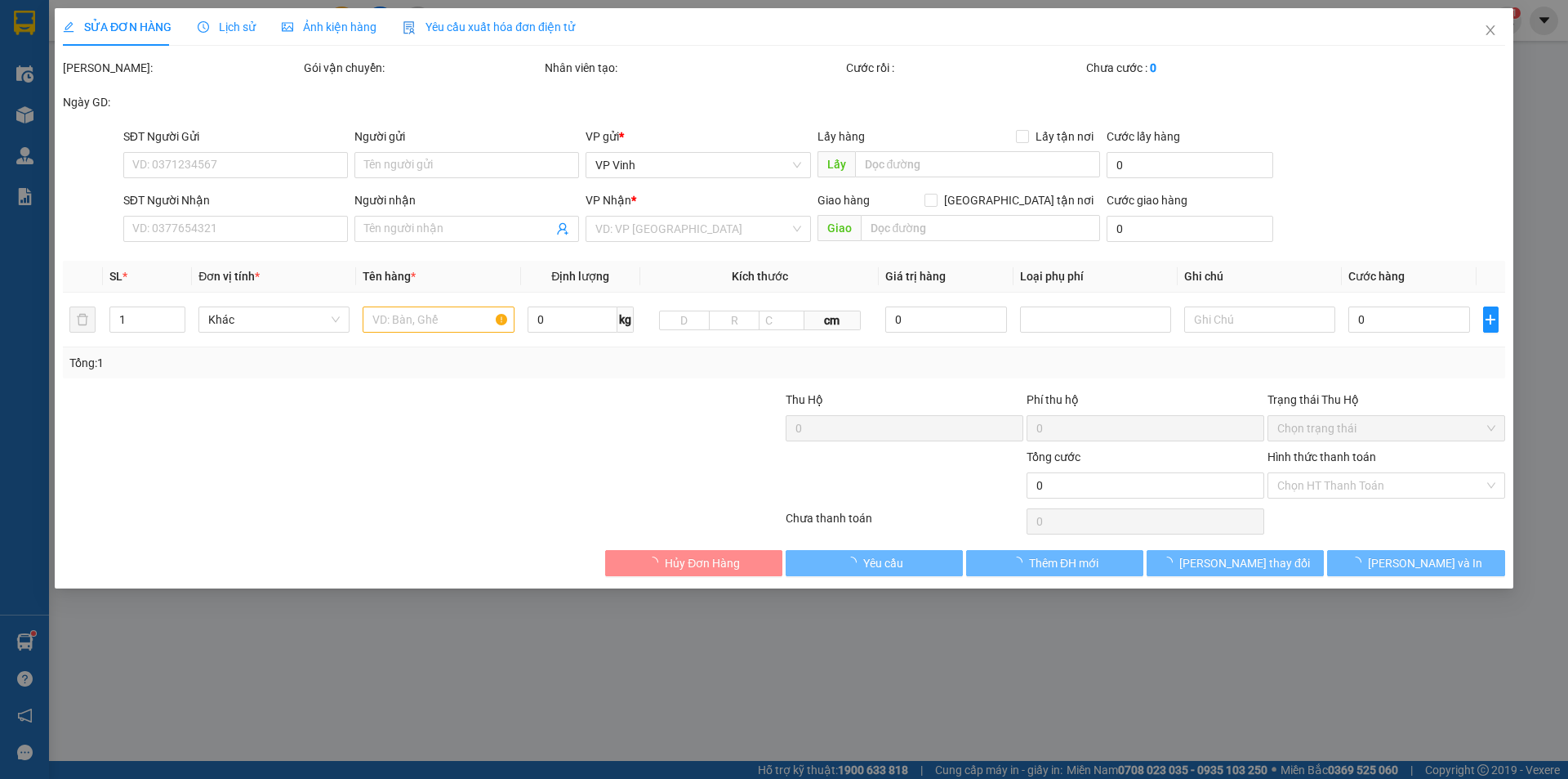
type input "0236627499"
type input "[PERSON_NAME]"
type input "0328139124"
type input "Chị Thương"
type input "40.000"
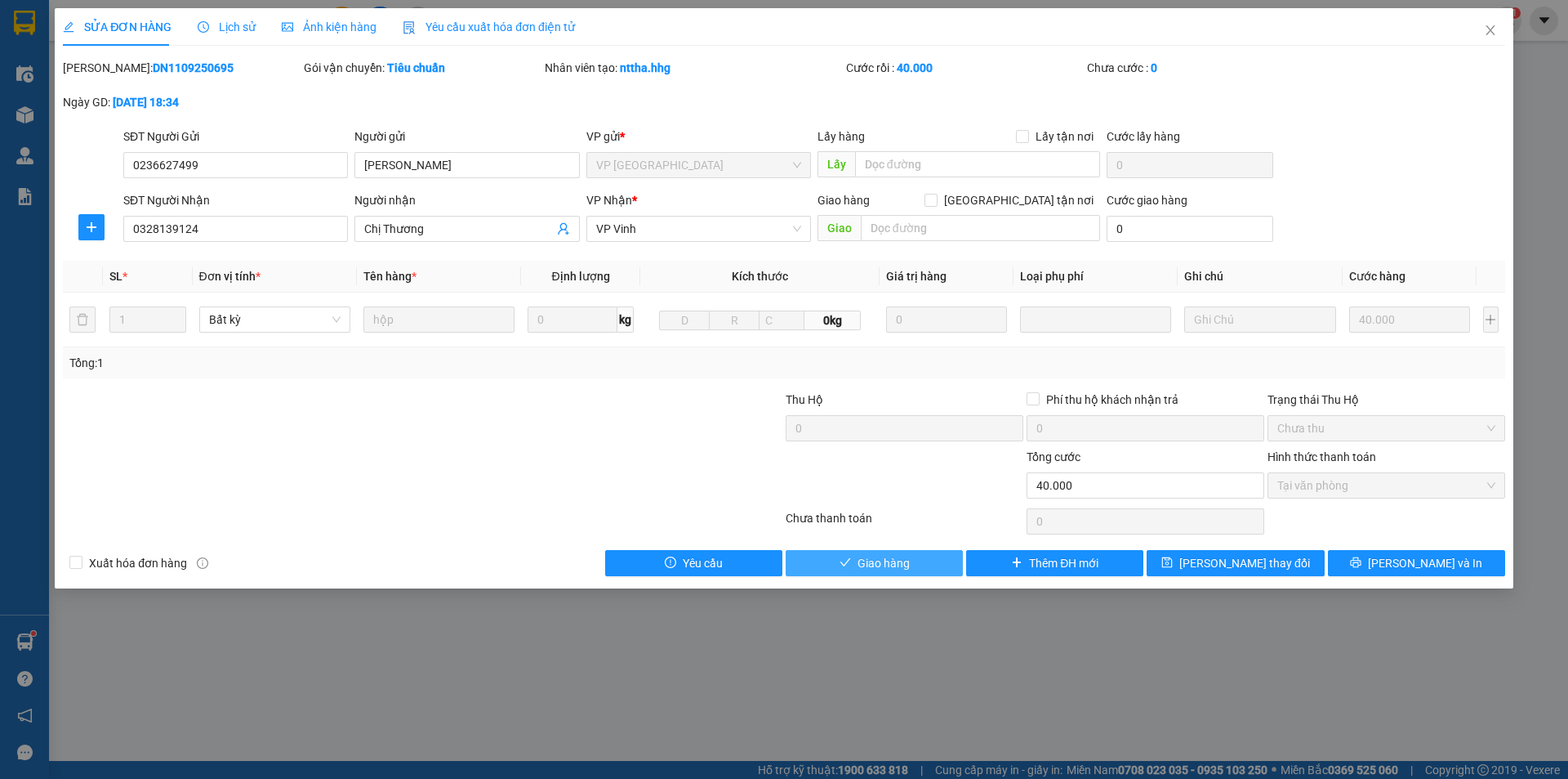
click at [890, 567] on span "Giao hàng" at bounding box center [884, 562] width 52 height 18
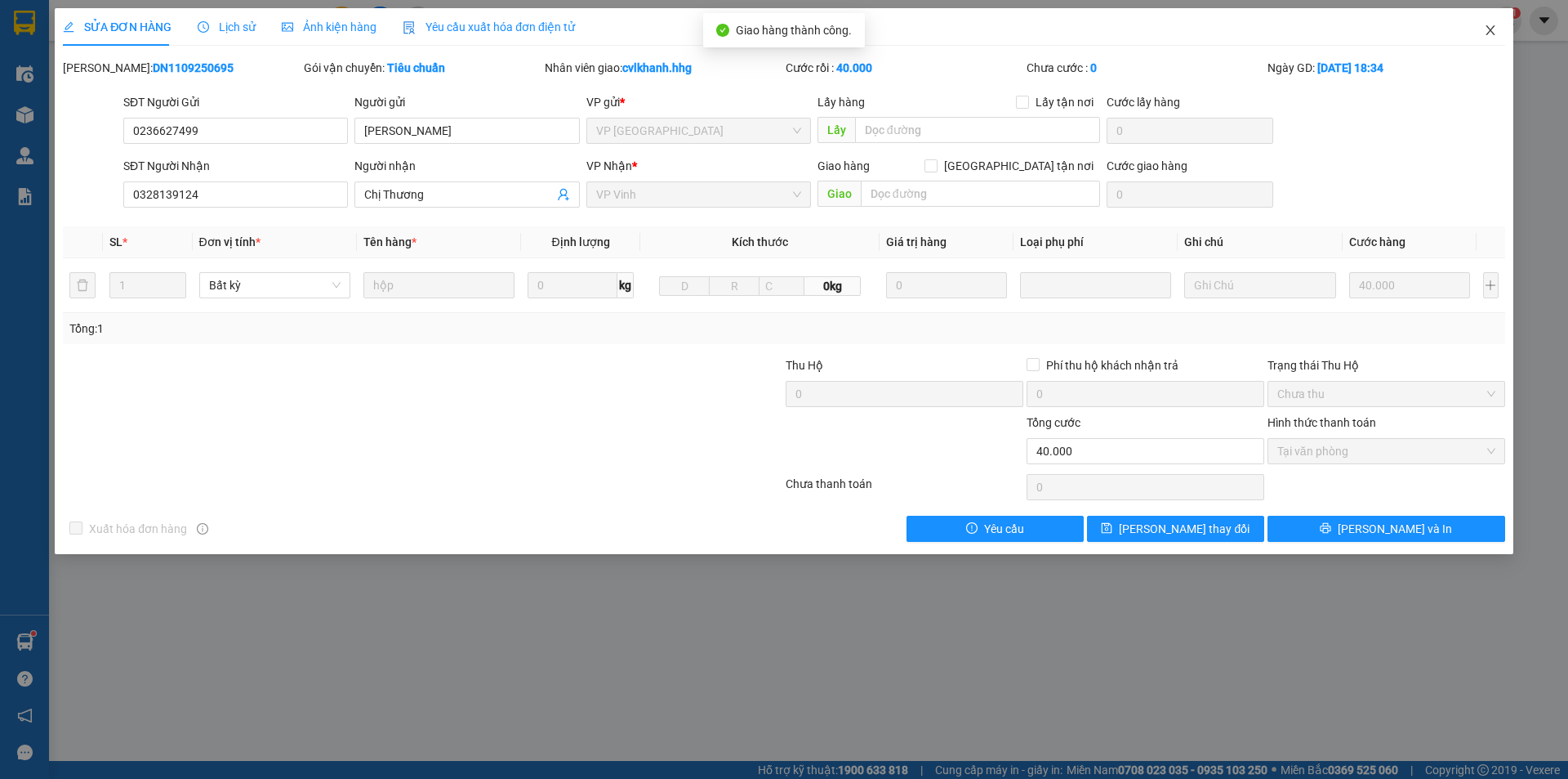
click at [1494, 30] on icon "close" at bounding box center [1491, 31] width 13 height 13
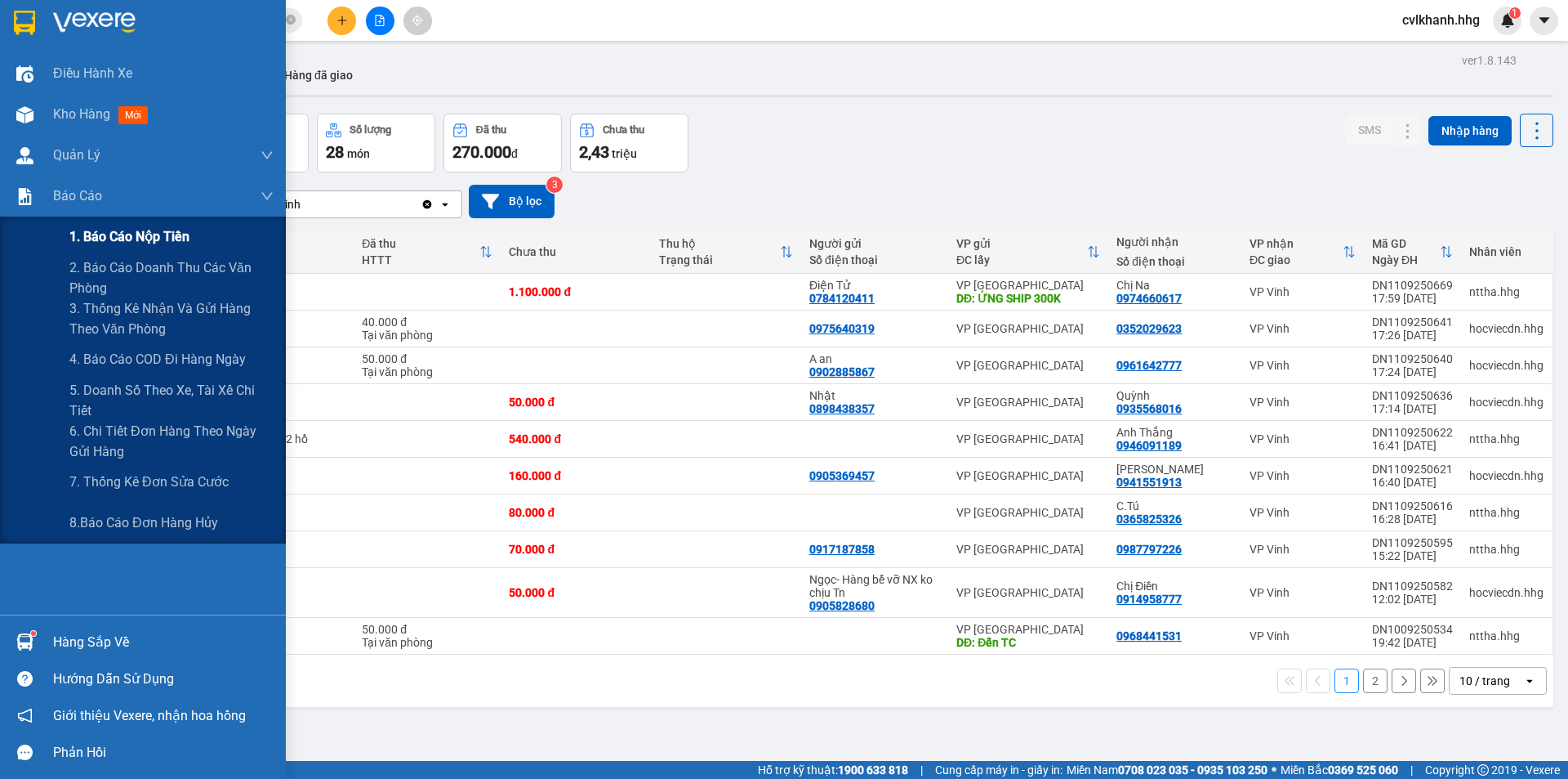
click at [127, 230] on span "1. Báo cáo nộp tiền" at bounding box center [130, 236] width 120 height 20
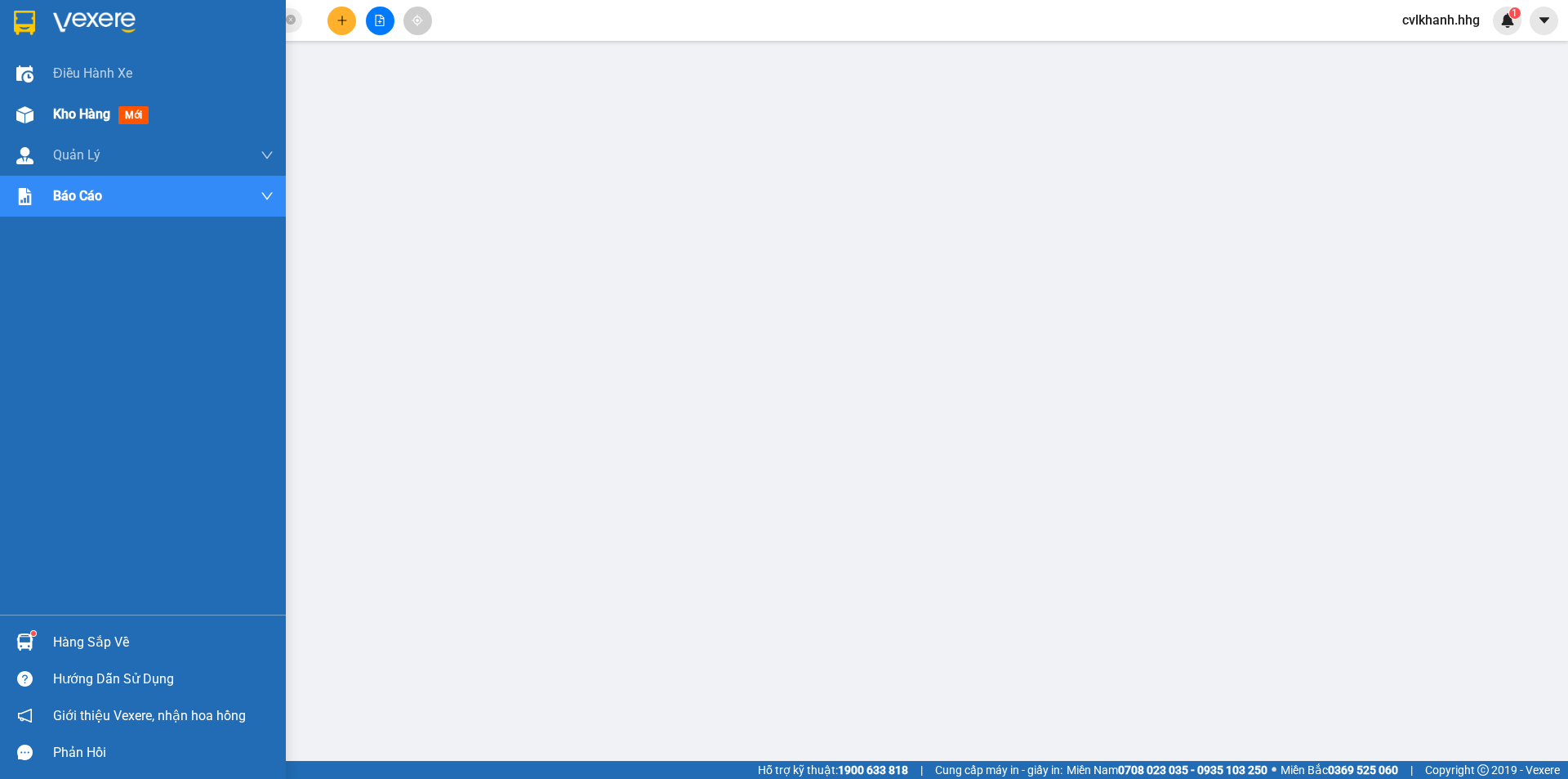
click at [80, 109] on span "Kho hàng" at bounding box center [82, 114] width 57 height 15
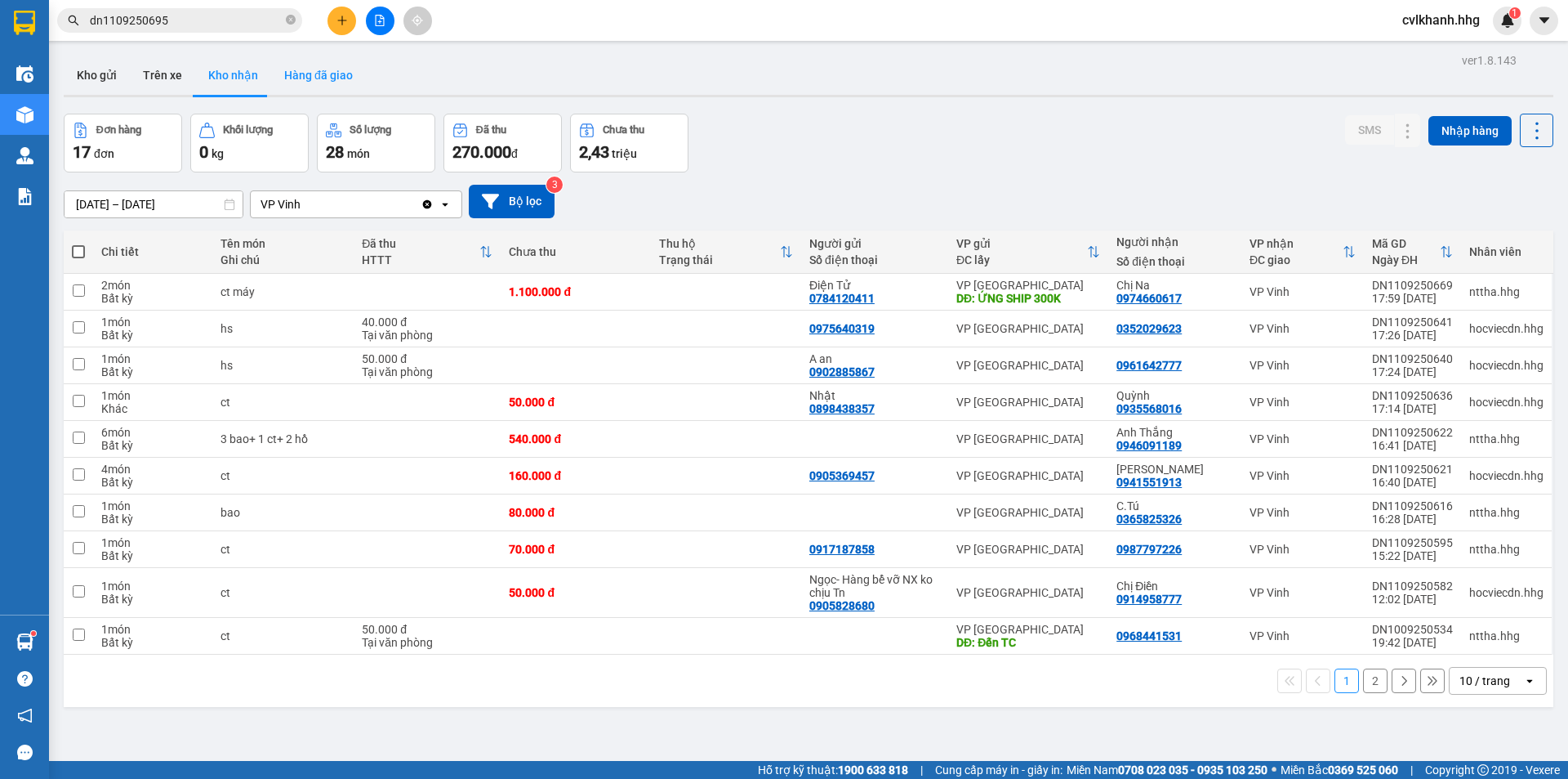
click at [335, 78] on button "Hàng đã giao" at bounding box center [318, 74] width 94 height 39
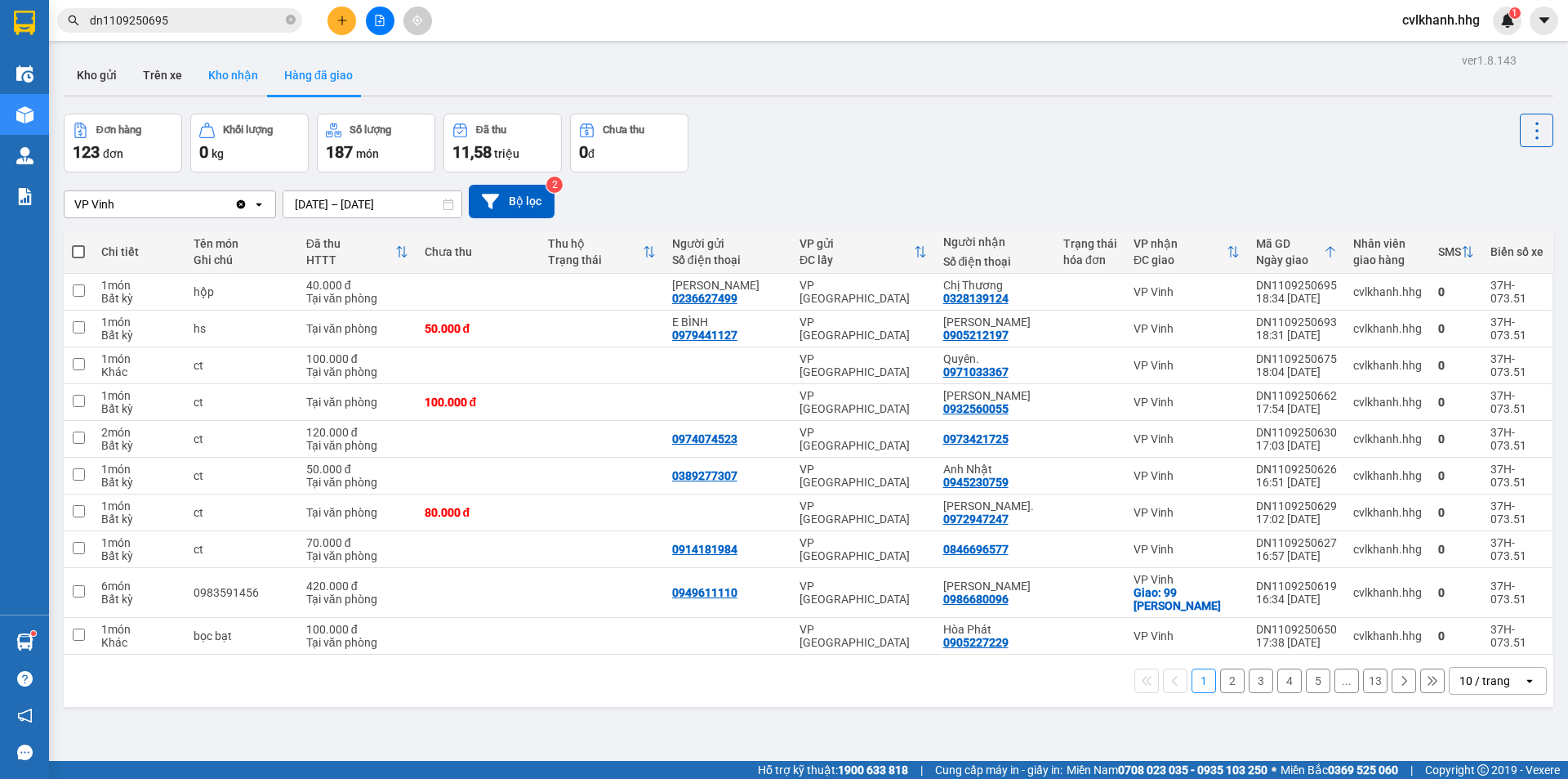
click at [227, 82] on button "Kho nhận" at bounding box center [234, 74] width 76 height 39
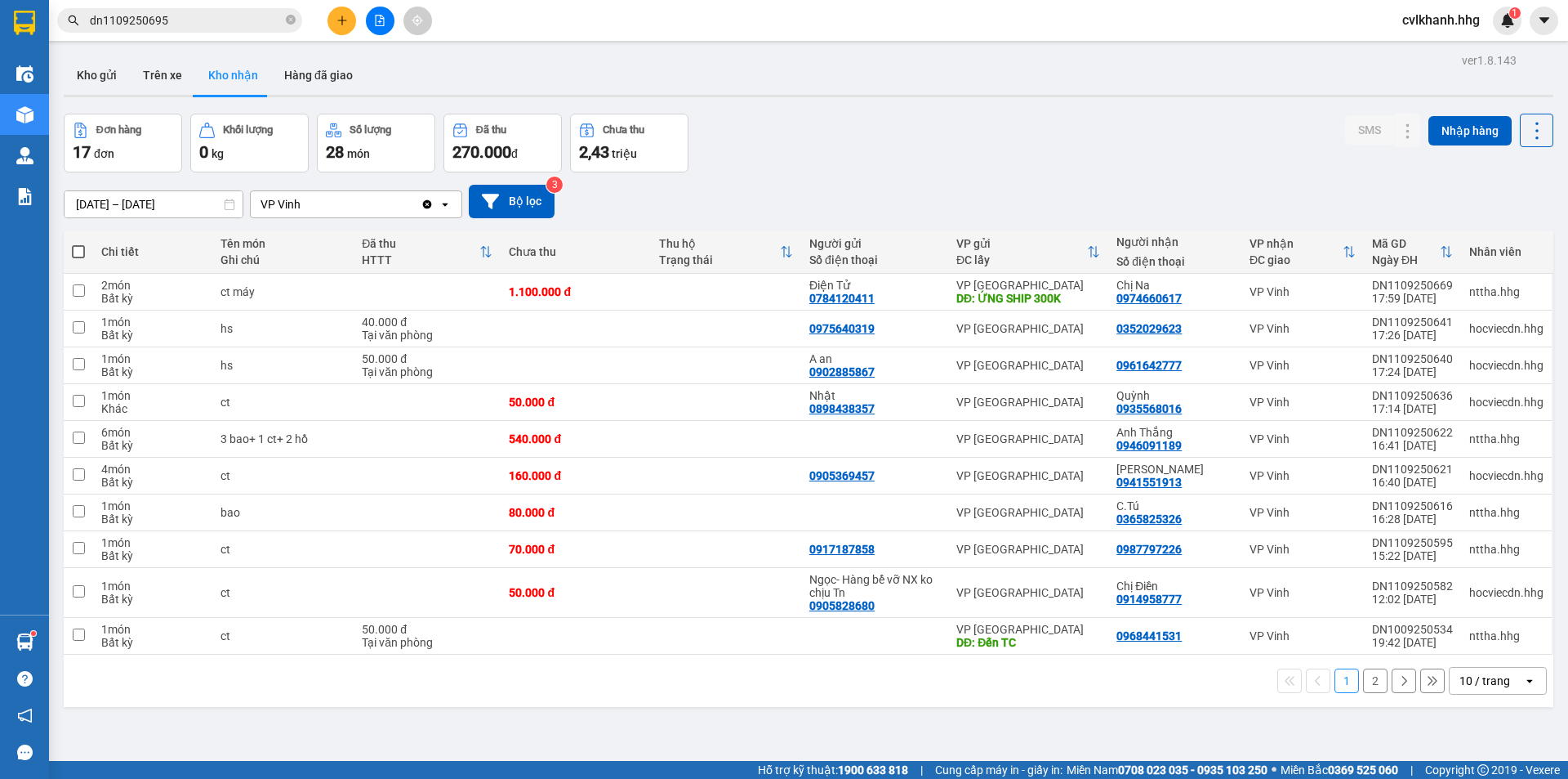
click at [1472, 683] on div "10 / trang" at bounding box center [1484, 680] width 51 height 16
click at [1461, 656] on div "100 / trang" at bounding box center [1485, 644] width 98 height 30
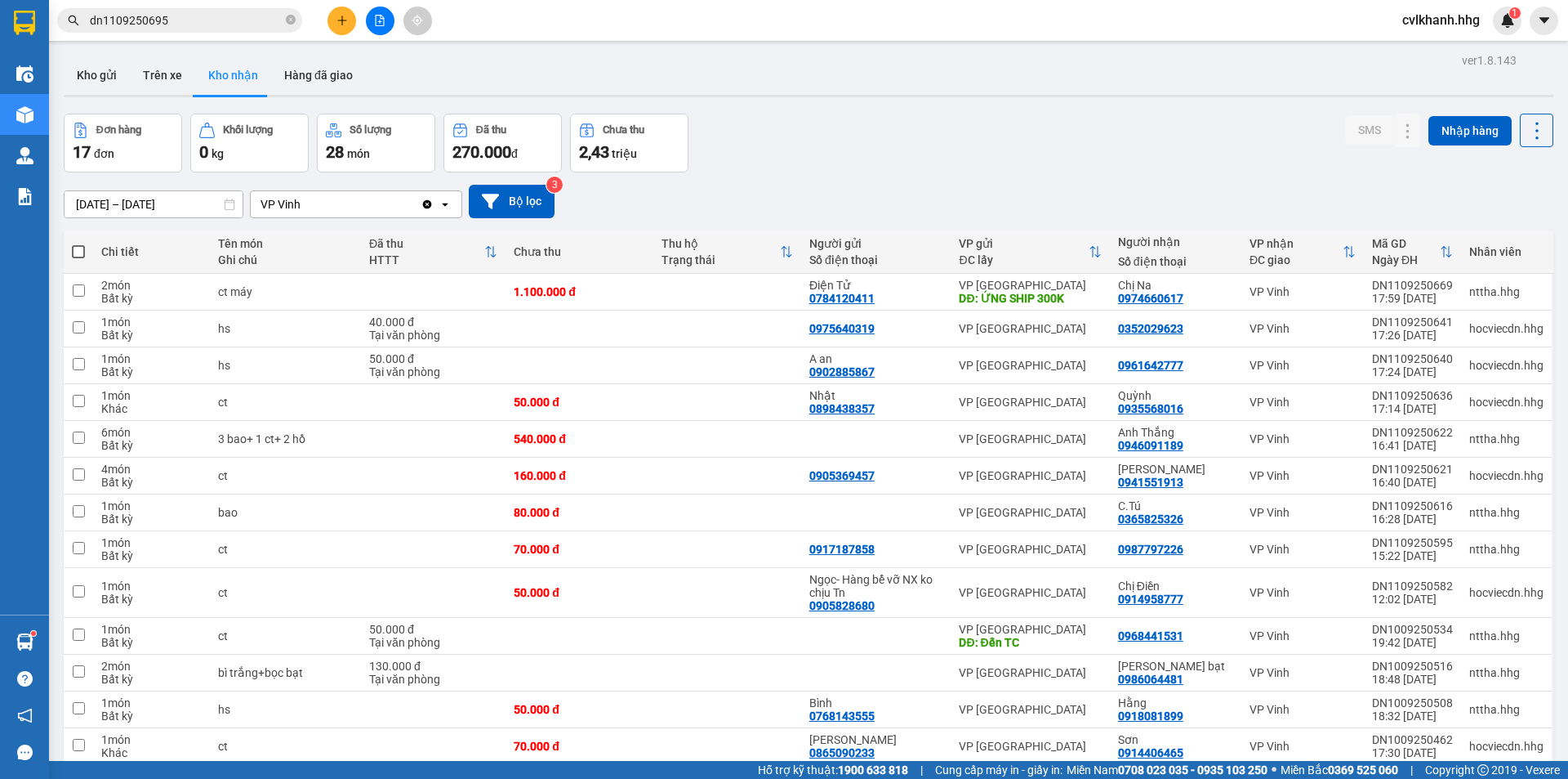
click at [101, 201] on input "[DATE] – [DATE]" at bounding box center [154, 203] width 178 height 26
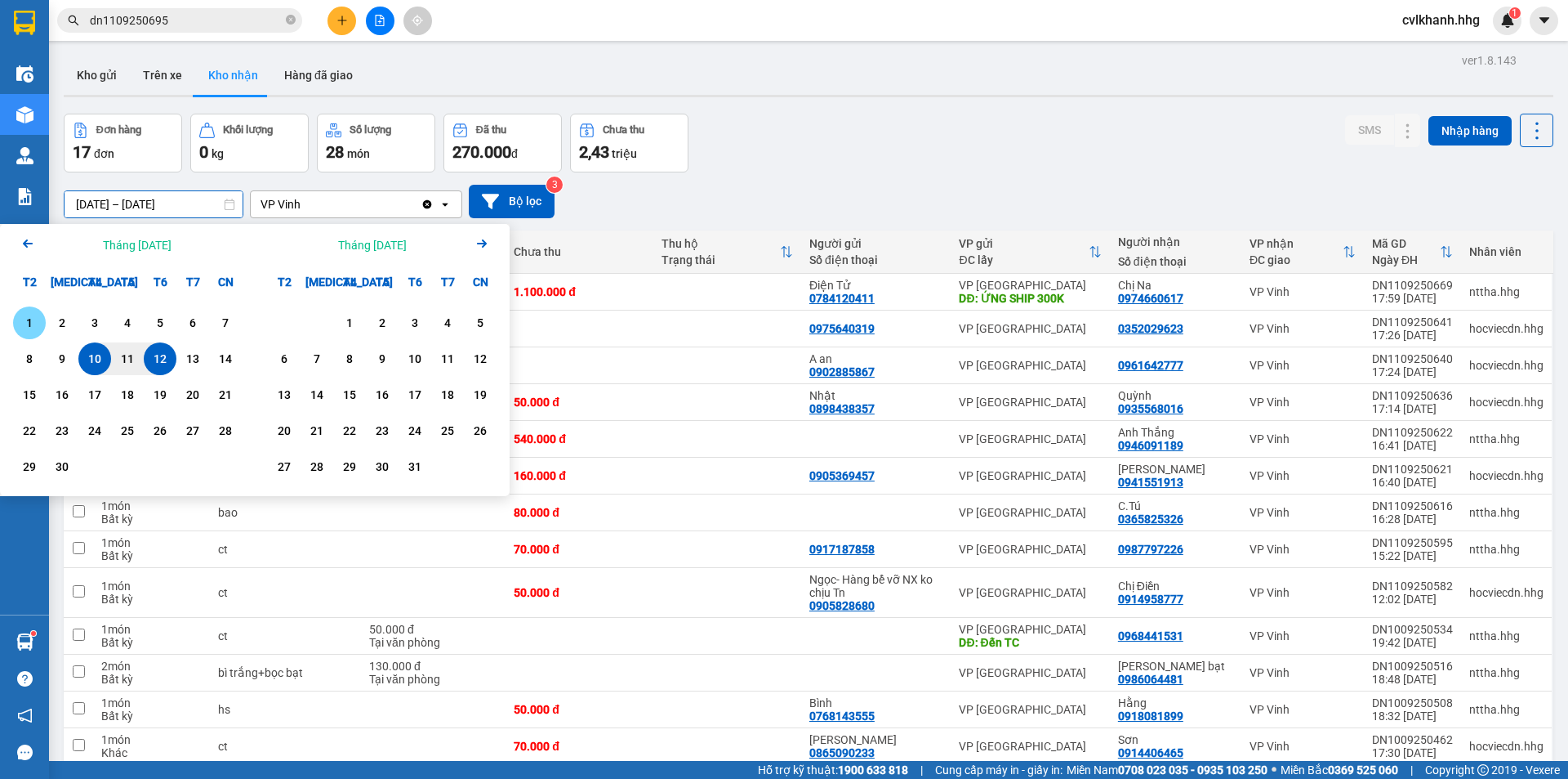
click at [33, 318] on div "1" at bounding box center [30, 323] width 23 height 20
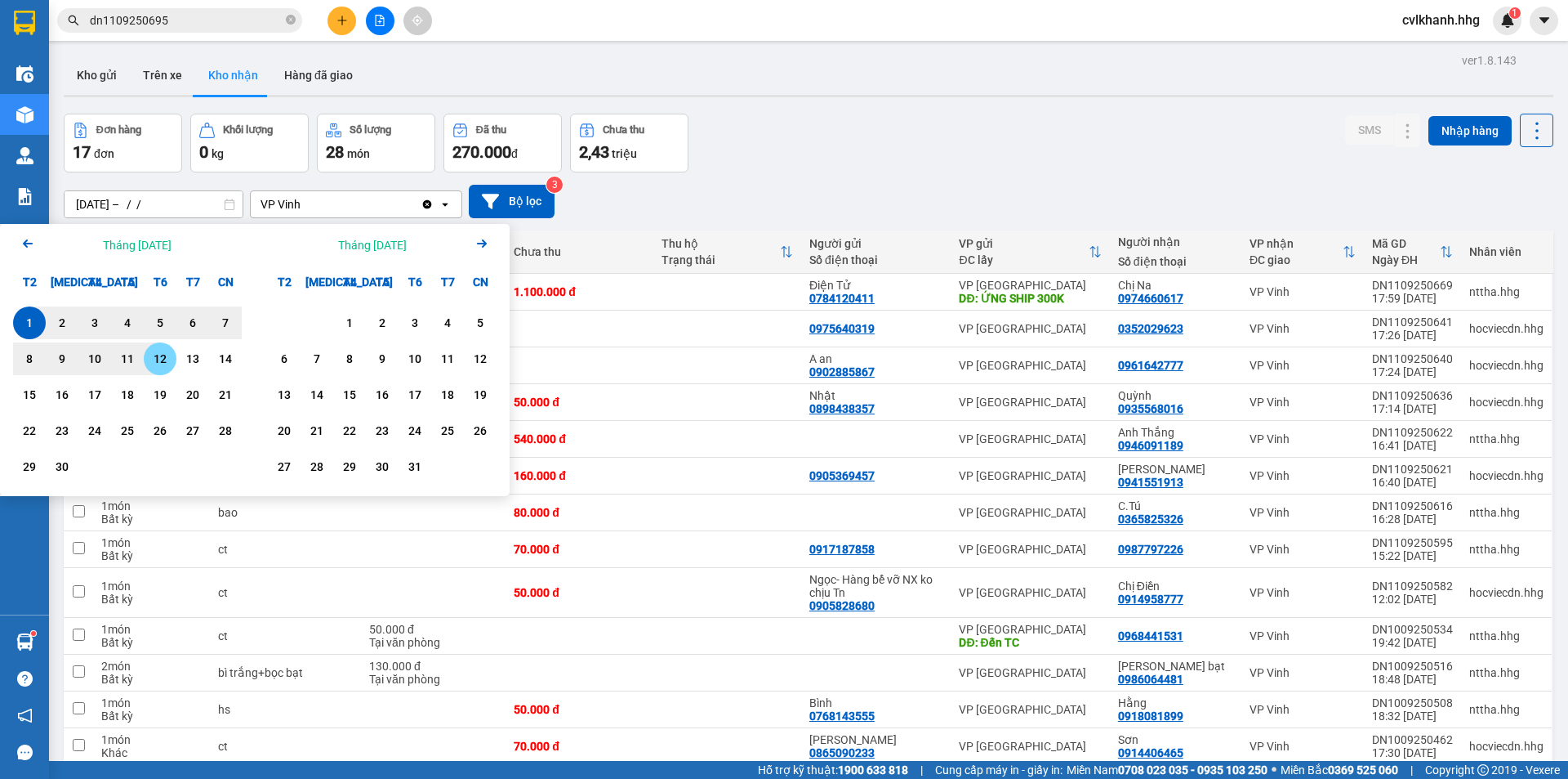
click at [167, 367] on div "12" at bounding box center [160, 358] width 23 height 20
type input "[DATE] – [DATE]"
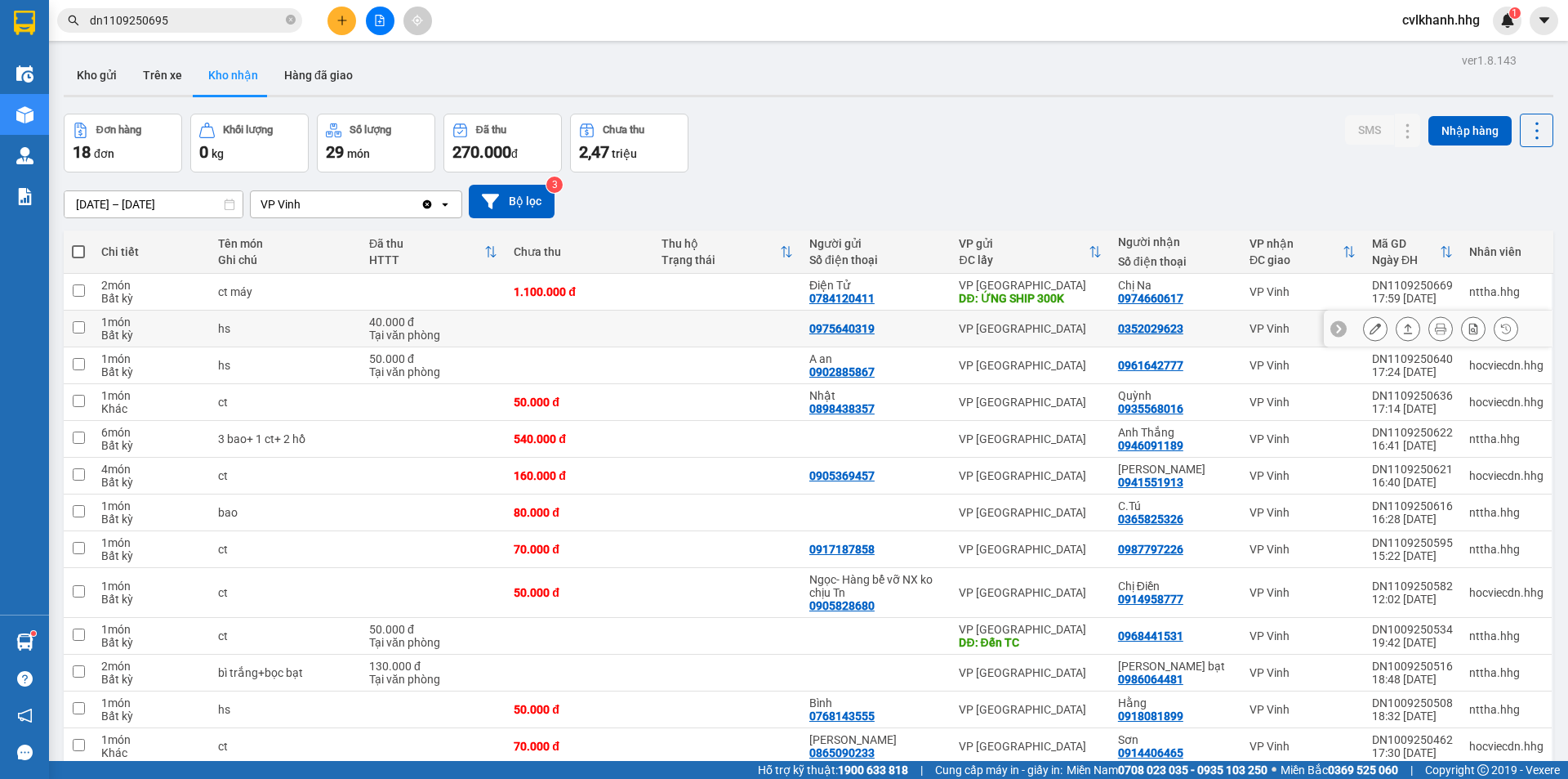
scroll to position [255, 0]
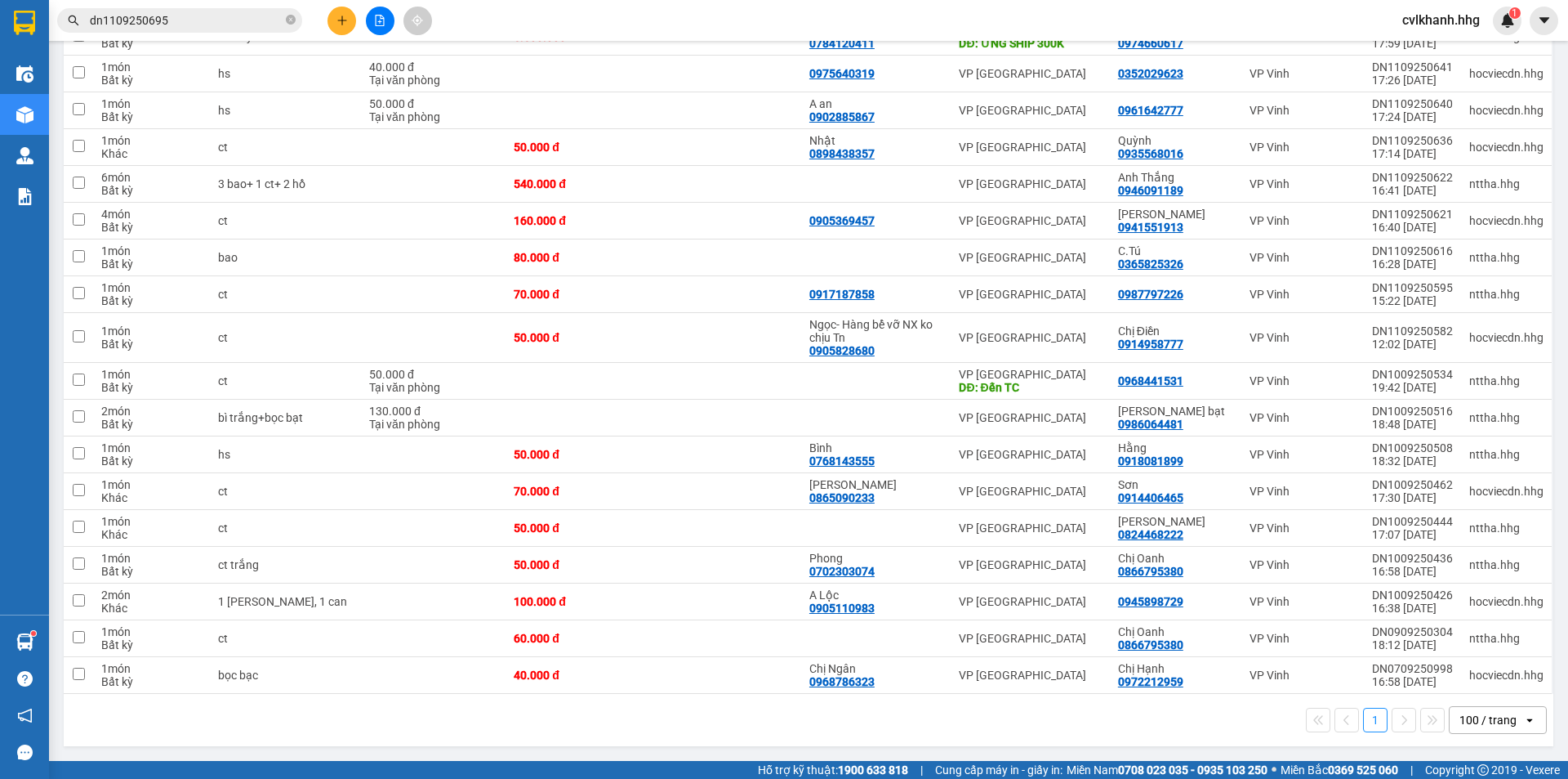
click at [1489, 723] on div "100 / trang" at bounding box center [1488, 719] width 57 height 16
click at [1464, 688] on span "100 / trang" at bounding box center [1480, 684] width 62 height 16
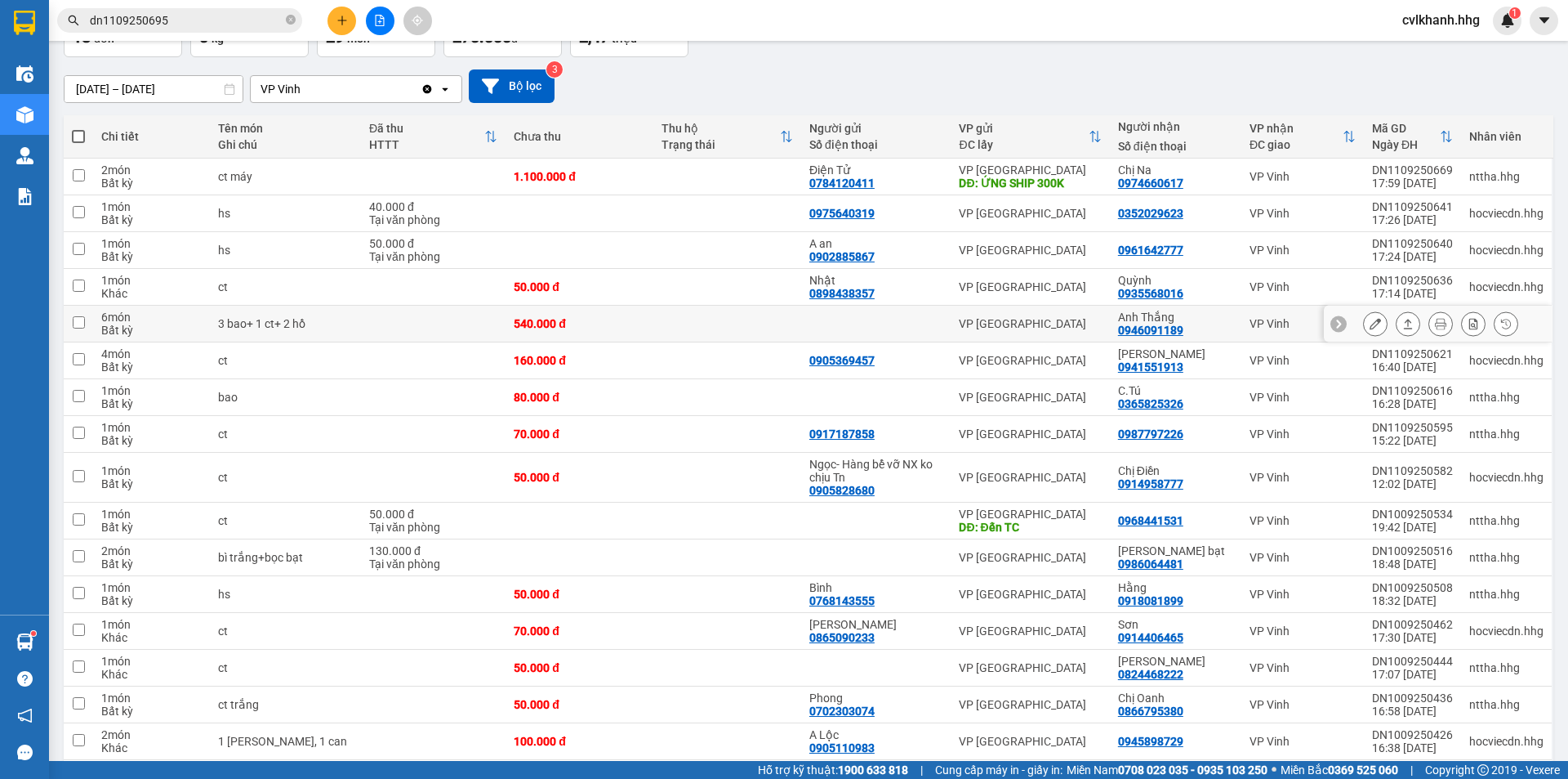
scroll to position [0, 0]
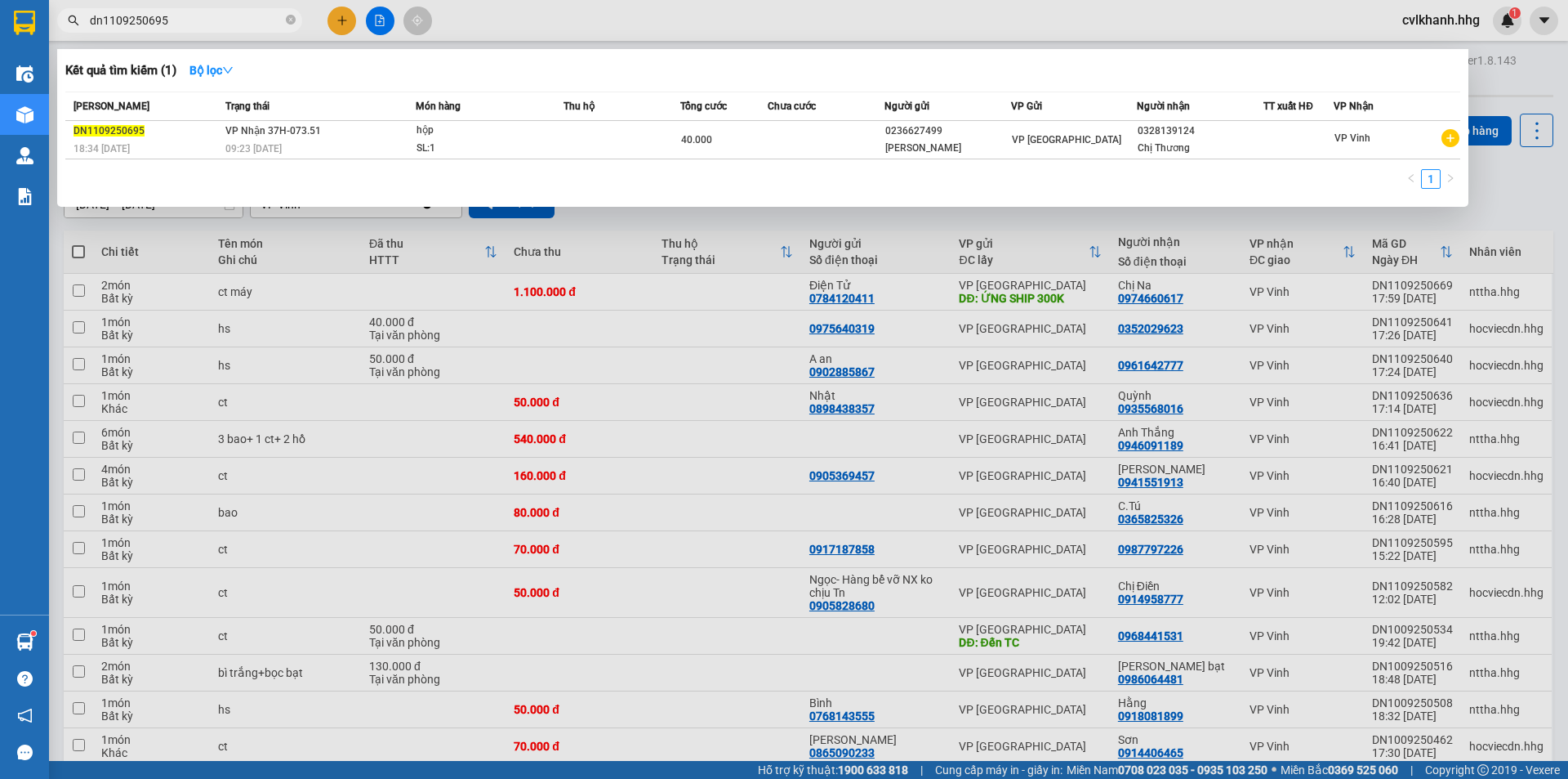
click at [184, 15] on input "dn1109250695" at bounding box center [186, 20] width 193 height 18
type input "dn1109250621"
click at [292, 133] on div "Thời gian nhập kho" at bounding box center [255, 118] width 111 height 39
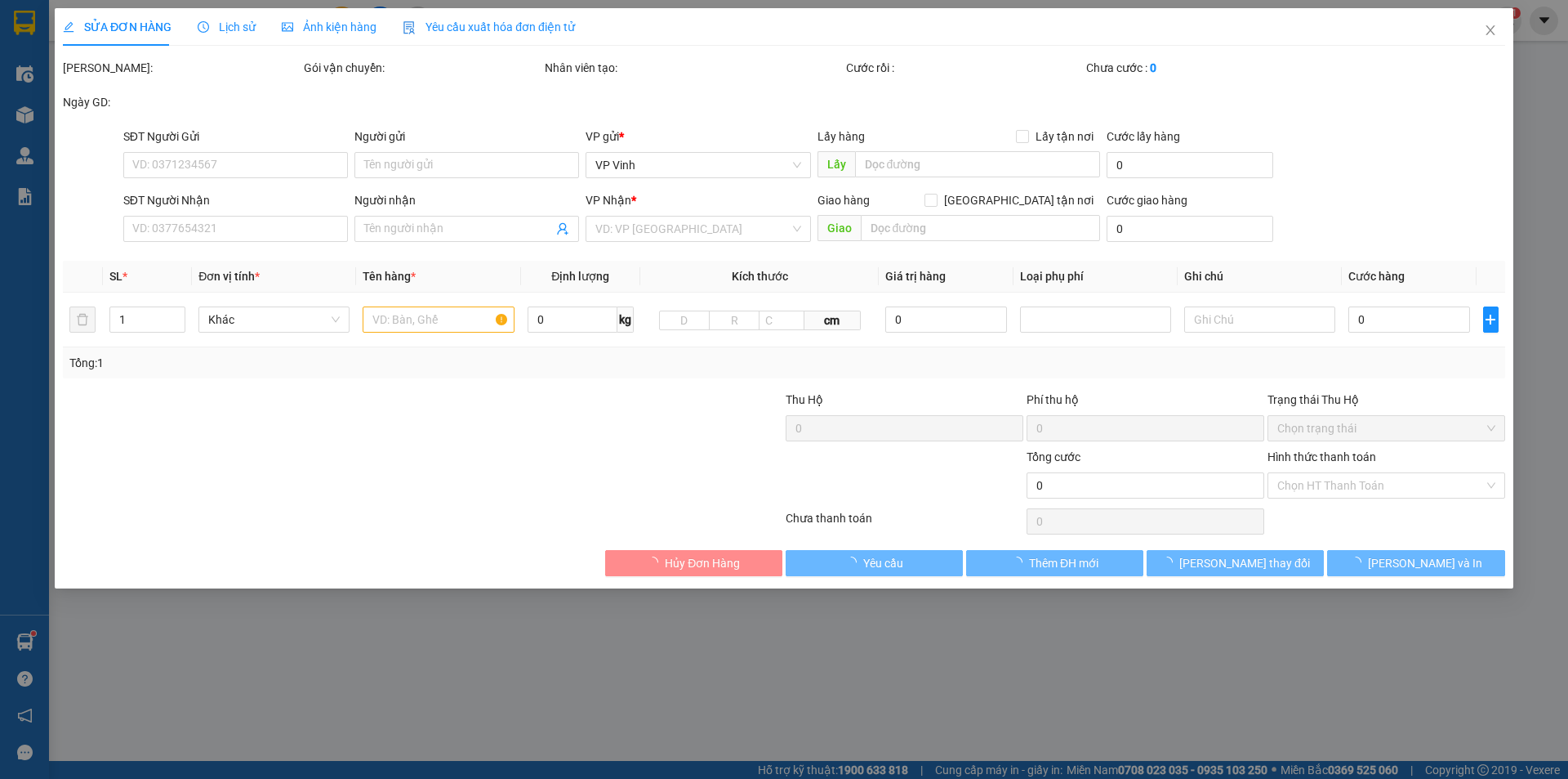
type input "0905369457"
type input "0941551913"
type input "[PERSON_NAME]"
type input "160.000"
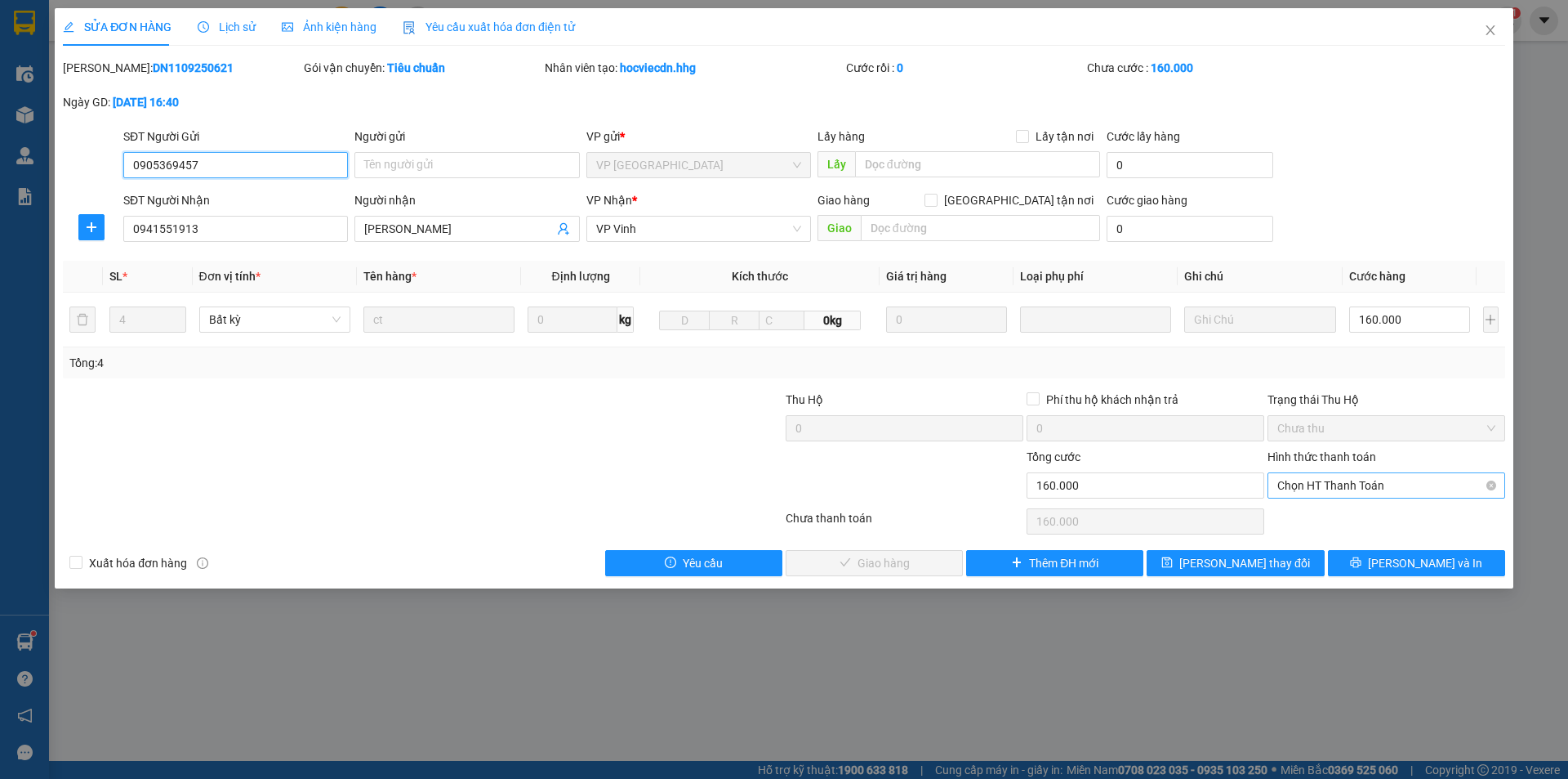
click at [1322, 485] on span "Chọn HT Thanh Toán" at bounding box center [1387, 486] width 219 height 25
click at [1307, 516] on div "Tại văn phòng" at bounding box center [1387, 517] width 219 height 18
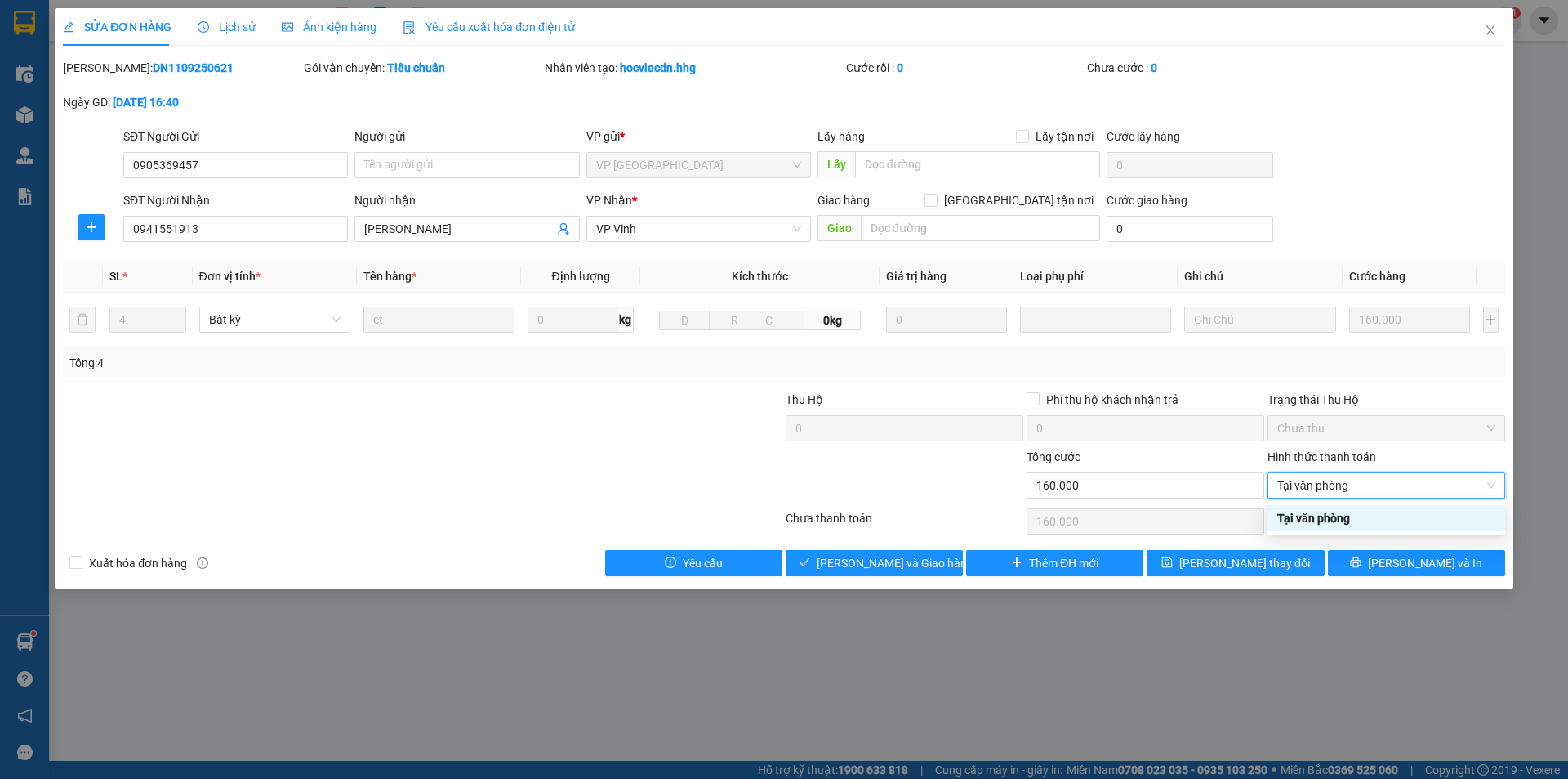
type input "0"
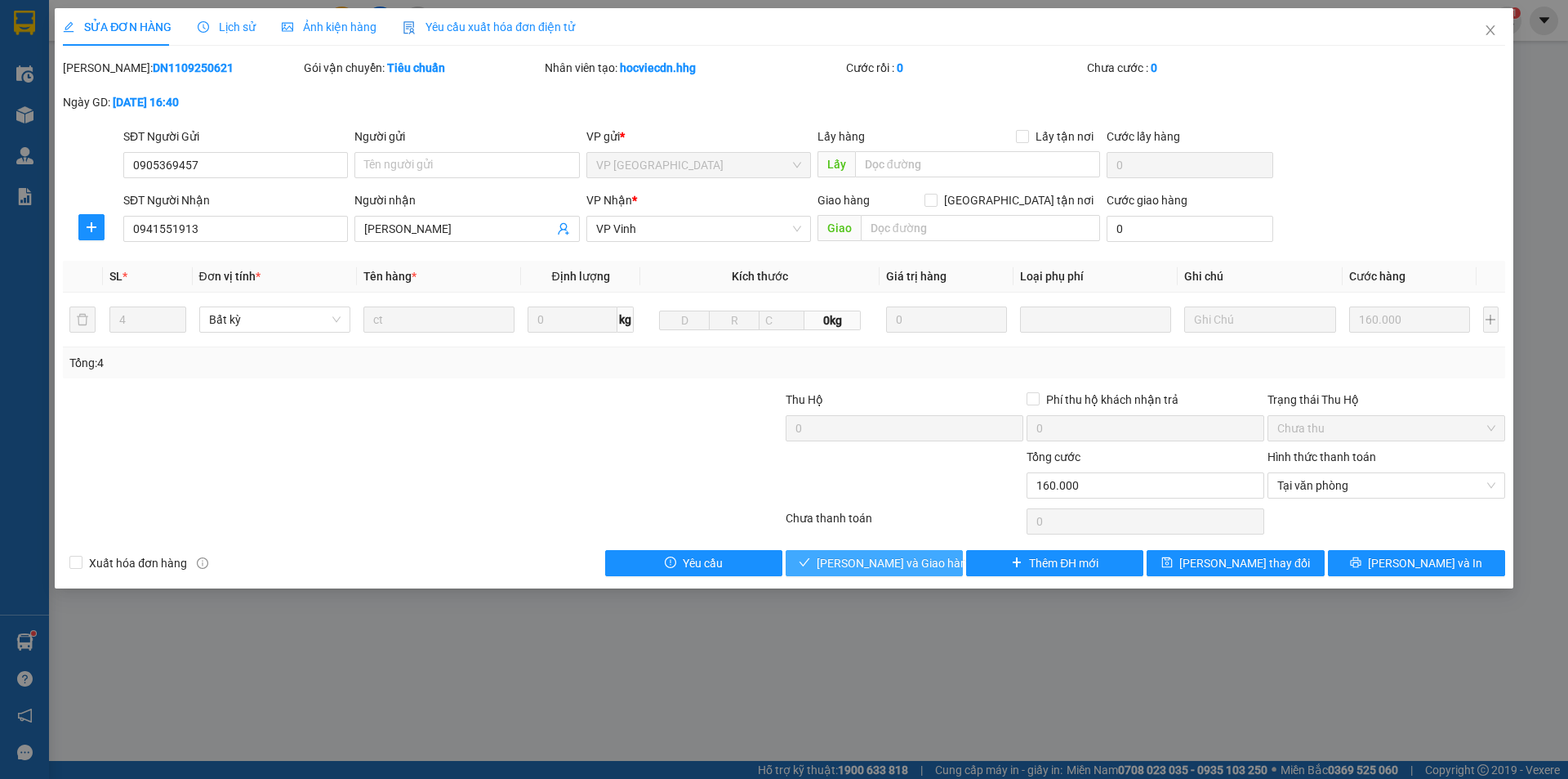
click at [917, 563] on span "[PERSON_NAME] và Giao hàng" at bounding box center [895, 562] width 157 height 18
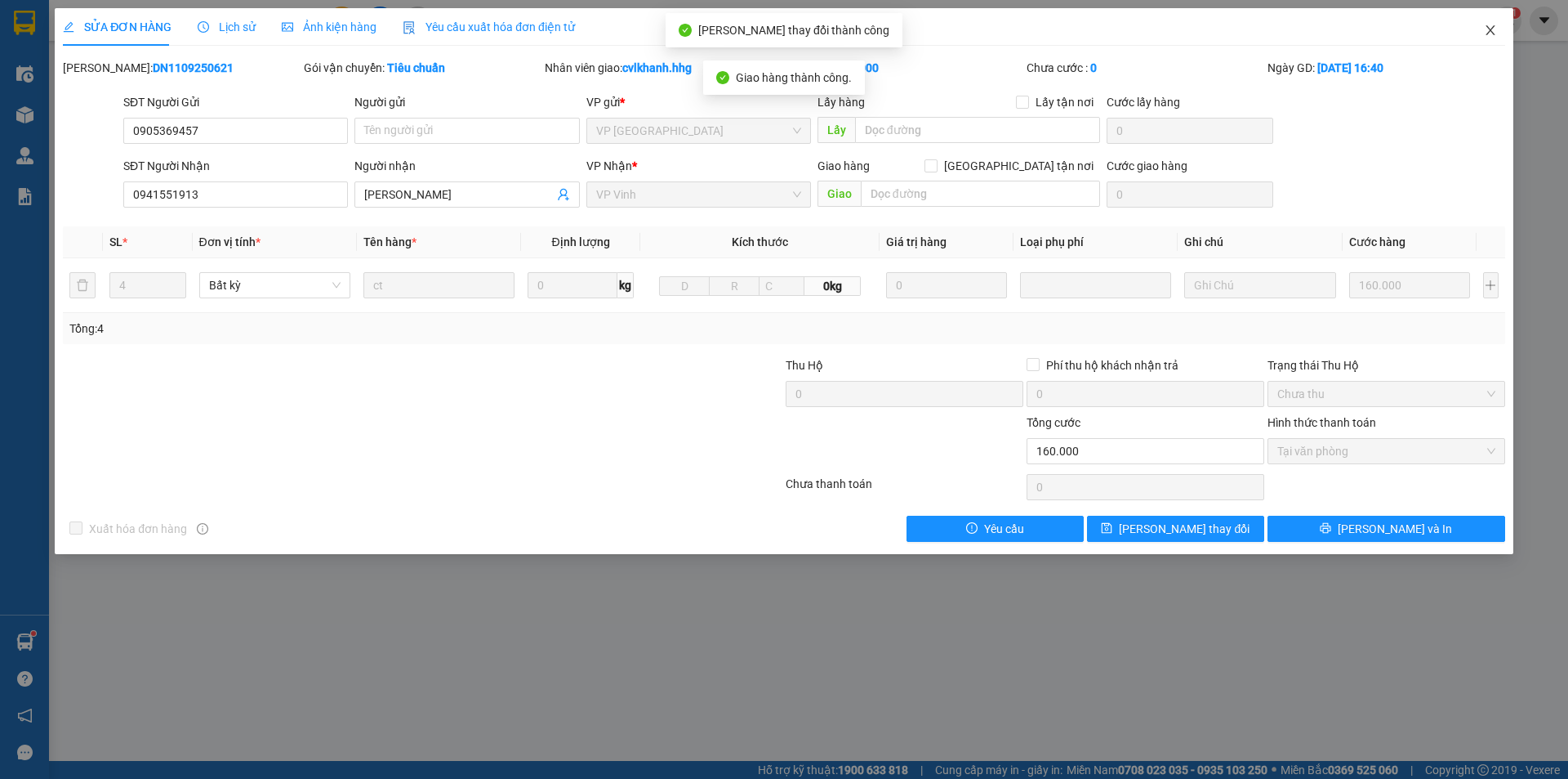
click at [1487, 36] on icon "close" at bounding box center [1491, 31] width 13 height 13
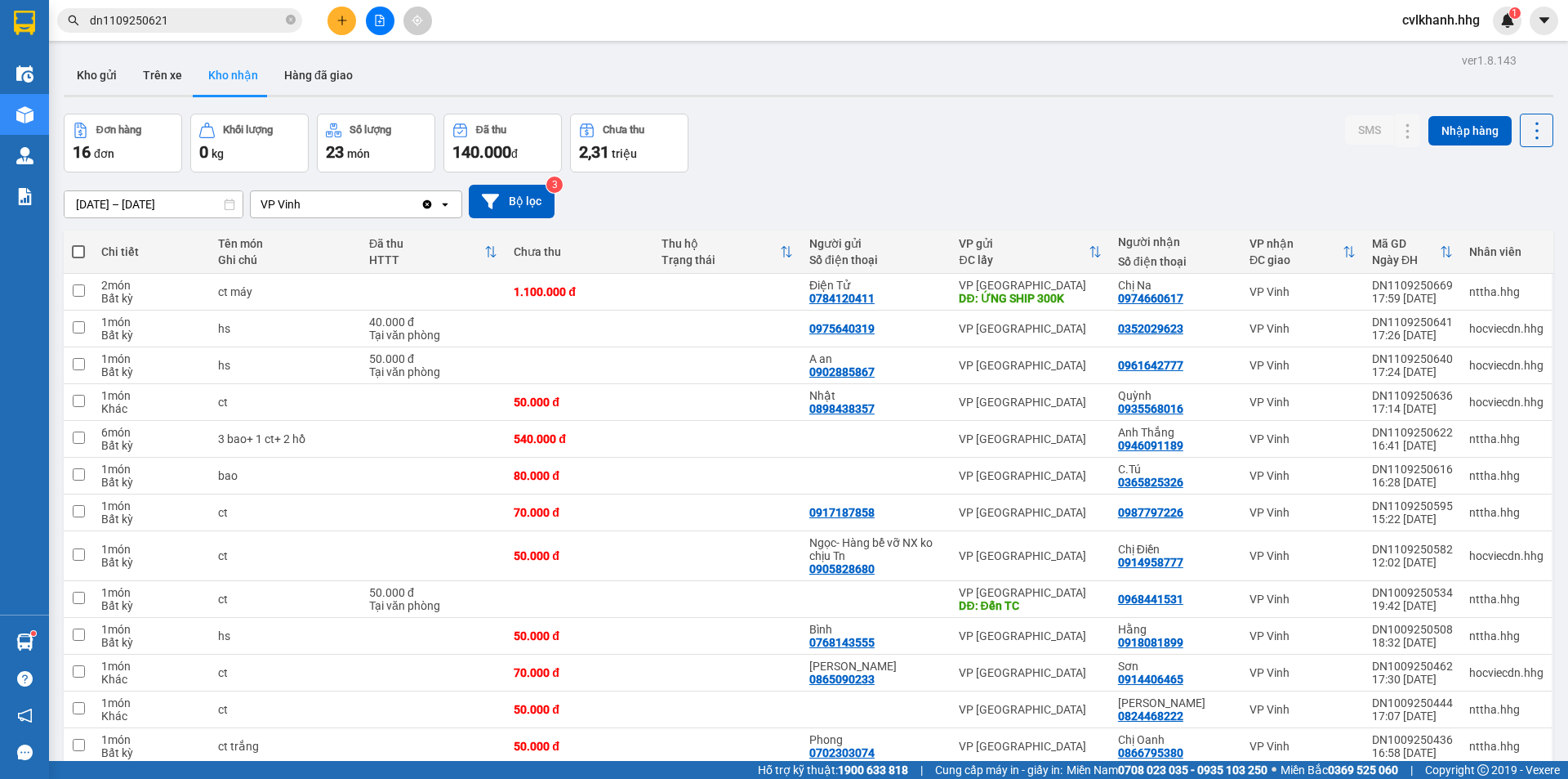
click at [1481, 20] on span "cvlkhanh.hhg" at bounding box center [1441, 19] width 104 height 20
click at [1436, 53] on span "Đăng xuất" at bounding box center [1448, 51] width 70 height 18
